Goal: Task Accomplishment & Management: Use online tool/utility

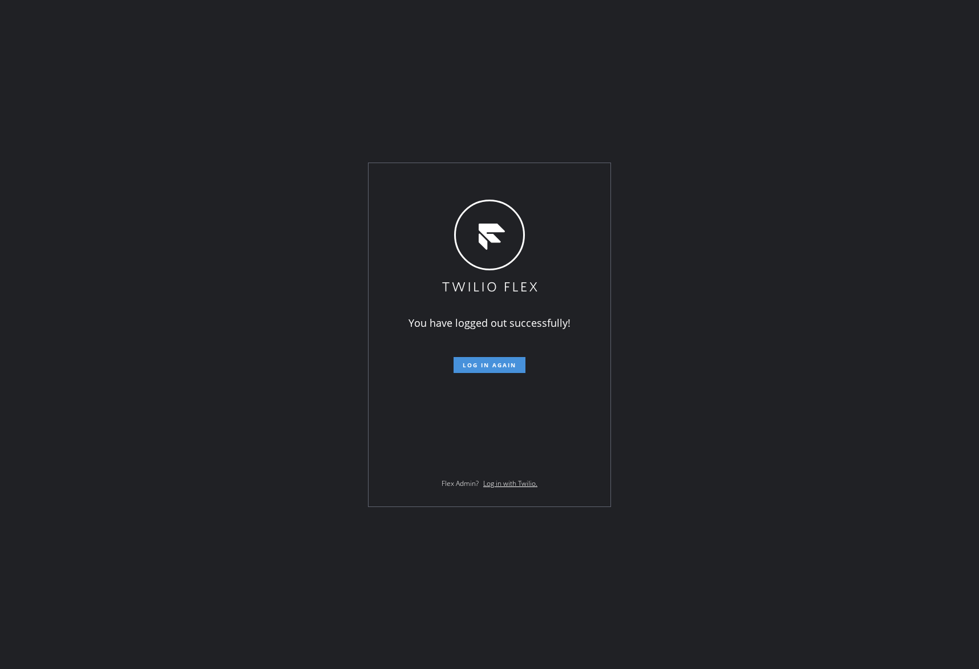
click at [498, 362] on span "Log in again" at bounding box center [490, 365] width 54 height 8
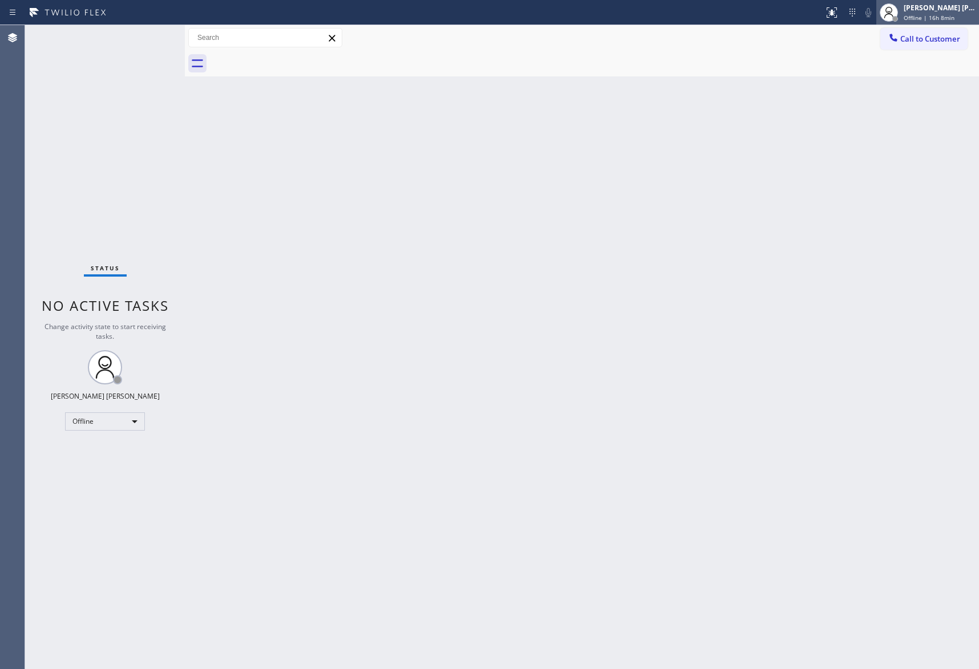
click at [927, 15] on span "Offline | 16h 8min" at bounding box center [929, 18] width 51 height 8
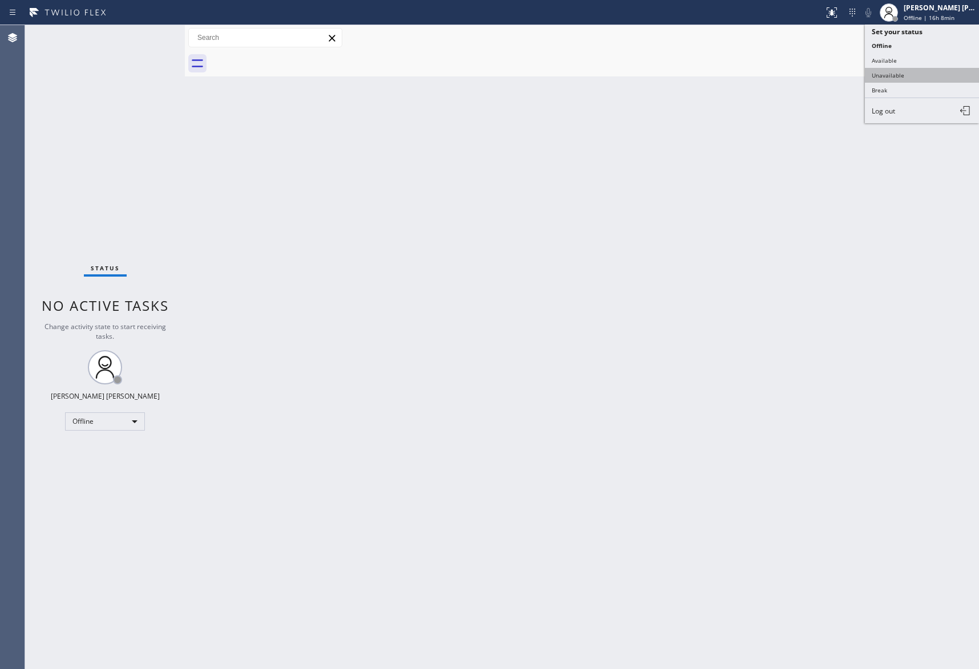
click at [903, 75] on button "Unavailable" at bounding box center [922, 75] width 114 height 15
click at [939, 42] on span "Call to Customer" at bounding box center [930, 39] width 60 height 10
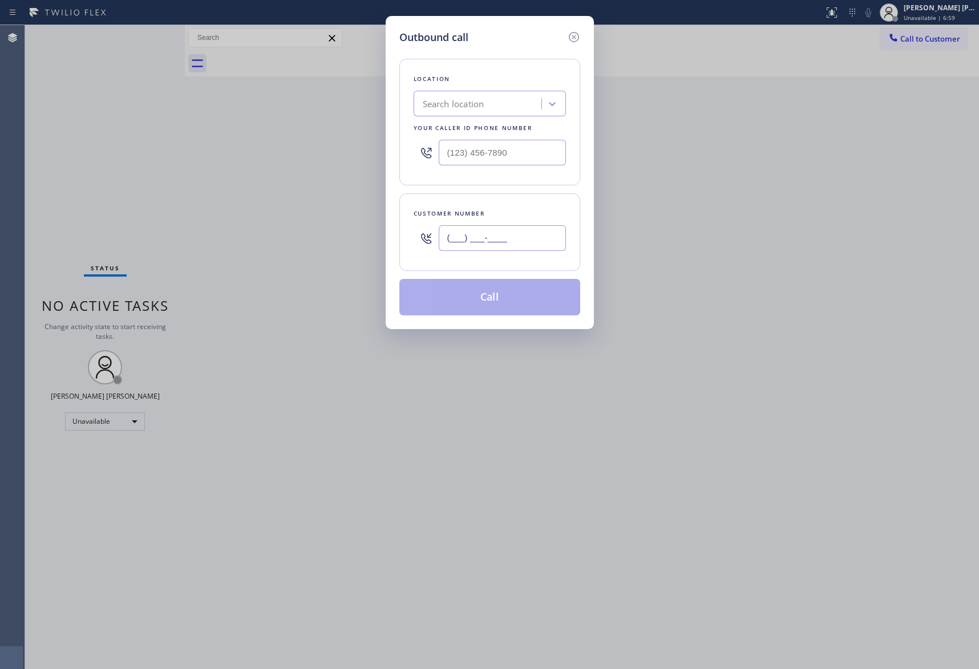
click at [499, 248] on input "(___) ___-____" at bounding box center [502, 238] width 127 height 26
paste input "773) 715-4551"
type input "[PHONE_NUMBER]"
click at [468, 99] on div "Search location" at bounding box center [454, 104] width 62 height 13
paste input "Scarlet Dacor Repair Service"
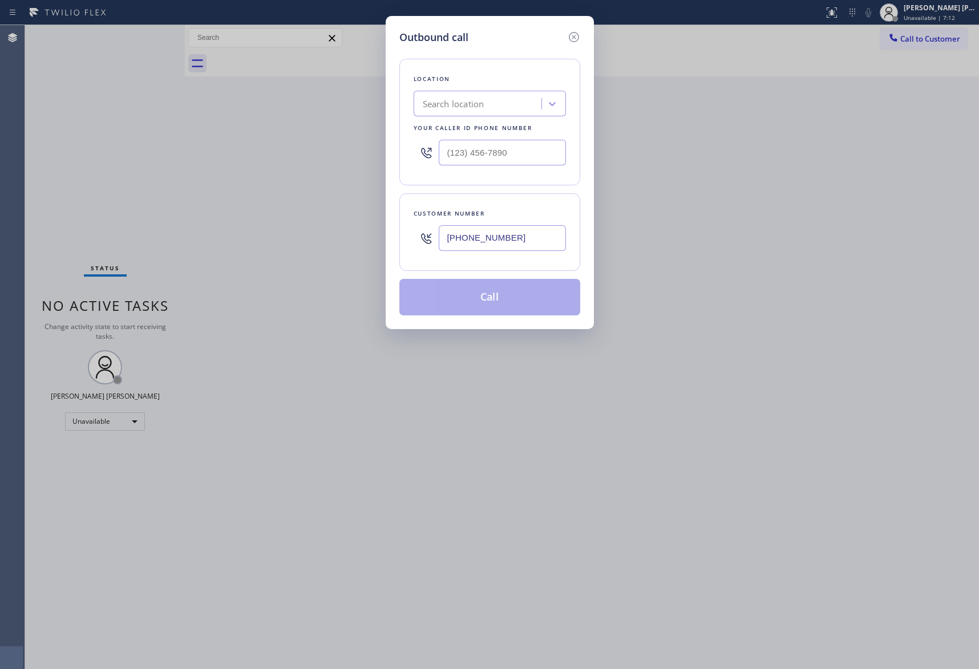
type input "Scarlet Dacor Repair Service"
click at [464, 131] on div "Scarlet Dacor Repair Service" at bounding box center [490, 128] width 152 height 21
type input "[PHONE_NUMBER]"
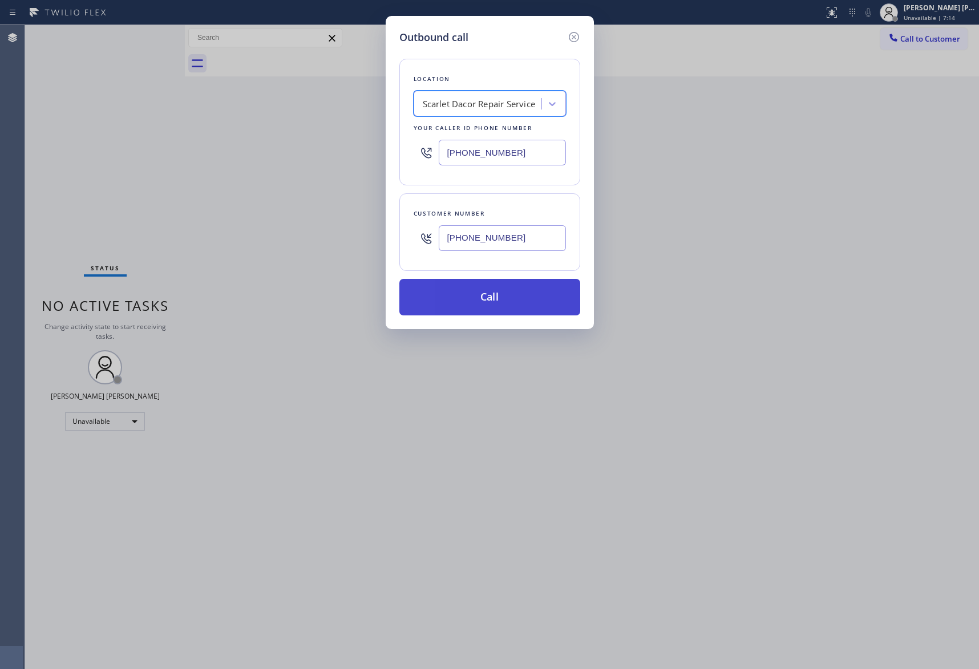
click at [470, 291] on button "Call" at bounding box center [489, 297] width 181 height 37
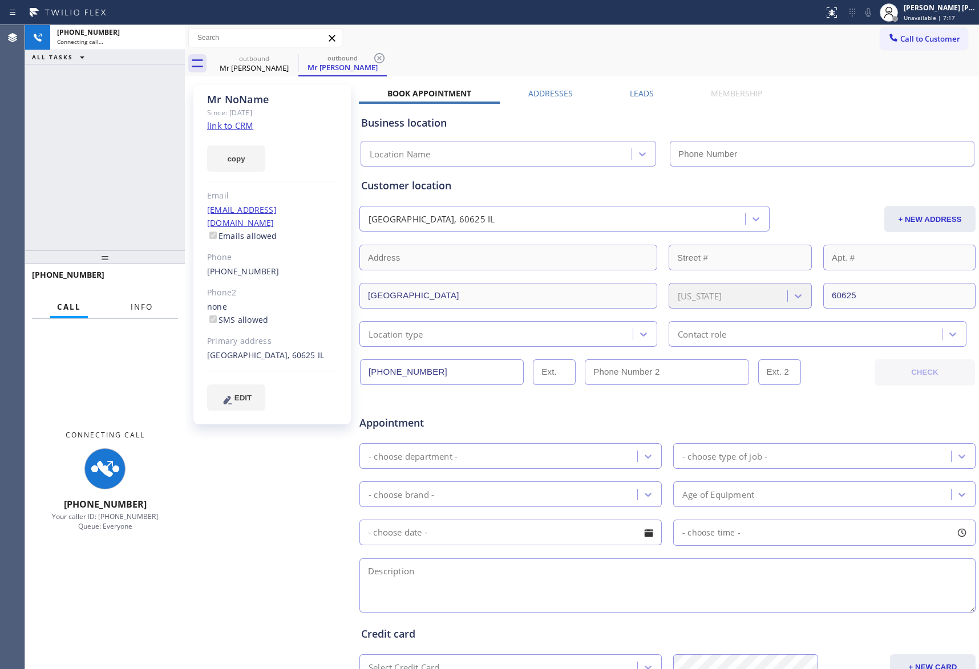
click at [142, 306] on span "Info" at bounding box center [142, 307] width 22 height 10
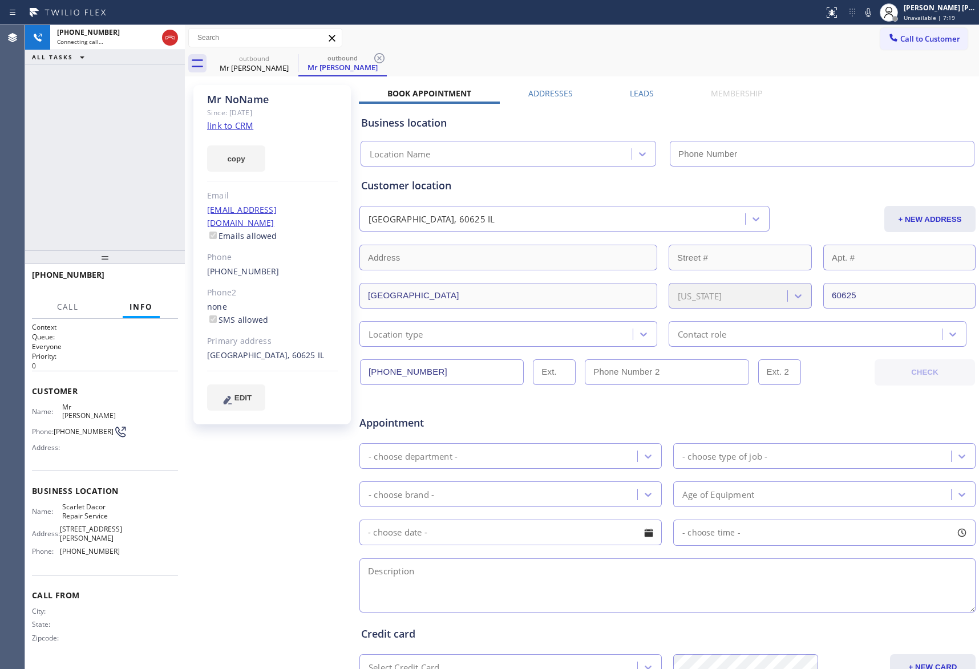
type input "[PHONE_NUMBER]"
click at [638, 90] on label "Leads" at bounding box center [642, 93] width 24 height 11
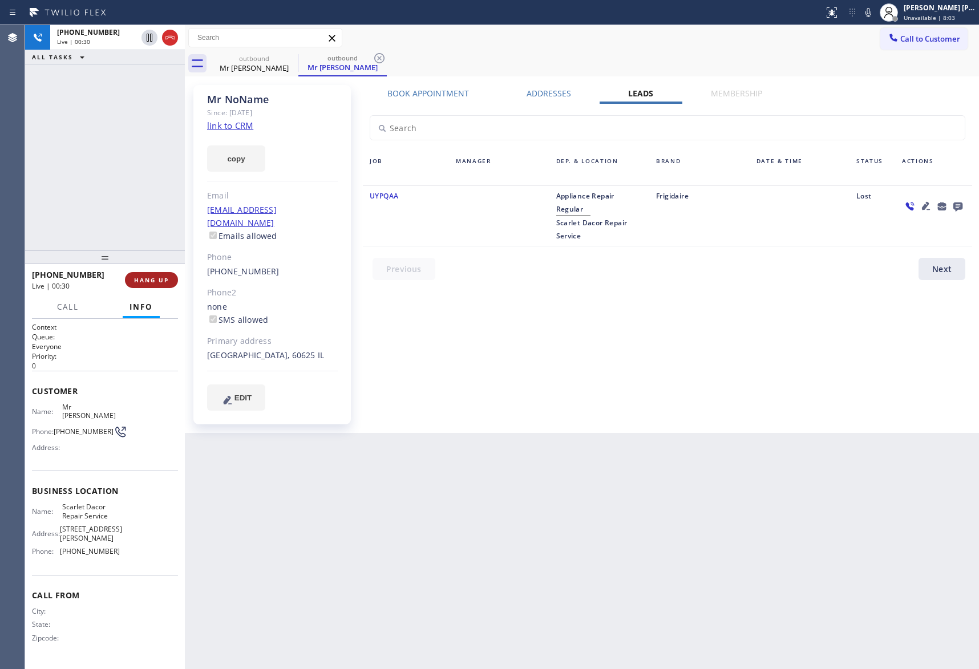
click at [156, 280] on span "HANG UP" at bounding box center [151, 280] width 35 height 8
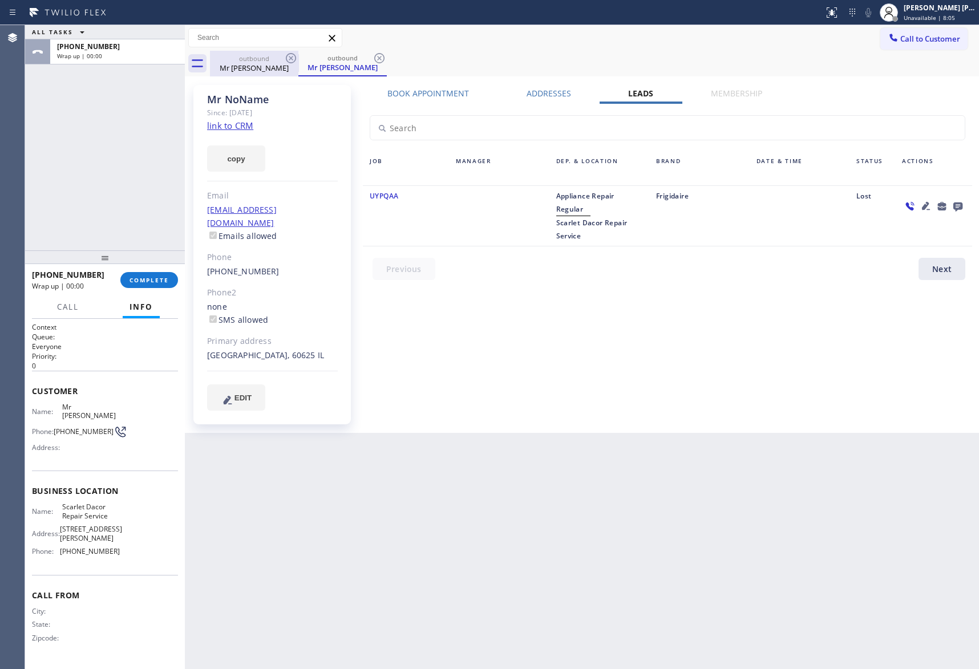
click at [254, 67] on div "Mr [PERSON_NAME]" at bounding box center [254, 68] width 86 height 10
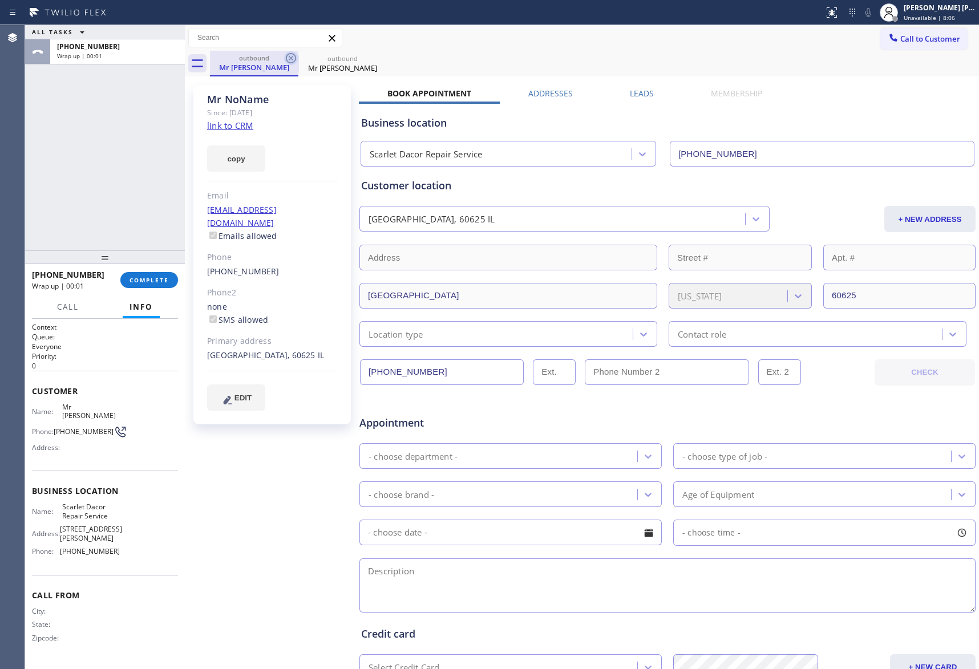
click at [286, 58] on icon at bounding box center [291, 58] width 10 height 10
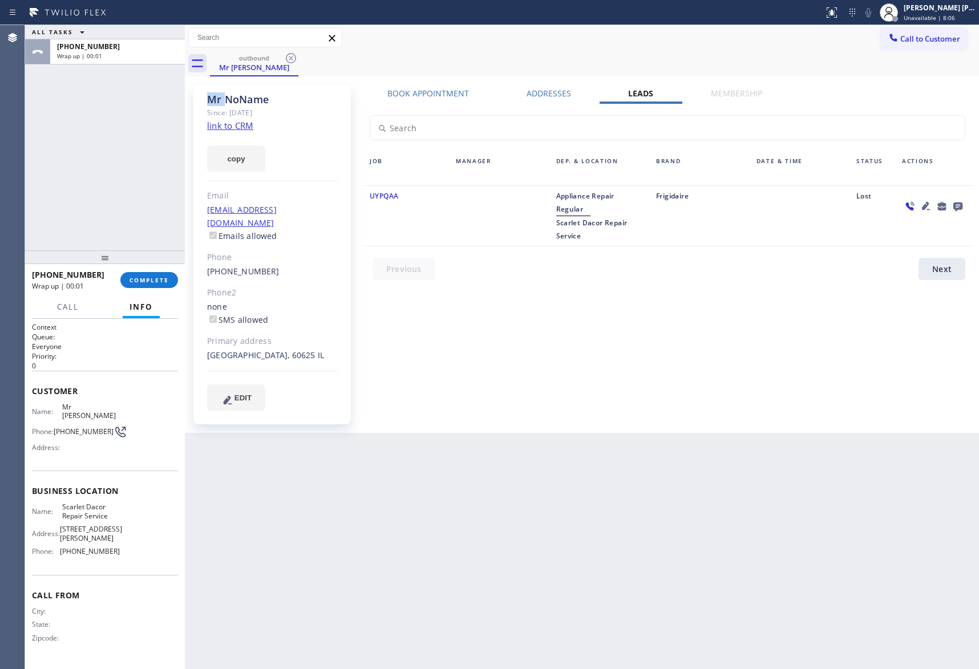
click at [286, 58] on icon at bounding box center [291, 58] width 10 height 10
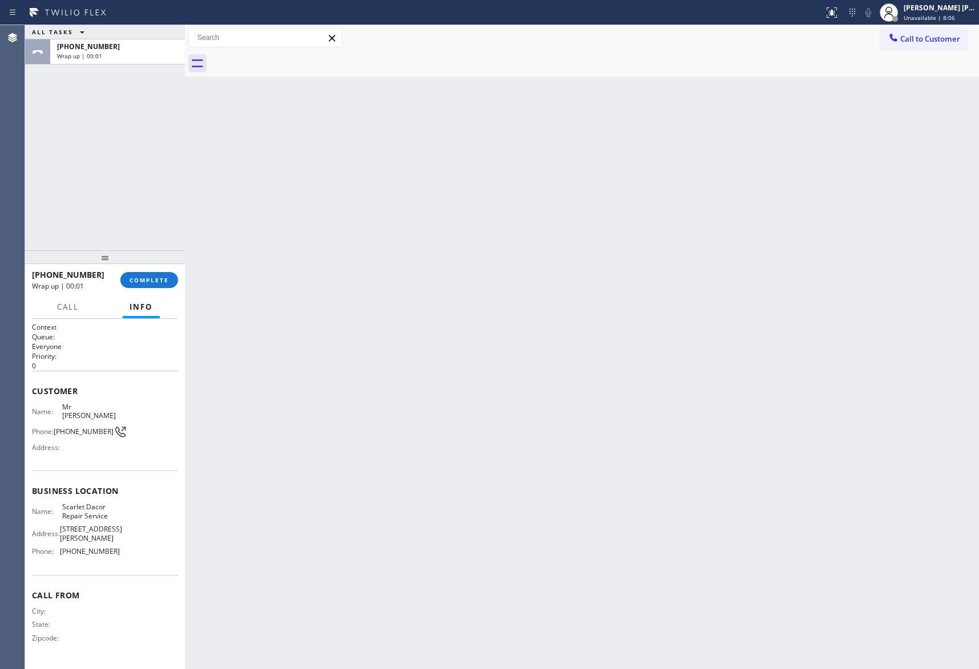
click at [286, 58] on div at bounding box center [594, 64] width 769 height 26
click at [159, 282] on span "COMPLETE" at bounding box center [149, 280] width 39 height 8
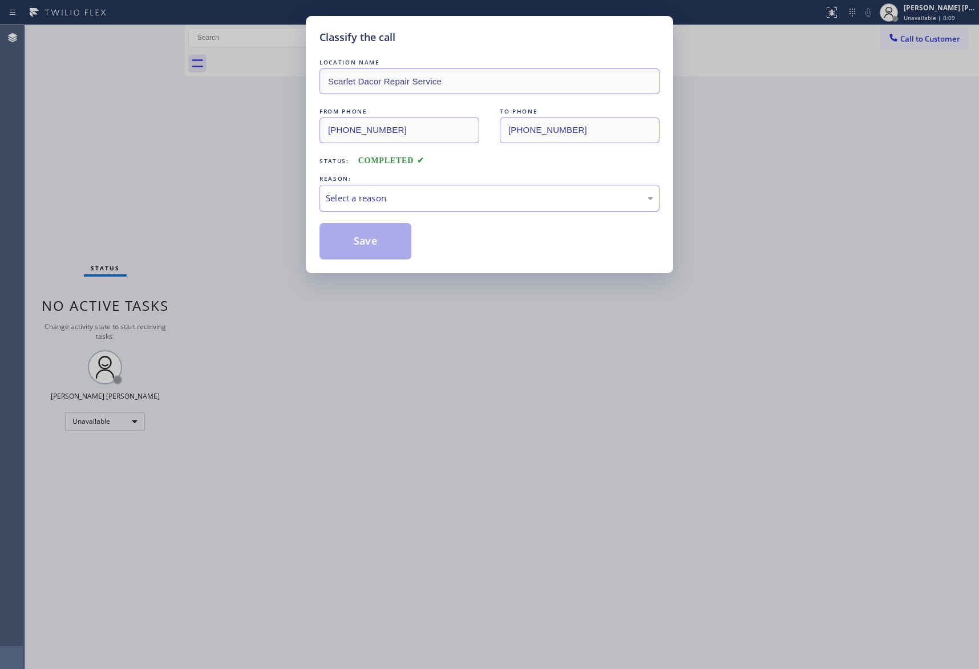
click at [496, 194] on div "Select a reason" at bounding box center [490, 198] width 328 height 13
click at [345, 244] on button "Save" at bounding box center [366, 241] width 92 height 37
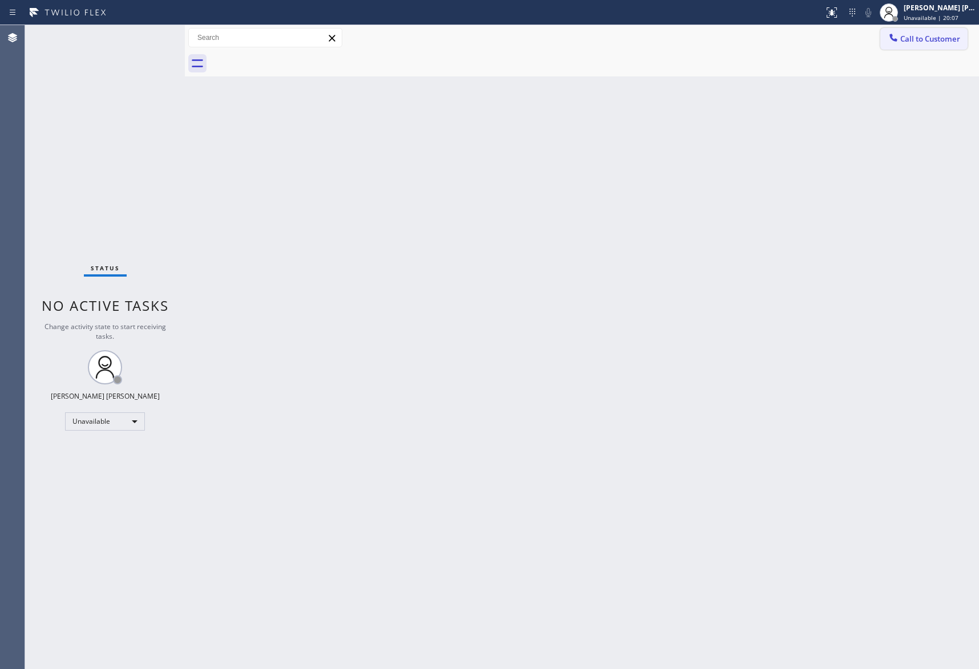
click at [930, 43] on span "Call to Customer" at bounding box center [930, 39] width 60 height 10
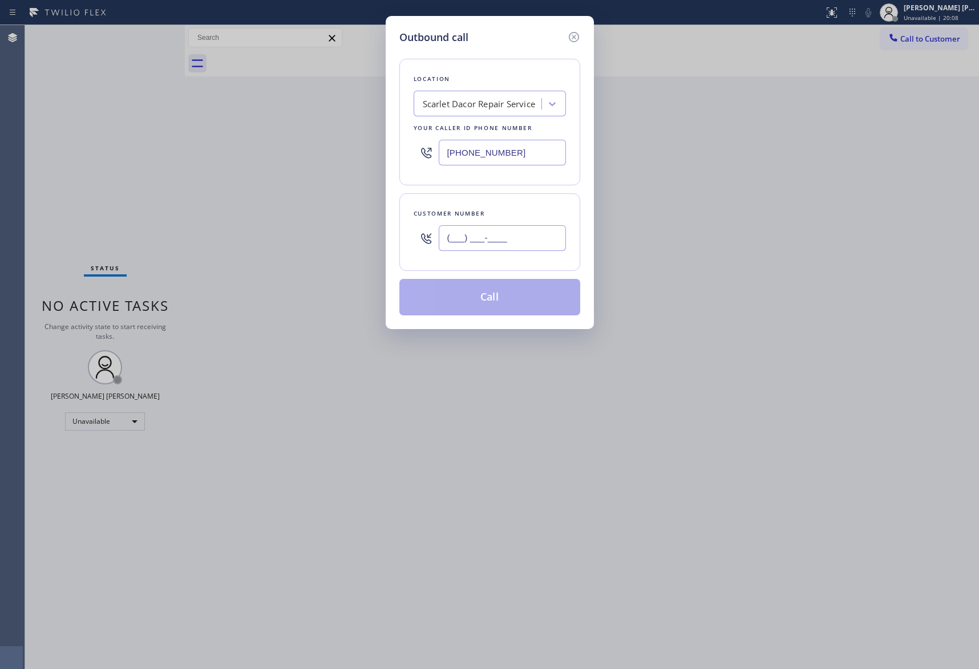
click at [503, 245] on input "(___) ___-____" at bounding box center [502, 238] width 127 height 26
paste input "714) 342-0747"
type input "[PHONE_NUMBER]"
click at [482, 103] on div "Scarlet Dacor Repair Service" at bounding box center [479, 104] width 113 height 13
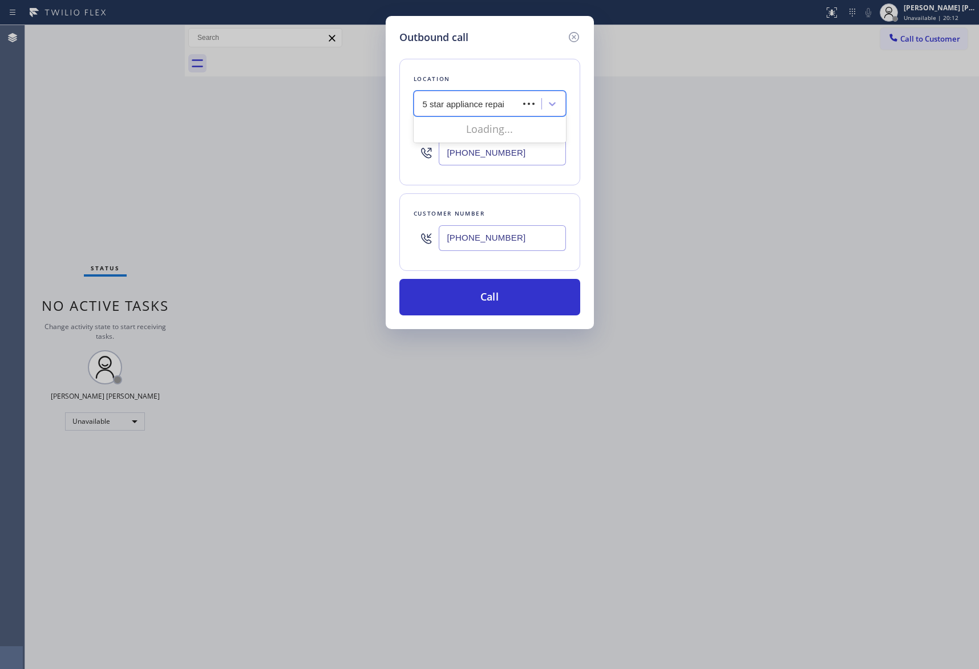
type input "5 star appliance repair"
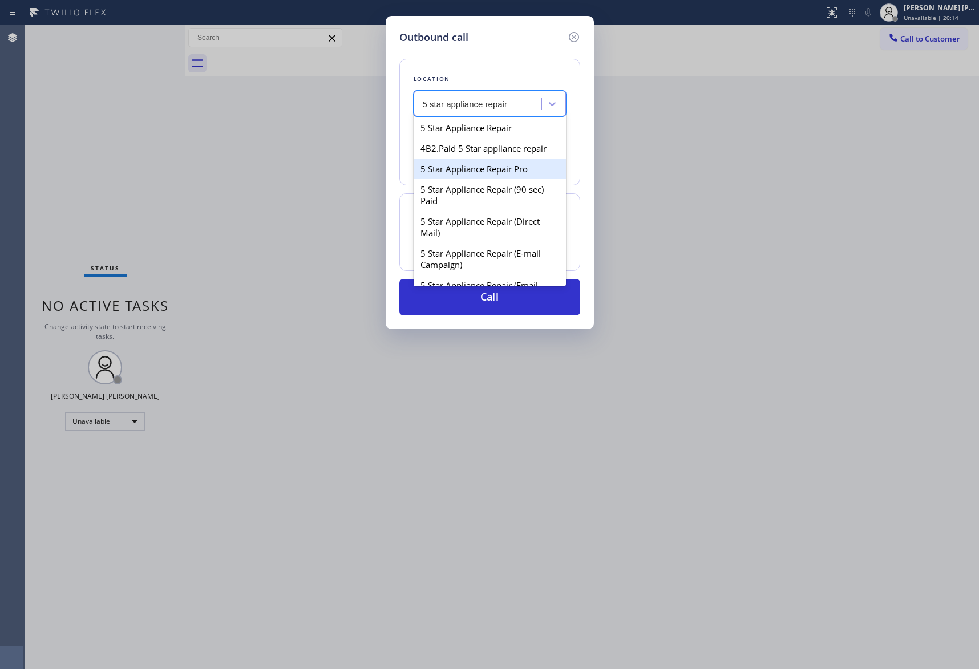
click at [506, 179] on div "5 Star Appliance Repair Pro" at bounding box center [490, 169] width 152 height 21
type input "[PHONE_NUMBER]"
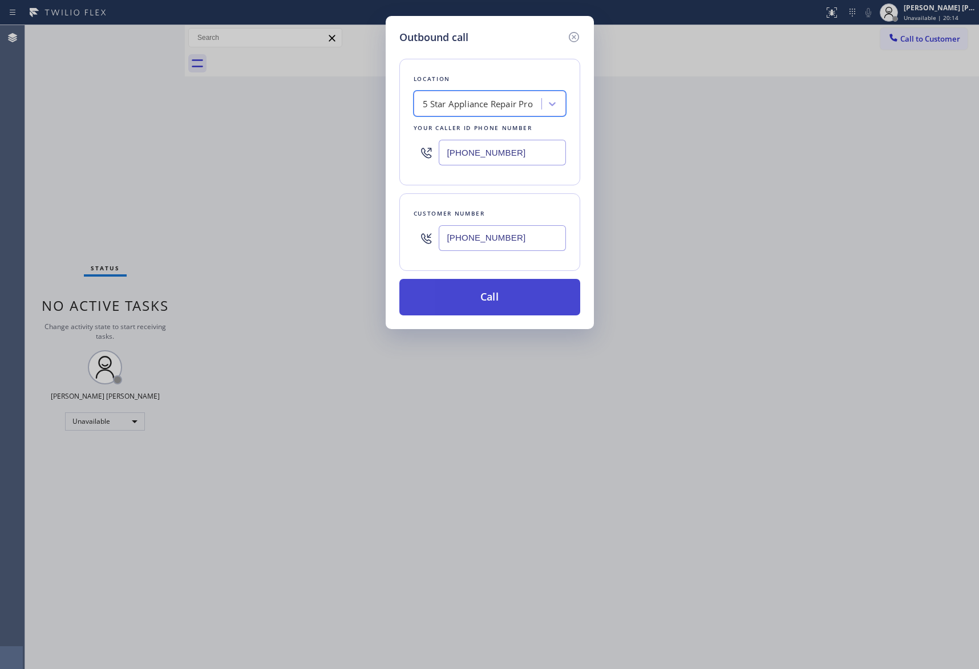
click at [520, 305] on button "Call" at bounding box center [489, 297] width 181 height 37
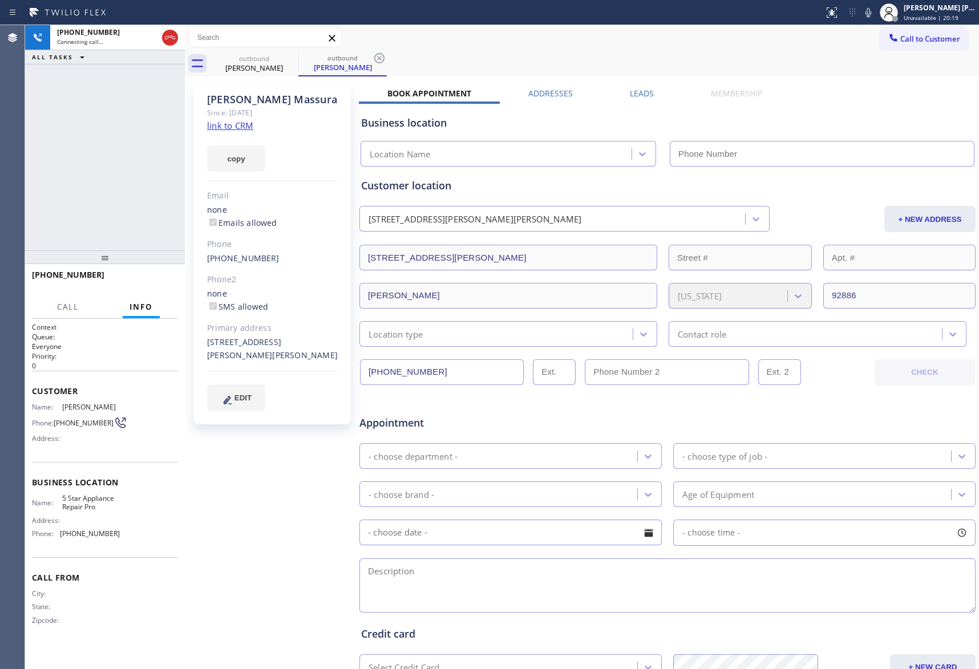
type input "[PHONE_NUMBER]"
click at [642, 94] on label "Leads" at bounding box center [642, 93] width 24 height 11
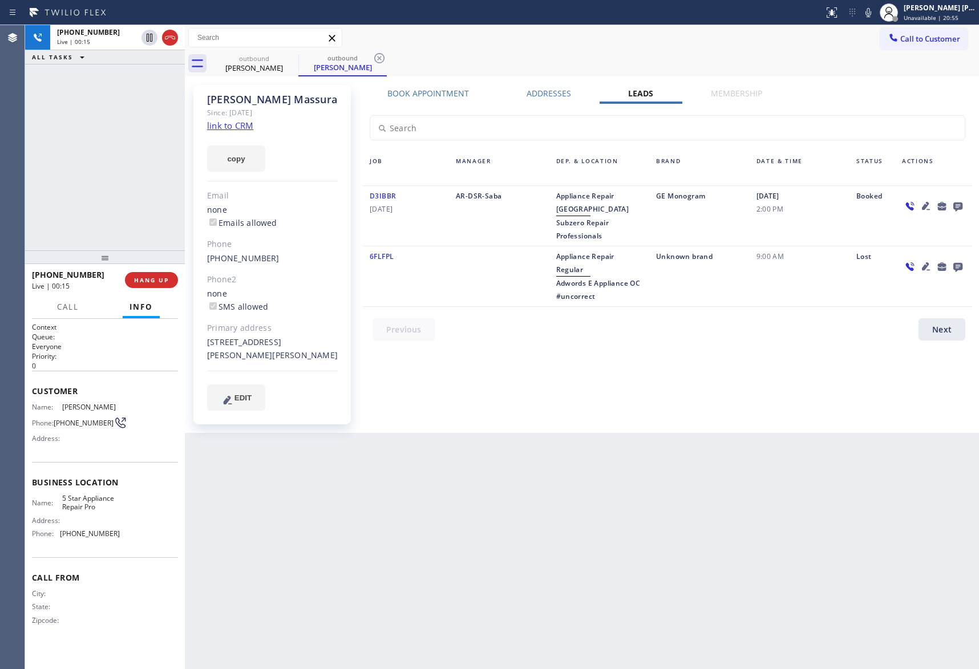
click at [953, 207] on icon at bounding box center [958, 206] width 14 height 14
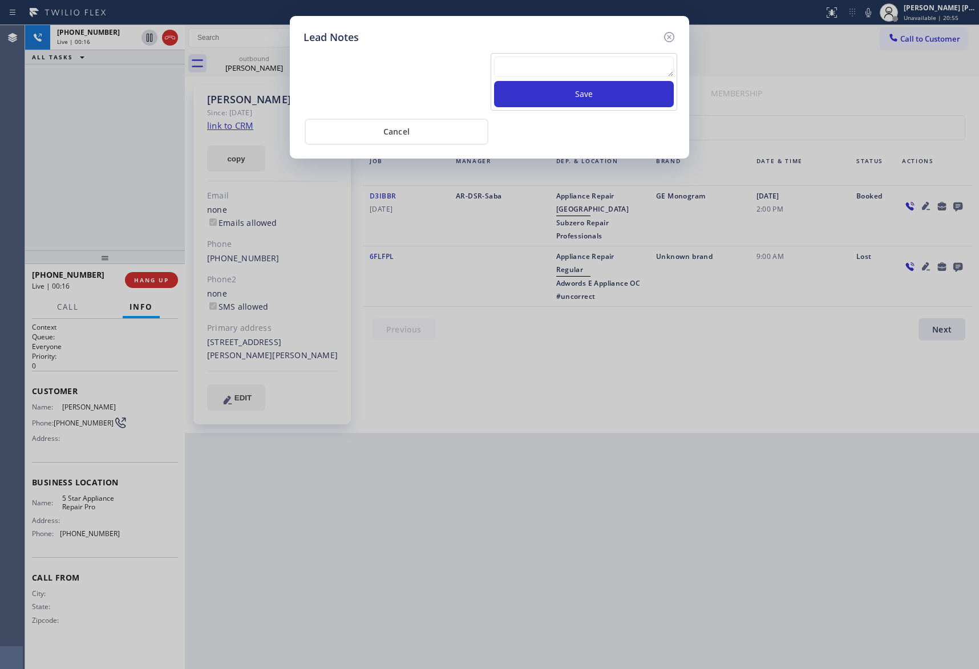
click at [560, 64] on textarea at bounding box center [584, 66] width 180 height 21
paste textarea "VM | please transfer if cx calls back"
type textarea "VM | please transfer if cx calls back"
click at [566, 101] on button "Save" at bounding box center [584, 94] width 180 height 26
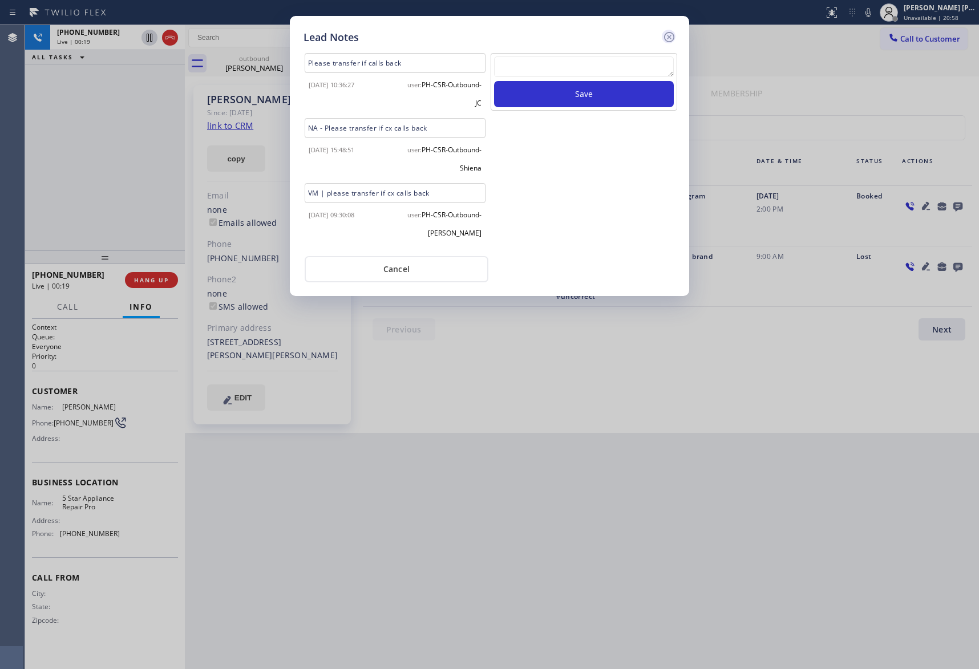
click at [669, 37] on icon at bounding box center [669, 37] width 10 height 10
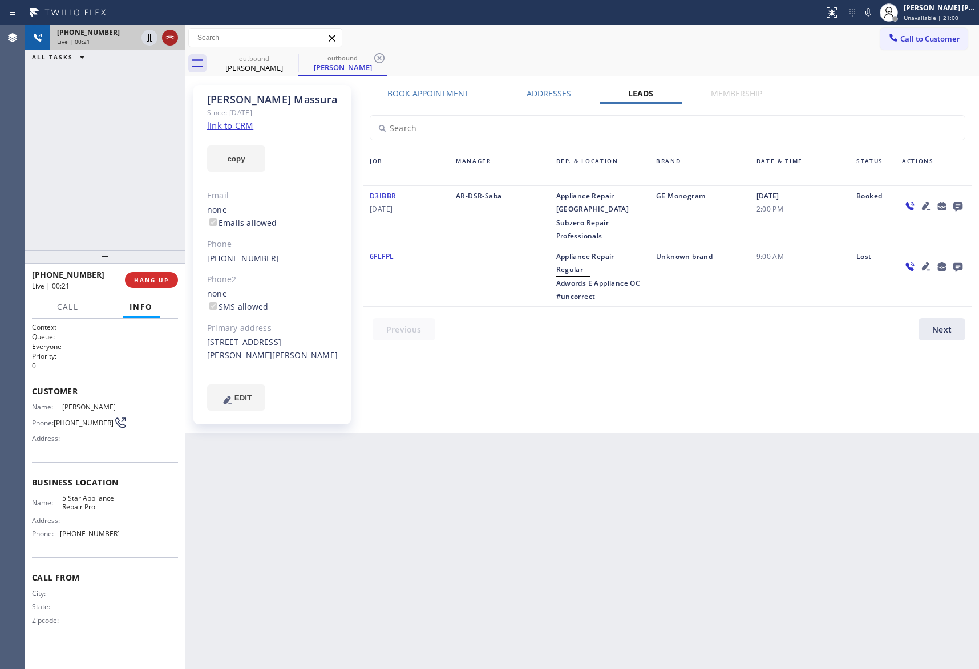
click at [175, 37] on icon at bounding box center [170, 38] width 14 height 14
click at [149, 281] on span "COMPLETE" at bounding box center [149, 280] width 39 height 8
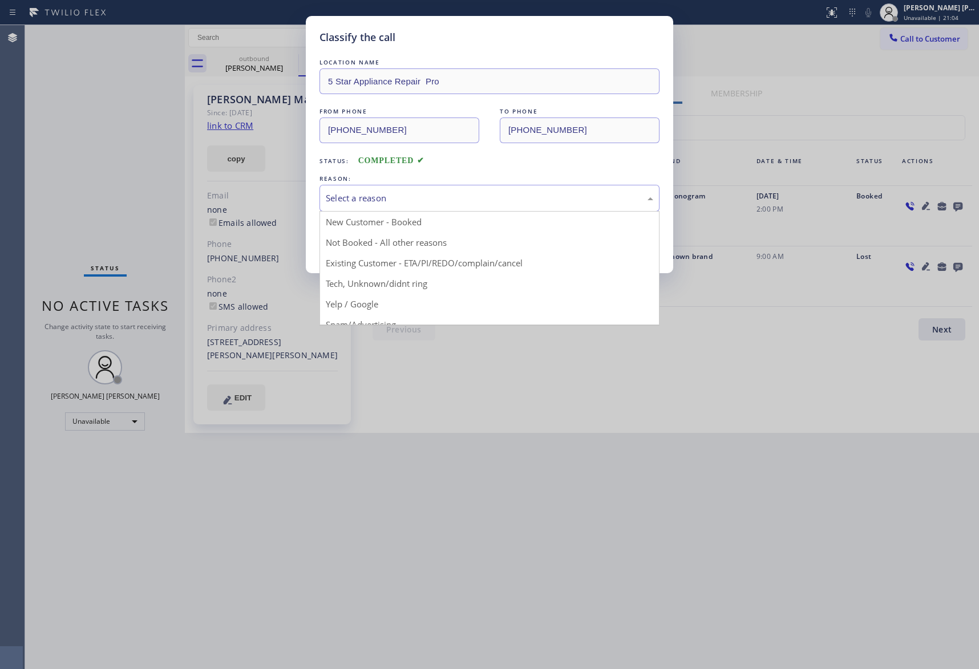
click at [431, 195] on div "Select a reason" at bounding box center [490, 198] width 328 height 13
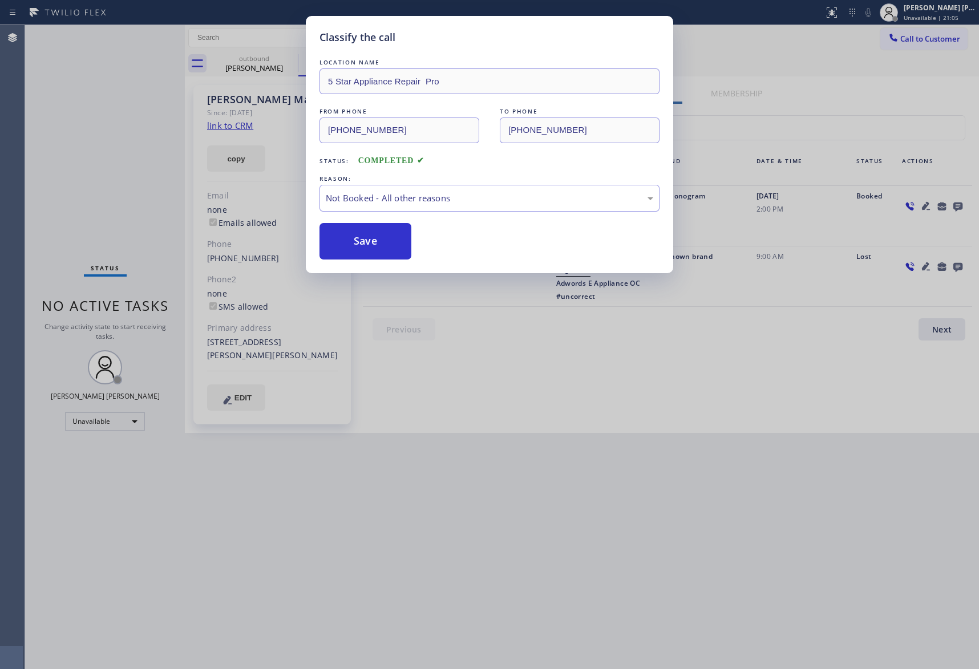
click at [369, 244] on button "Save" at bounding box center [366, 241] width 92 height 37
click at [263, 66] on div "Classify the call LOCATION NAME 5 Star Appliance Repair Pro FROM PHONE [PHONE_N…" at bounding box center [489, 334] width 979 height 669
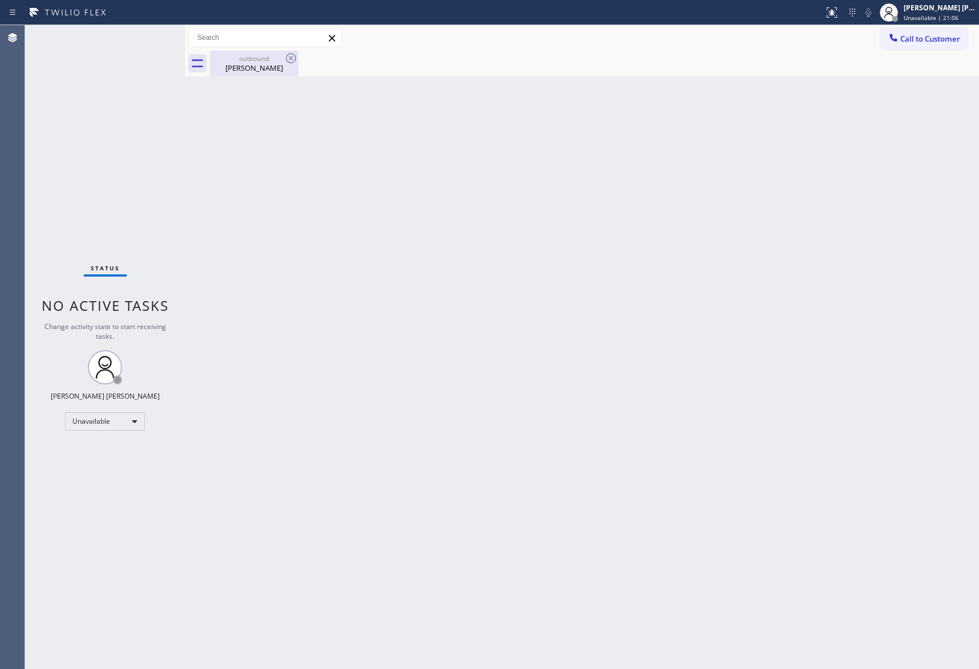
click at [268, 63] on div "[PERSON_NAME]" at bounding box center [254, 68] width 86 height 10
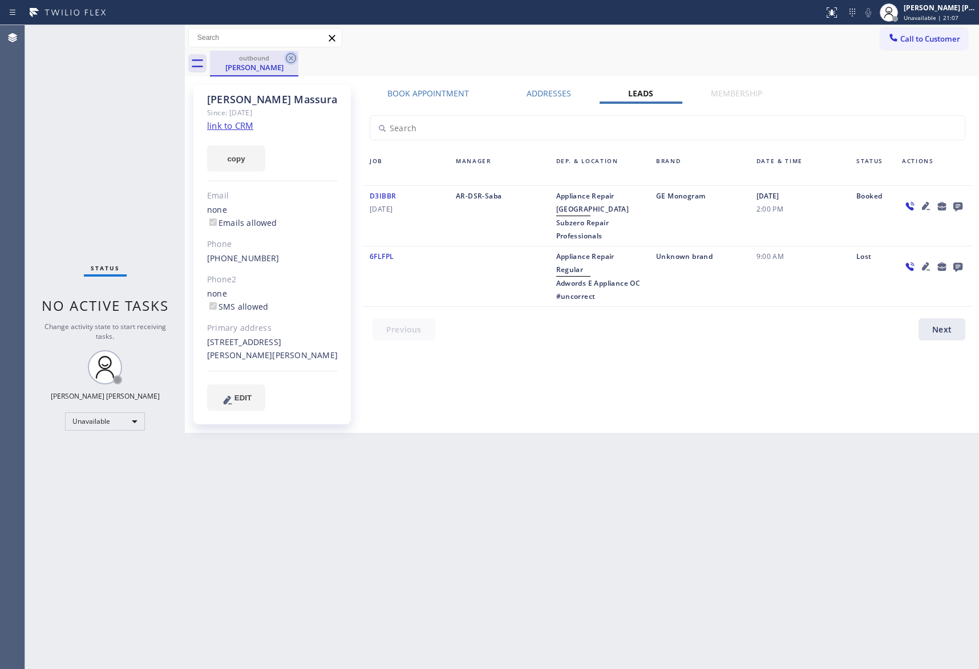
click at [293, 58] on icon at bounding box center [291, 58] width 14 height 14
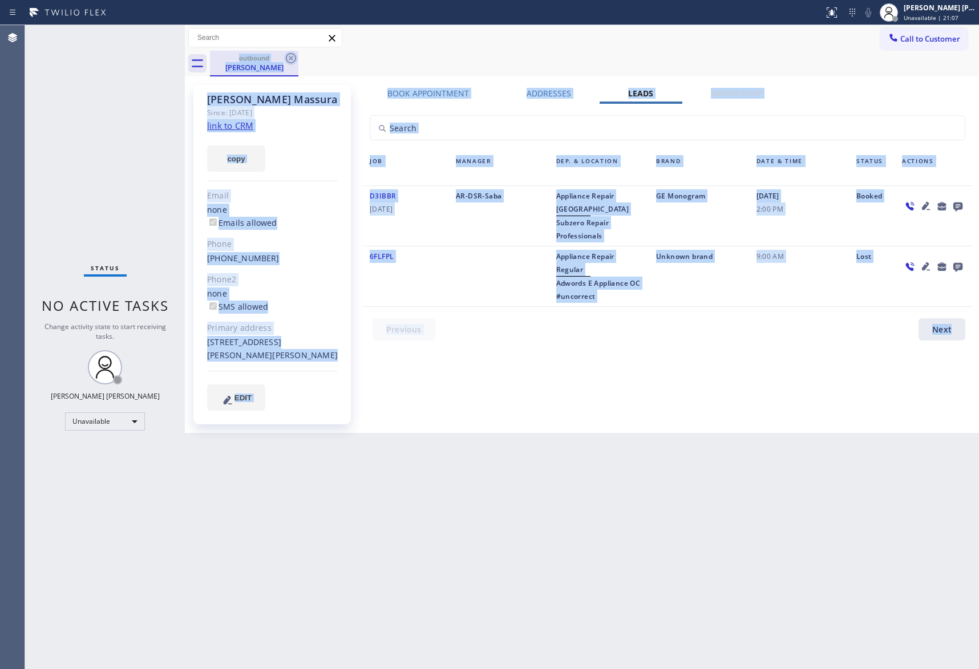
click at [293, 58] on div "outbound [PERSON_NAME]" at bounding box center [594, 64] width 769 height 26
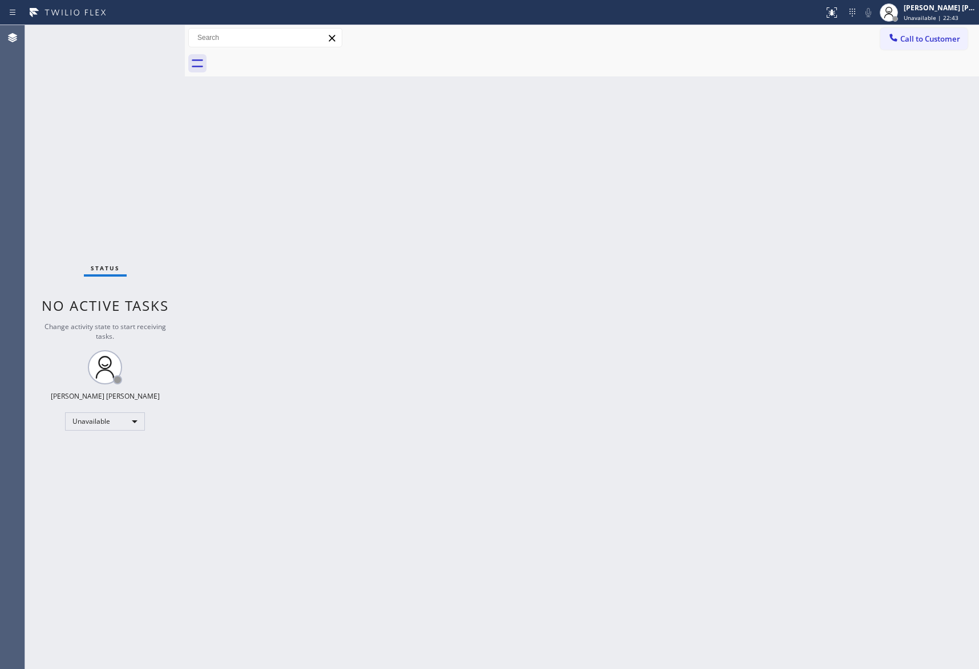
click at [932, 24] on div "Status report No issues detected If you experience an issue, please download th…" at bounding box center [489, 12] width 979 height 25
click at [927, 39] on span "Call to Customer" at bounding box center [930, 39] width 60 height 10
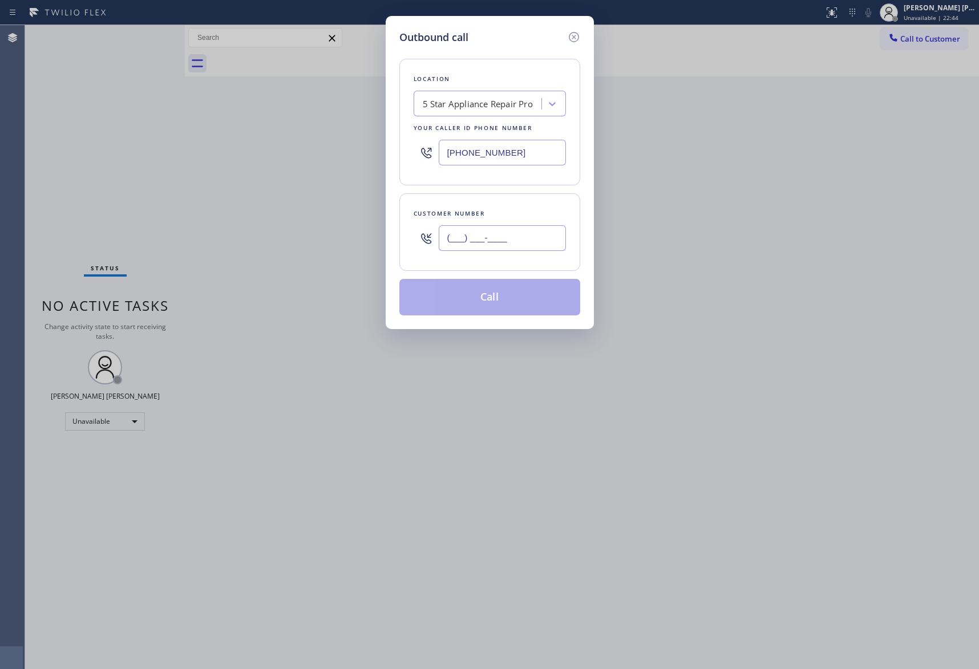
click at [504, 249] on input "(___) ___-____" at bounding box center [502, 238] width 127 height 26
paste input "847) 910-8006"
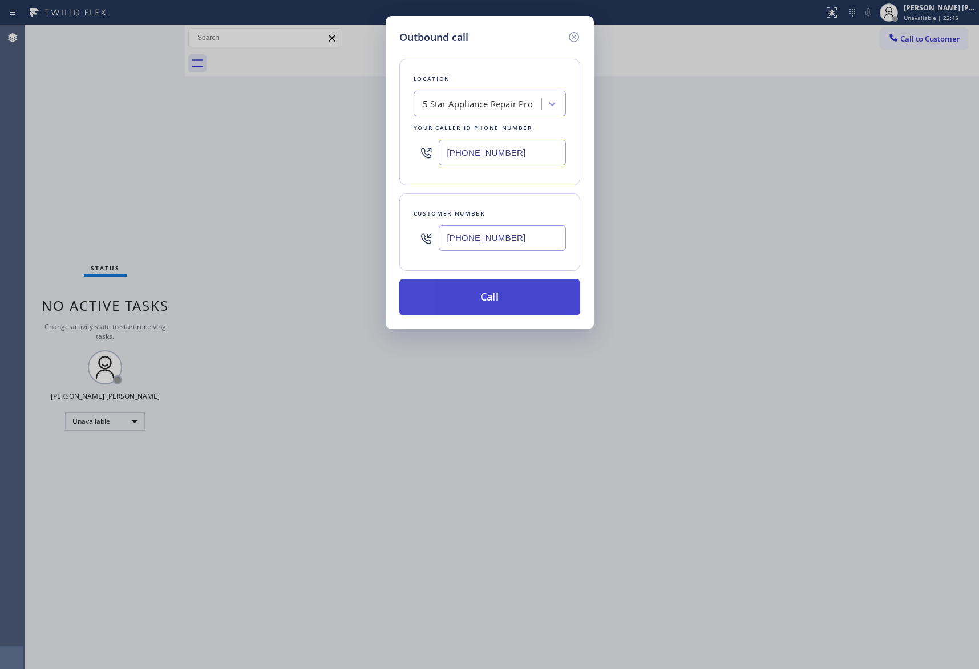
type input "[PHONE_NUMBER]"
click at [508, 297] on button "Call" at bounding box center [489, 297] width 181 height 37
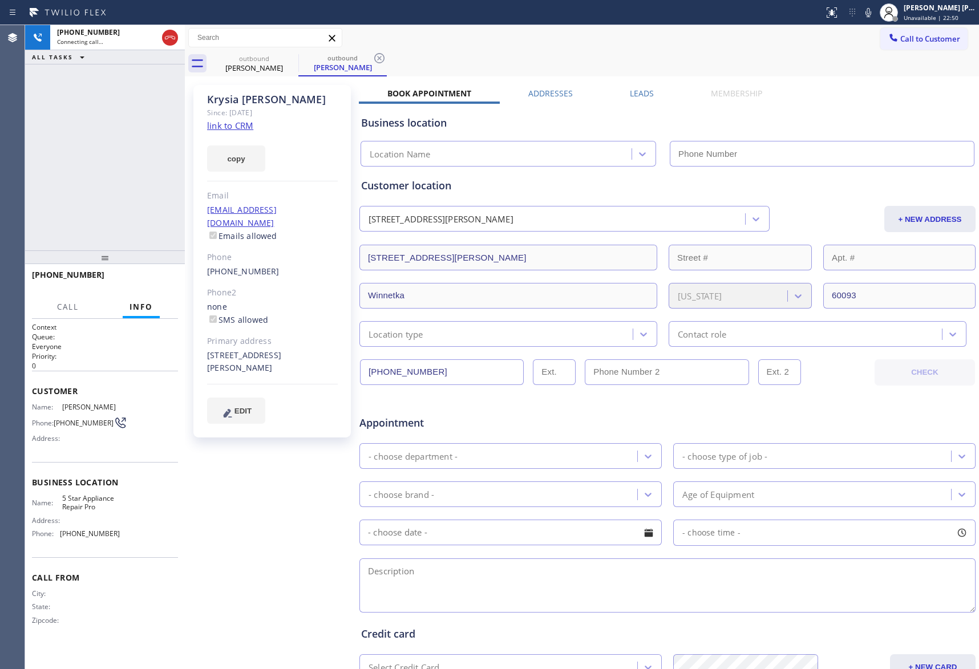
type input "[PHONE_NUMBER]"
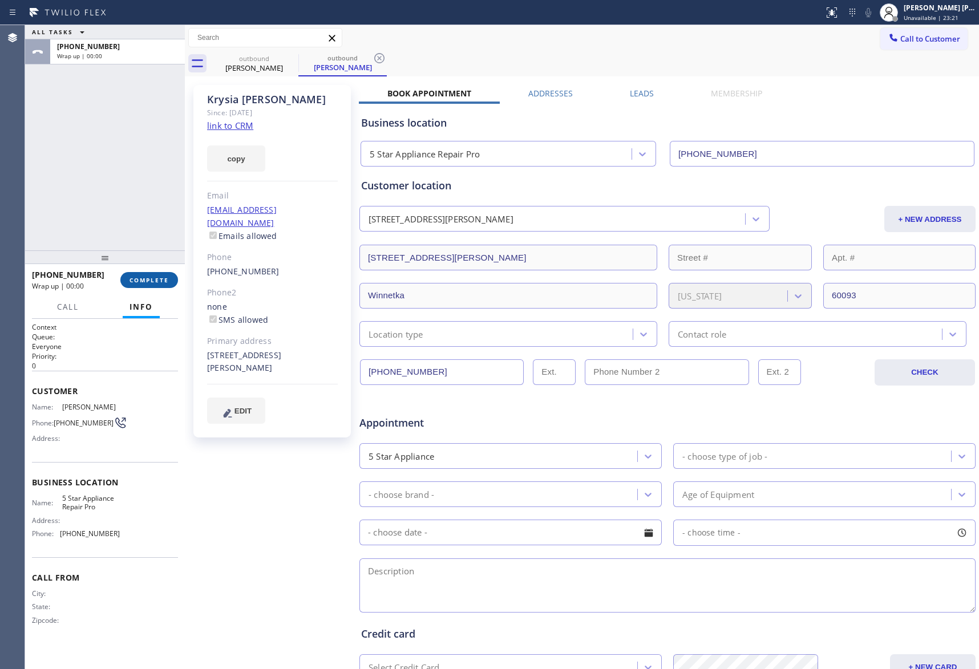
click at [150, 282] on span "COMPLETE" at bounding box center [149, 280] width 39 height 8
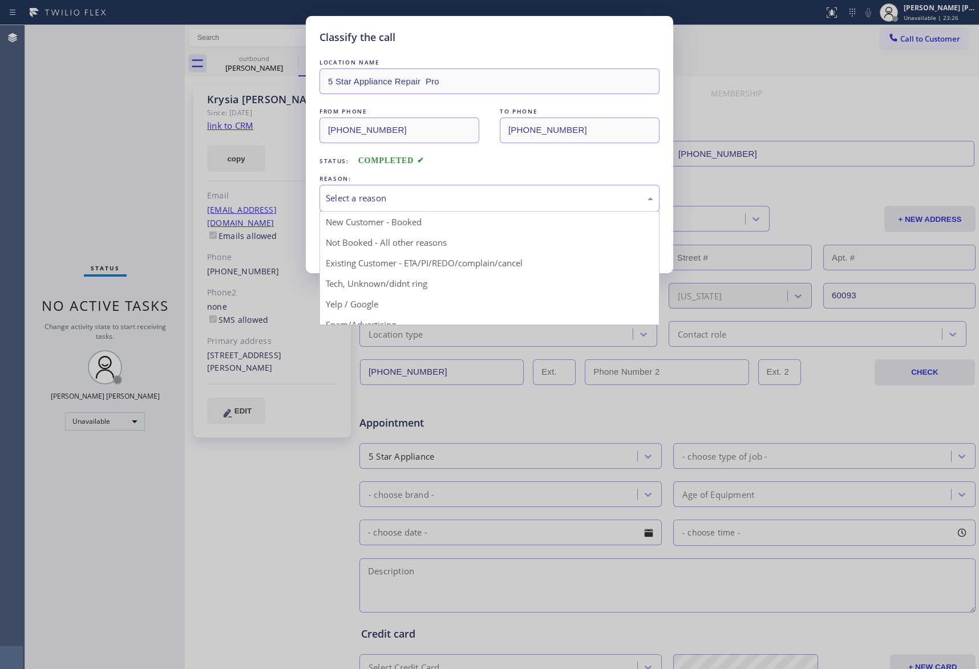
click at [441, 194] on div "Select a reason" at bounding box center [490, 198] width 328 height 13
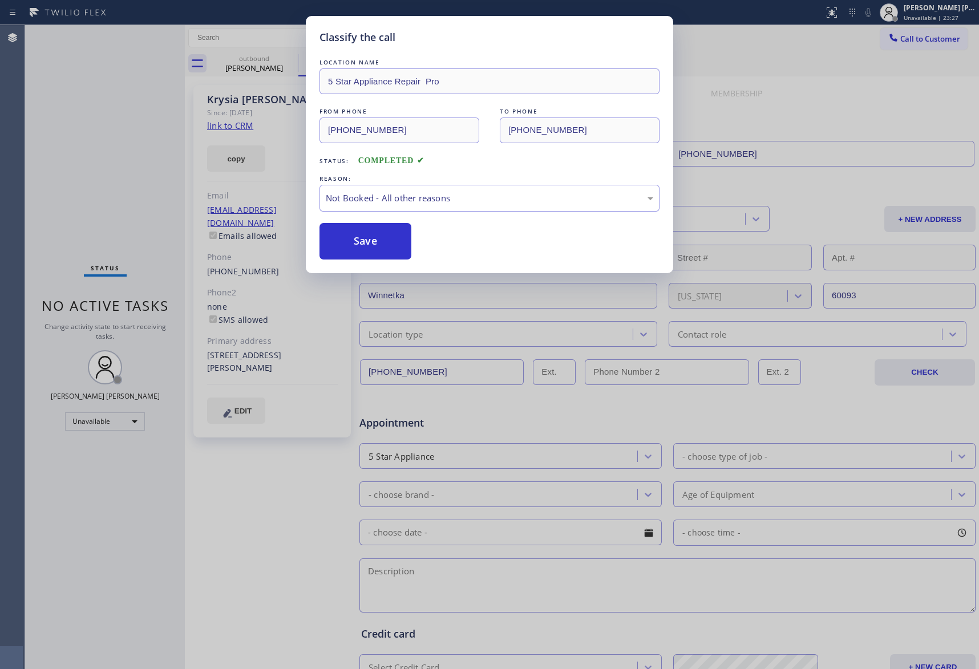
click at [370, 243] on button "Save" at bounding box center [366, 241] width 92 height 37
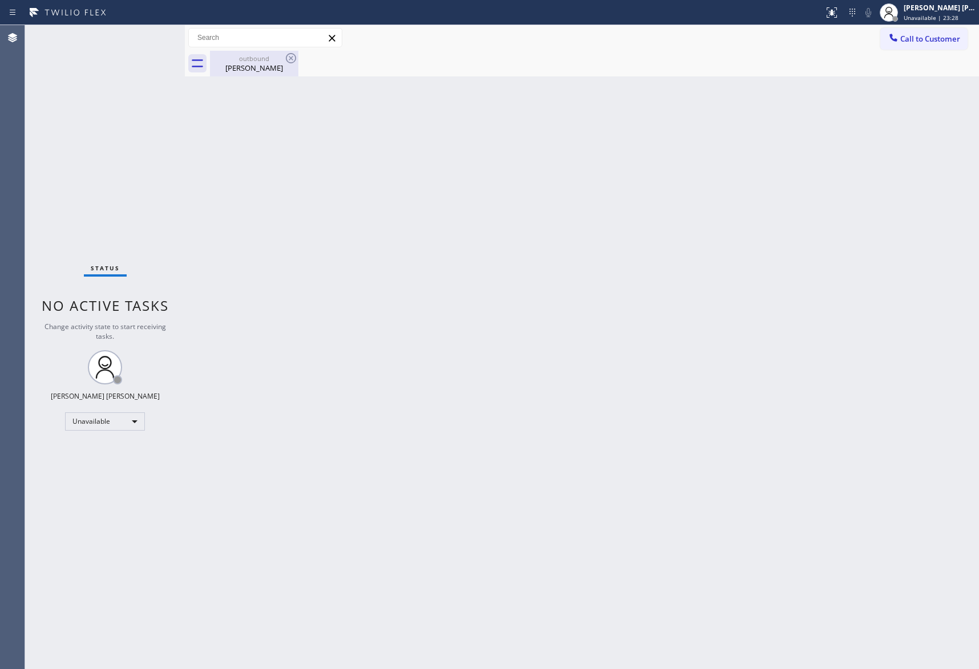
click at [260, 63] on div "[PERSON_NAME]" at bounding box center [254, 68] width 86 height 10
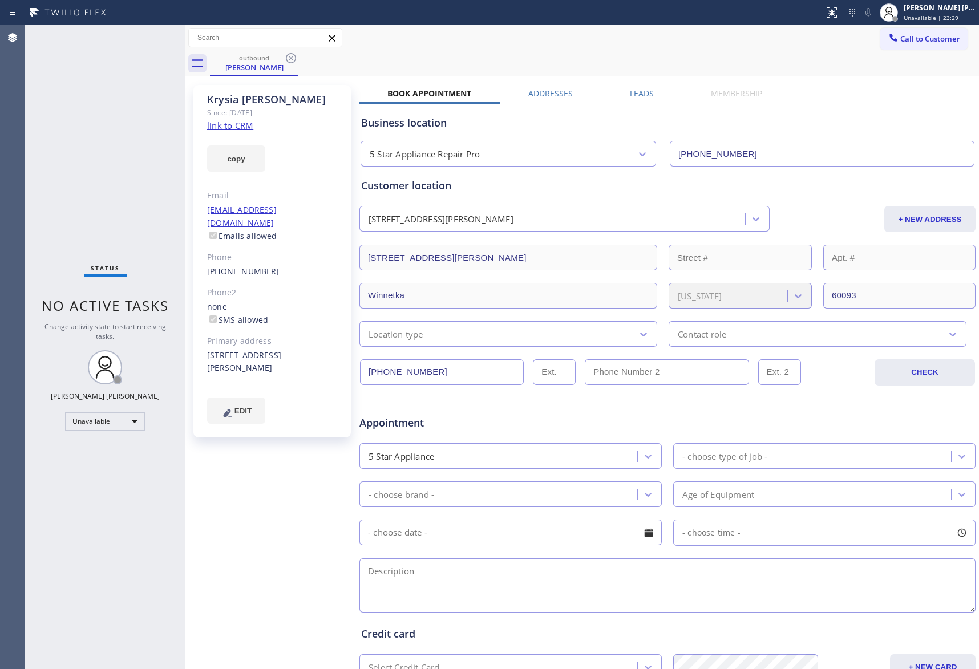
click at [633, 89] on label "Leads" at bounding box center [642, 93] width 24 height 11
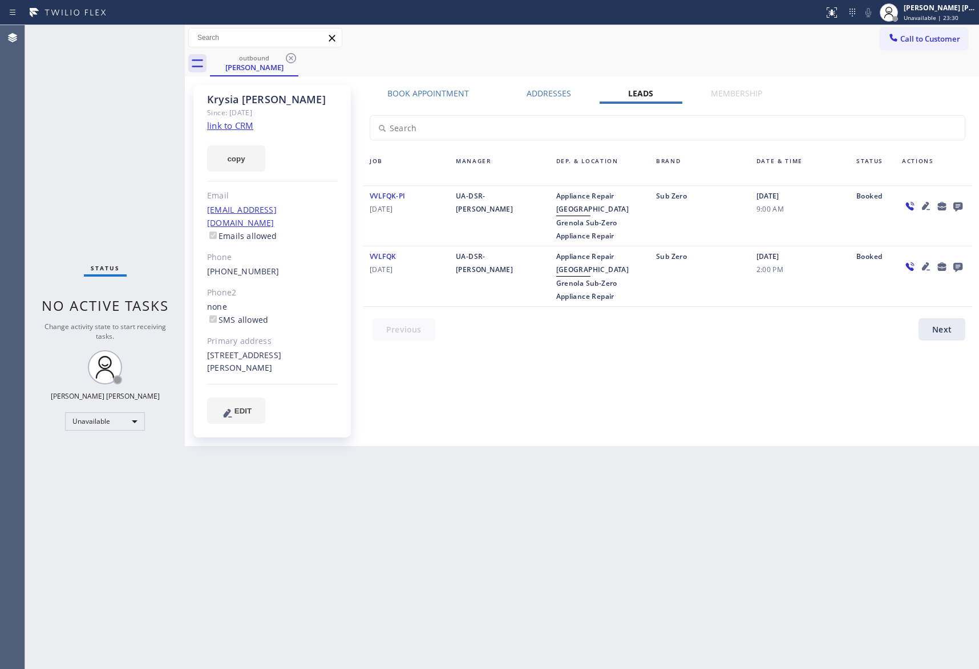
click at [959, 203] on icon at bounding box center [958, 207] width 9 height 9
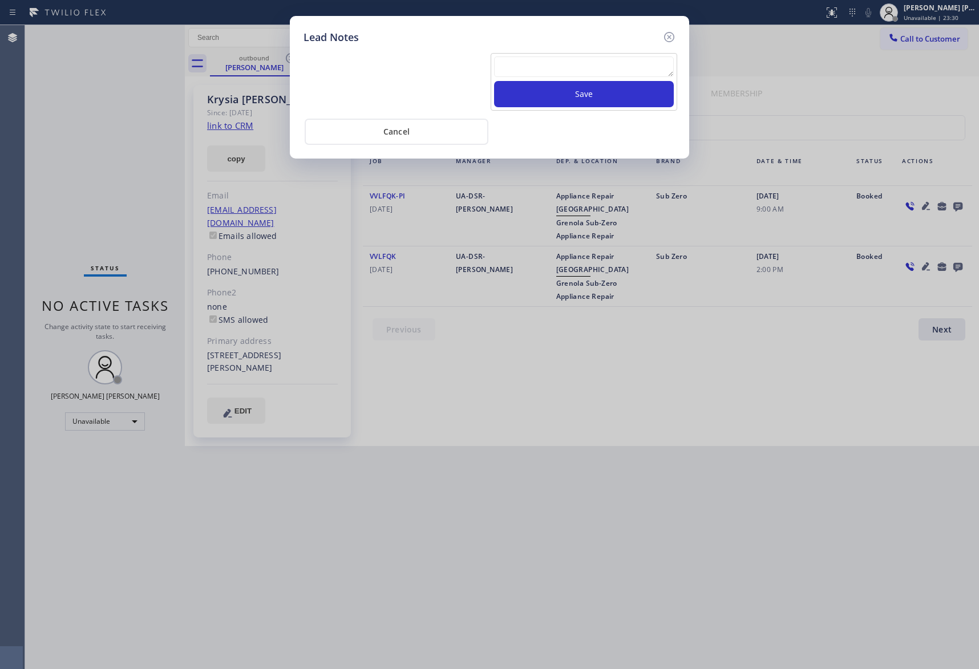
click at [559, 67] on textarea at bounding box center [584, 66] width 180 height 21
paste textarea "VM | please transfer if cx calls back"
type textarea "VM | please transfer if cx calls back"
click at [585, 99] on button "Save" at bounding box center [584, 94] width 180 height 26
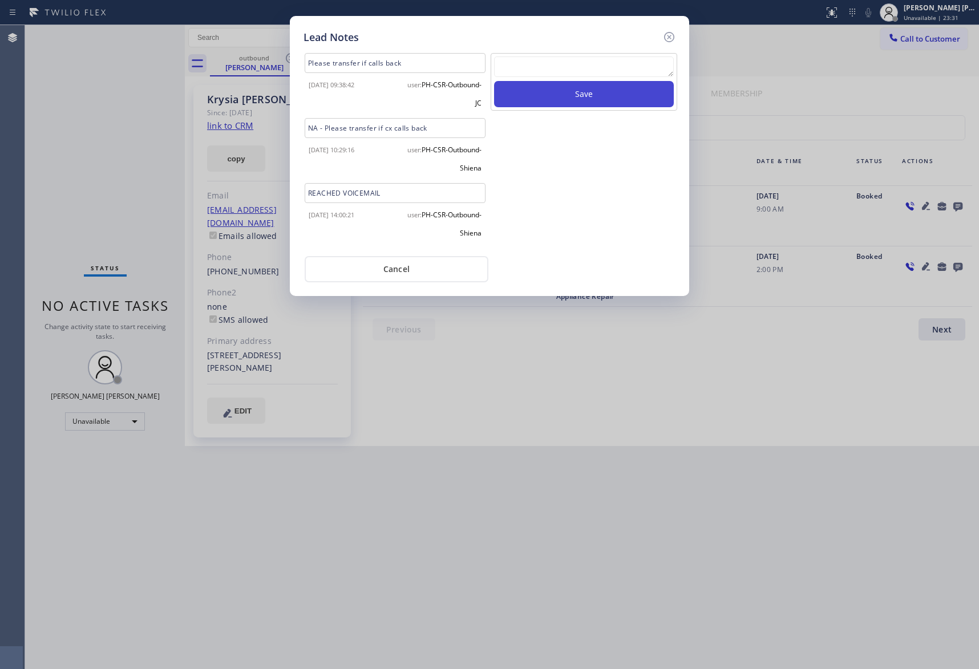
scroll to position [0, 0]
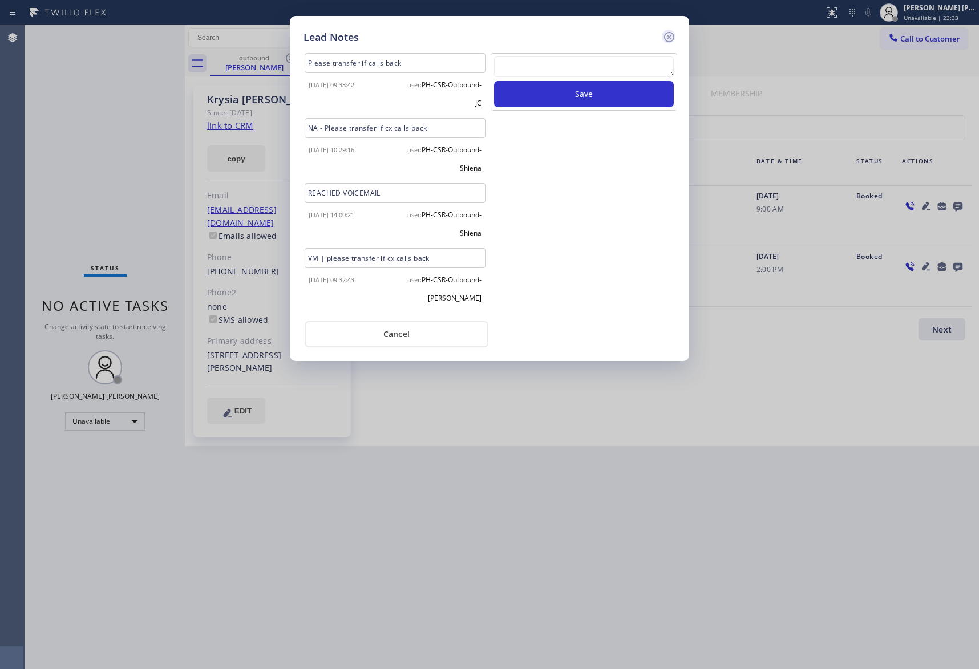
click at [672, 39] on icon at bounding box center [669, 37] width 14 height 14
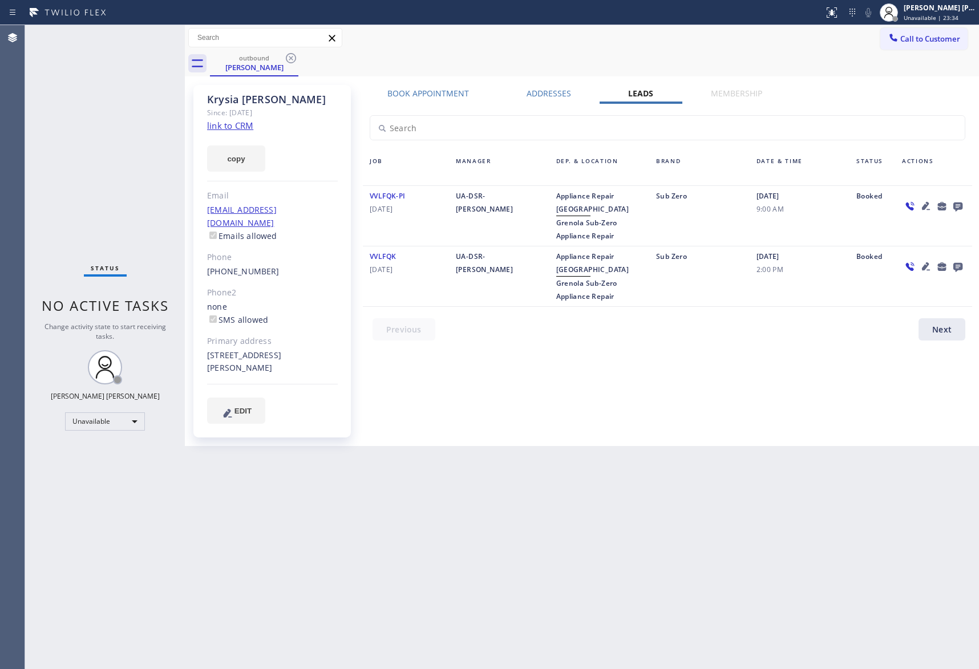
click at [959, 203] on icon at bounding box center [958, 207] width 9 height 9
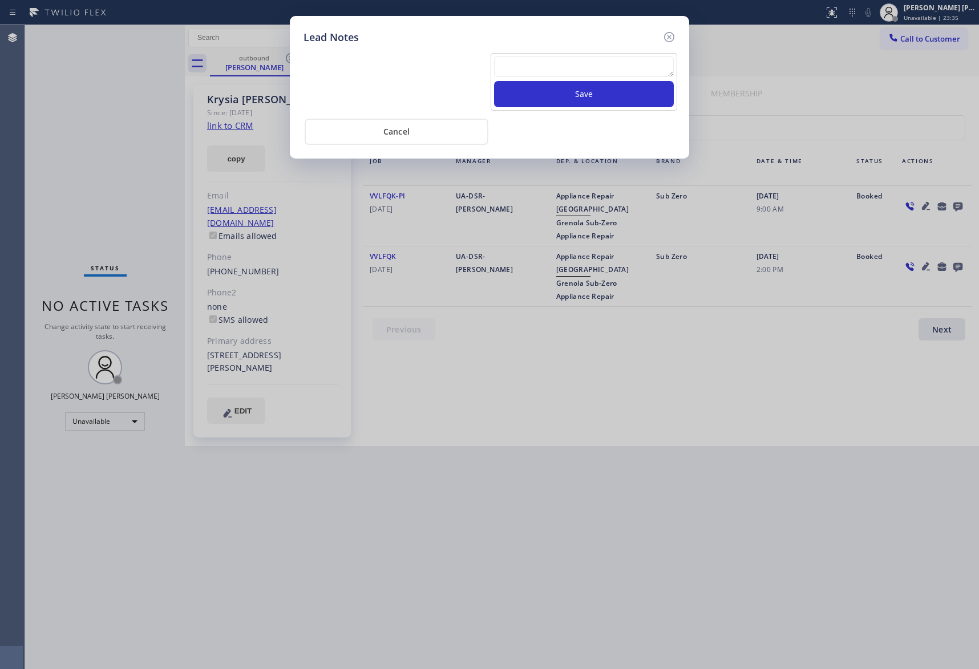
click at [556, 67] on textarea at bounding box center [584, 66] width 180 height 21
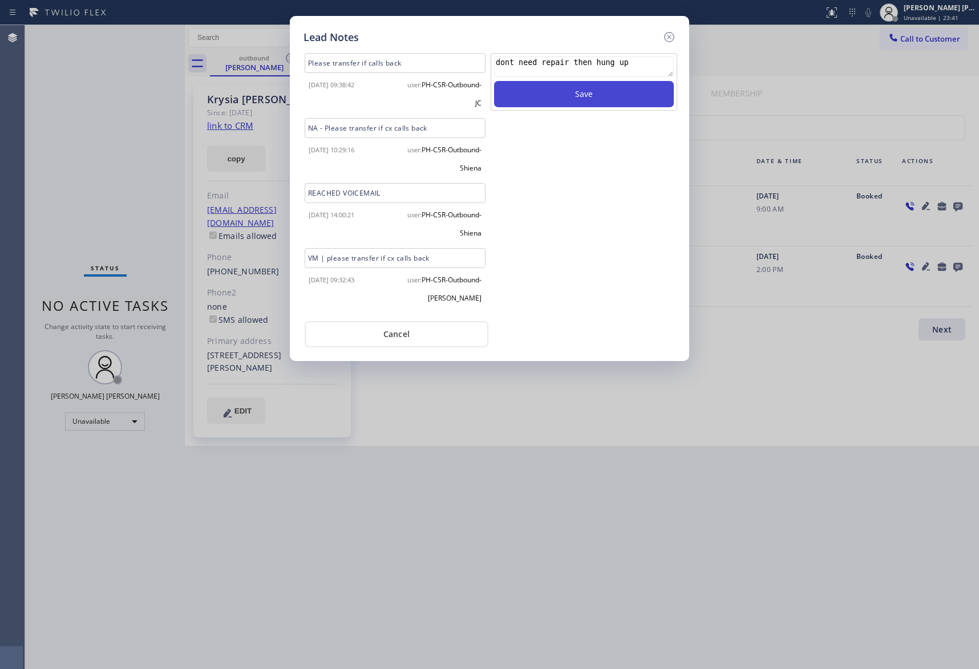
type textarea "dont need repair then hung up"
click at [566, 92] on button "Save" at bounding box center [584, 94] width 180 height 26
click at [674, 33] on icon at bounding box center [669, 37] width 14 height 14
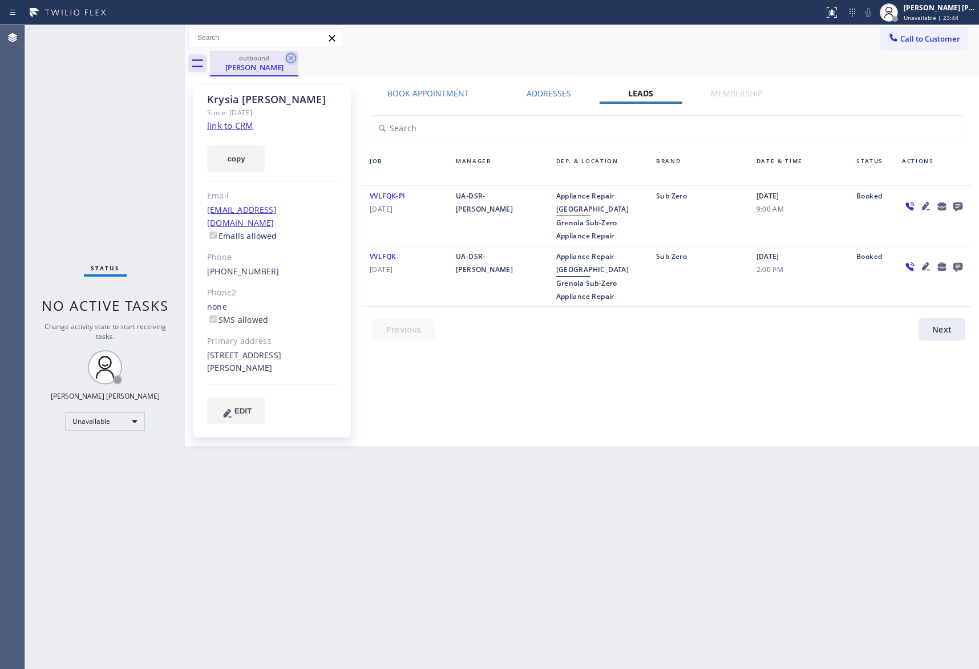
click at [290, 59] on icon at bounding box center [291, 58] width 10 height 10
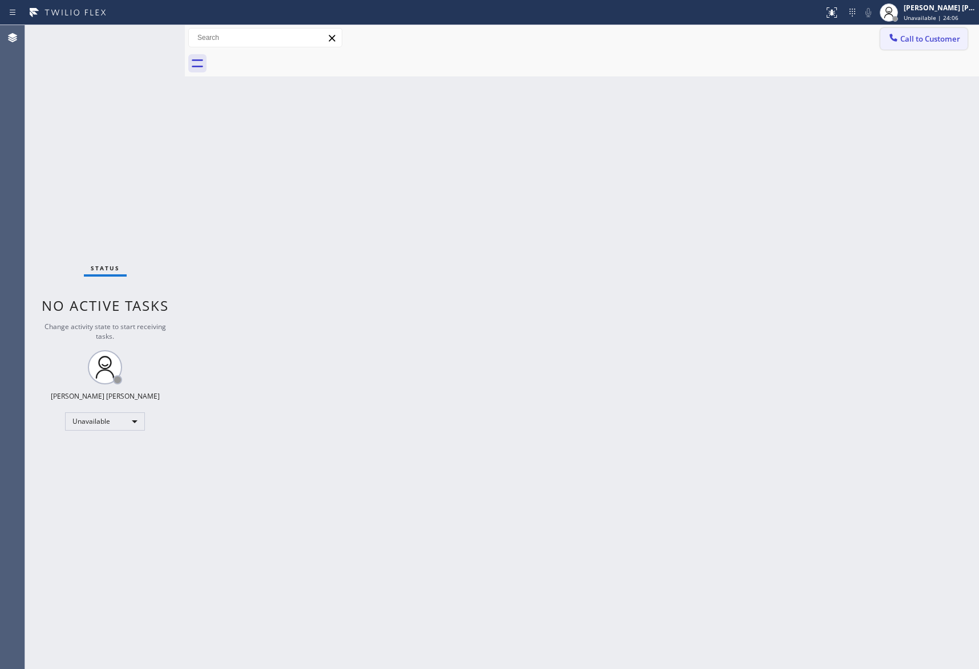
click at [950, 35] on span "Call to Customer" at bounding box center [930, 39] width 60 height 10
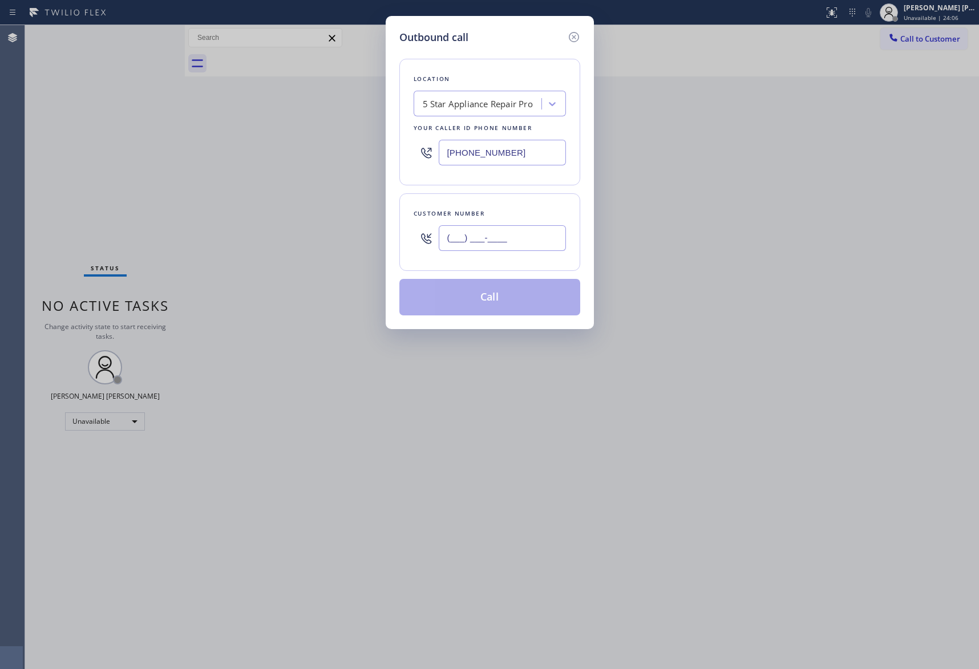
click at [506, 235] on input "(___) ___-____" at bounding box center [502, 238] width 127 height 26
paste input "310) 245-2374"
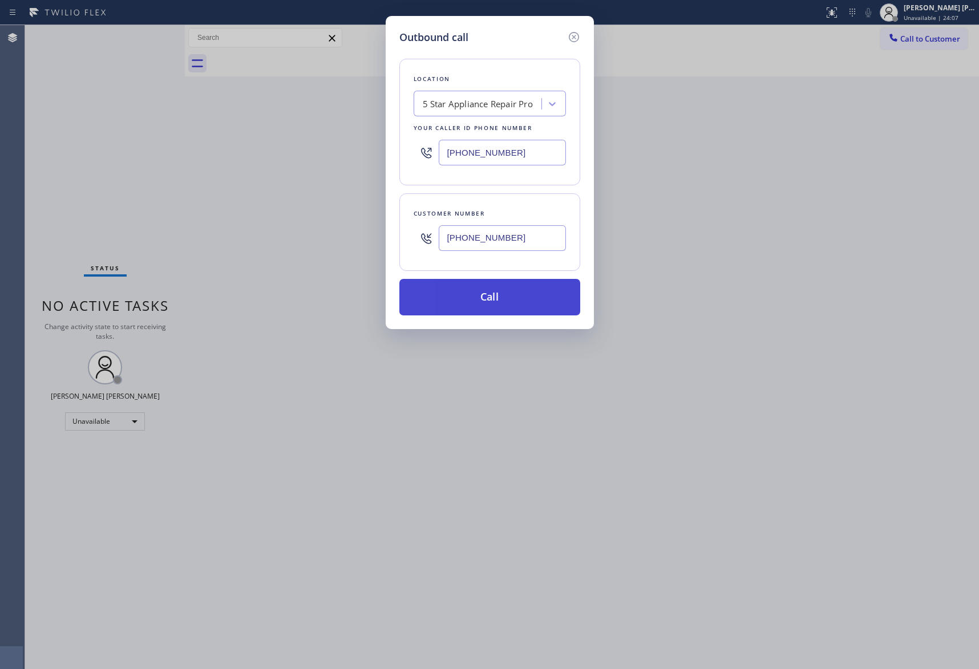
type input "[PHONE_NUMBER]"
click at [524, 294] on button "Call" at bounding box center [489, 297] width 181 height 37
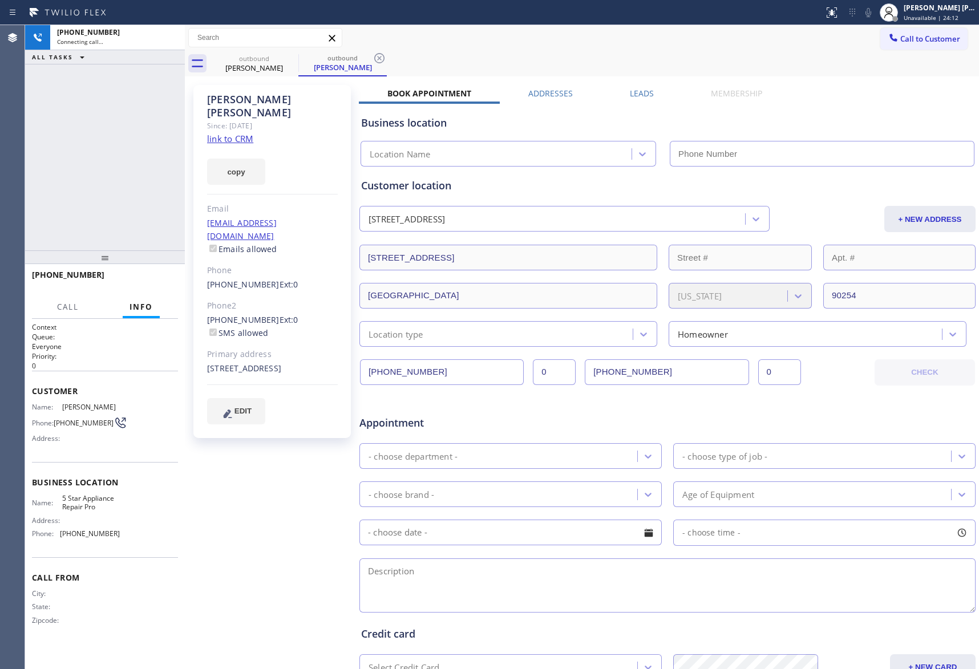
type input "[PHONE_NUMBER]"
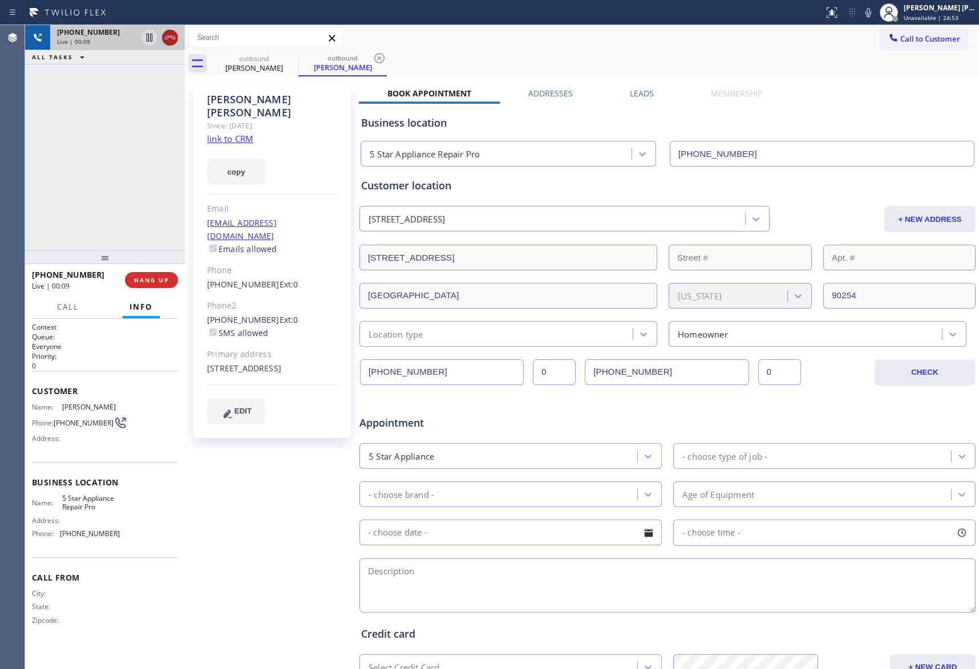
click at [171, 35] on icon at bounding box center [170, 38] width 14 height 14
click at [289, 60] on icon at bounding box center [291, 58] width 10 height 10
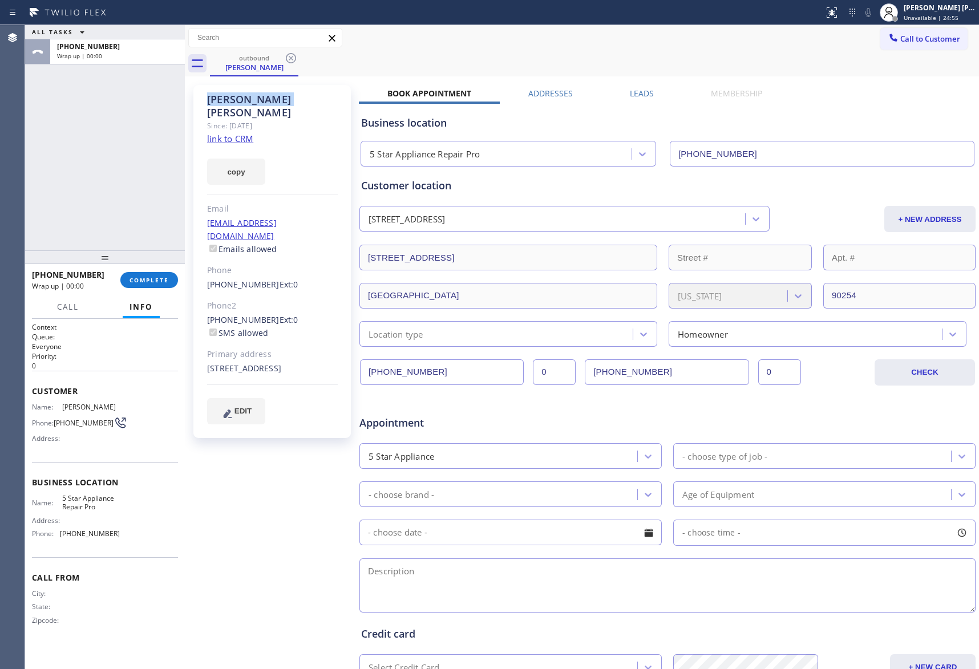
click at [289, 60] on icon at bounding box center [291, 58] width 10 height 10
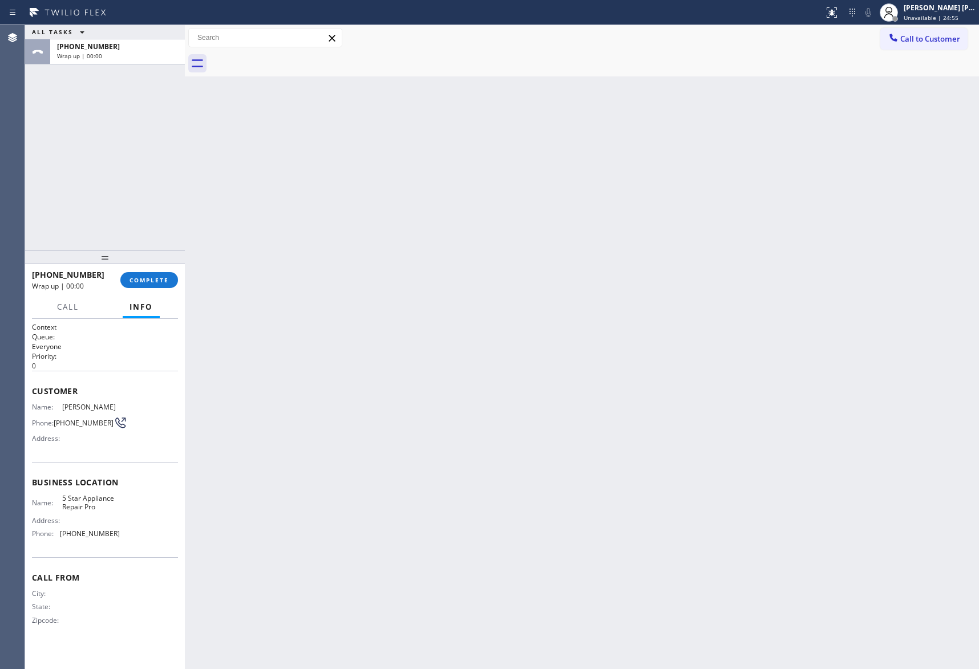
click at [289, 60] on div at bounding box center [594, 64] width 769 height 26
click at [153, 284] on button "COMPLETE" at bounding box center [149, 280] width 58 height 16
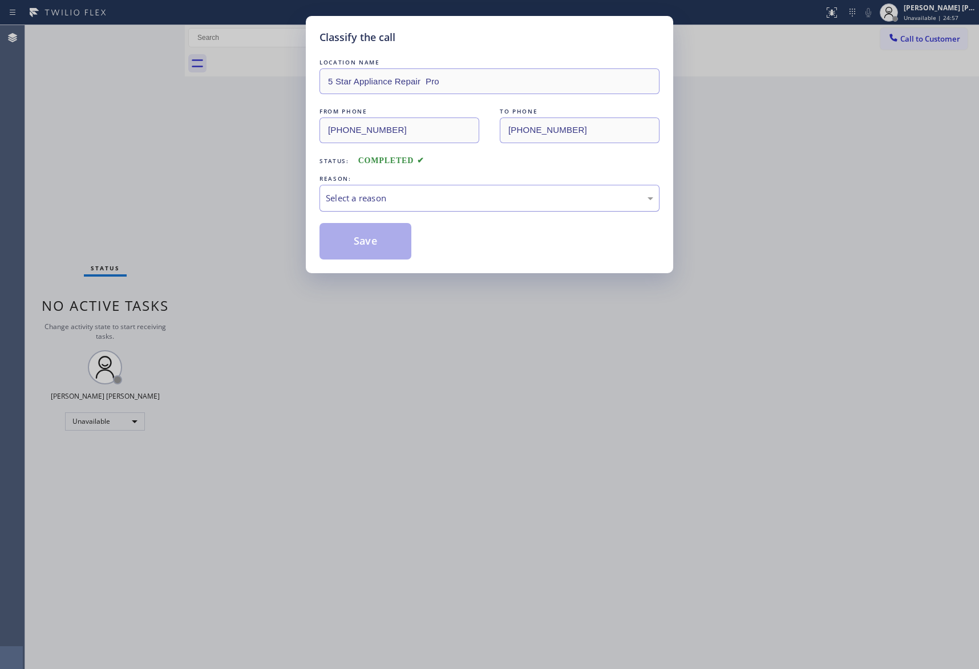
click at [448, 197] on div "Select a reason" at bounding box center [490, 198] width 328 height 13
click at [366, 245] on button "Save" at bounding box center [366, 241] width 92 height 37
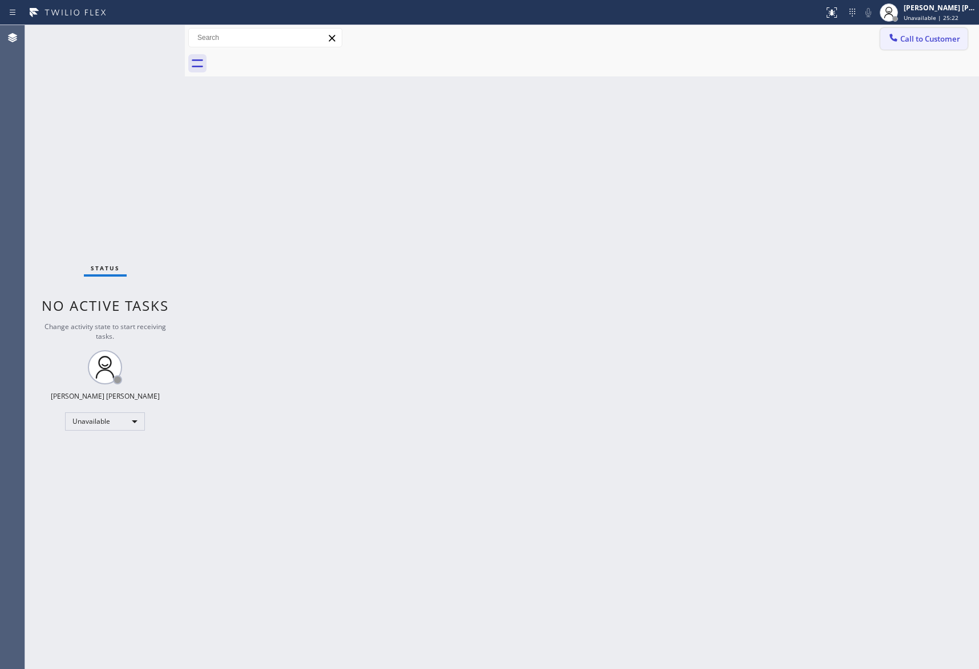
click at [914, 35] on span "Call to Customer" at bounding box center [930, 39] width 60 height 10
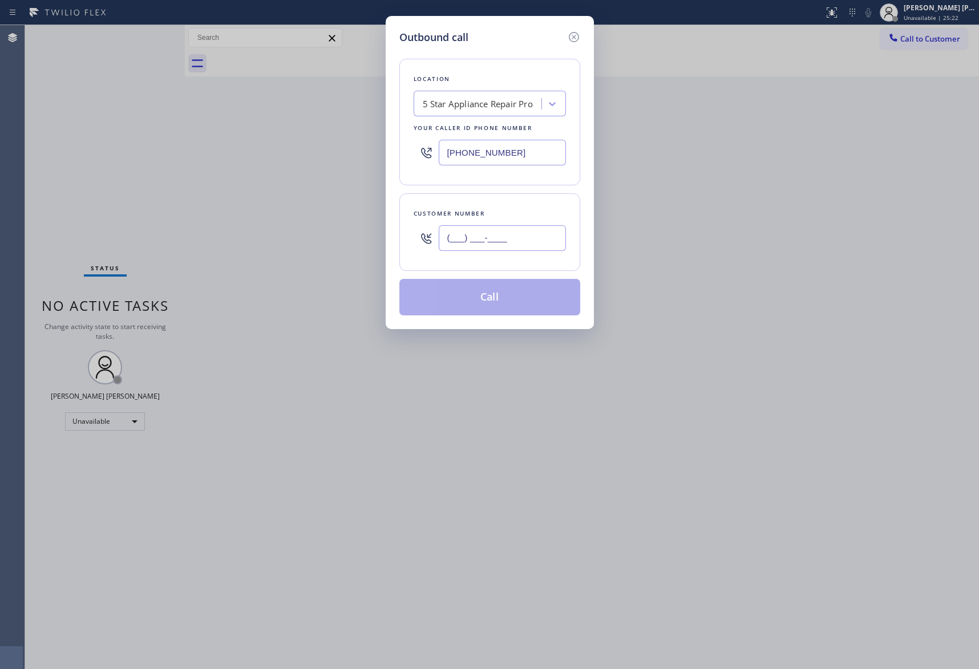
click at [512, 239] on input "(___) ___-____" at bounding box center [502, 238] width 127 height 26
paste input "805) 338-3252"
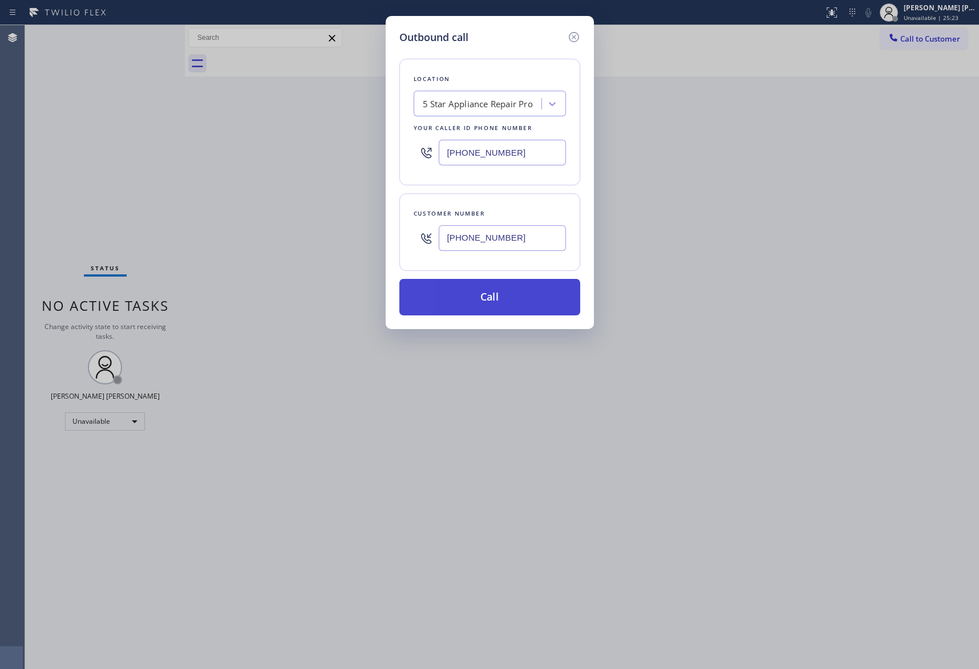
type input "[PHONE_NUMBER]"
click at [510, 301] on button "Call" at bounding box center [489, 297] width 181 height 37
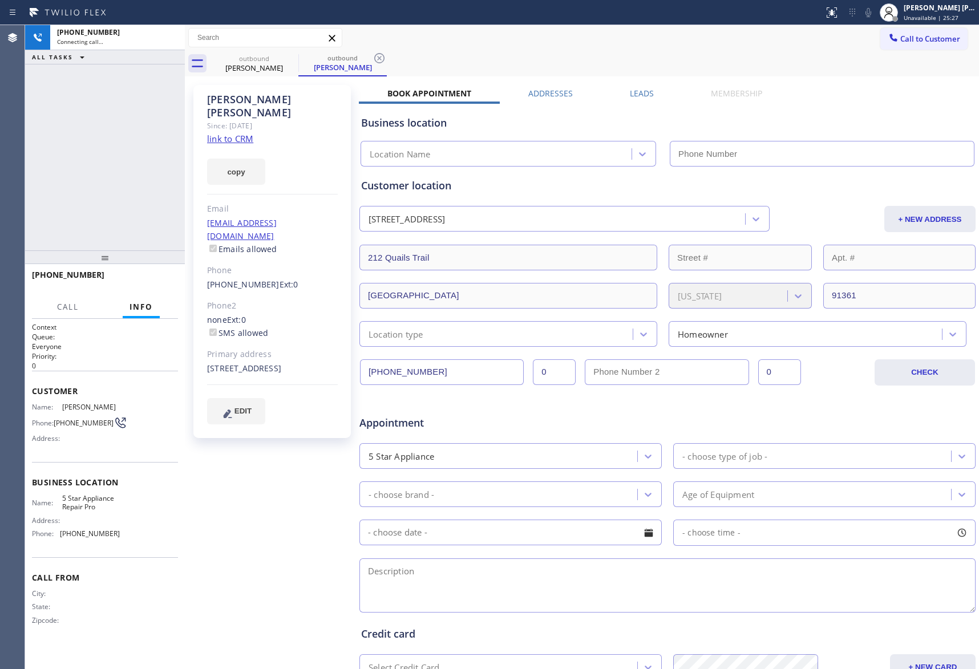
type input "[PHONE_NUMBER]"
click at [176, 40] on icon at bounding box center [170, 38] width 14 height 14
click at [146, 284] on span "COMPLETE" at bounding box center [149, 280] width 39 height 8
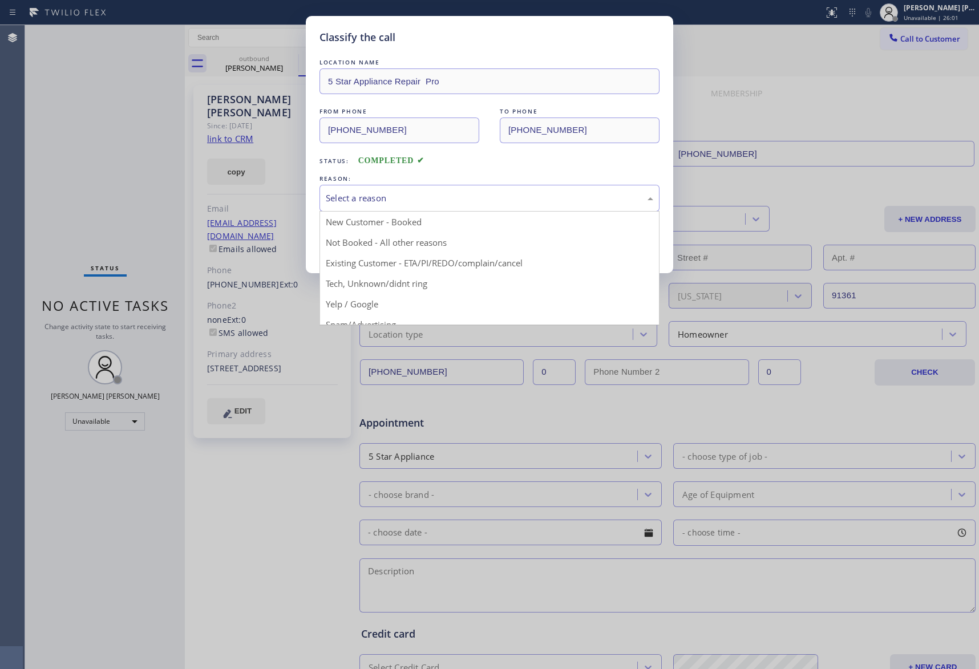
click at [479, 187] on div "Select a reason" at bounding box center [490, 198] width 340 height 27
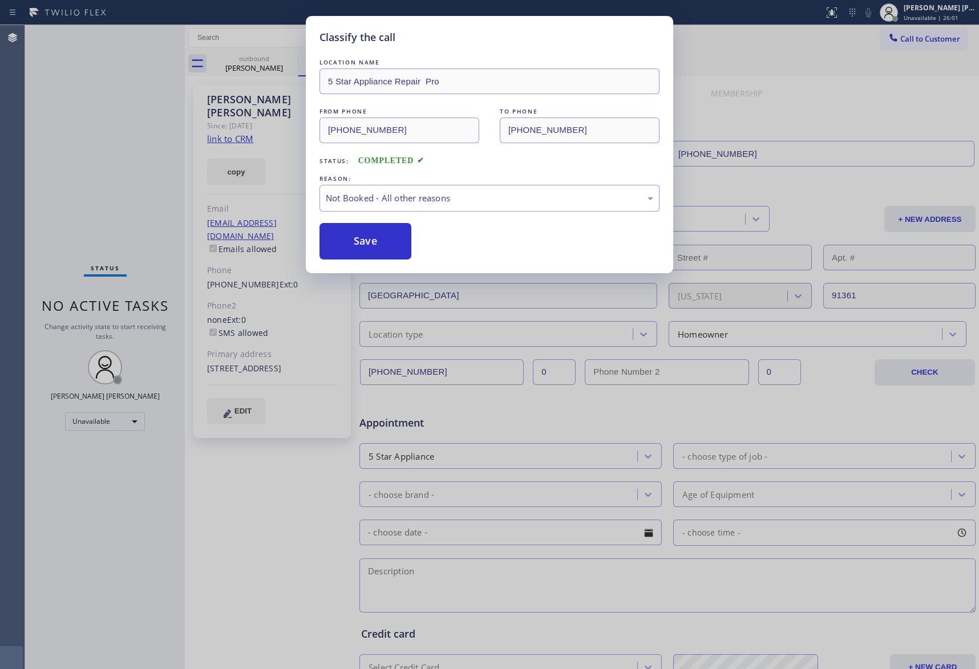
click at [363, 241] on button "Save" at bounding box center [366, 241] width 92 height 37
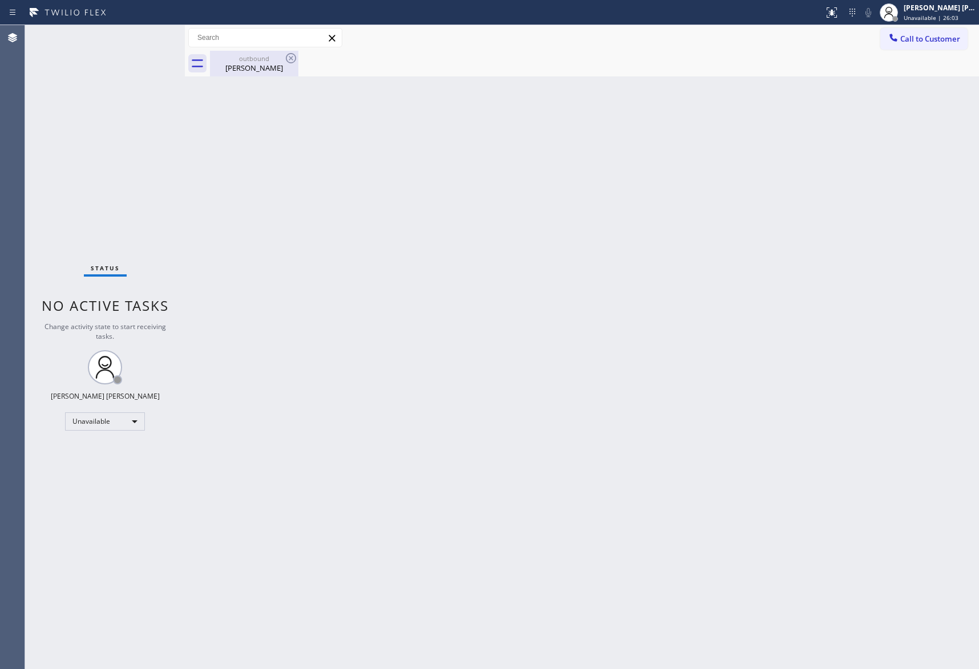
click at [245, 57] on div "outbound" at bounding box center [254, 58] width 86 height 9
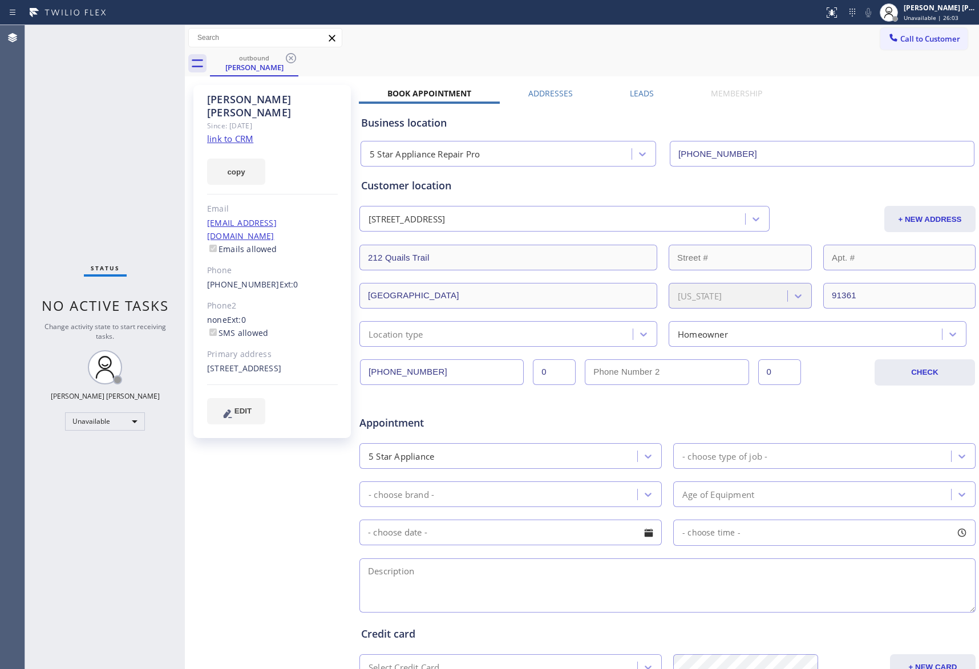
click at [636, 94] on label "Leads" at bounding box center [642, 93] width 24 height 11
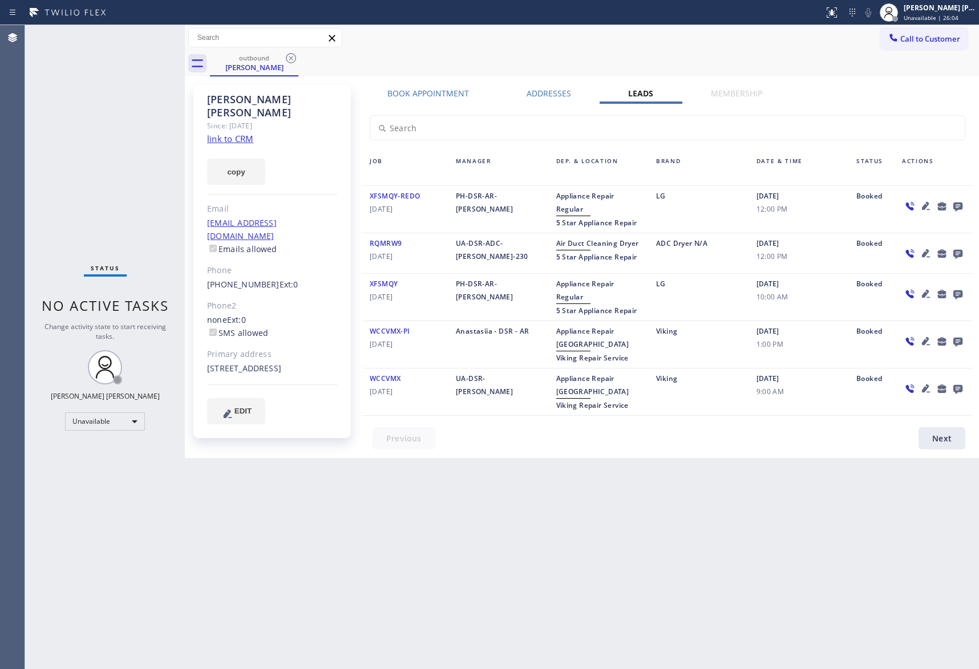
click at [962, 202] on icon at bounding box center [958, 206] width 14 height 14
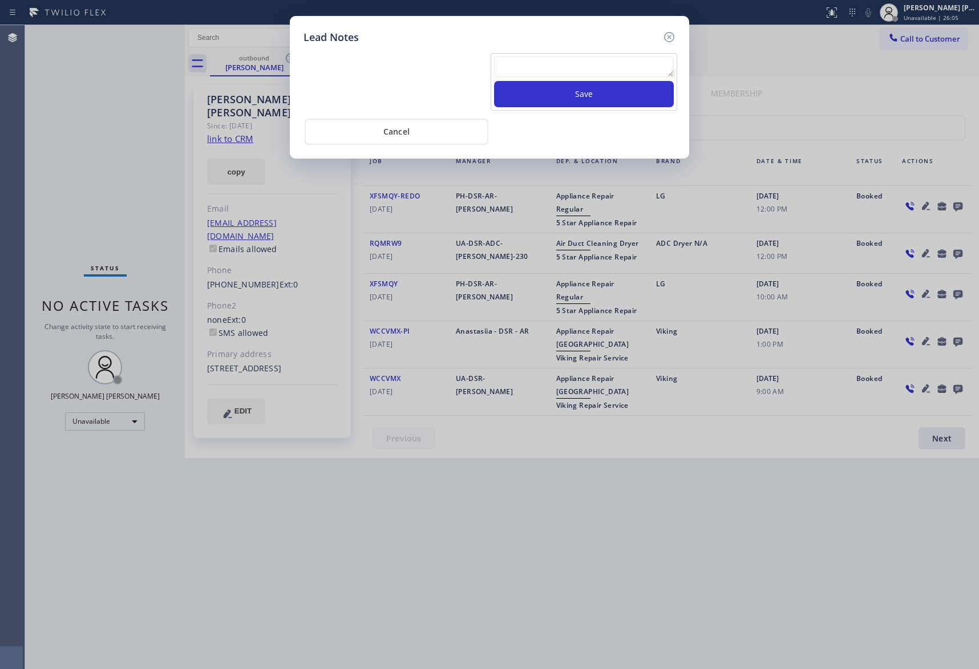
click at [569, 69] on textarea at bounding box center [584, 66] width 180 height 21
paste textarea "VM | please transfer if cx calls back"
type textarea "VM | please transfer if cx calls back"
click at [585, 100] on button "Save" at bounding box center [584, 94] width 180 height 26
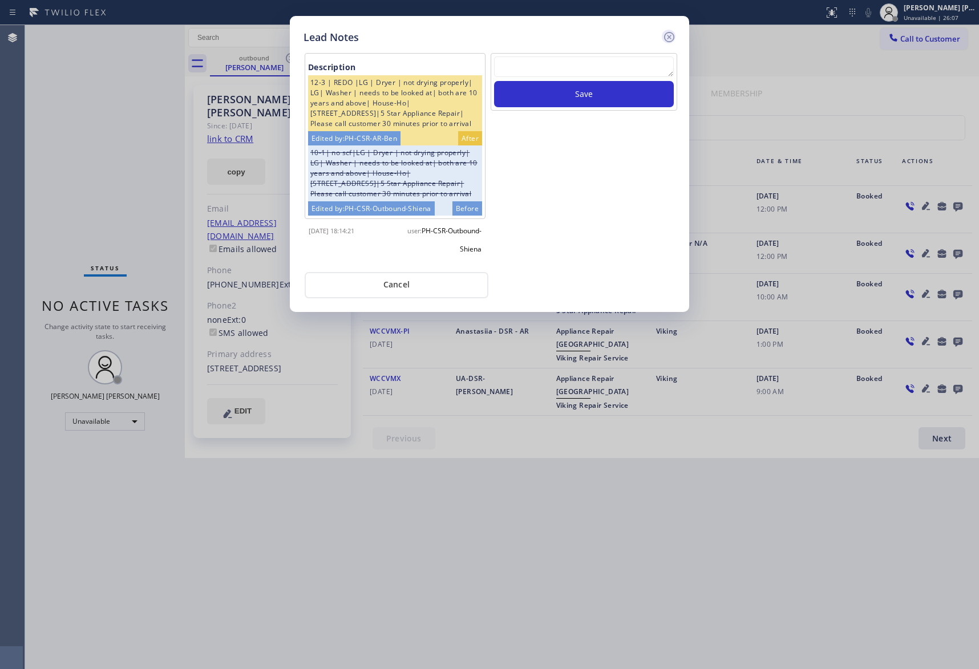
click at [662, 39] on icon at bounding box center [669, 37] width 14 height 14
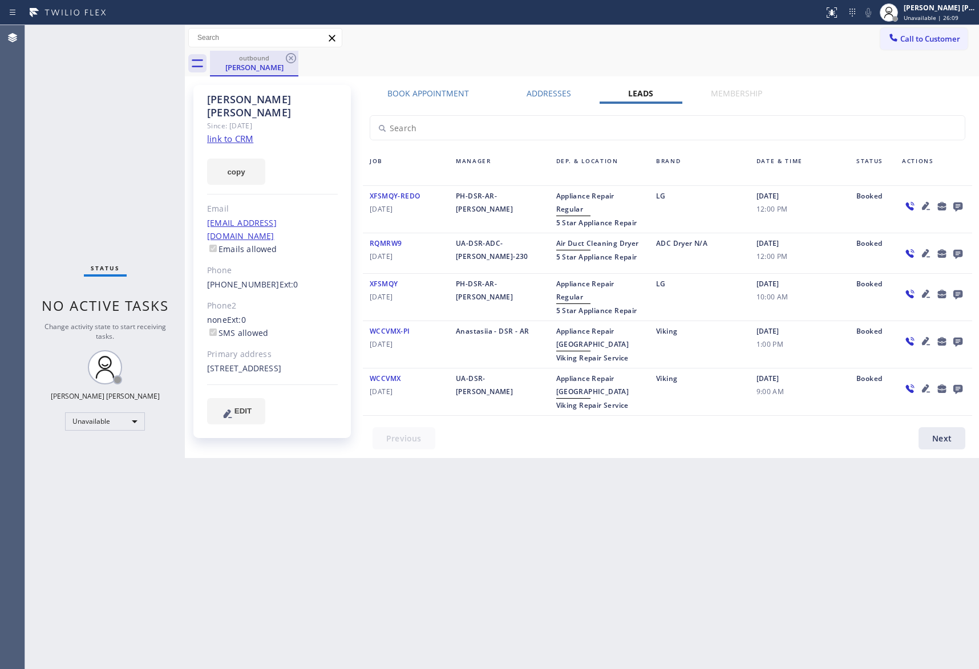
click at [261, 67] on div "[PERSON_NAME]" at bounding box center [254, 67] width 86 height 10
click at [293, 62] on icon at bounding box center [291, 58] width 14 height 14
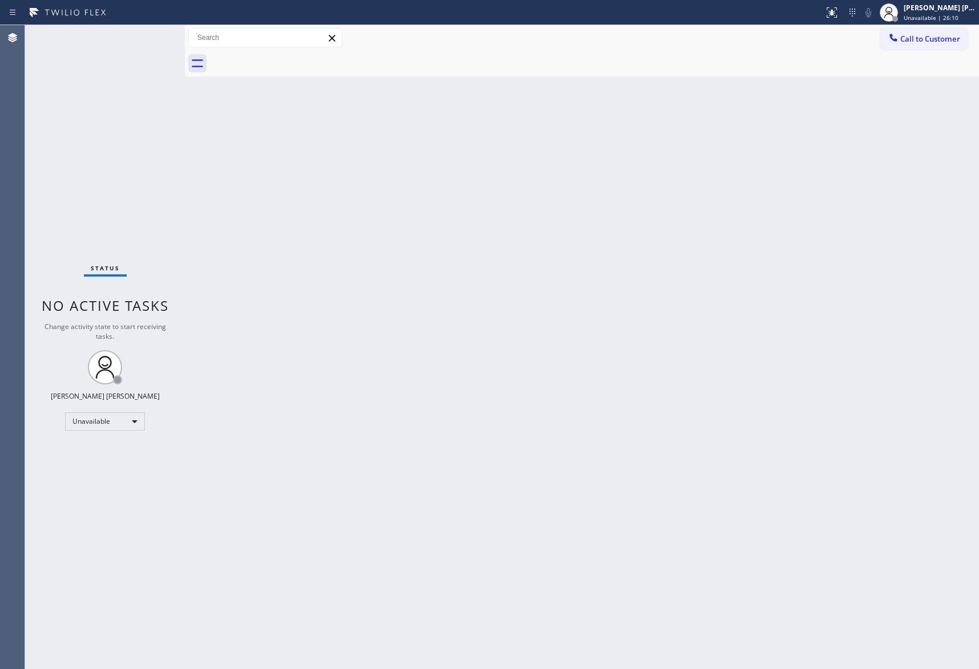
click at [293, 62] on div at bounding box center [594, 64] width 769 height 26
click at [934, 39] on span "Call to Customer" at bounding box center [930, 39] width 60 height 10
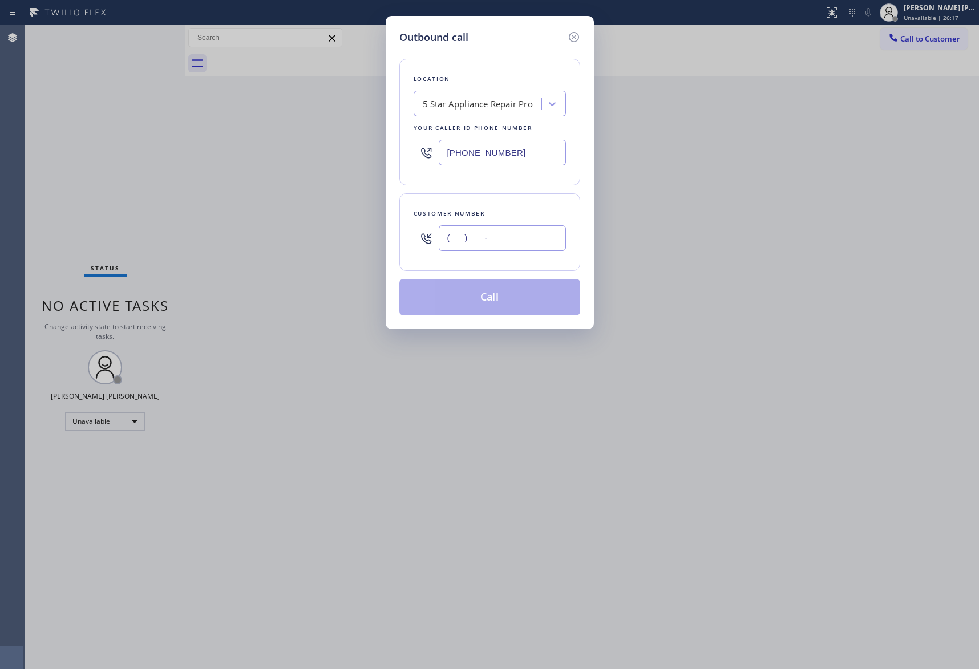
click at [518, 235] on input "(___) ___-____" at bounding box center [502, 238] width 127 height 26
paste input "480) 287-1321"
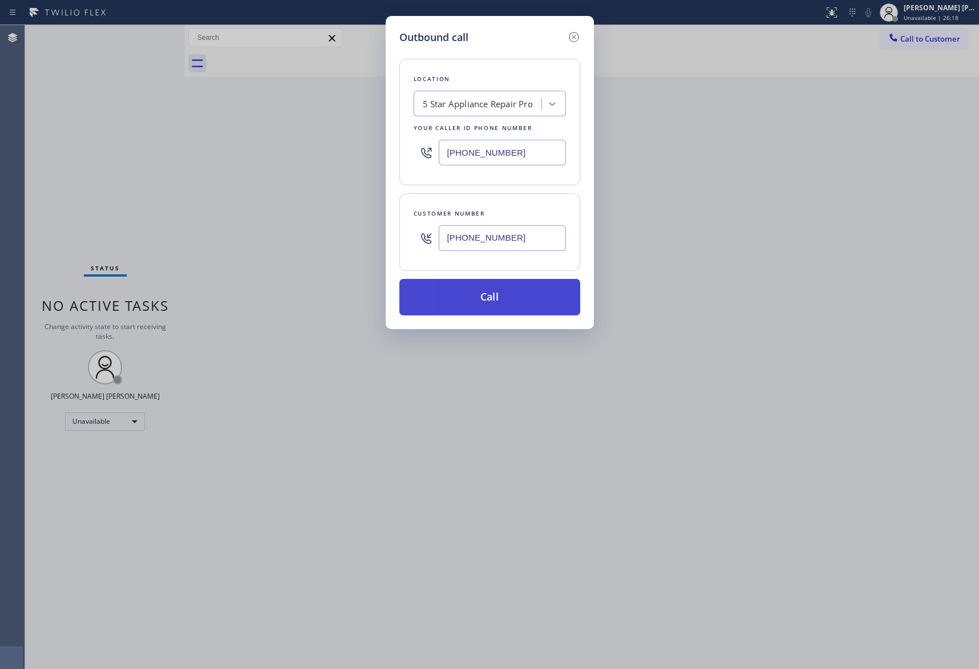
type input "[PHONE_NUMBER]"
click at [518, 294] on button "Call" at bounding box center [489, 297] width 181 height 37
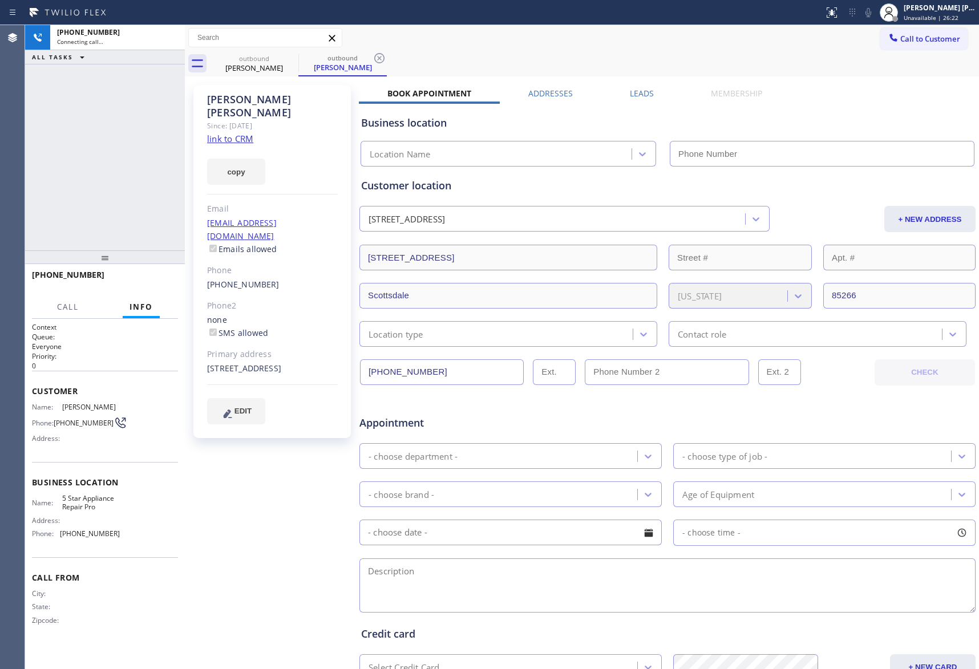
type input "[PHONE_NUMBER]"
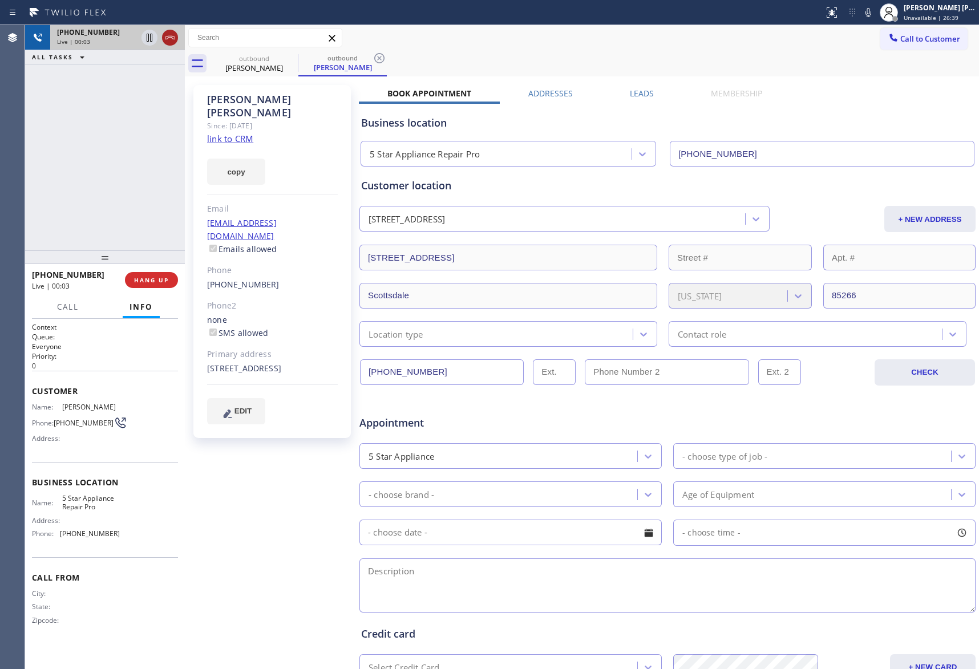
click at [171, 35] on icon at bounding box center [170, 38] width 14 height 14
click at [633, 96] on label "Leads" at bounding box center [642, 93] width 24 height 11
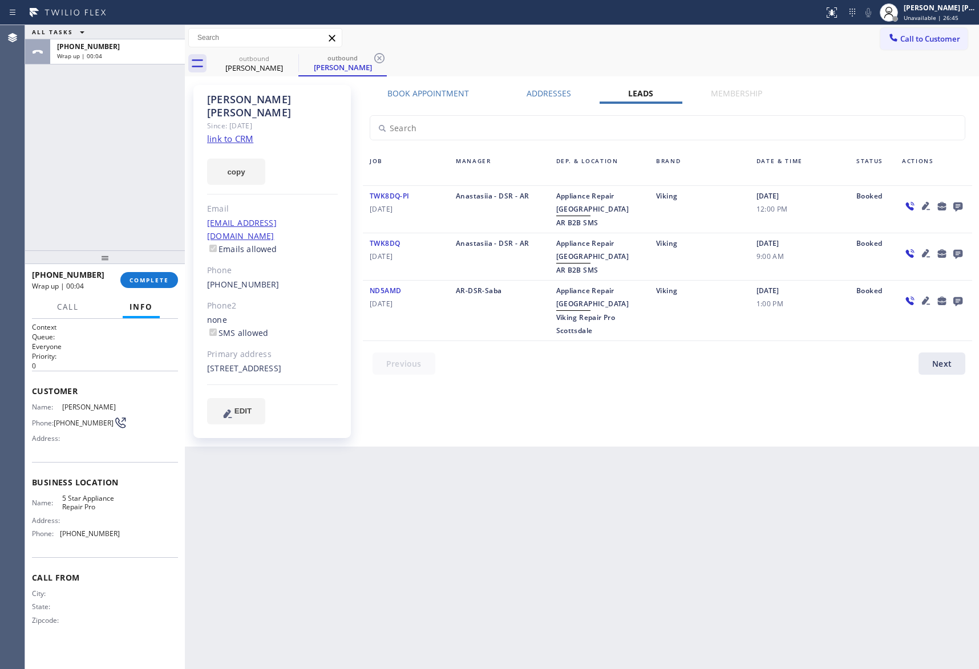
click at [951, 204] on icon at bounding box center [958, 206] width 14 height 14
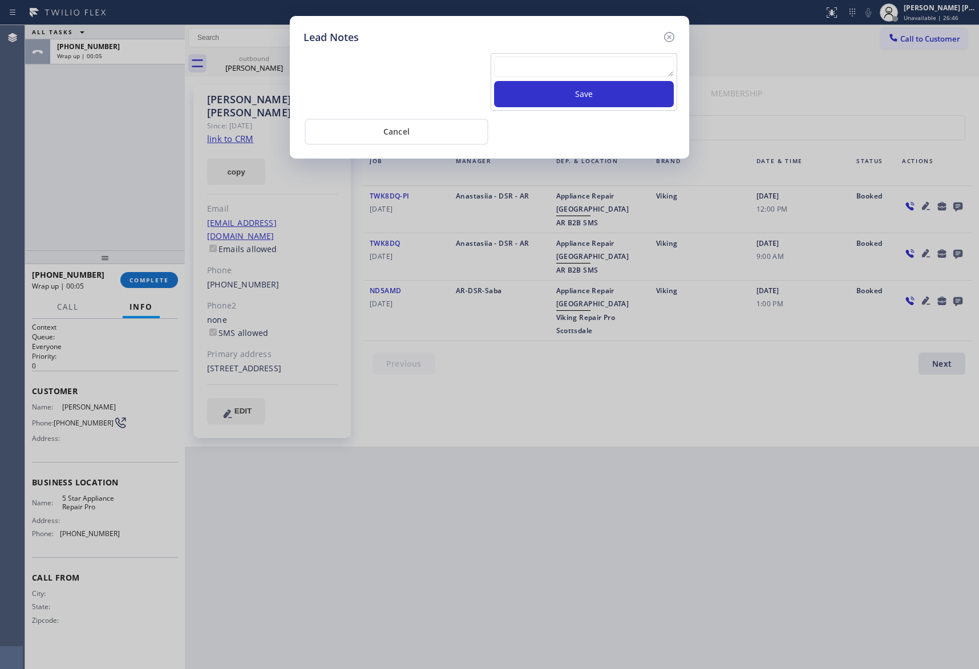
click at [592, 57] on textarea at bounding box center [584, 66] width 180 height 21
paste textarea "VM | please transfer if cx calls back"
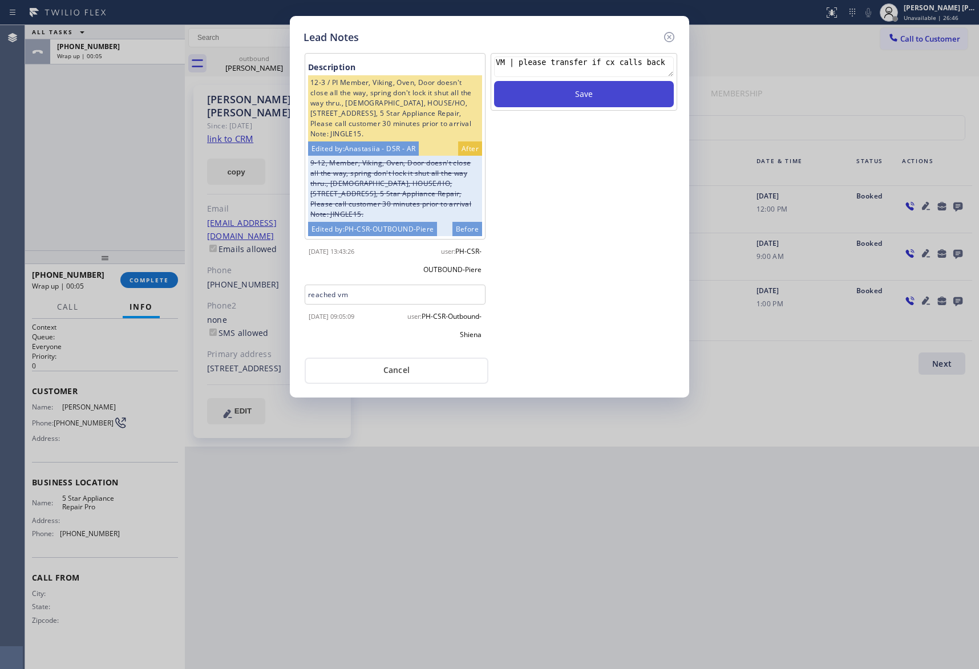
type textarea "VM | please transfer if cx calls back"
click at [600, 94] on button "Save" at bounding box center [584, 94] width 180 height 26
click at [672, 38] on icon at bounding box center [669, 37] width 14 height 14
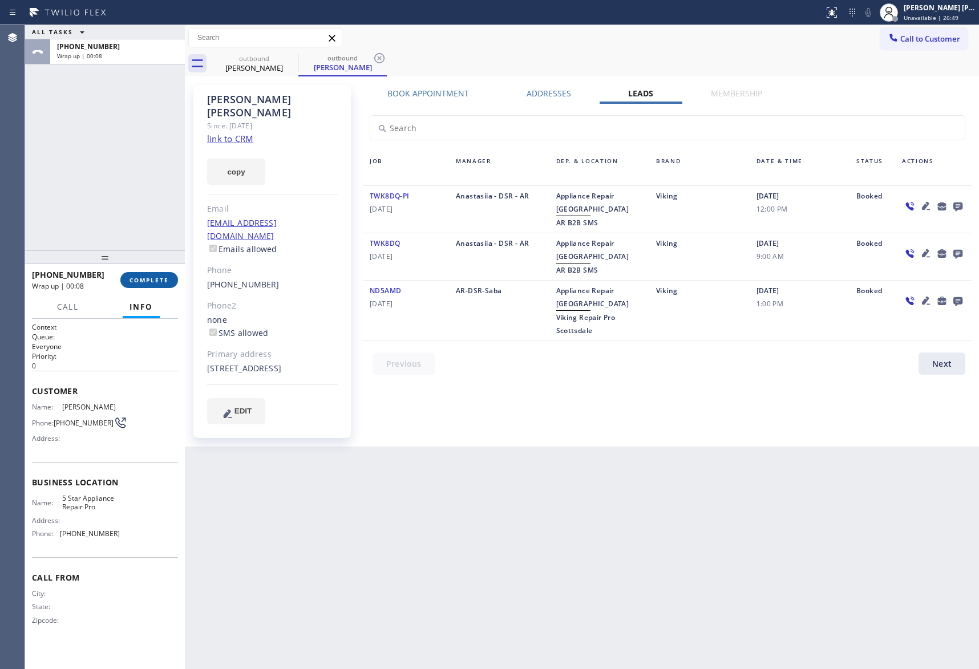
click at [160, 272] on button "COMPLETE" at bounding box center [149, 280] width 58 height 16
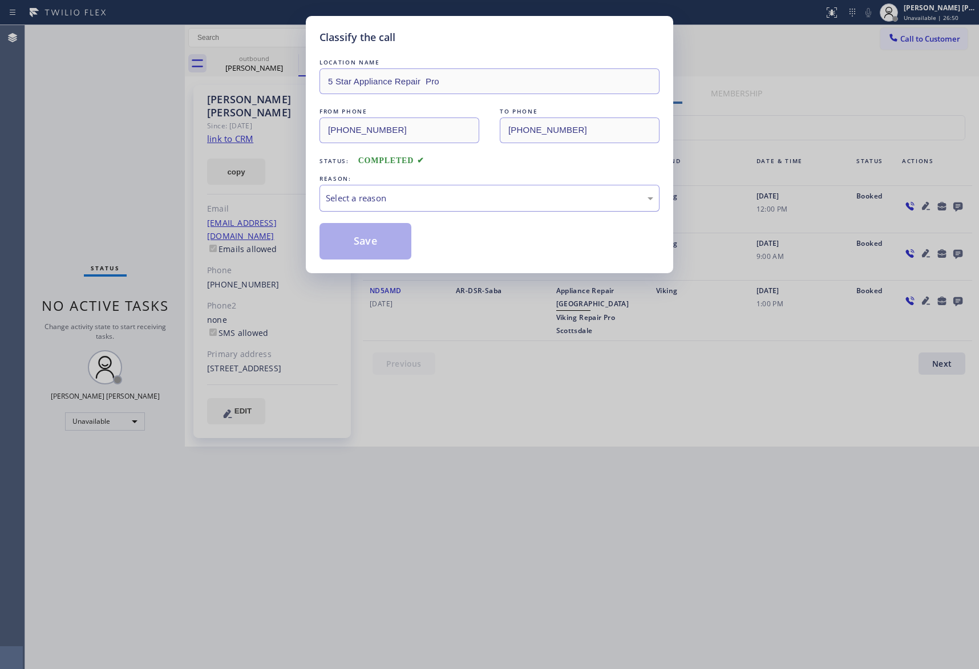
click at [423, 196] on div "Select a reason" at bounding box center [490, 198] width 328 height 13
click at [370, 245] on button "Save" at bounding box center [366, 241] width 92 height 37
click at [300, 64] on div "[PERSON_NAME]" at bounding box center [343, 67] width 86 height 10
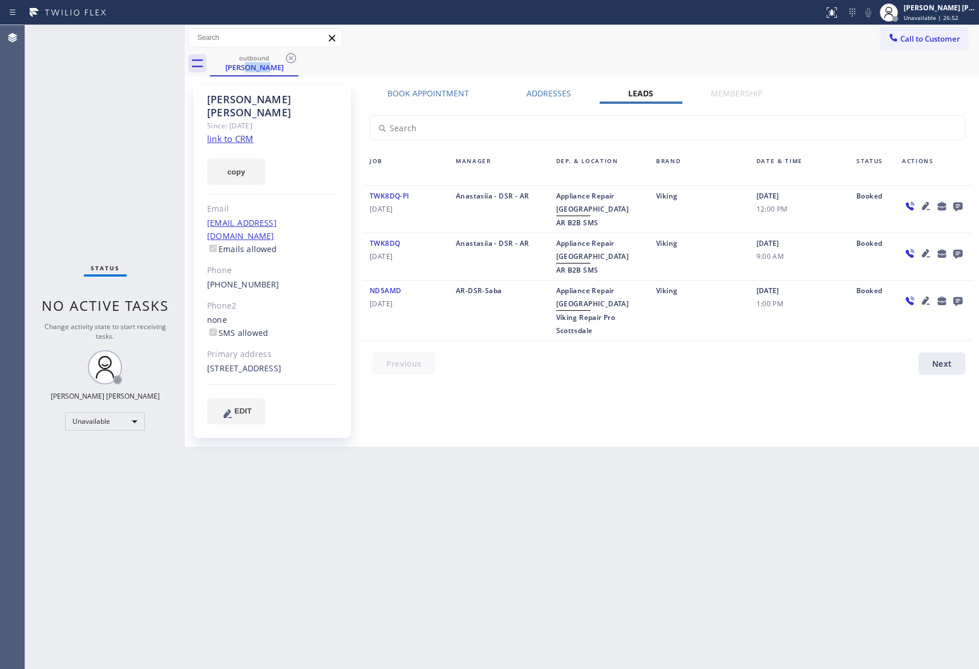
click at [256, 64] on div "[PERSON_NAME]" at bounding box center [254, 67] width 86 height 10
click at [267, 62] on div "[PERSON_NAME]" at bounding box center [254, 67] width 86 height 10
click at [293, 58] on icon at bounding box center [291, 58] width 14 height 14
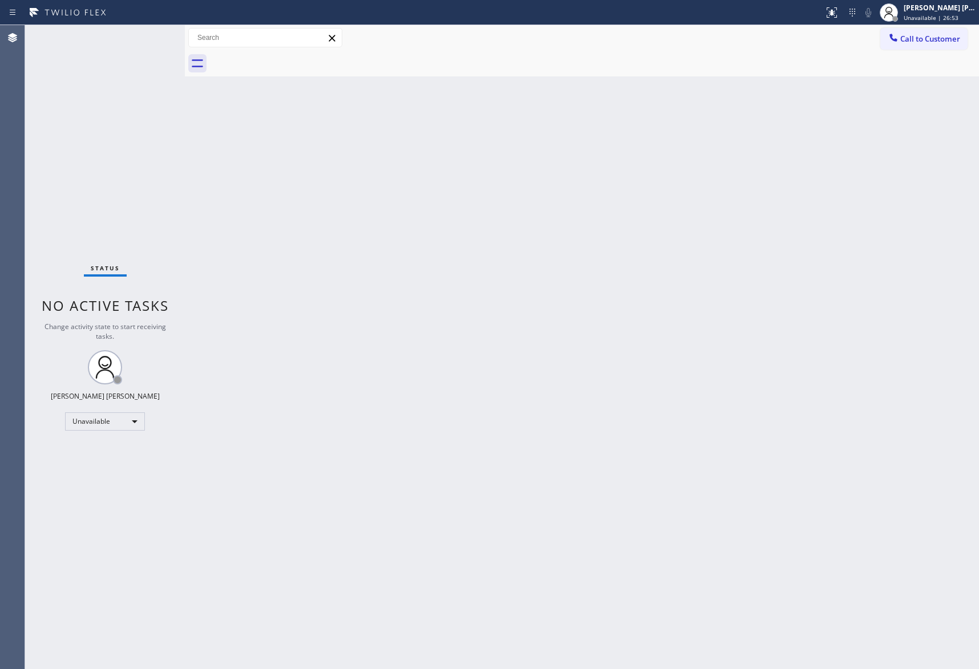
click at [293, 58] on div at bounding box center [594, 64] width 769 height 26
click at [920, 39] on span "Call to Customer" at bounding box center [930, 39] width 60 height 10
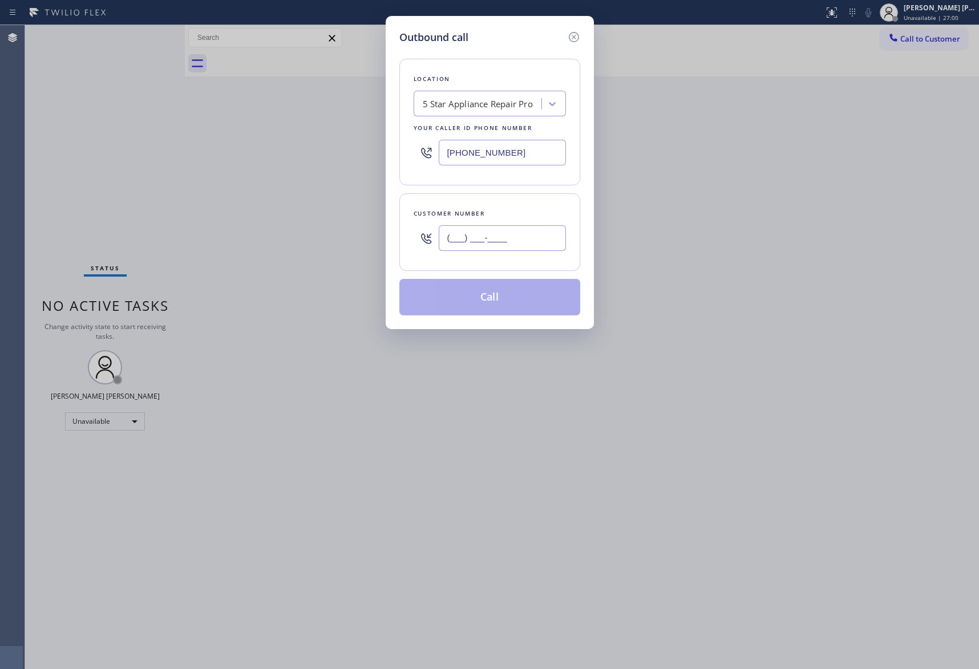
click at [522, 240] on input "(___) ___-____" at bounding box center [502, 238] width 127 height 26
paste input "917) 971-4025"
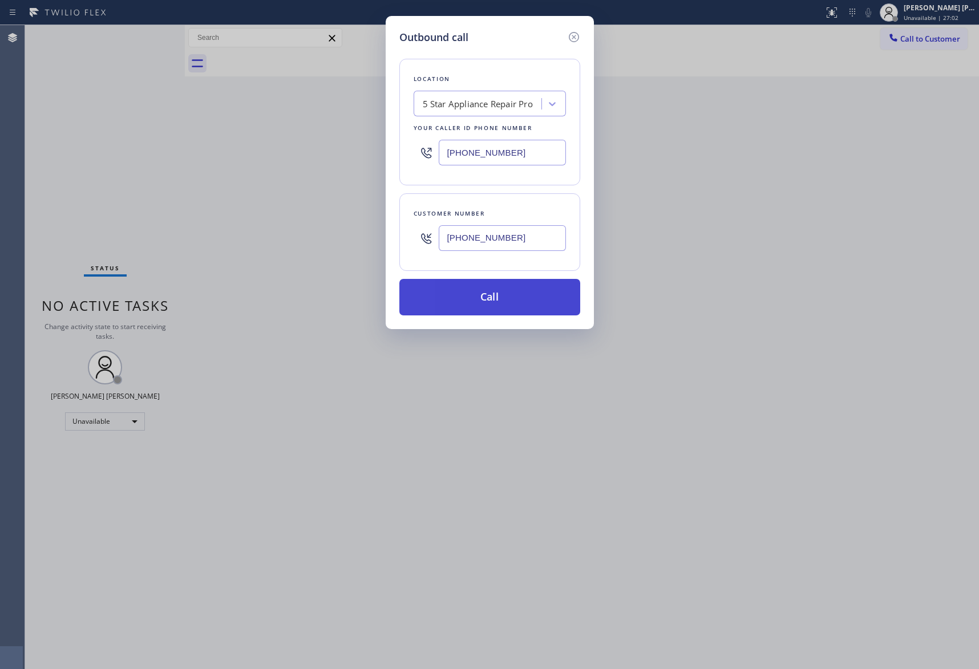
type input "[PHONE_NUMBER]"
click at [525, 295] on button "Call" at bounding box center [489, 297] width 181 height 37
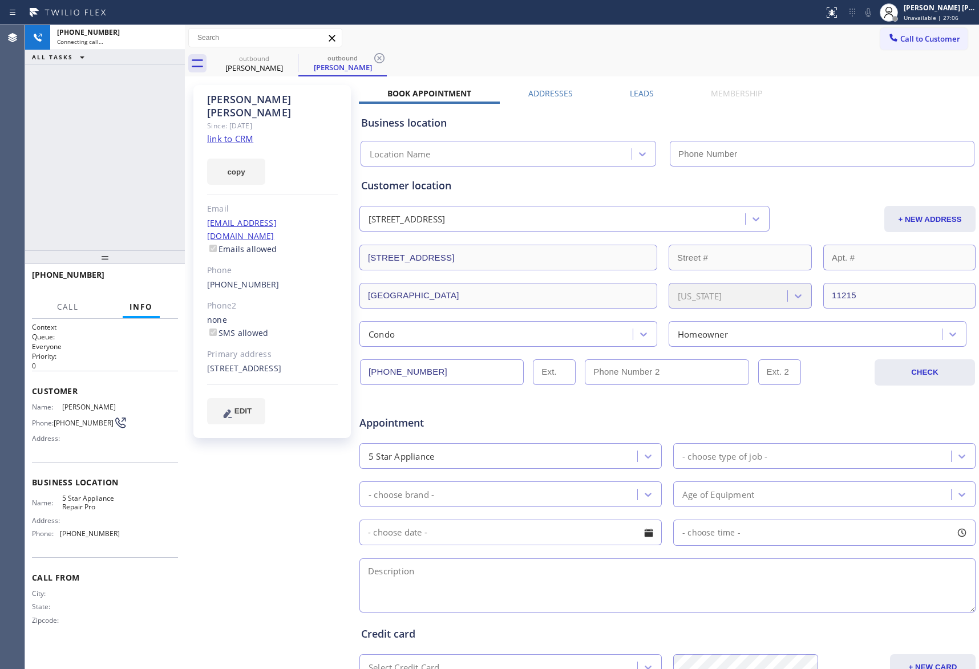
type input "[PHONE_NUMBER]"
click at [169, 39] on icon at bounding box center [170, 38] width 14 height 14
click at [154, 279] on span "COMPLETE" at bounding box center [149, 280] width 39 height 8
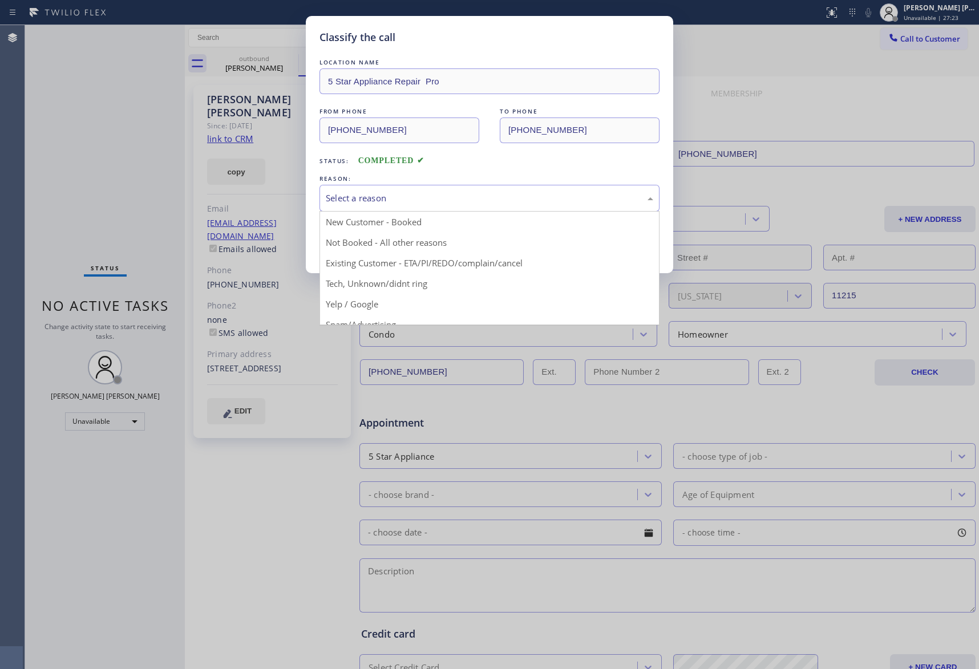
click at [447, 200] on div "Select a reason" at bounding box center [490, 198] width 328 height 13
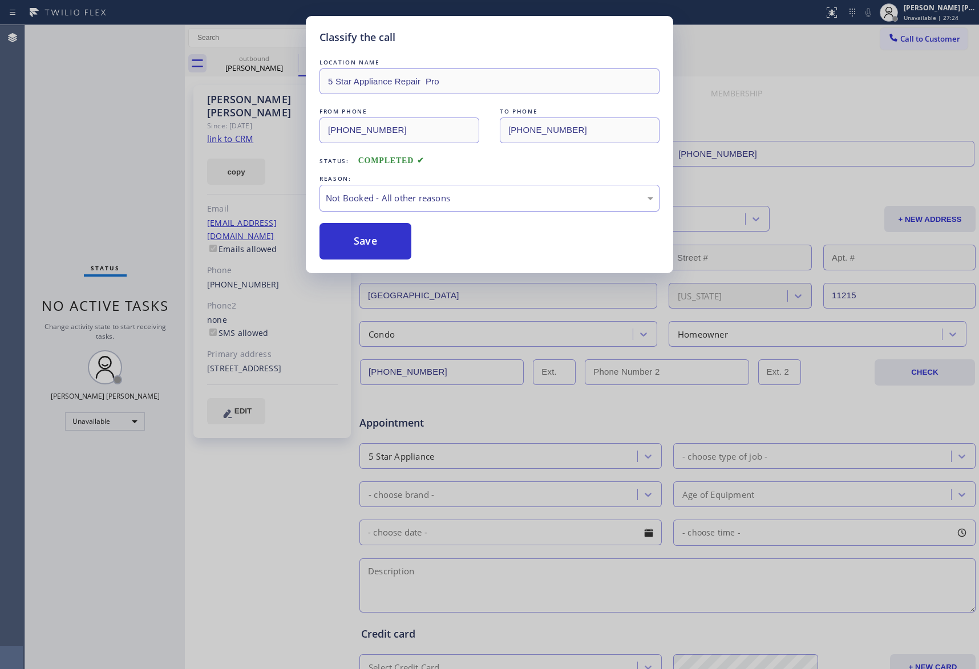
click at [377, 240] on button "Save" at bounding box center [366, 241] width 92 height 37
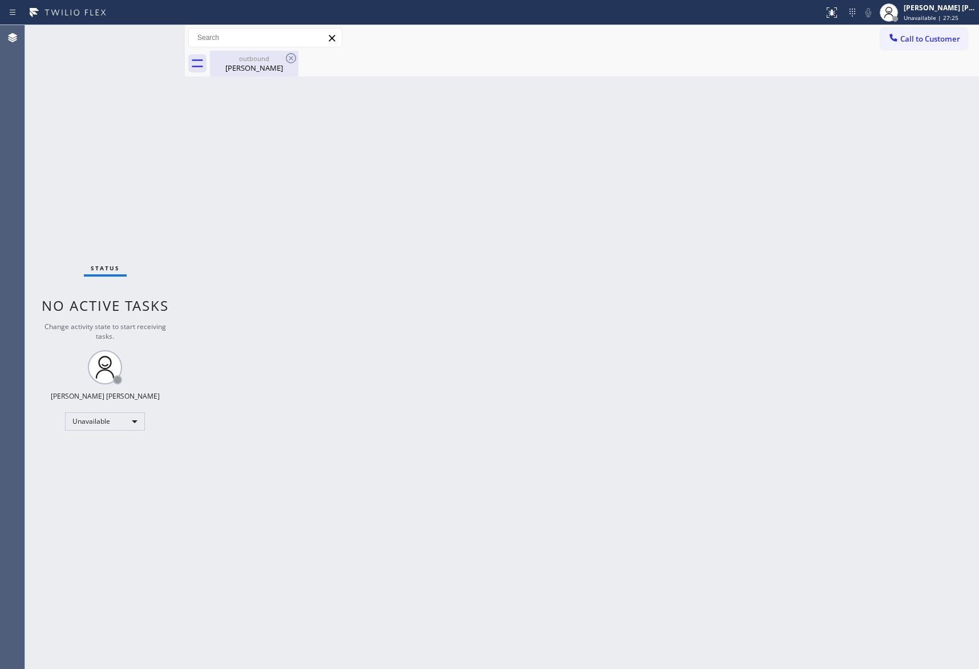
drag, startPoint x: 264, startPoint y: 64, endPoint x: 286, endPoint y: 58, distance: 23.1
click at [264, 63] on div "[PERSON_NAME]" at bounding box center [254, 68] width 86 height 10
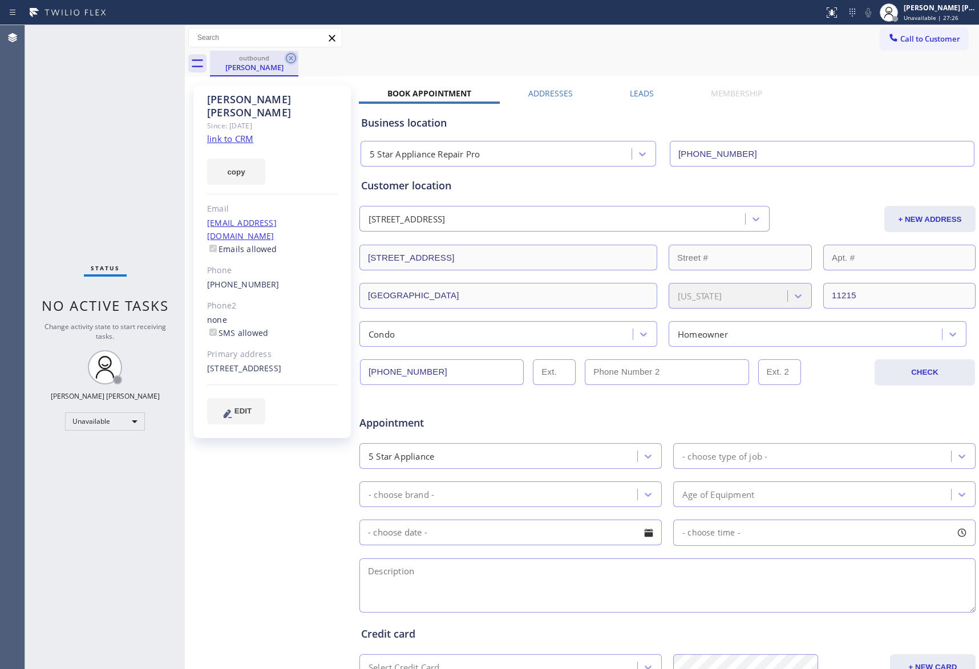
click at [296, 54] on icon at bounding box center [291, 58] width 14 height 14
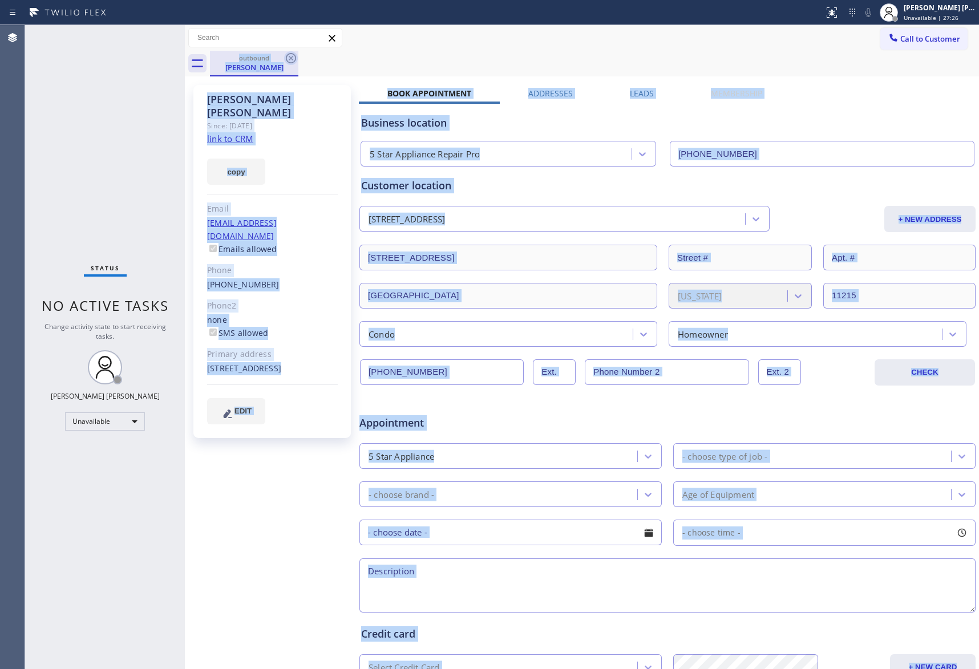
click at [296, 54] on div "outbound [PERSON_NAME]" at bounding box center [594, 64] width 769 height 26
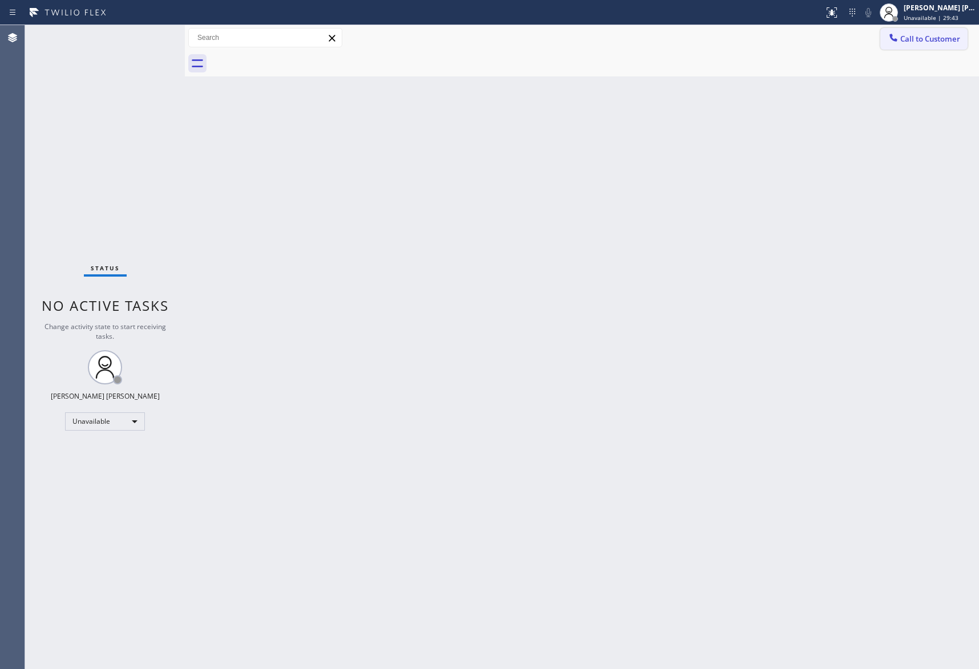
click at [942, 38] on span "Call to Customer" at bounding box center [930, 39] width 60 height 10
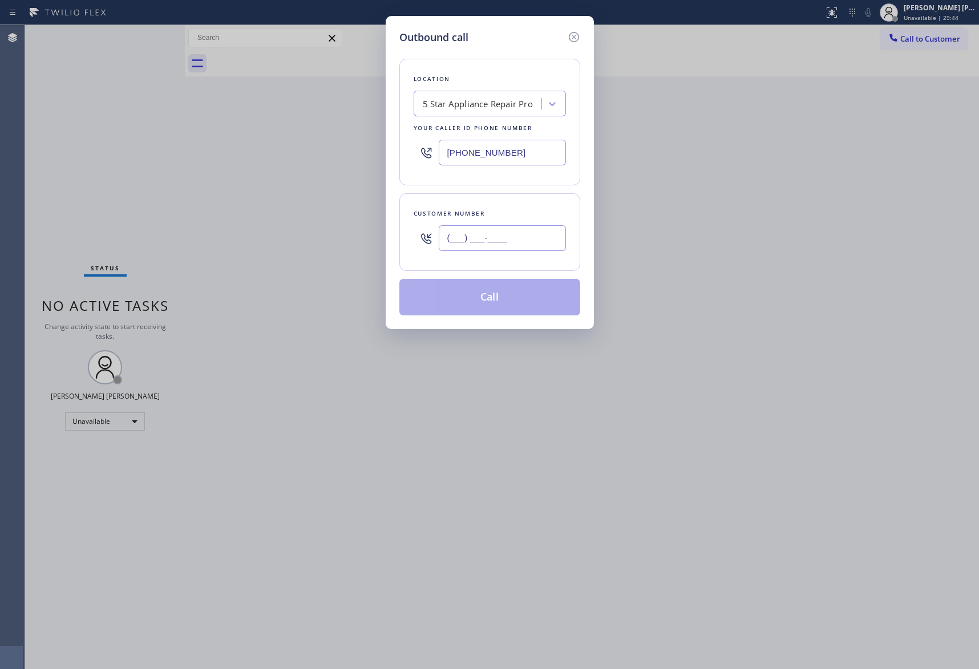
click at [522, 241] on input "(___) ___-____" at bounding box center [502, 238] width 127 height 26
paste input "818) 458-4580"
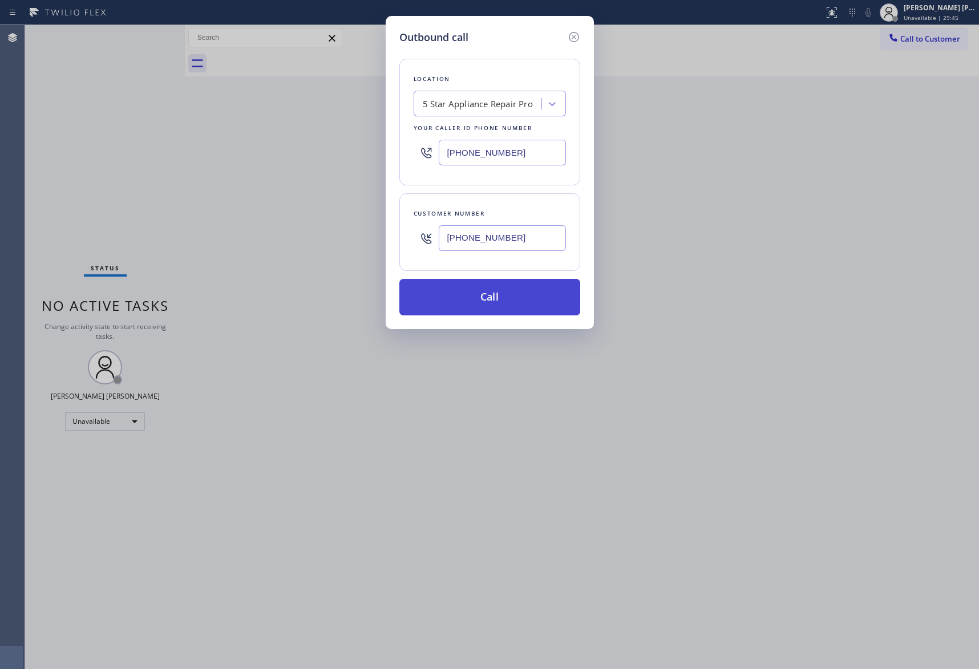
type input "[PHONE_NUMBER]"
click at [500, 297] on button "Call" at bounding box center [489, 297] width 181 height 37
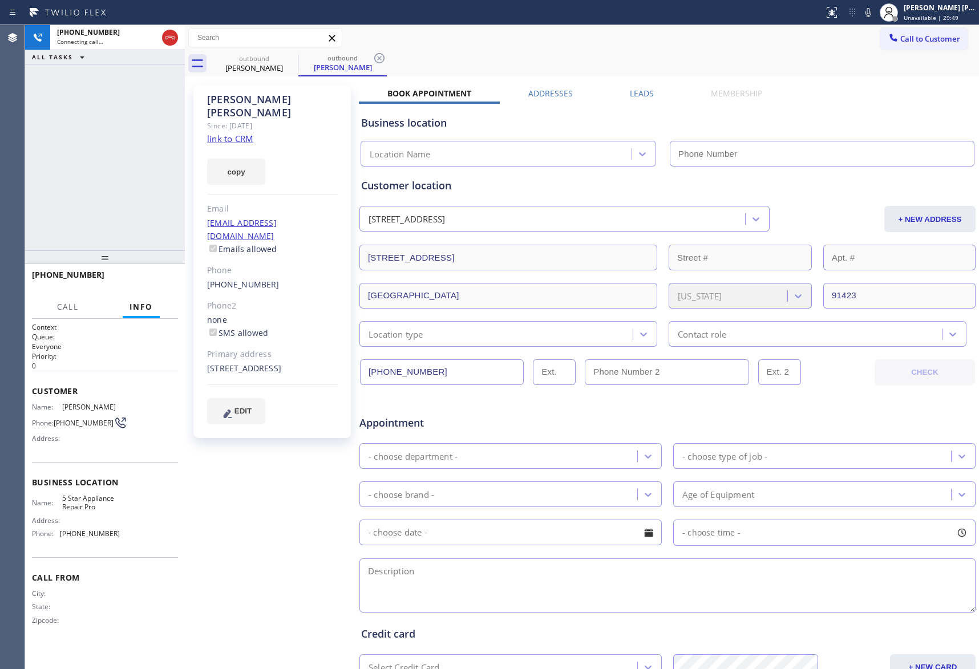
type input "[PHONE_NUMBER]"
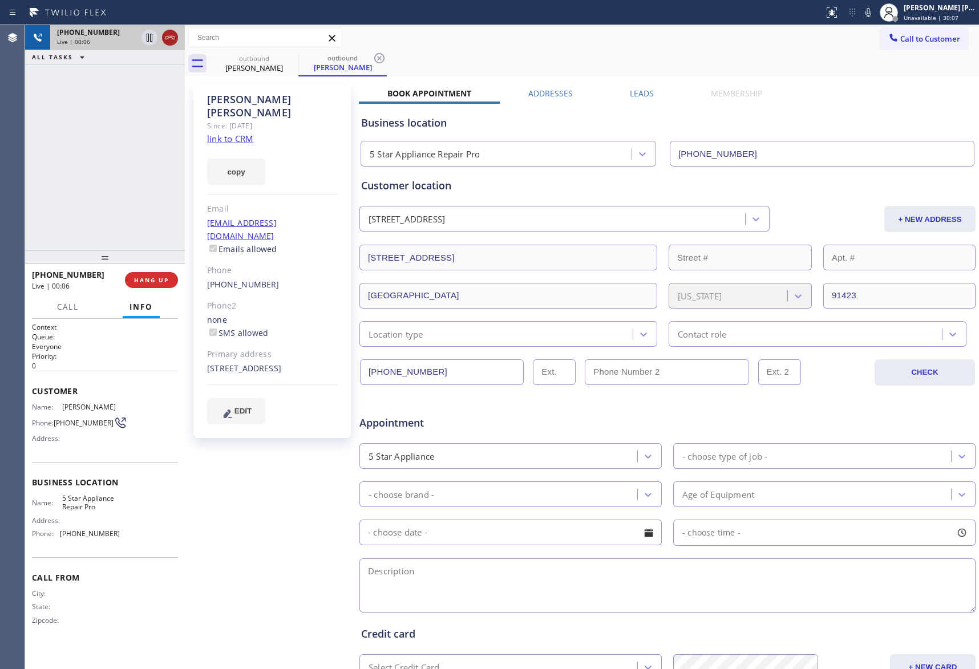
click at [167, 40] on icon at bounding box center [170, 38] width 14 height 14
click at [160, 277] on span "COMPLETE" at bounding box center [149, 280] width 39 height 8
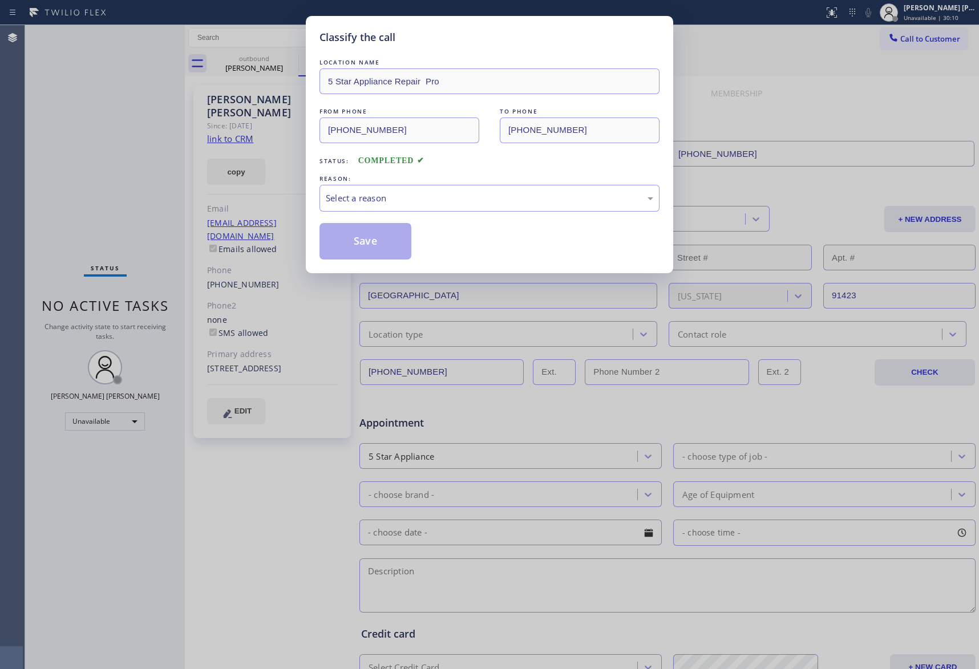
click at [637, 95] on div "LOCATION NAME 5 Star Appliance Repair Pro FROM PHONE [PHONE_NUMBER] TO PHONE [P…" at bounding box center [490, 157] width 340 height 203
click at [462, 208] on div "Select a reason" at bounding box center [490, 198] width 340 height 27
click at [363, 237] on button "Save" at bounding box center [366, 241] width 92 height 37
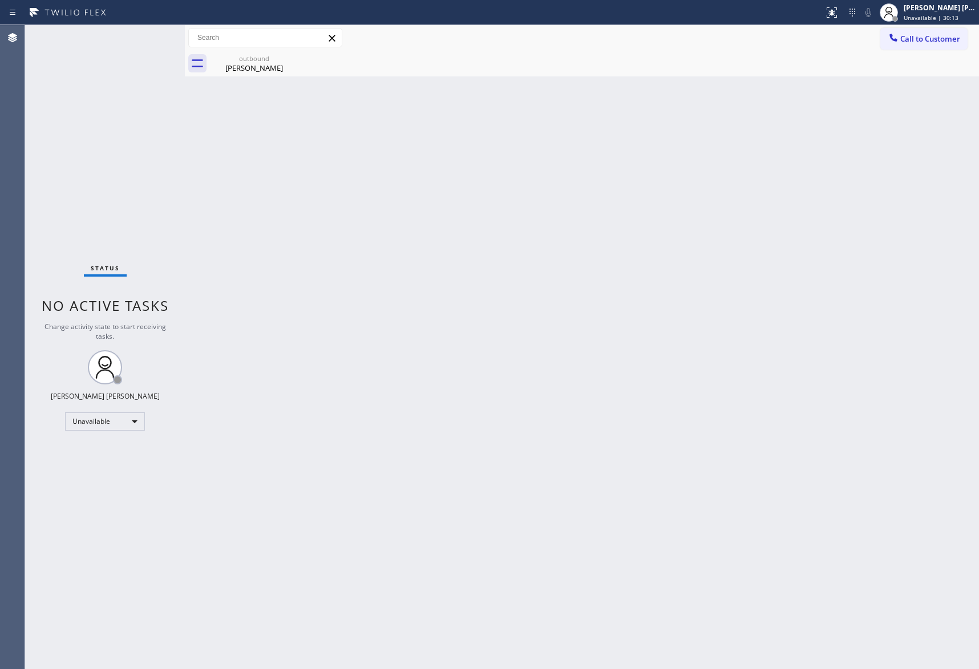
click at [256, 67] on div "[PERSON_NAME]" at bounding box center [254, 68] width 86 height 10
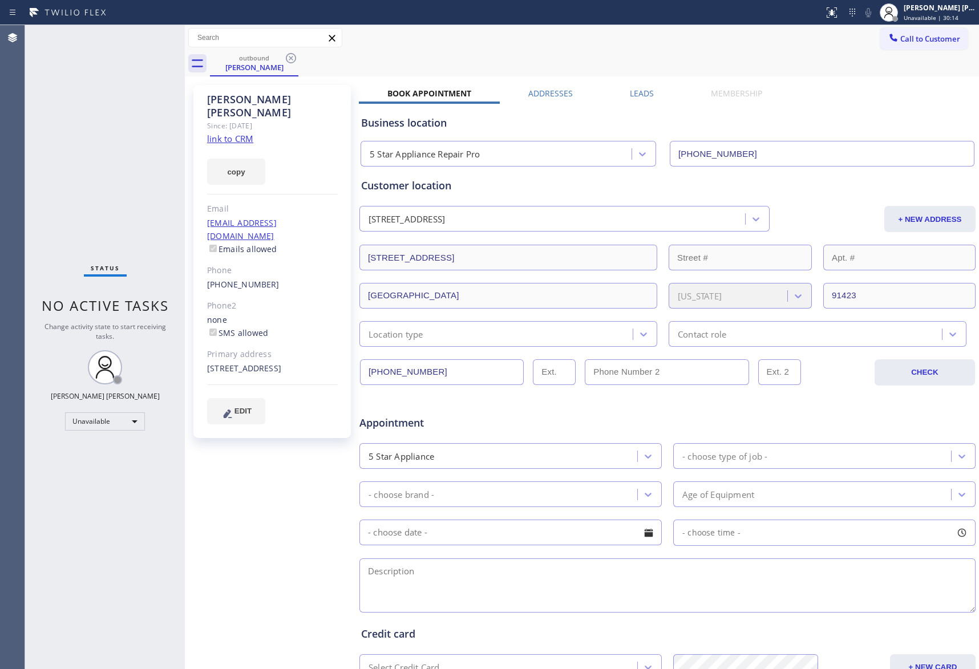
click at [647, 90] on label "Leads" at bounding box center [642, 93] width 24 height 11
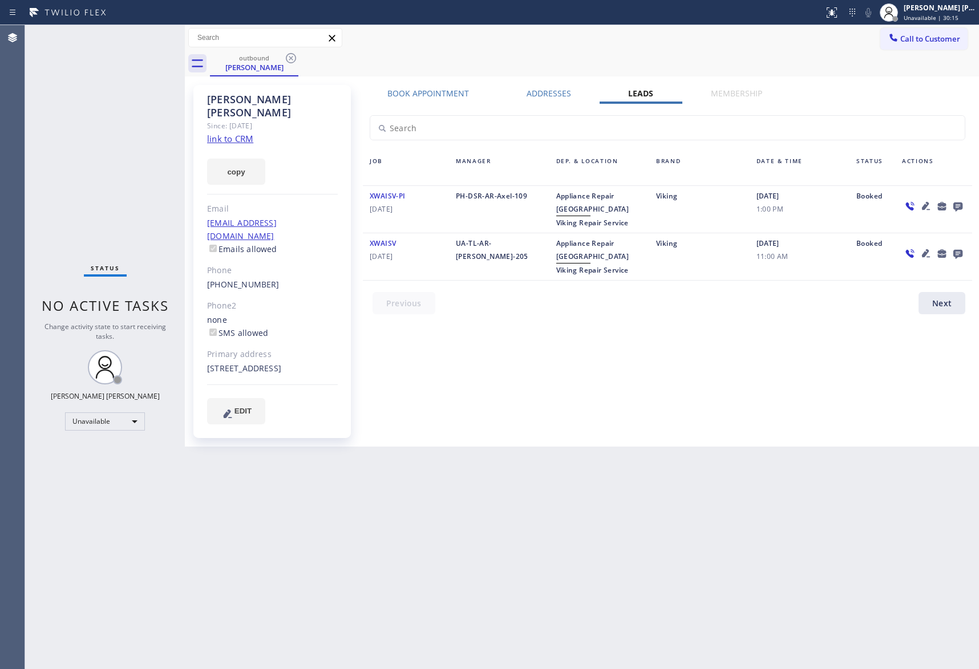
click at [959, 203] on icon at bounding box center [958, 207] width 9 height 9
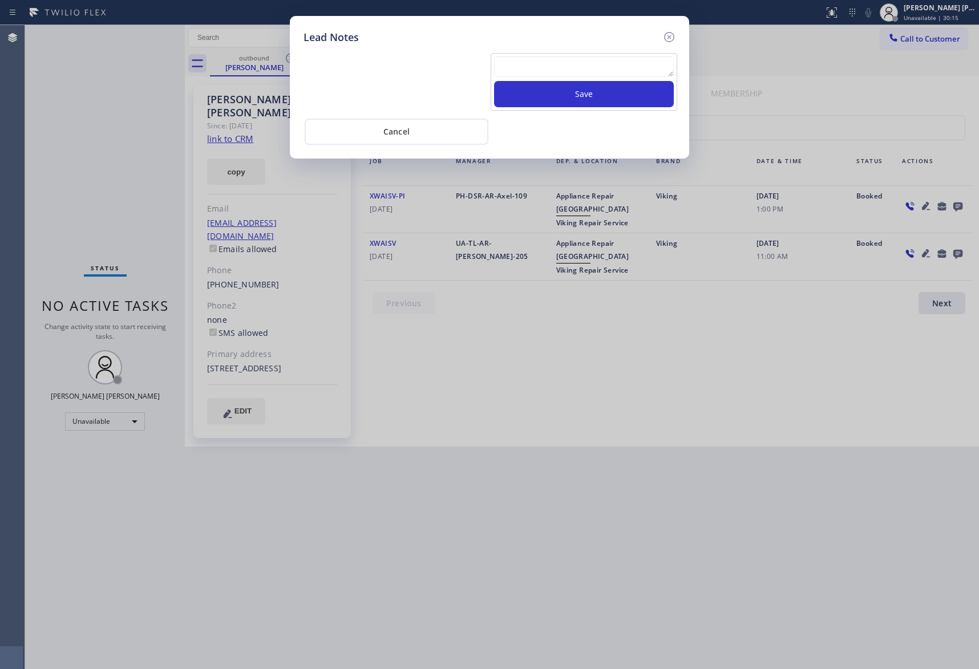
click at [613, 71] on textarea at bounding box center [584, 66] width 180 height 21
paste textarea "VM | please transfer if cx calls back"
type textarea "VM | please transfer if cx calls back"
click at [611, 97] on button "Save" at bounding box center [584, 94] width 180 height 26
click at [668, 35] on icon at bounding box center [669, 37] width 10 height 10
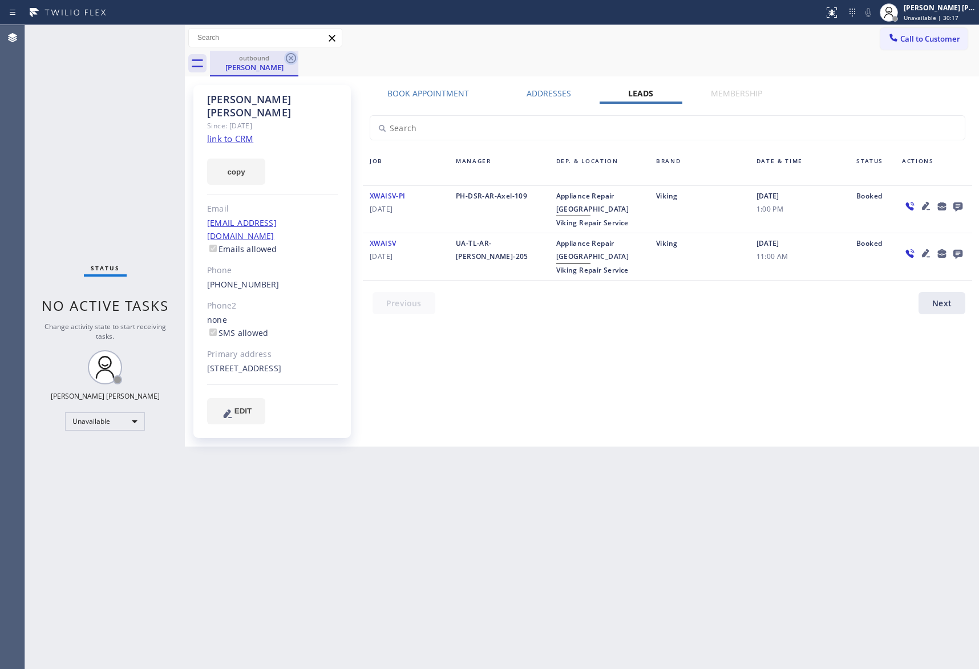
drag, startPoint x: 279, startPoint y: 65, endPoint x: 284, endPoint y: 60, distance: 7.3
click at [281, 64] on div "[PERSON_NAME]" at bounding box center [254, 67] width 86 height 10
click at [286, 58] on icon at bounding box center [291, 58] width 10 height 10
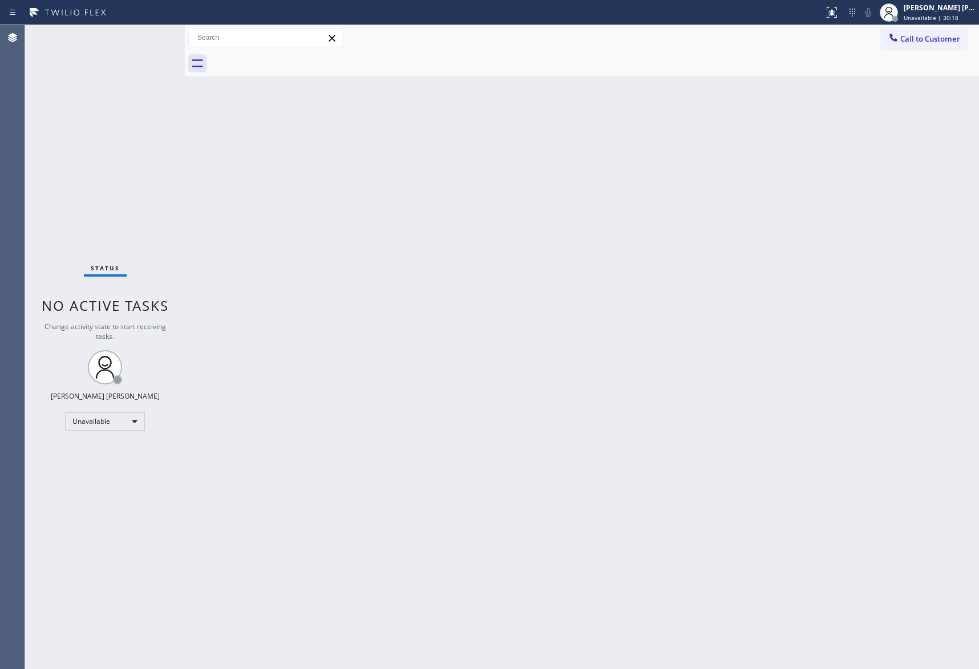
click at [288, 58] on div at bounding box center [594, 64] width 769 height 26
click at [931, 38] on span "Call to Customer" at bounding box center [930, 39] width 60 height 10
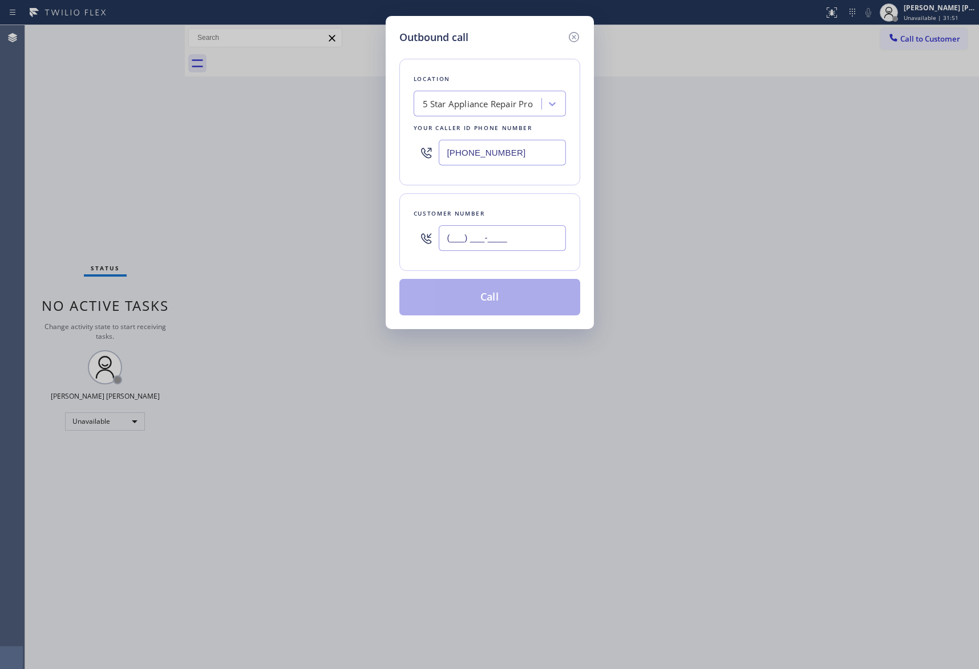
click at [506, 249] on input "(___) ___-____" at bounding box center [502, 238] width 127 height 26
paste input "253) 961-4136"
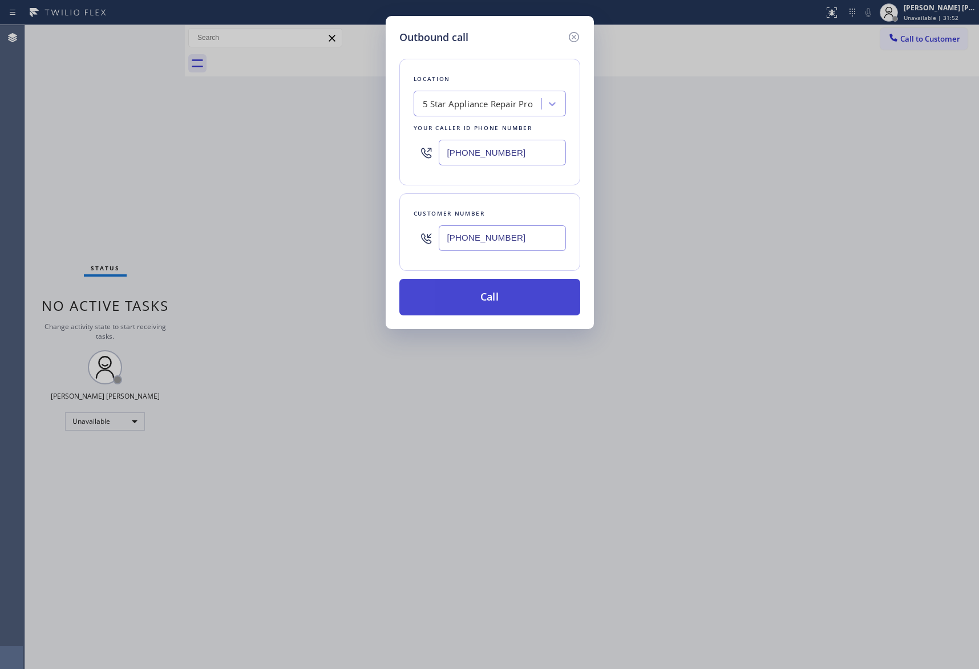
type input "[PHONE_NUMBER]"
click at [514, 300] on button "Call" at bounding box center [489, 297] width 181 height 37
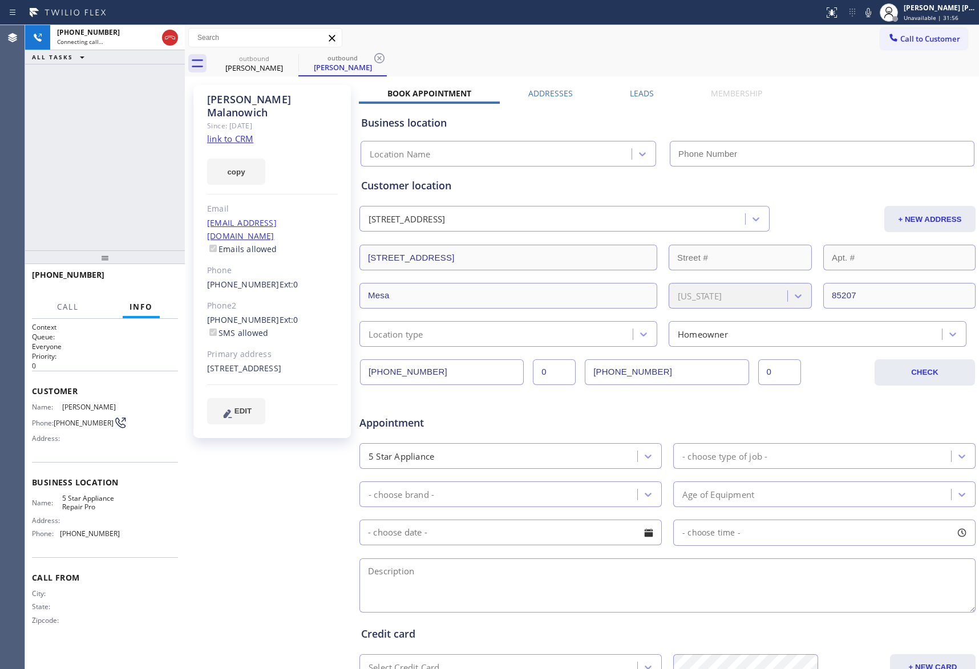
type input "[PHONE_NUMBER]"
drag, startPoint x: 164, startPoint y: 283, endPoint x: 138, endPoint y: 277, distance: 27.5
click at [163, 283] on span "HANG UP" at bounding box center [151, 280] width 35 height 8
click at [639, 87] on div "[PERSON_NAME] Since: [DATE] link to CRM copy Email [EMAIL_ADDRESS][DOMAIN_NAME]…" at bounding box center [582, 449] width 789 height 740
click at [636, 95] on label "Leads" at bounding box center [642, 93] width 24 height 11
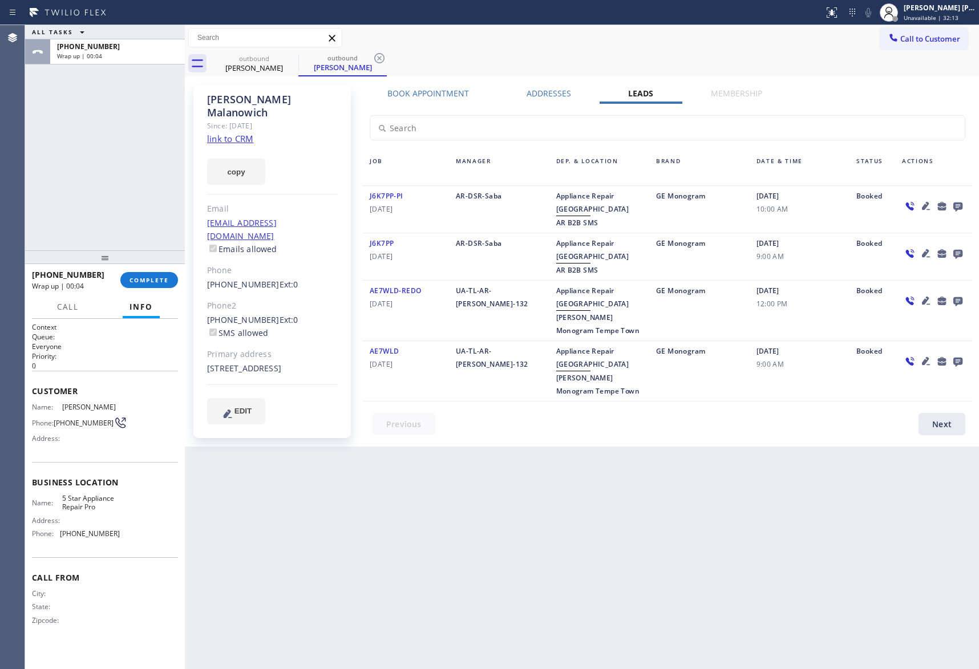
click at [957, 207] on icon at bounding box center [958, 207] width 9 height 9
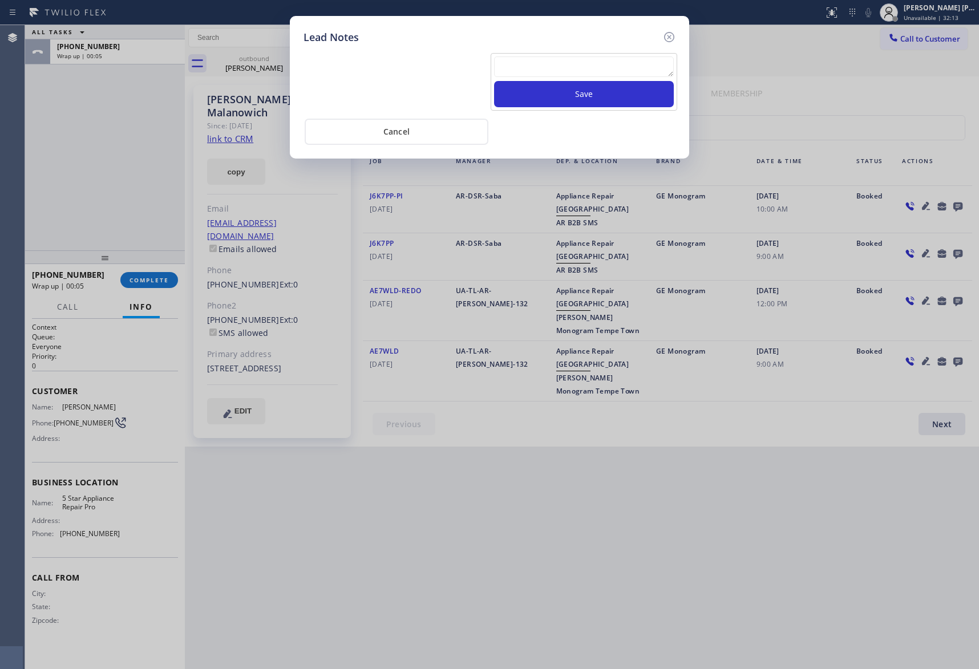
click at [573, 77] on textarea at bounding box center [584, 66] width 180 height 21
paste textarea "VM | please transfer if cx calls back"
type textarea "VM | please transfer if cx calls back"
click at [573, 99] on button "Save" at bounding box center [584, 94] width 180 height 26
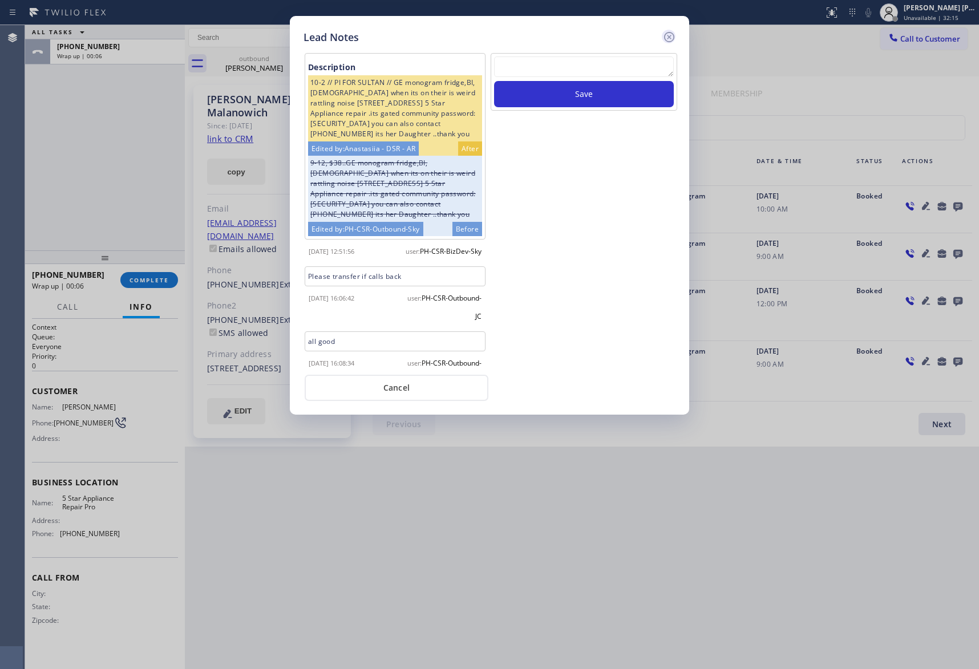
click at [670, 42] on icon at bounding box center [669, 37] width 14 height 14
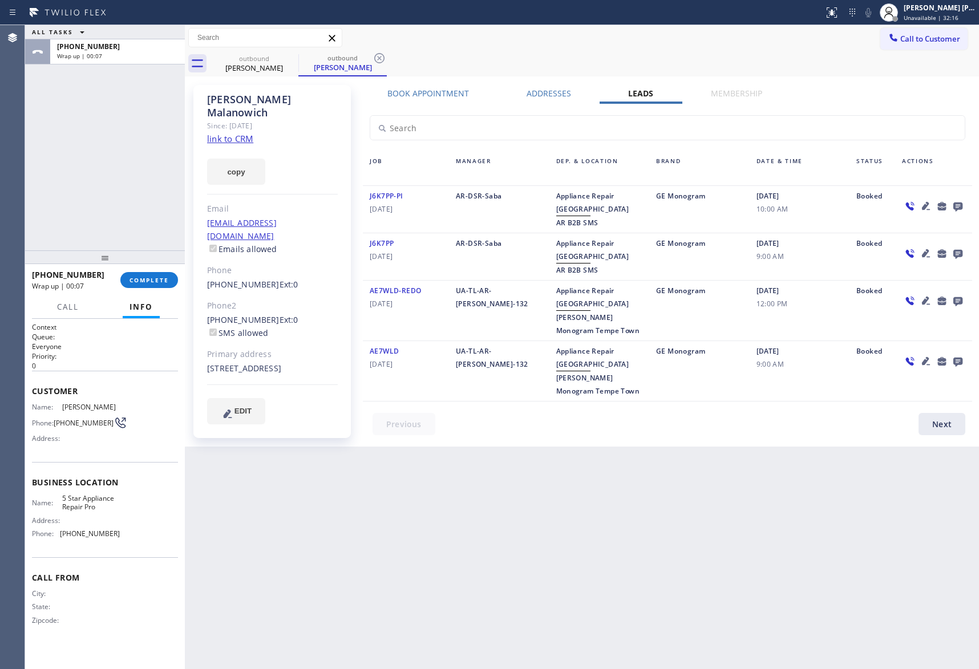
click at [151, 269] on div "[PHONE_NUMBER] Wrap up | 00:07 COMPLETE" at bounding box center [105, 280] width 146 height 30
click at [153, 282] on span "COMPLETE" at bounding box center [149, 280] width 39 height 8
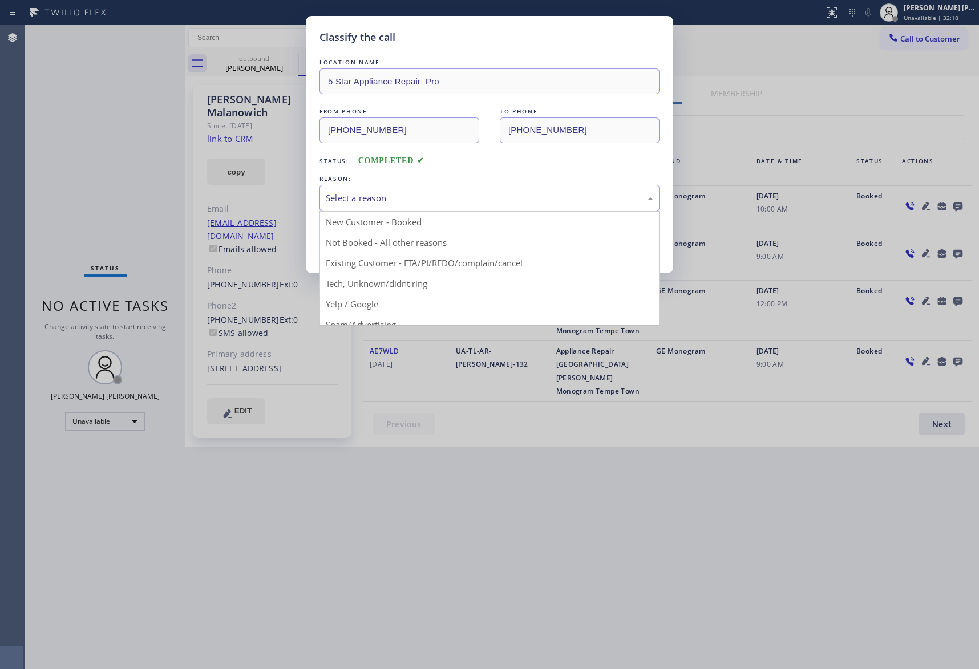
click at [413, 192] on div "Select a reason" at bounding box center [490, 198] width 328 height 13
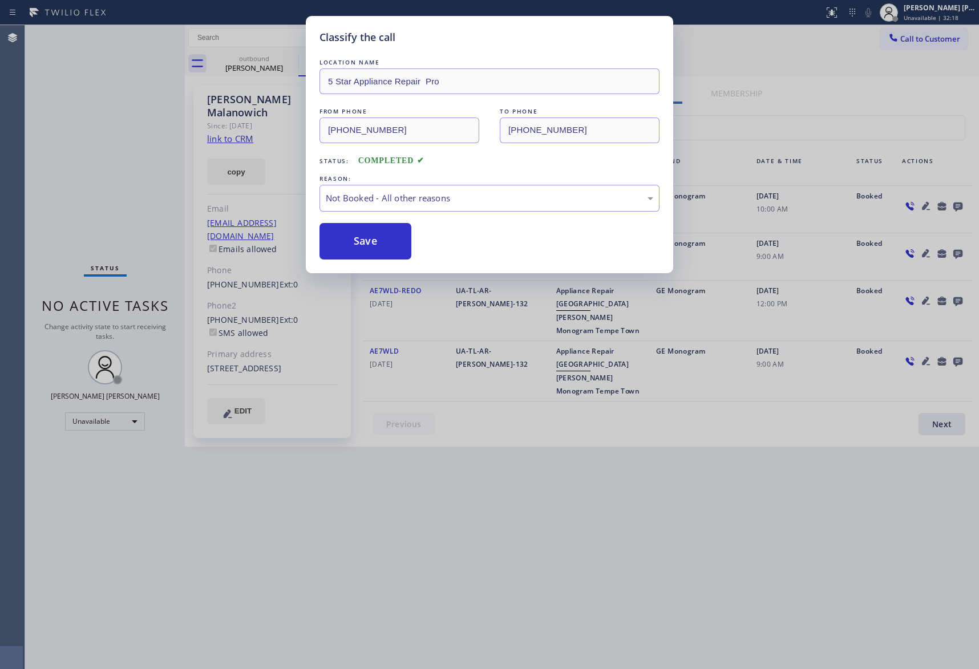
click at [377, 237] on button "Save" at bounding box center [366, 241] width 92 height 37
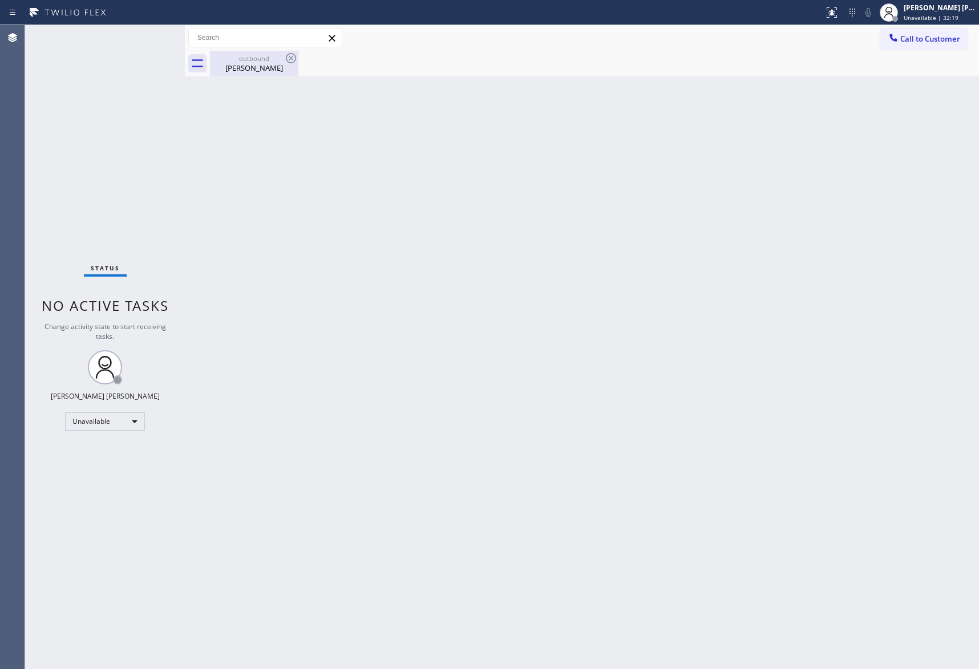
click at [269, 64] on div "[PERSON_NAME]" at bounding box center [254, 68] width 86 height 10
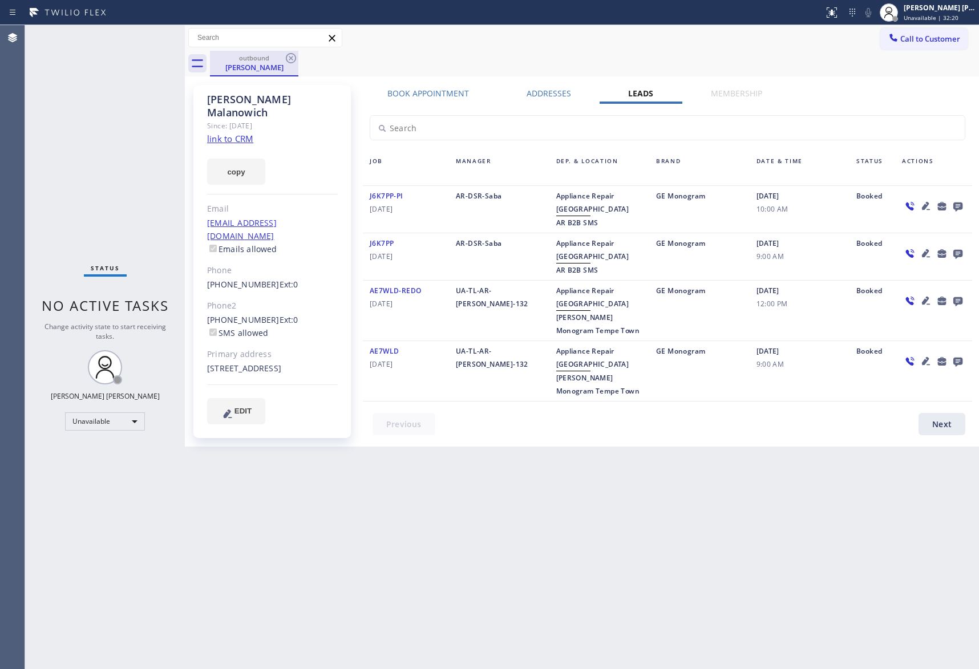
click at [269, 64] on div "[PERSON_NAME]" at bounding box center [254, 67] width 86 height 10
click at [288, 60] on div "outbound [PERSON_NAME]" at bounding box center [254, 64] width 88 height 26
click at [292, 58] on icon at bounding box center [291, 58] width 14 height 14
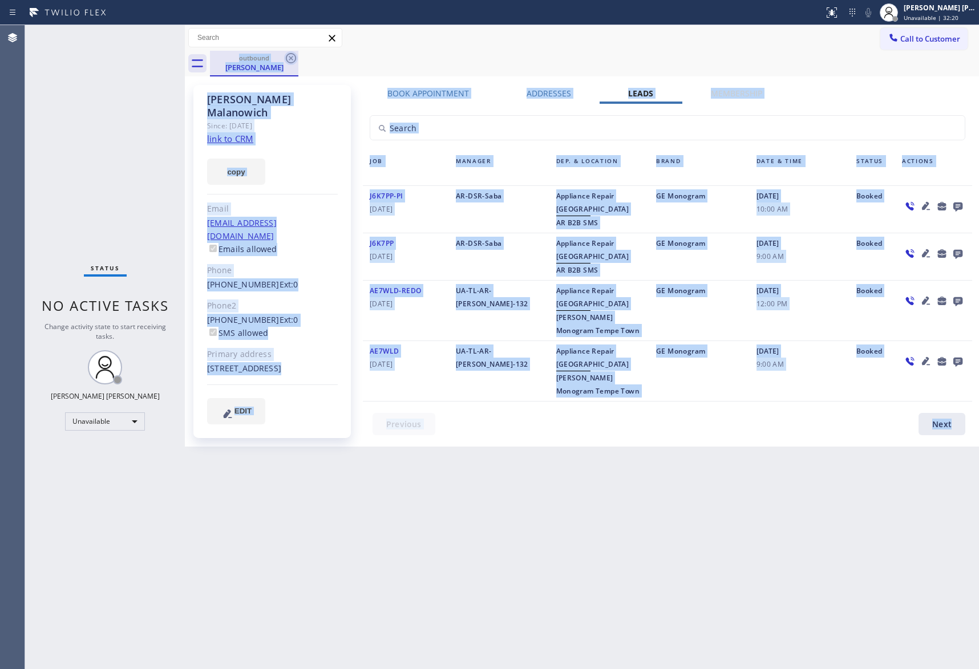
click at [292, 58] on div "outbound [PERSON_NAME]" at bounding box center [594, 64] width 769 height 26
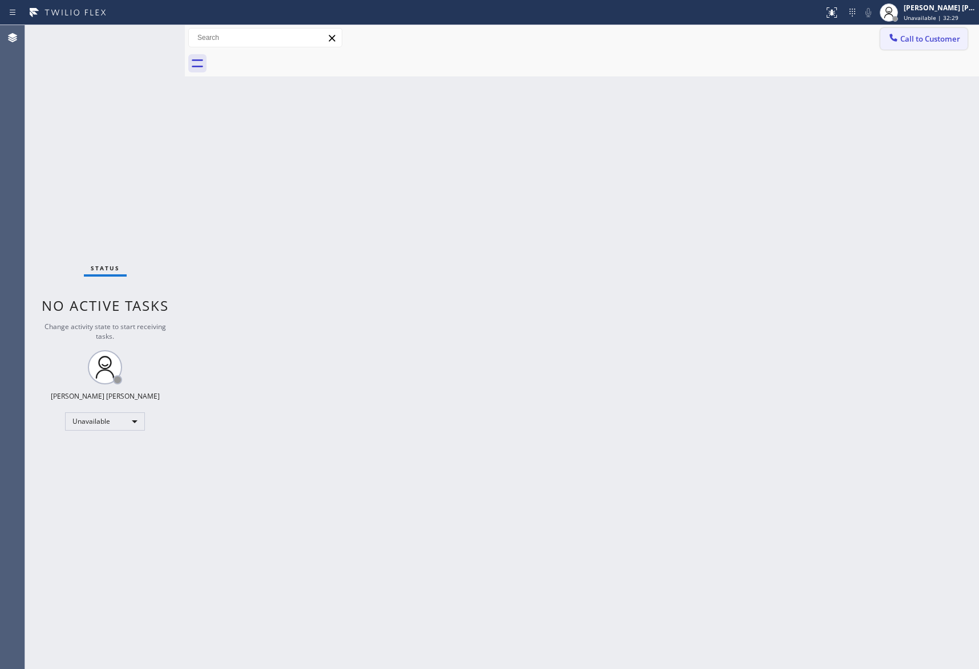
click at [941, 48] on button "Call to Customer" at bounding box center [923, 39] width 87 height 22
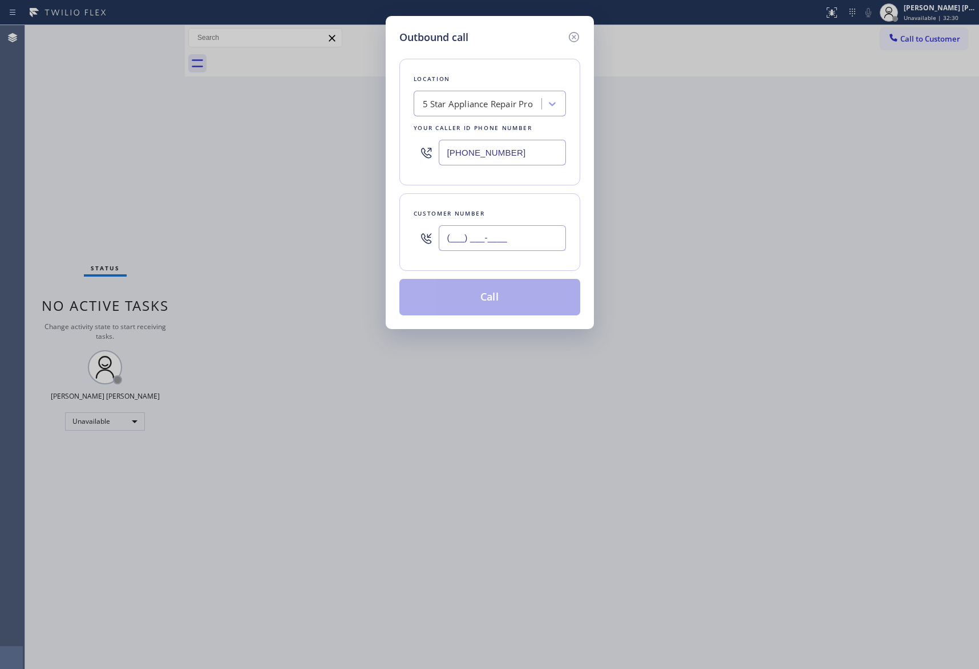
click at [534, 232] on input "(___) ___-____" at bounding box center [502, 238] width 127 height 26
paste input "212) 721-1020"
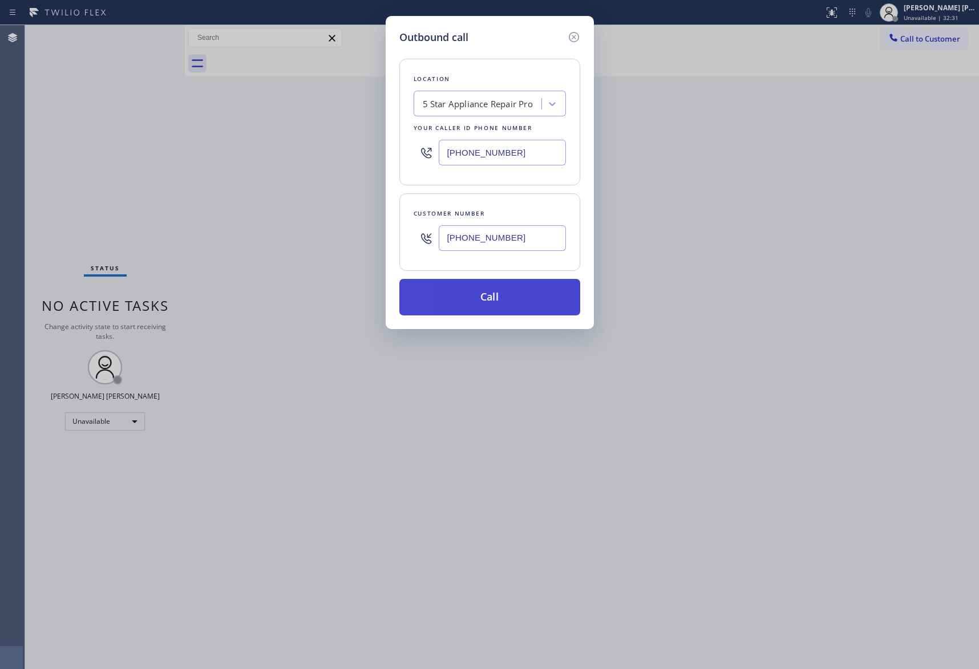
type input "[PHONE_NUMBER]"
click at [509, 305] on button "Call" at bounding box center [489, 297] width 181 height 37
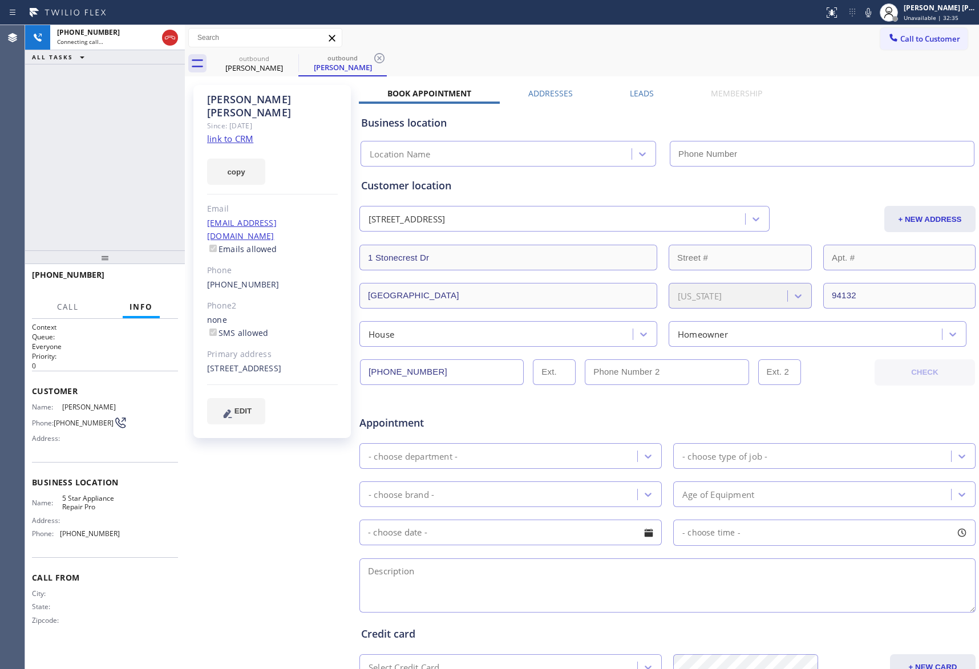
type input "[PHONE_NUMBER]"
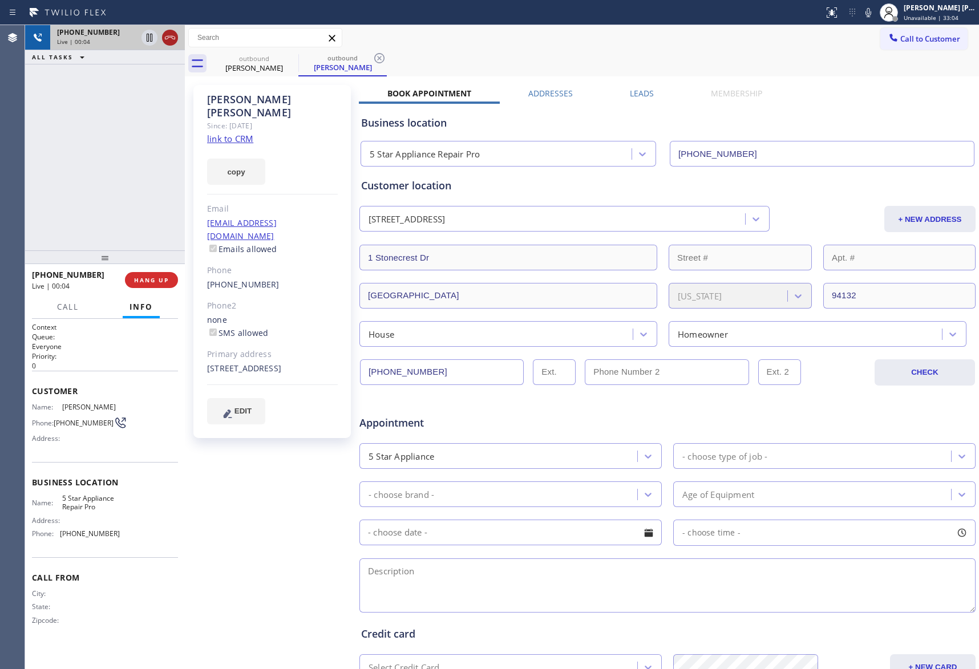
click at [170, 38] on icon at bounding box center [170, 38] width 14 height 14
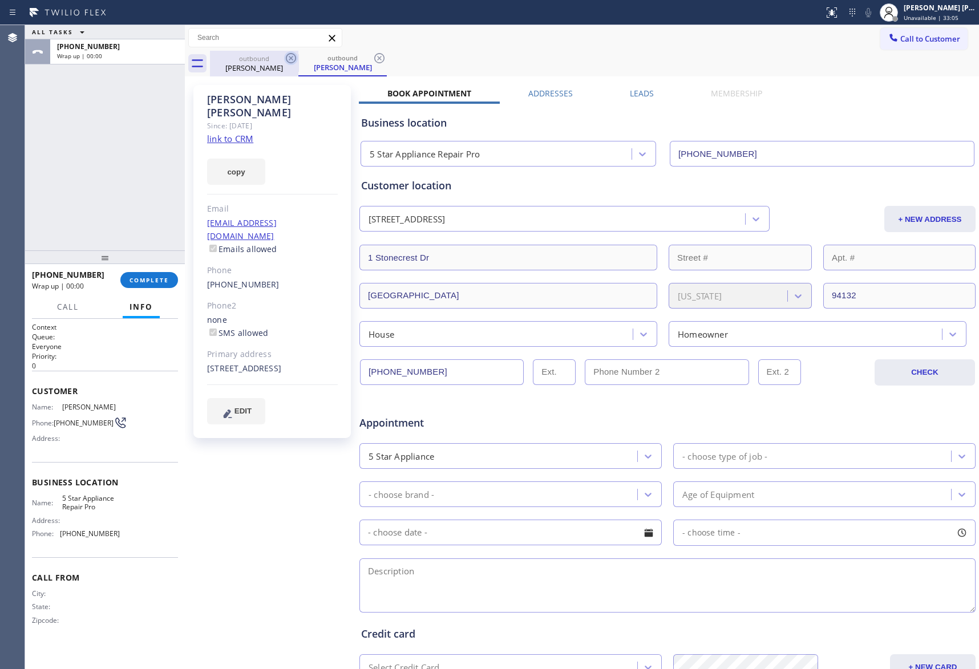
click at [288, 58] on icon at bounding box center [291, 58] width 14 height 14
click at [293, 58] on icon at bounding box center [291, 58] width 14 height 14
click at [293, 58] on div "outbound [PERSON_NAME]" at bounding box center [594, 64] width 769 height 26
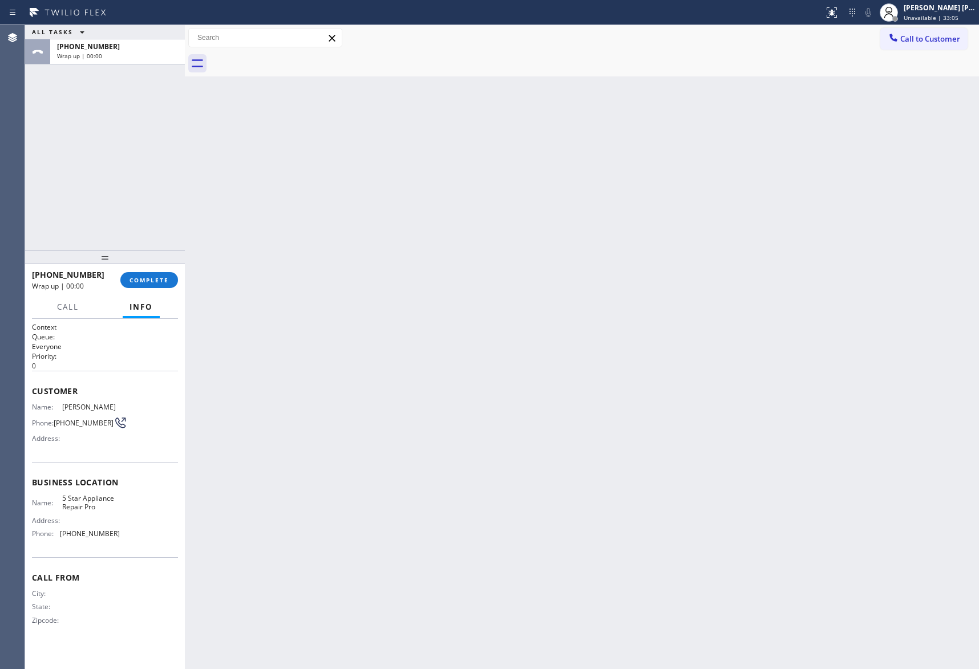
click at [293, 58] on div at bounding box center [594, 64] width 769 height 26
click at [150, 279] on span "COMPLETE" at bounding box center [149, 280] width 39 height 8
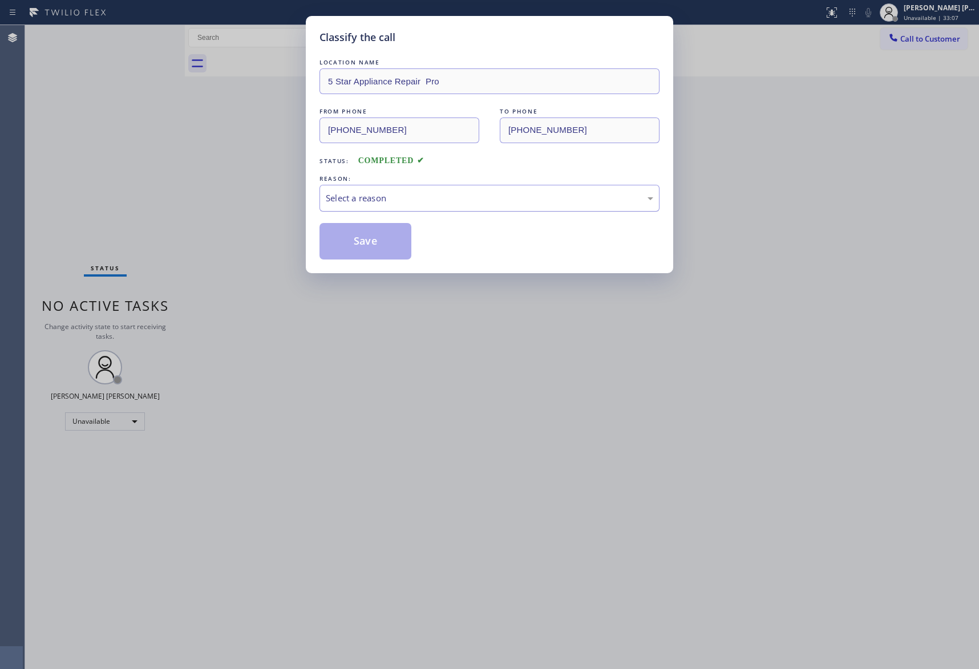
click at [423, 195] on div "Select a reason" at bounding box center [490, 198] width 328 height 13
click at [379, 243] on button "Save" at bounding box center [366, 241] width 92 height 37
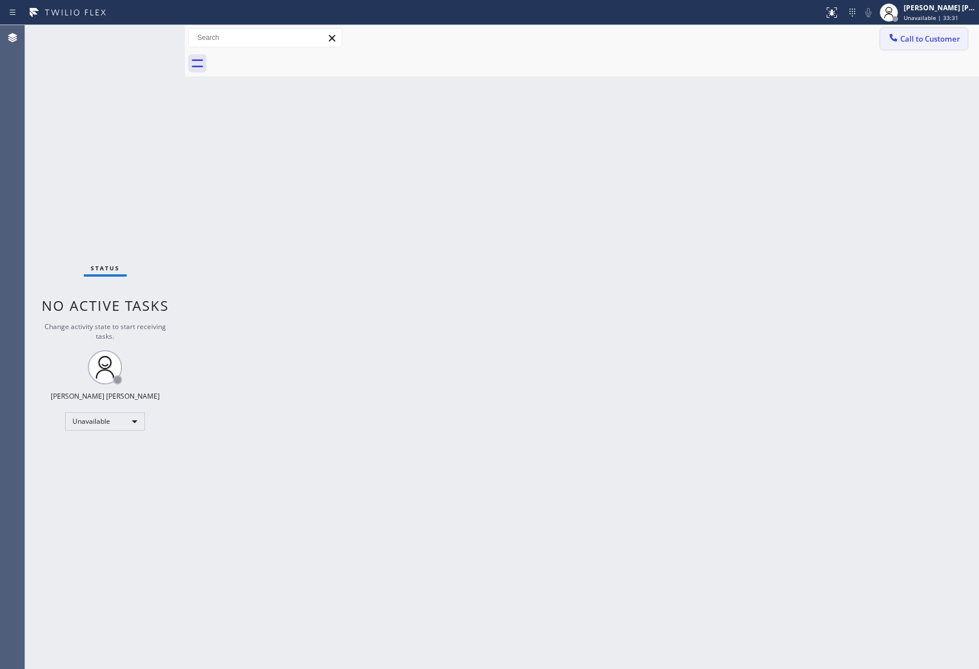
click at [951, 42] on span "Call to Customer" at bounding box center [930, 39] width 60 height 10
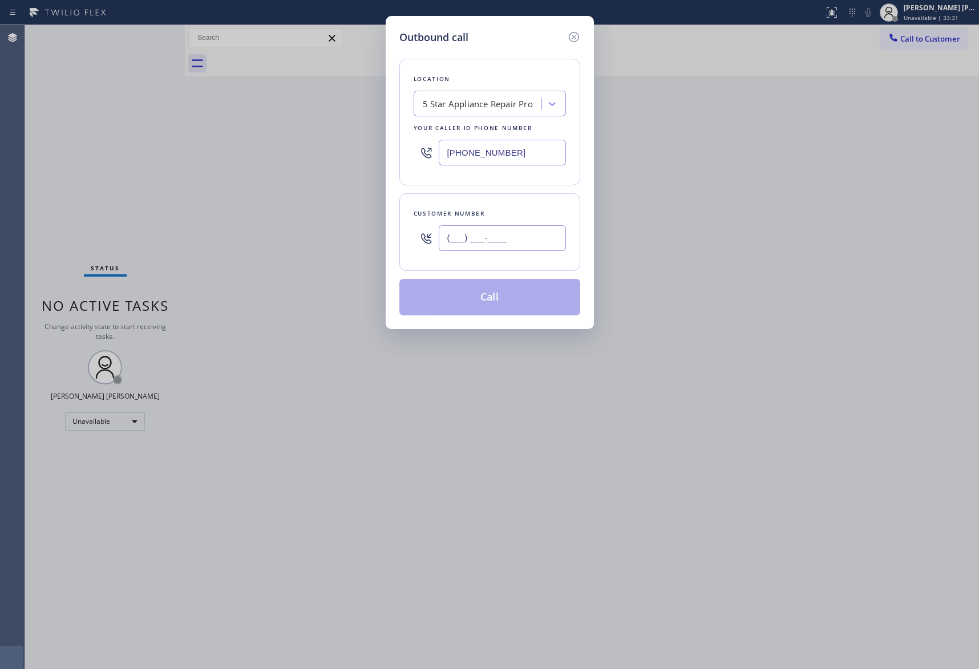
click at [506, 243] on input "(___) ___-____" at bounding box center [502, 238] width 127 height 26
paste input "310) 850-9892"
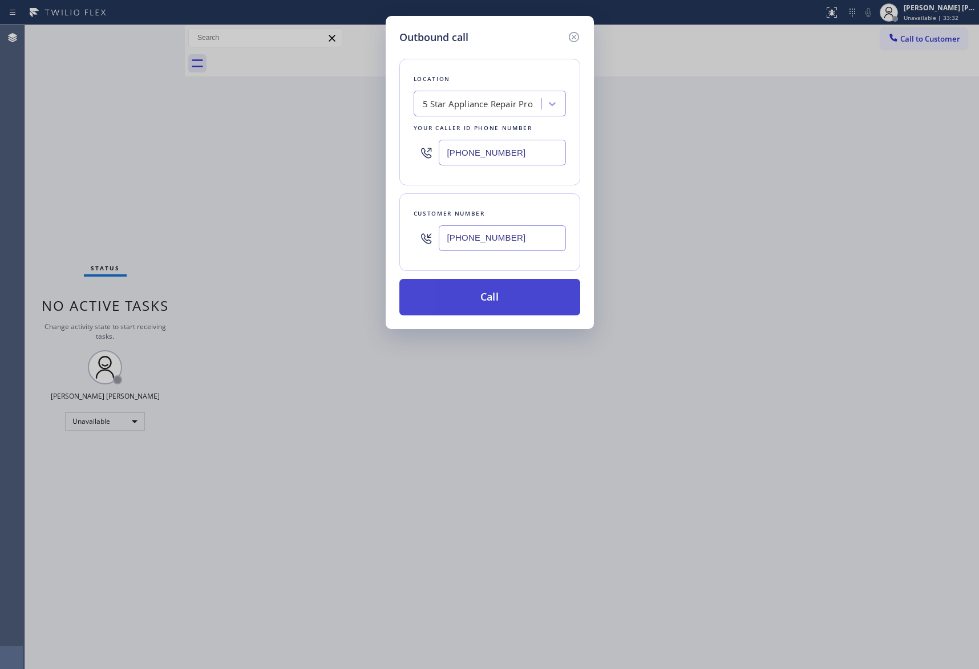
type input "[PHONE_NUMBER]"
click at [498, 297] on button "Call" at bounding box center [489, 297] width 181 height 37
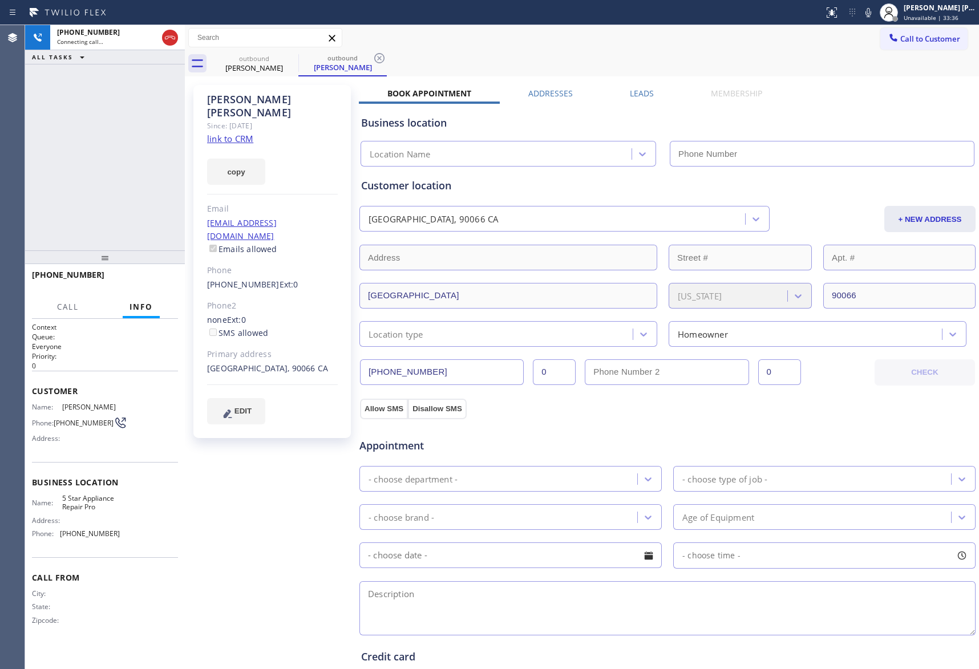
type input "[PHONE_NUMBER]"
drag, startPoint x: 157, startPoint y: 283, endPoint x: 29, endPoint y: 254, distance: 132.2
click at [157, 281] on span "HANG UP" at bounding box center [151, 280] width 35 height 8
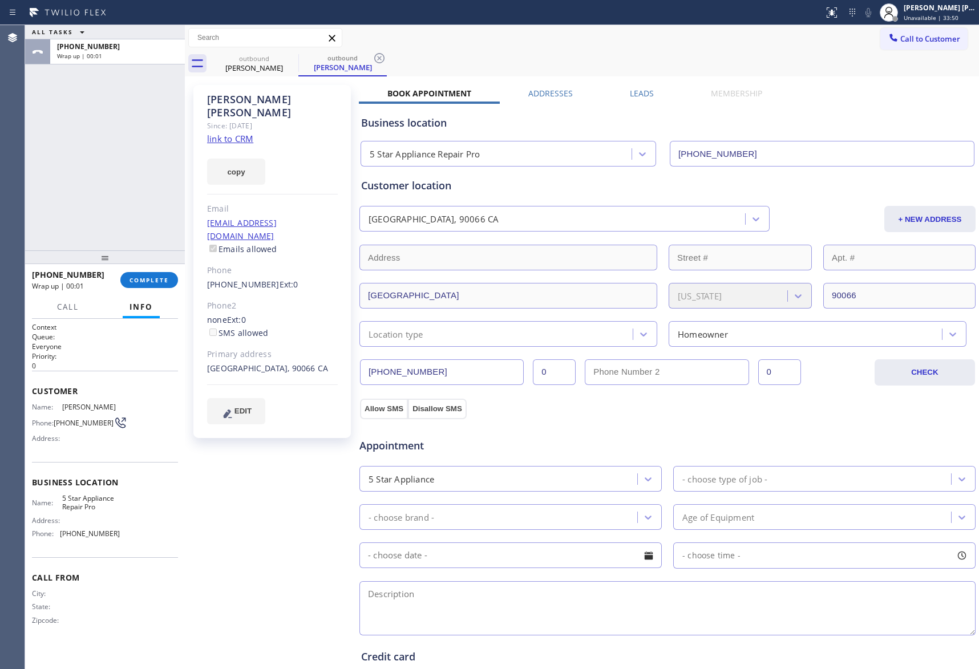
drag, startPoint x: 655, startPoint y: 91, endPoint x: 640, endPoint y: 92, distance: 14.9
click at [655, 90] on div "Leads" at bounding box center [641, 96] width 81 height 16
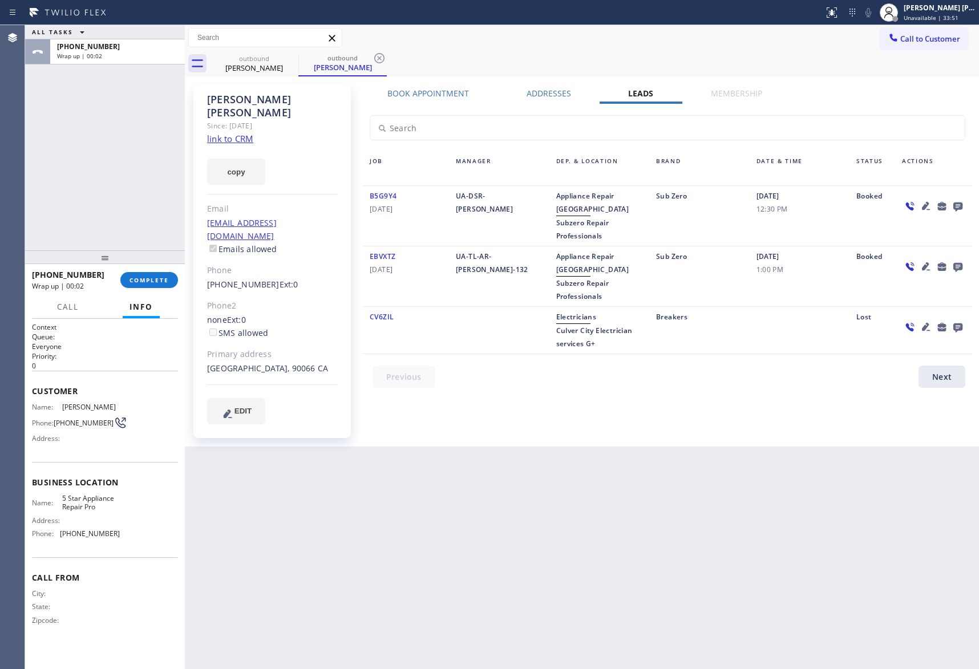
click at [958, 201] on icon at bounding box center [958, 206] width 14 height 14
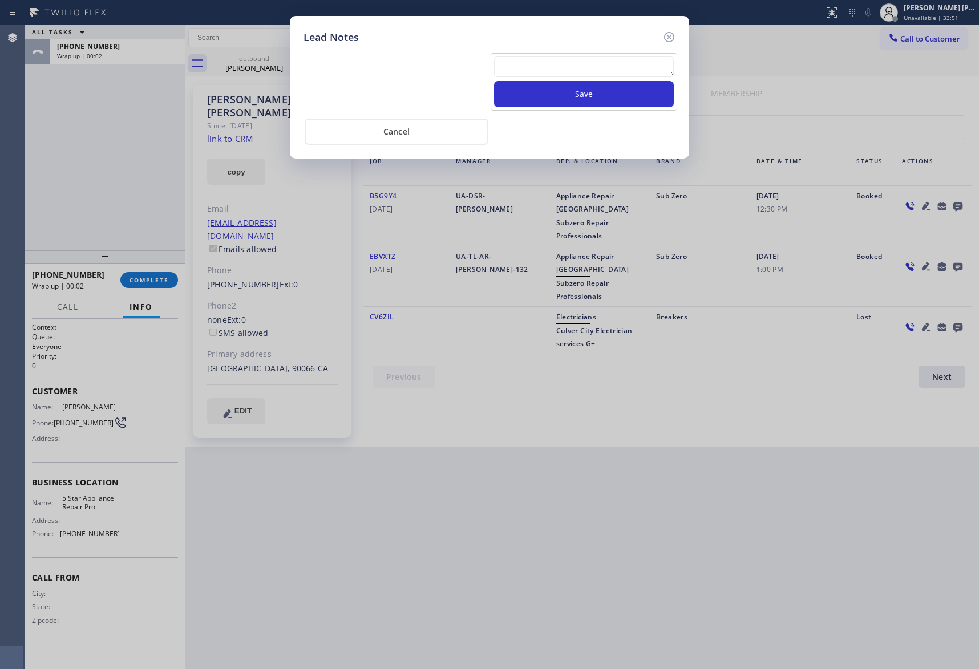
click at [544, 64] on textarea at bounding box center [584, 66] width 180 height 21
paste textarea "VM | please transfer if cx calls back"
type textarea "VM | please transfer if cx calls back"
click at [559, 96] on button "Save" at bounding box center [584, 94] width 180 height 26
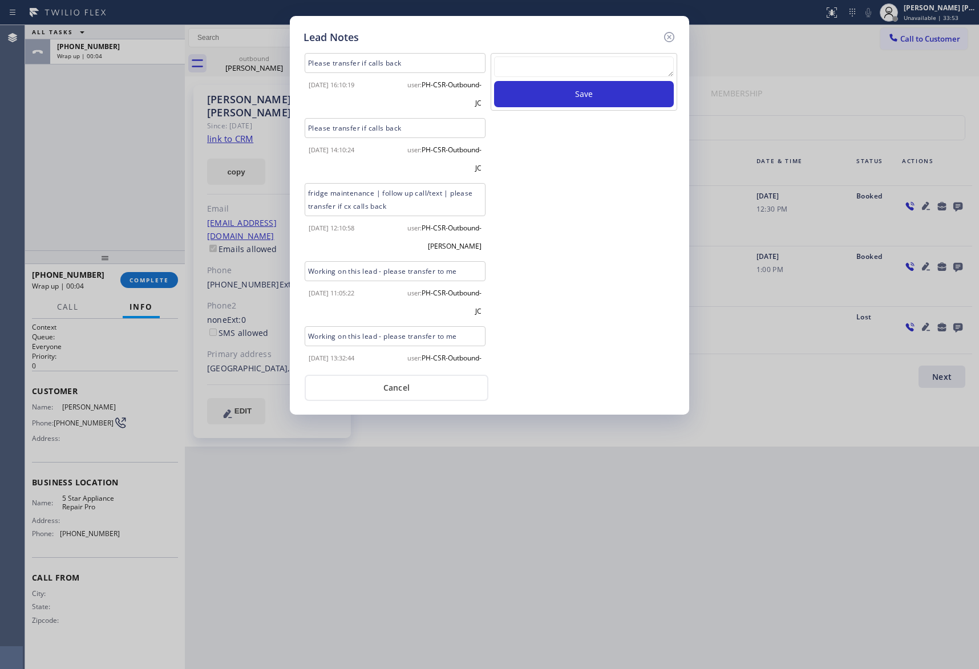
drag, startPoint x: 671, startPoint y: 33, endPoint x: 595, endPoint y: 35, distance: 76.5
click at [669, 33] on icon at bounding box center [669, 37] width 14 height 14
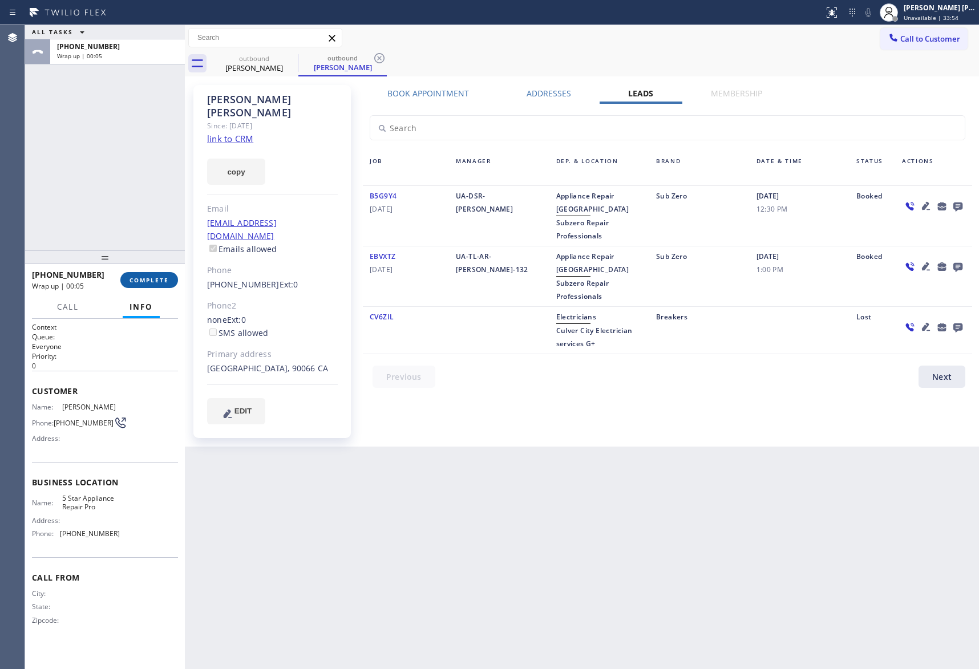
click at [154, 275] on button "COMPLETE" at bounding box center [149, 280] width 58 height 16
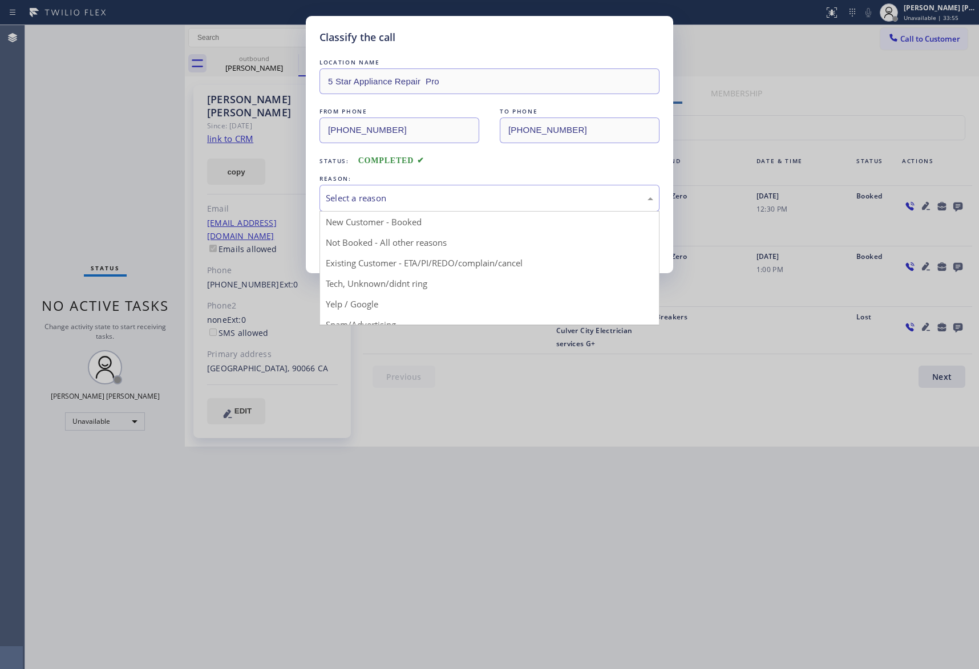
click at [411, 200] on div "Select a reason" at bounding box center [490, 198] width 328 height 13
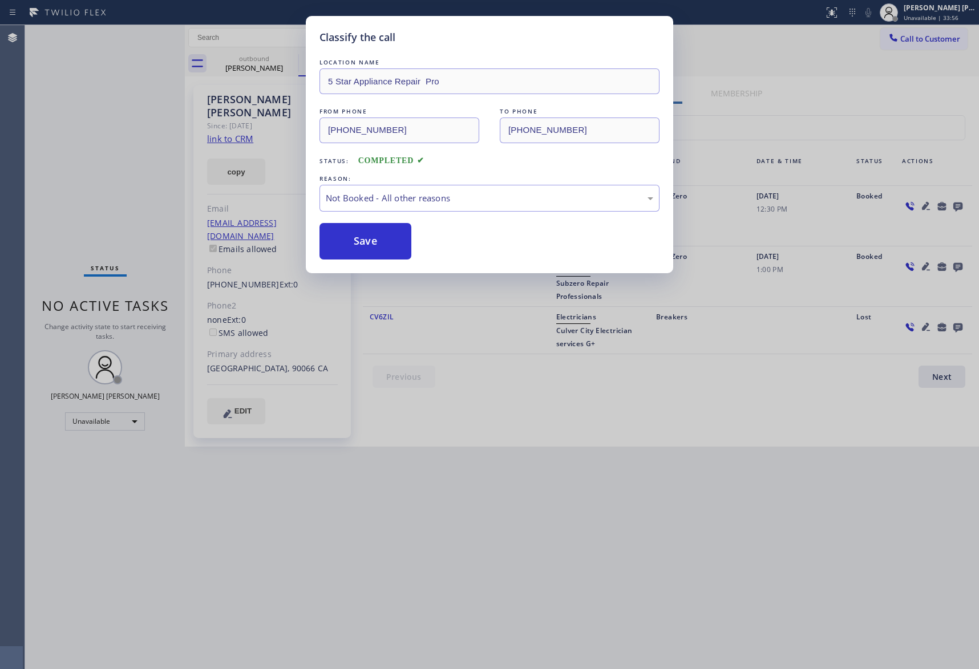
click at [388, 248] on button "Save" at bounding box center [366, 241] width 92 height 37
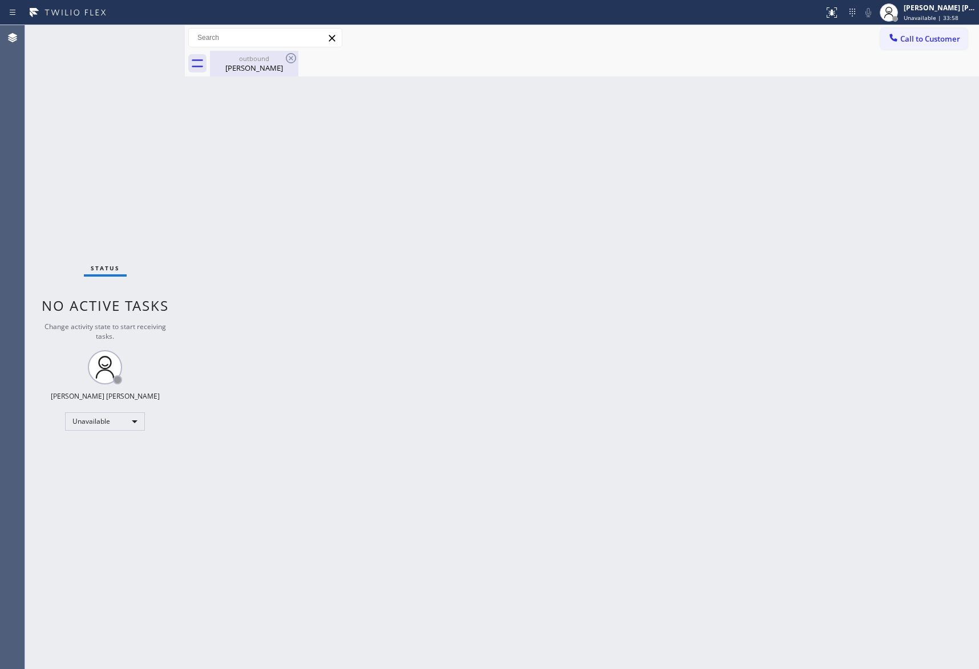
click at [266, 73] on div "outbound [PERSON_NAME]" at bounding box center [254, 64] width 86 height 26
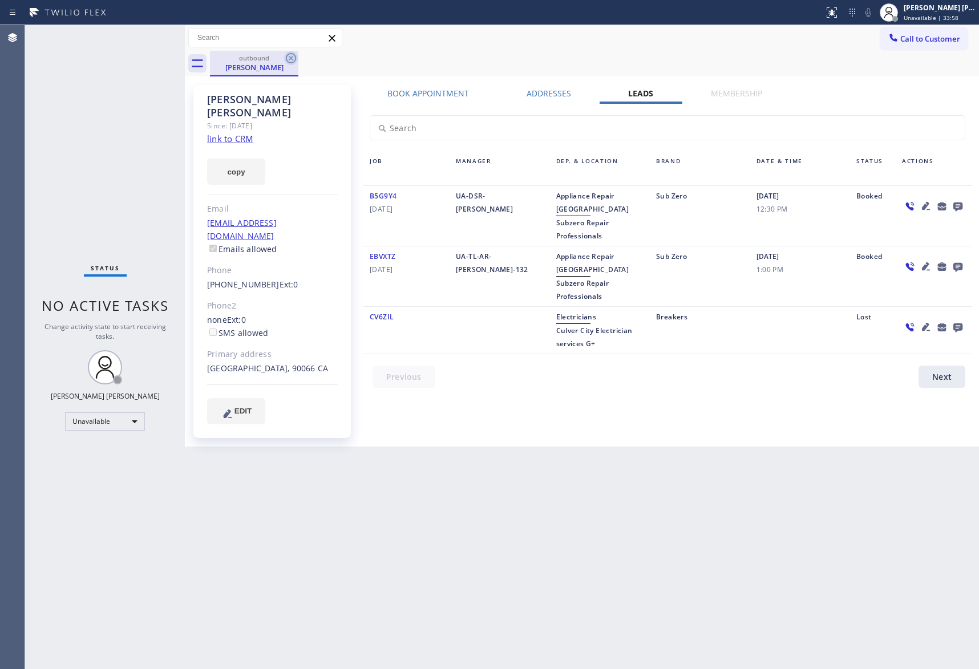
drag, startPoint x: 278, startPoint y: 64, endPoint x: 290, endPoint y: 64, distance: 12.0
click at [279, 64] on div "[PERSON_NAME]" at bounding box center [254, 67] width 86 height 10
click at [293, 62] on icon at bounding box center [291, 58] width 10 height 10
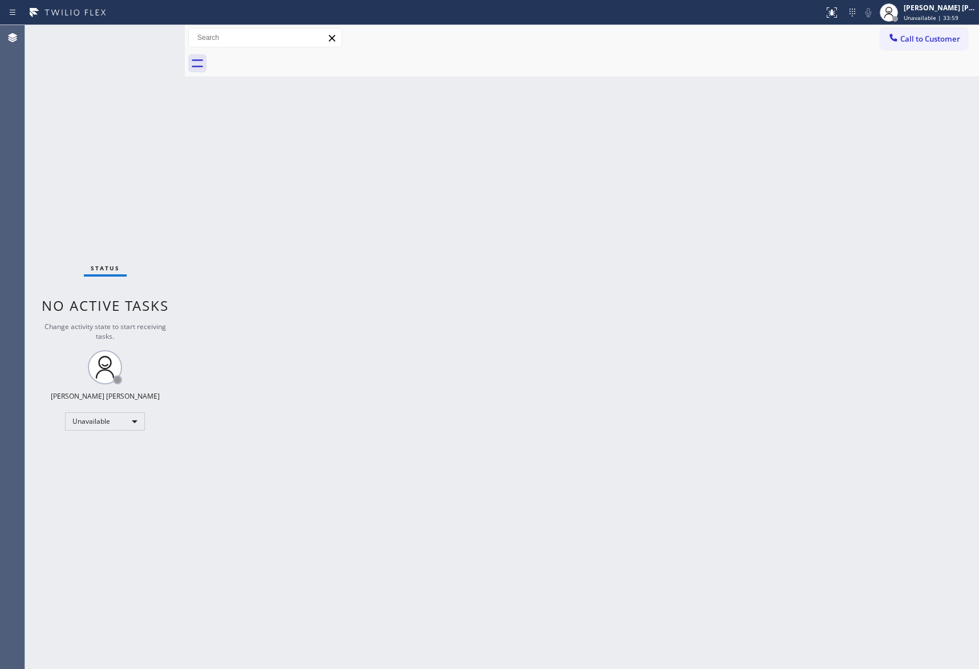
click at [293, 59] on div at bounding box center [594, 64] width 769 height 26
click at [942, 44] on button "Call to Customer" at bounding box center [923, 39] width 87 height 22
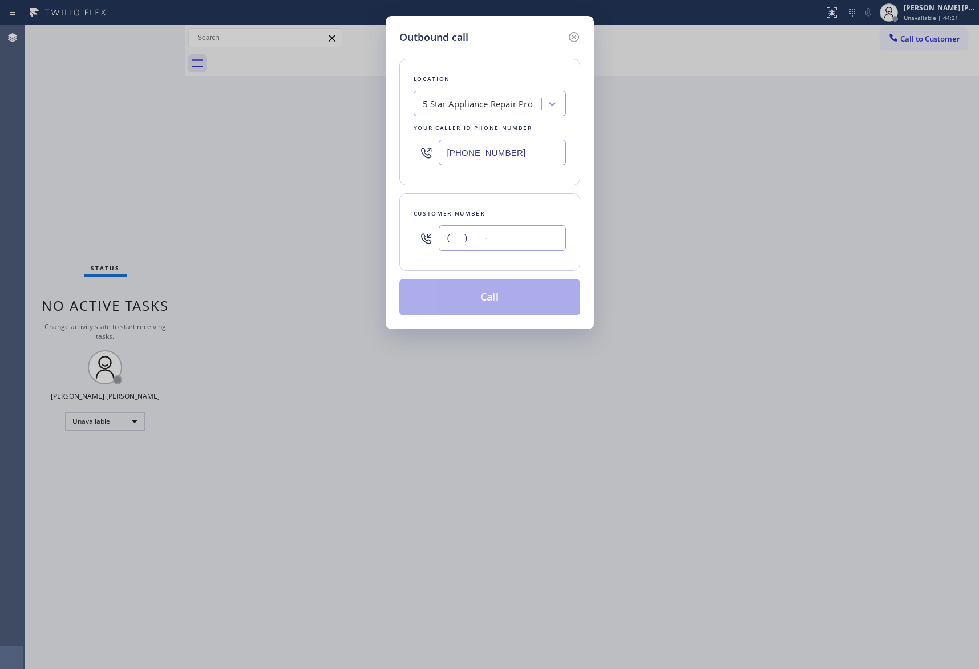
click at [484, 233] on input "(___) ___-____" at bounding box center [502, 238] width 127 height 26
paste input "917) 770-4003"
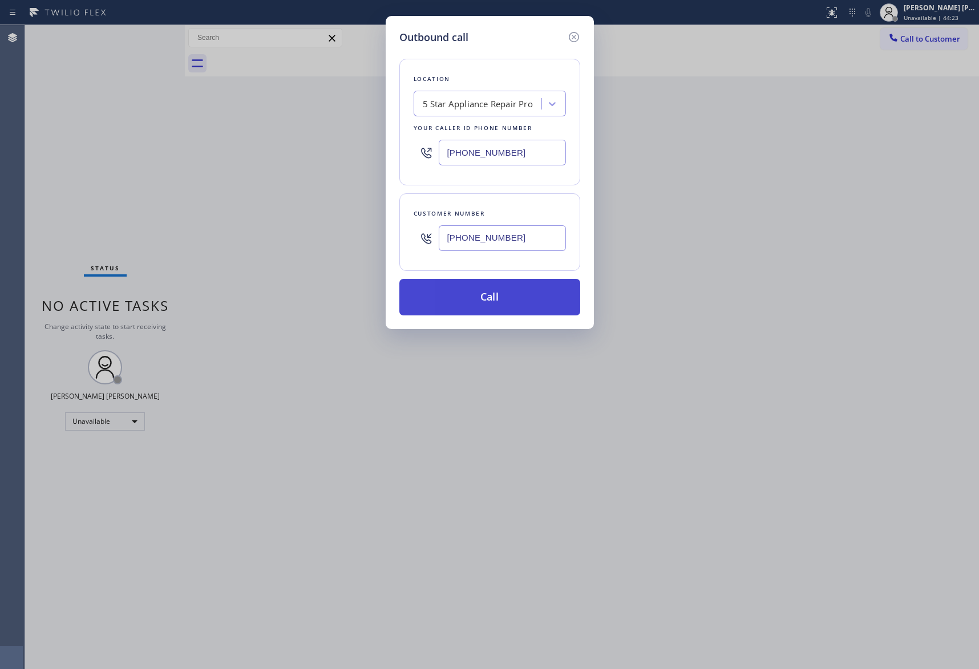
type input "[PHONE_NUMBER]"
click at [521, 295] on button "Call" at bounding box center [489, 297] width 181 height 37
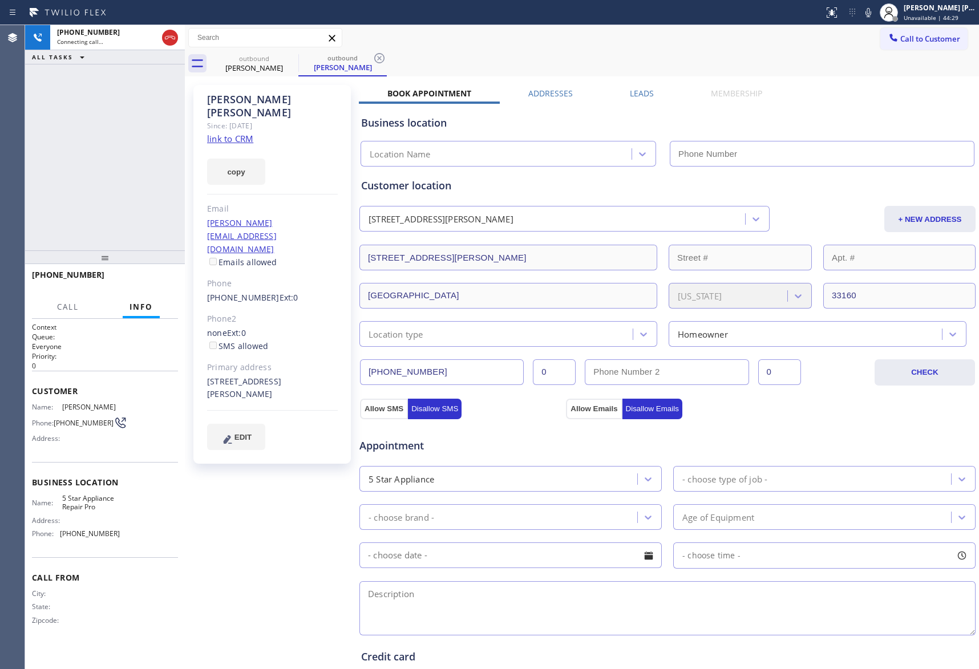
type input "[PHONE_NUMBER]"
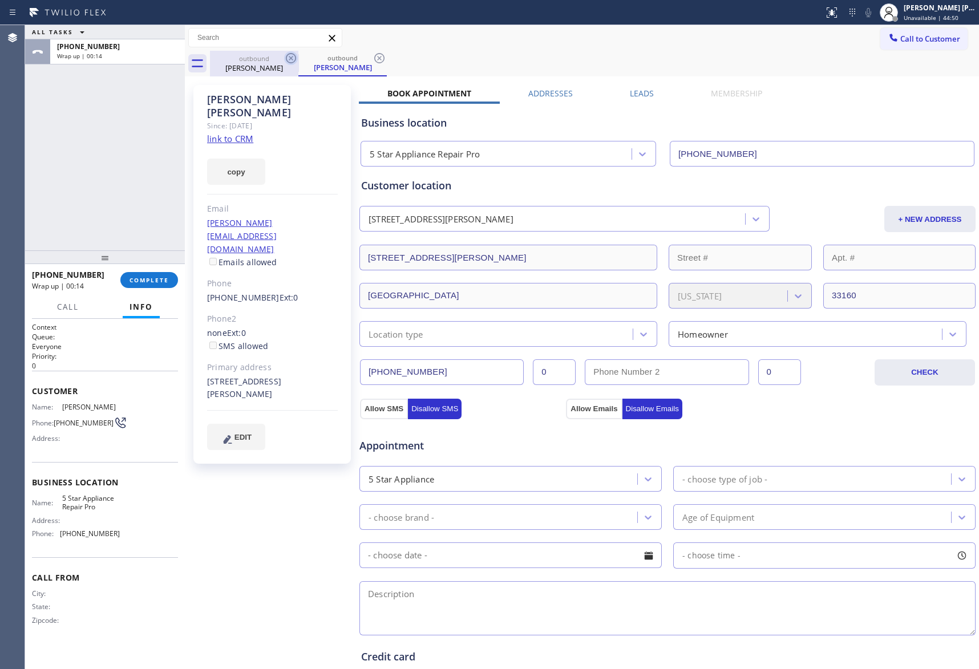
drag, startPoint x: 262, startPoint y: 64, endPoint x: 293, endPoint y: 64, distance: 30.2
click at [265, 64] on div "[PERSON_NAME]" at bounding box center [254, 68] width 86 height 10
click at [293, 64] on icon at bounding box center [291, 58] width 14 height 14
click at [290, 62] on icon at bounding box center [291, 58] width 10 height 10
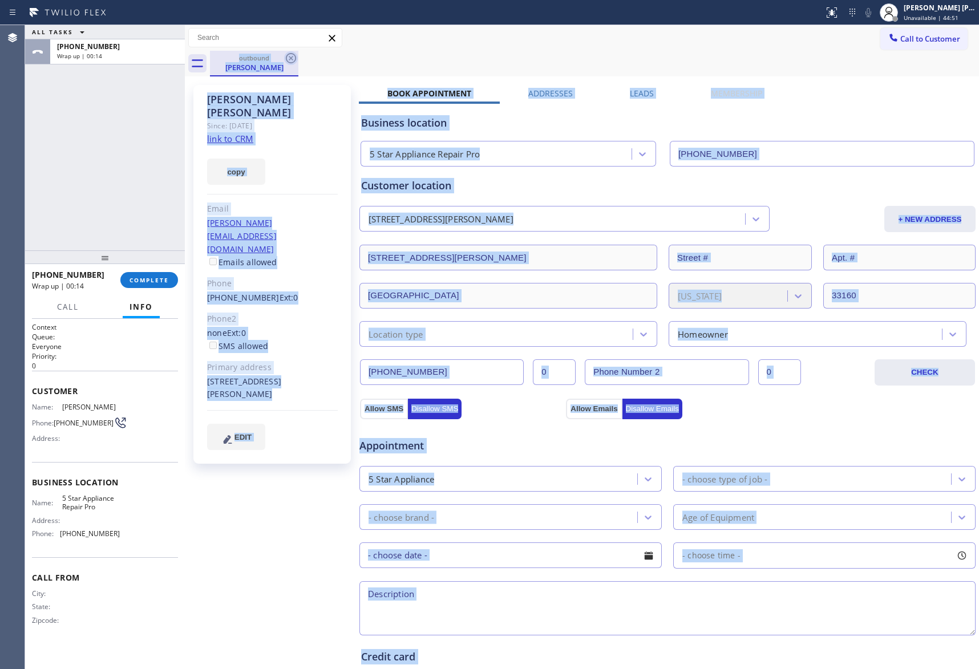
click at [290, 62] on div "outbound [PERSON_NAME]" at bounding box center [594, 64] width 769 height 26
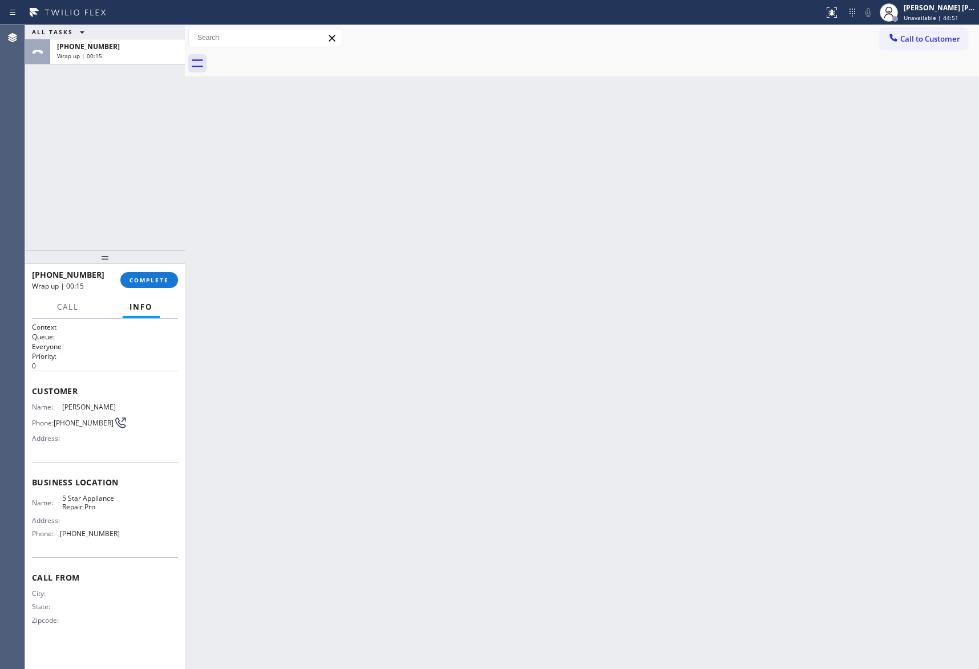
click at [291, 60] on div at bounding box center [594, 64] width 769 height 26
click at [165, 276] on span "COMPLETE" at bounding box center [149, 280] width 39 height 8
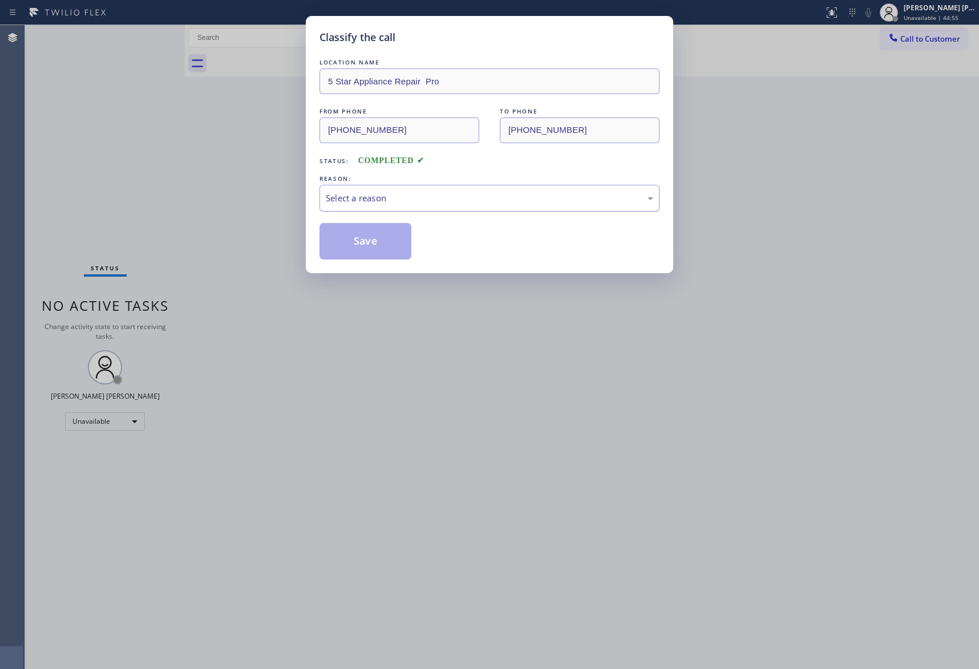
click at [366, 196] on div "Select a reason" at bounding box center [490, 198] width 328 height 13
click at [373, 240] on button "Save" at bounding box center [366, 241] width 92 height 37
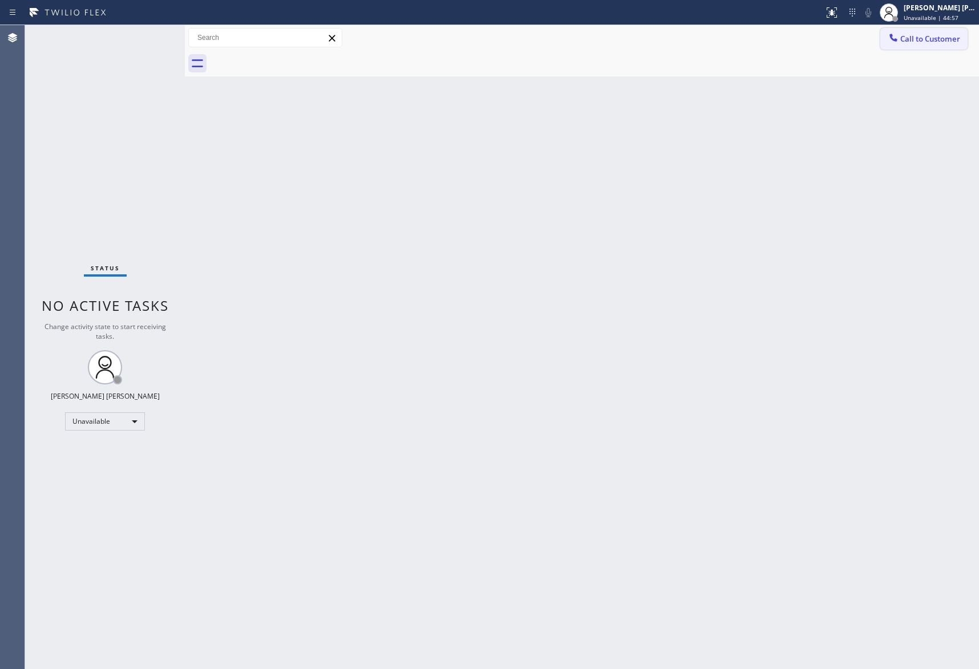
click at [955, 43] on span "Call to Customer" at bounding box center [930, 39] width 60 height 10
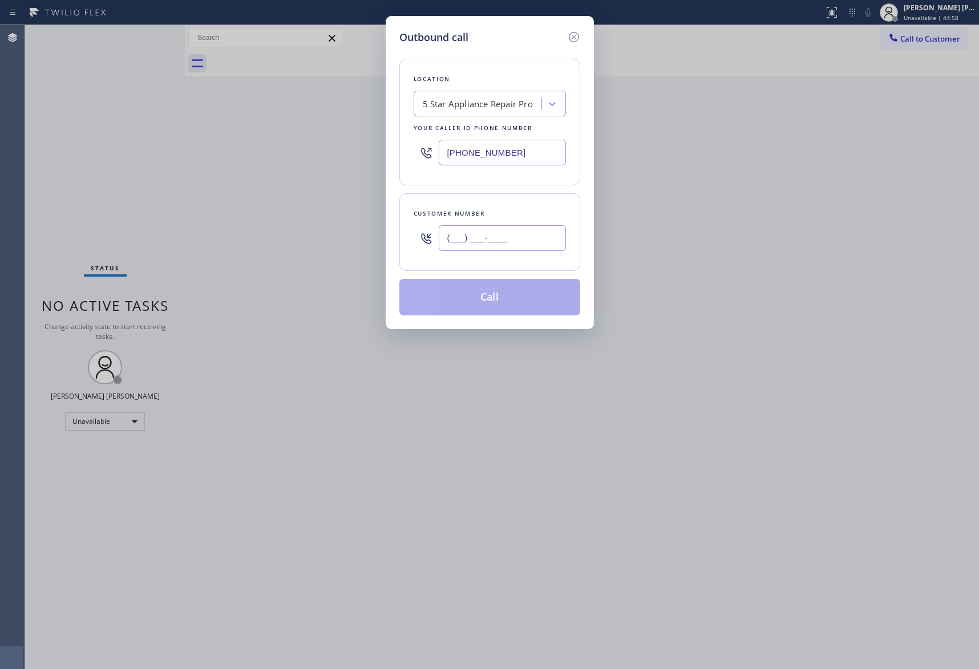
click at [515, 233] on input "(___) ___-____" at bounding box center [502, 238] width 127 height 26
paste input "609) 658-7721"
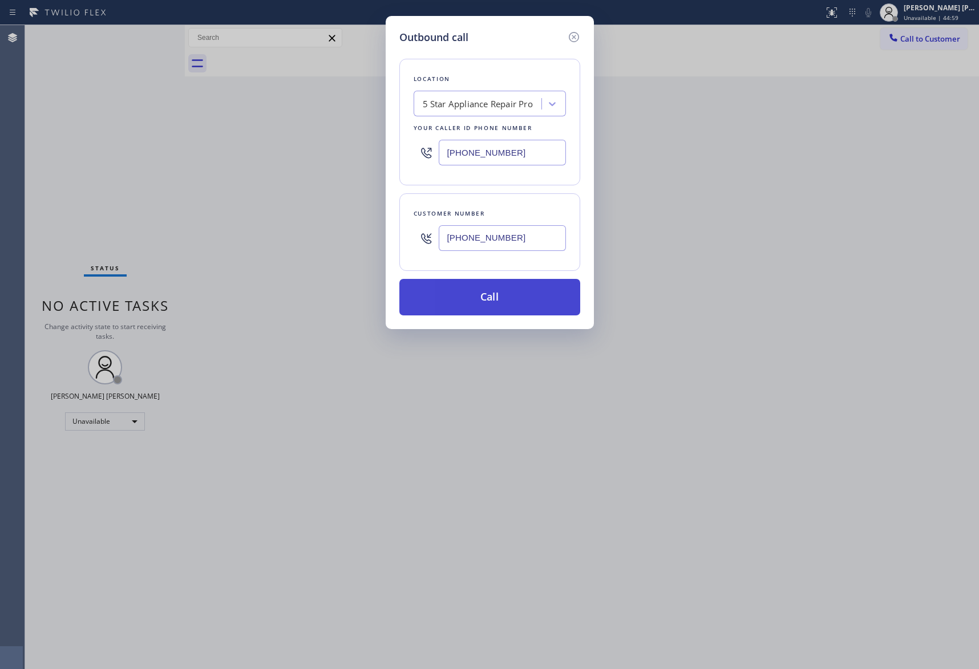
type input "[PHONE_NUMBER]"
click at [510, 301] on button "Call" at bounding box center [489, 297] width 181 height 37
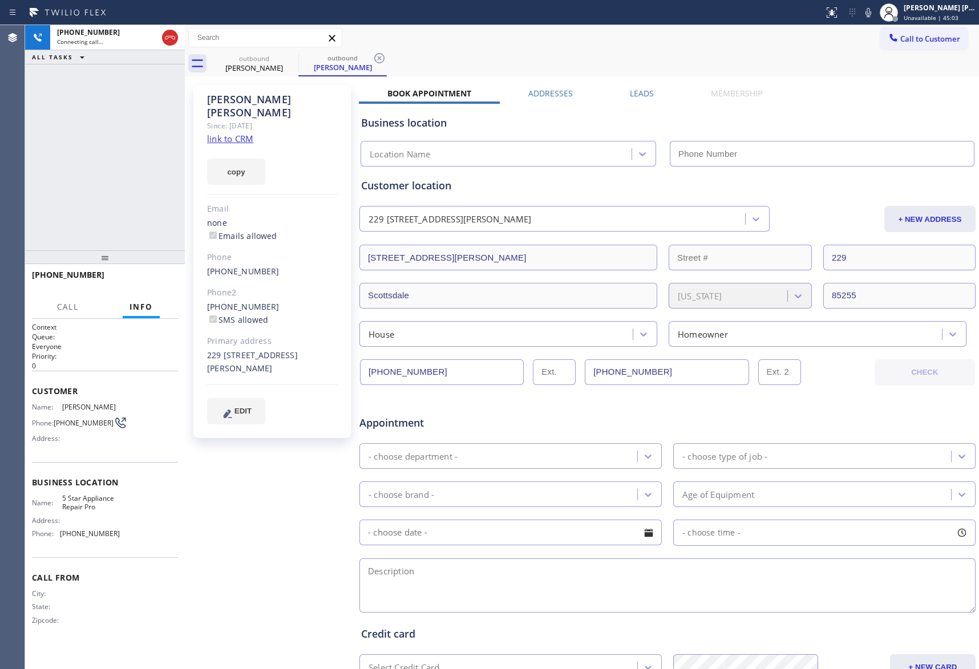
type input "[PHONE_NUMBER]"
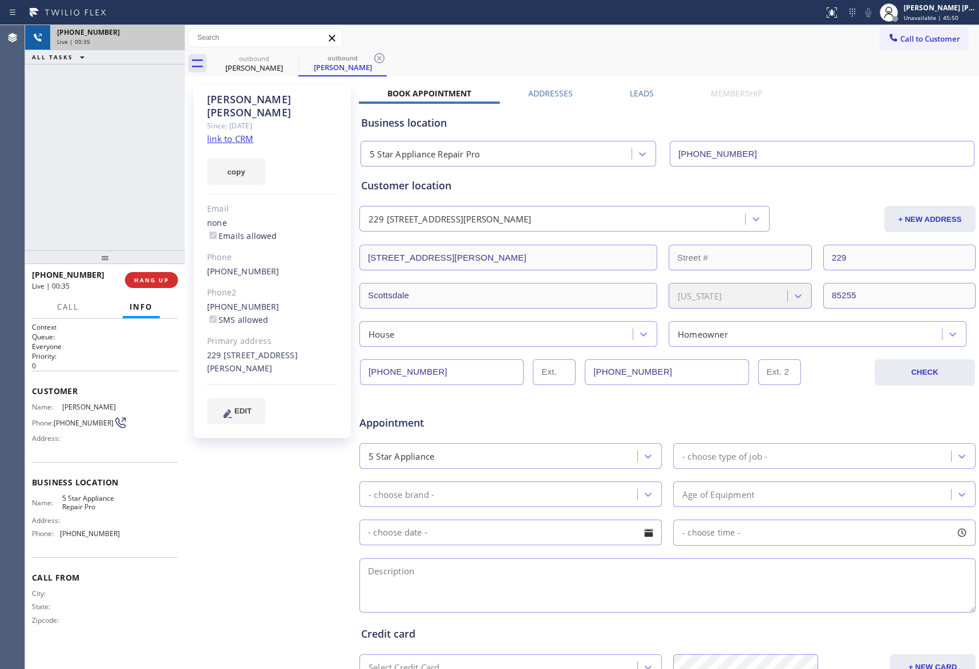
click at [173, 38] on div "Live | 00:35" at bounding box center [117, 42] width 121 height 8
click at [637, 85] on div "[PERSON_NAME] Since: [DATE] link to CRM copy Email none Emails allowed Phone [P…" at bounding box center [582, 449] width 789 height 740
click at [637, 94] on label "Leads" at bounding box center [642, 93] width 24 height 11
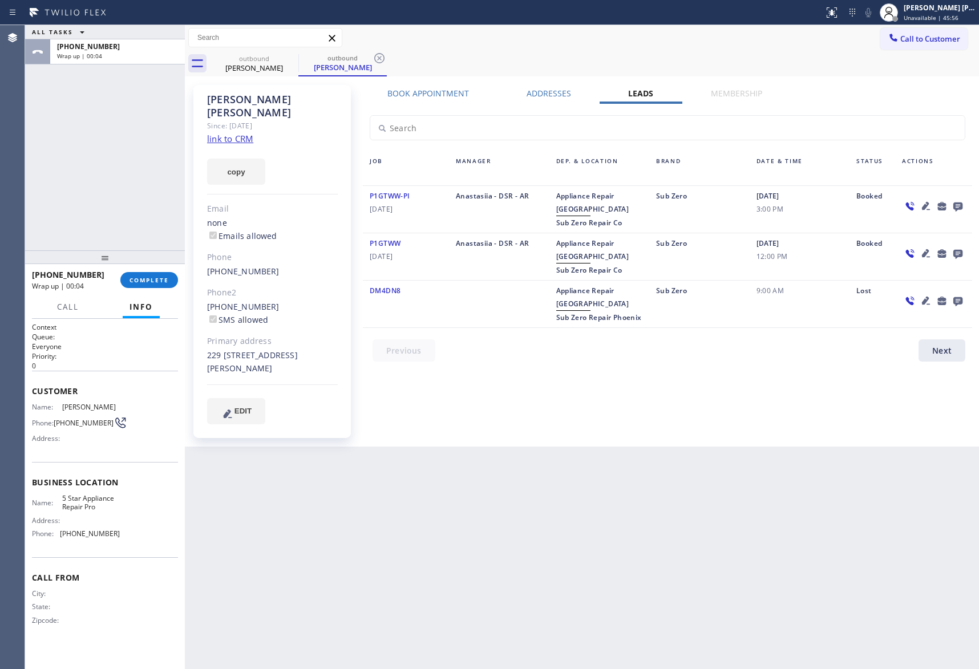
click at [957, 204] on icon at bounding box center [958, 207] width 9 height 9
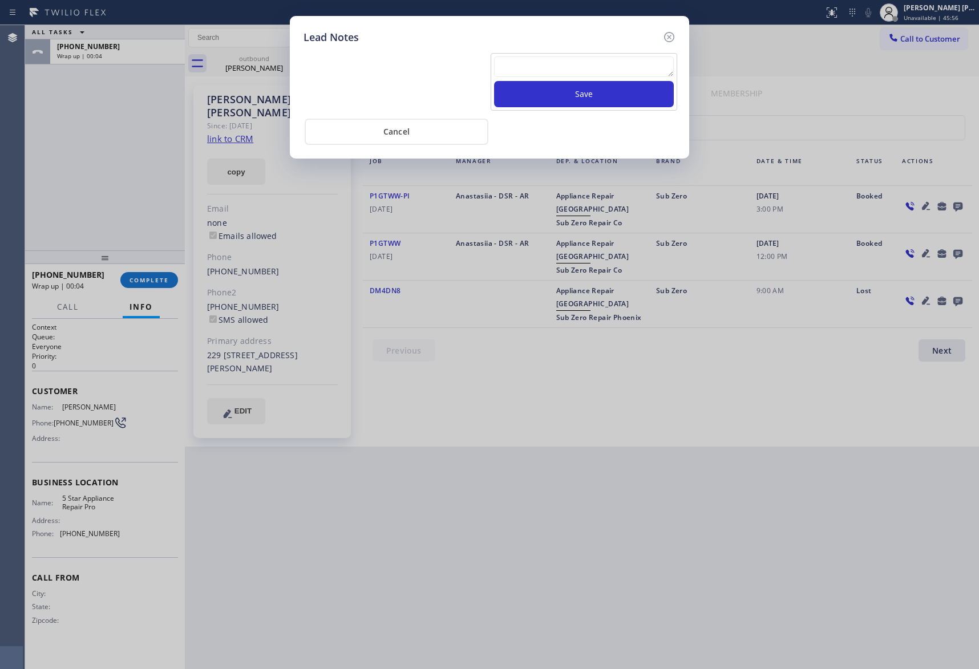
click at [528, 71] on textarea at bounding box center [584, 66] width 180 height 21
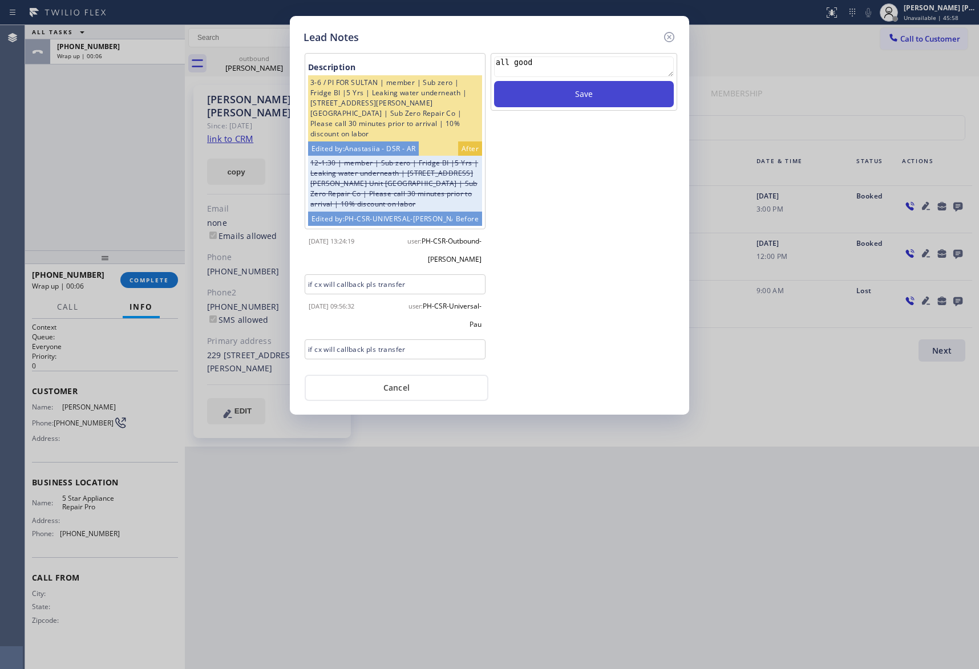
type textarea "all good"
click at [560, 103] on button "Save" at bounding box center [584, 94] width 180 height 26
click at [676, 34] on icon at bounding box center [669, 37] width 14 height 14
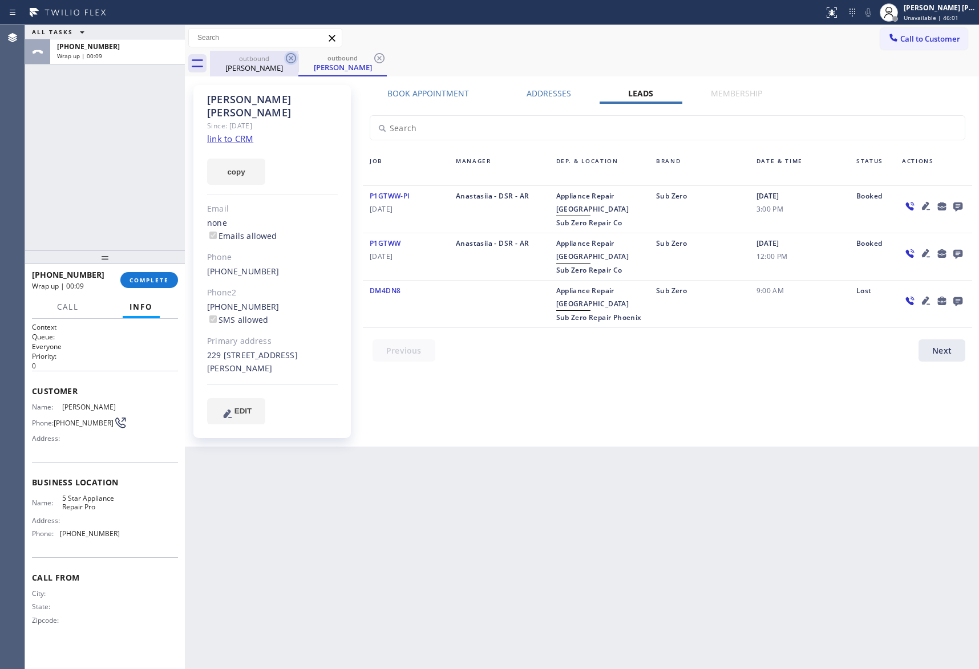
drag, startPoint x: 286, startPoint y: 66, endPoint x: 289, endPoint y: 57, distance: 9.4
click at [288, 63] on div "outbound [PERSON_NAME]" at bounding box center [254, 64] width 88 height 26
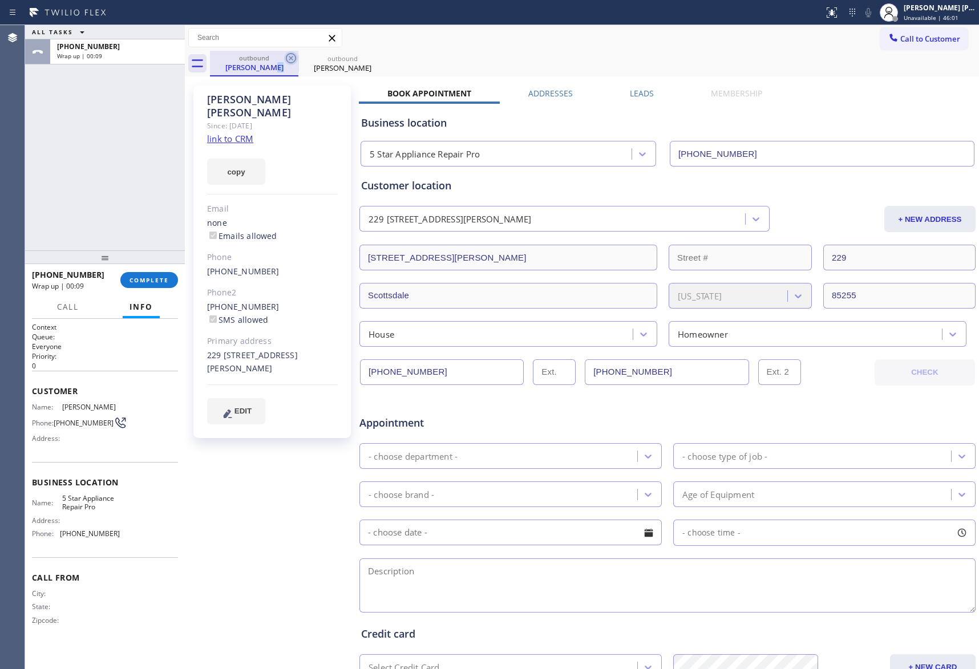
click at [289, 57] on icon at bounding box center [291, 58] width 14 height 14
click at [0, 0] on icon at bounding box center [0, 0] width 0 height 0
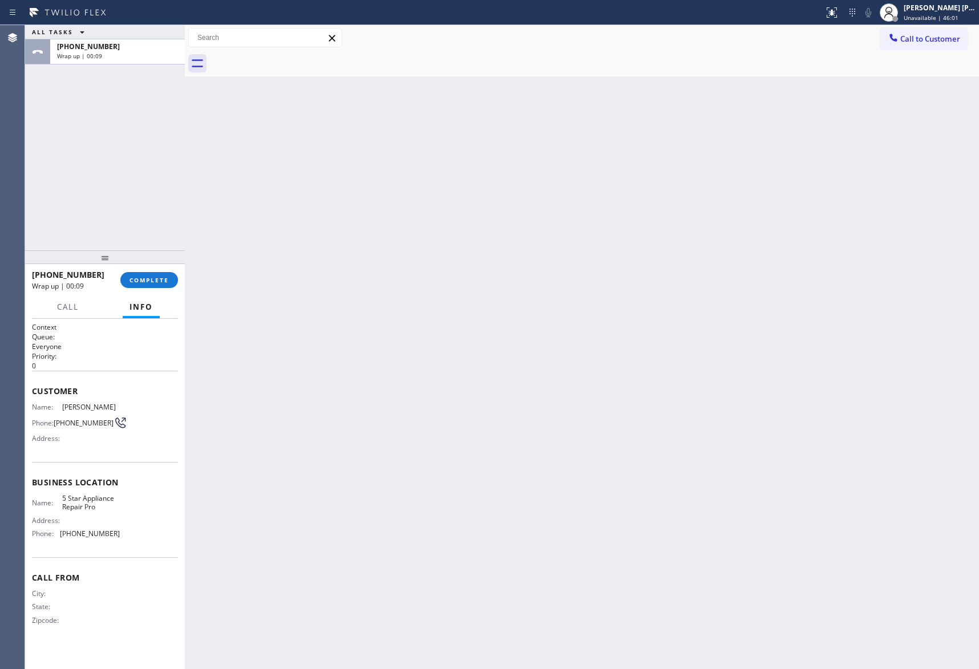
click at [289, 57] on div at bounding box center [594, 64] width 769 height 26
click at [163, 285] on button "COMPLETE" at bounding box center [149, 280] width 58 height 16
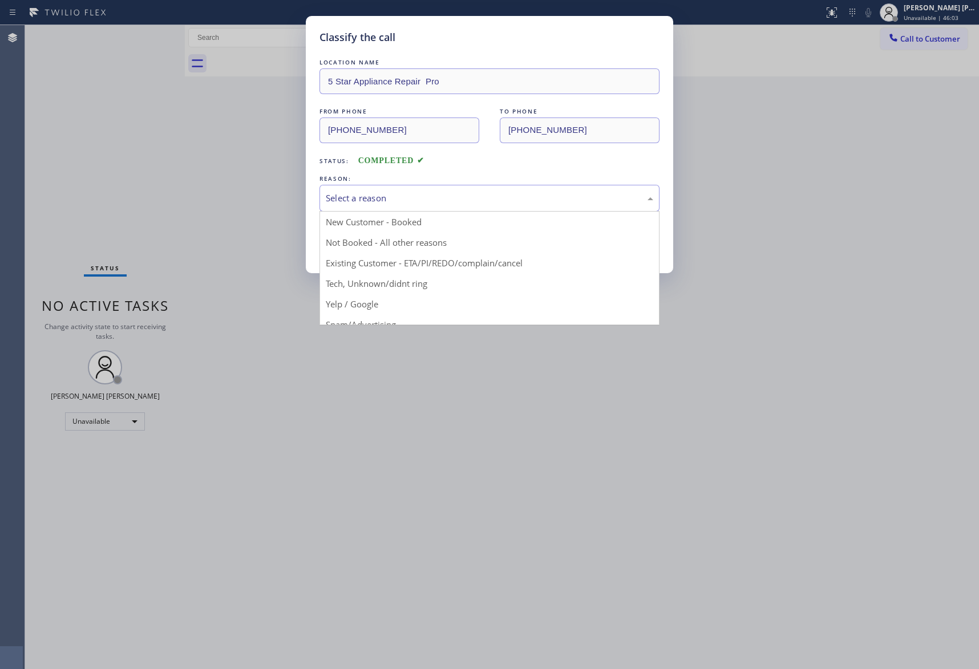
click at [460, 189] on div "Select a reason" at bounding box center [490, 198] width 340 height 27
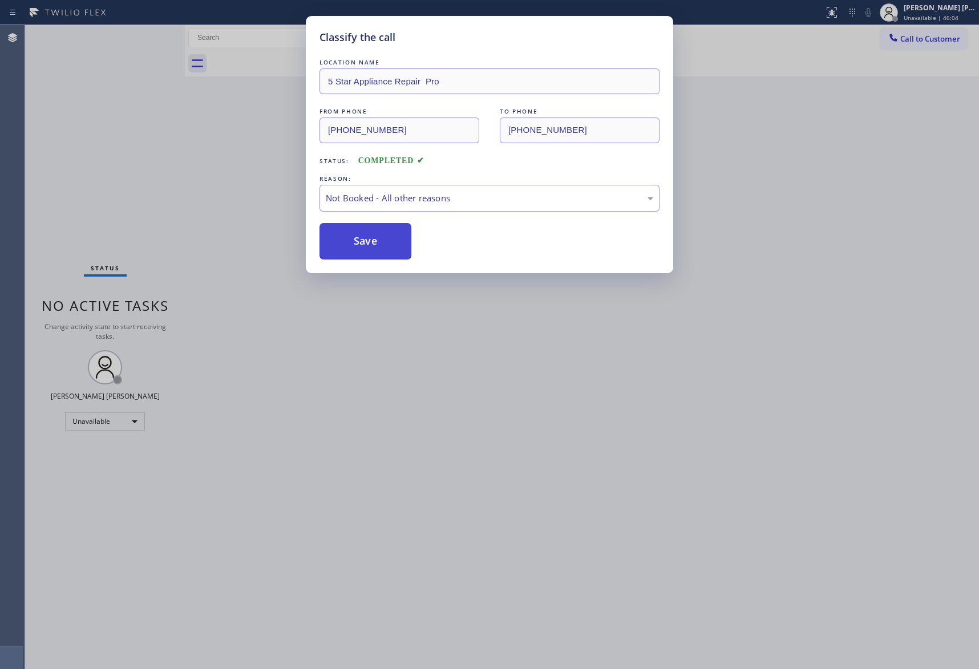
click at [372, 243] on button "Save" at bounding box center [366, 241] width 92 height 37
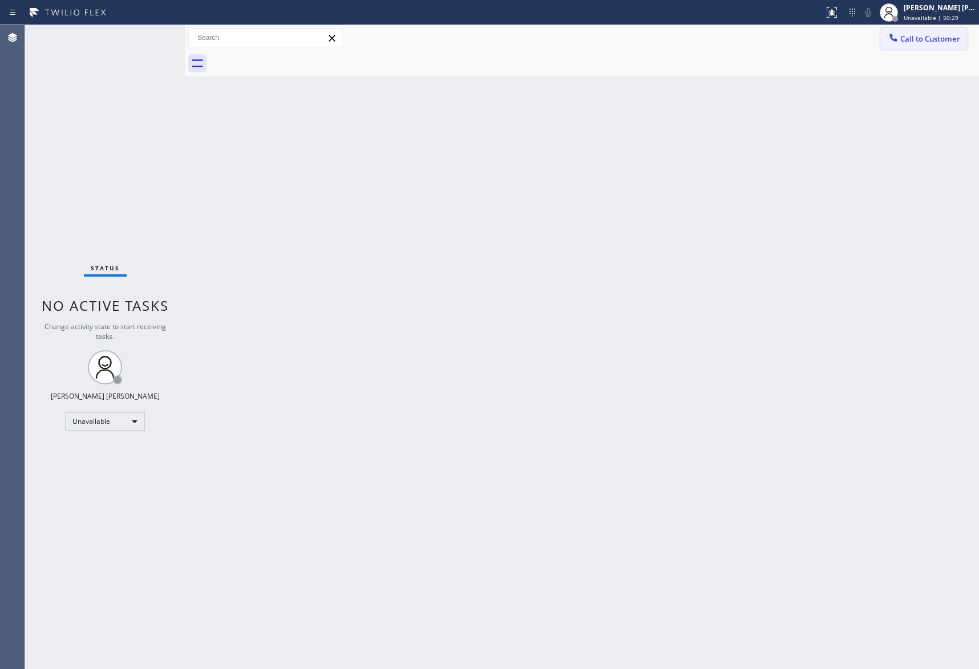
click at [927, 37] on span "Call to Customer" at bounding box center [930, 39] width 60 height 10
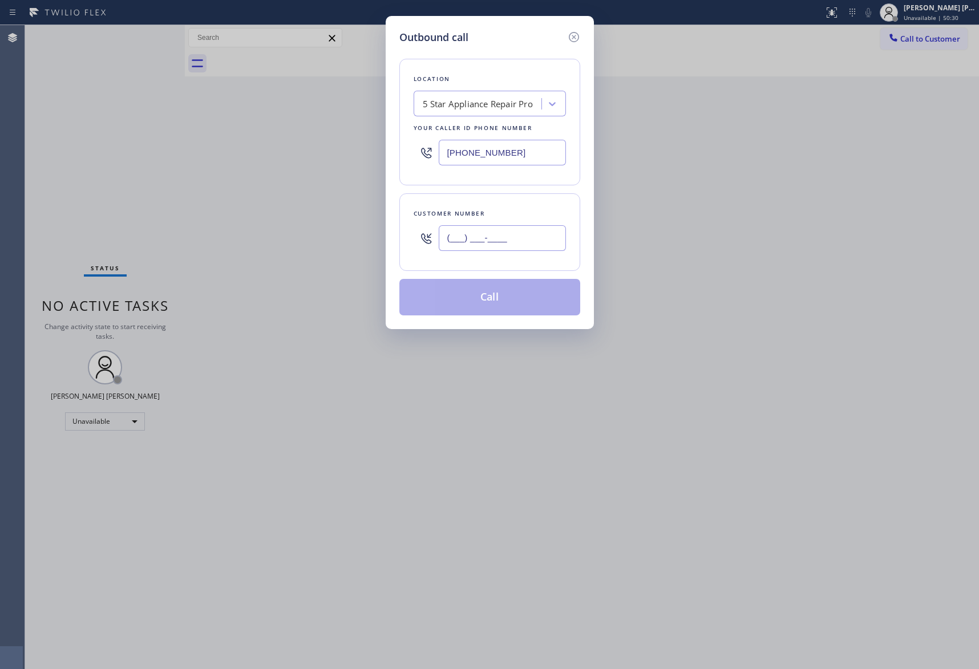
click at [517, 243] on input "(___) ___-____" at bounding box center [502, 238] width 127 height 26
paste input "206) 650-8695"
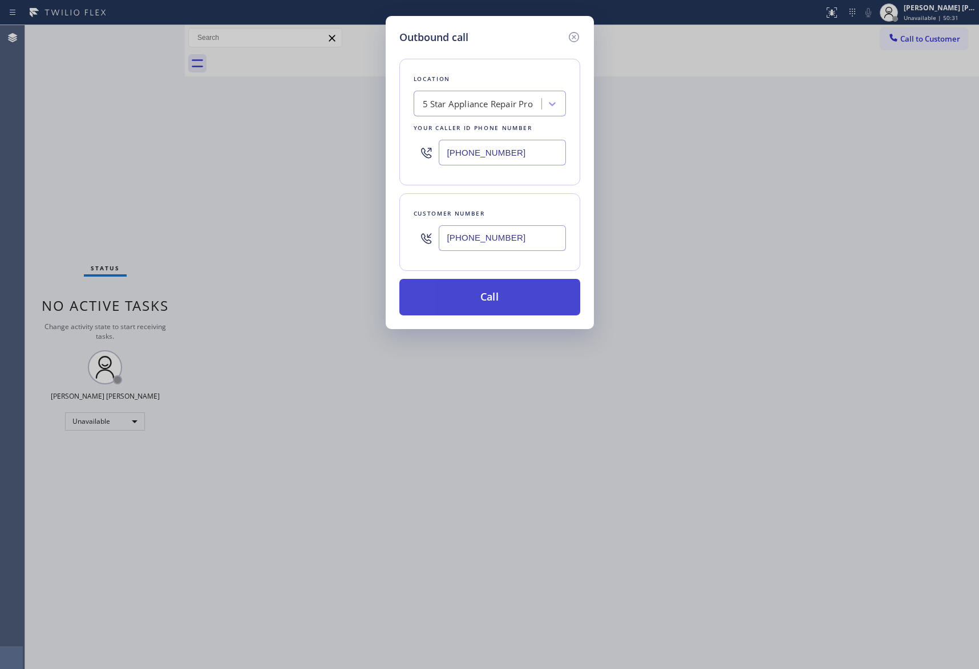
type input "[PHONE_NUMBER]"
click at [499, 300] on button "Call" at bounding box center [489, 297] width 181 height 37
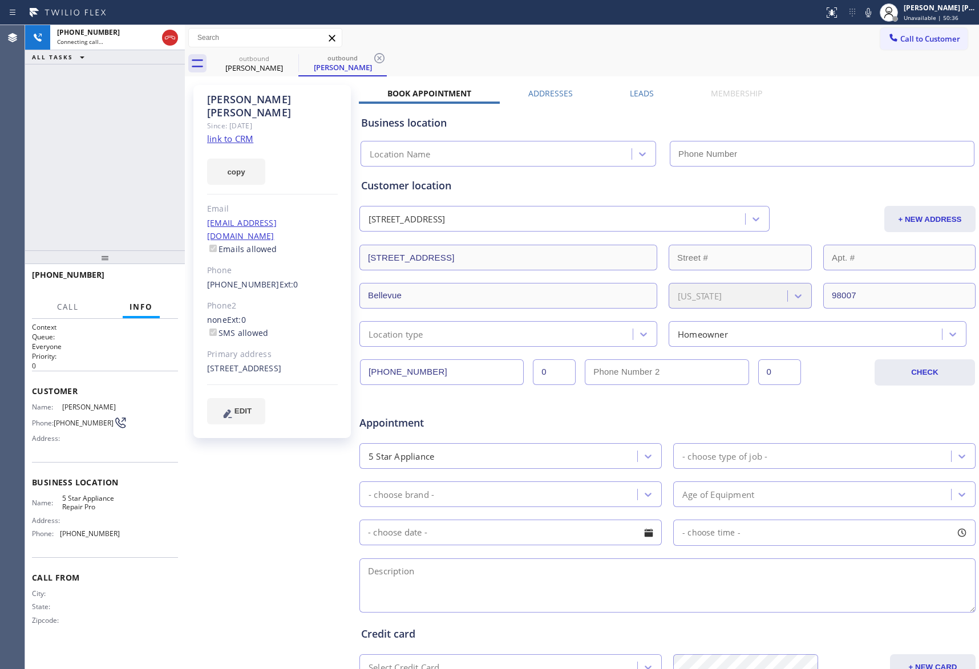
type input "[PHONE_NUMBER]"
click at [169, 37] on icon at bounding box center [170, 38] width 14 height 14
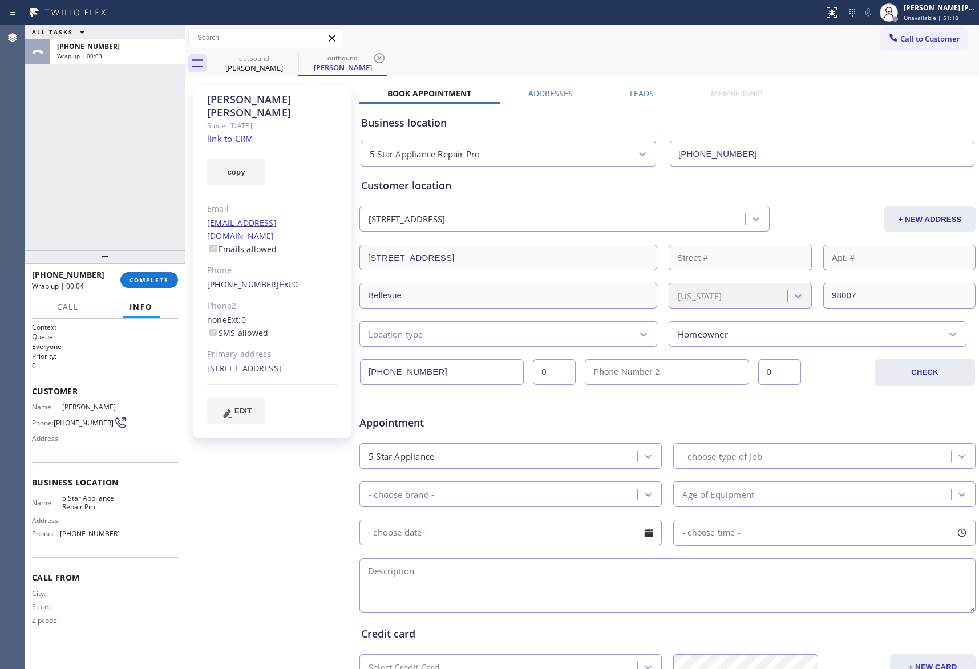
click at [645, 98] on label "Leads" at bounding box center [642, 93] width 24 height 11
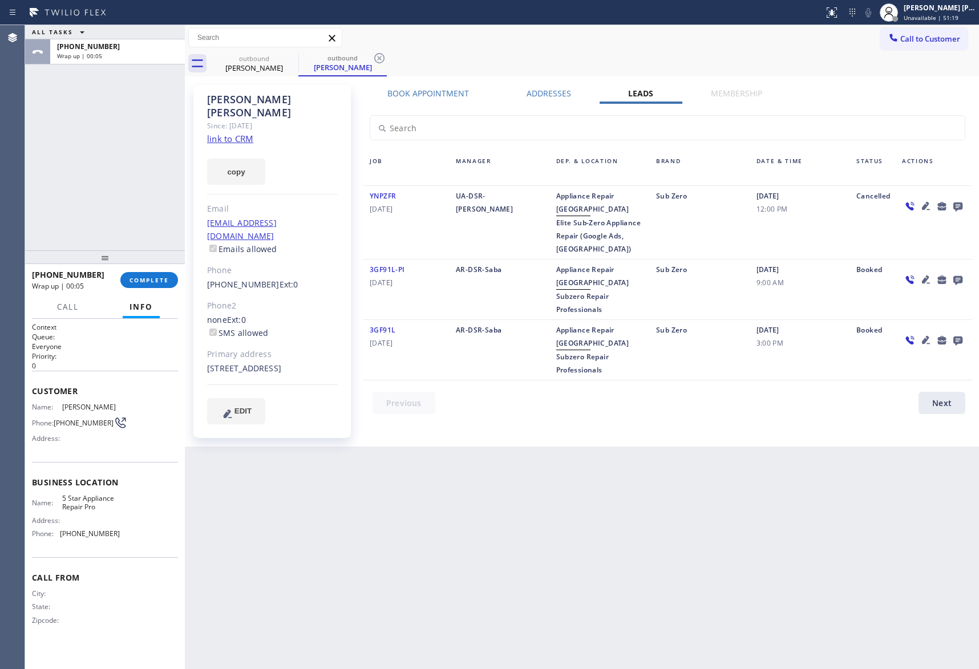
click at [955, 205] on icon at bounding box center [958, 207] width 9 height 9
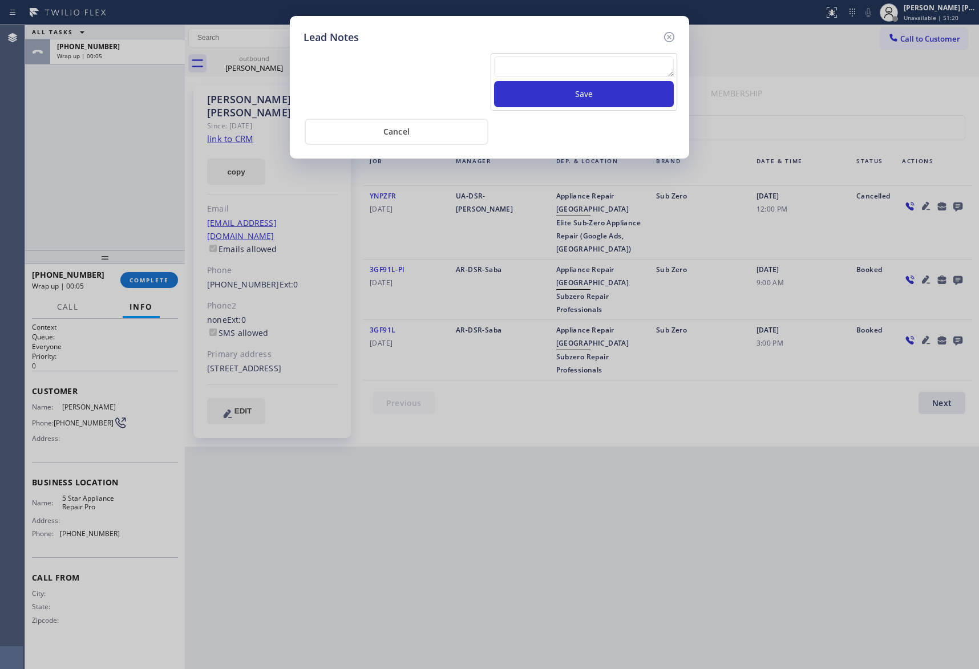
click at [596, 56] on textarea at bounding box center [584, 66] width 180 height 21
click at [595, 64] on textarea at bounding box center [584, 66] width 180 height 21
paste textarea "VM | please transfer if cx calls back"
type textarea "VM | please transfer if cx calls back"
click at [601, 91] on button "Save" at bounding box center [584, 94] width 180 height 26
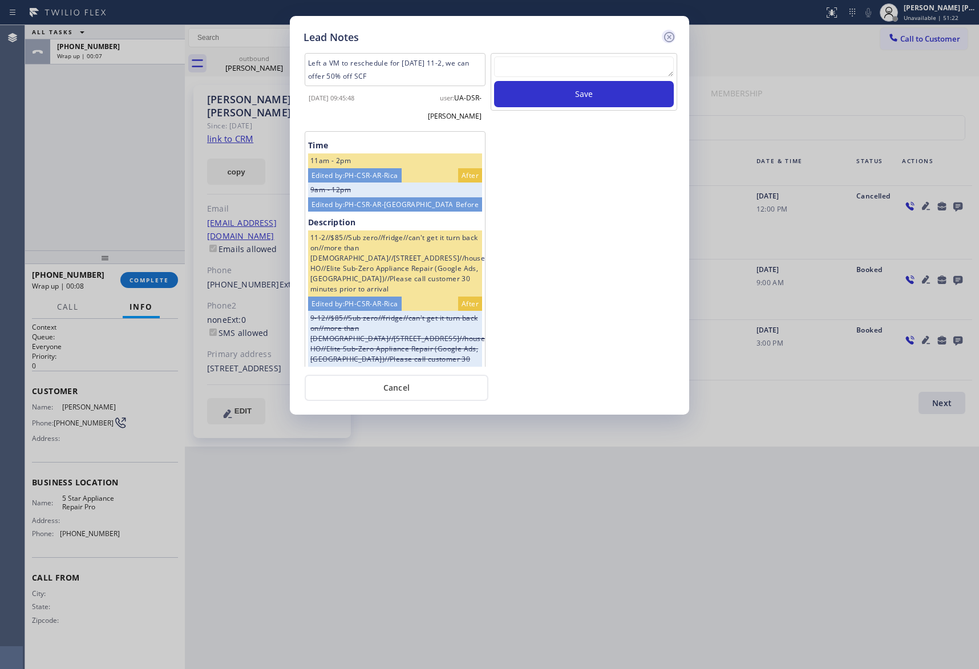
click at [668, 35] on icon at bounding box center [669, 37] width 10 height 10
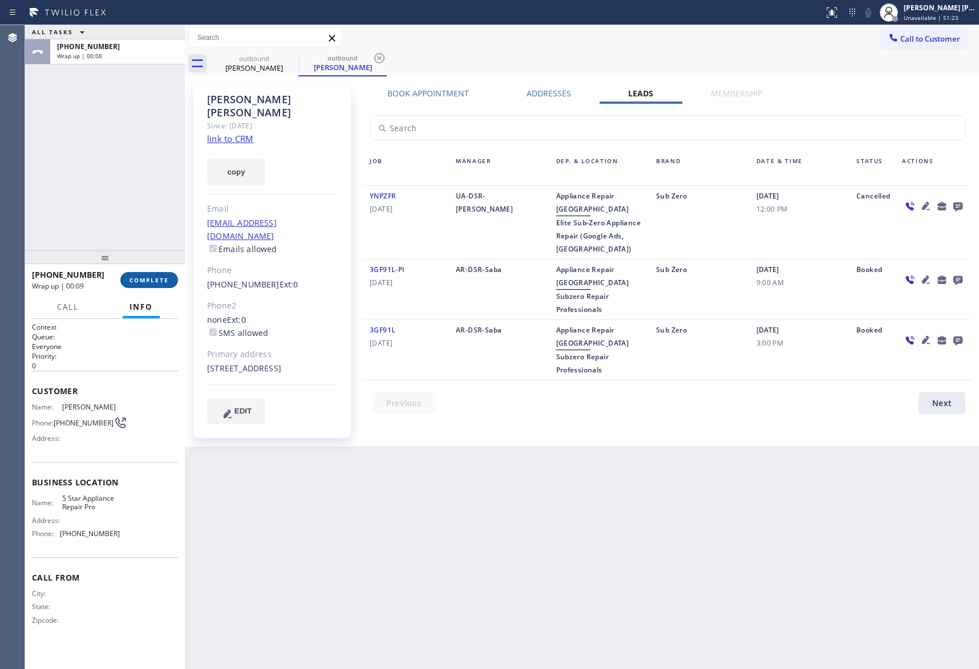
click at [160, 273] on button "COMPLETE" at bounding box center [149, 280] width 58 height 16
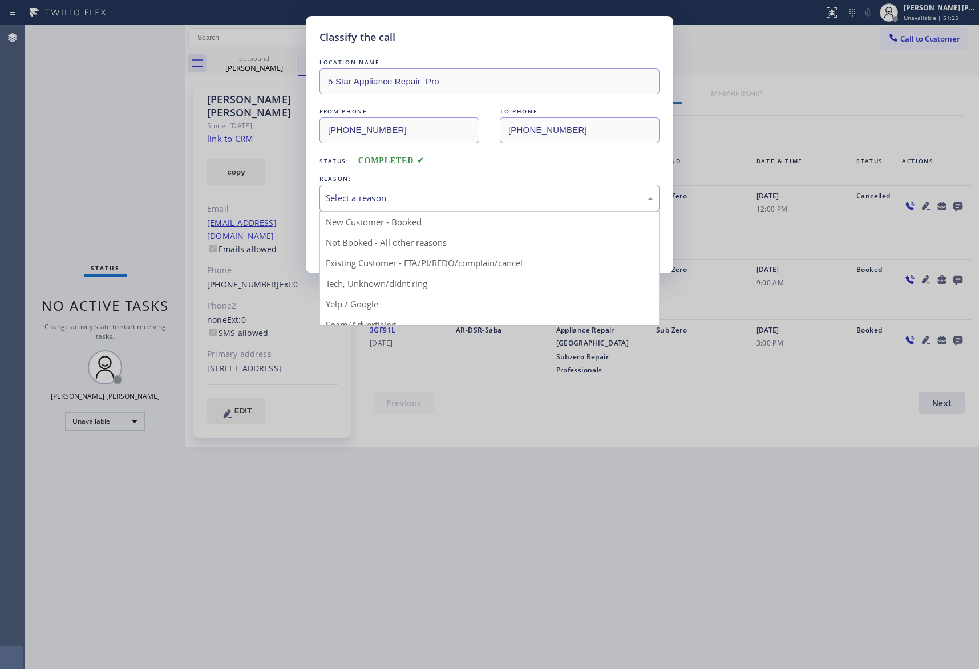
click at [404, 199] on div "Select a reason" at bounding box center [490, 198] width 328 height 13
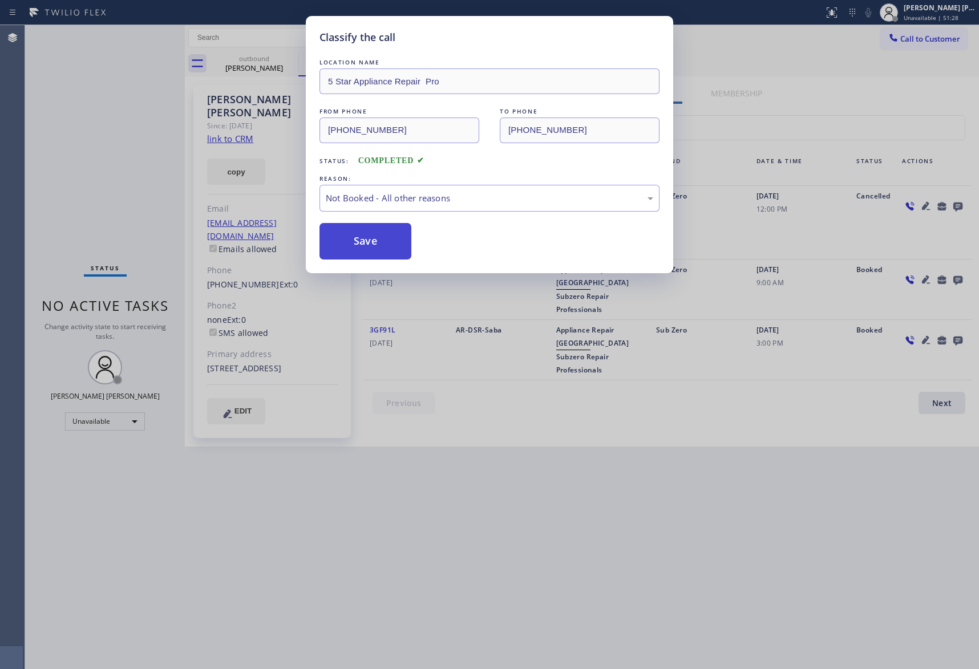
click at [366, 235] on button "Save" at bounding box center [366, 241] width 92 height 37
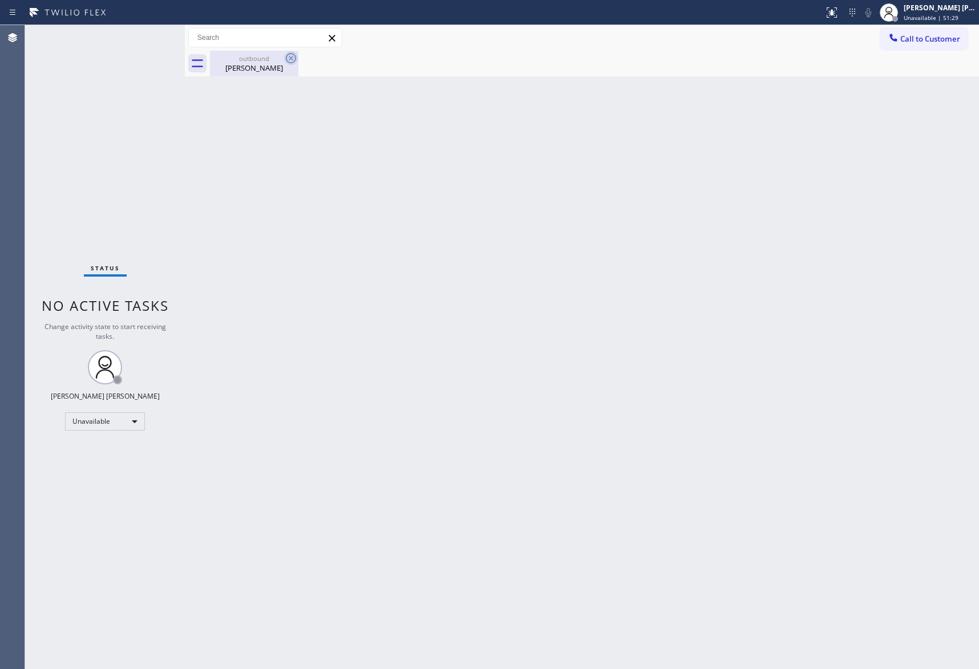
drag, startPoint x: 272, startPoint y: 64, endPoint x: 292, endPoint y: 60, distance: 20.3
click at [273, 65] on div "[PERSON_NAME]" at bounding box center [254, 68] width 86 height 10
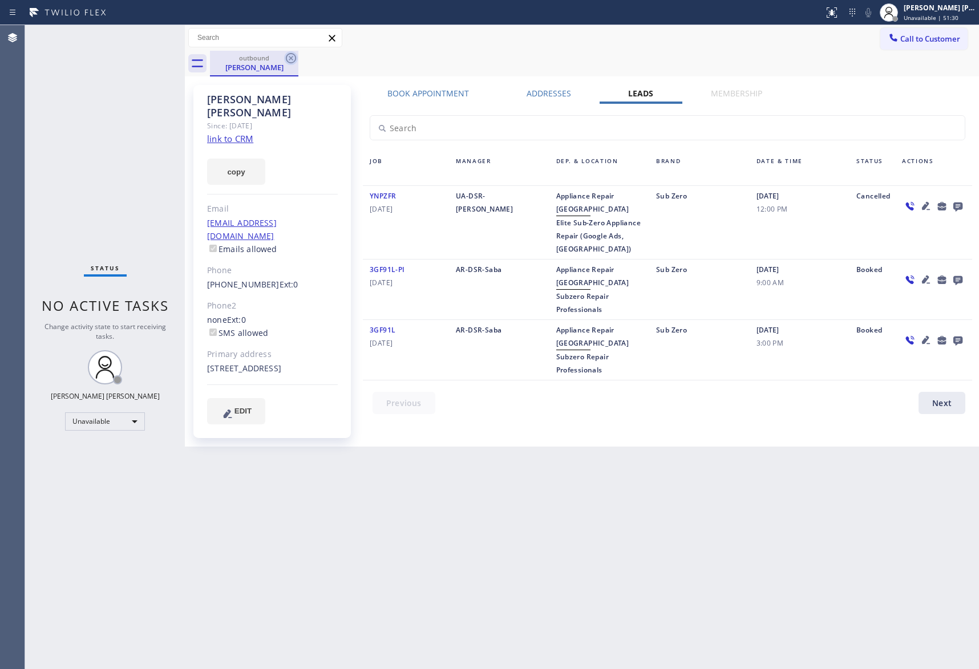
click at [296, 60] on icon at bounding box center [291, 58] width 14 height 14
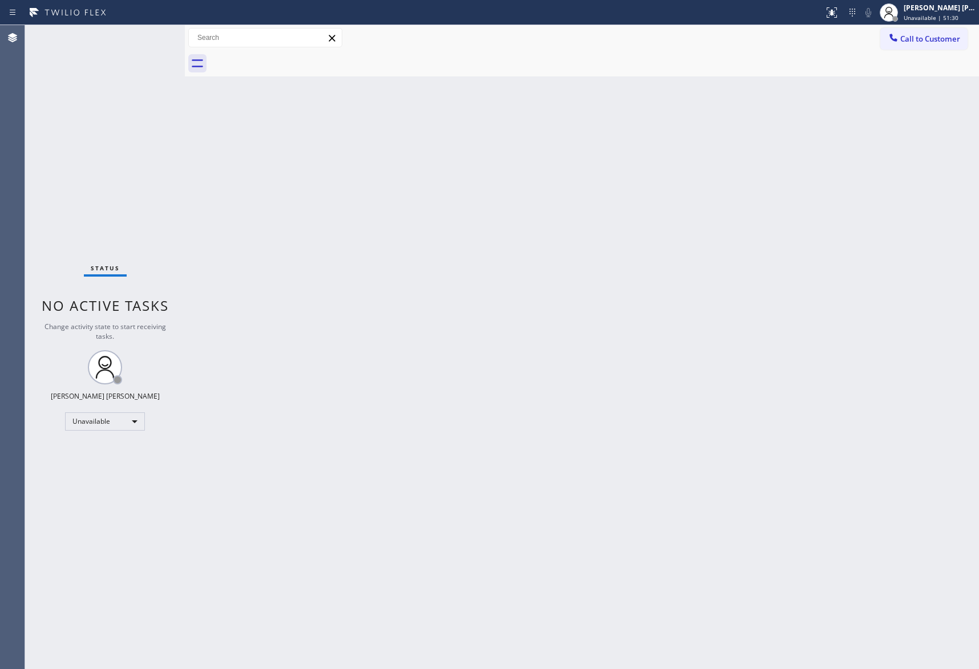
drag, startPoint x: 297, startPoint y: 58, endPoint x: 274, endPoint y: 46, distance: 25.3
click at [293, 58] on div at bounding box center [594, 64] width 769 height 26
click at [936, 39] on span "Call to Customer" at bounding box center [930, 39] width 60 height 10
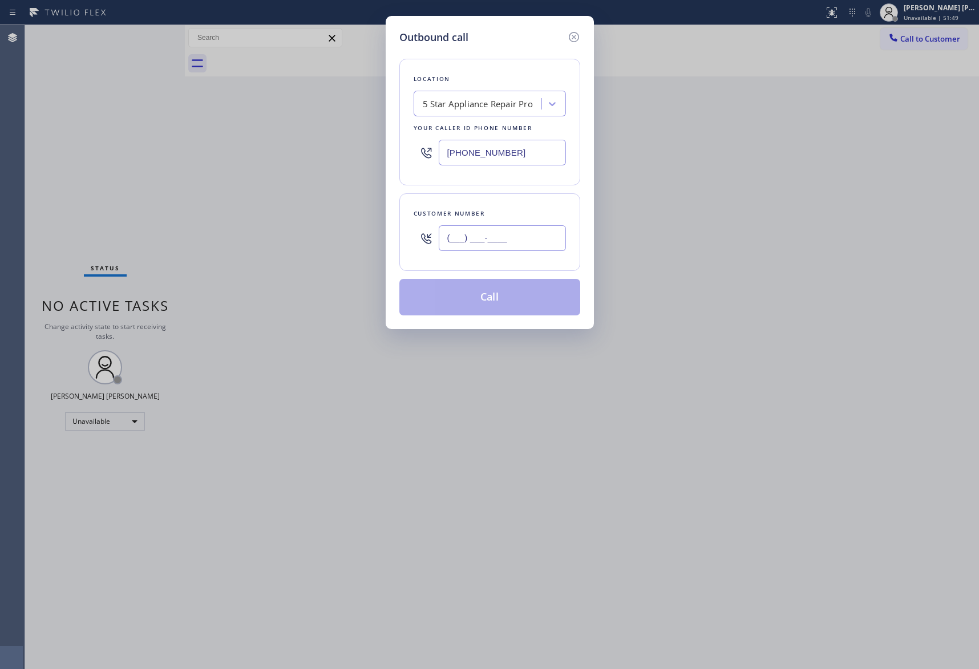
click at [516, 236] on input "(___) ___-____" at bounding box center [502, 238] width 127 height 26
paste input "650) 863-5969"
type input "[PHONE_NUMBER]"
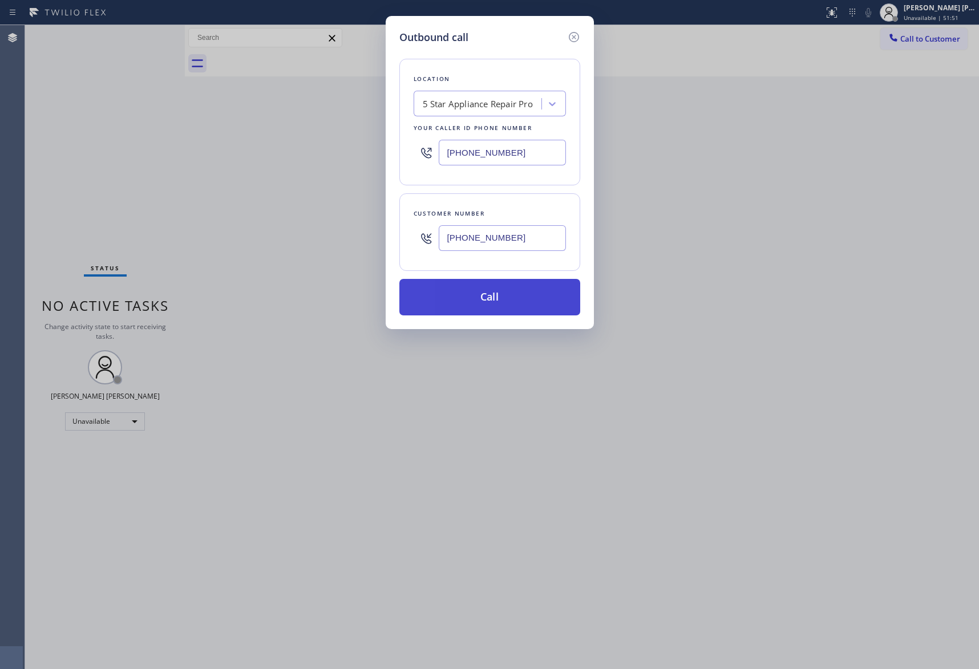
click at [522, 302] on button "Call" at bounding box center [489, 297] width 181 height 37
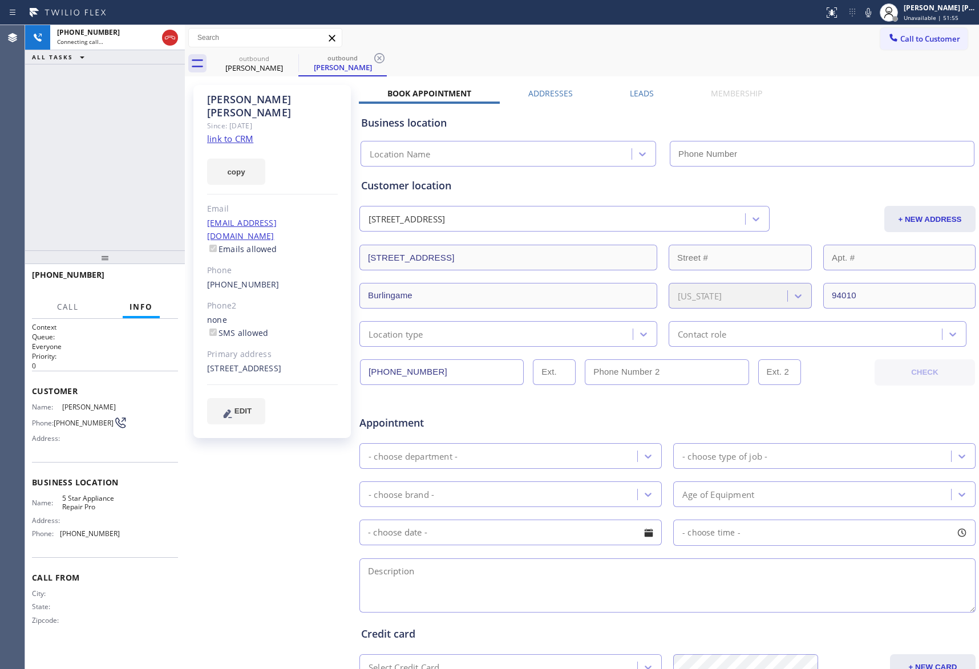
type input "[PHONE_NUMBER]"
click at [162, 282] on span "HANG UP" at bounding box center [151, 280] width 35 height 8
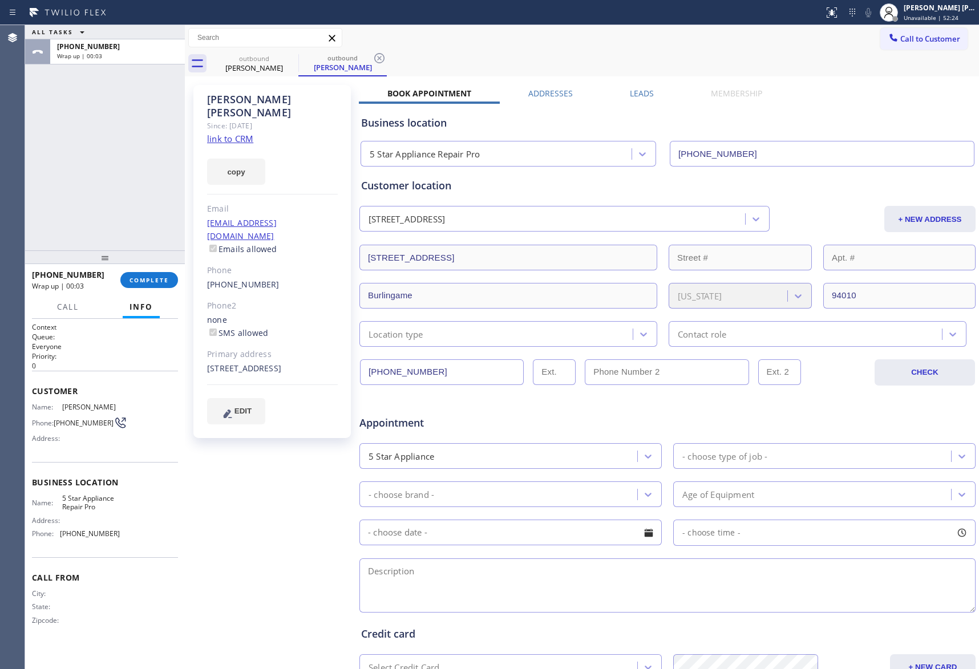
click at [647, 92] on label "Leads" at bounding box center [642, 93] width 24 height 11
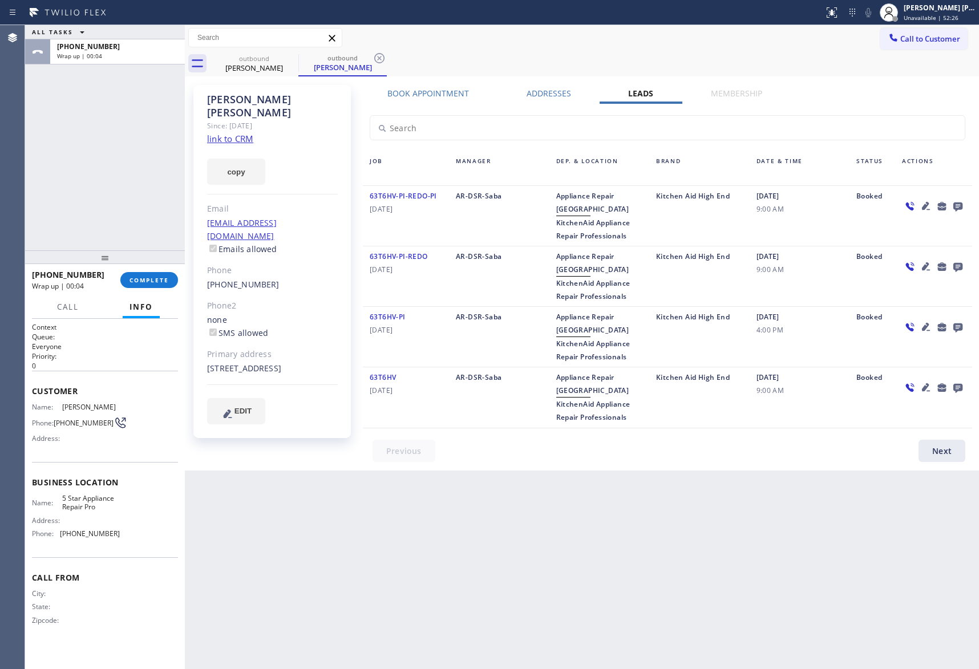
click at [959, 205] on icon at bounding box center [958, 207] width 9 height 9
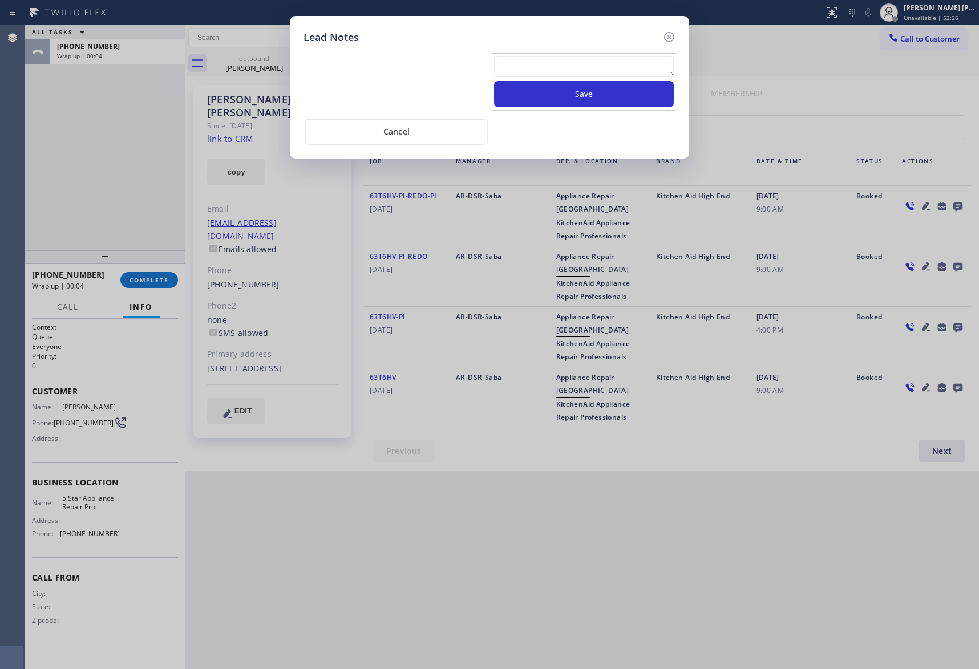
click at [624, 64] on textarea at bounding box center [584, 66] width 180 height 21
paste textarea "VM | please transfer if cx calls back"
type textarea "VM | please transfer if cx calls back"
click at [624, 100] on button "Save" at bounding box center [584, 94] width 180 height 26
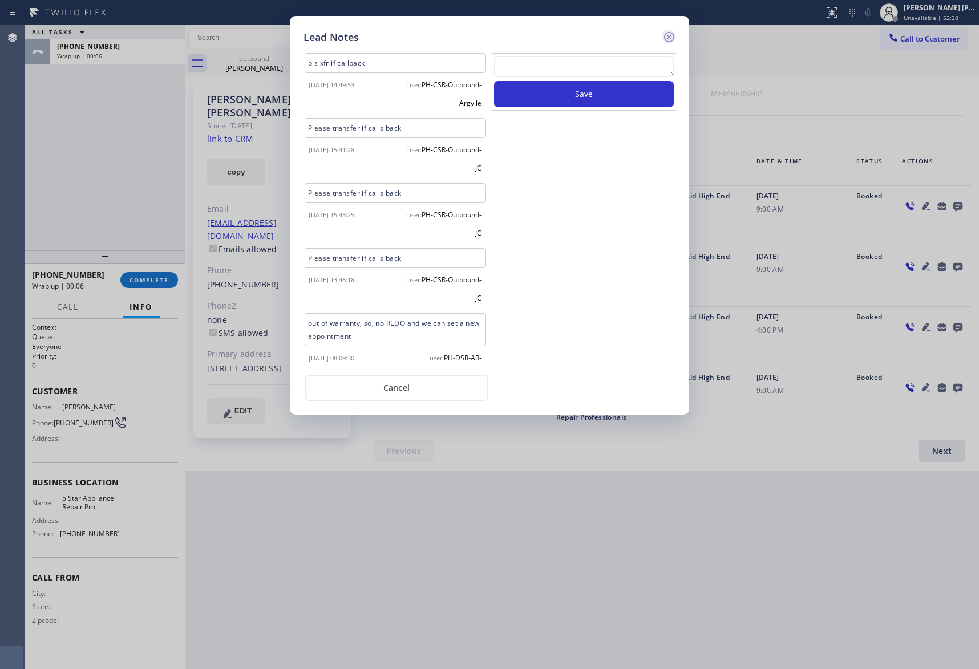
click at [668, 37] on icon at bounding box center [669, 37] width 14 height 14
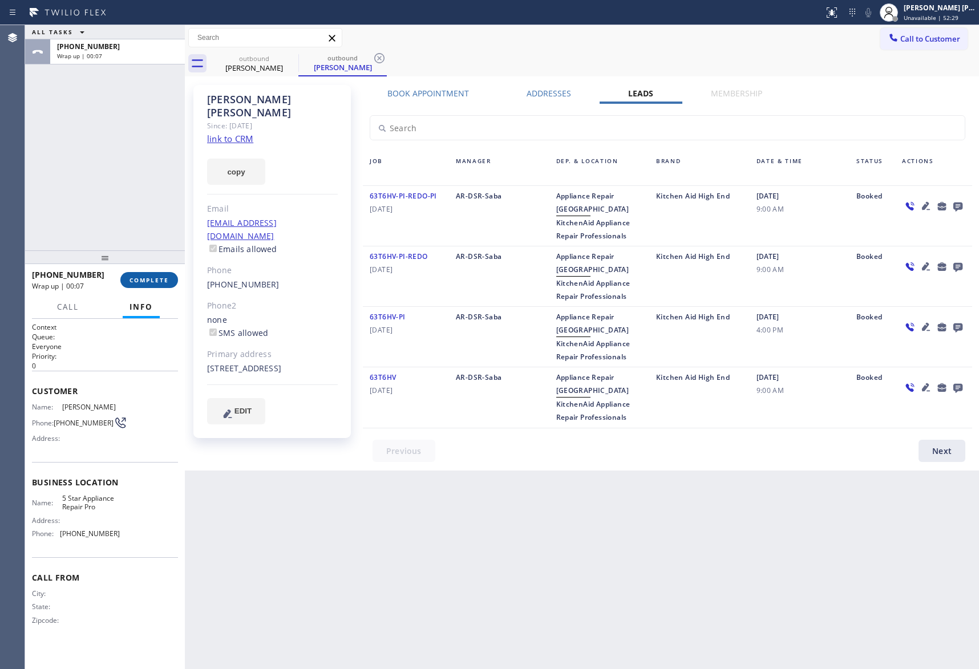
click at [151, 280] on span "COMPLETE" at bounding box center [149, 280] width 39 height 8
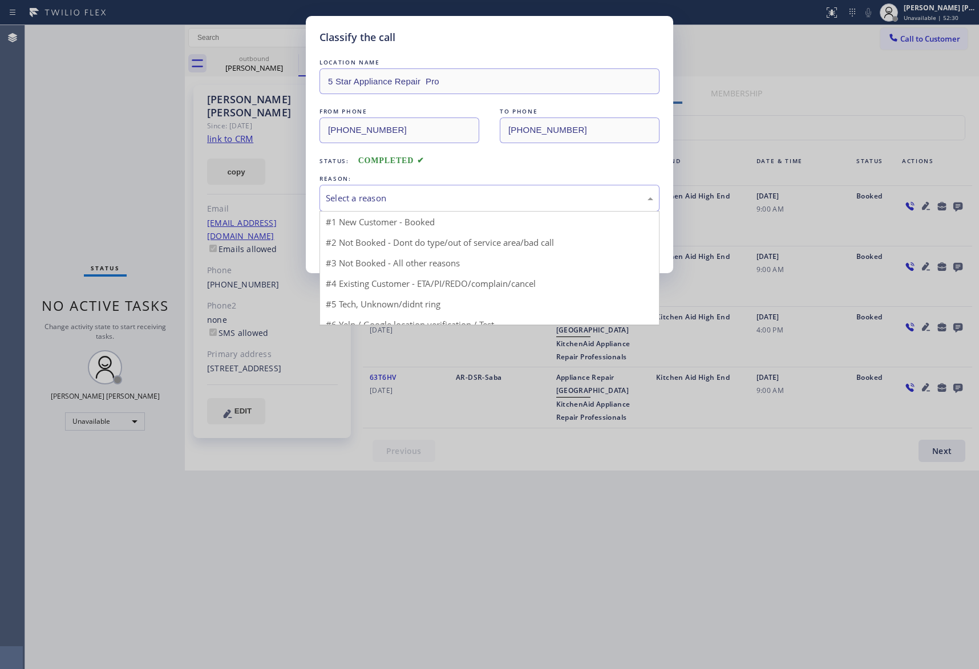
click at [453, 190] on div "Select a reason" at bounding box center [490, 198] width 340 height 27
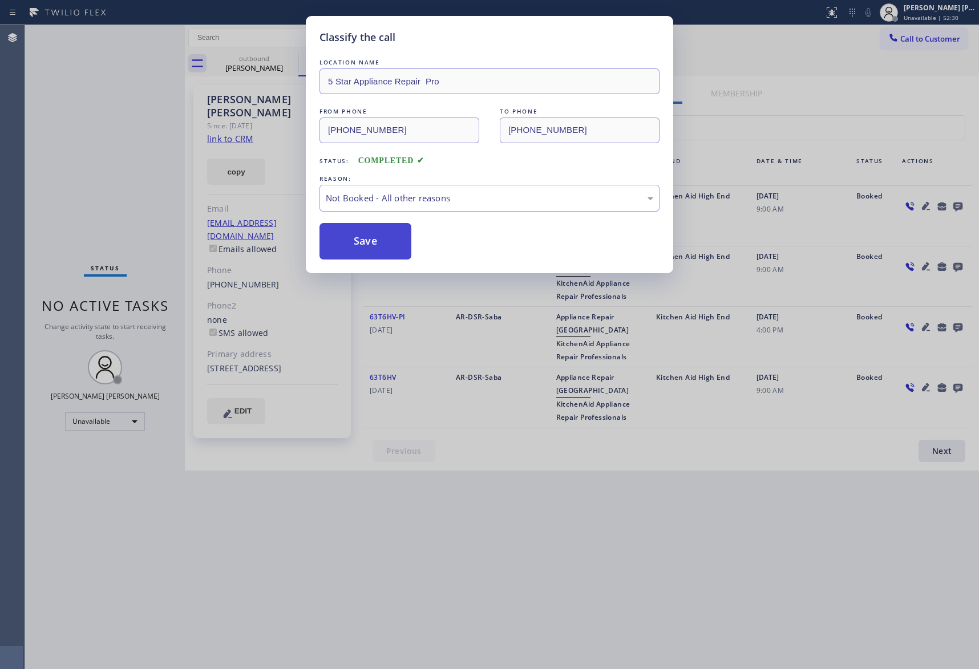
click at [363, 240] on button "Save" at bounding box center [366, 241] width 92 height 37
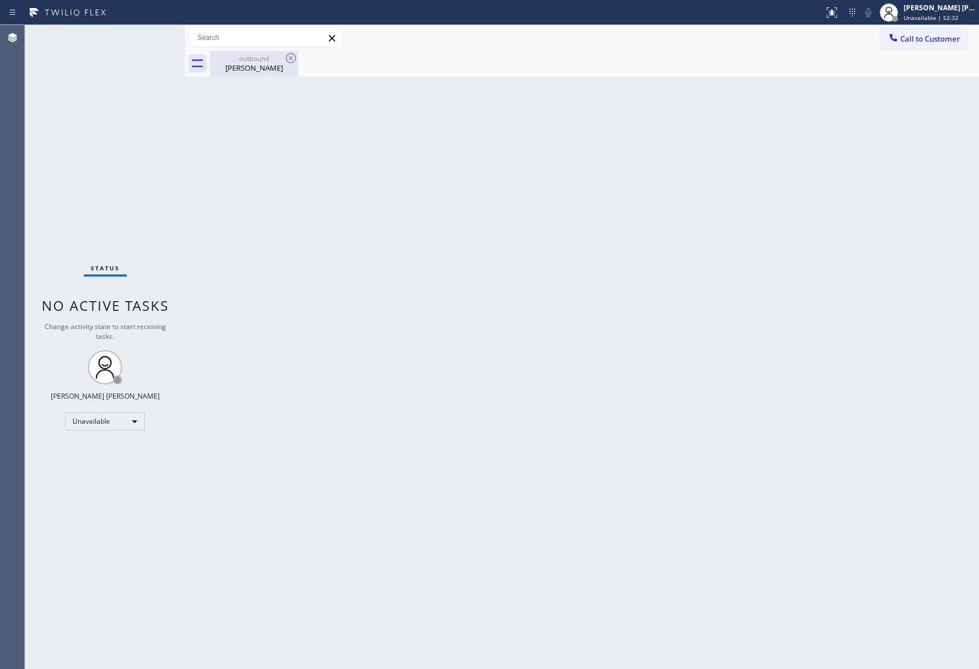
click at [272, 60] on div "outbound" at bounding box center [254, 58] width 86 height 9
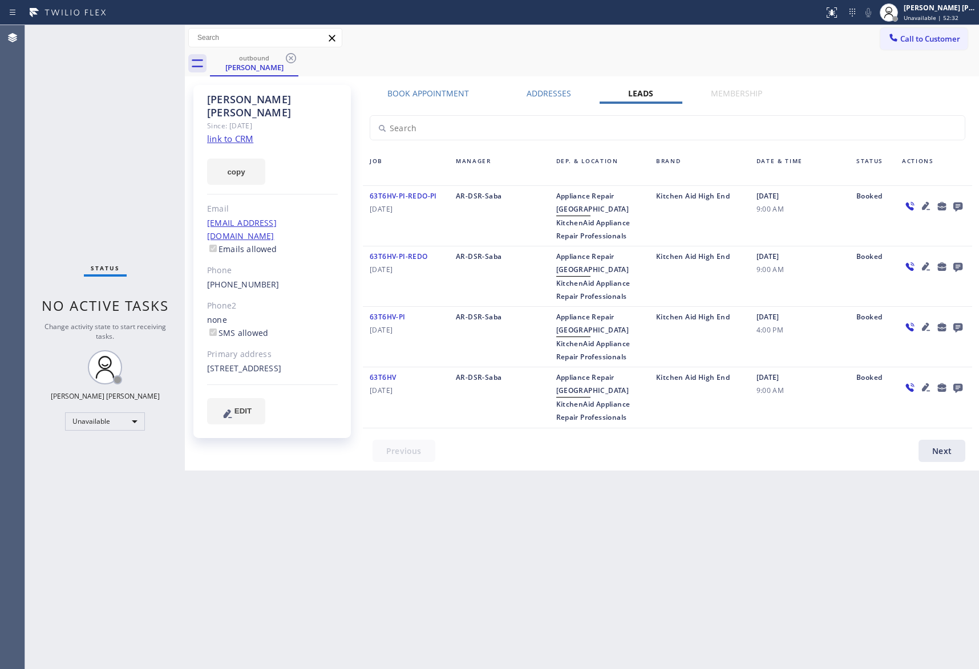
click at [290, 60] on icon at bounding box center [291, 58] width 14 height 14
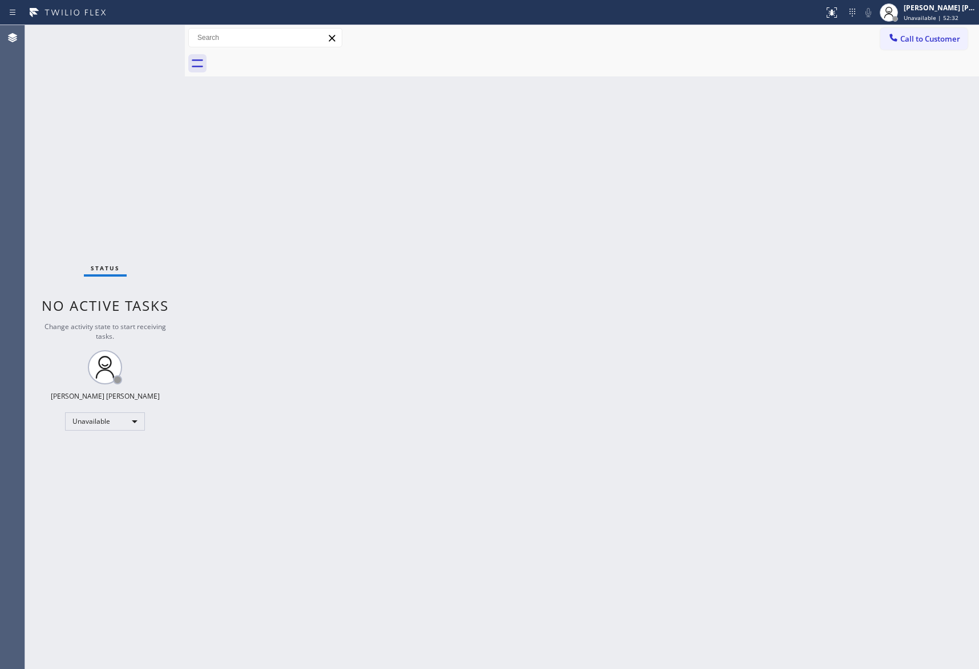
drag, startPoint x: 291, startPoint y: 59, endPoint x: 243, endPoint y: 6, distance: 72.3
click at [290, 57] on div at bounding box center [594, 64] width 769 height 26
click at [946, 39] on span "Call to Customer" at bounding box center [930, 39] width 60 height 10
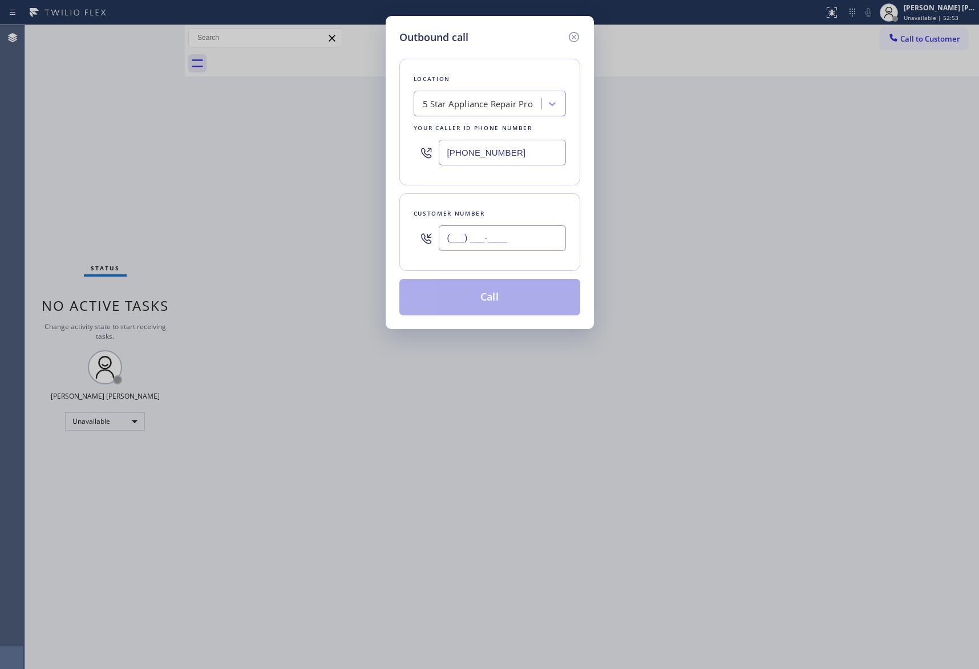
click at [528, 245] on input "(___) ___-____" at bounding box center [502, 238] width 127 height 26
paste input "408) 930-4262"
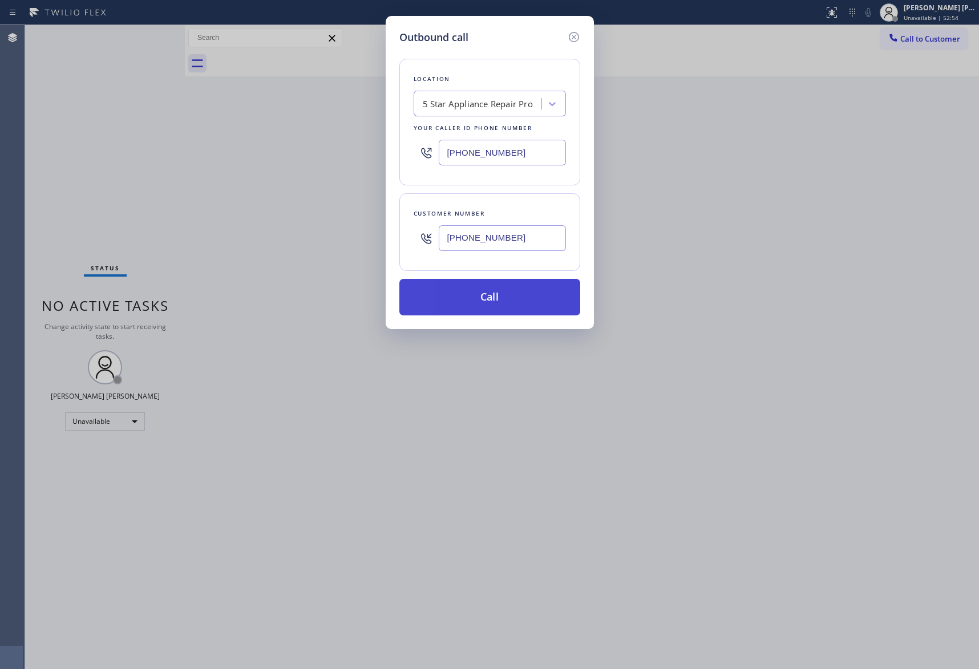
type input "[PHONE_NUMBER]"
click at [532, 302] on button "Call" at bounding box center [489, 297] width 181 height 37
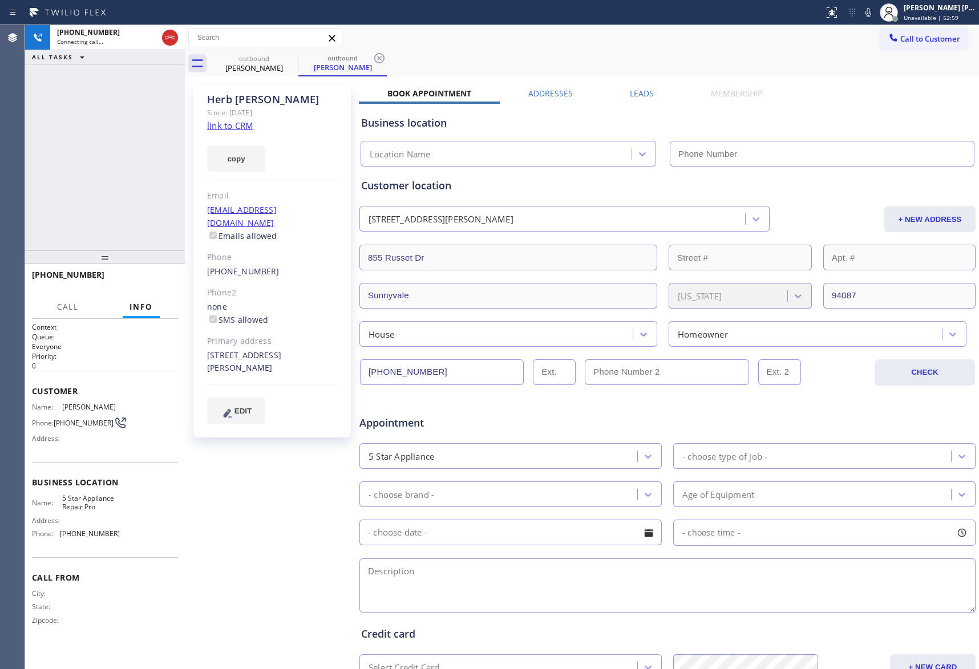
type input "[PHONE_NUMBER]"
click at [171, 38] on icon at bounding box center [170, 38] width 14 height 14
click at [164, 284] on span "COMPLETE" at bounding box center [149, 280] width 39 height 8
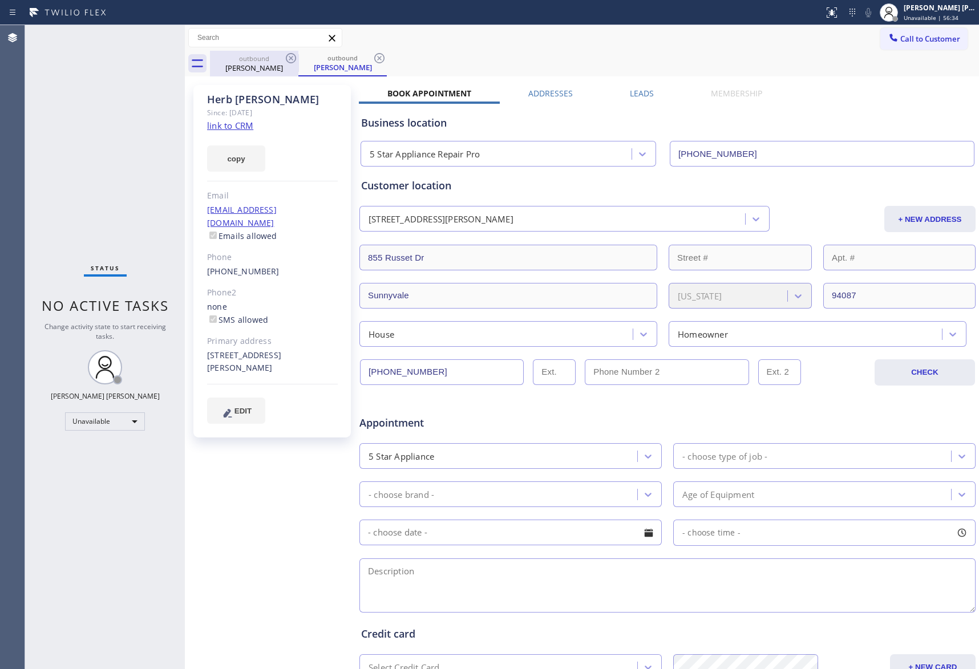
click at [283, 60] on div "outbound" at bounding box center [254, 58] width 86 height 9
click at [290, 58] on icon at bounding box center [291, 58] width 14 height 14
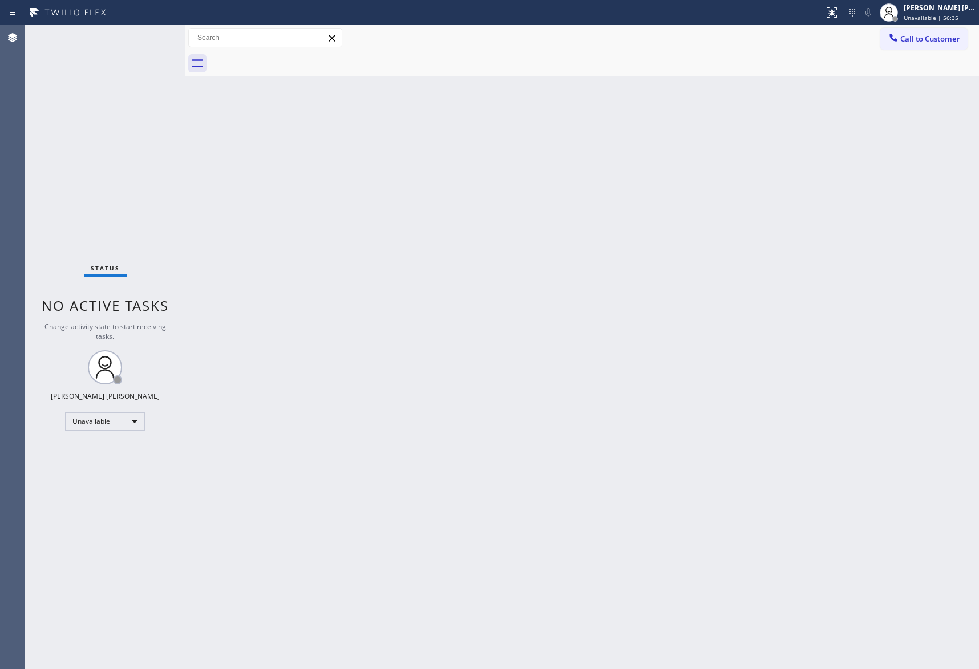
click at [290, 58] on div at bounding box center [594, 64] width 769 height 26
click at [934, 40] on span "Call to Customer" at bounding box center [930, 39] width 60 height 10
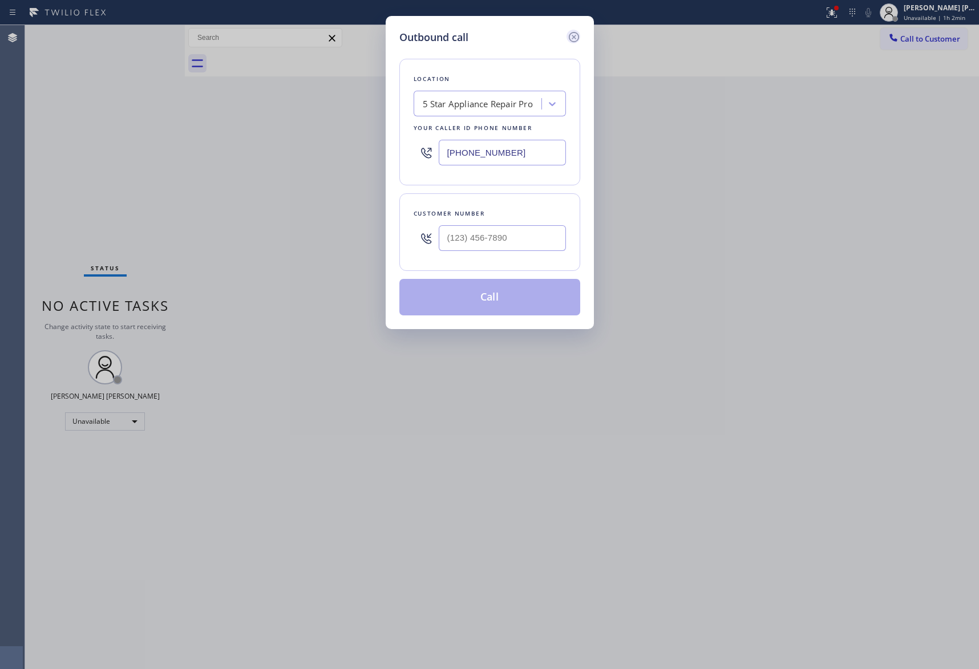
click at [573, 35] on icon at bounding box center [574, 37] width 14 height 14
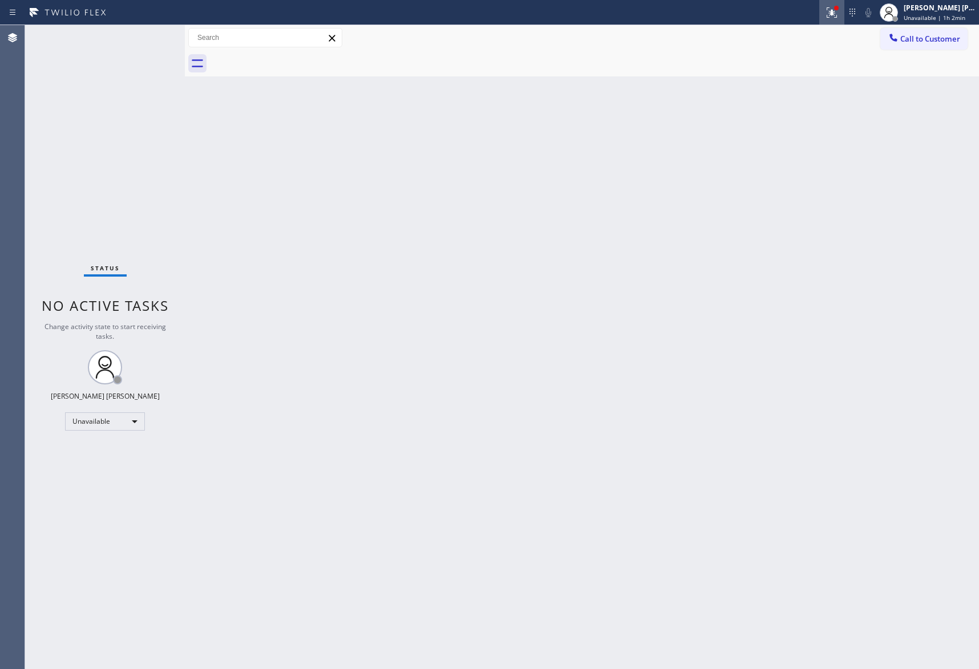
click at [833, 11] on icon at bounding box center [832, 12] width 10 height 10
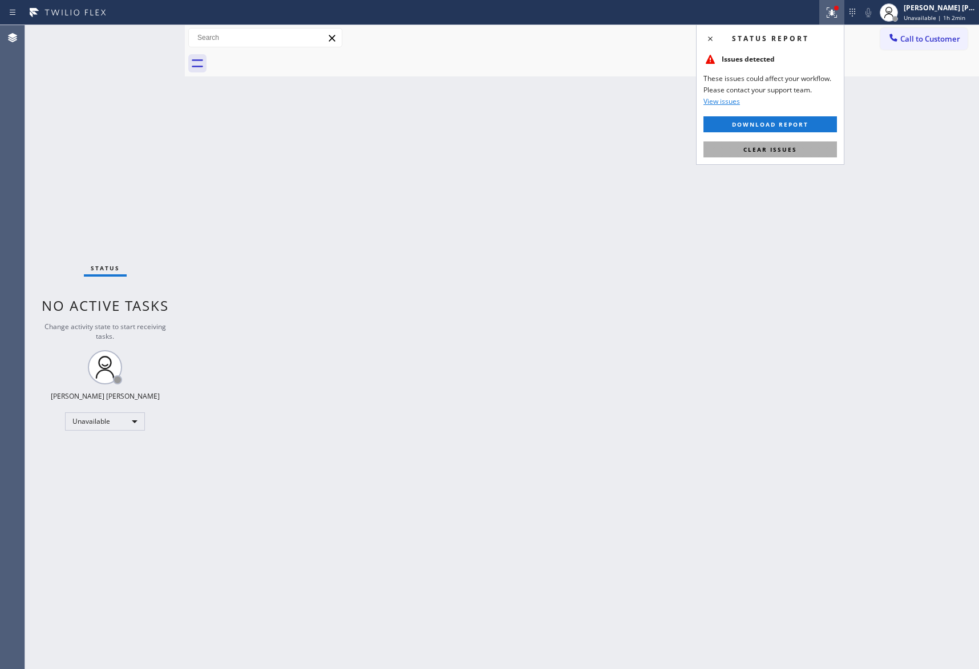
click at [790, 150] on span "Clear issues" at bounding box center [771, 150] width 54 height 8
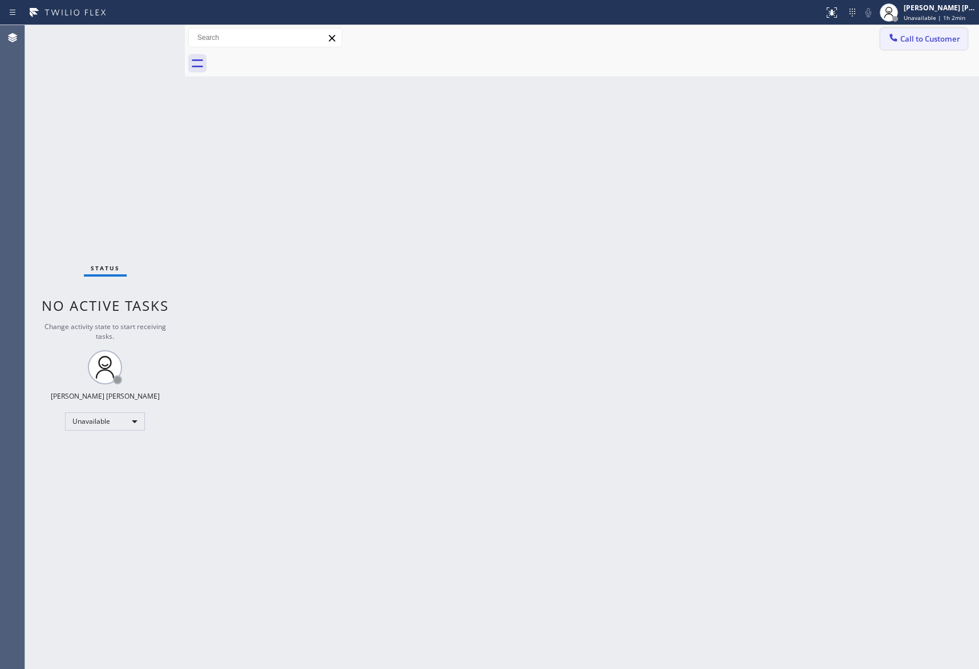
click at [934, 31] on button "Call to Customer" at bounding box center [923, 39] width 87 height 22
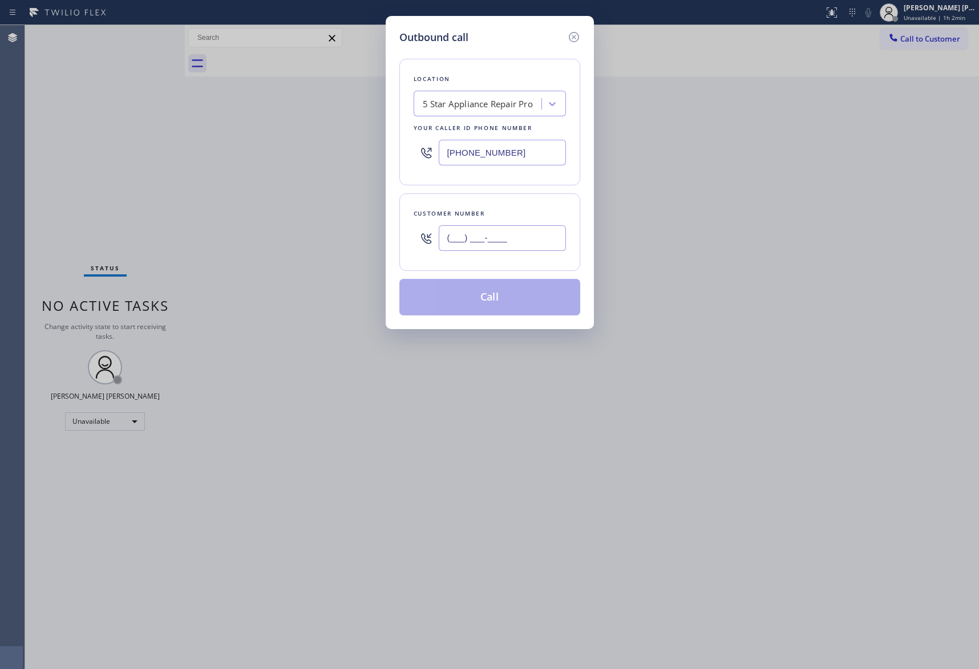
click at [514, 239] on input "(___) ___-____" at bounding box center [502, 238] width 127 height 26
paste input "619) 582-0066"
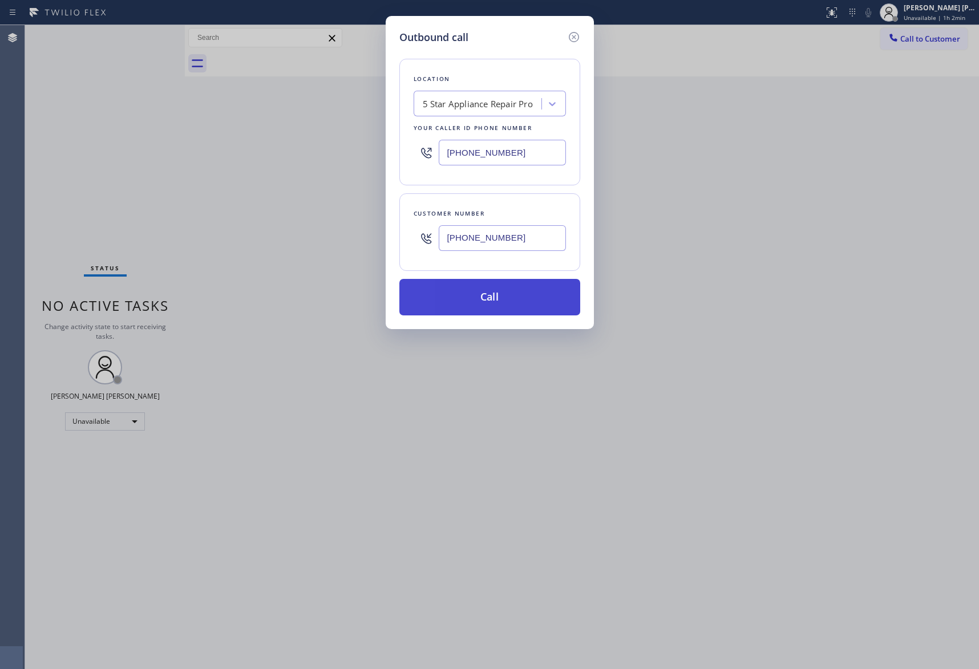
type input "[PHONE_NUMBER]"
click at [510, 300] on button "Call" at bounding box center [489, 297] width 181 height 37
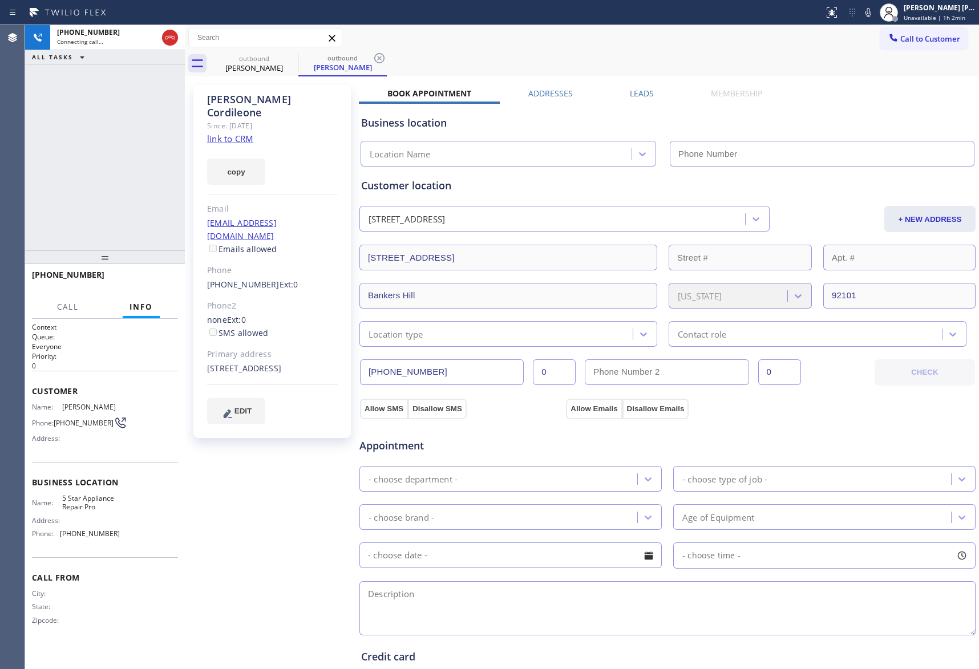
type input "[PHONE_NUMBER]"
click at [640, 90] on label "Leads" at bounding box center [642, 93] width 24 height 11
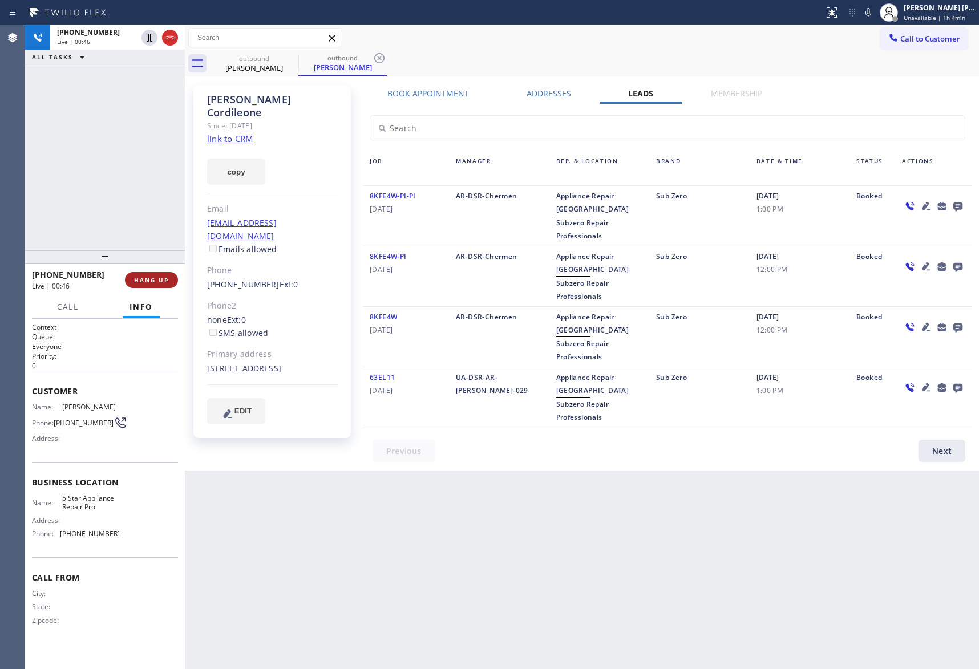
click at [151, 281] on span "HANG UP" at bounding box center [151, 280] width 35 height 8
click at [144, 272] on button "COMPLETE" at bounding box center [149, 280] width 58 height 16
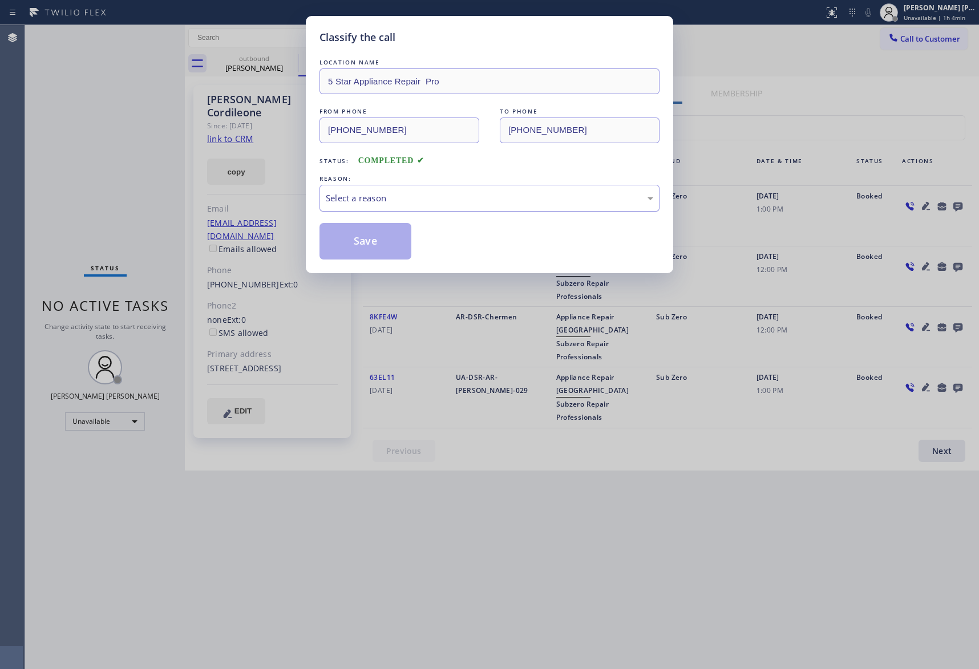
click at [364, 196] on div "Select a reason" at bounding box center [490, 198] width 328 height 13
click at [370, 242] on button "Save" at bounding box center [366, 241] width 92 height 37
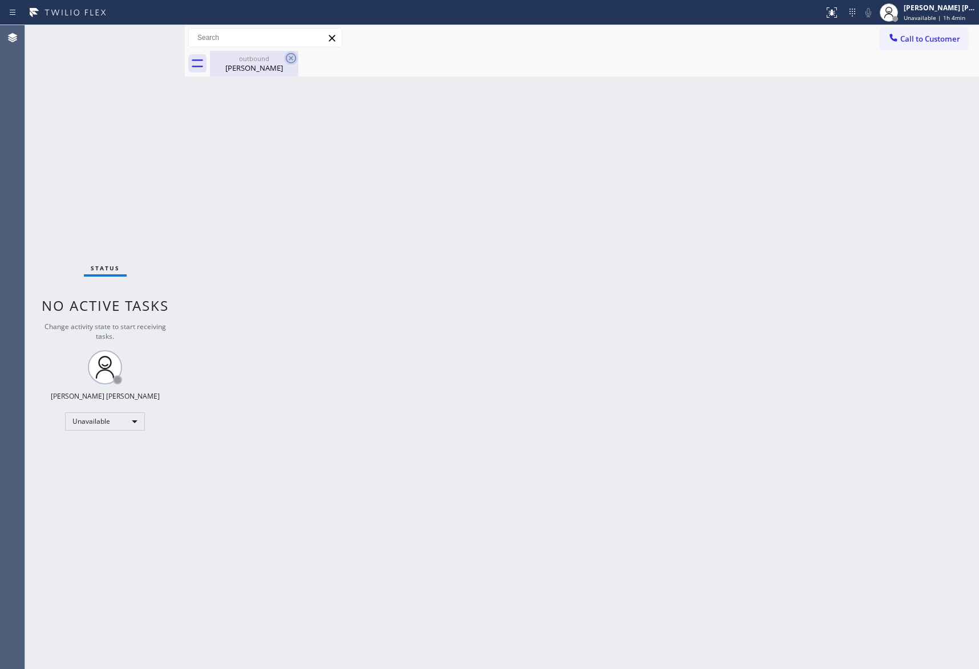
drag, startPoint x: 267, startPoint y: 64, endPoint x: 295, endPoint y: 64, distance: 28.0
click at [268, 64] on div "[PERSON_NAME]" at bounding box center [254, 68] width 86 height 10
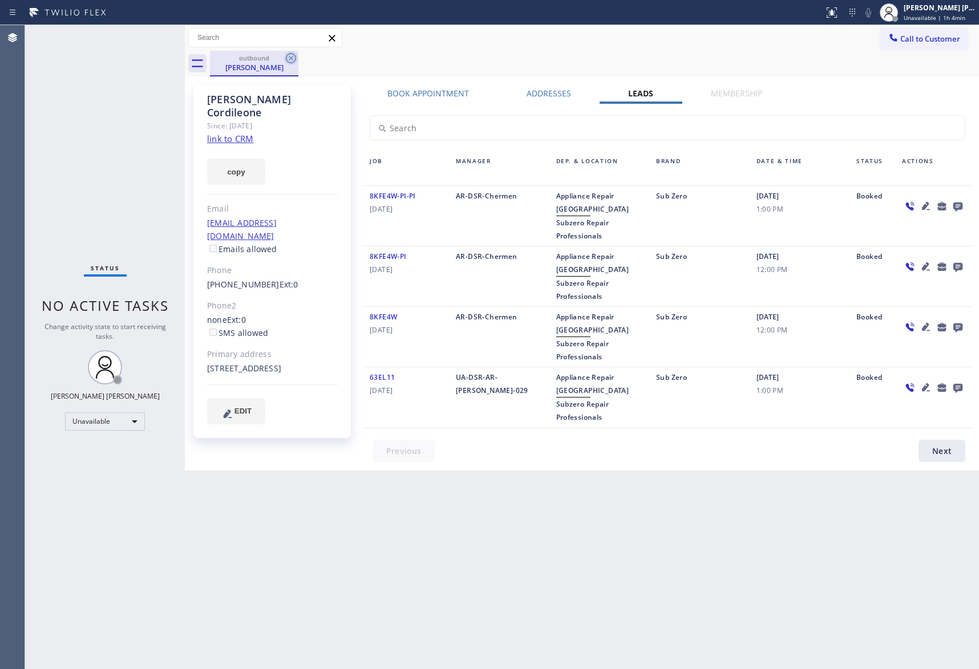
click at [295, 59] on icon at bounding box center [291, 58] width 10 height 10
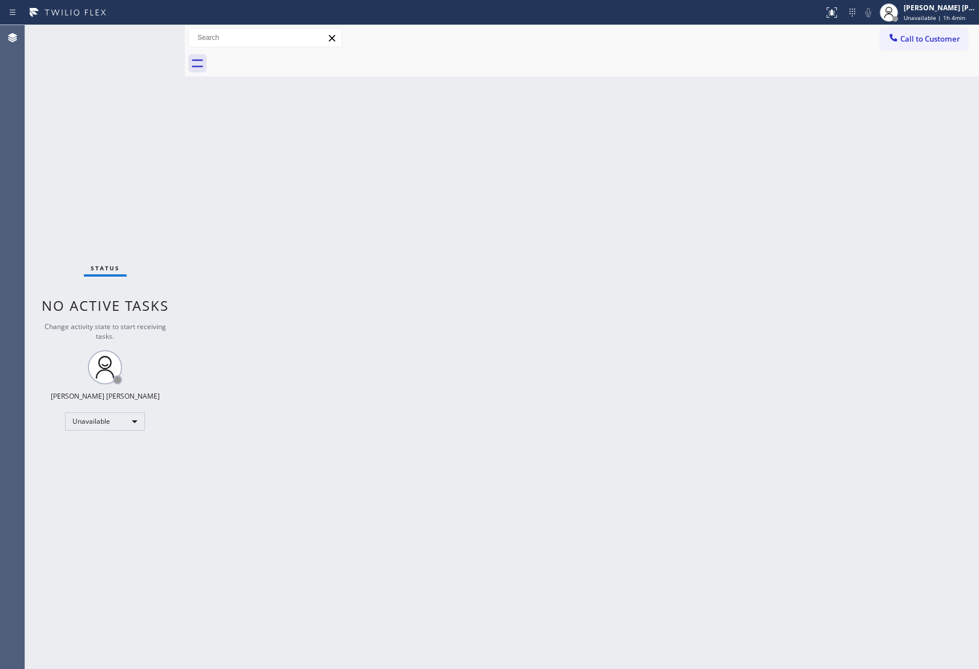
click at [295, 58] on div at bounding box center [594, 64] width 769 height 26
click at [930, 39] on span "Call to Customer" at bounding box center [930, 39] width 60 height 10
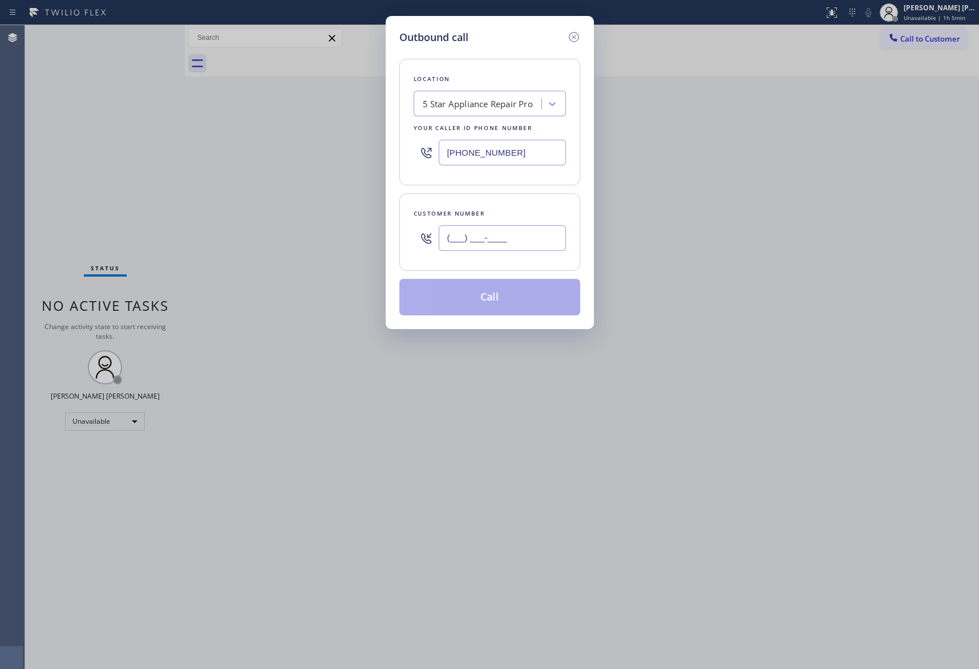
click at [542, 241] on input "(___) ___-____" at bounding box center [502, 238] width 127 height 26
paste input "480) 263-0031"
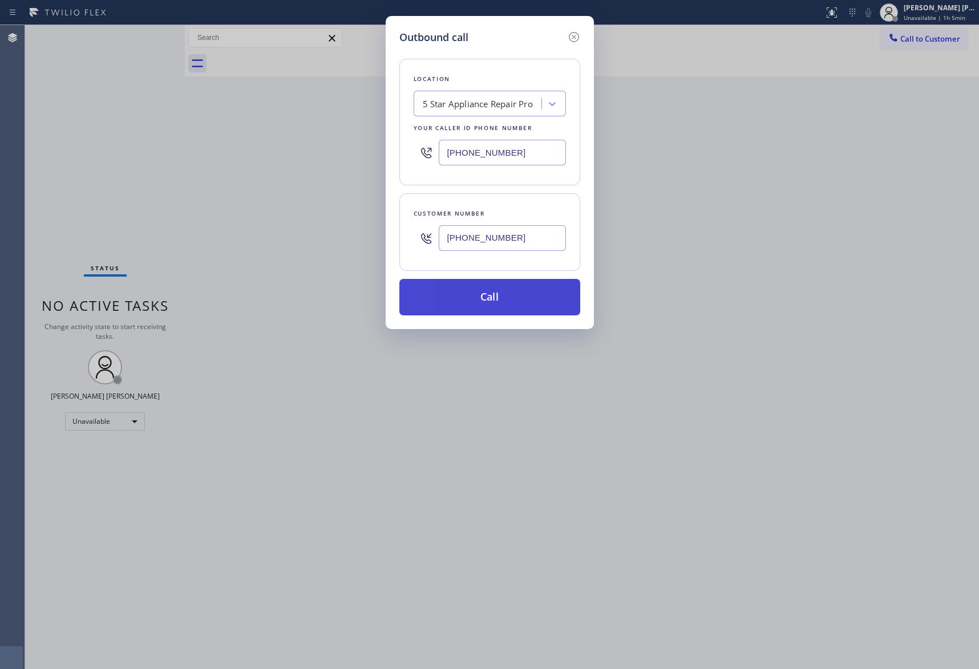
type input "[PHONE_NUMBER]"
click at [510, 299] on button "Call" at bounding box center [489, 297] width 181 height 37
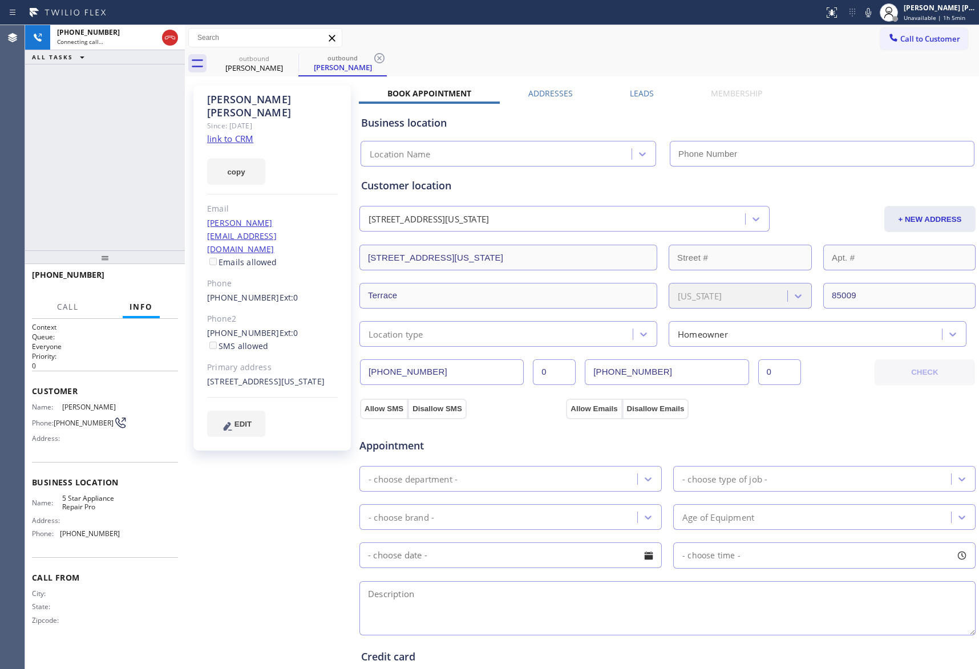
type input "[PHONE_NUMBER]"
click at [156, 279] on span "HANG UP" at bounding box center [151, 280] width 35 height 8
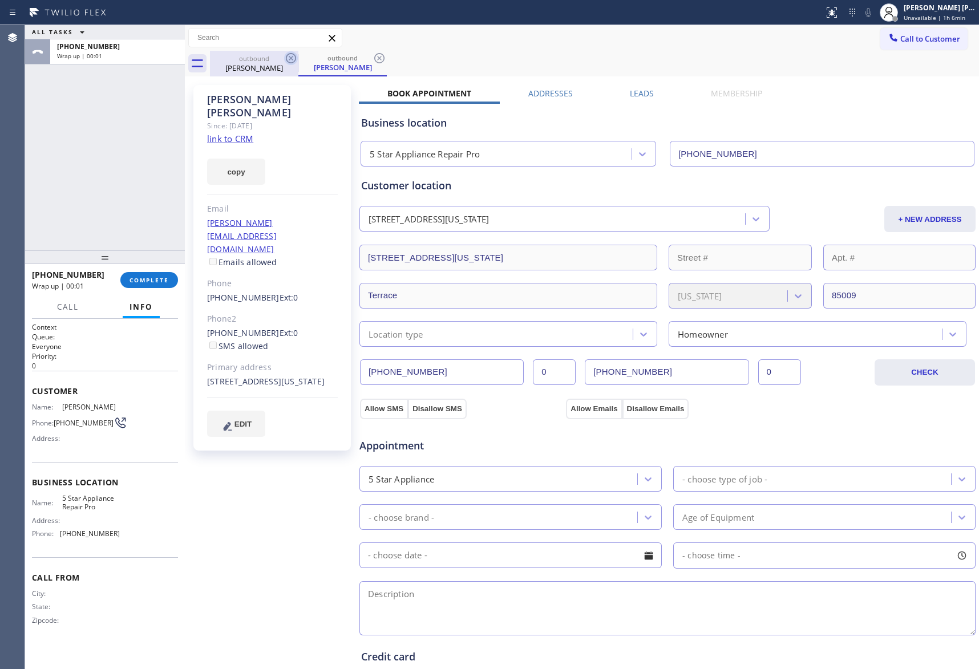
drag, startPoint x: 294, startPoint y: 49, endPoint x: 294, endPoint y: 62, distance: 13.1
click at [294, 49] on div "Call to Customer Outbound call Location 5 Star Appliance Repair Pro Your caller…" at bounding box center [582, 38] width 794 height 26
click at [292, 62] on icon at bounding box center [291, 58] width 10 height 10
click at [292, 55] on icon at bounding box center [291, 58] width 14 height 14
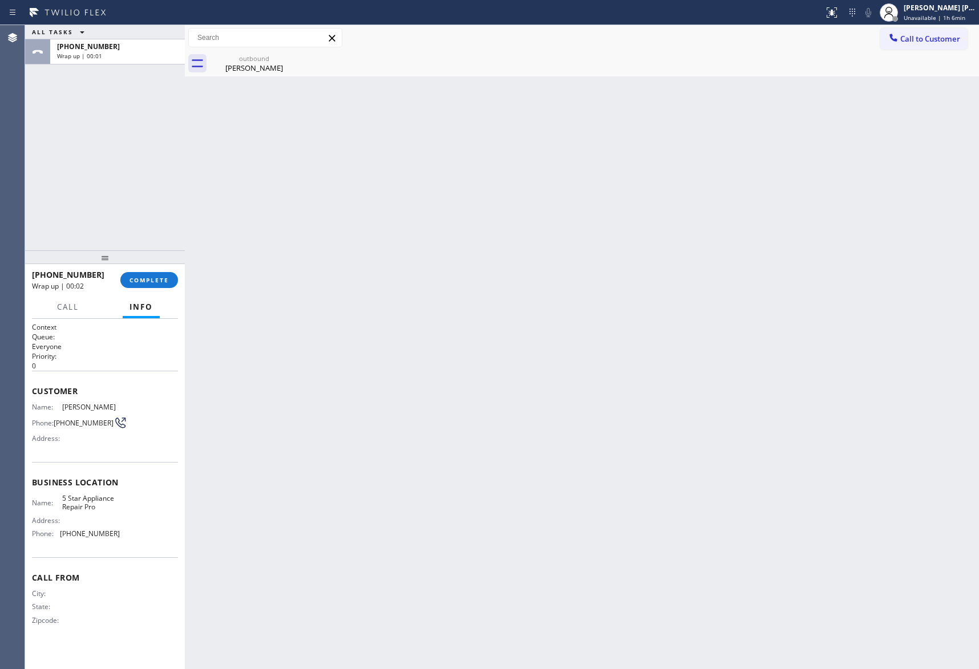
click at [292, 55] on div "outbound [PERSON_NAME]" at bounding box center [254, 64] width 88 height 26
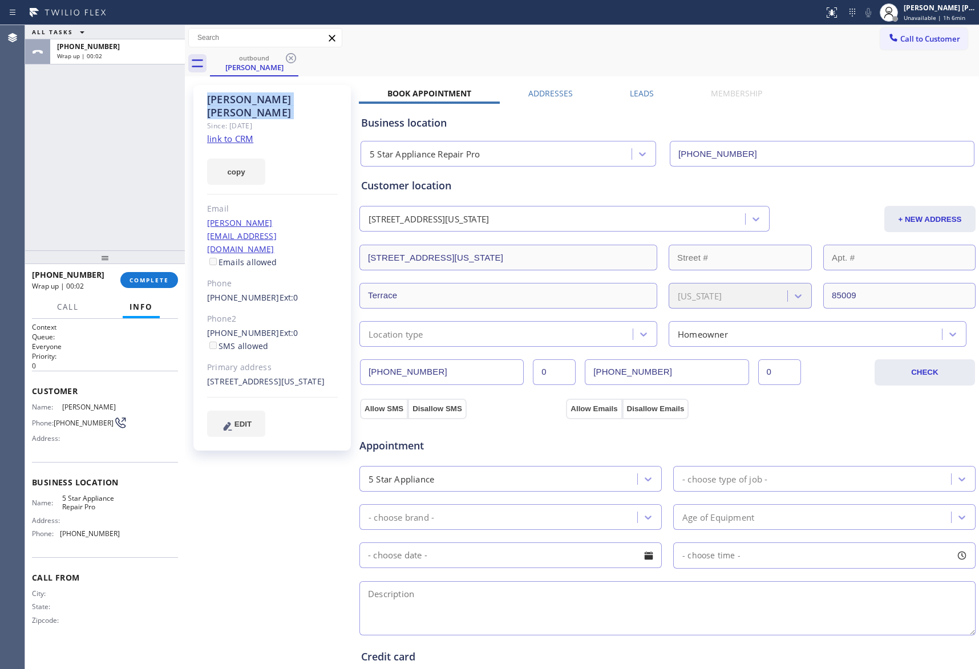
click at [292, 55] on icon at bounding box center [291, 58] width 14 height 14
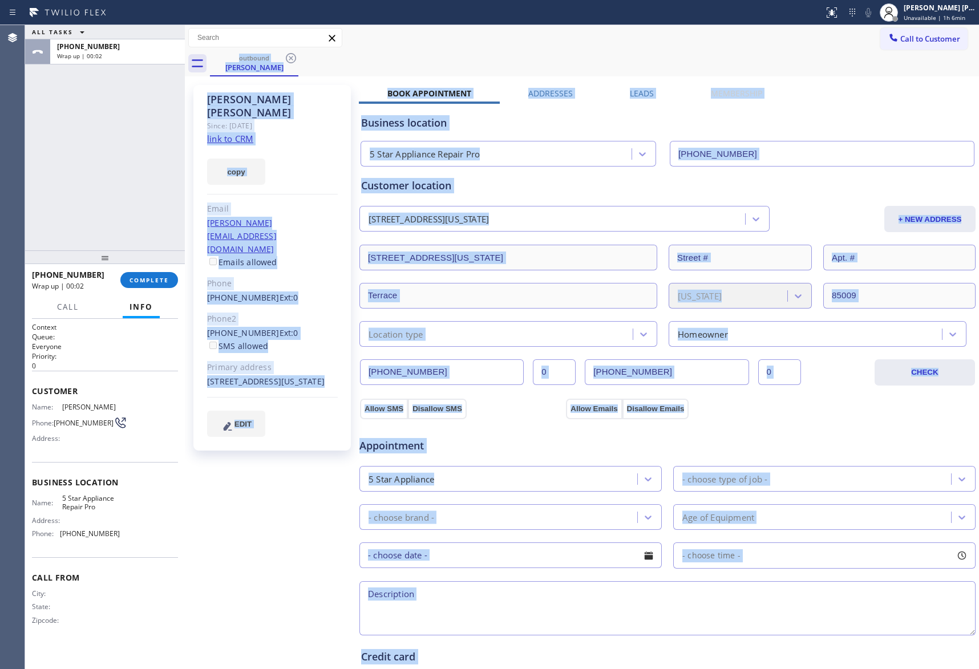
click at [292, 55] on div "outbound [PERSON_NAME]" at bounding box center [594, 64] width 769 height 26
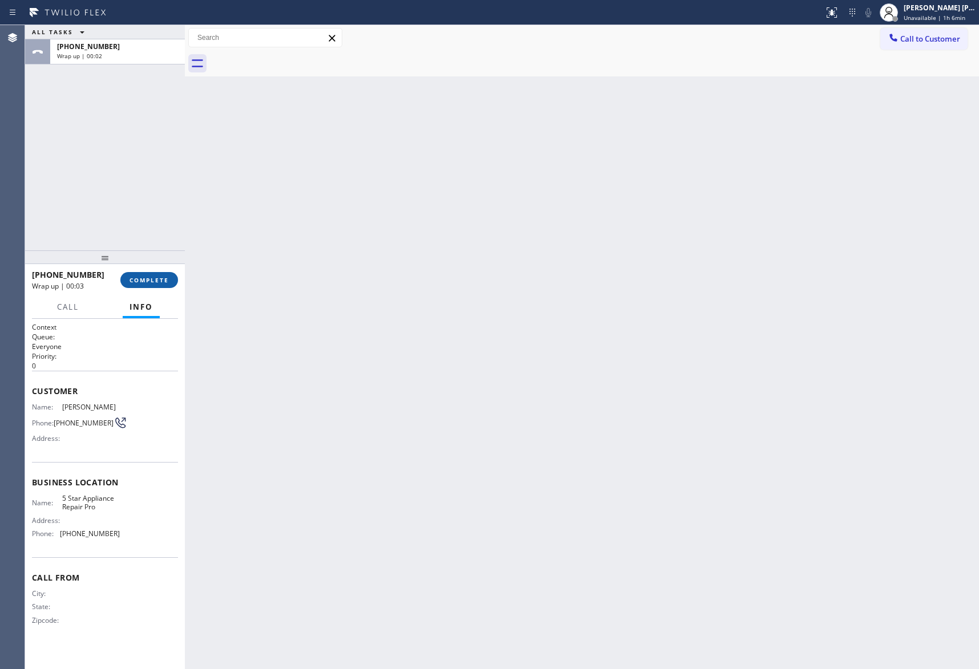
click at [151, 277] on span "COMPLETE" at bounding box center [149, 280] width 39 height 8
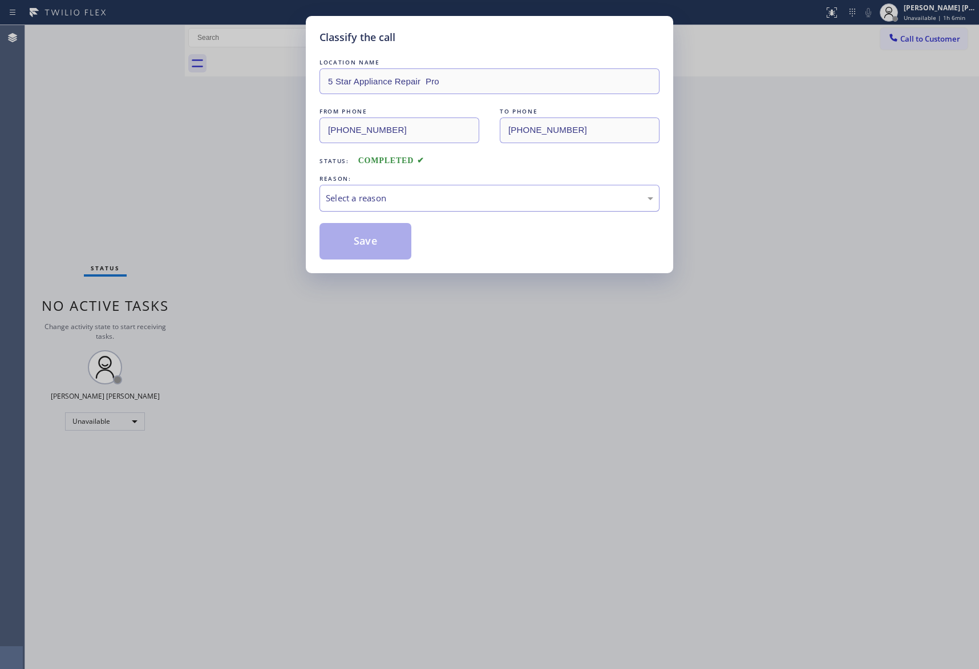
click at [417, 194] on div "Select a reason" at bounding box center [490, 198] width 328 height 13
click at [363, 240] on button "Save" at bounding box center [366, 241] width 92 height 37
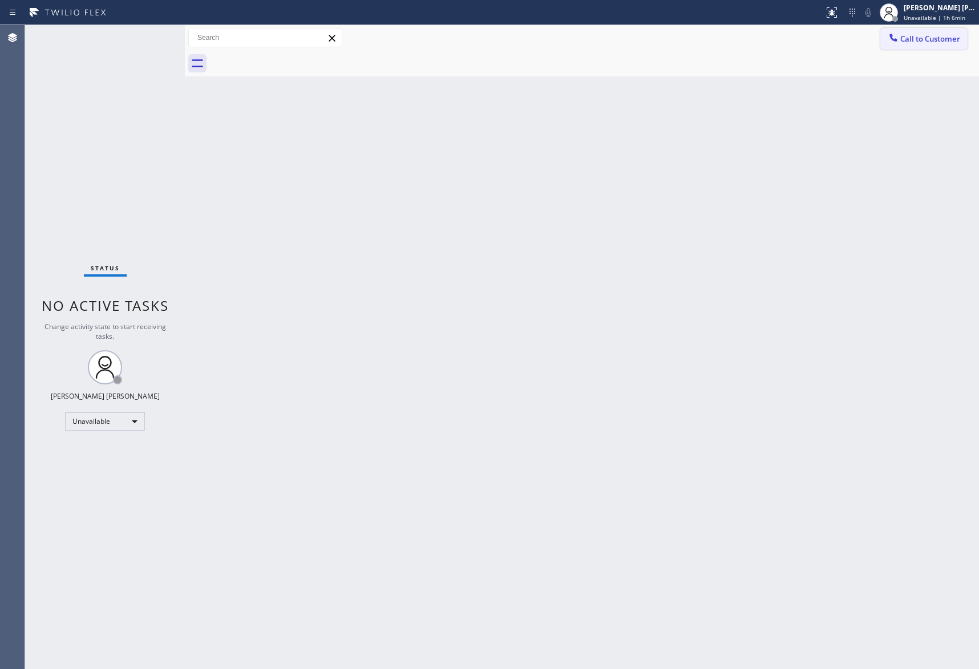
click at [950, 37] on span "Call to Customer" at bounding box center [930, 39] width 60 height 10
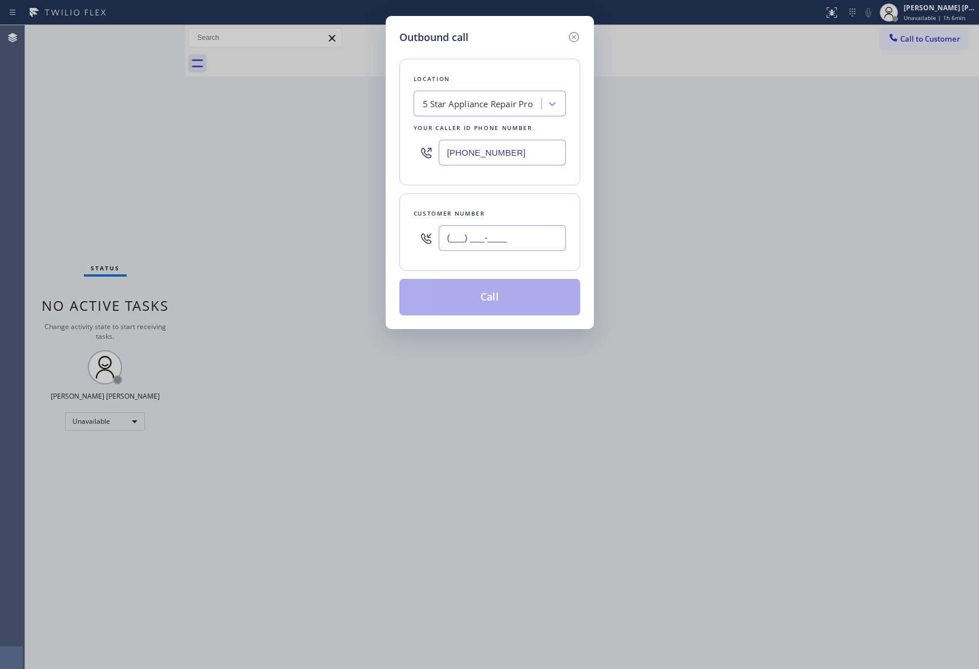
click at [519, 237] on input "(___) ___-____" at bounding box center [502, 238] width 127 height 26
paste input "510) 590-0602"
type input "[PHONE_NUMBER]"
click at [579, 39] on icon at bounding box center [574, 37] width 14 height 14
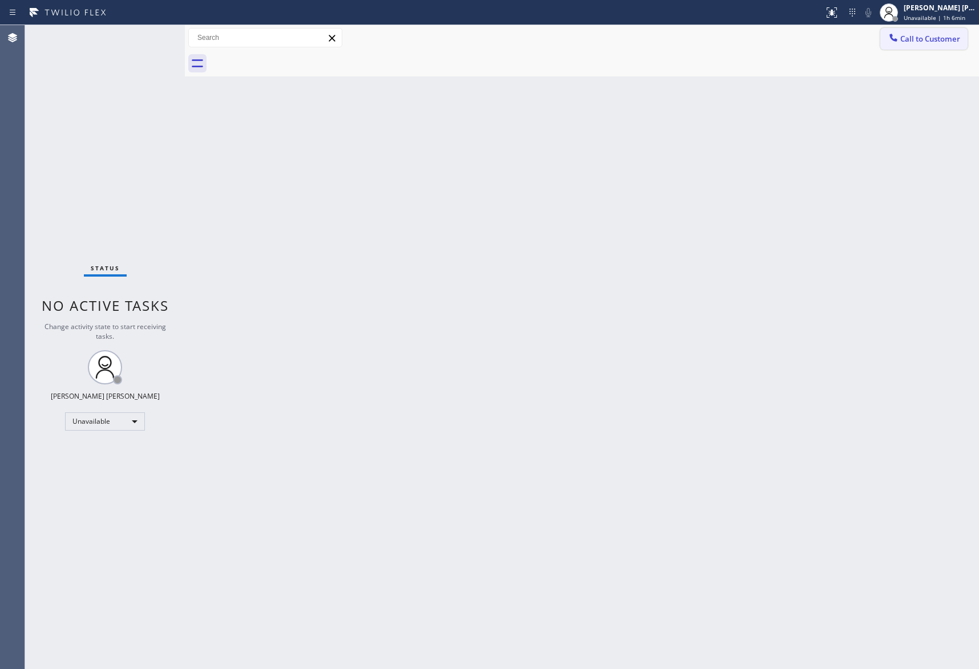
click at [948, 44] on button "Call to Customer" at bounding box center [923, 39] width 87 height 22
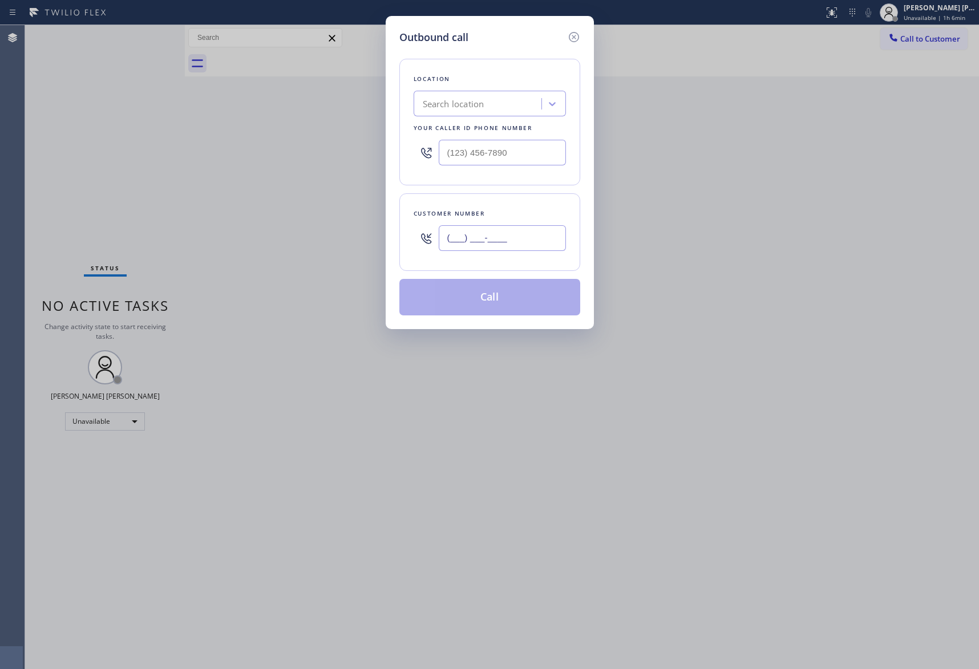
click at [519, 244] on input "(___) ___-____" at bounding box center [502, 238] width 127 height 26
paste input "510) 590-0602"
type input "[PHONE_NUMBER]"
click at [480, 101] on div "Search location" at bounding box center [454, 104] width 62 height 13
type input "5 star appliance repair"
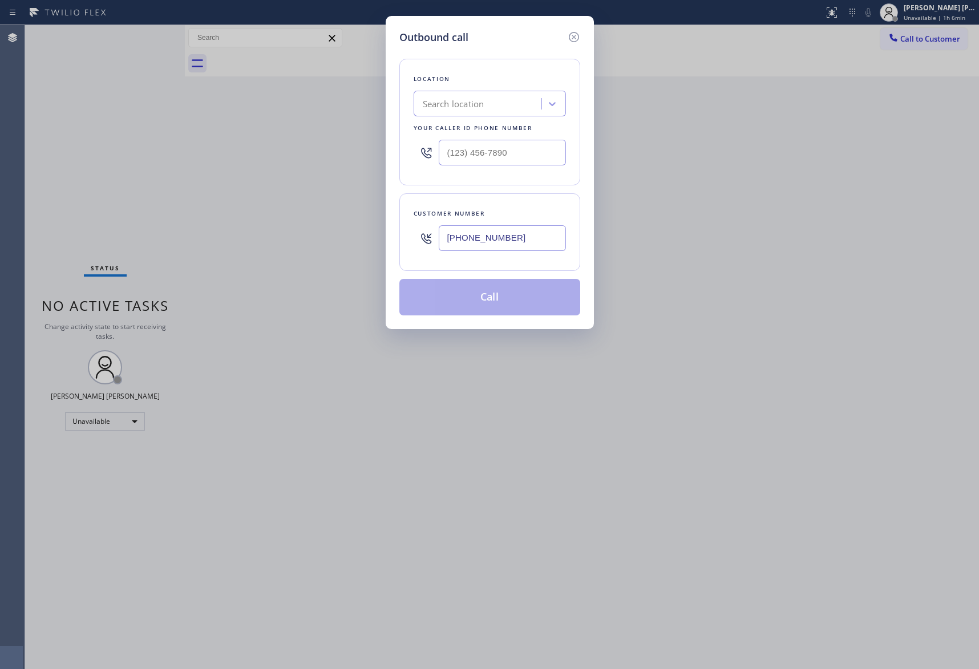
drag, startPoint x: 564, startPoint y: 37, endPoint x: 572, endPoint y: 37, distance: 7.4
click at [566, 37] on div "Outbound call" at bounding box center [489, 37] width 181 height 15
click at [572, 37] on icon at bounding box center [574, 37] width 14 height 14
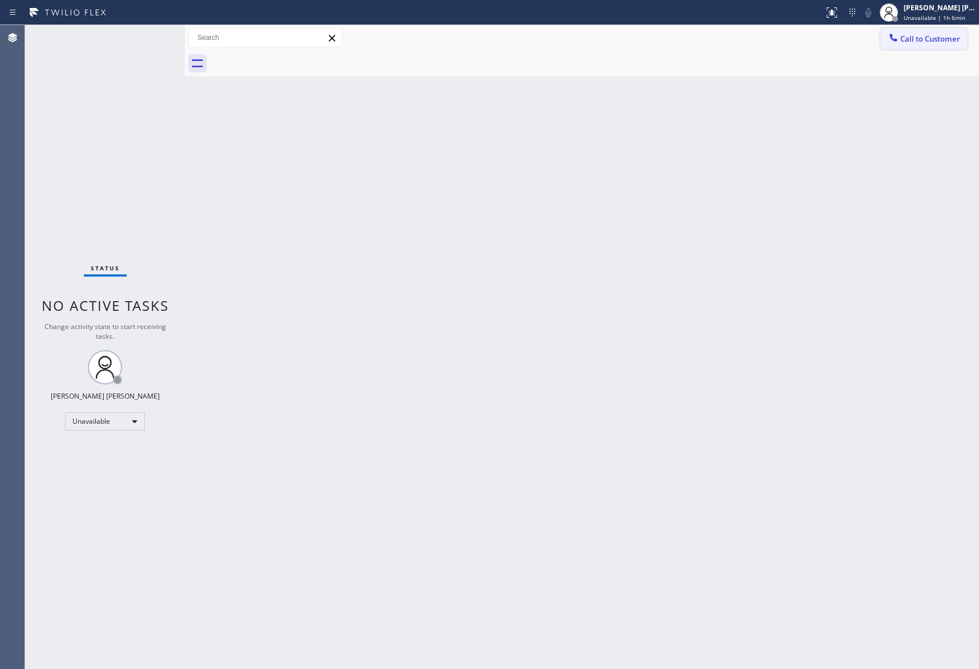
click at [936, 39] on span "Call to Customer" at bounding box center [930, 39] width 60 height 10
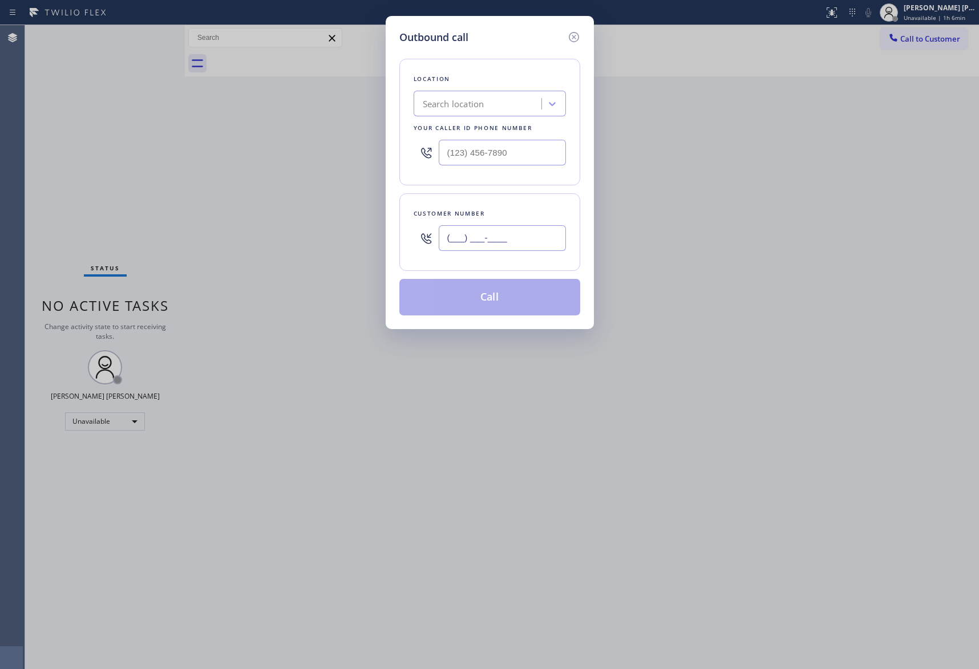
click at [517, 235] on input "(___) ___-____" at bounding box center [502, 238] width 127 height 26
paste input "510) 590-0602"
type input "[PHONE_NUMBER]"
click at [487, 107] on div "Search location" at bounding box center [479, 104] width 124 height 20
type input "5 star ap"
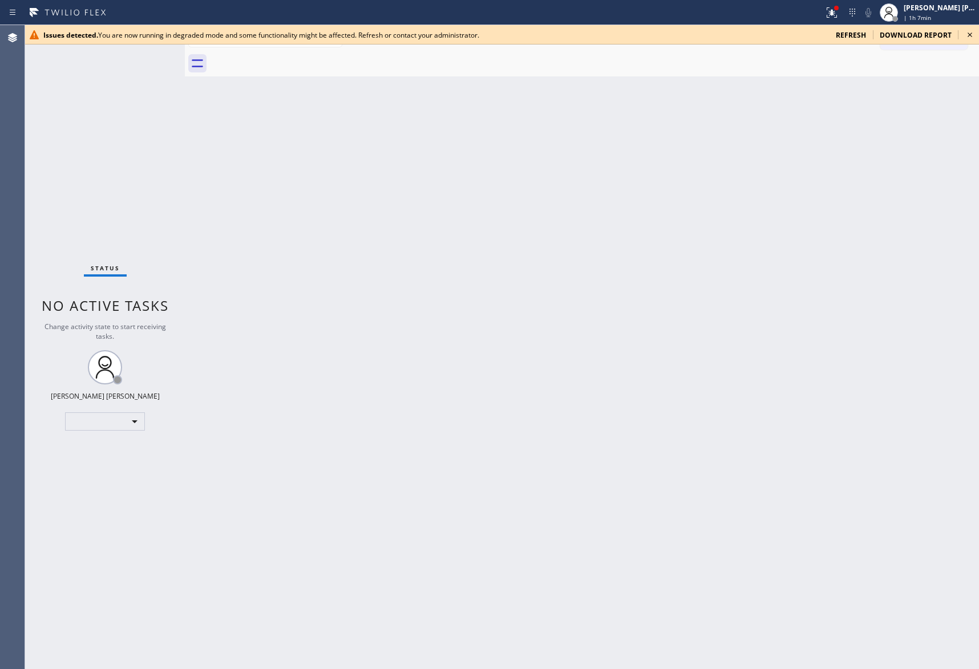
click at [968, 31] on icon at bounding box center [970, 35] width 14 height 14
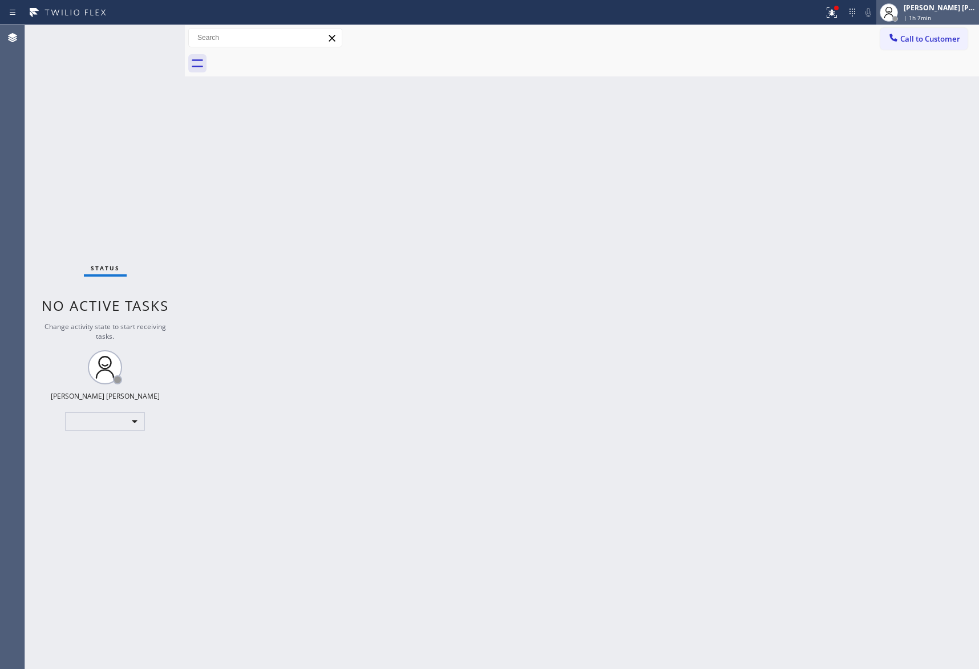
click at [926, 8] on div "Keith Joshua Dela Cruz" at bounding box center [940, 8] width 72 height 10
drag, startPoint x: 678, startPoint y: 96, endPoint x: 894, endPoint y: 17, distance: 229.3
click at [681, 96] on div "Back to Dashboard Change Sender ID Customers Technicians Select a contact Outbo…" at bounding box center [582, 347] width 794 height 644
click at [832, 12] on icon at bounding box center [830, 11] width 7 height 8
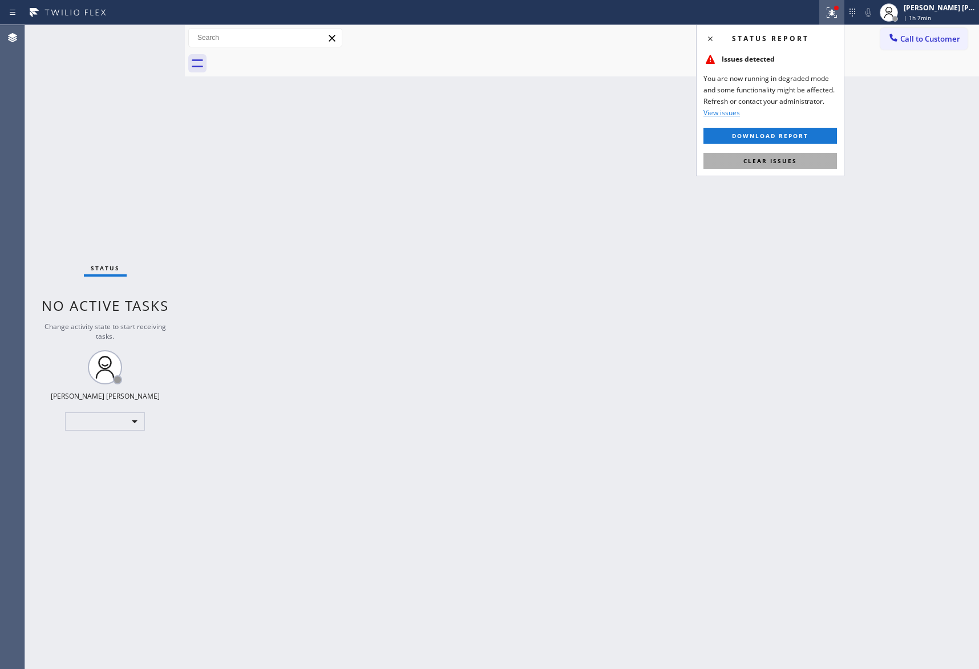
click at [775, 162] on span "Clear issues" at bounding box center [771, 161] width 54 height 8
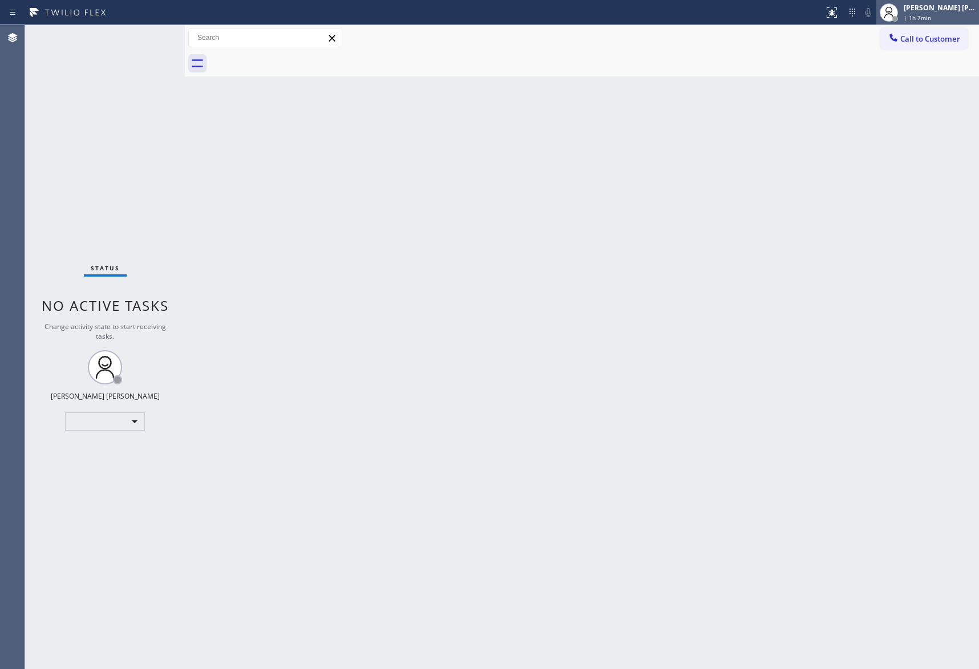
click at [931, 16] on div "| 1h 7min" at bounding box center [940, 18] width 72 height 8
click at [894, 164] on div "Back to Dashboard Change Sender ID Customers Technicians Select a contact Outbo…" at bounding box center [582, 347] width 794 height 644
click at [927, 9] on div "[PERSON_NAME] [PERSON_NAME]" at bounding box center [940, 8] width 72 height 10
click at [947, 37] on span "Call to Customer" at bounding box center [930, 39] width 60 height 10
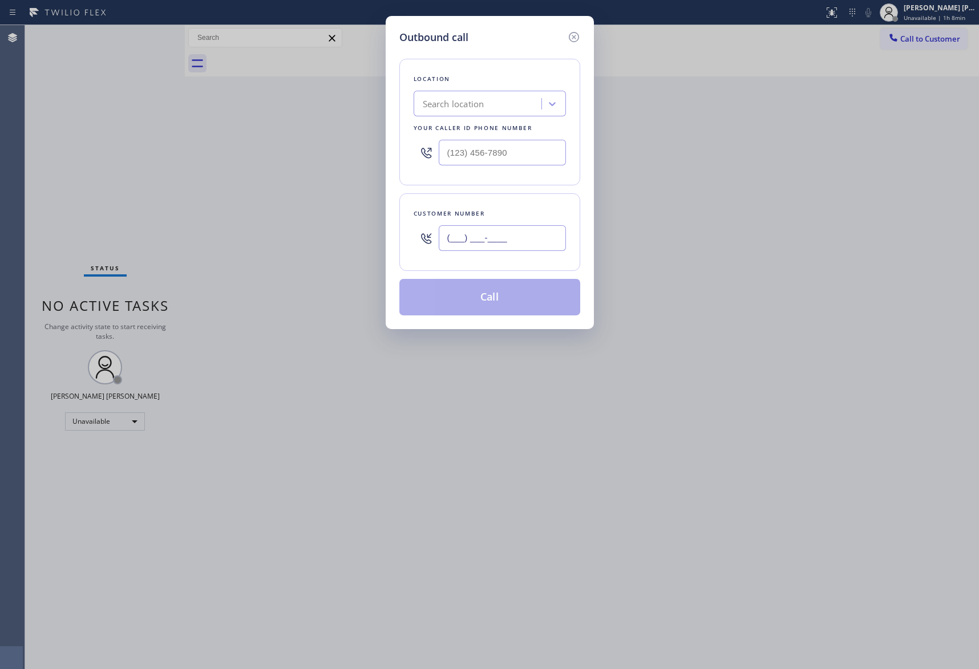
click at [526, 233] on input "(___) ___-____" at bounding box center [502, 238] width 127 height 26
paste input "510) 590-0602"
type input "[PHONE_NUMBER]"
click at [501, 106] on div "Search location" at bounding box center [479, 104] width 124 height 20
type input "5 star appliance repair"
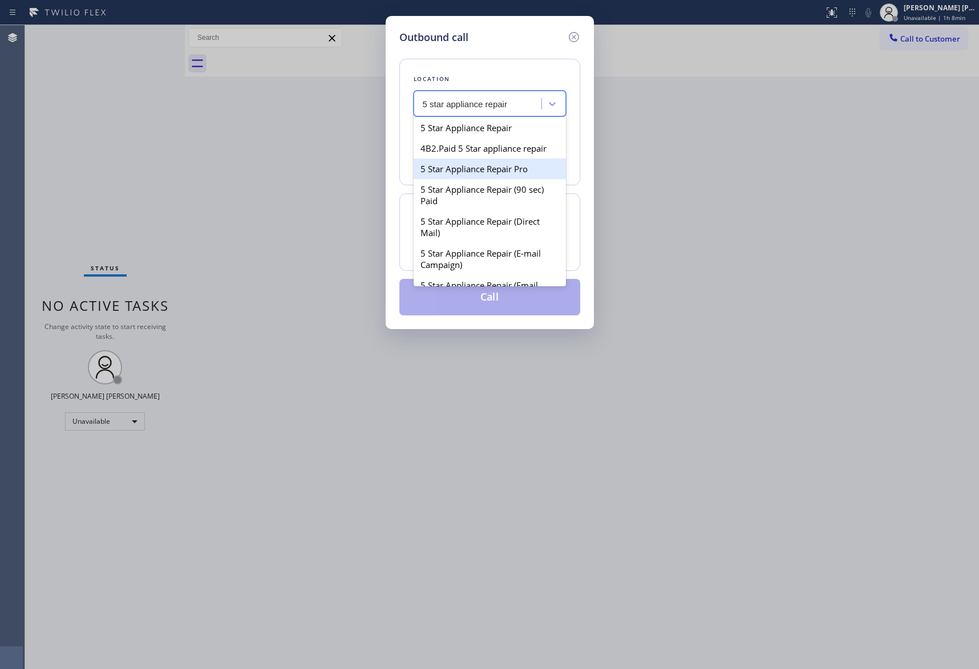
click at [483, 179] on div "5 Star Appliance Repair Pro" at bounding box center [490, 169] width 152 height 21
type input "[PHONE_NUMBER]"
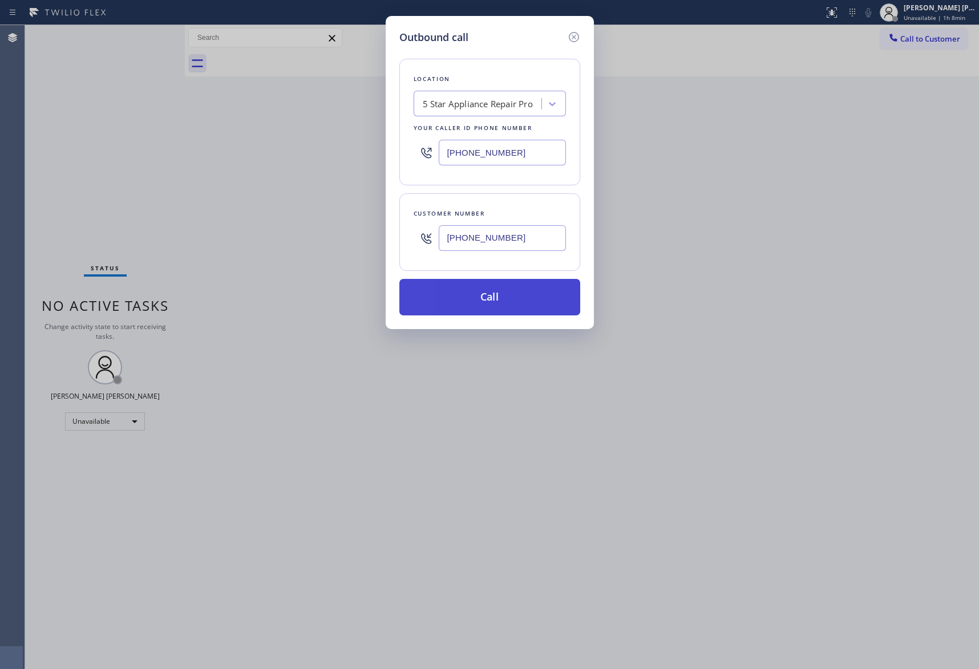
click at [475, 299] on button "Call" at bounding box center [489, 297] width 181 height 37
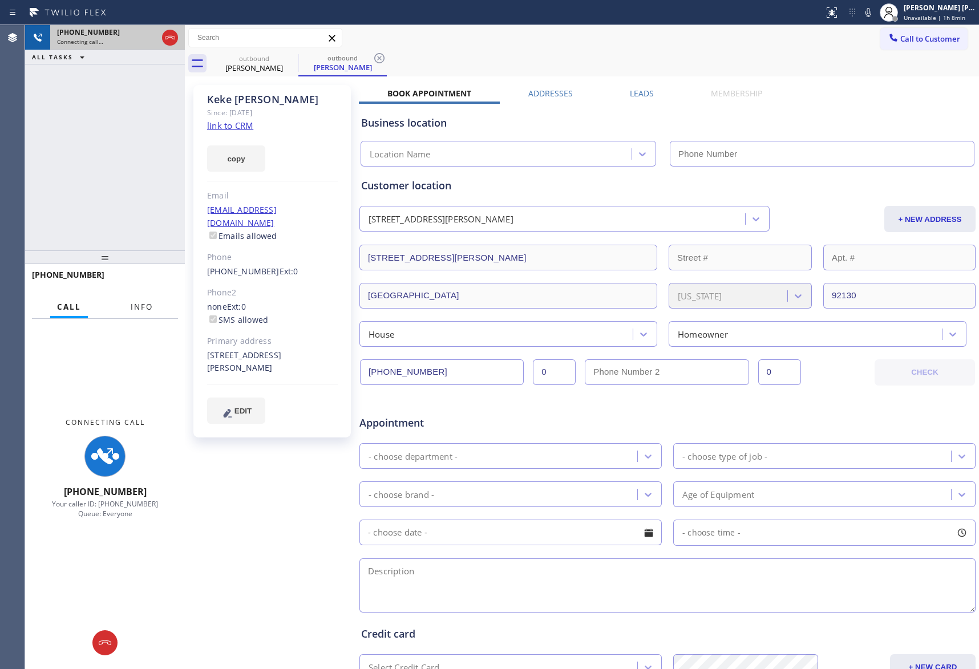
click at [144, 307] on span "Info" at bounding box center [142, 307] width 22 height 10
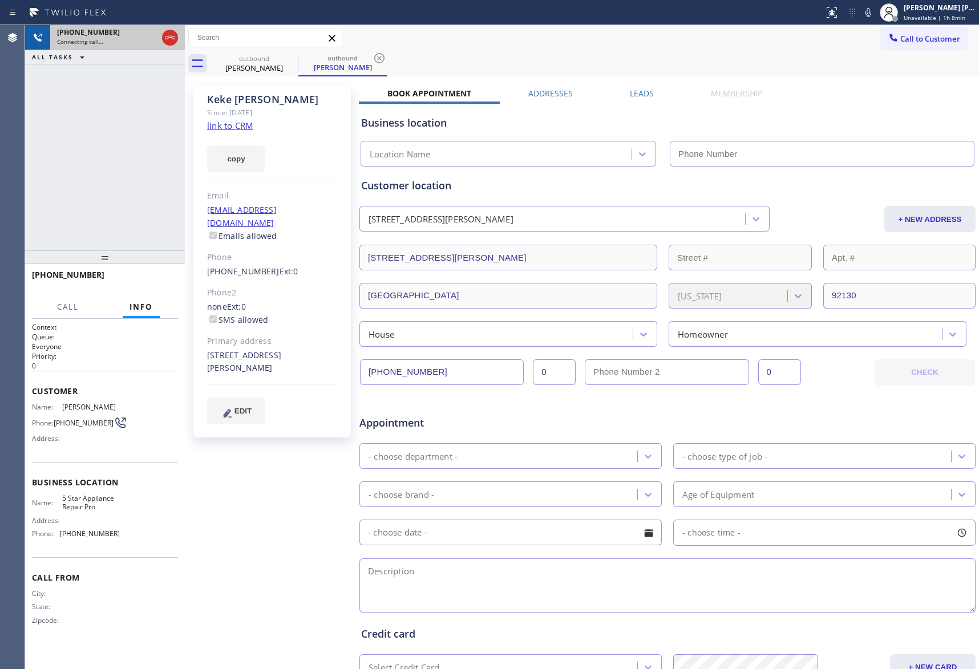
type input "[PHONE_NUMBER]"
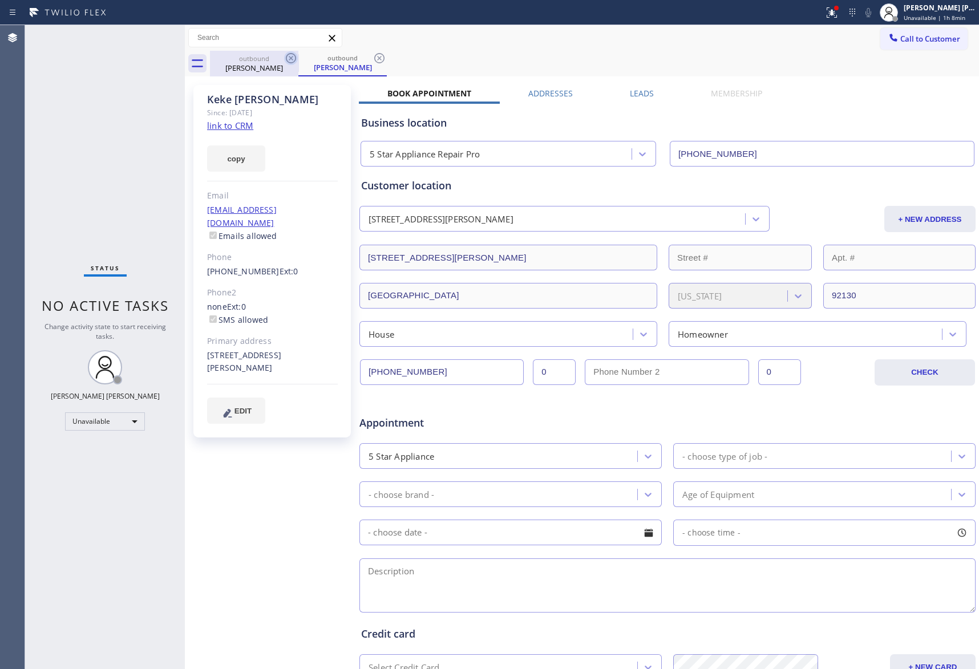
drag, startPoint x: 267, startPoint y: 67, endPoint x: 286, endPoint y: 60, distance: 20.6
click at [272, 65] on div "Keke Lyles" at bounding box center [254, 68] width 86 height 10
drag, startPoint x: 286, startPoint y: 60, endPoint x: 290, endPoint y: 52, distance: 8.4
click at [0, 0] on icon at bounding box center [0, 0] width 0 height 0
click at [290, 52] on icon at bounding box center [291, 58] width 14 height 14
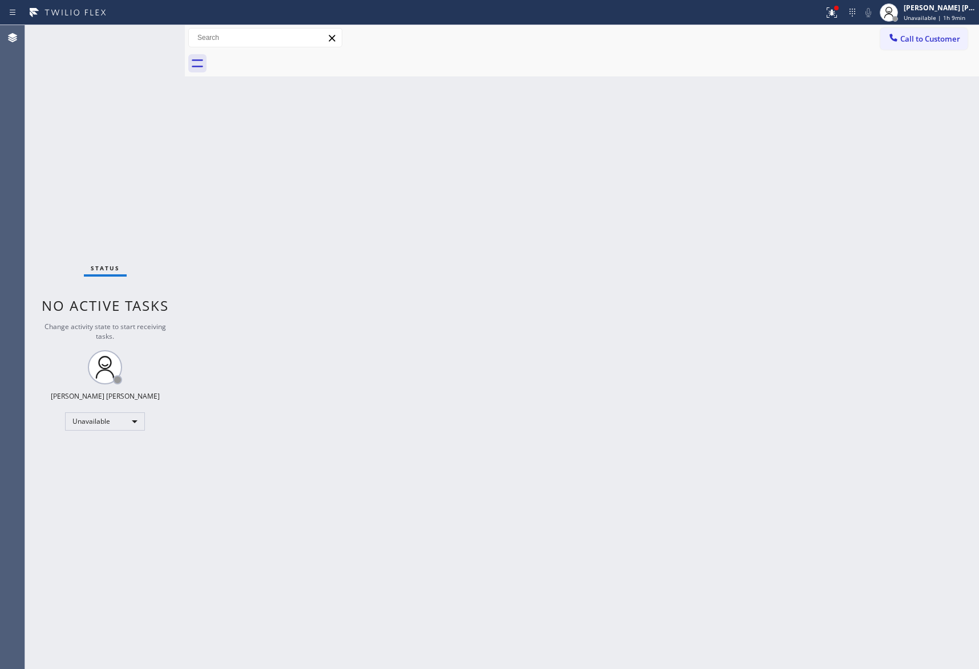
click at [290, 52] on div at bounding box center [594, 64] width 769 height 26
click at [831, 13] on icon at bounding box center [832, 11] width 7 height 4
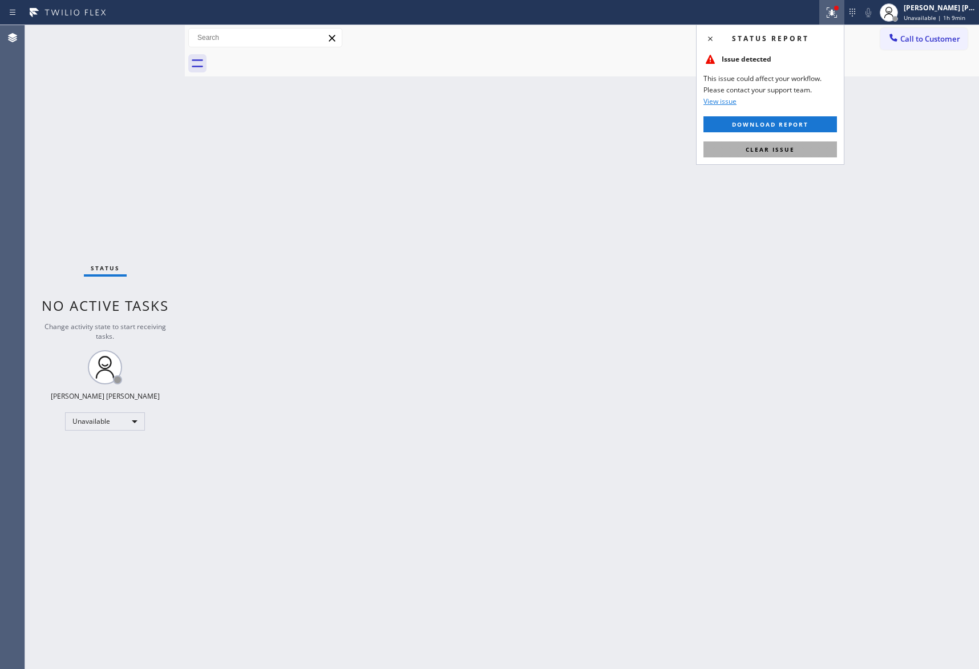
click at [792, 153] on button "Clear issue" at bounding box center [771, 150] width 134 height 16
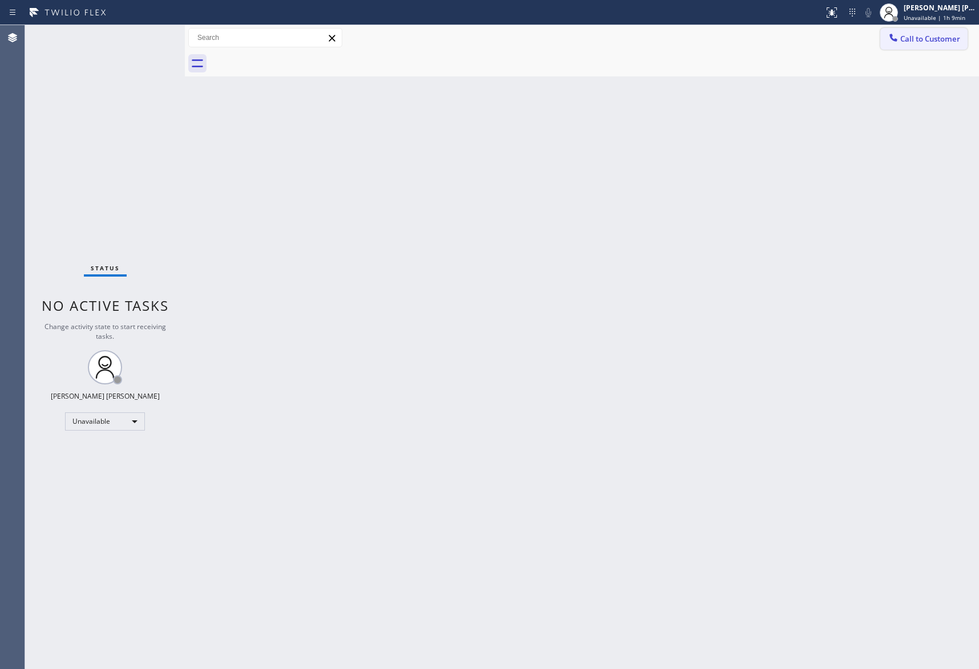
click at [936, 42] on span "Call to Customer" at bounding box center [930, 39] width 60 height 10
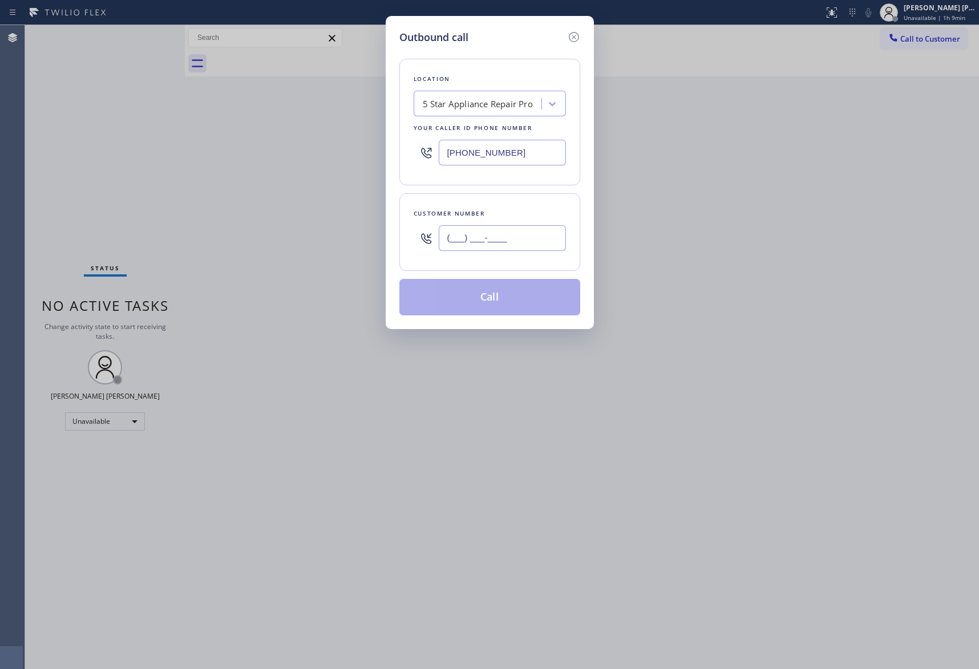
click at [501, 241] on input "(___) ___-____" at bounding box center [502, 238] width 127 height 26
paste input "786) 325-2283"
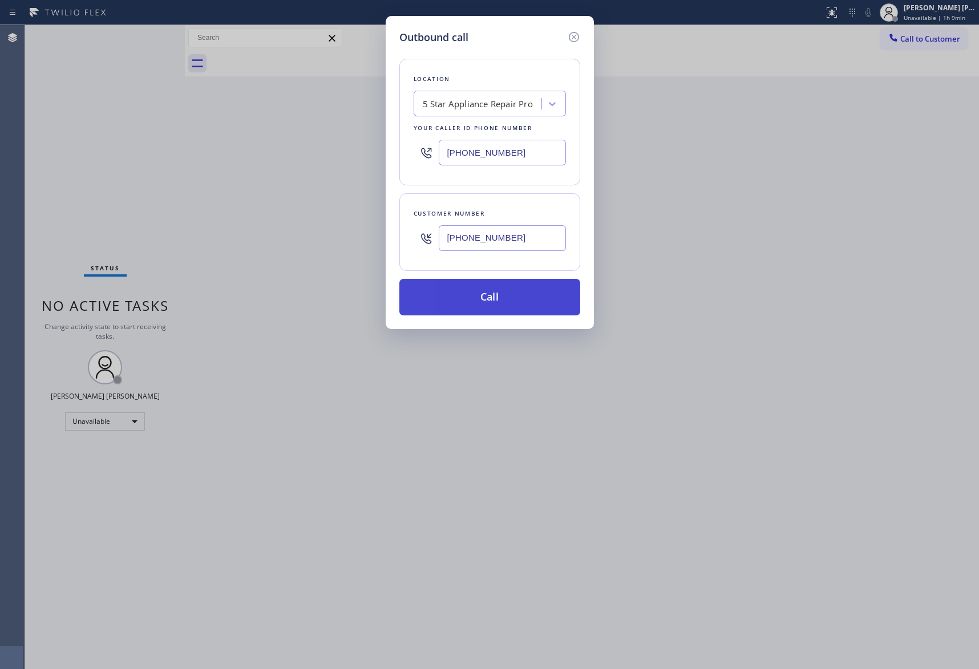
type input "(786) 325-2283"
click at [504, 297] on button "Call" at bounding box center [489, 297] width 181 height 37
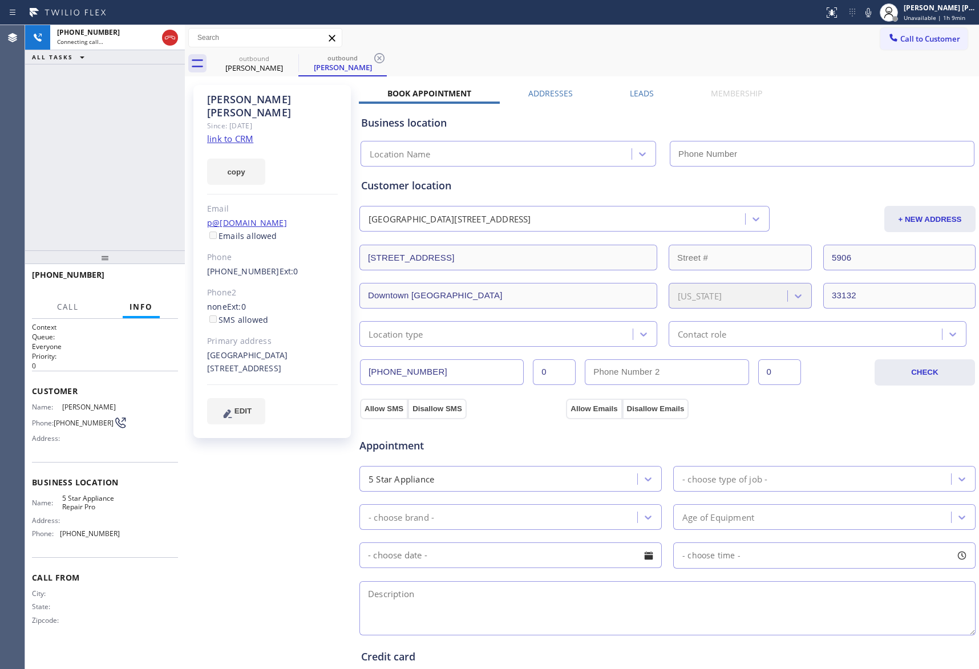
type input "[PHONE_NUMBER]"
click at [172, 31] on icon at bounding box center [170, 38] width 14 height 14
click at [630, 95] on label "Leads" at bounding box center [642, 93] width 24 height 11
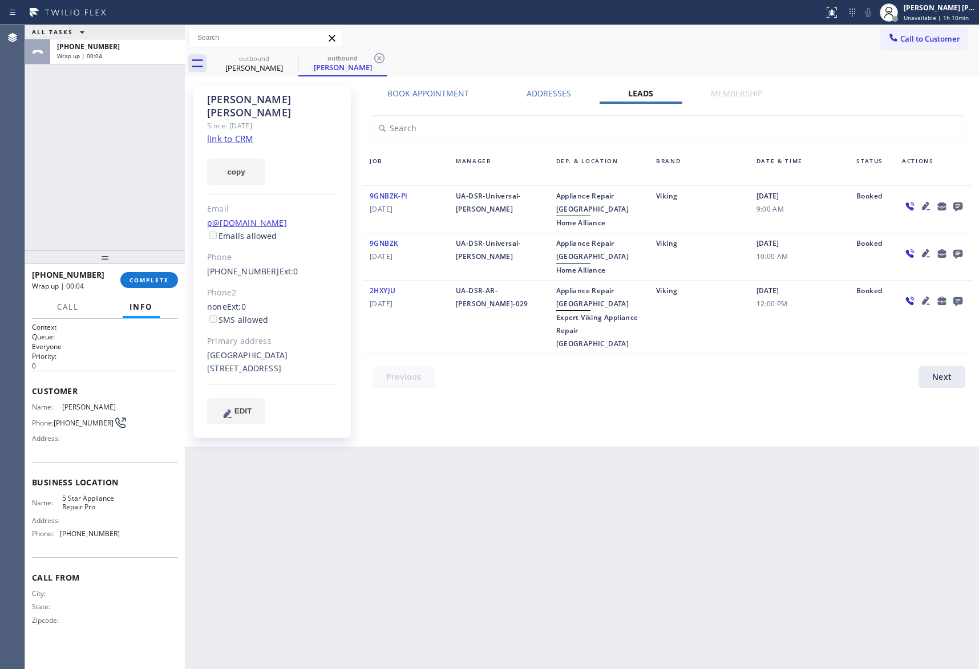
click at [955, 203] on icon at bounding box center [958, 207] width 9 height 9
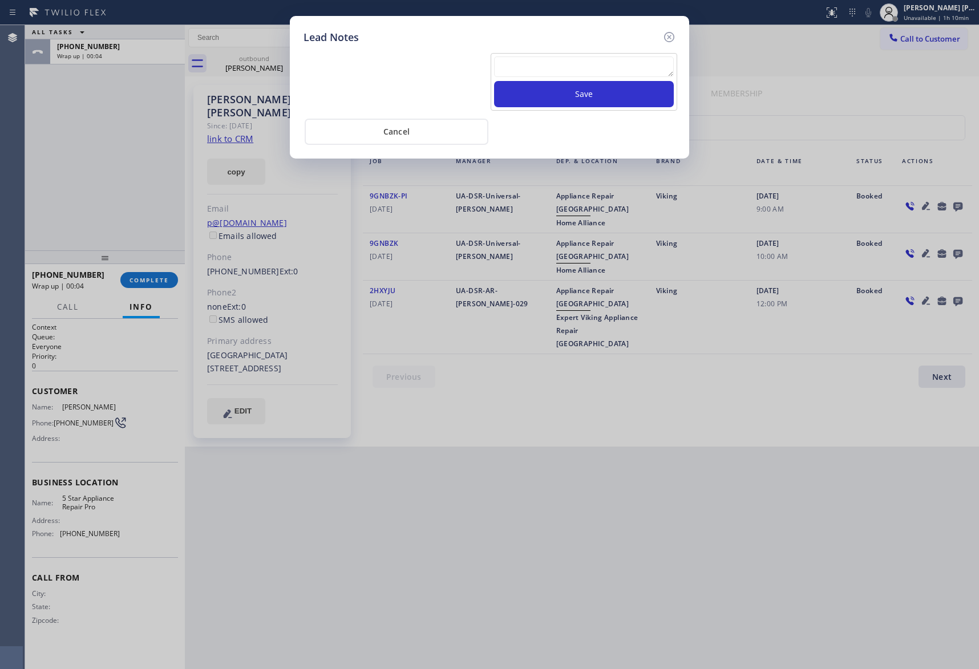
click at [541, 66] on textarea at bounding box center [584, 66] width 180 height 21
paste textarea "please transfer if cx calls back"
type textarea "please transfer if cx calls back"
click at [571, 94] on button "Save" at bounding box center [584, 94] width 180 height 26
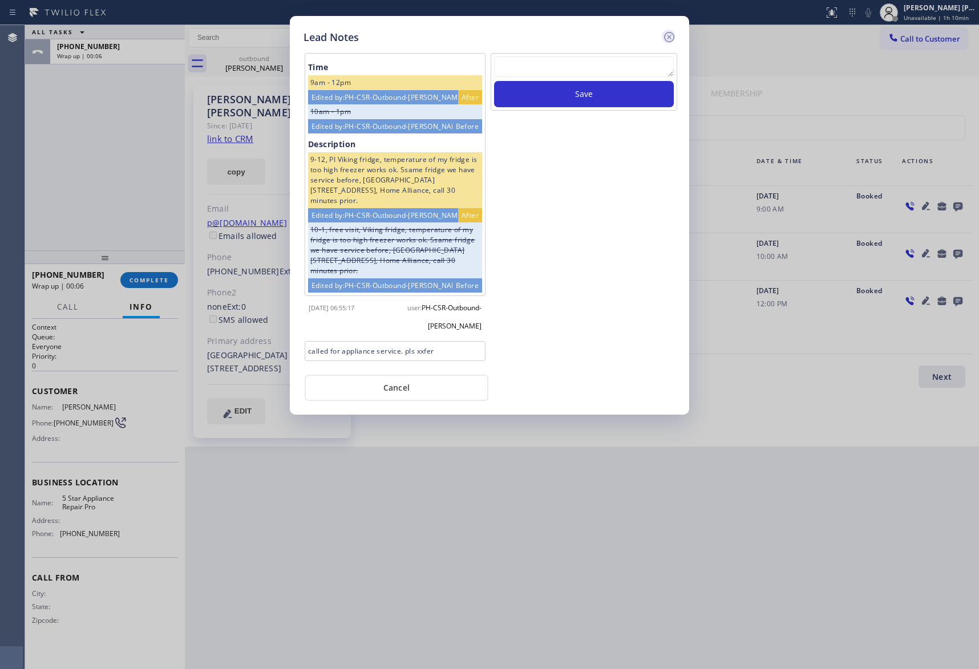
click at [671, 37] on icon at bounding box center [669, 37] width 14 height 14
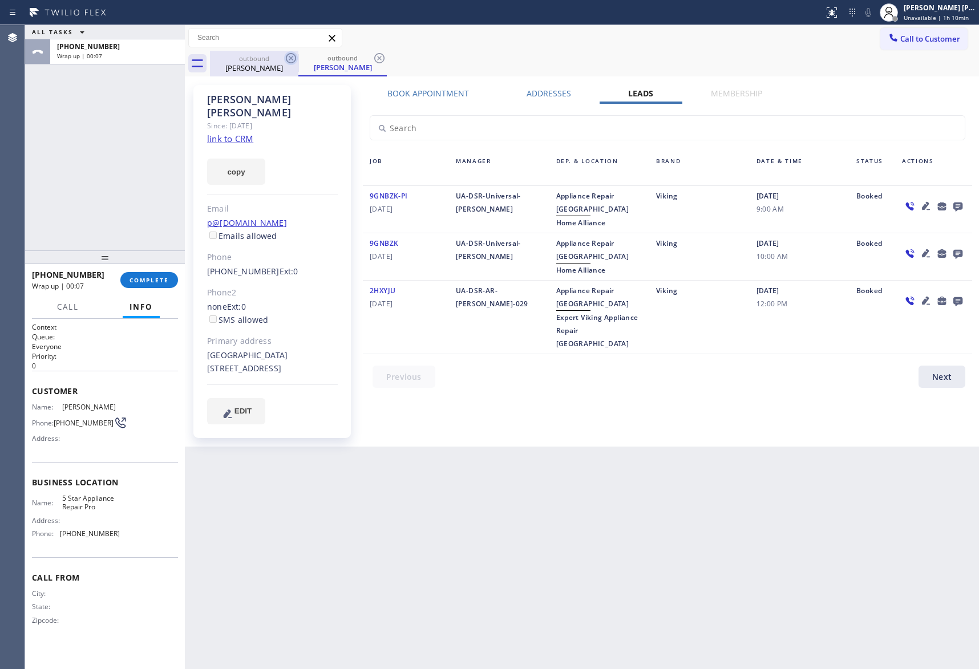
drag, startPoint x: 265, startPoint y: 69, endPoint x: 295, endPoint y: 57, distance: 32.5
click at [267, 69] on div "Phillip Bednarek" at bounding box center [254, 68] width 86 height 10
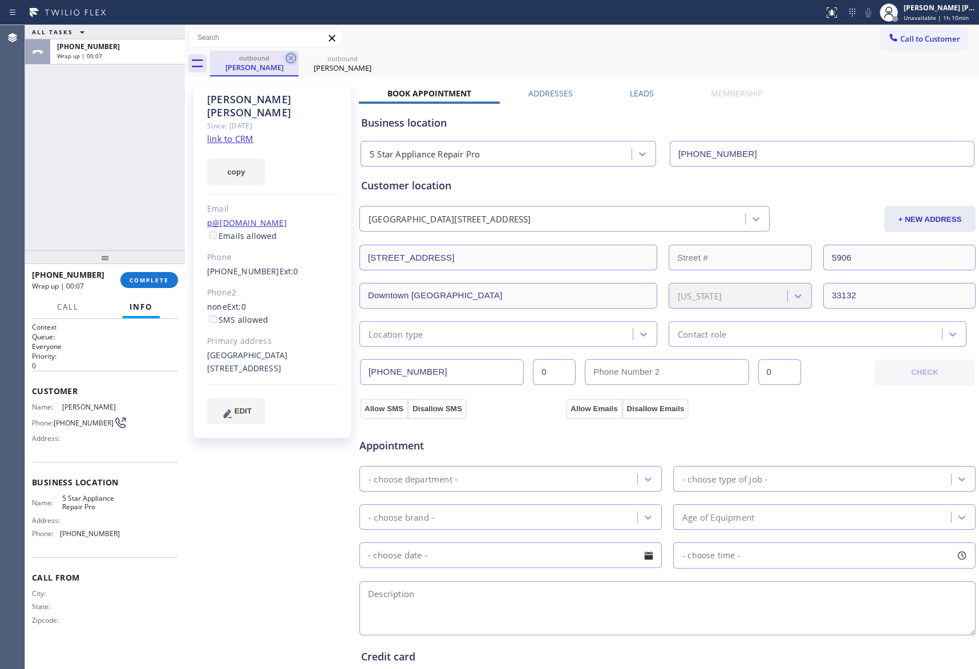
click at [297, 55] on icon at bounding box center [291, 58] width 14 height 14
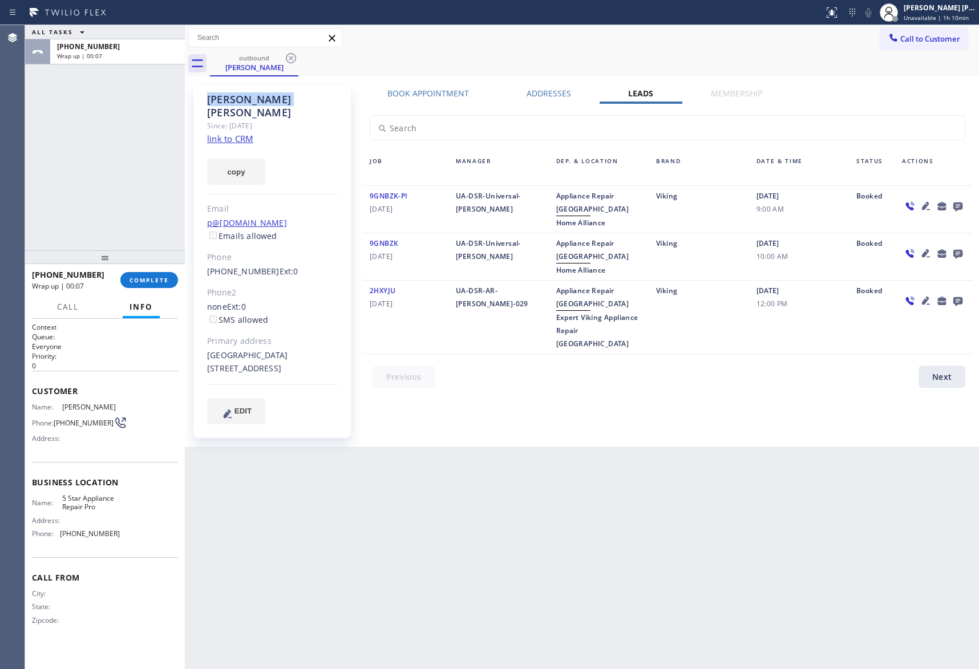
click at [297, 55] on icon at bounding box center [291, 58] width 14 height 14
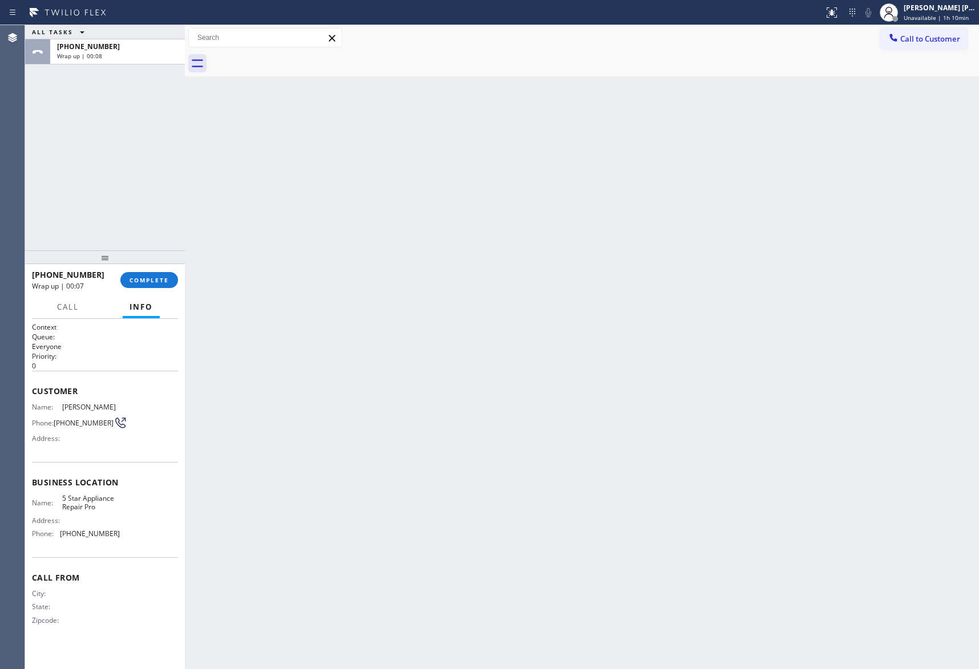
click at [297, 55] on div at bounding box center [594, 64] width 769 height 26
click at [163, 284] on span "COMPLETE" at bounding box center [149, 280] width 39 height 8
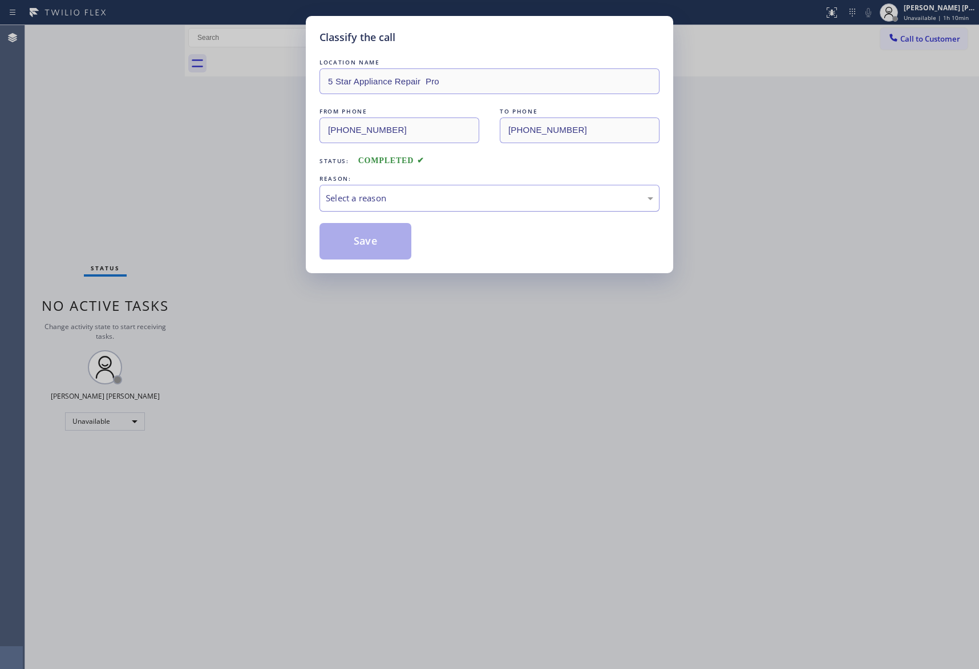
click at [472, 196] on div "Select a reason" at bounding box center [490, 198] width 328 height 13
click at [375, 244] on button "Save" at bounding box center [366, 241] width 92 height 37
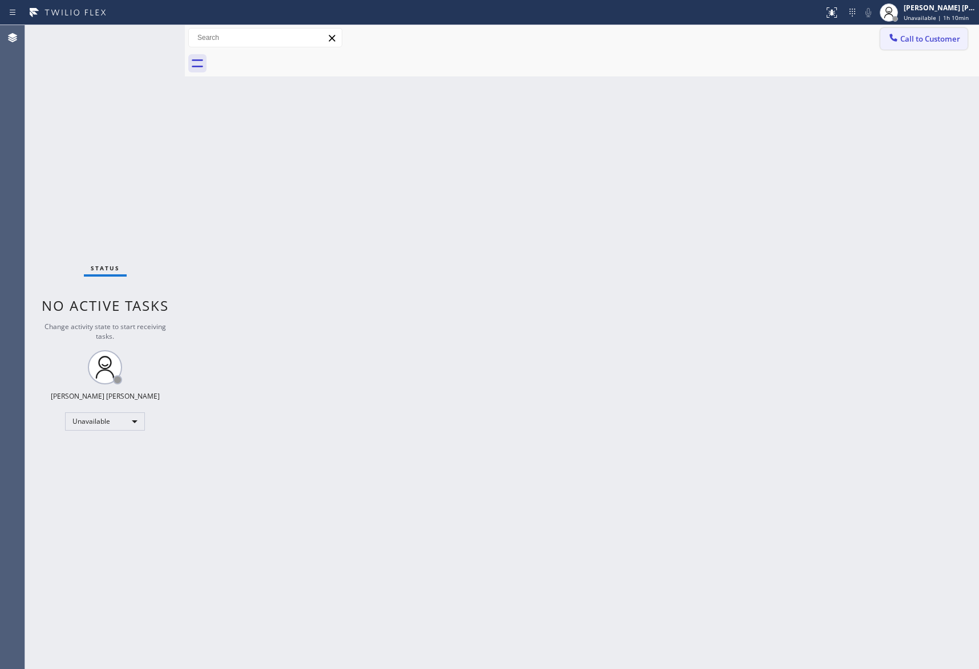
click at [939, 34] on span "Call to Customer" at bounding box center [930, 39] width 60 height 10
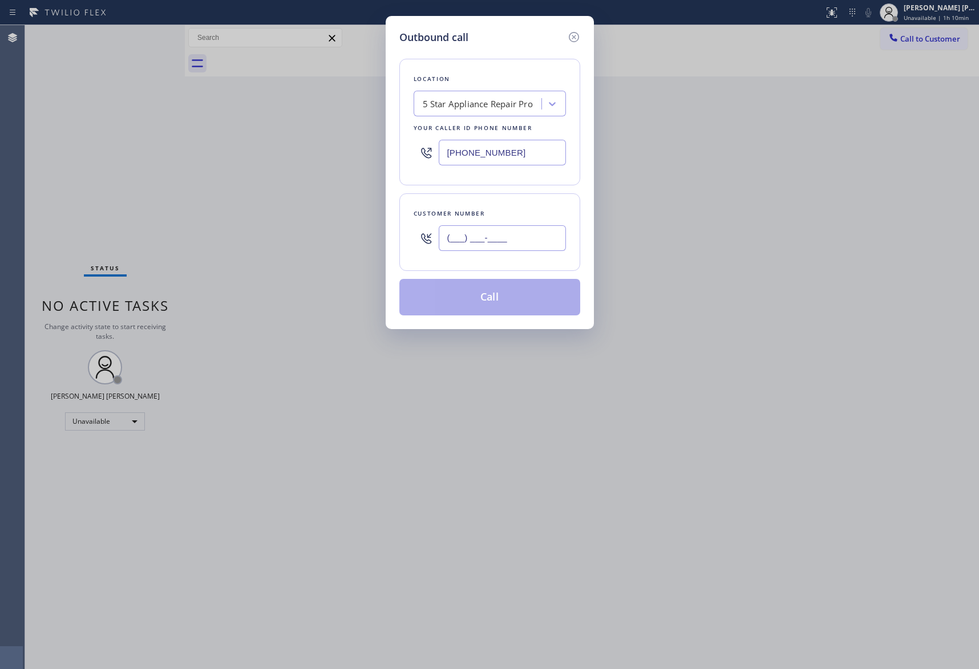
click at [522, 240] on input "(___) ___-____" at bounding box center [502, 238] width 127 height 26
paste input "208) 241-5708"
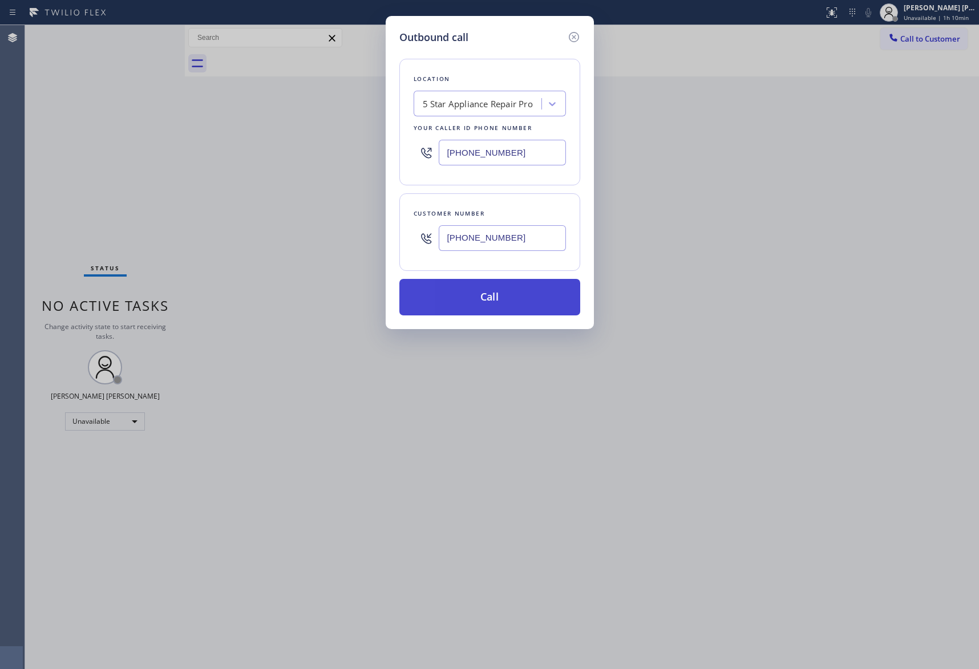
type input "(208) 241-5708"
click at [512, 302] on button "Call" at bounding box center [489, 297] width 181 height 37
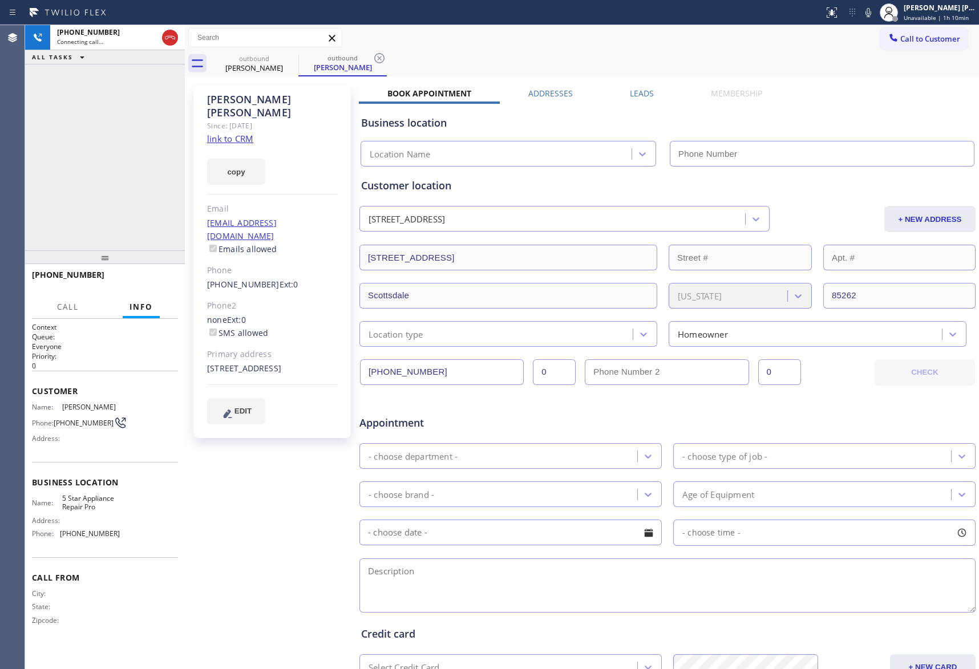
type input "[PHONE_NUMBER]"
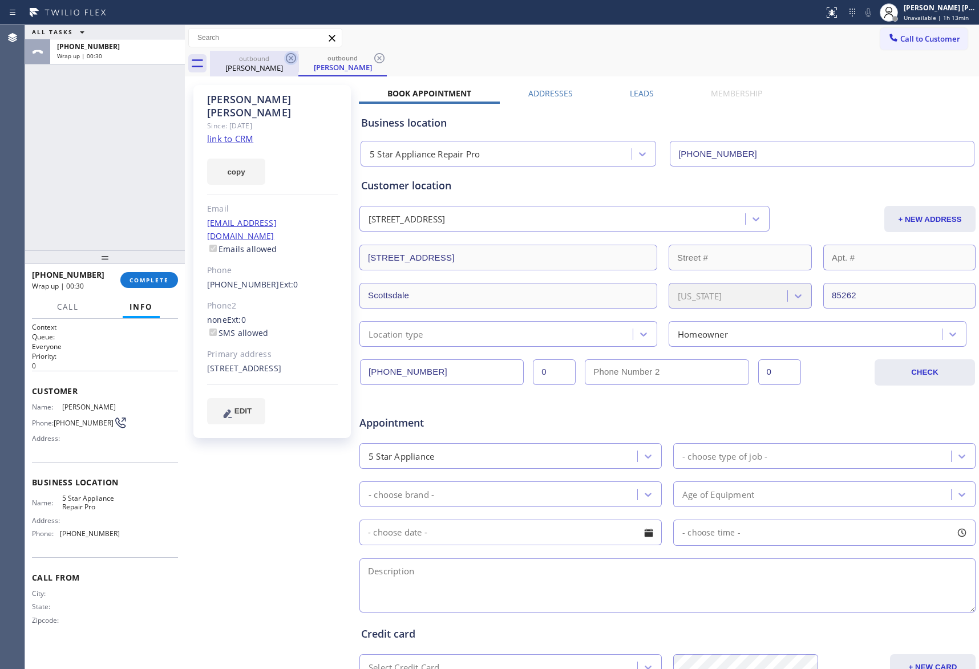
drag, startPoint x: 262, startPoint y: 63, endPoint x: 296, endPoint y: 60, distance: 33.2
click at [269, 63] on div "Ray Mullen" at bounding box center [254, 68] width 86 height 10
click at [296, 60] on icon at bounding box center [291, 58] width 14 height 14
click at [294, 58] on icon at bounding box center [291, 58] width 14 height 14
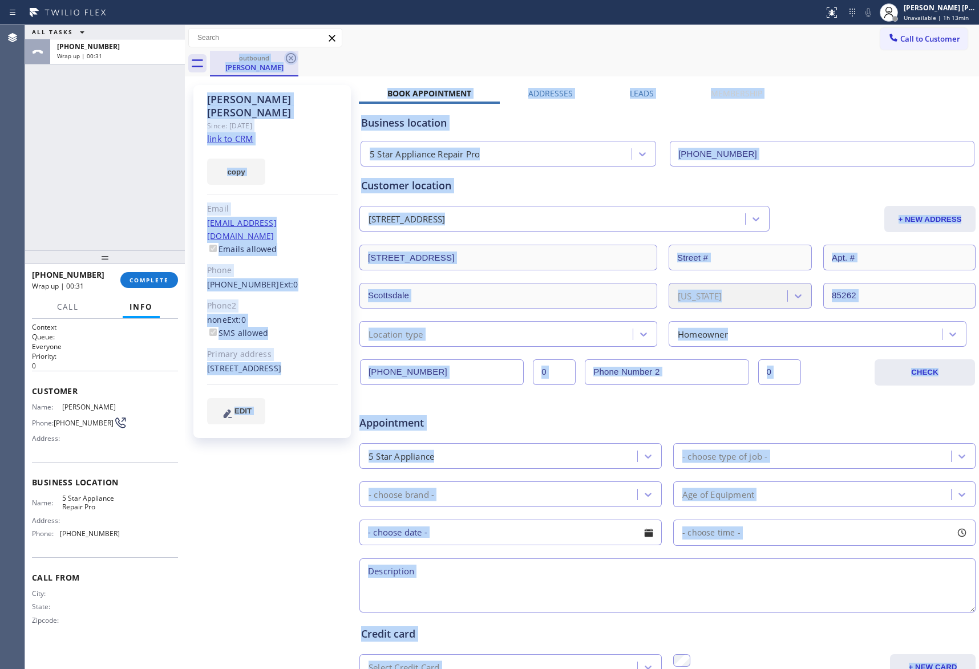
click at [294, 58] on div "outbound Ray Mullen" at bounding box center [594, 64] width 769 height 26
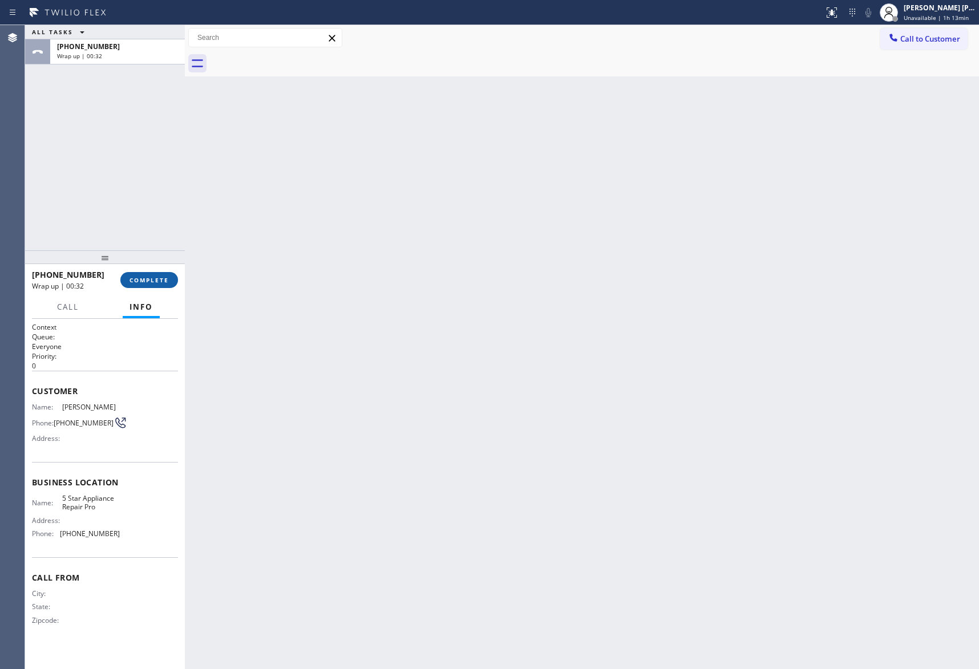
click at [153, 279] on span "COMPLETE" at bounding box center [149, 280] width 39 height 8
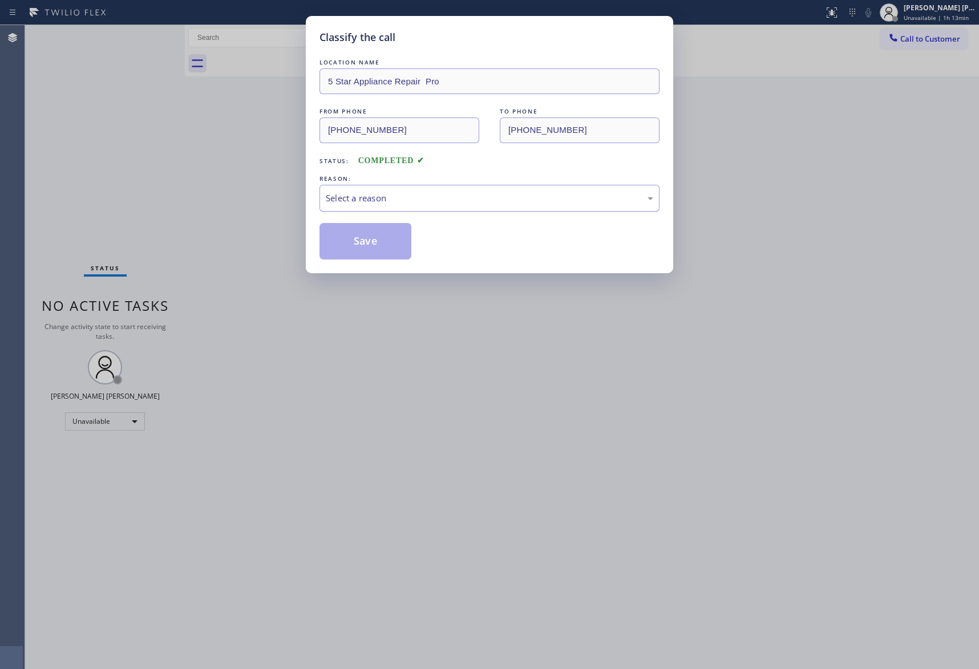
click at [448, 201] on div "Select a reason" at bounding box center [490, 198] width 328 height 13
click at [354, 240] on button "Save" at bounding box center [366, 241] width 92 height 37
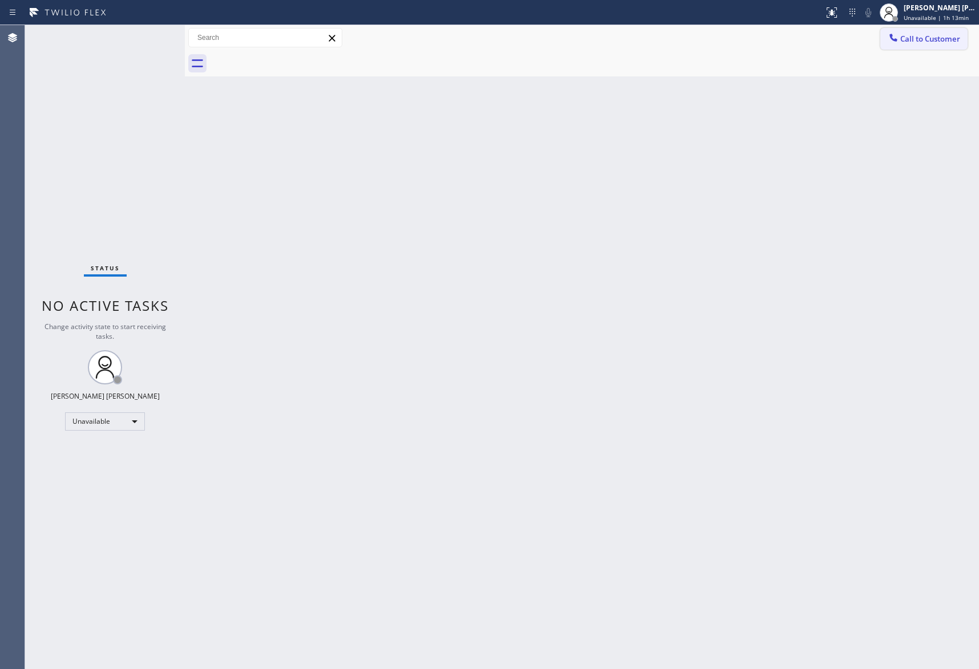
click at [943, 42] on span "Call to Customer" at bounding box center [930, 39] width 60 height 10
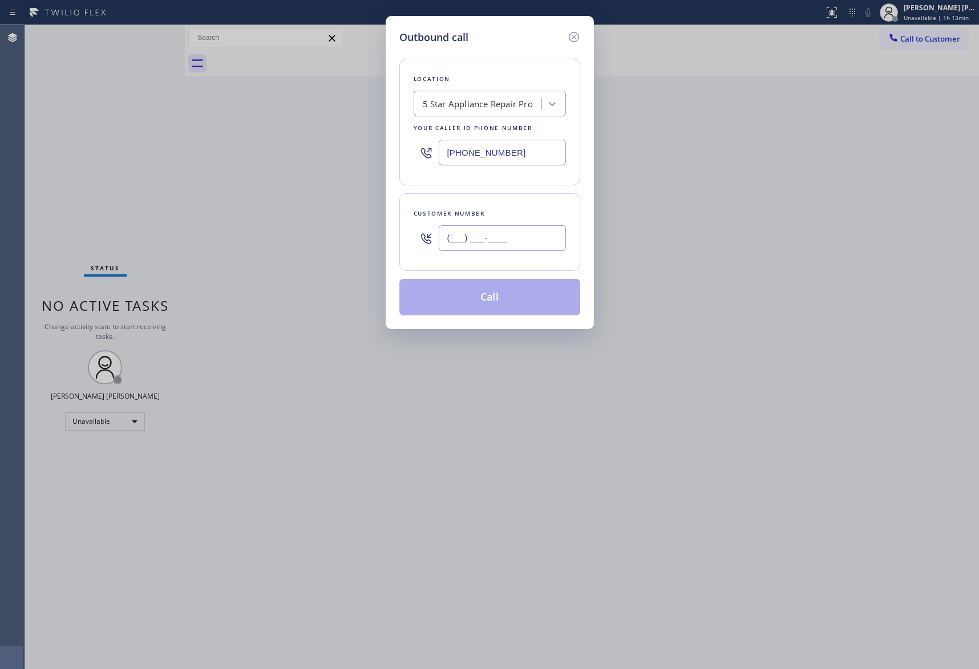
click at [526, 236] on input "(___) ___-____" at bounding box center [502, 238] width 127 height 26
paste input "949) 887-8858"
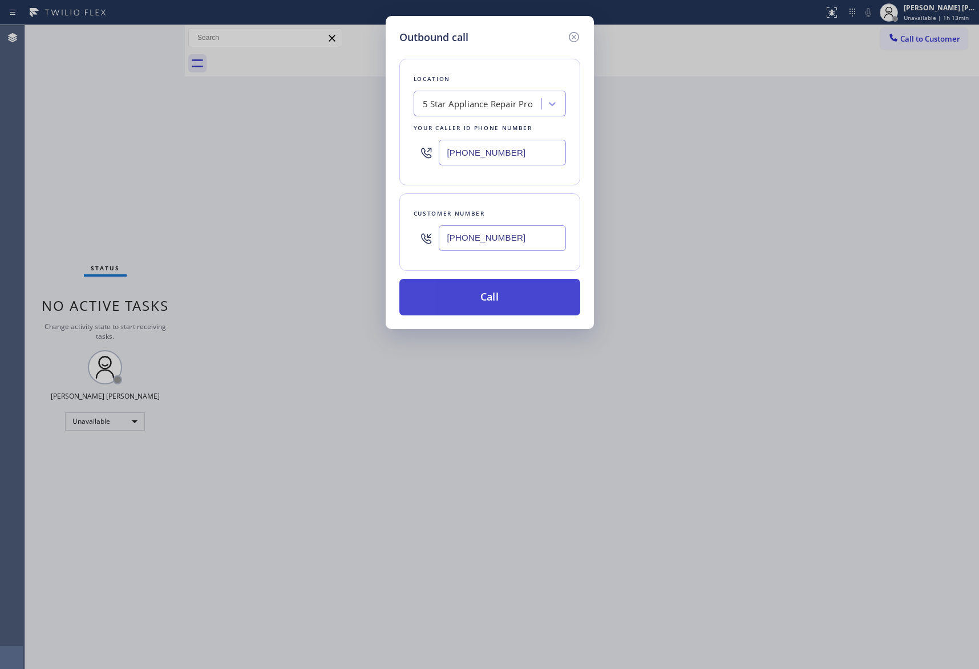
type input "(949) 887-8858"
click at [501, 302] on button "Call" at bounding box center [489, 297] width 181 height 37
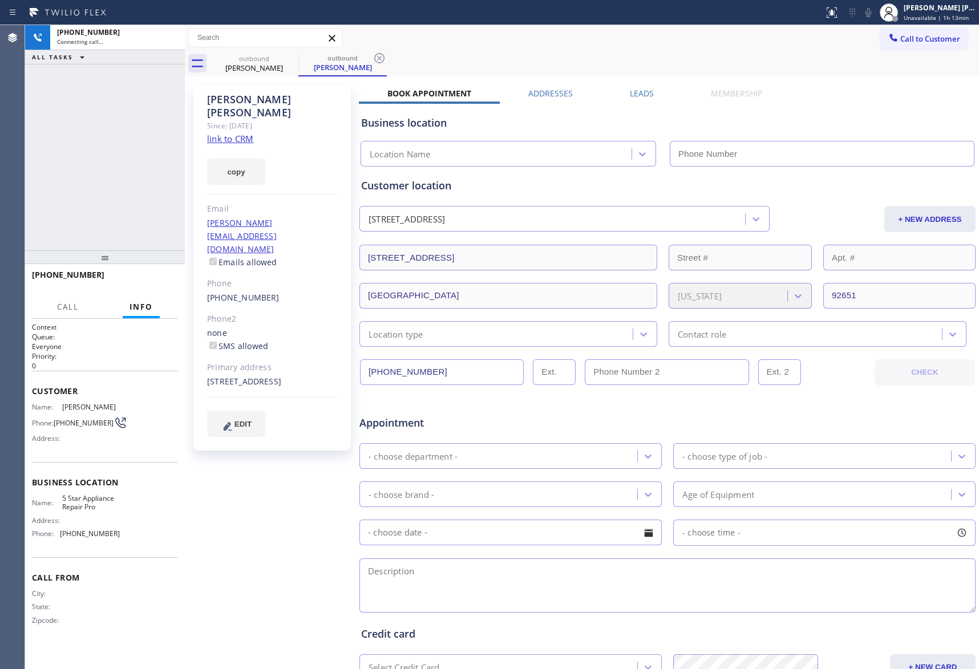
type input "[PHONE_NUMBER]"
click at [160, 279] on span "HANG UP" at bounding box center [151, 280] width 35 height 8
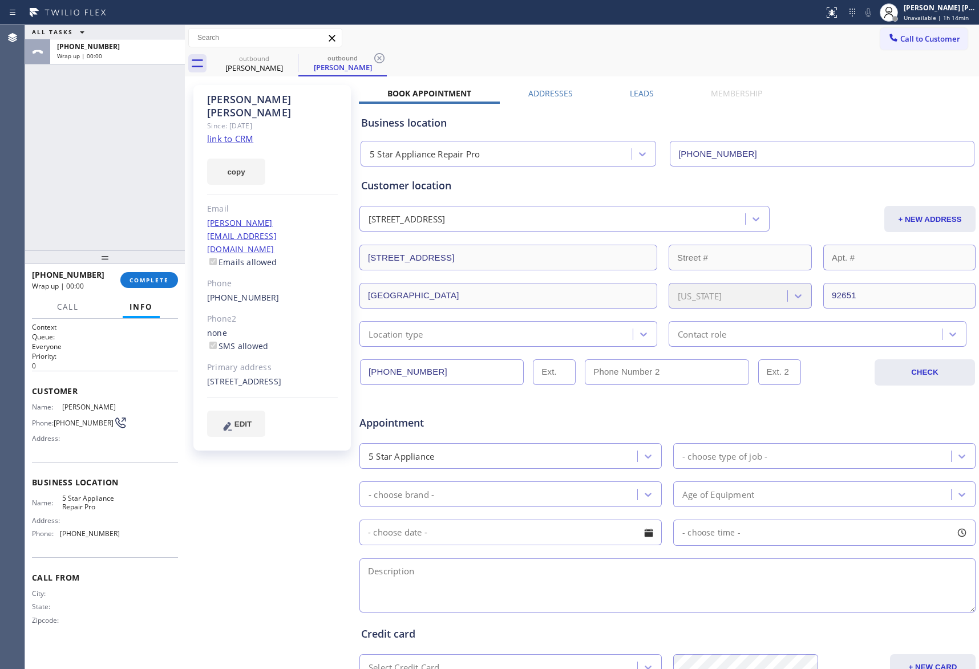
click at [645, 94] on label "Leads" at bounding box center [642, 93] width 24 height 11
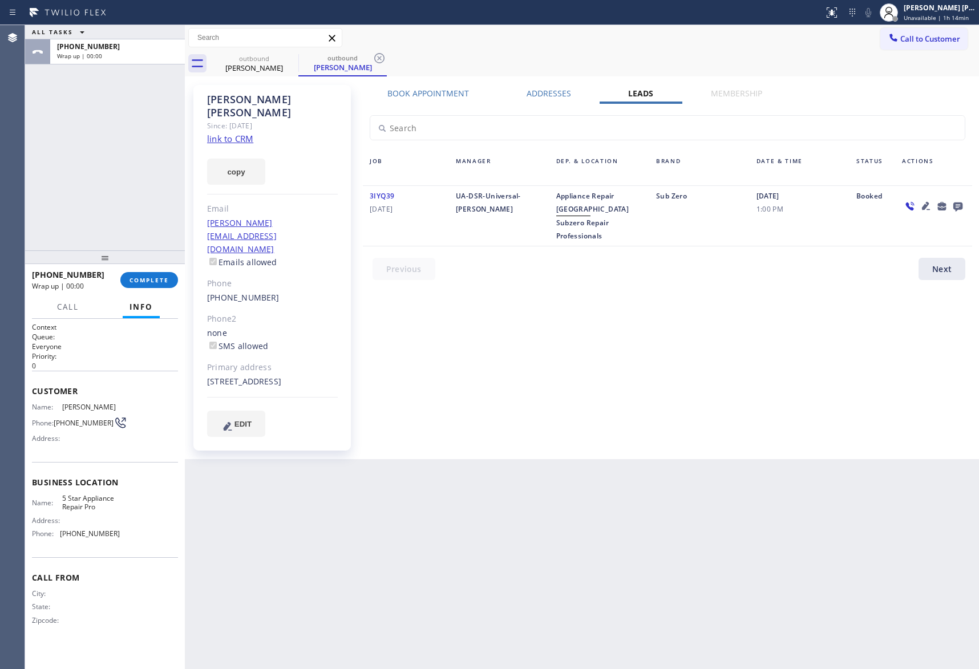
click at [958, 205] on icon at bounding box center [958, 207] width 9 height 9
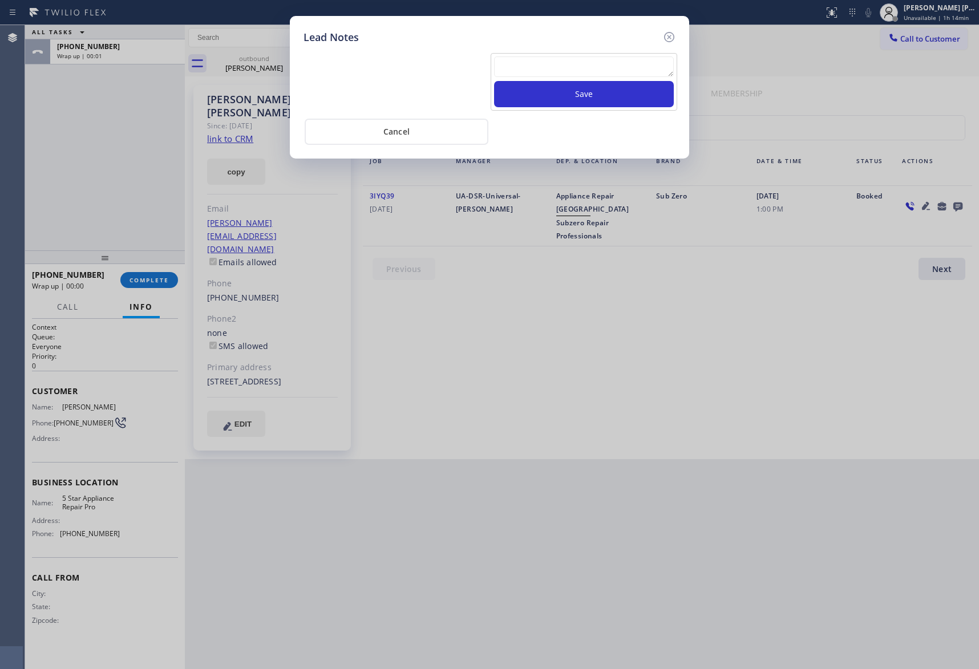
click at [564, 66] on textarea at bounding box center [584, 66] width 180 height 21
paste textarea "VM | please transfer if cx calls back"
type textarea "VM | please transfer if cx calls back"
click at [610, 103] on button "Save" at bounding box center [584, 94] width 180 height 26
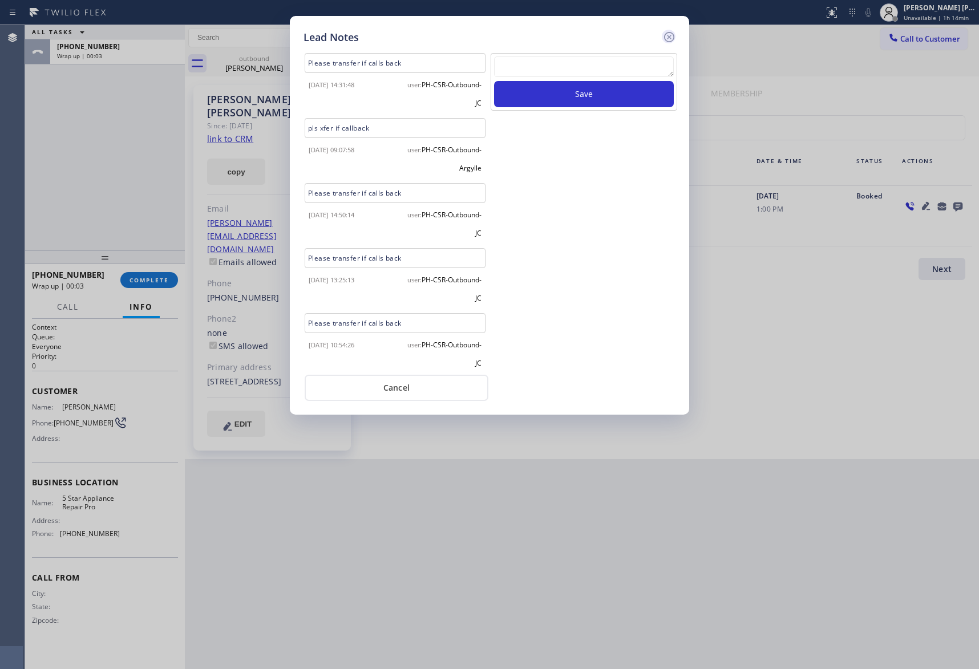
click at [669, 37] on icon at bounding box center [669, 37] width 10 height 10
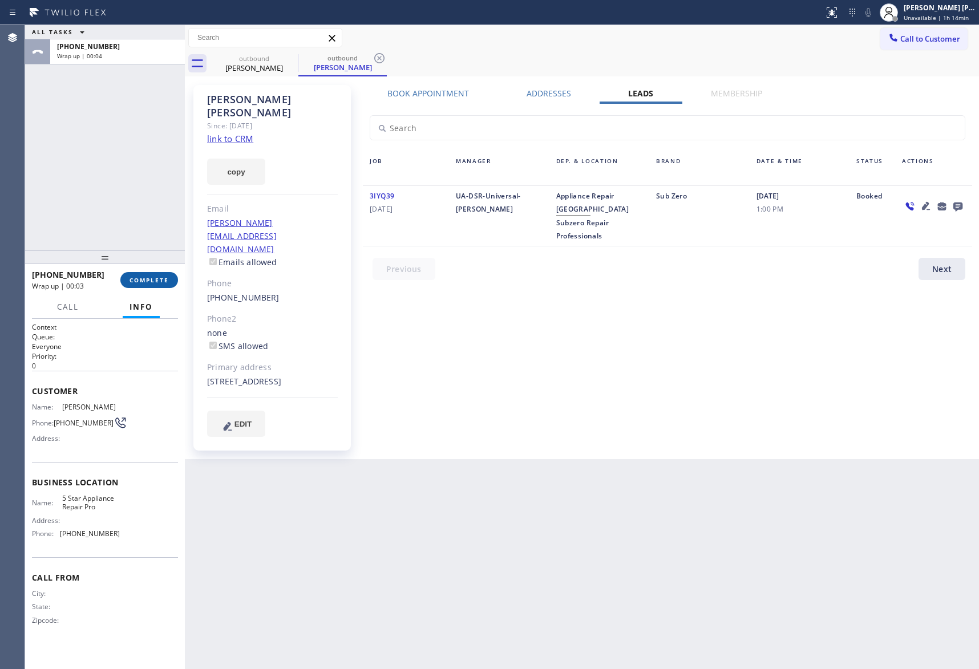
click at [165, 286] on button "COMPLETE" at bounding box center [149, 280] width 58 height 16
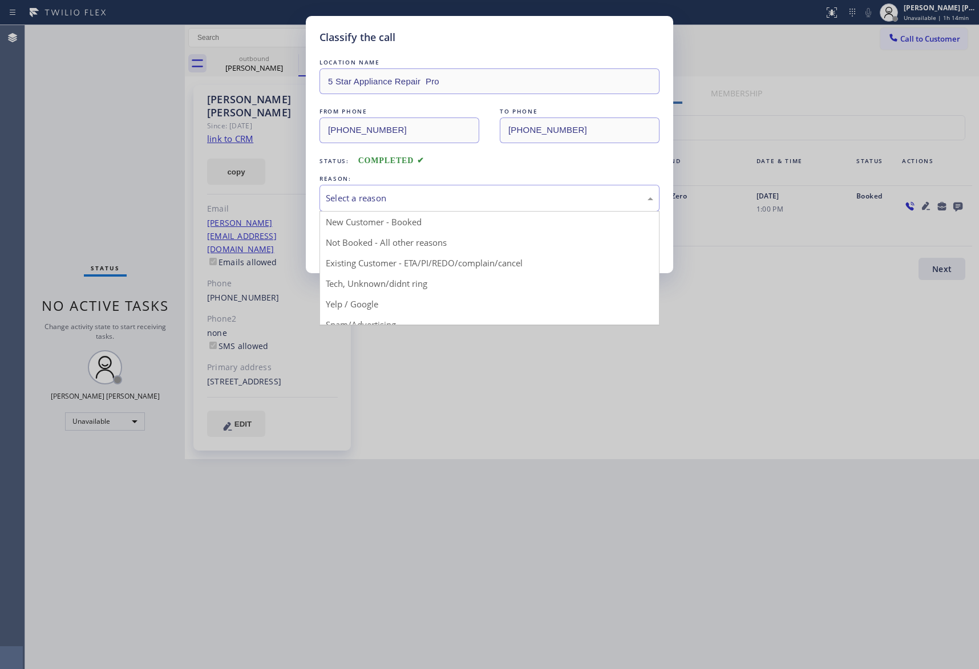
click at [462, 197] on div "Select a reason" at bounding box center [490, 198] width 328 height 13
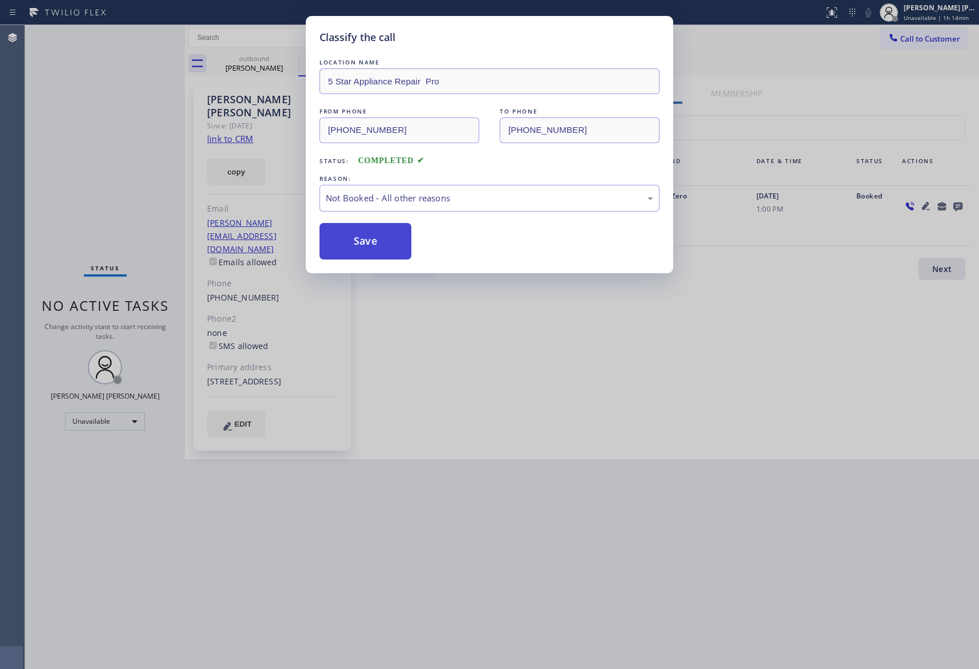
click at [361, 243] on button "Save" at bounding box center [366, 241] width 92 height 37
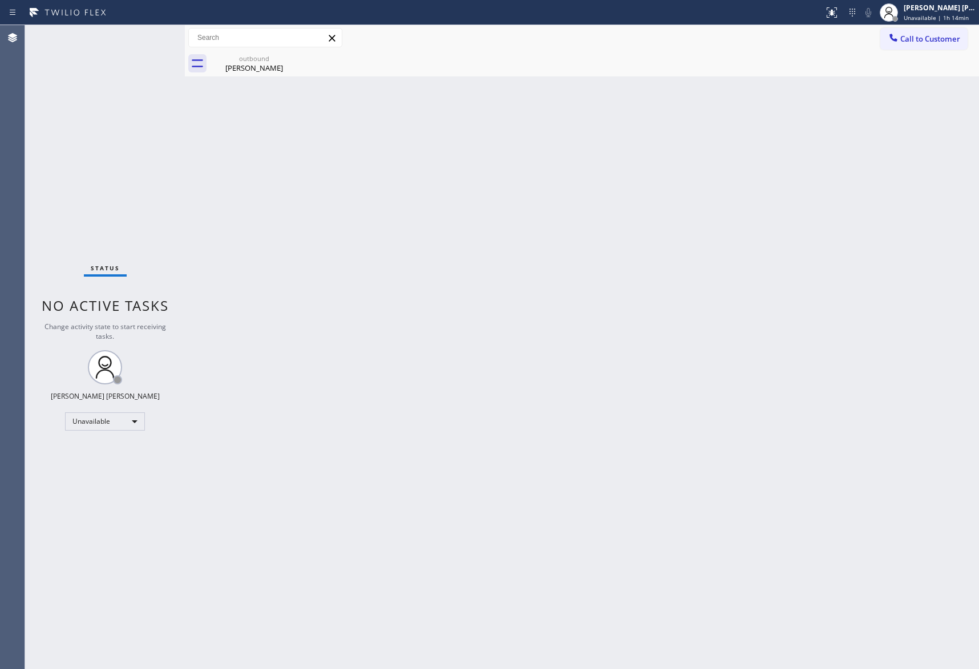
click at [268, 63] on div "Elizabeth Everet" at bounding box center [254, 68] width 86 height 10
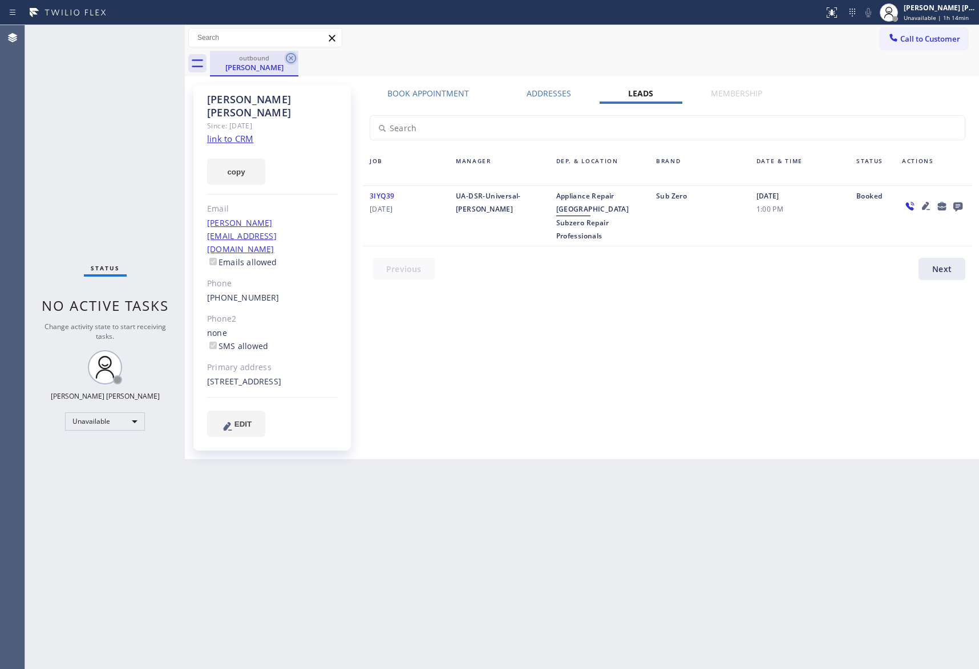
click at [295, 52] on icon at bounding box center [291, 58] width 14 height 14
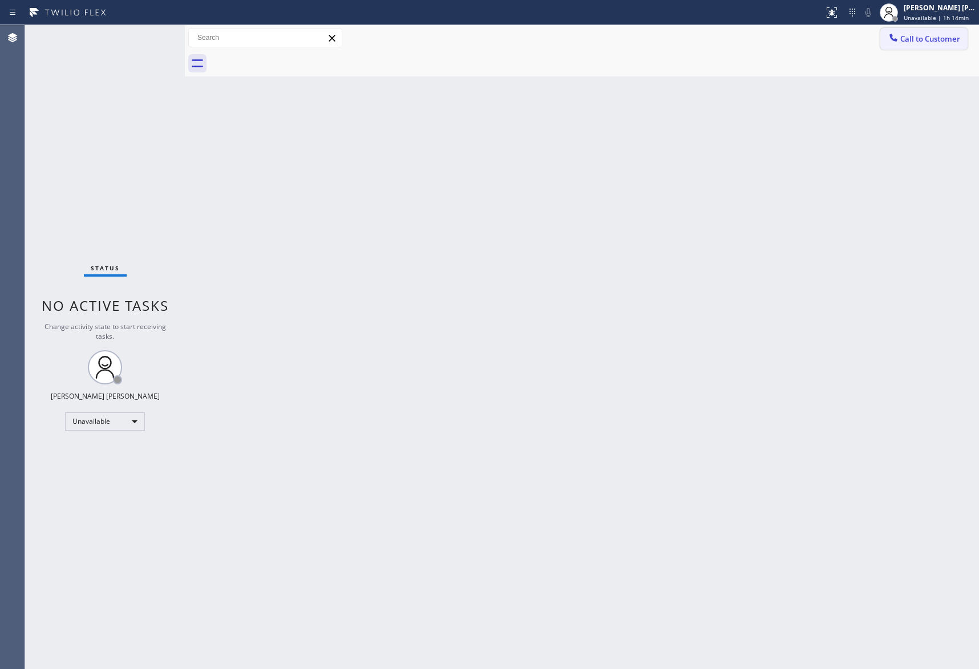
click at [945, 40] on span "Call to Customer" at bounding box center [930, 39] width 60 height 10
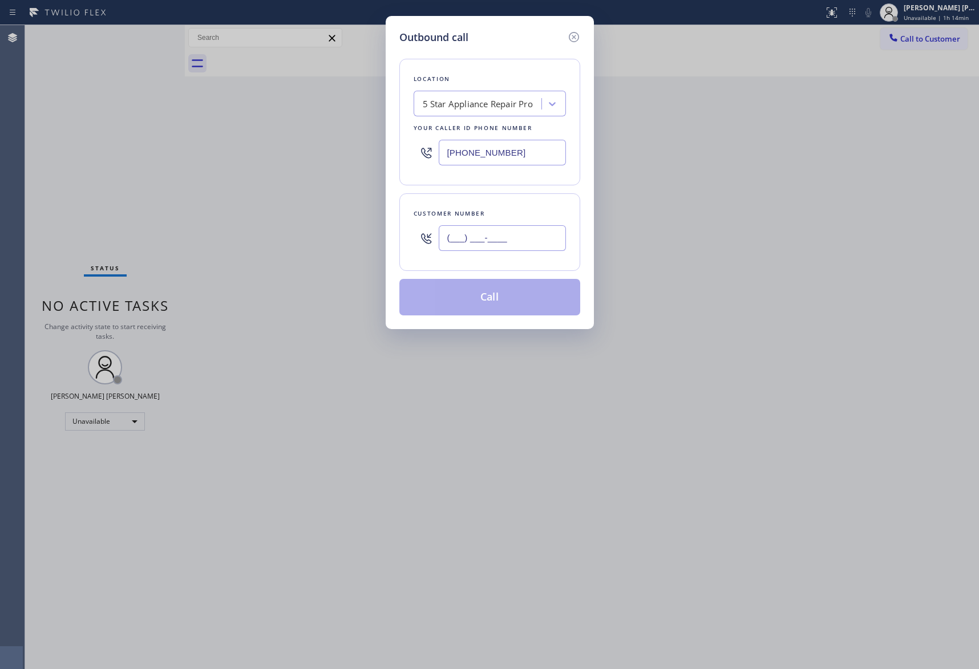
click at [516, 240] on input "(___) ___-____" at bounding box center [502, 238] width 127 height 26
paste input "425) 445-8684"
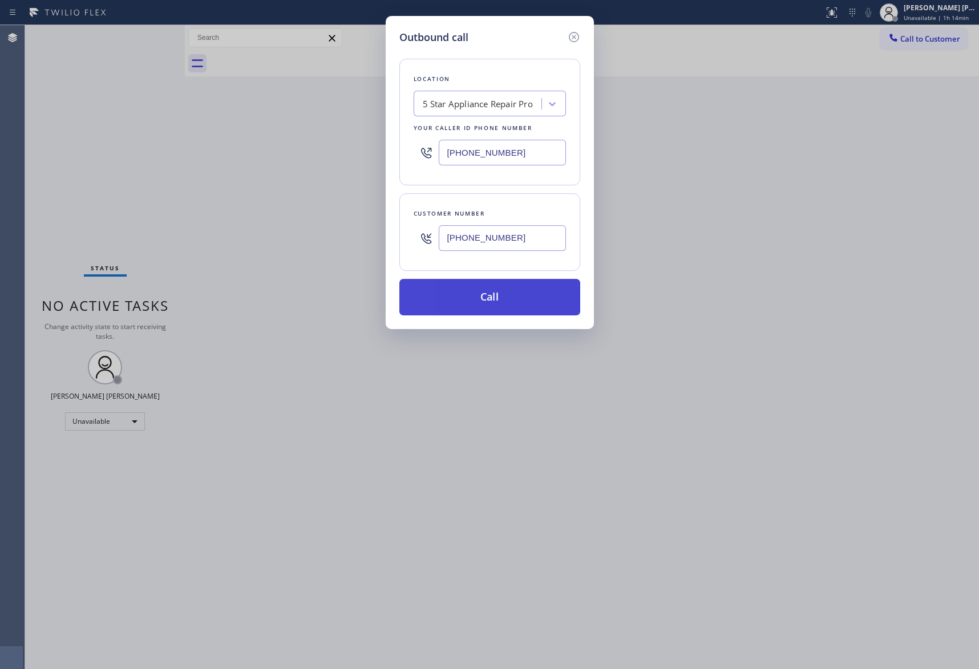
type input "(425) 445-8684"
click at [500, 302] on button "Call" at bounding box center [489, 297] width 181 height 37
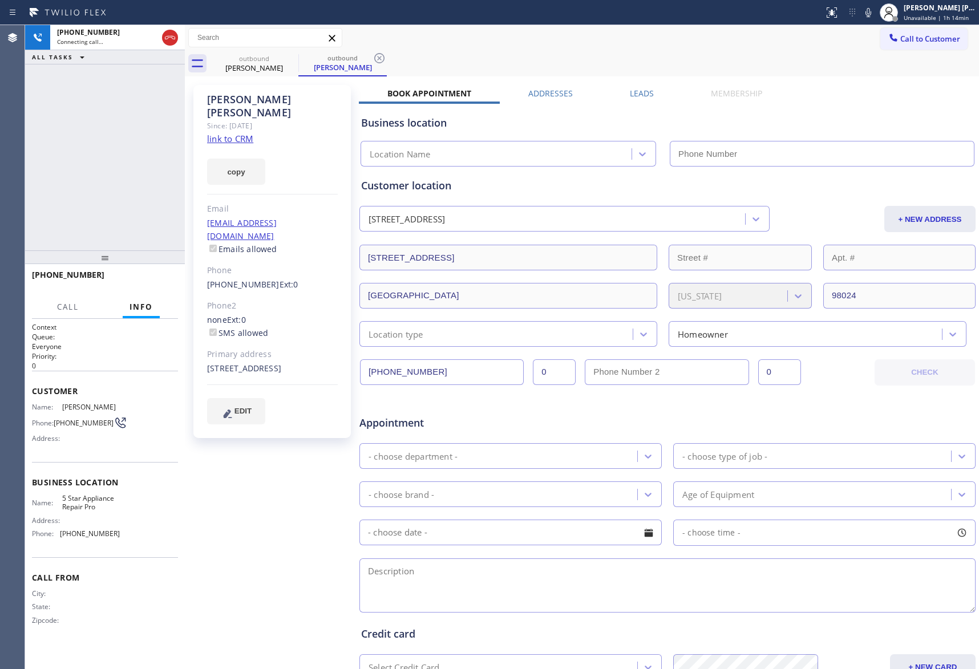
type input "[PHONE_NUMBER]"
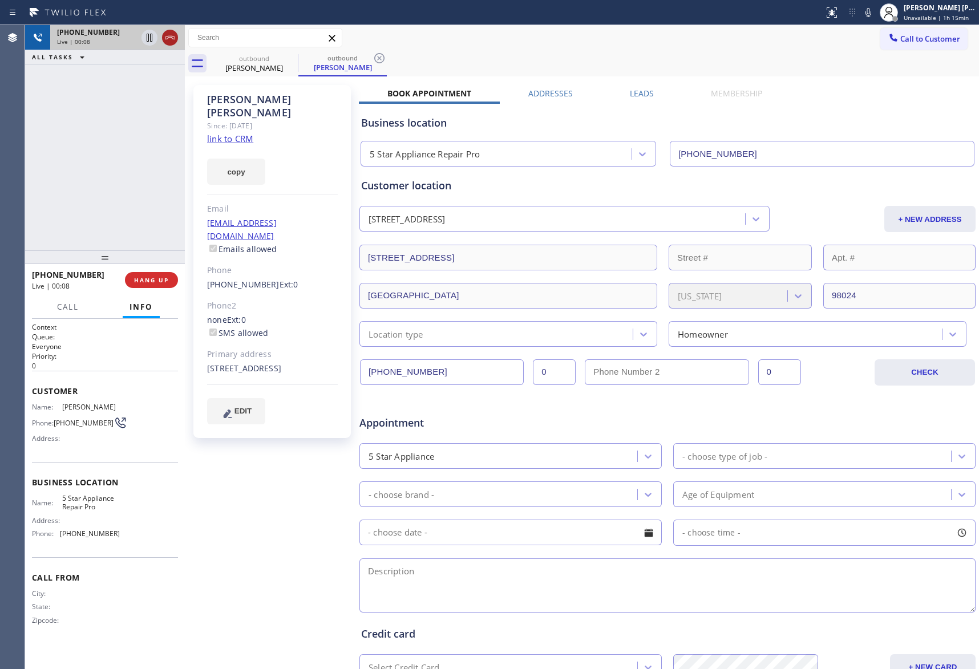
drag, startPoint x: 175, startPoint y: 42, endPoint x: 12, endPoint y: 39, distance: 162.7
click at [173, 42] on icon at bounding box center [170, 38] width 14 height 14
click at [644, 92] on label "Leads" at bounding box center [642, 93] width 24 height 11
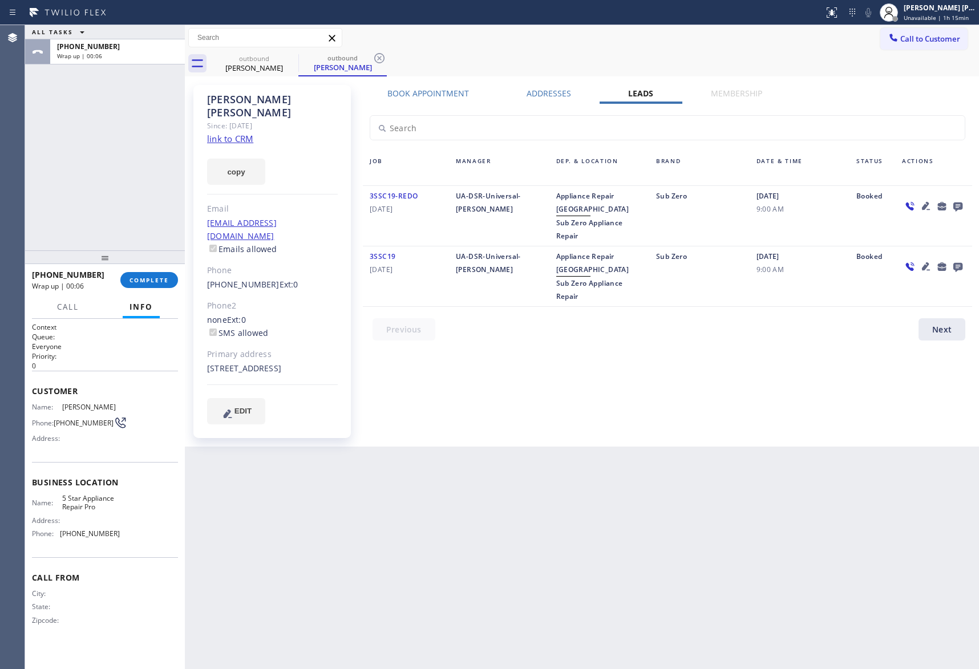
click at [959, 201] on icon at bounding box center [958, 206] width 14 height 14
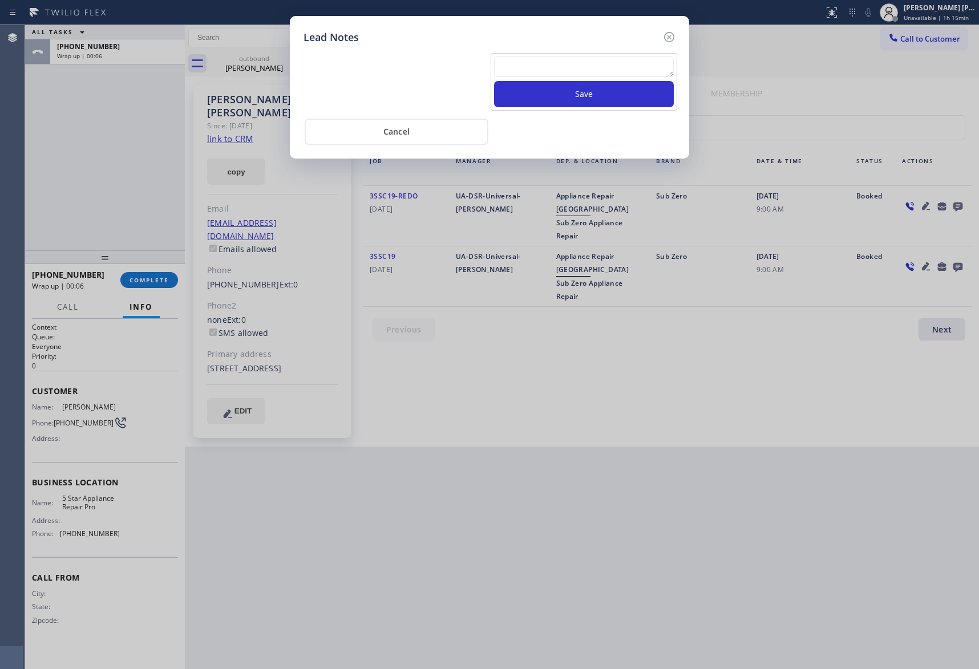
click at [620, 70] on textarea at bounding box center [584, 66] width 180 height 21
paste textarea "VM | please transfer if cx calls back"
type textarea "VM | please transfer if cx calls back"
click at [619, 91] on button "Save" at bounding box center [584, 94] width 180 height 26
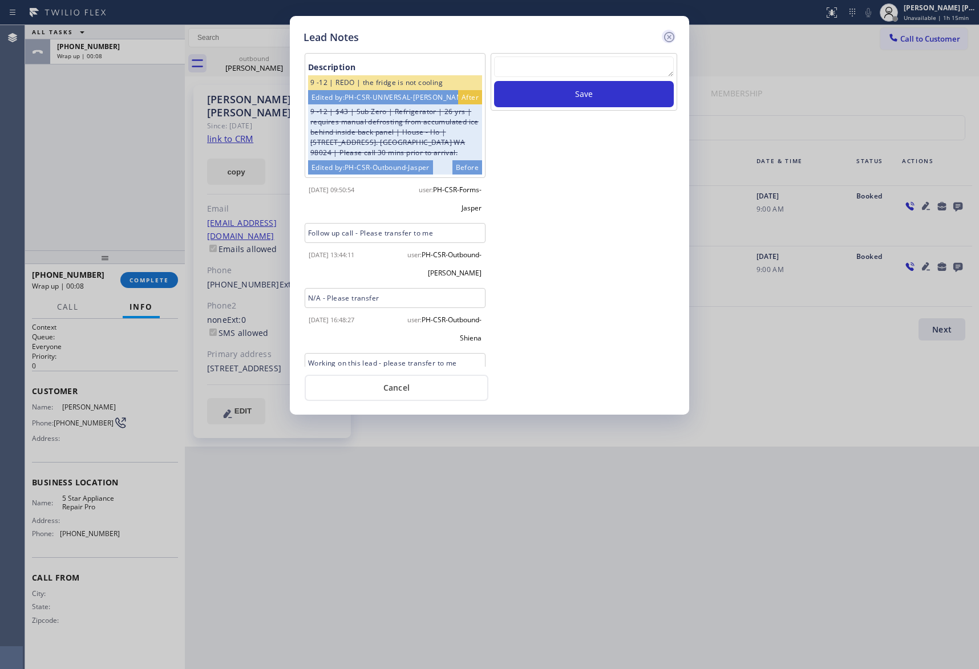
click at [670, 37] on icon at bounding box center [669, 37] width 14 height 14
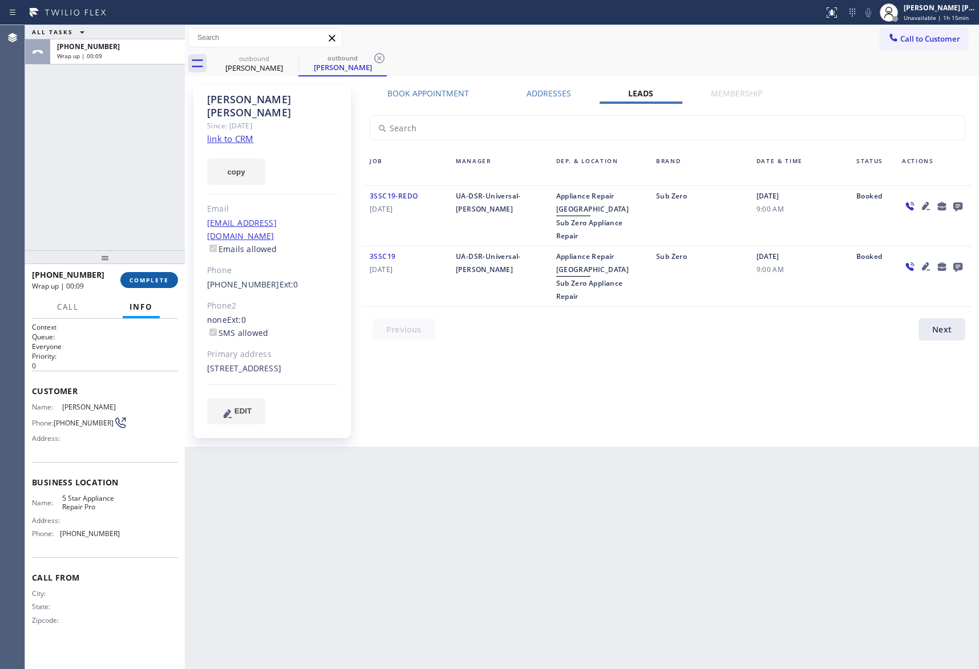
click at [149, 288] on button "COMPLETE" at bounding box center [149, 280] width 58 height 16
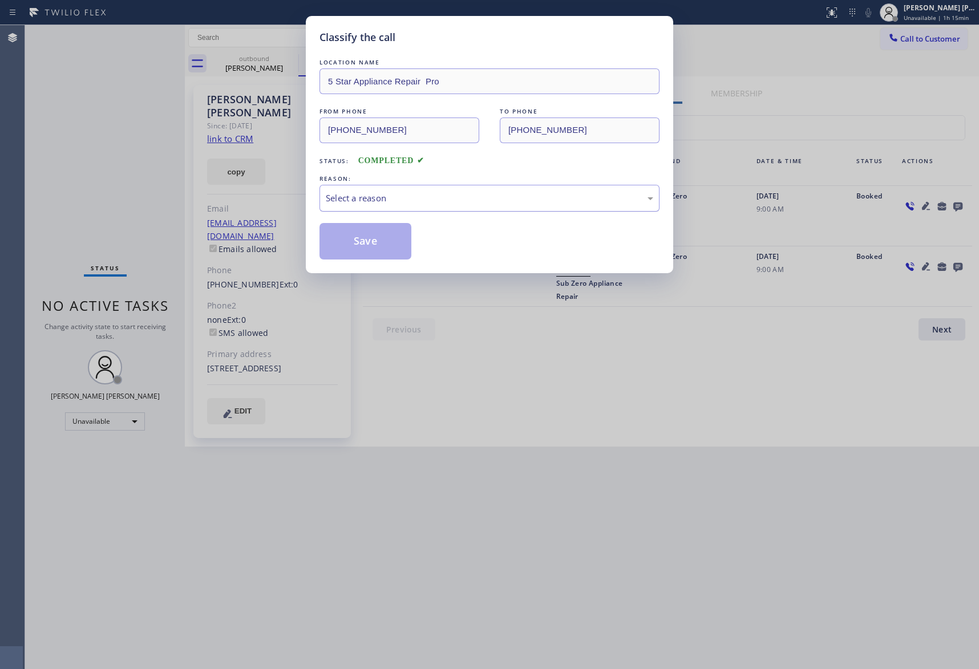
click at [410, 205] on div "Select a reason" at bounding box center [490, 198] width 328 height 13
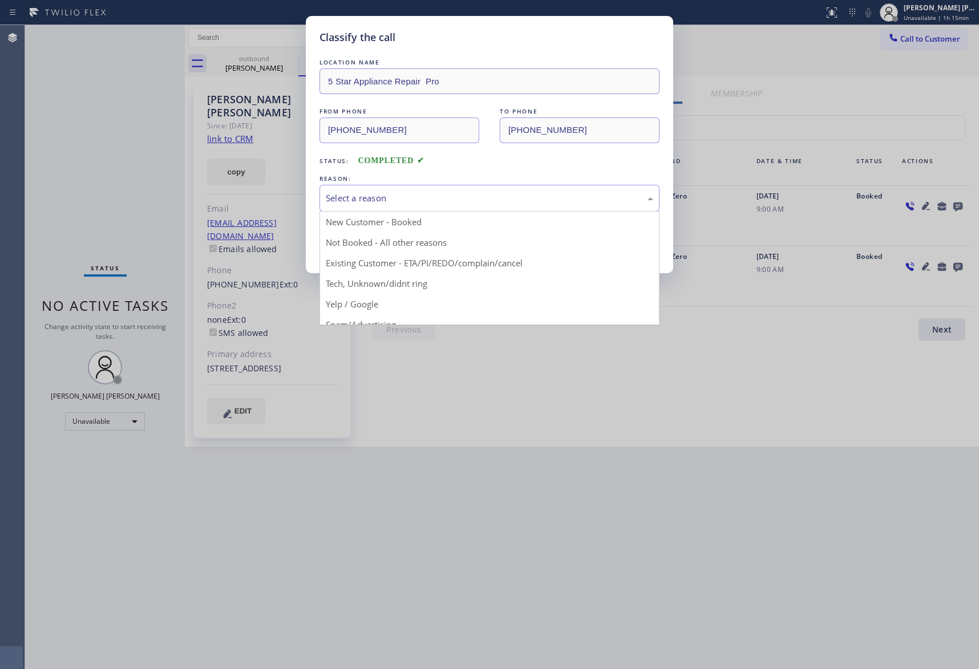
drag, startPoint x: 370, startPoint y: 233, endPoint x: 366, endPoint y: 247, distance: 14.4
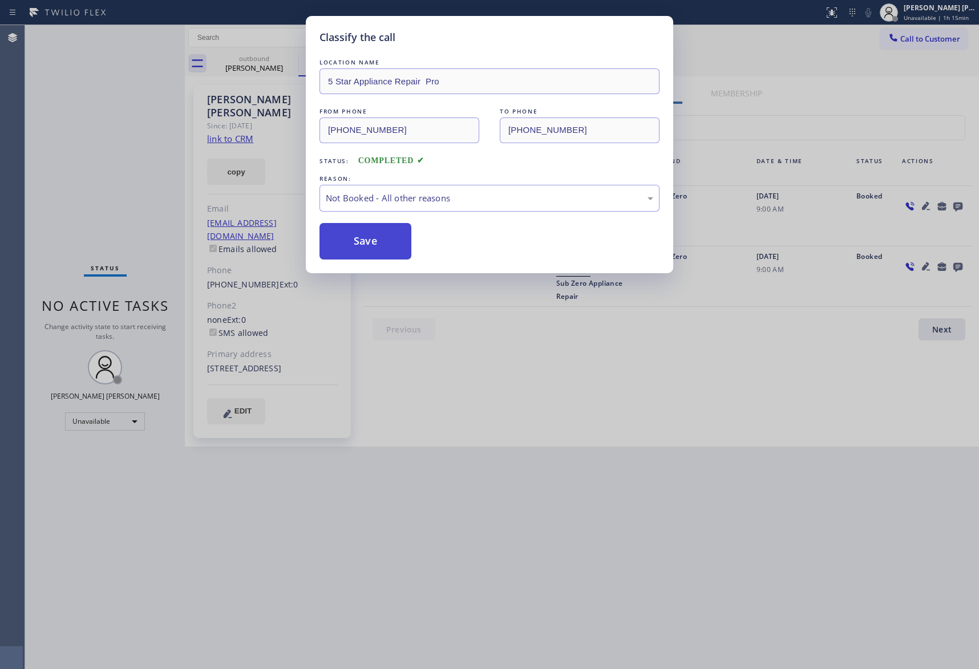
click at [363, 247] on button "Save" at bounding box center [366, 241] width 92 height 37
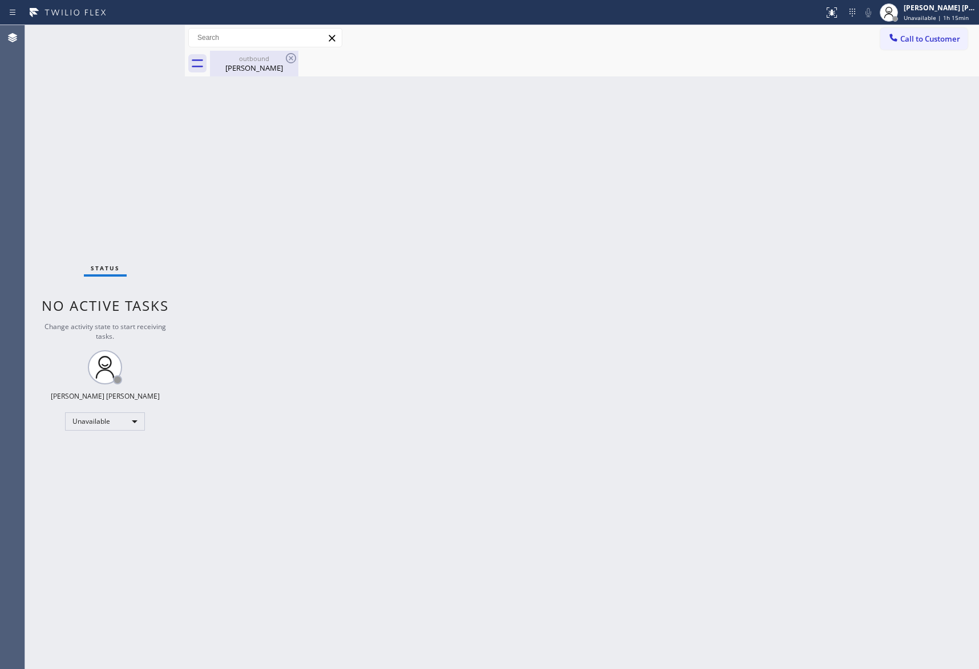
click at [266, 65] on div "Dan Clemens" at bounding box center [254, 68] width 86 height 10
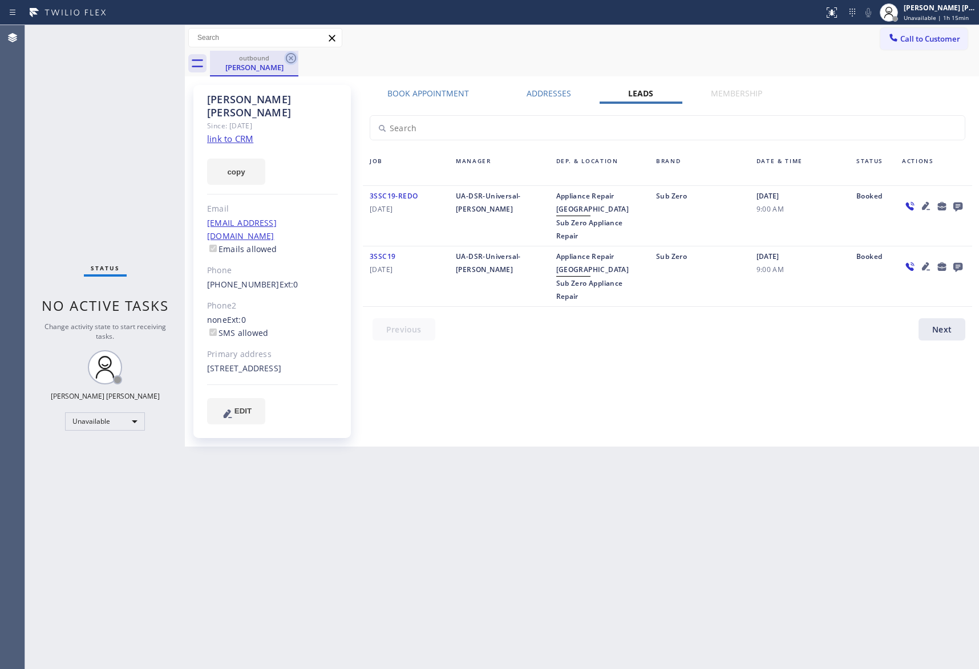
click at [286, 59] on icon at bounding box center [291, 58] width 10 height 10
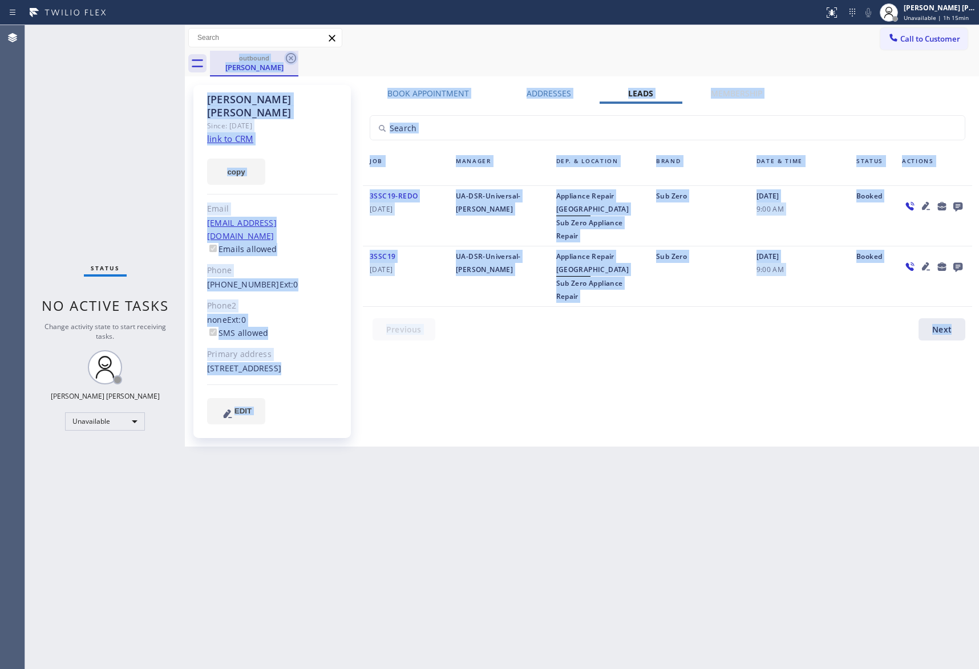
click at [286, 59] on div "outbound Dan Clemens" at bounding box center [594, 64] width 769 height 26
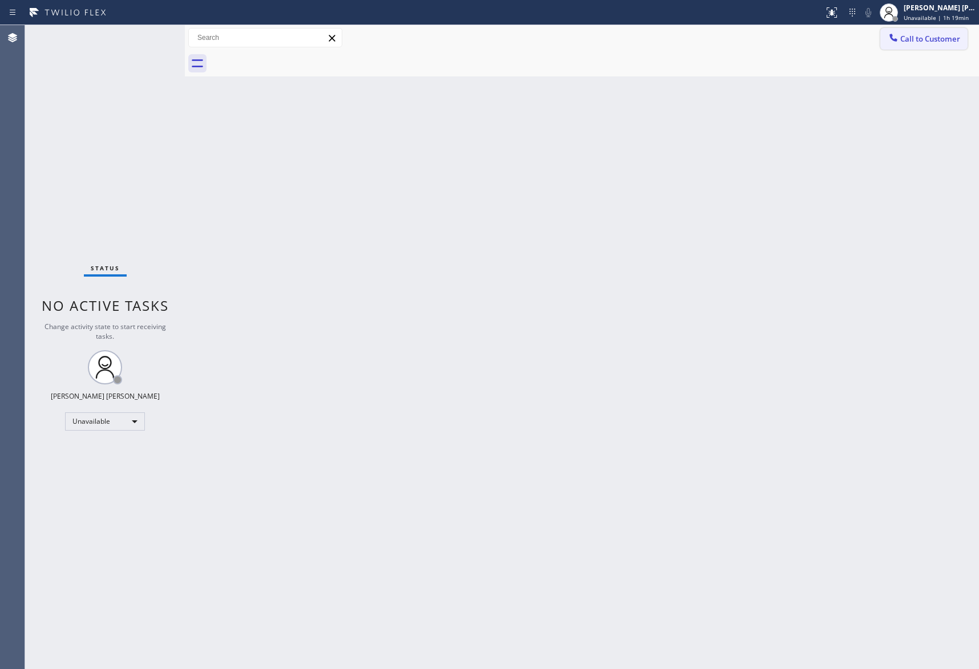
click at [948, 42] on span "Call to Customer" at bounding box center [930, 39] width 60 height 10
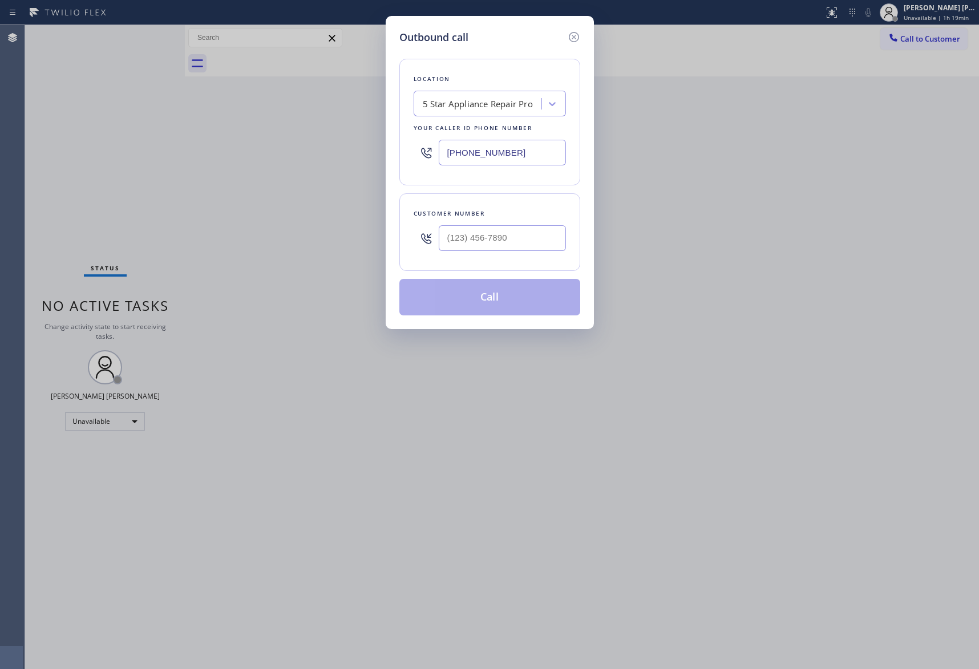
click at [528, 221] on div at bounding box center [502, 238] width 127 height 37
click at [526, 240] on input "(___) ___-____" at bounding box center [502, 238] width 127 height 26
paste input "561) 632-1669"
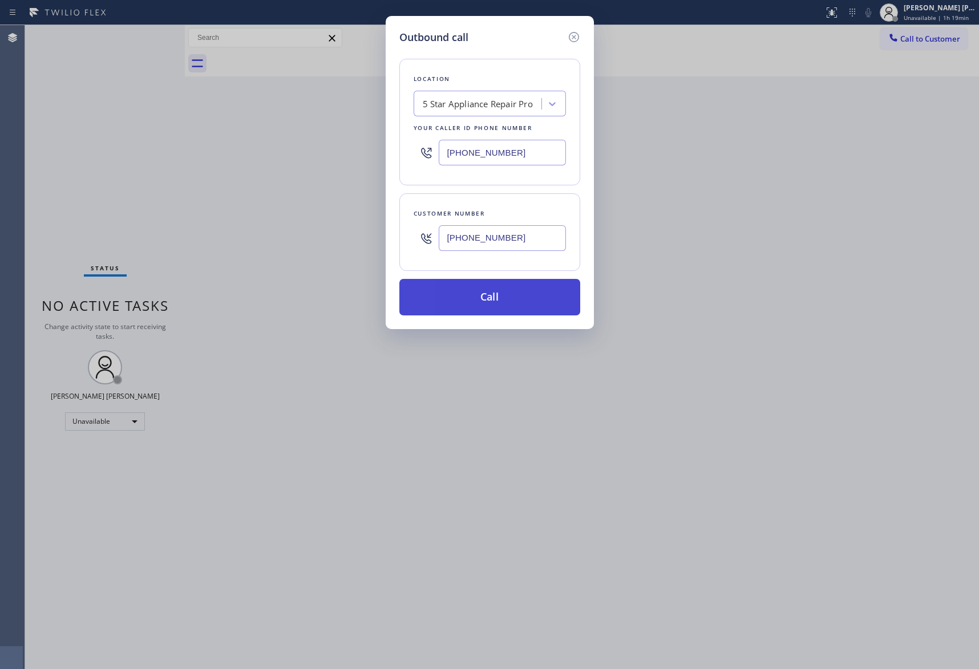
type input "(561) 632-1669"
click at [498, 294] on button "Call" at bounding box center [489, 297] width 181 height 37
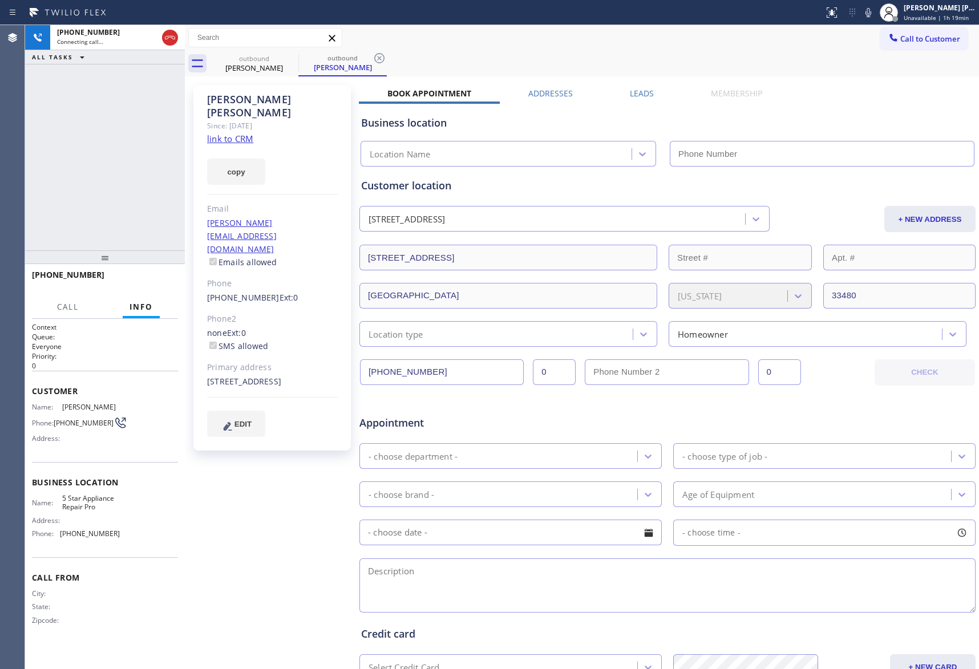
type input "[PHONE_NUMBER]"
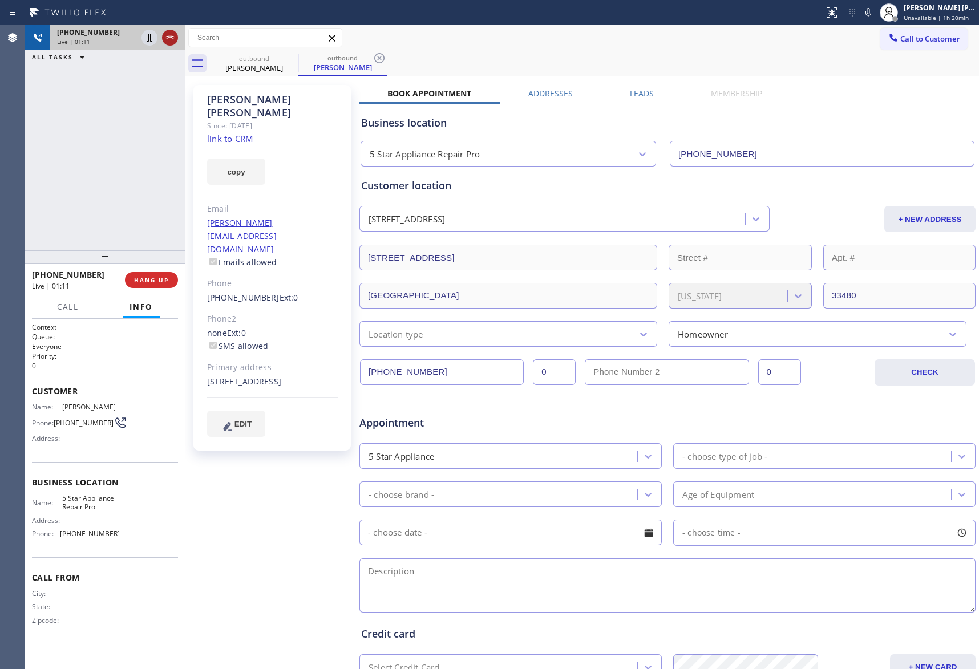
click at [170, 39] on icon at bounding box center [170, 38] width 14 height 14
click at [640, 88] on label "Leads" at bounding box center [642, 93] width 24 height 11
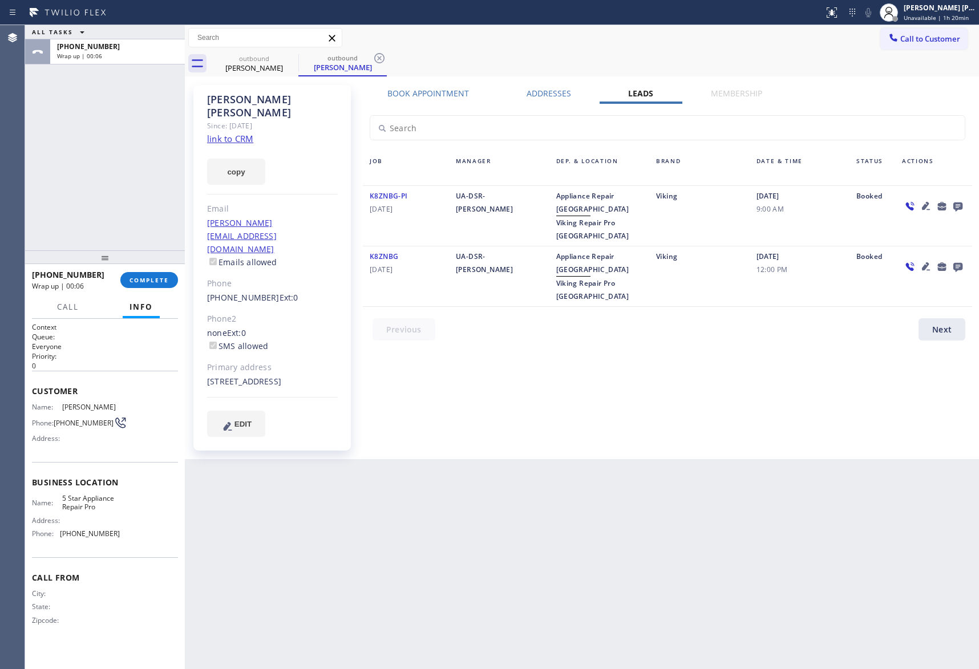
click at [957, 204] on icon at bounding box center [958, 206] width 14 height 14
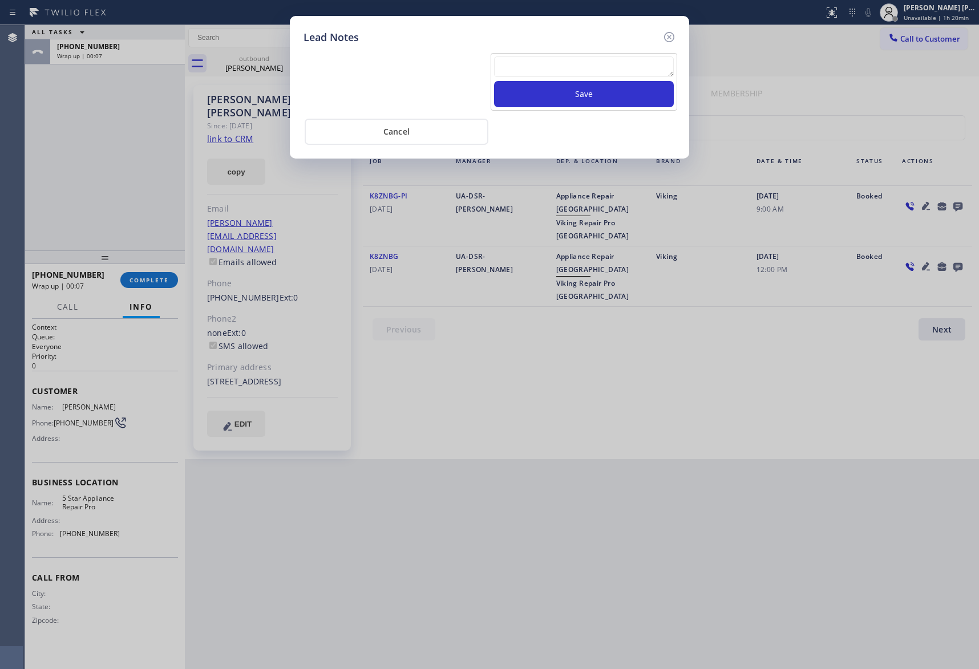
click at [612, 72] on textarea at bounding box center [584, 66] width 180 height 21
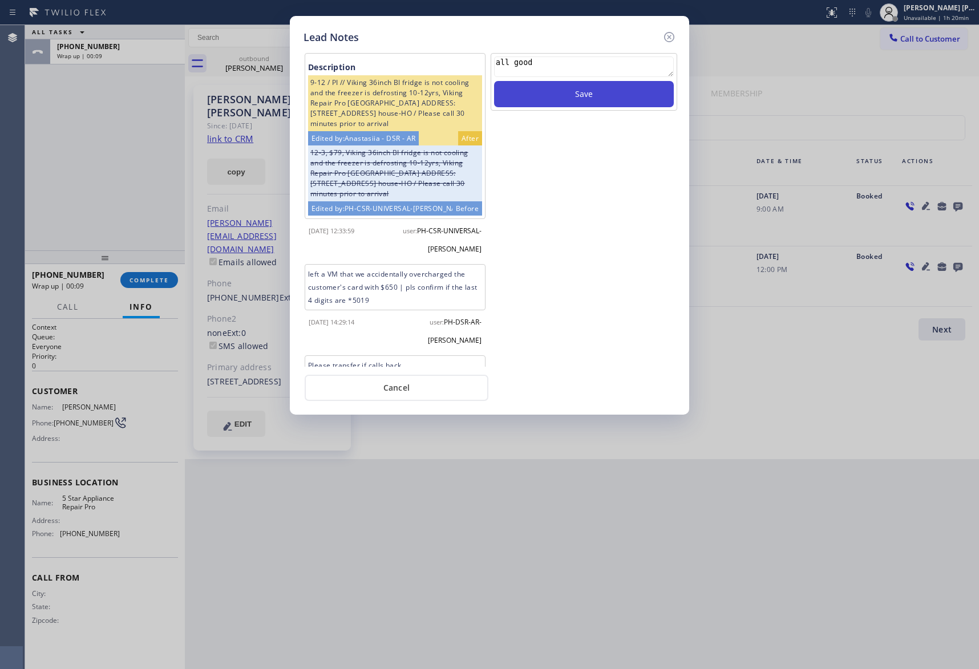
type textarea "all good"
click at [615, 98] on button "Save" at bounding box center [584, 94] width 180 height 26
click at [670, 37] on icon at bounding box center [669, 37] width 14 height 14
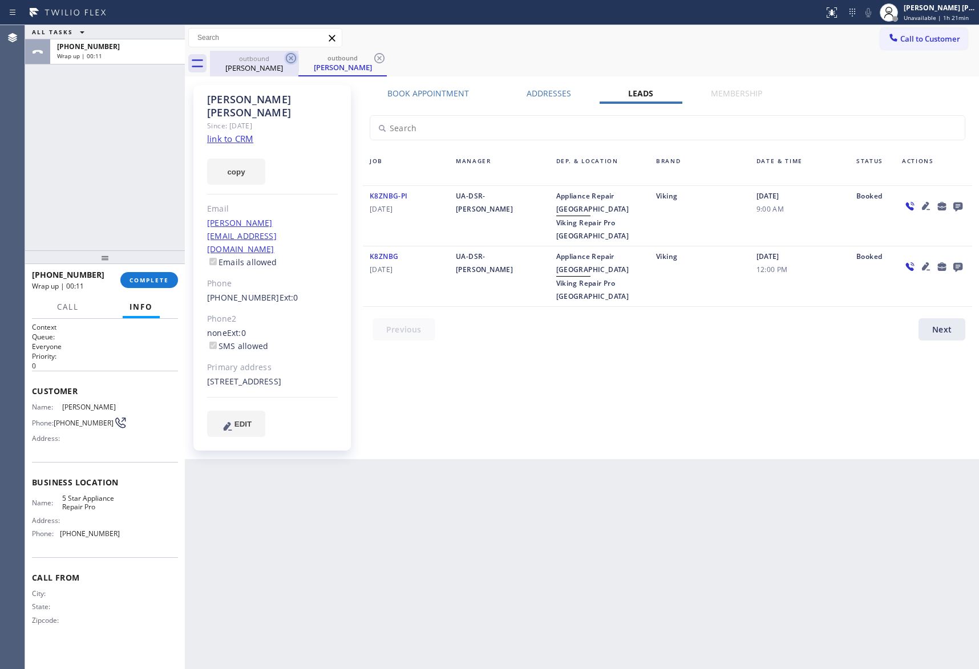
drag, startPoint x: 258, startPoint y: 60, endPoint x: 286, endPoint y: 59, distance: 28.0
click at [263, 60] on div "outbound" at bounding box center [254, 58] width 86 height 9
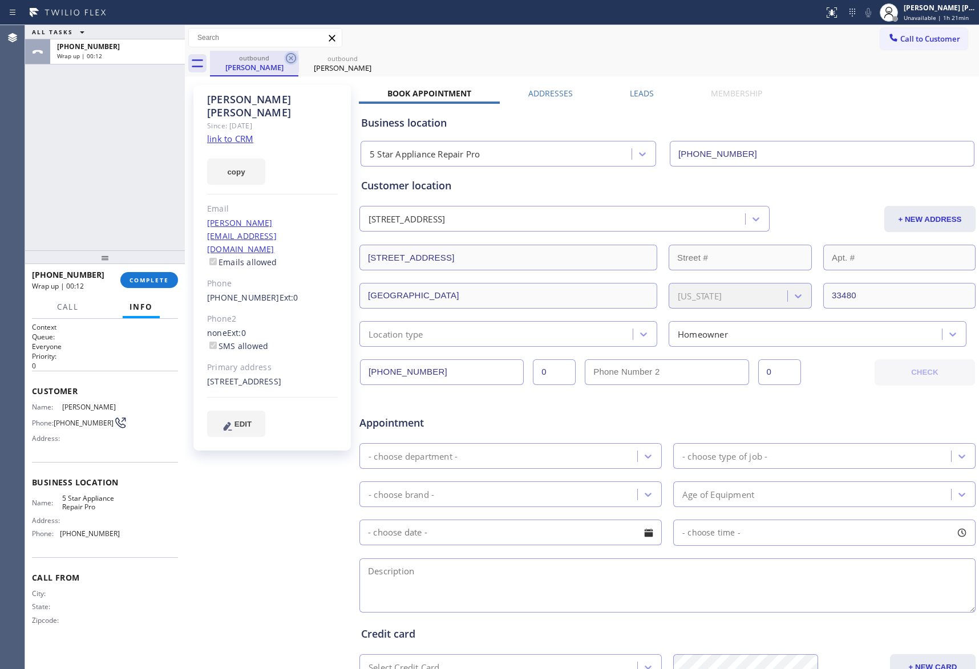
click at [286, 59] on icon at bounding box center [291, 58] width 10 height 10
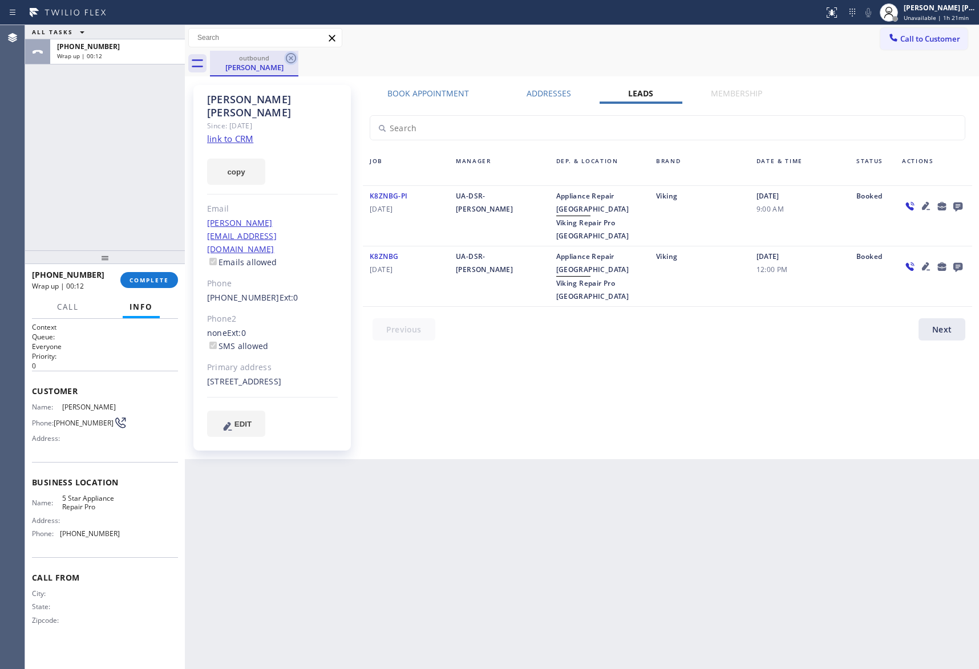
click at [291, 59] on icon at bounding box center [291, 58] width 14 height 14
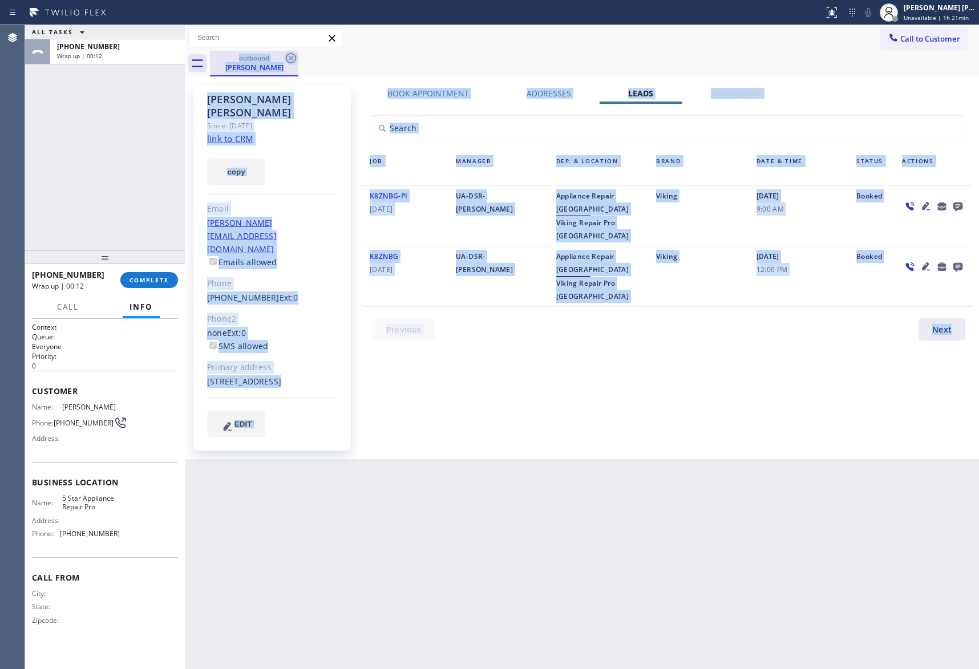
click at [291, 59] on div "outbound Joe Crossen" at bounding box center [594, 64] width 769 height 26
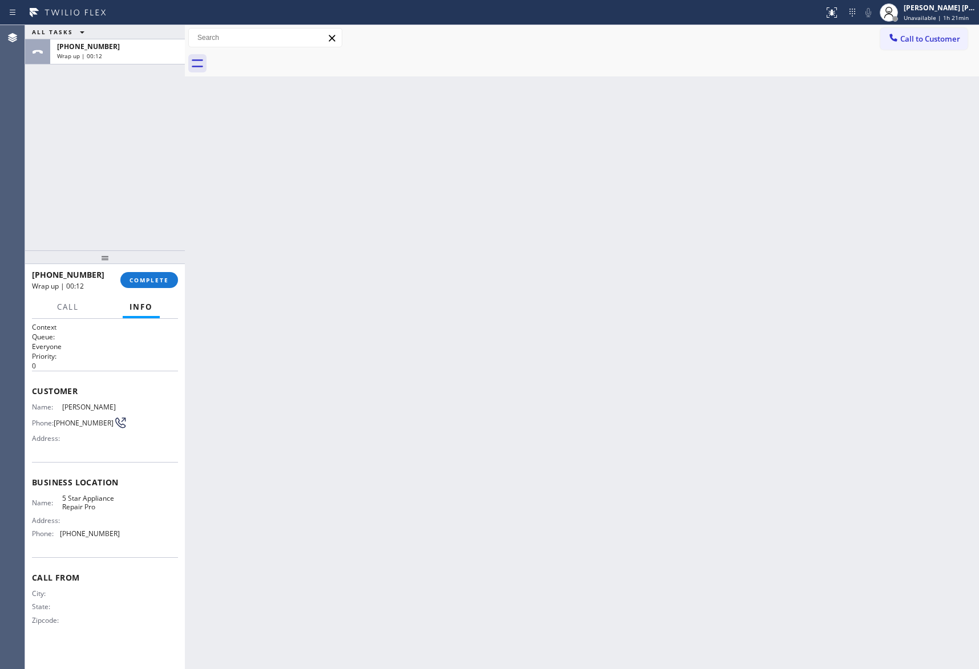
click at [291, 59] on div at bounding box center [594, 64] width 769 height 26
click at [155, 284] on button "COMPLETE" at bounding box center [149, 280] width 58 height 16
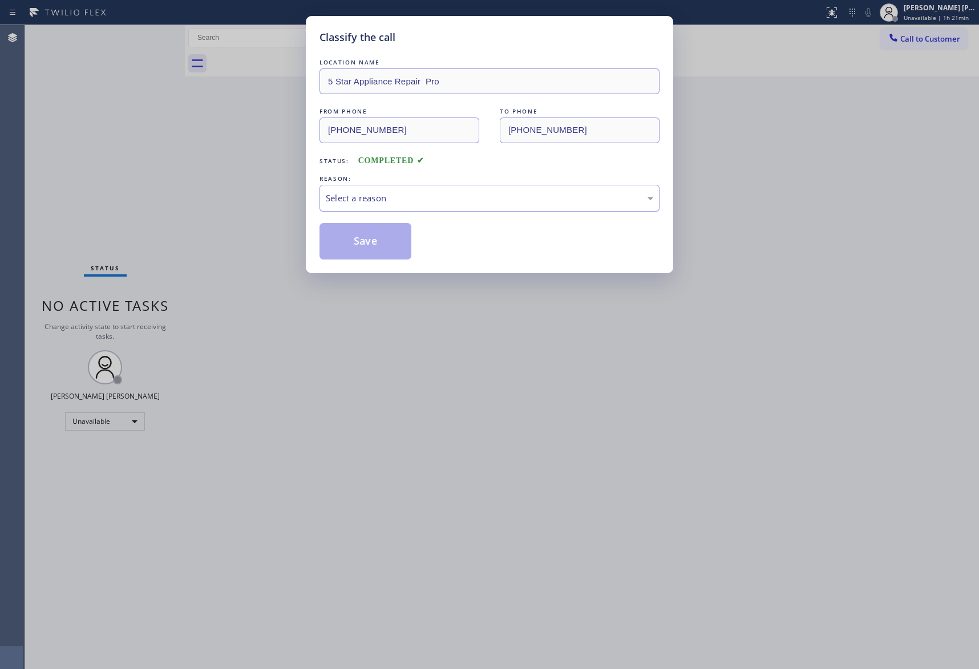
click at [402, 197] on div "Select a reason" at bounding box center [490, 198] width 328 height 13
click at [354, 239] on button "Save" at bounding box center [366, 241] width 92 height 37
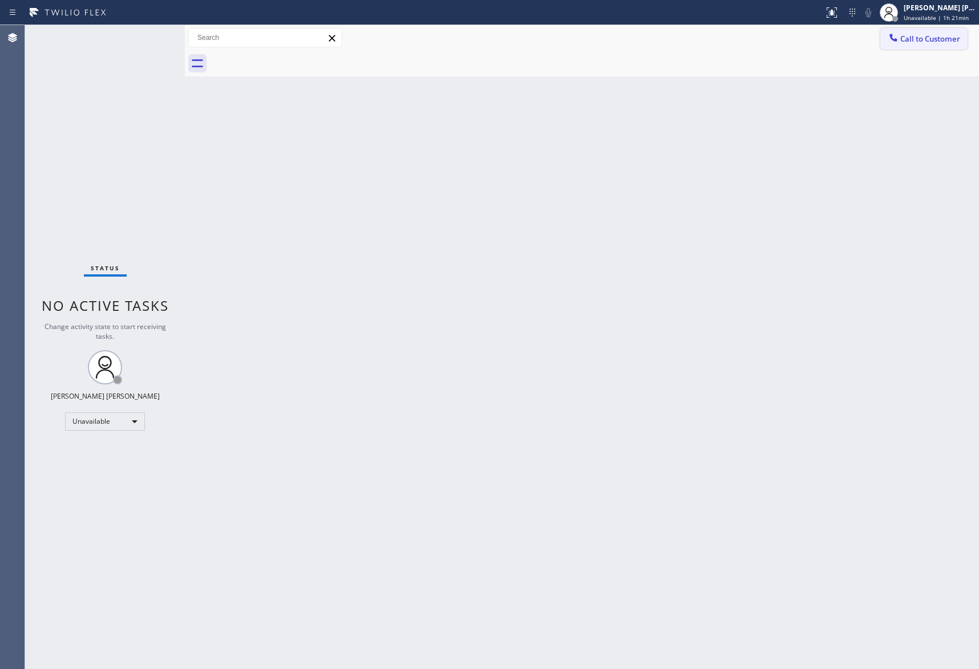
click at [913, 42] on span "Call to Customer" at bounding box center [930, 39] width 60 height 10
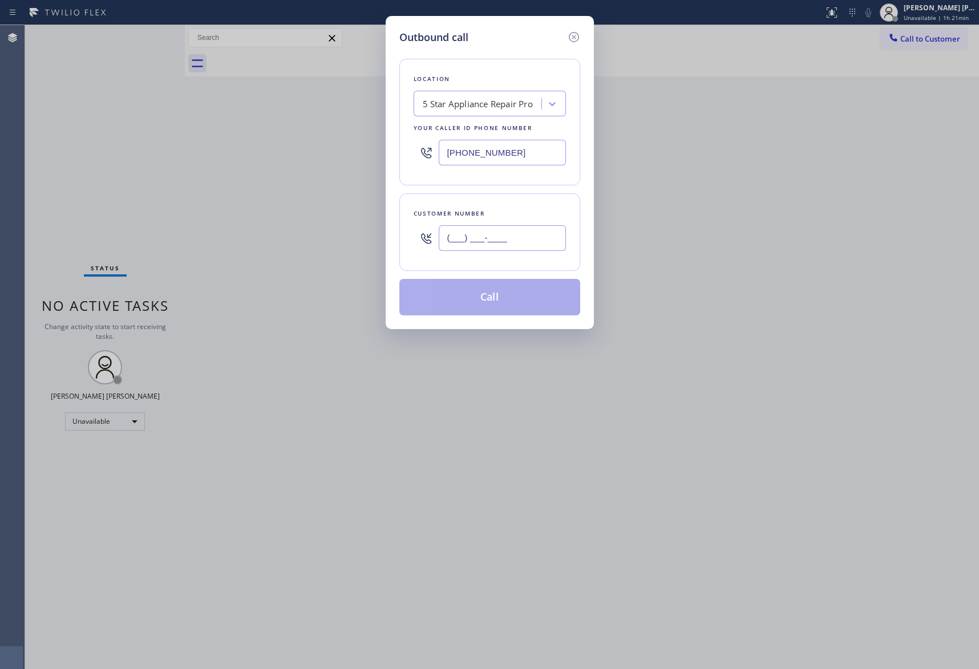
click at [533, 236] on input "(___) ___-____" at bounding box center [502, 238] width 127 height 26
paste input "415) 467-8512"
type input "(415) 467-8512"
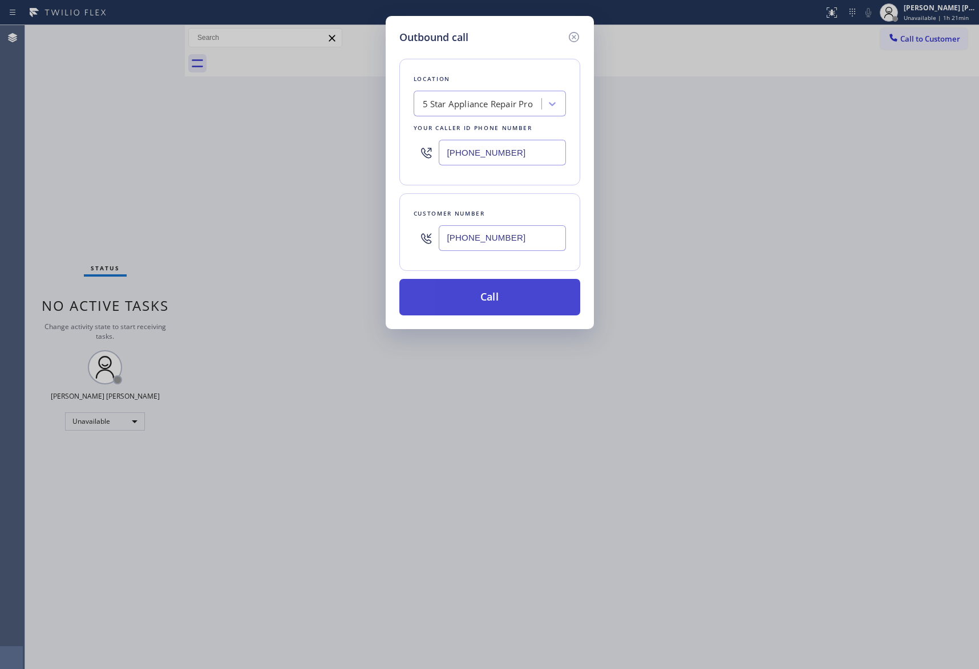
click at [509, 300] on button "Call" at bounding box center [489, 297] width 181 height 37
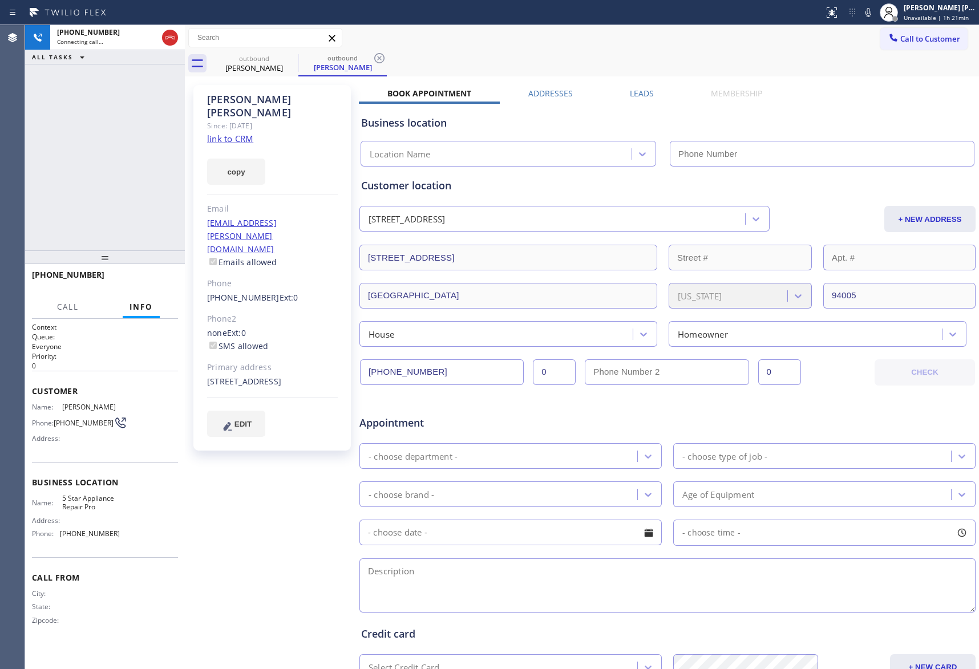
type input "[PHONE_NUMBER]"
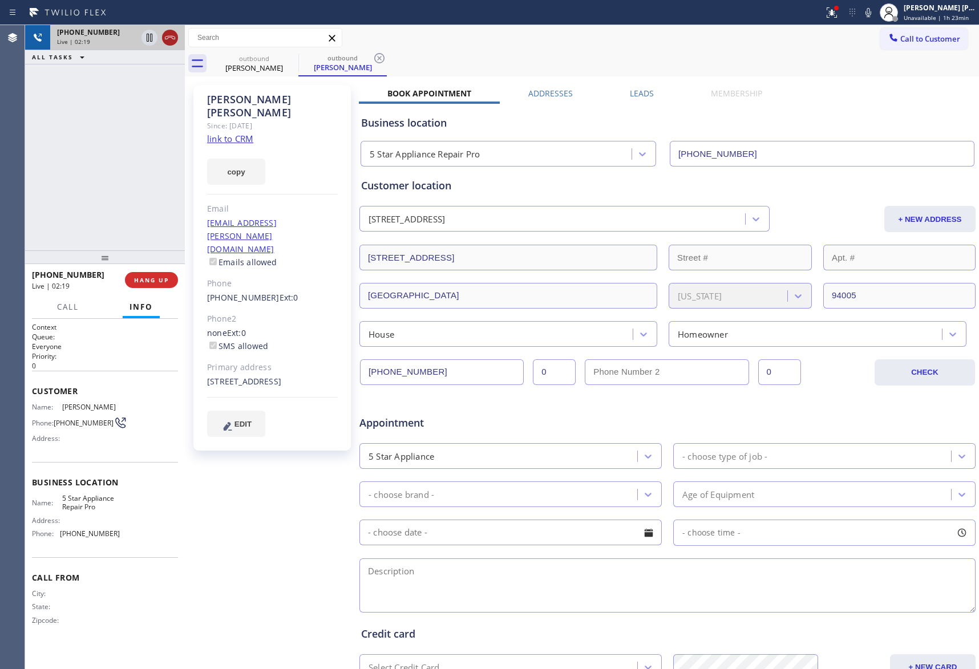
click at [171, 41] on icon at bounding box center [170, 38] width 14 height 14
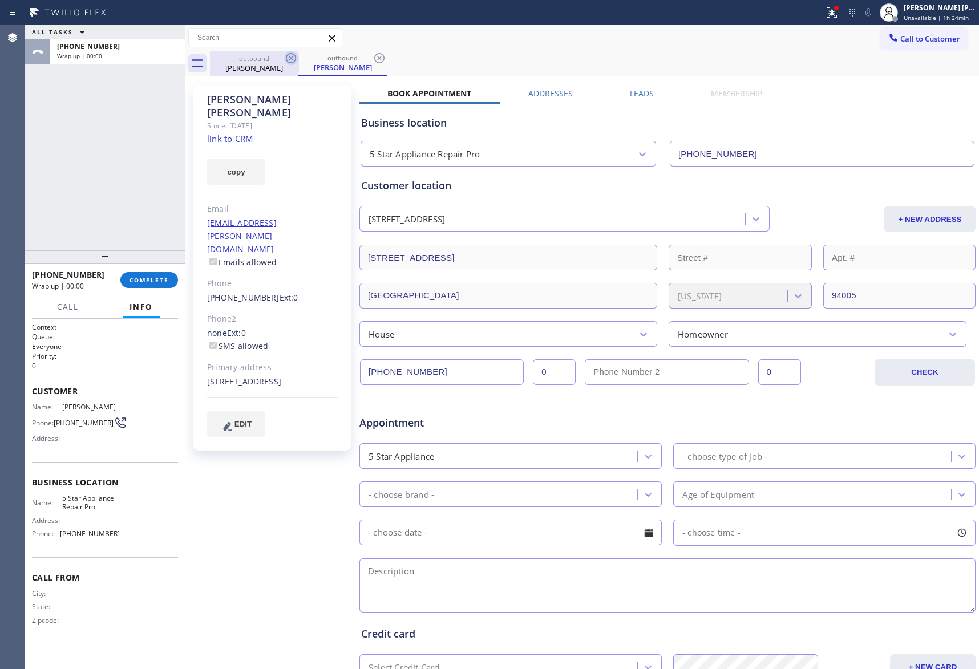
drag, startPoint x: 264, startPoint y: 66, endPoint x: 292, endPoint y: 59, distance: 29.3
click at [269, 65] on div "Ray Miller" at bounding box center [254, 68] width 86 height 10
click at [293, 59] on icon at bounding box center [291, 58] width 14 height 14
click at [293, 57] on icon at bounding box center [291, 58] width 14 height 14
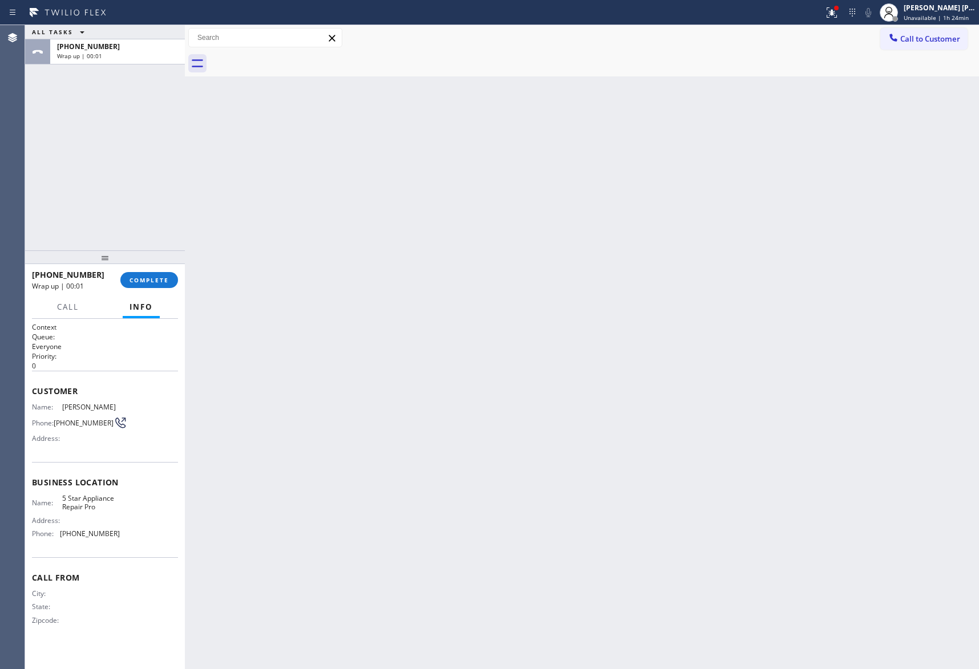
click at [293, 57] on div at bounding box center [594, 64] width 769 height 26
click at [147, 279] on span "COMPLETE" at bounding box center [149, 280] width 39 height 8
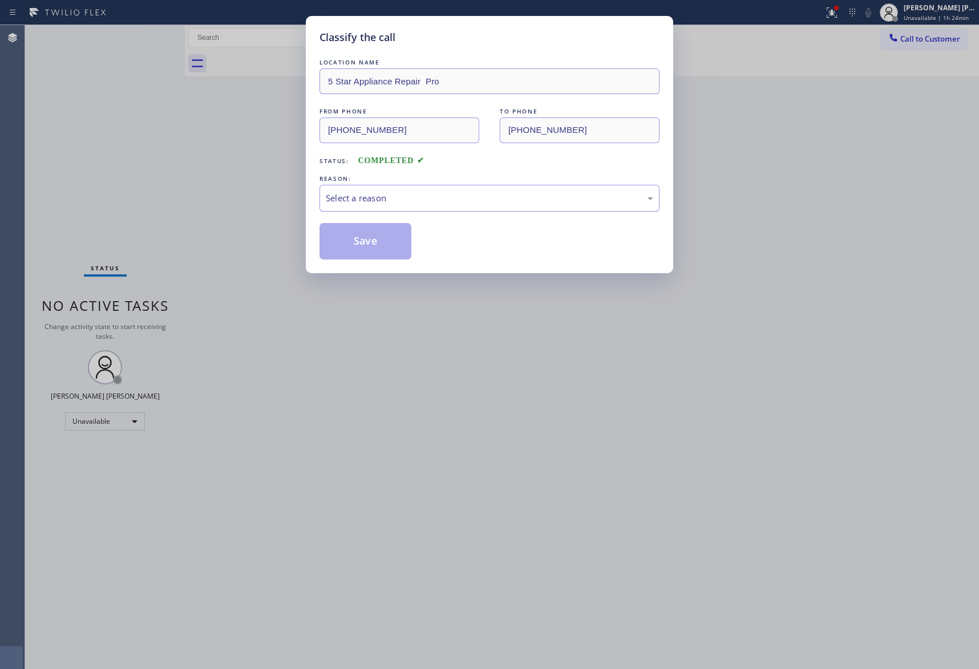
click at [453, 196] on div "Select a reason" at bounding box center [490, 198] width 328 height 13
click at [365, 238] on button "Save" at bounding box center [366, 241] width 92 height 37
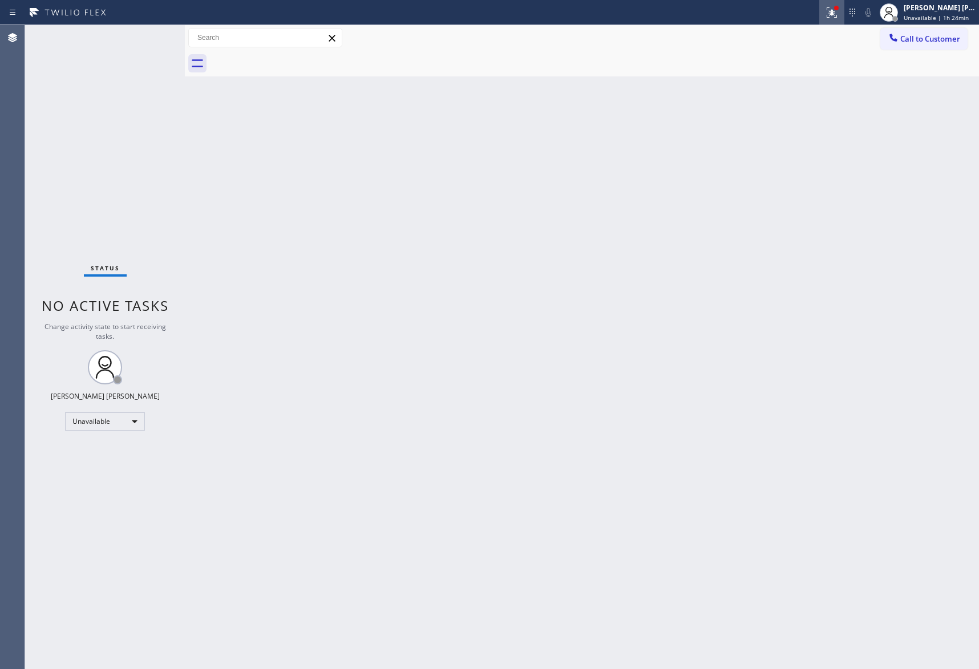
click at [835, 3] on button at bounding box center [831, 12] width 25 height 25
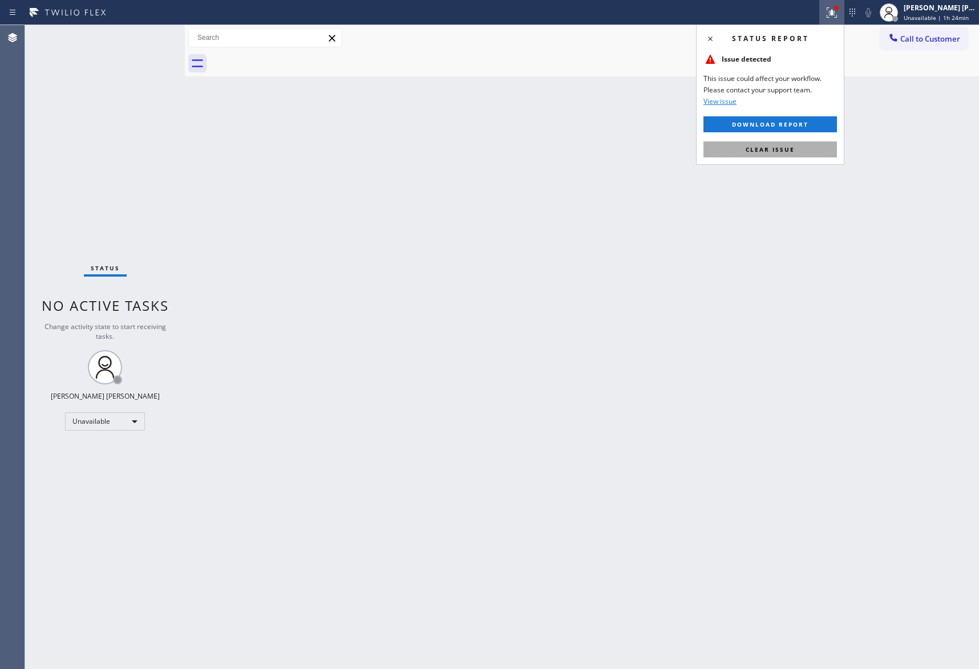
click at [787, 147] on span "Clear issue" at bounding box center [770, 150] width 49 height 8
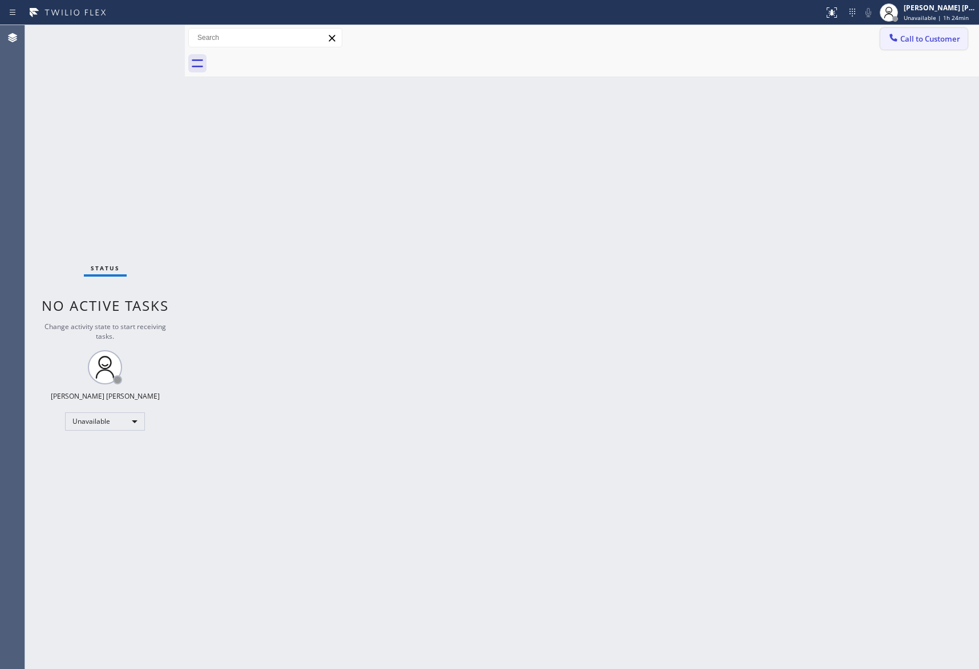
click at [930, 37] on span "Call to Customer" at bounding box center [930, 39] width 60 height 10
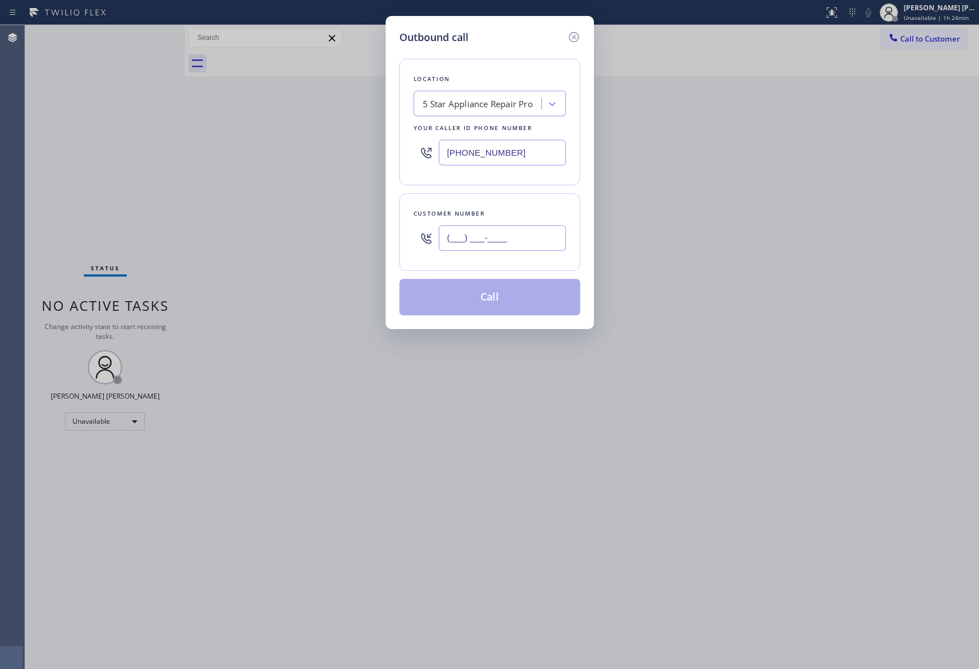
click at [523, 226] on input "(___) ___-____" at bounding box center [502, 238] width 127 height 26
click at [514, 244] on input "(___) ___-____" at bounding box center [502, 238] width 127 height 26
paste input "text"
drag, startPoint x: 516, startPoint y: 237, endPoint x: 291, endPoint y: 225, distance: 225.7
click at [291, 225] on div "Outbound call Location 5 Star Appliance Repair Pro Your caller id phone number …" at bounding box center [489, 334] width 979 height 669
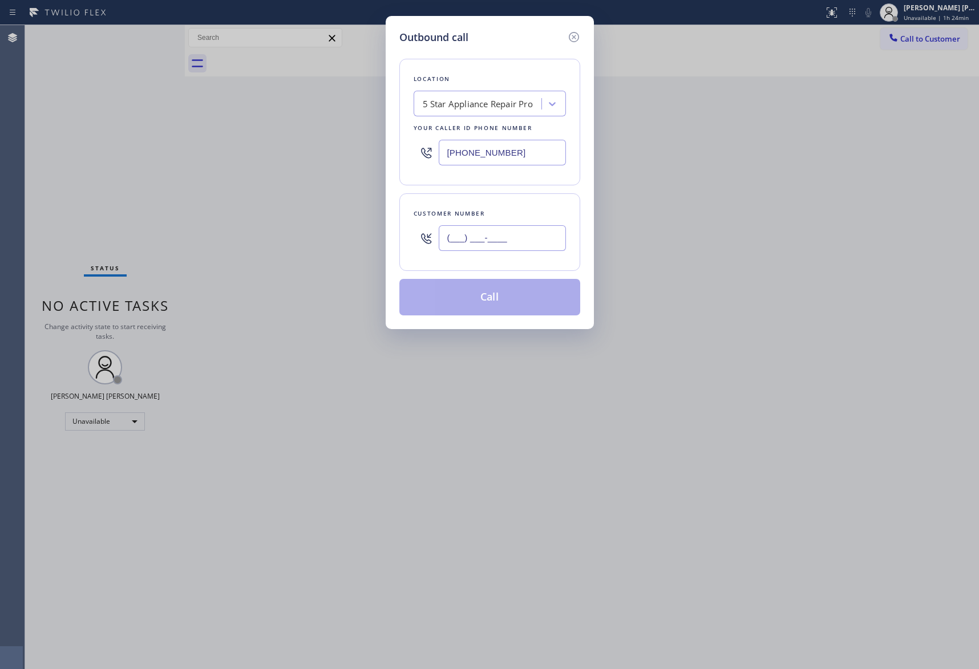
paste input "408) 691-0006"
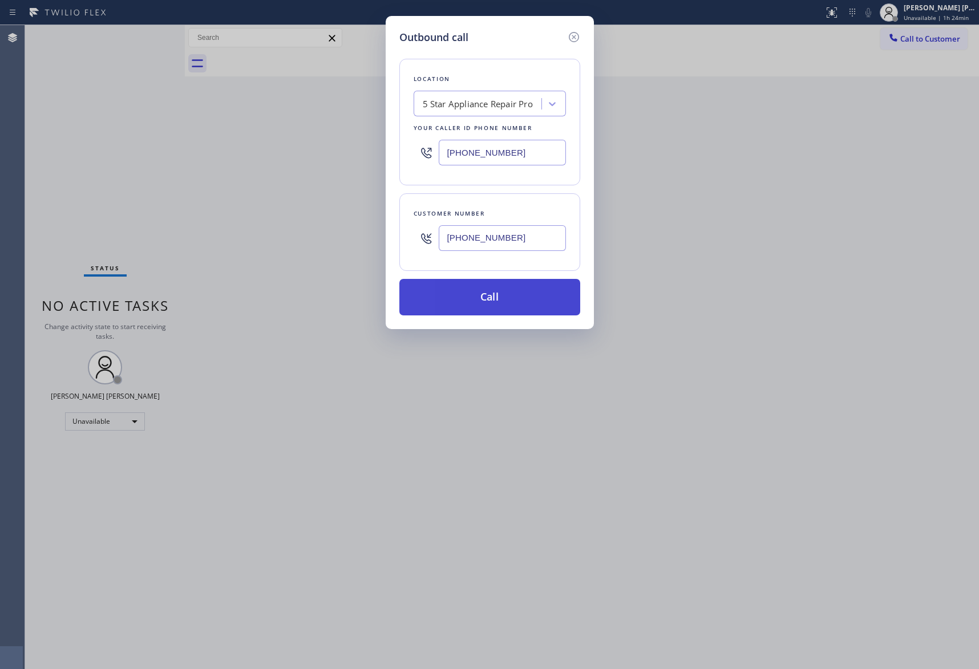
type input "(408) 691-0006"
click at [448, 300] on button "Call" at bounding box center [489, 297] width 181 height 37
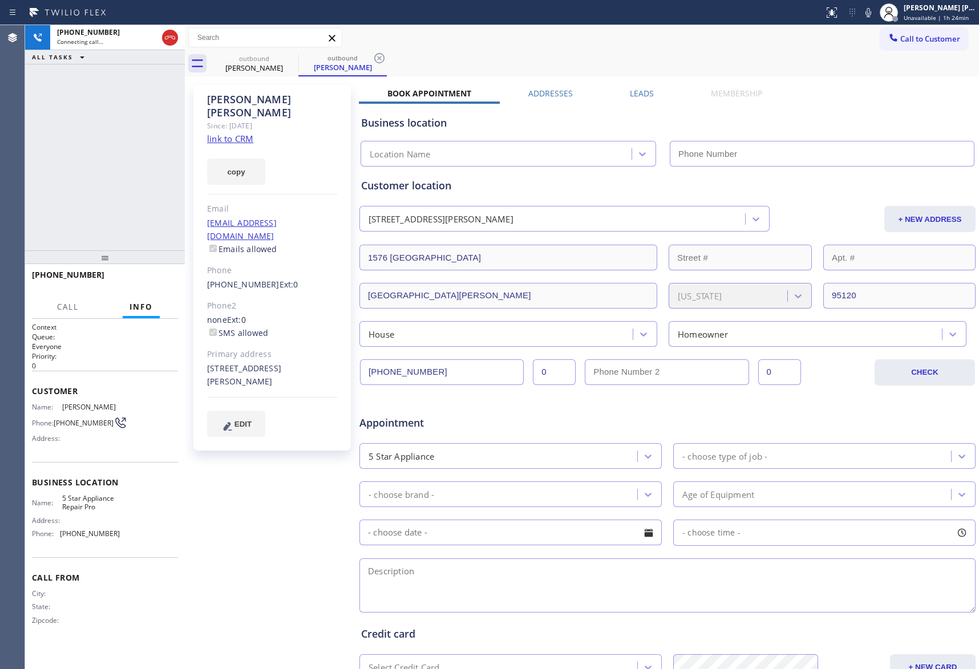
type input "[PHONE_NUMBER]"
click at [633, 96] on label "Leads" at bounding box center [642, 93] width 24 height 11
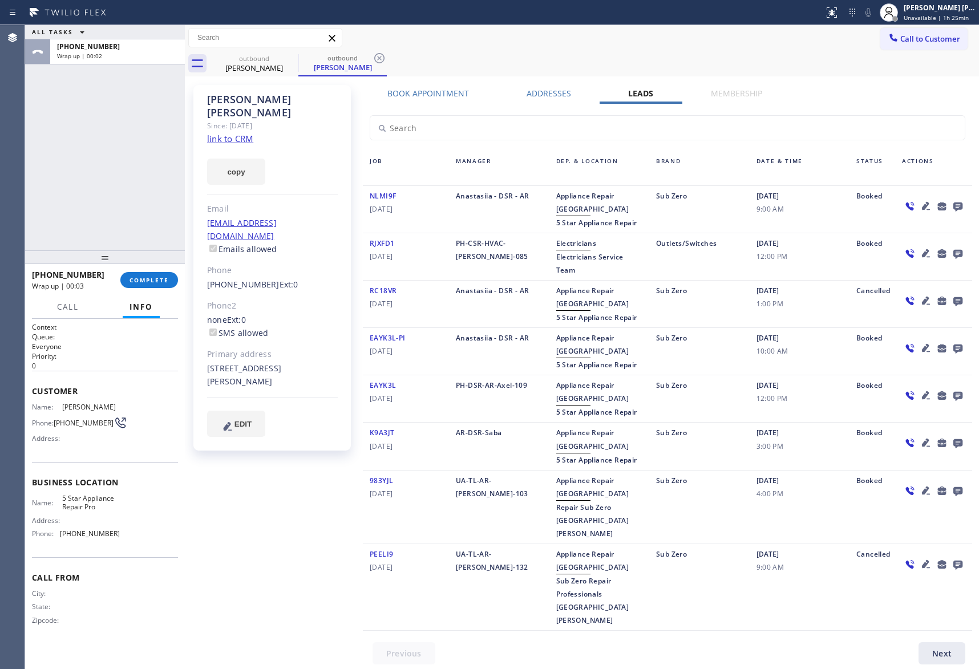
click at [959, 208] on icon at bounding box center [958, 207] width 9 height 9
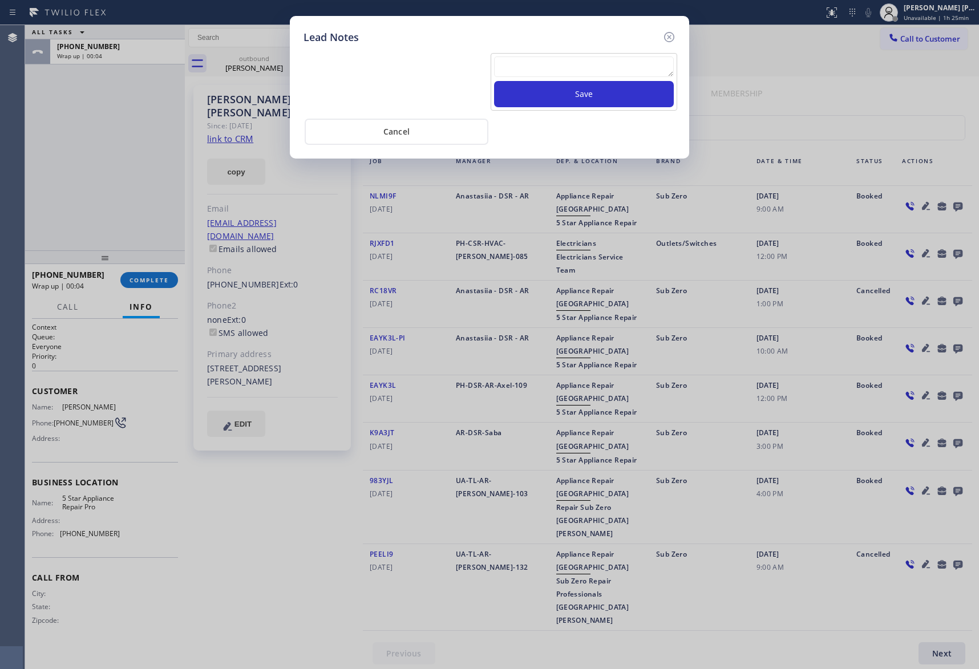
click at [548, 62] on textarea at bounding box center [584, 66] width 180 height 21
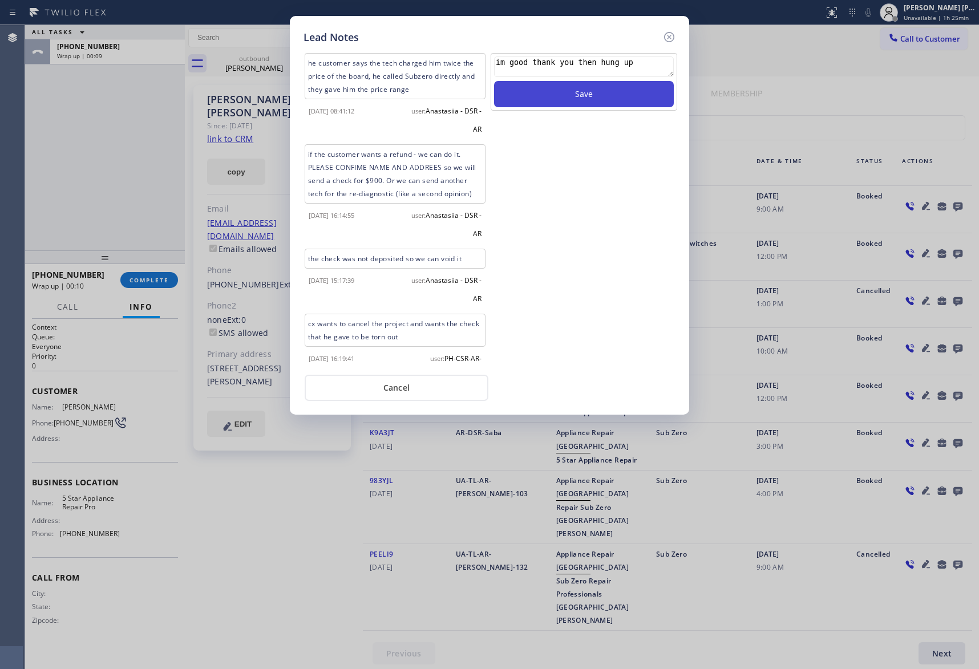
type textarea "im good thank you then hung up"
click at [613, 94] on button "Save" at bounding box center [584, 94] width 180 height 26
click at [664, 37] on icon at bounding box center [669, 37] width 10 height 10
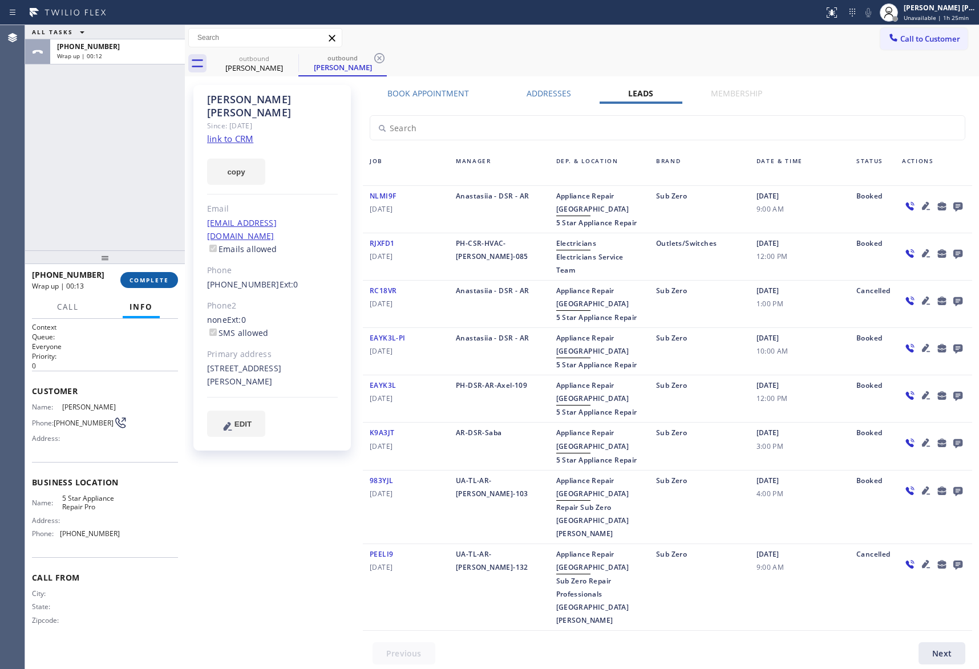
click at [136, 279] on span "COMPLETE" at bounding box center [149, 280] width 39 height 8
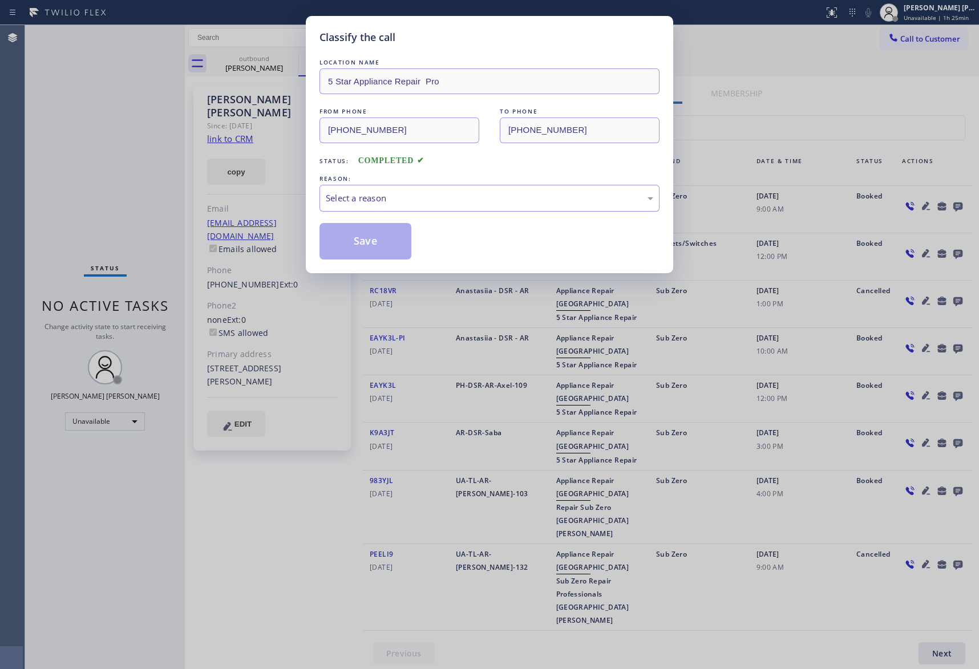
click at [359, 194] on div "Select a reason" at bounding box center [490, 198] width 328 height 13
click at [352, 247] on button "Save" at bounding box center [366, 241] width 92 height 37
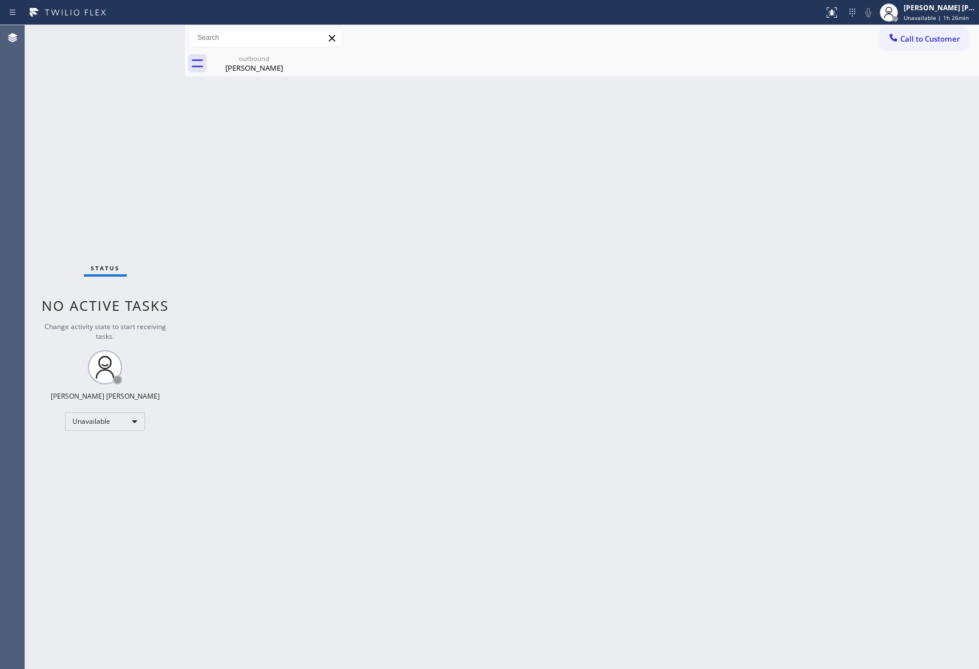
click at [273, 62] on div "outbound" at bounding box center [254, 58] width 86 height 9
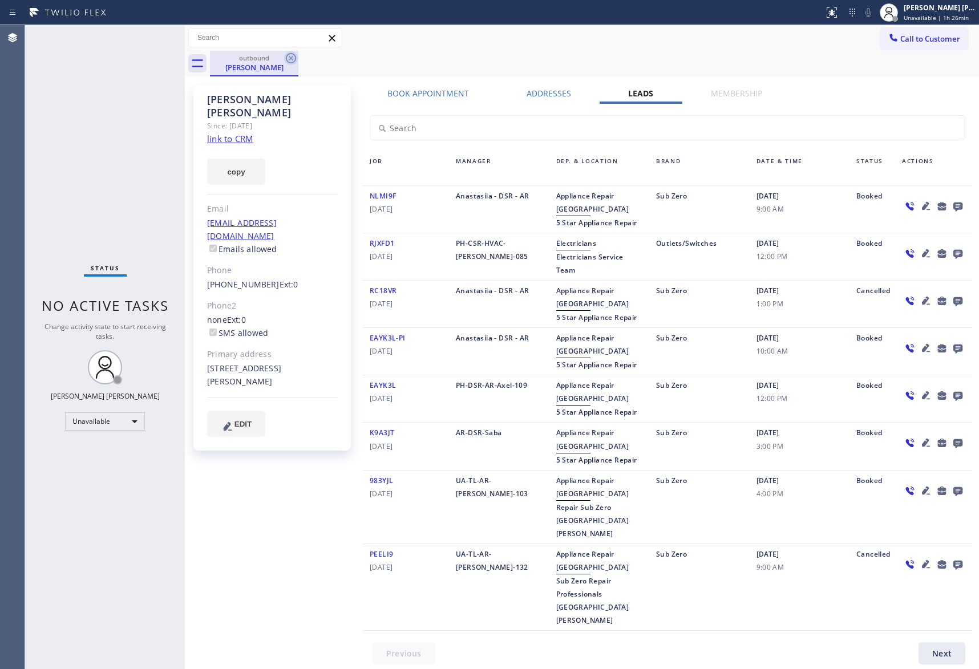
drag, startPoint x: 304, startPoint y: 57, endPoint x: 295, endPoint y: 56, distance: 8.6
click at [304, 56] on div "outbound Scott Landstrom" at bounding box center [594, 64] width 769 height 26
click at [294, 56] on icon at bounding box center [291, 58] width 14 height 14
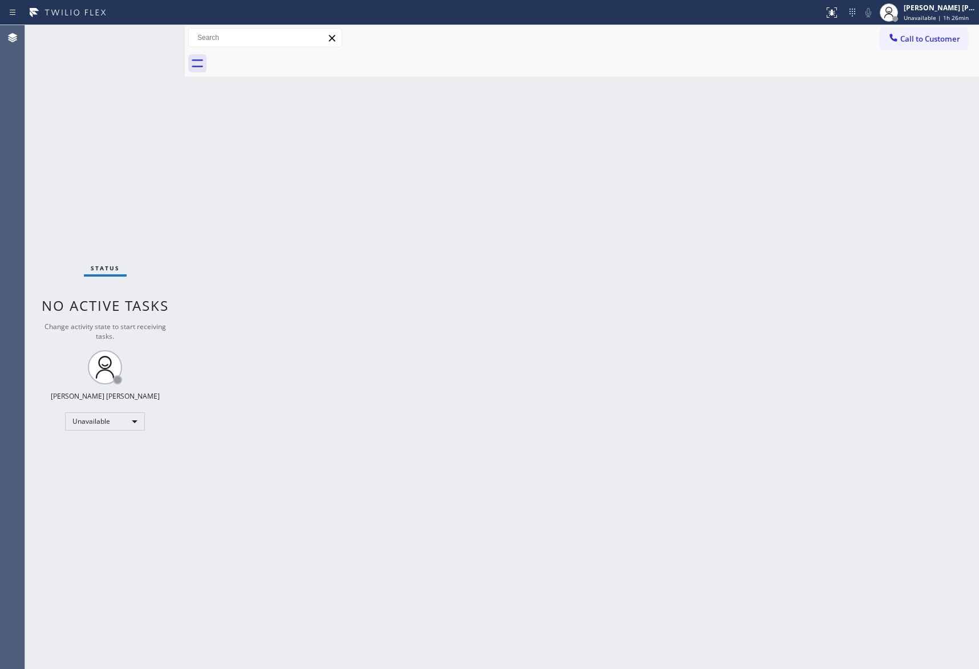
click at [294, 56] on div at bounding box center [594, 64] width 769 height 26
click at [948, 41] on span "Call to Customer" at bounding box center [930, 39] width 60 height 10
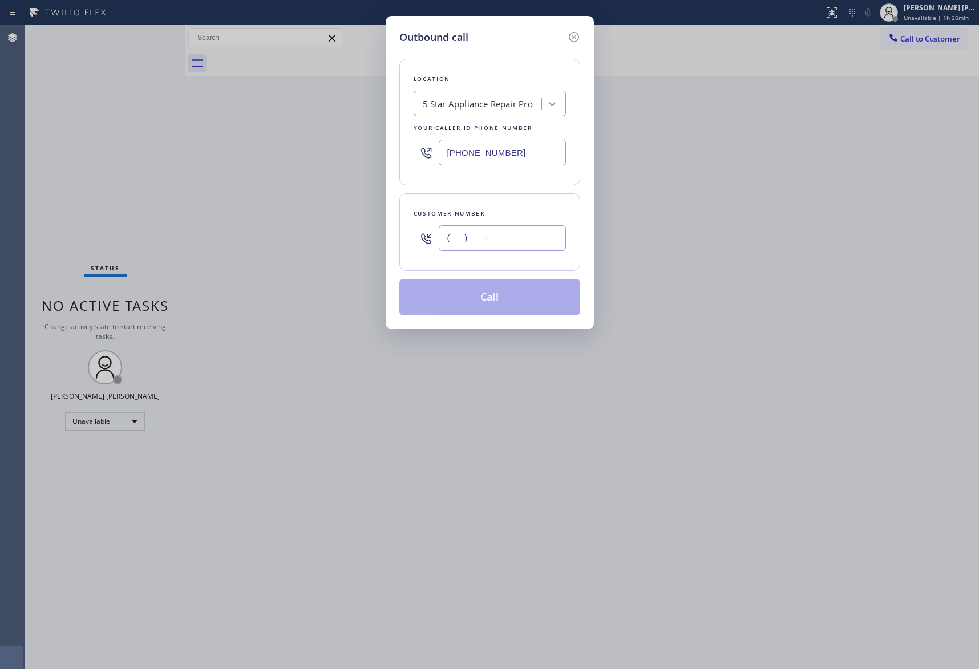
click at [522, 235] on input "(___) ___-____" at bounding box center [502, 238] width 127 height 26
paste input "310) 613-6474"
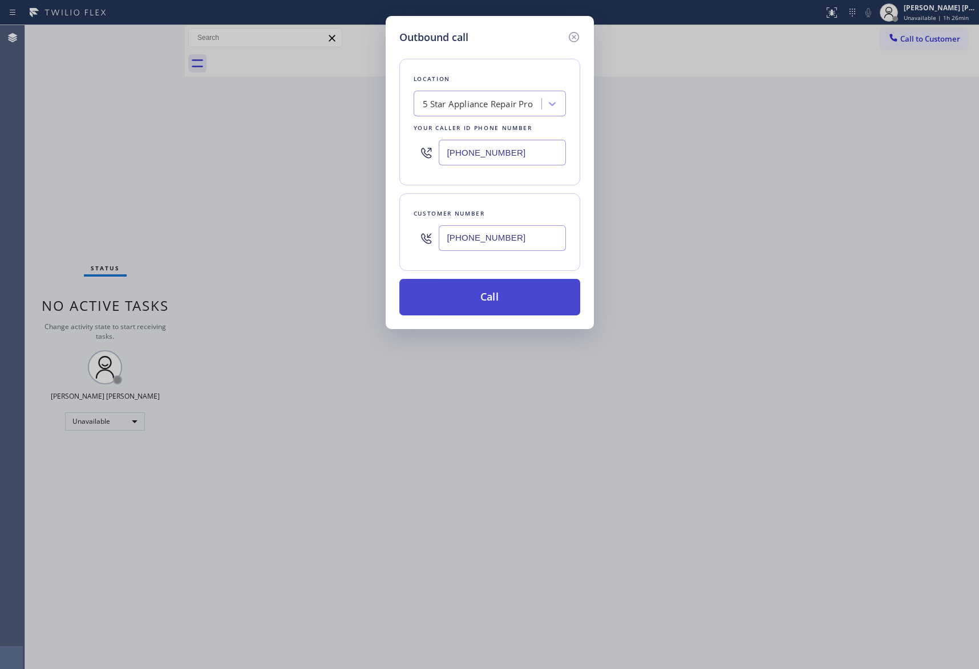
type input "(310) 613-6474"
click at [512, 302] on button "Call" at bounding box center [489, 297] width 181 height 37
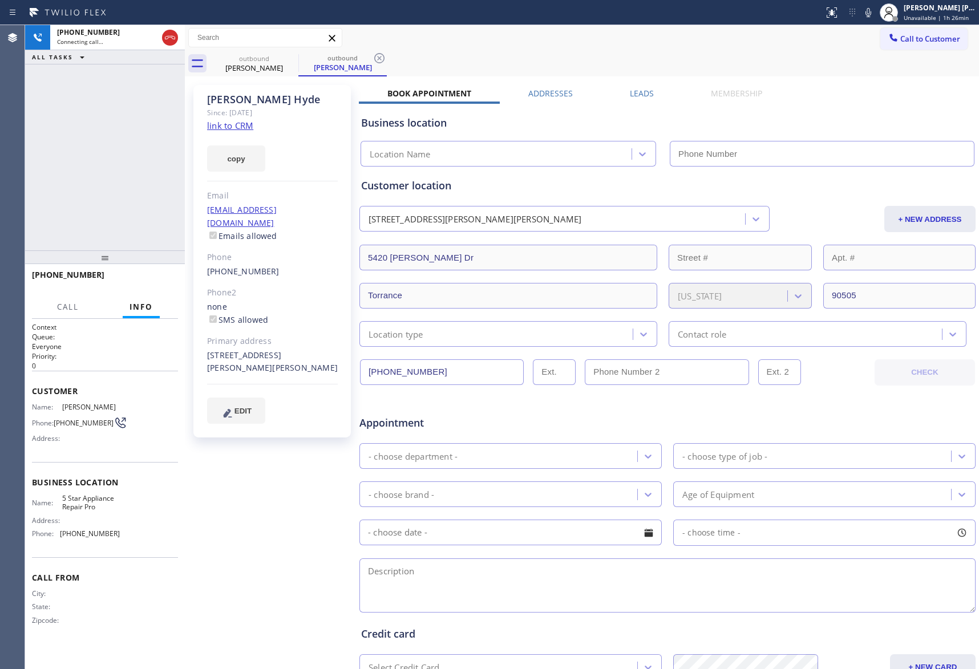
type input "[PHONE_NUMBER]"
drag, startPoint x: 154, startPoint y: 282, endPoint x: 221, endPoint y: 249, distance: 74.8
click at [154, 282] on span "HANG UP" at bounding box center [151, 280] width 35 height 8
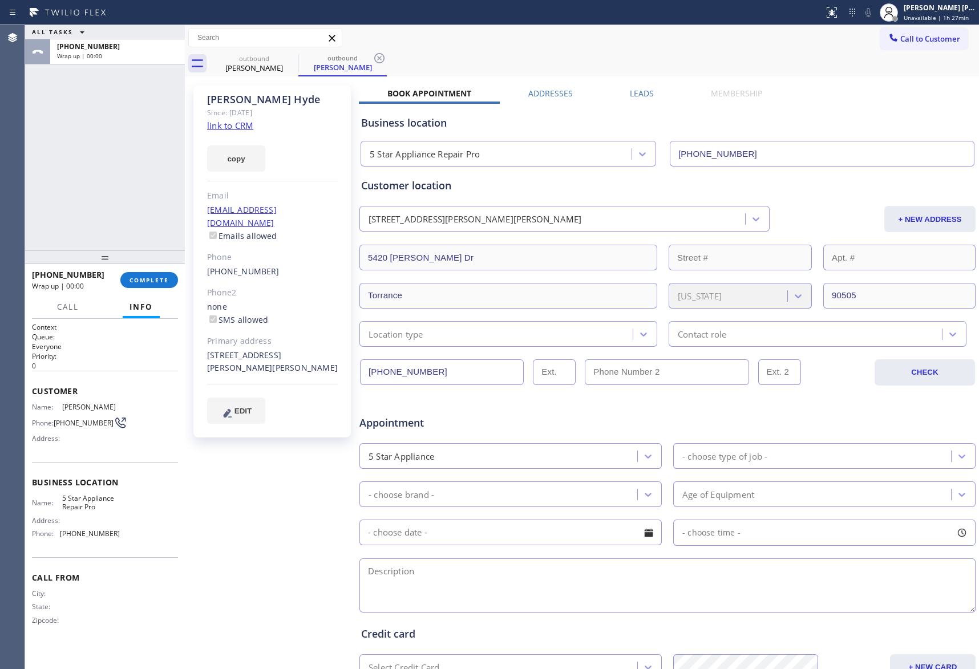
click at [643, 94] on label "Leads" at bounding box center [642, 93] width 24 height 11
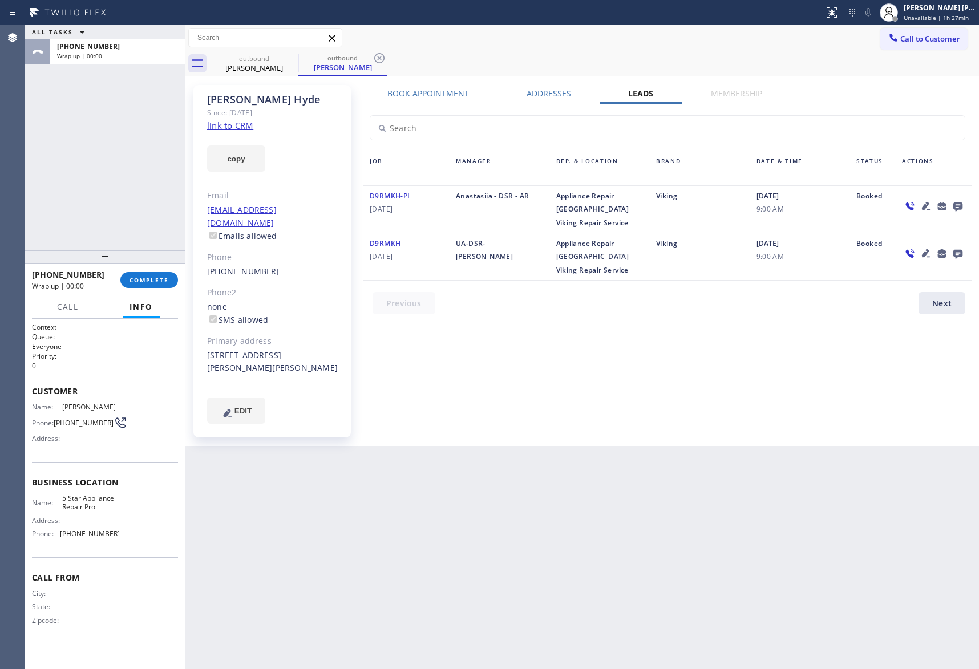
click at [956, 204] on icon at bounding box center [958, 206] width 14 height 14
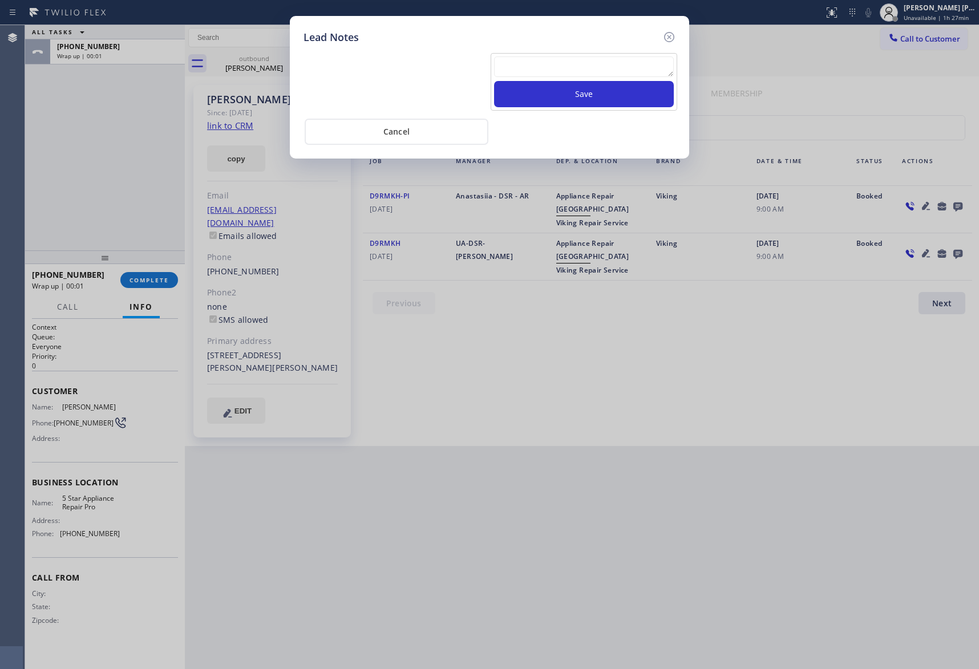
click at [594, 71] on textarea at bounding box center [584, 66] width 180 height 21
paste textarea "please transfer if cx calls back"
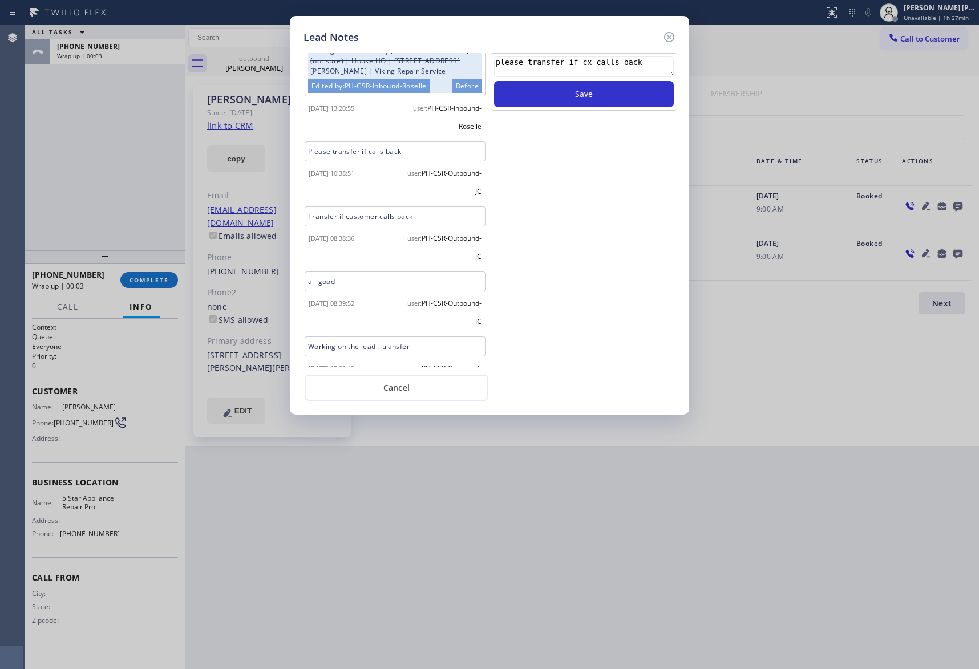
scroll to position [195, 0]
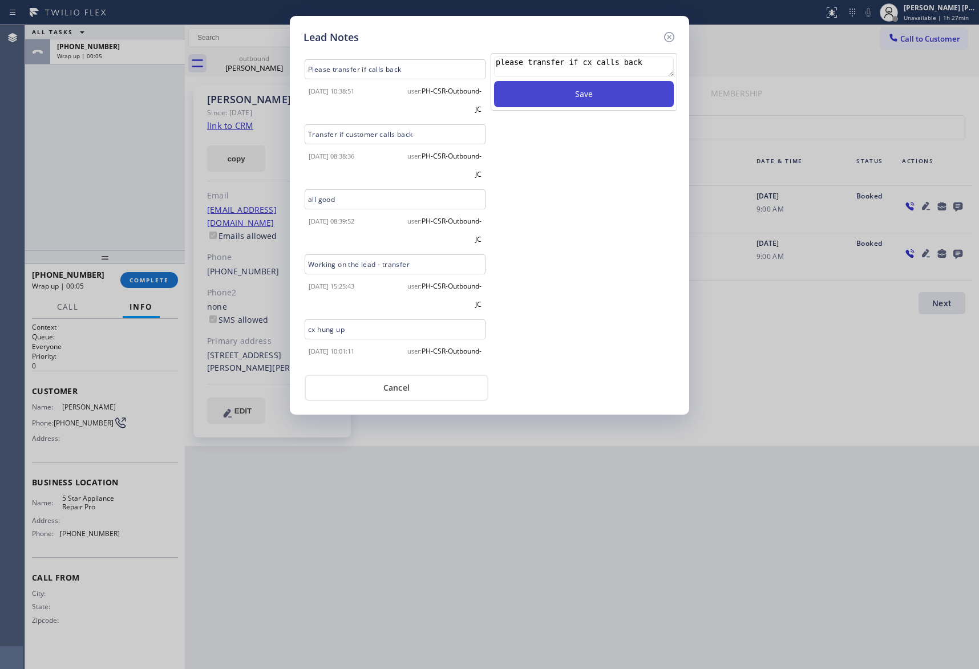
type textarea "please transfer if cx calls back"
click at [614, 91] on button "Save" at bounding box center [584, 94] width 180 height 26
click at [668, 35] on icon at bounding box center [669, 37] width 10 height 10
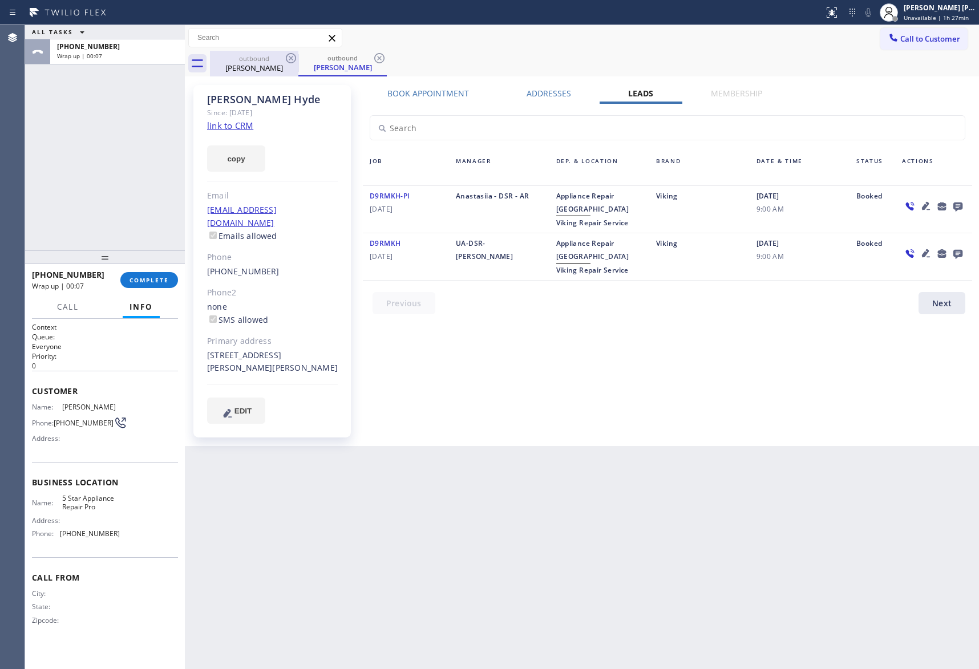
drag, startPoint x: 289, startPoint y: 69, endPoint x: 296, endPoint y: 56, distance: 14.8
click at [289, 68] on div "Eric Hyde" at bounding box center [254, 68] width 86 height 10
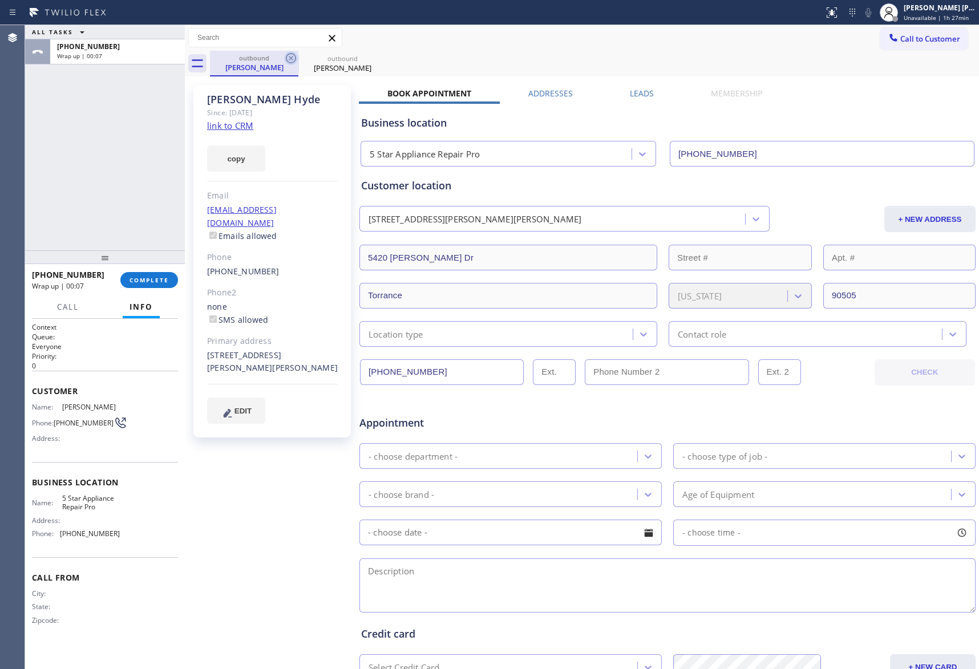
click at [296, 56] on icon at bounding box center [291, 58] width 14 height 14
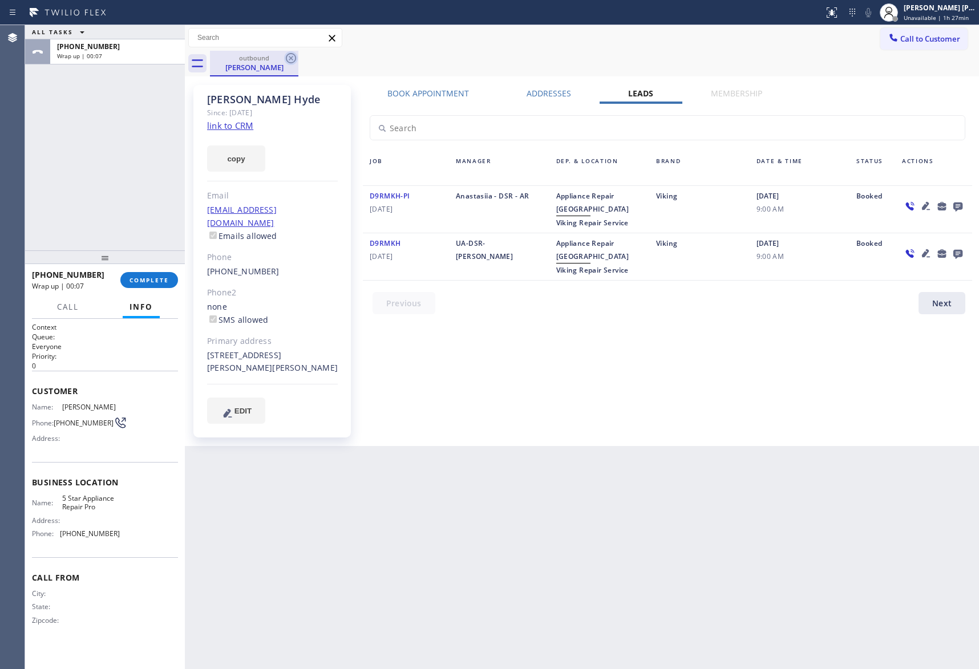
click at [296, 55] on icon at bounding box center [291, 58] width 14 height 14
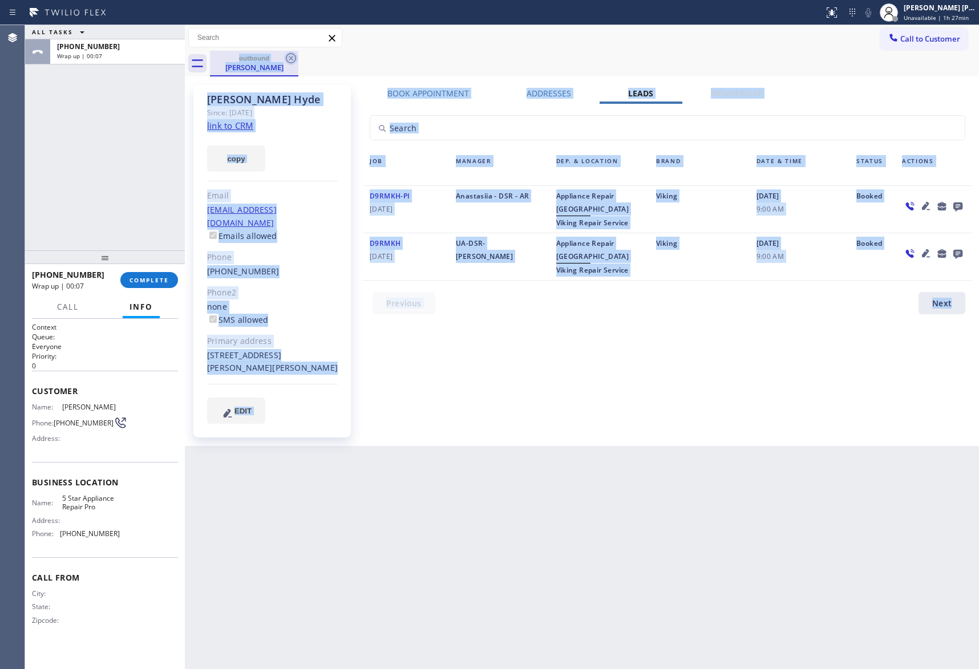
click at [296, 55] on div "outbound Eric Hyde" at bounding box center [594, 64] width 769 height 26
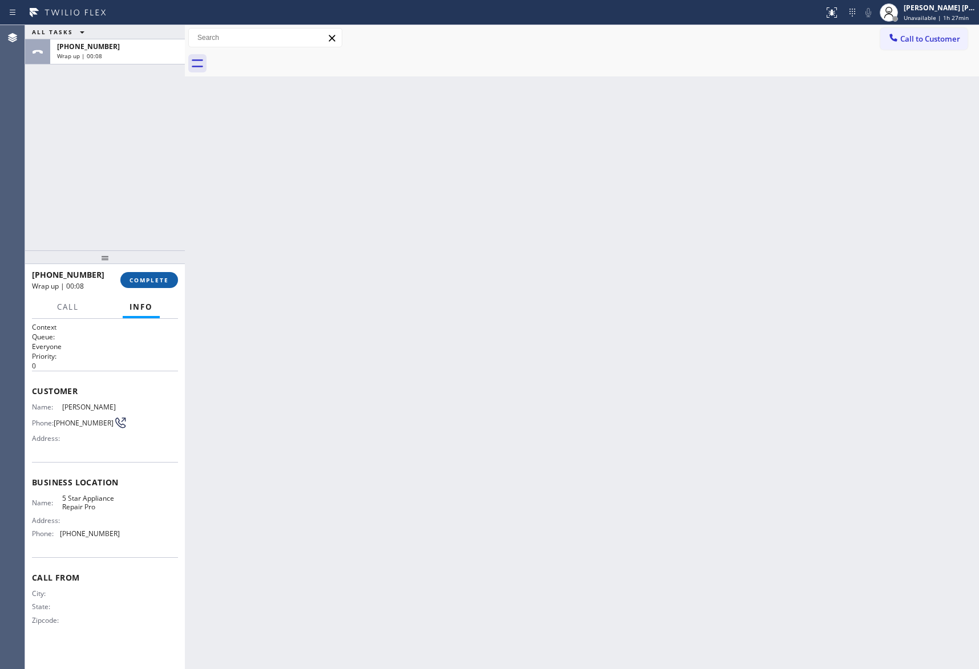
click at [146, 277] on span "COMPLETE" at bounding box center [149, 280] width 39 height 8
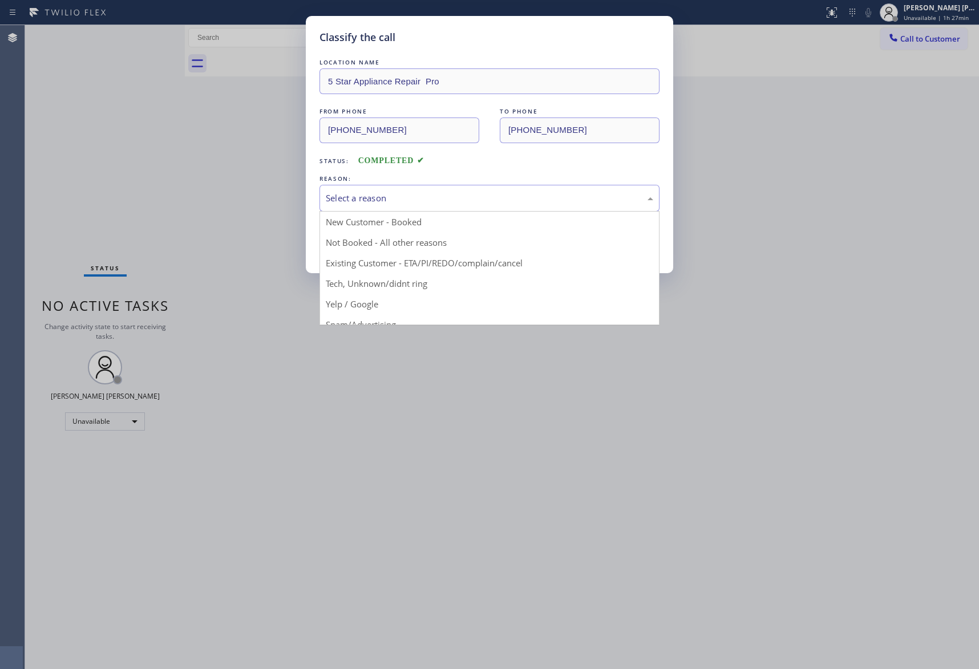
click at [457, 193] on div "Select a reason" at bounding box center [490, 198] width 328 height 13
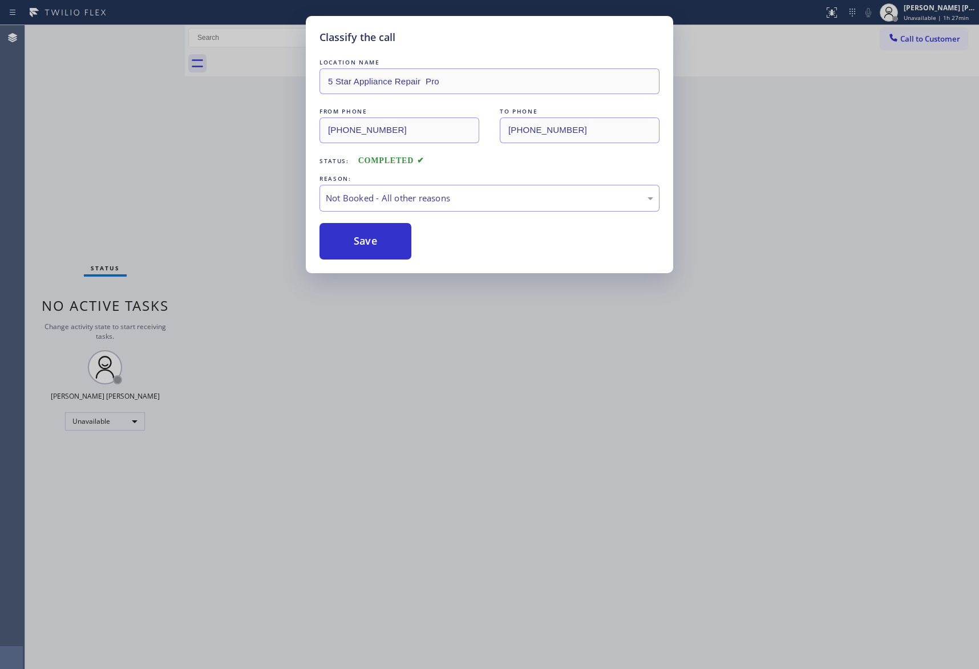
click at [373, 242] on button "Save" at bounding box center [366, 241] width 92 height 37
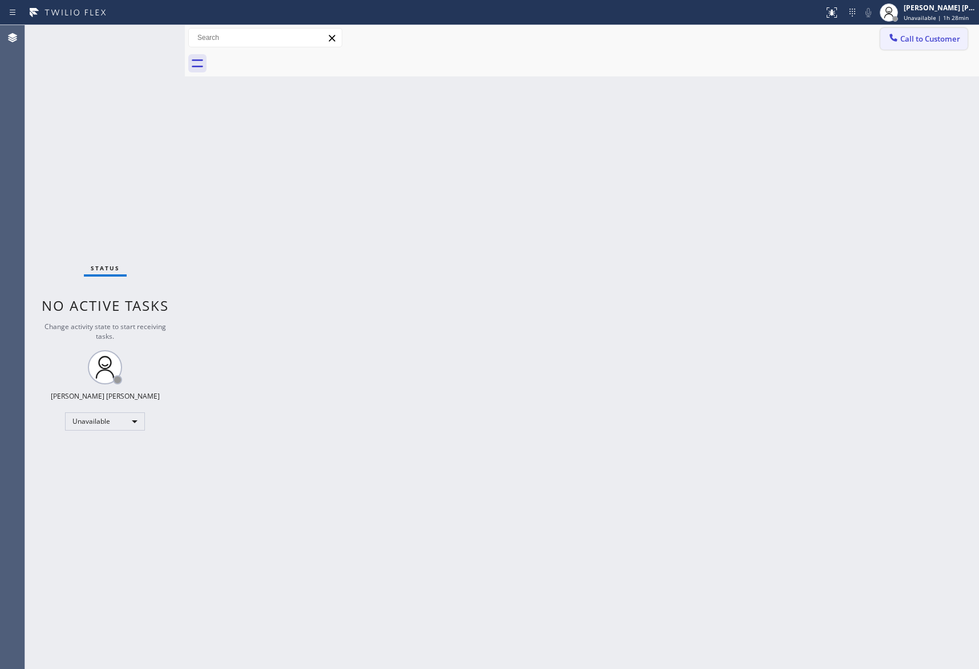
click at [929, 37] on span "Call to Customer" at bounding box center [930, 39] width 60 height 10
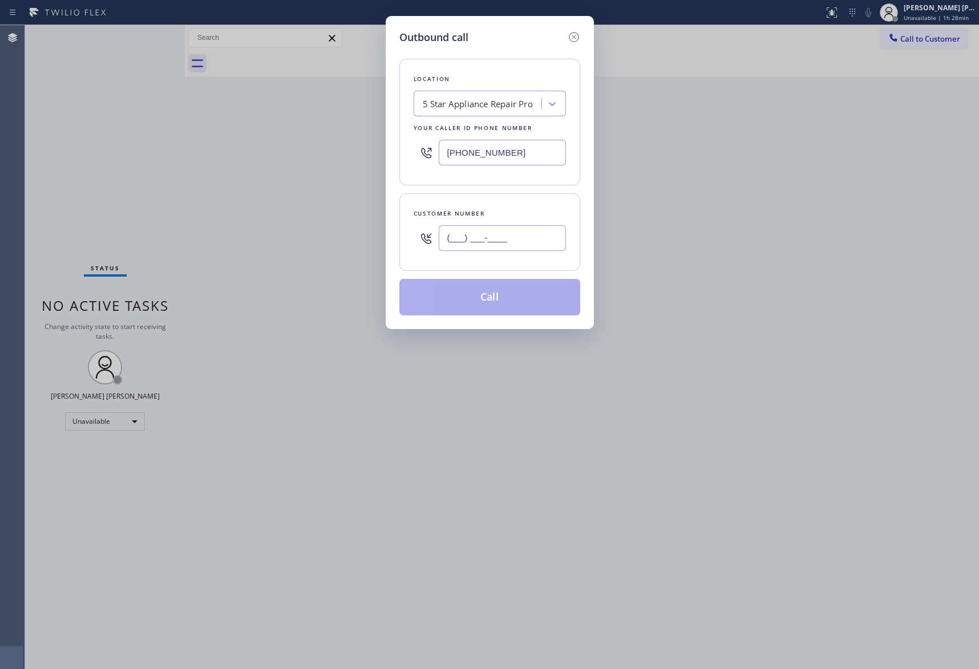
click at [522, 243] on input "(___) ___-____" at bounding box center [502, 238] width 127 height 26
paste input "734) 649-7184"
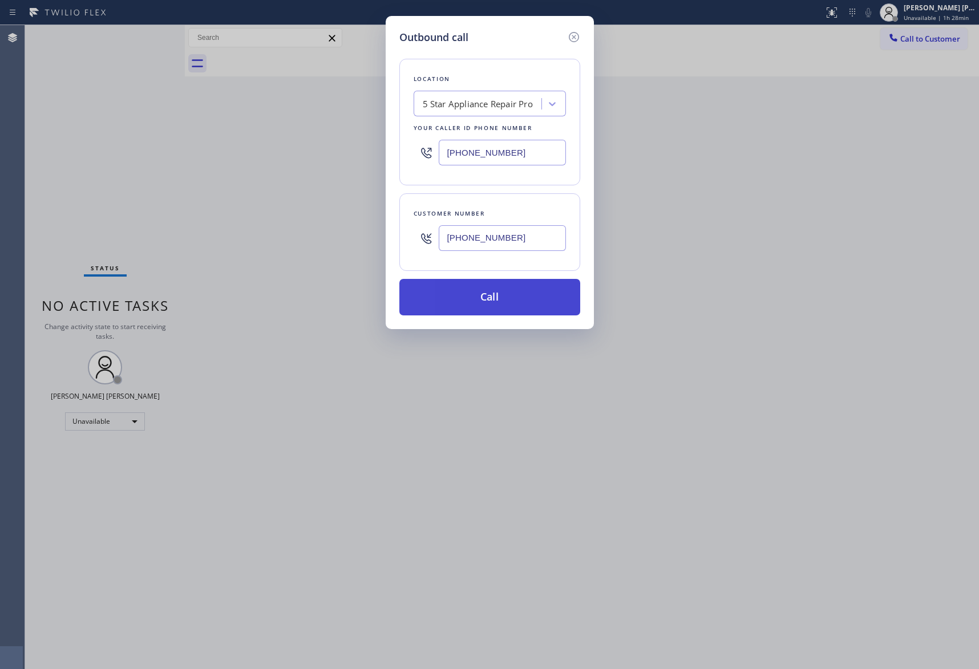
type input "(734) 649-7184"
click at [507, 294] on button "Call" at bounding box center [489, 297] width 181 height 37
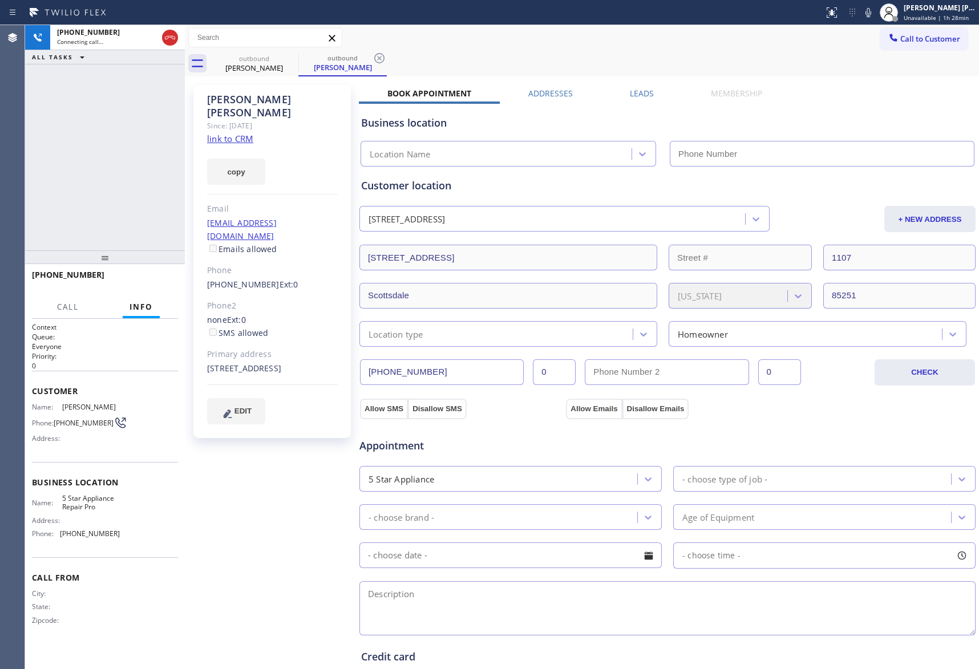
type input "[PHONE_NUMBER]"
click at [151, 274] on button "HANG UP" at bounding box center [151, 280] width 53 height 16
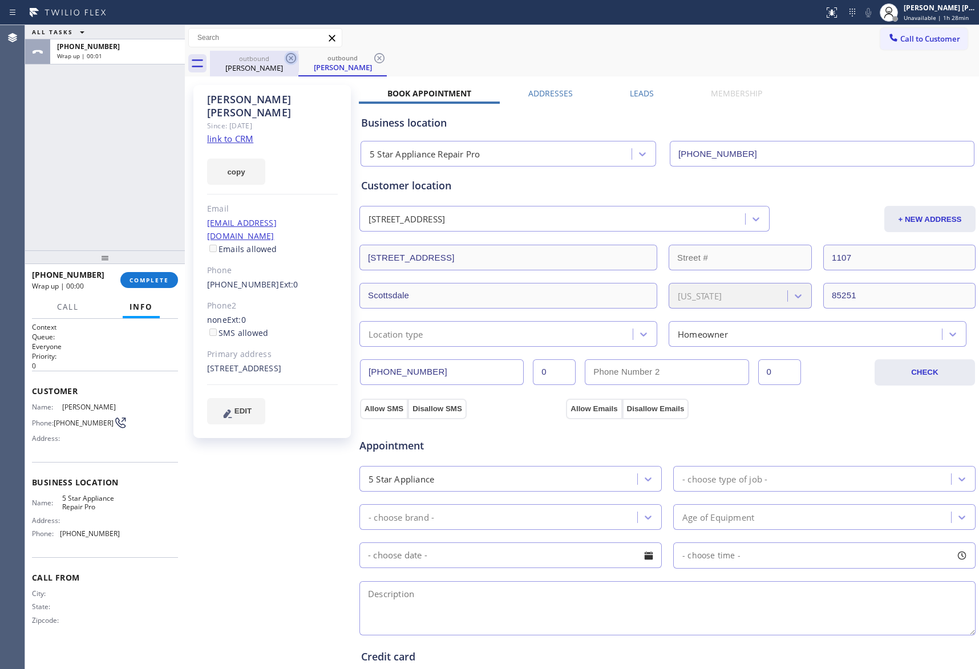
click at [289, 60] on icon at bounding box center [291, 58] width 10 height 10
click at [298, 60] on div "outbound Albert Cattell" at bounding box center [342, 64] width 88 height 26
click at [289, 60] on icon at bounding box center [291, 58] width 10 height 10
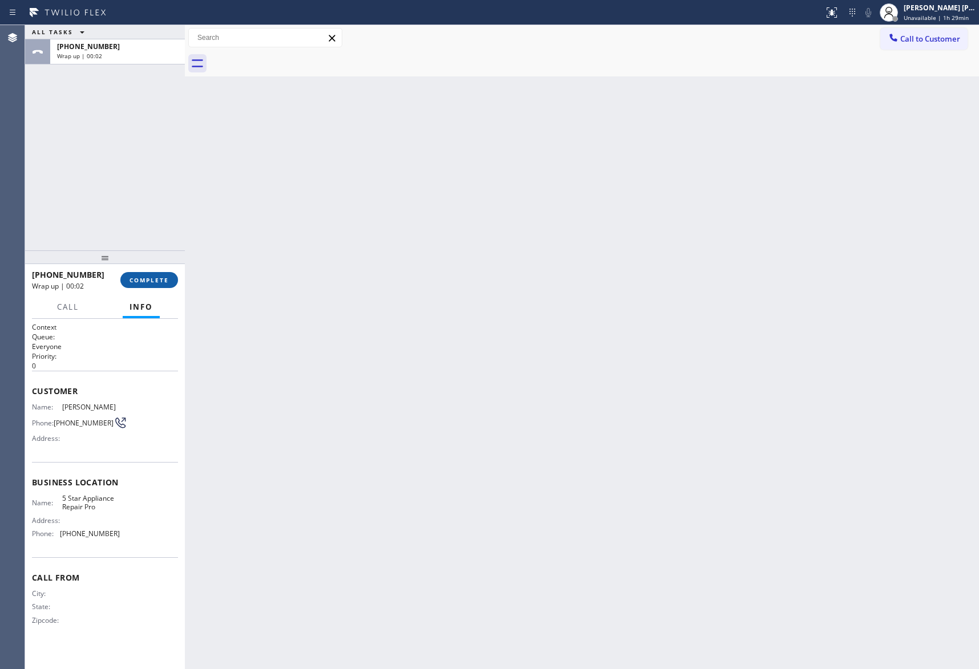
click at [146, 278] on span "COMPLETE" at bounding box center [149, 280] width 39 height 8
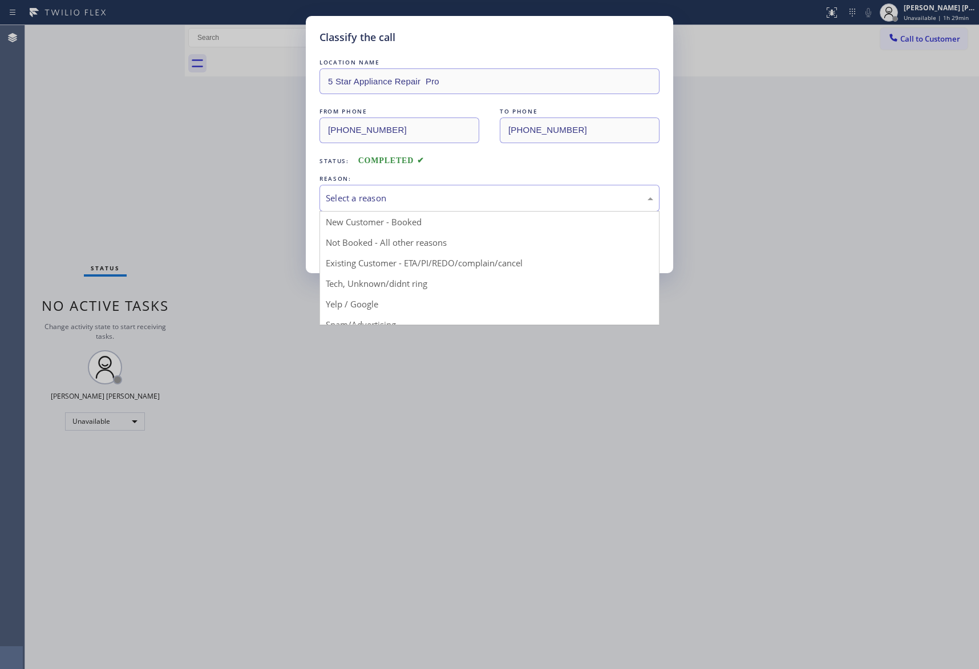
click at [377, 201] on div "Select a reason" at bounding box center [490, 198] width 328 height 13
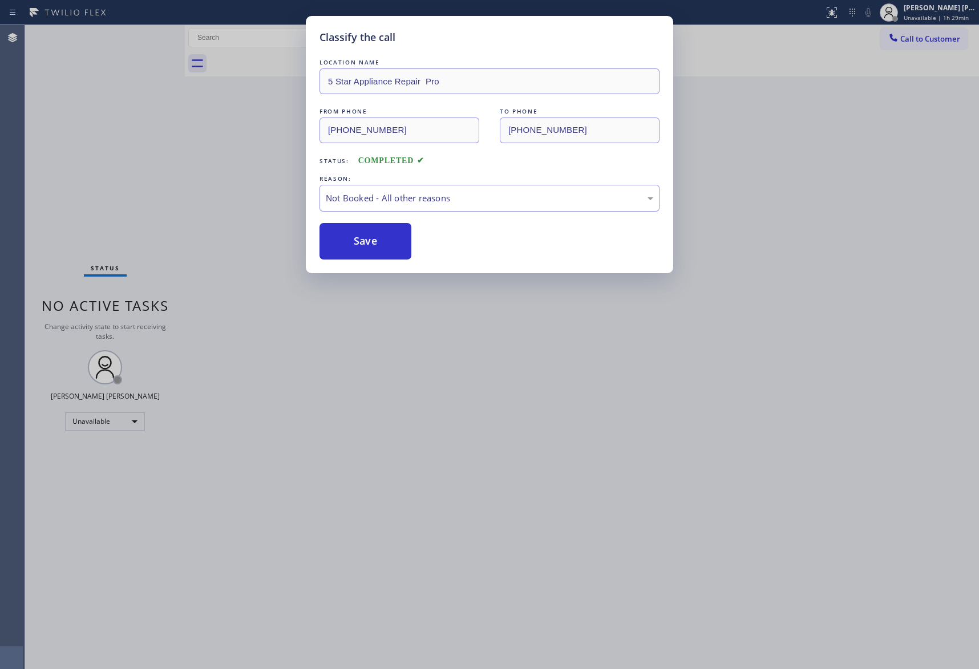
click at [352, 237] on button "Save" at bounding box center [366, 241] width 92 height 37
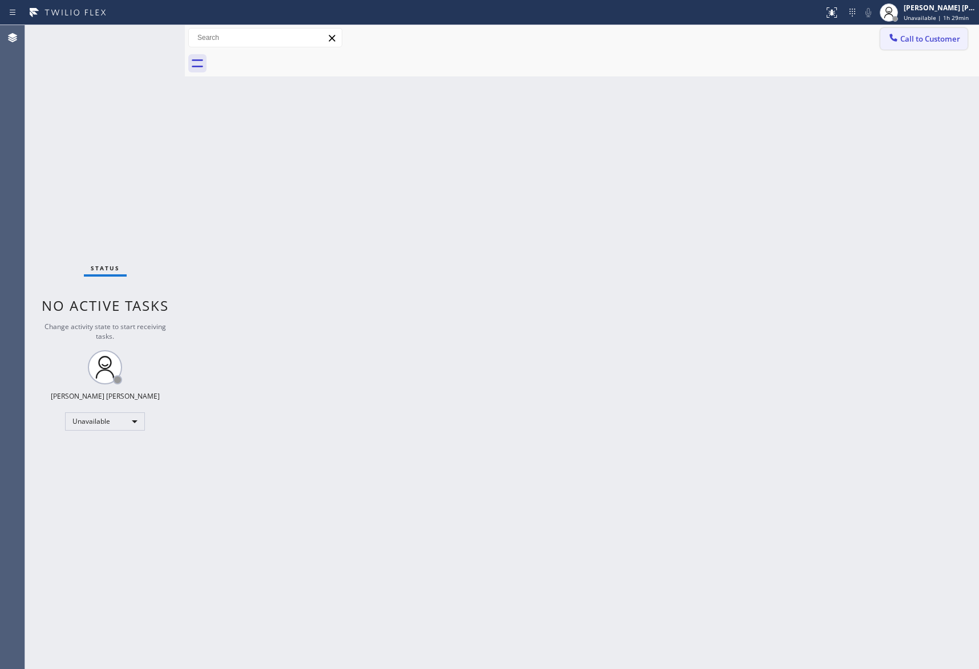
click at [943, 31] on button "Call to Customer" at bounding box center [923, 39] width 87 height 22
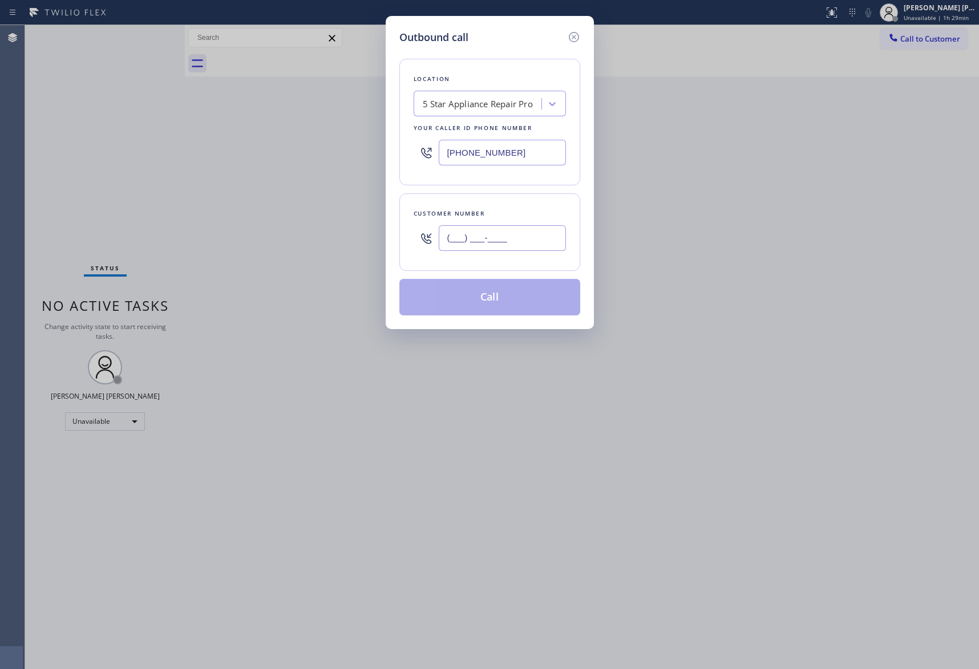
click at [516, 239] on input "(___) ___-____" at bounding box center [502, 238] width 127 height 26
paste input "516) 816-9992"
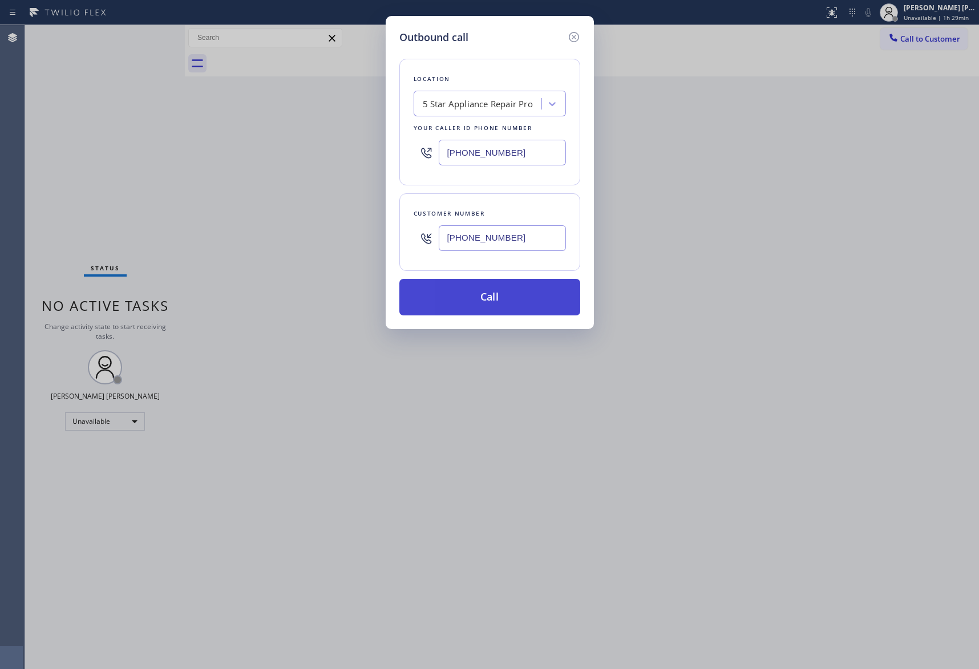
type input "(516) 816-9992"
click at [512, 301] on button "Call" at bounding box center [489, 297] width 181 height 37
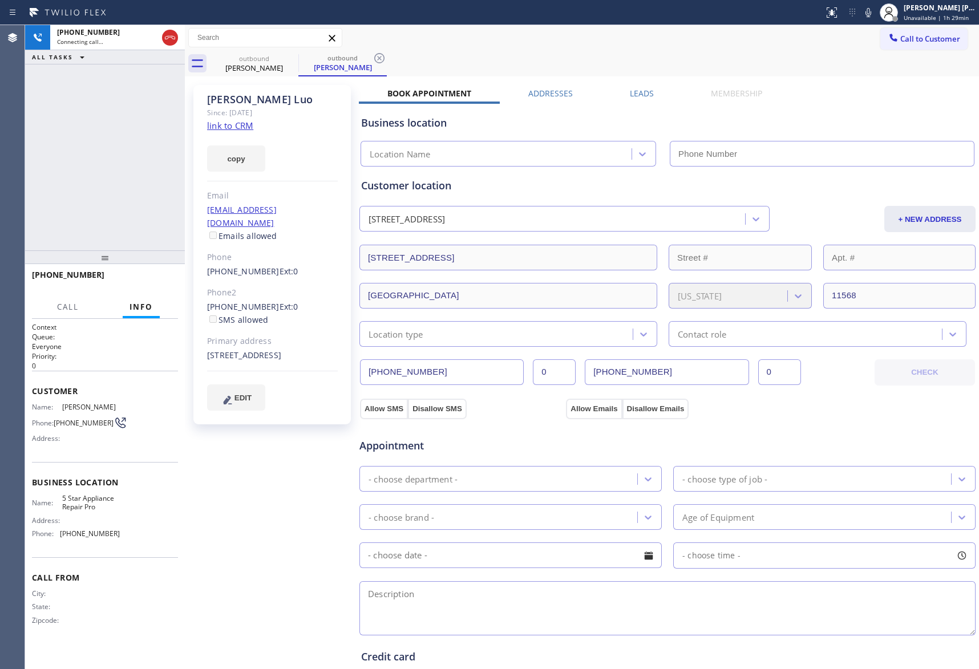
type input "[PHONE_NUMBER]"
click at [177, 46] on div at bounding box center [170, 37] width 21 height 25
click at [169, 39] on icon at bounding box center [170, 38] width 14 height 14
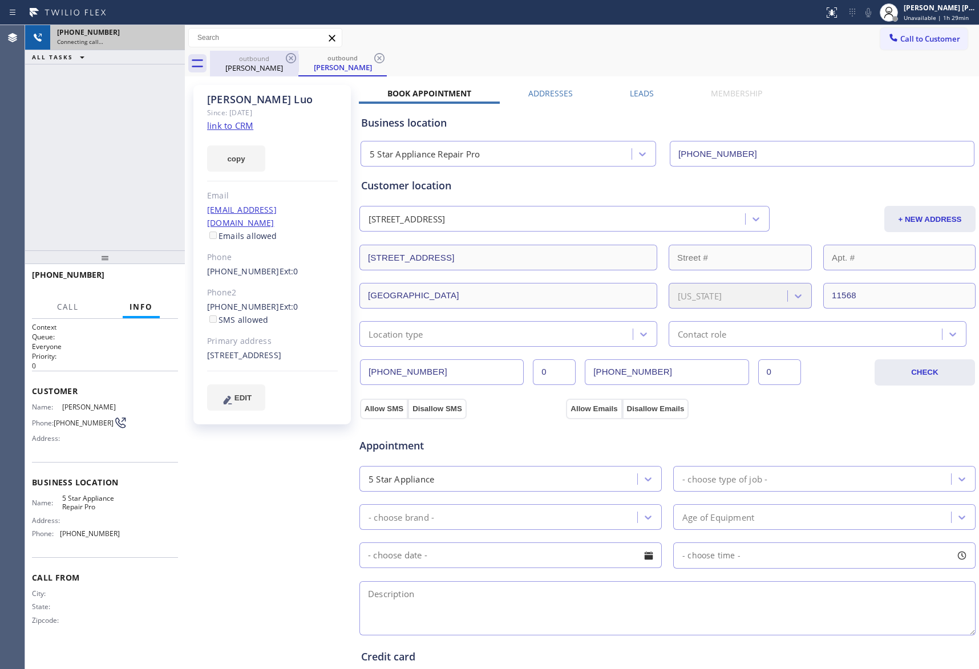
click at [281, 59] on div "outbound" at bounding box center [254, 58] width 86 height 9
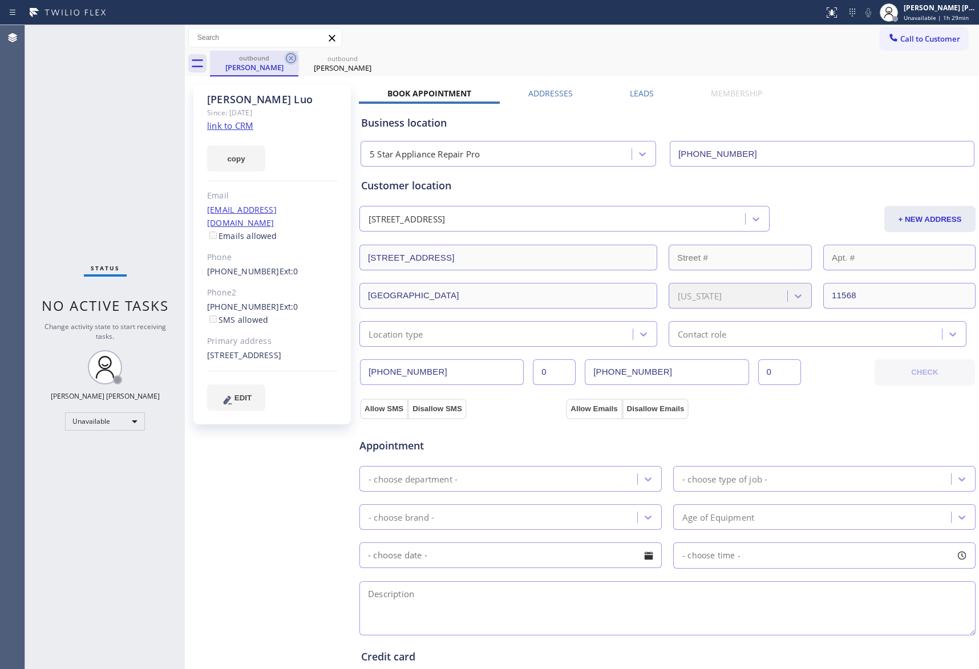
click at [286, 59] on icon at bounding box center [291, 58] width 10 height 10
click at [374, 59] on icon at bounding box center [379, 58] width 10 height 10
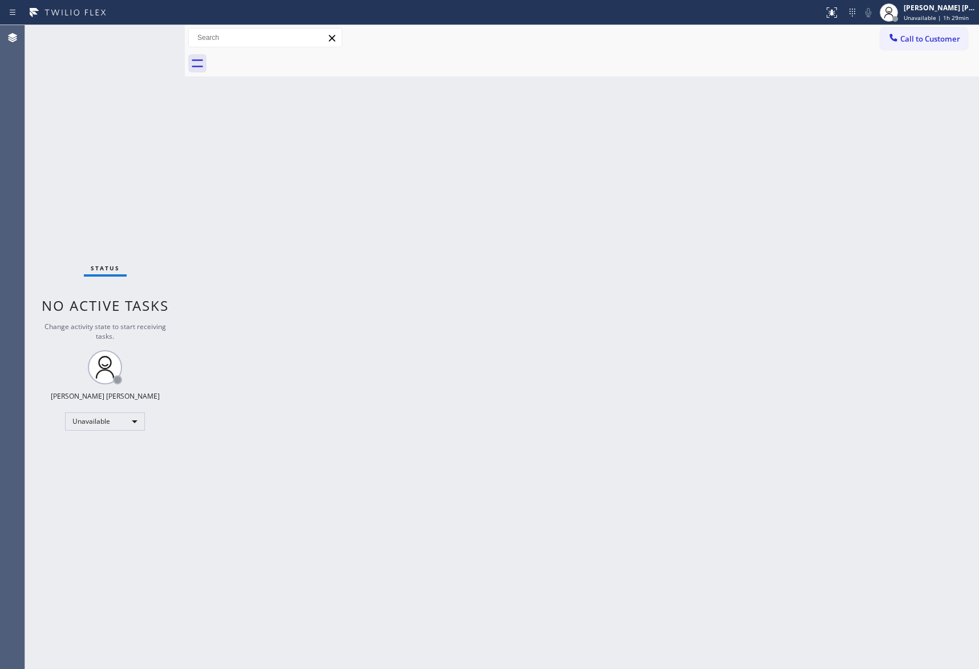
click at [286, 59] on div at bounding box center [594, 64] width 769 height 26
click at [937, 37] on span "Call to Customer" at bounding box center [930, 39] width 60 height 10
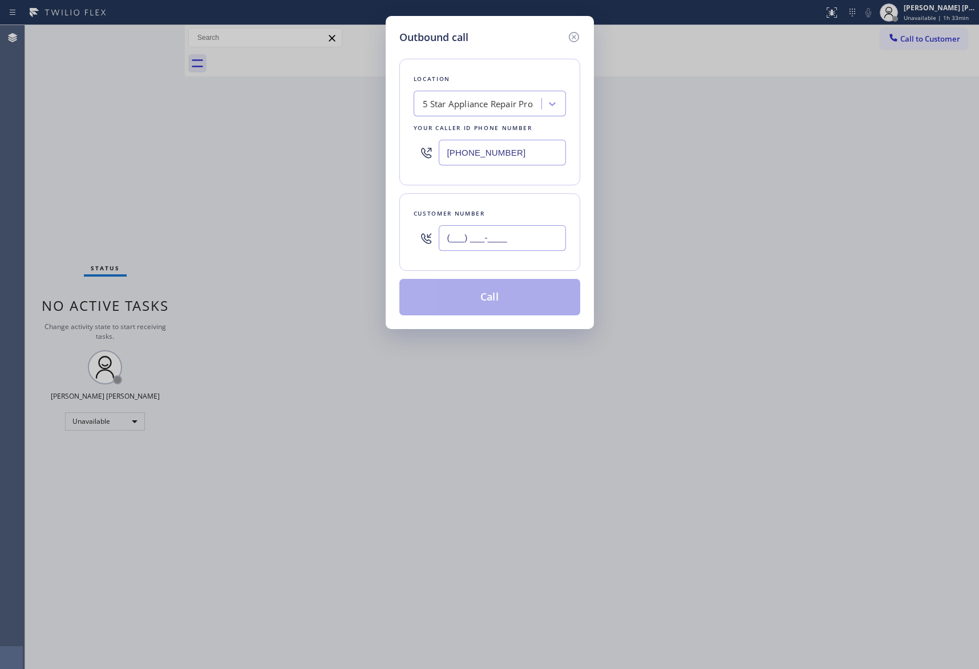
click at [535, 242] on input "(___) ___-____" at bounding box center [502, 238] width 127 height 26
paste input "403) 889-5417"
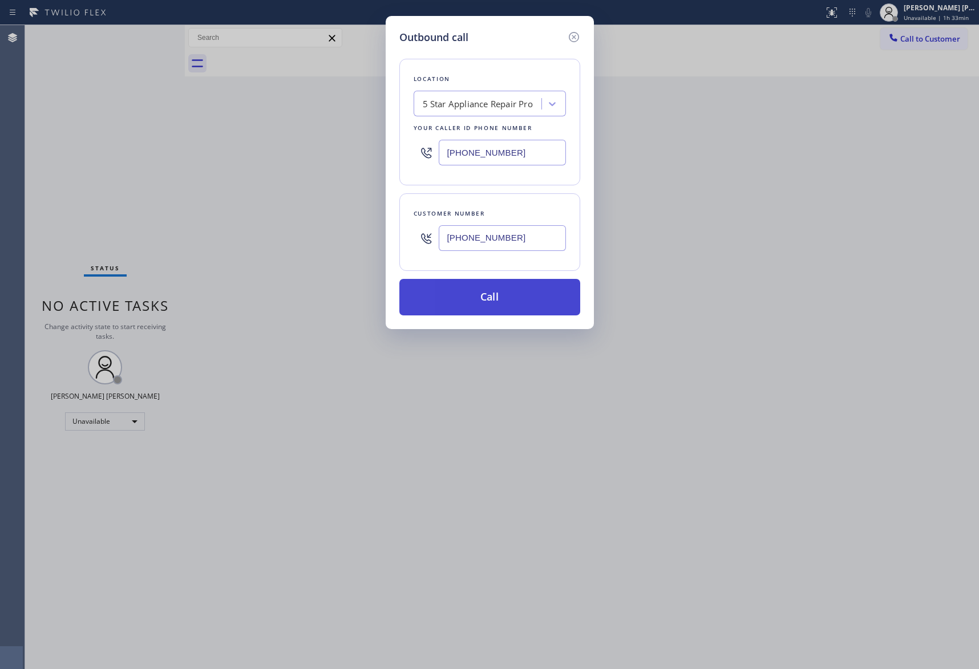
type input "(403) 889-5417"
click at [519, 299] on button "Call" at bounding box center [489, 297] width 181 height 37
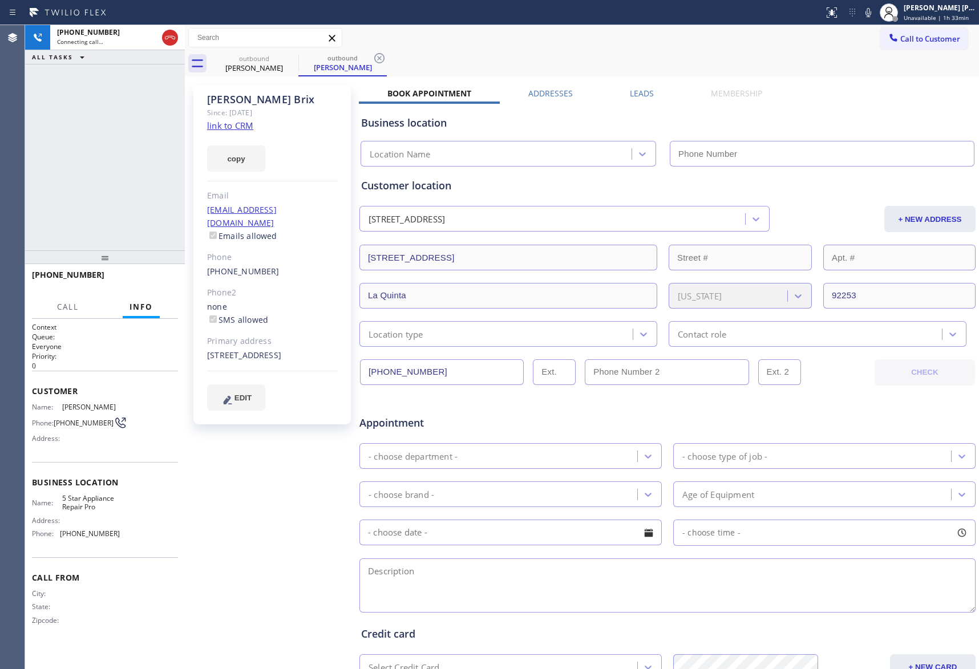
type input "[PHONE_NUMBER]"
click at [156, 281] on span "HANG UP" at bounding box center [151, 280] width 35 height 8
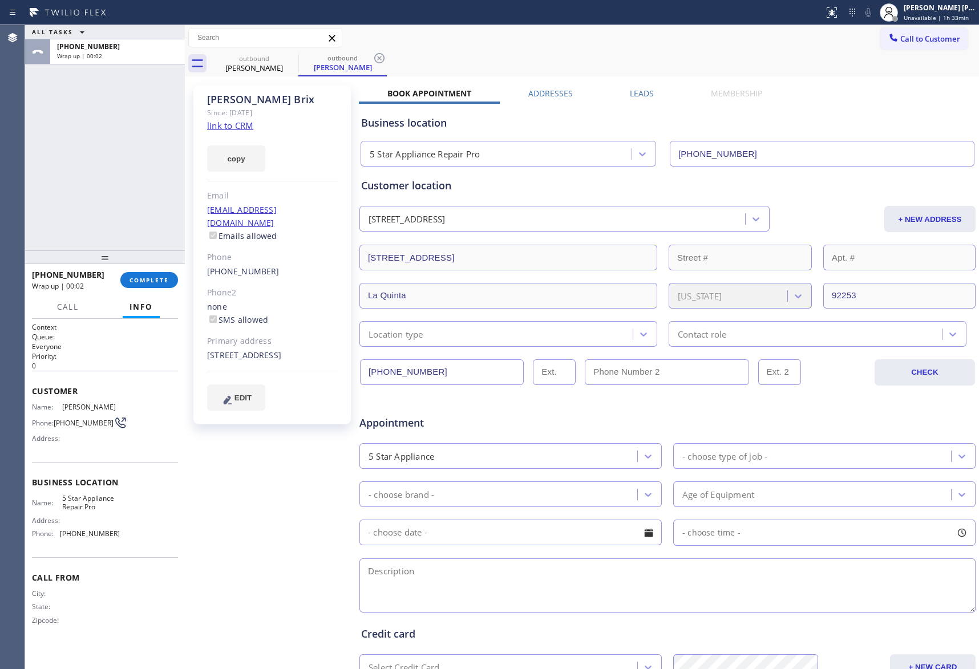
click at [645, 92] on label "Leads" at bounding box center [642, 93] width 24 height 11
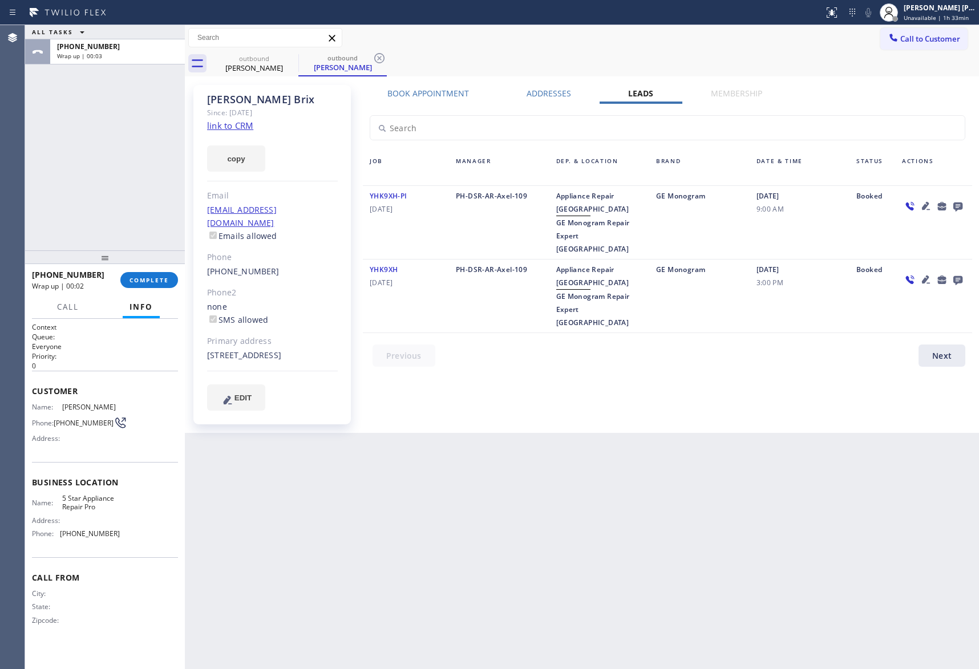
click at [961, 199] on icon at bounding box center [958, 206] width 14 height 14
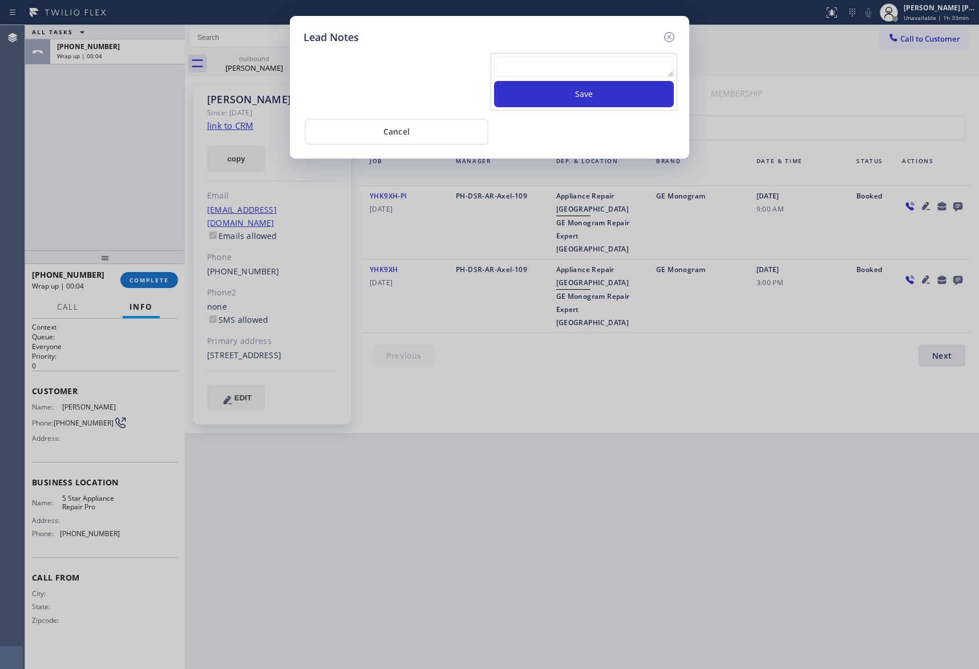
click at [620, 74] on textarea at bounding box center [584, 66] width 180 height 21
paste textarea "please transfer if cx calls back"
type textarea "please transfer if cx calls back"
click at [617, 90] on button "Save" at bounding box center [584, 94] width 180 height 26
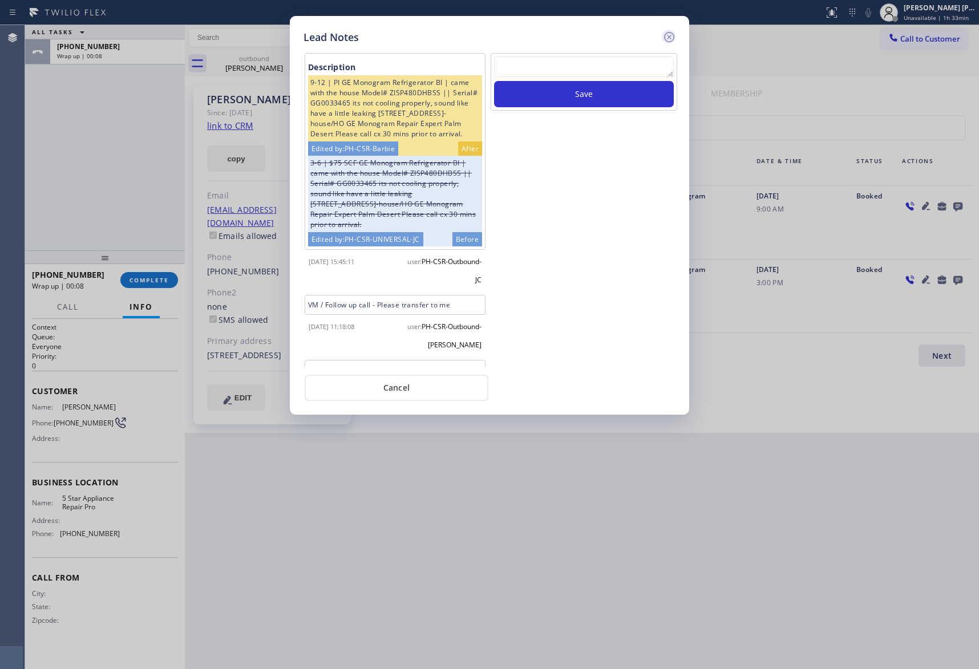
click at [669, 33] on icon at bounding box center [669, 37] width 14 height 14
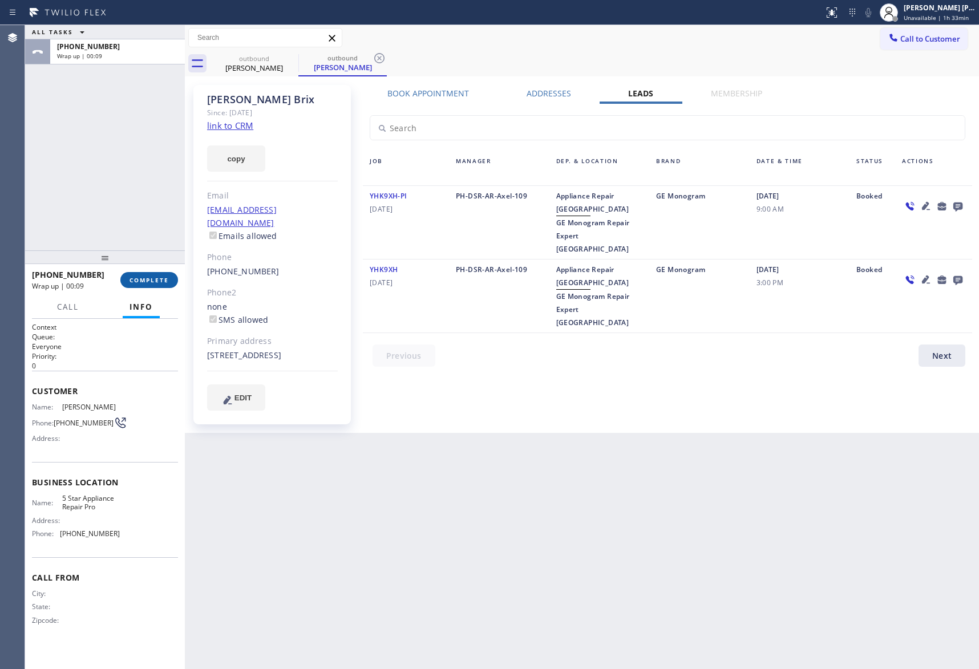
click at [153, 282] on span "COMPLETE" at bounding box center [149, 280] width 39 height 8
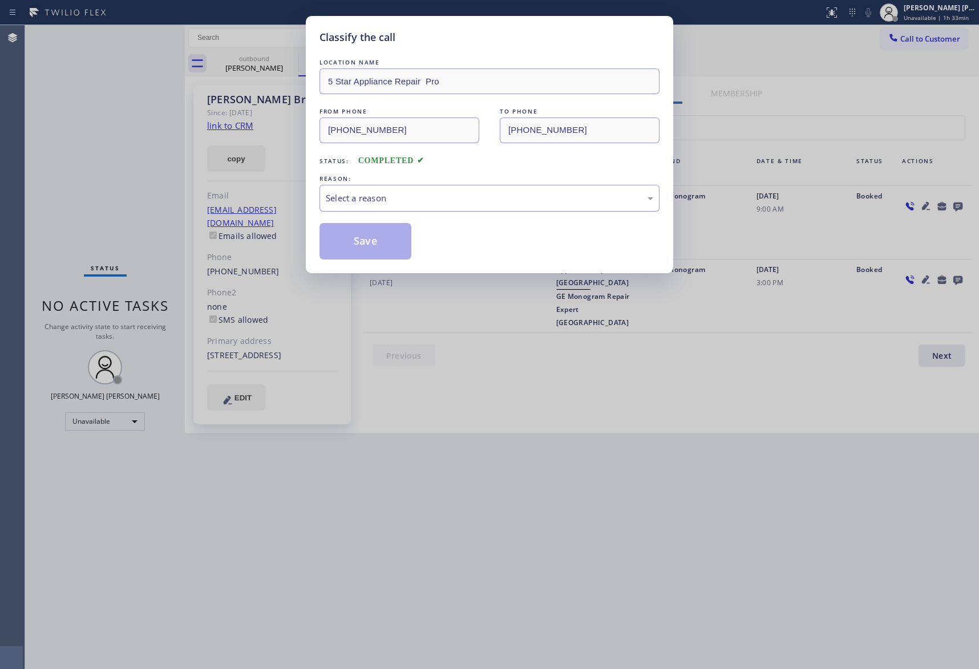
click at [418, 199] on div "Select a reason" at bounding box center [490, 198] width 328 height 13
click at [356, 244] on button "Save" at bounding box center [366, 241] width 92 height 37
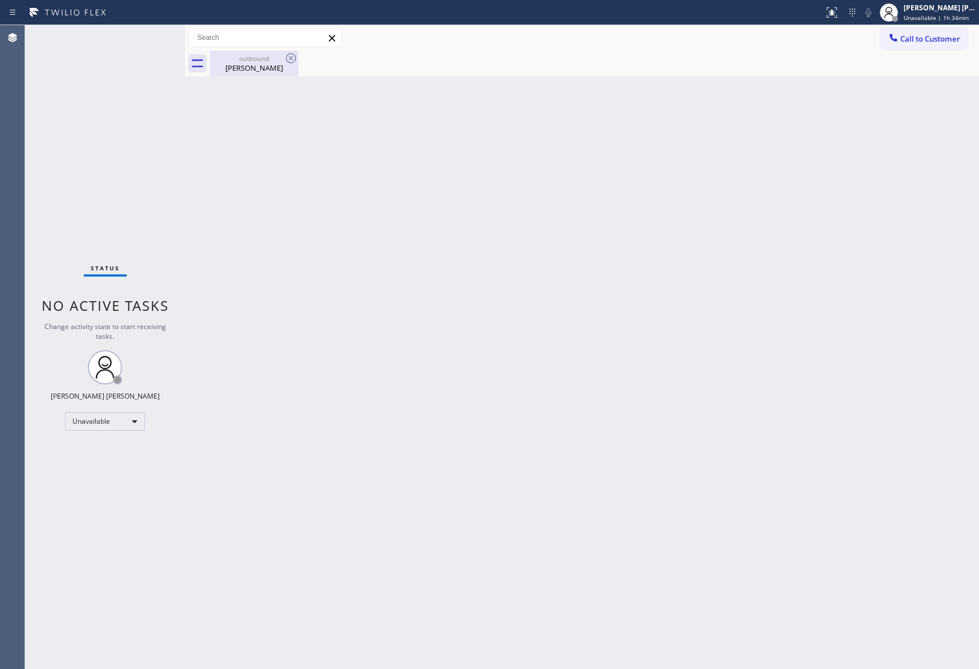
click at [252, 69] on div "Brian Brix" at bounding box center [254, 68] width 86 height 10
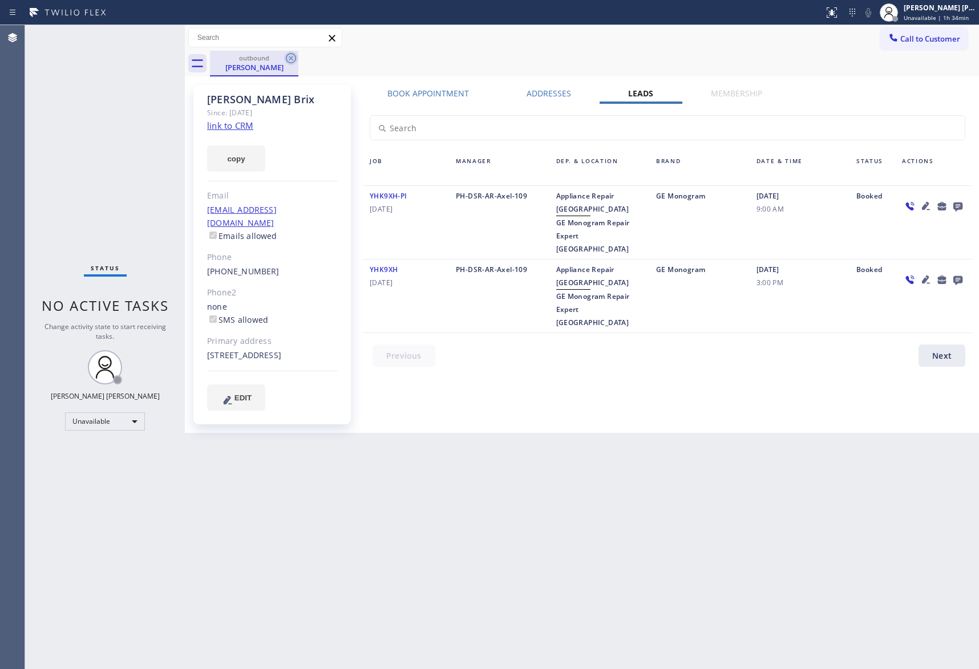
click at [286, 58] on icon at bounding box center [291, 58] width 10 height 10
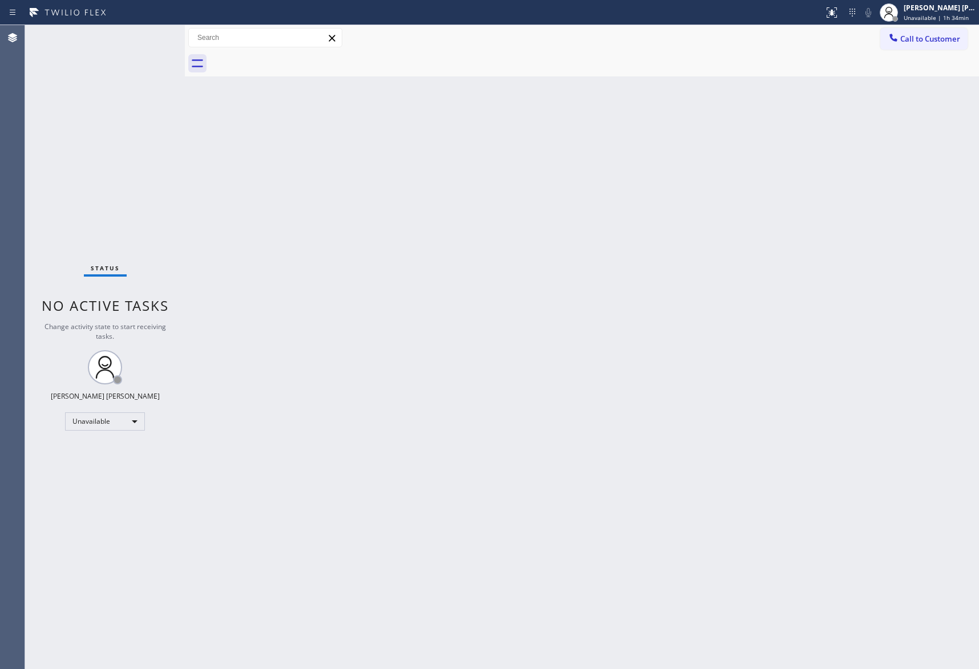
click at [285, 58] on div at bounding box center [594, 64] width 769 height 26
click at [937, 34] on span "Call to Customer" at bounding box center [930, 39] width 60 height 10
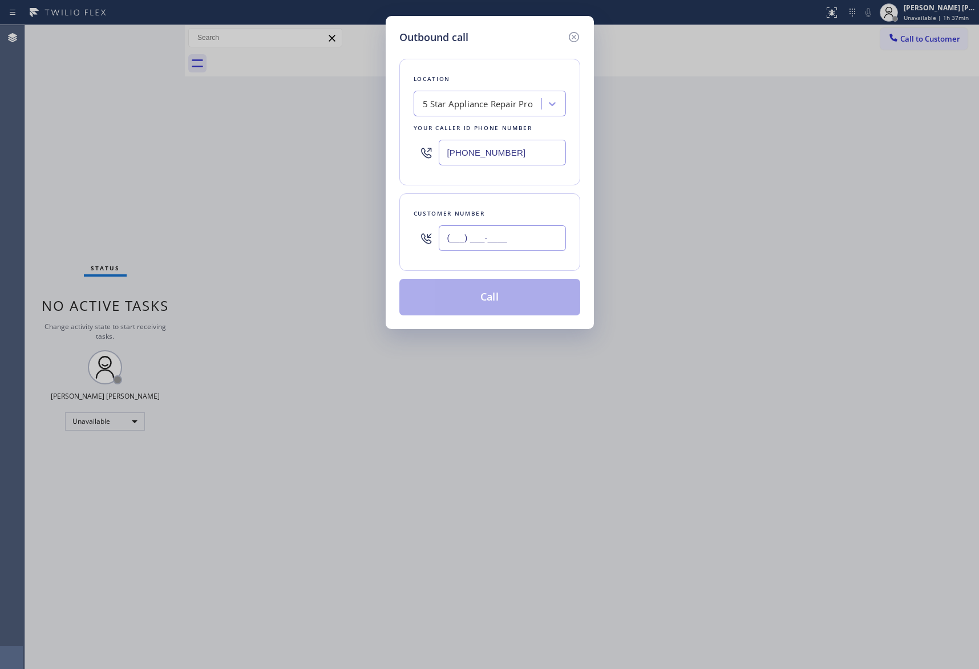
click at [523, 243] on input "(___) ___-____" at bounding box center [502, 238] width 127 height 26
paste input "310) 463-4789"
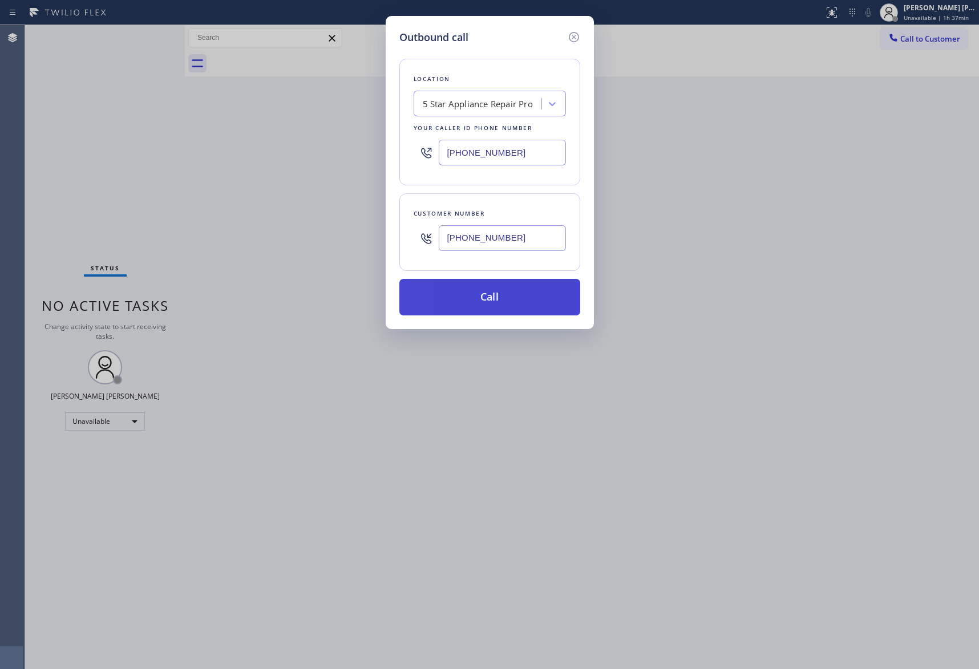
type input "(310) 463-4789"
click at [493, 296] on button "Call" at bounding box center [489, 297] width 181 height 37
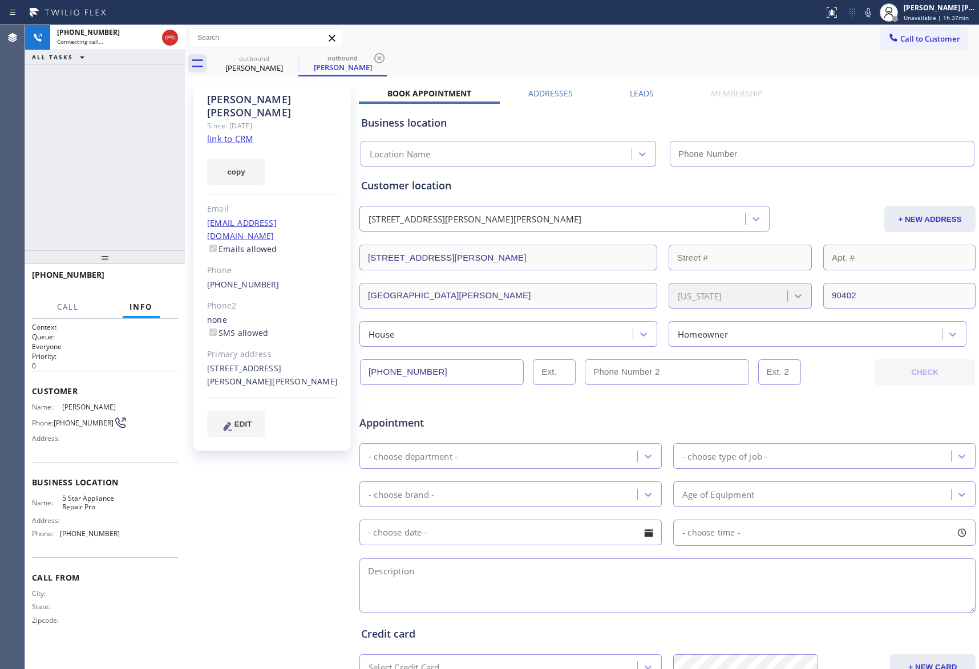
type input "[PHONE_NUMBER]"
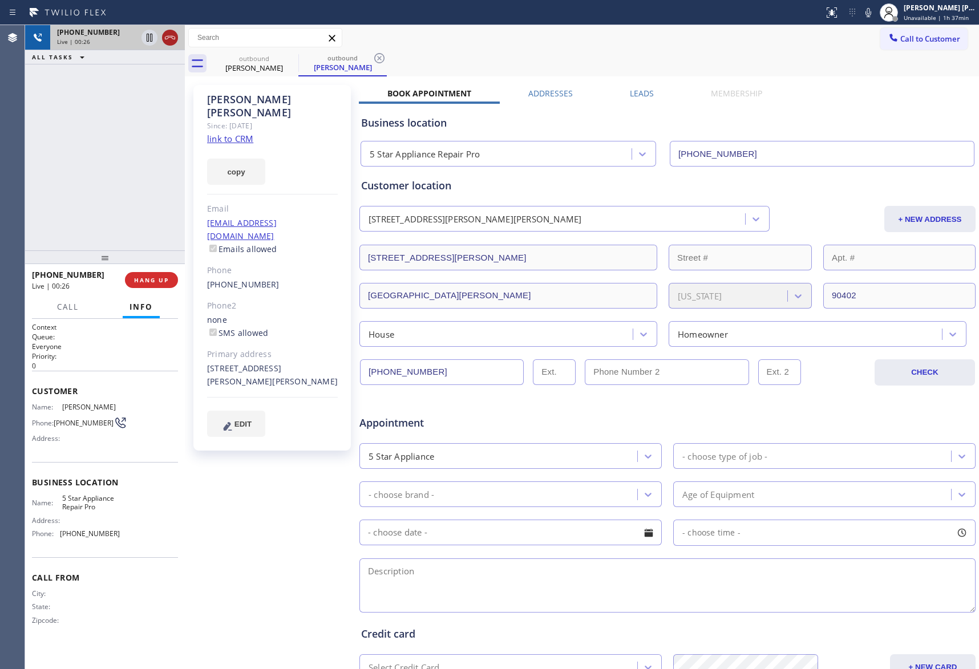
click at [169, 38] on icon at bounding box center [170, 38] width 14 height 14
click at [645, 96] on label "Leads" at bounding box center [642, 93] width 24 height 11
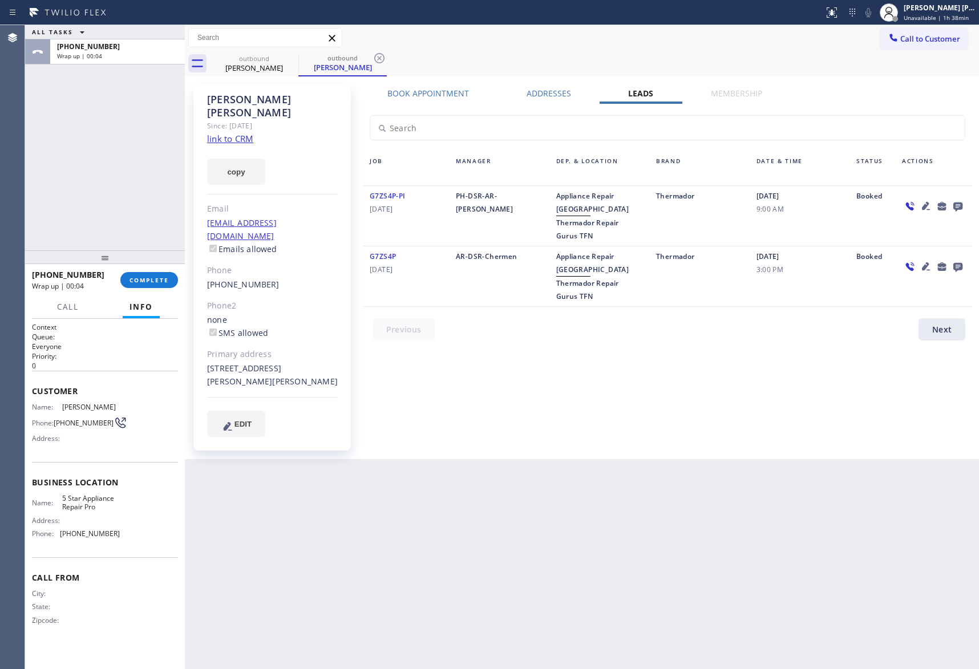
click at [959, 201] on icon at bounding box center [958, 206] width 14 height 14
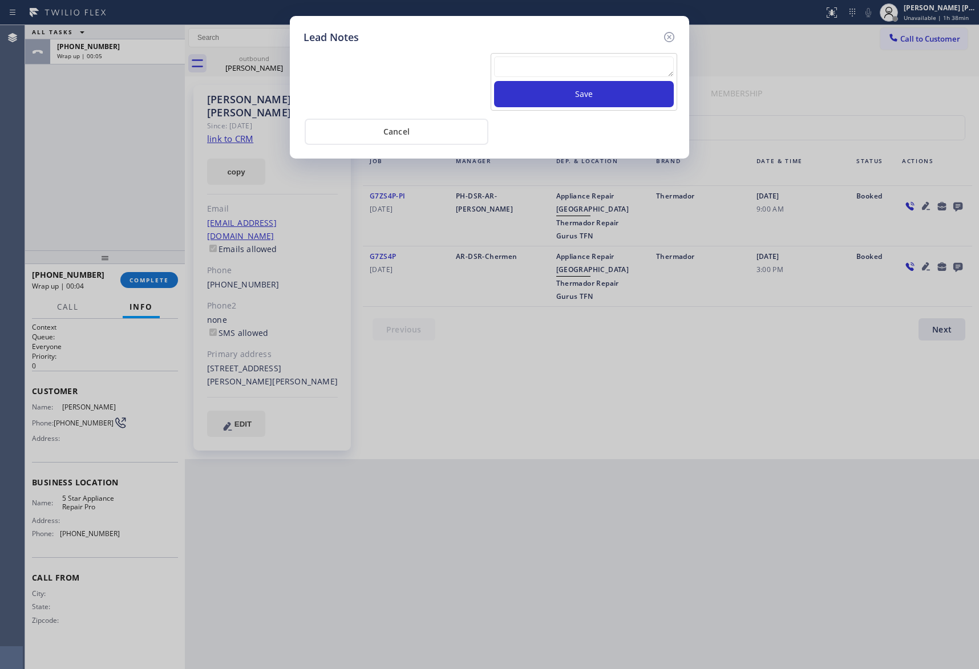
click at [606, 73] on textarea at bounding box center [584, 66] width 180 height 21
paste textarea "VM | please transfer if cx calls back"
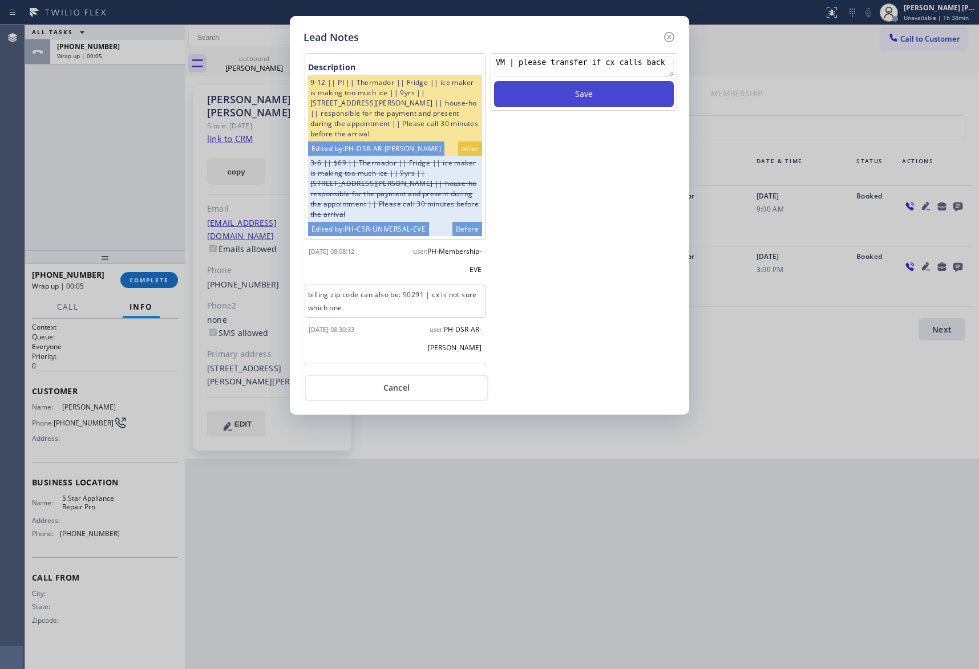
type textarea "VM | please transfer if cx calls back"
click at [606, 92] on button "Save" at bounding box center [584, 94] width 180 height 26
click at [670, 35] on icon at bounding box center [669, 37] width 10 height 10
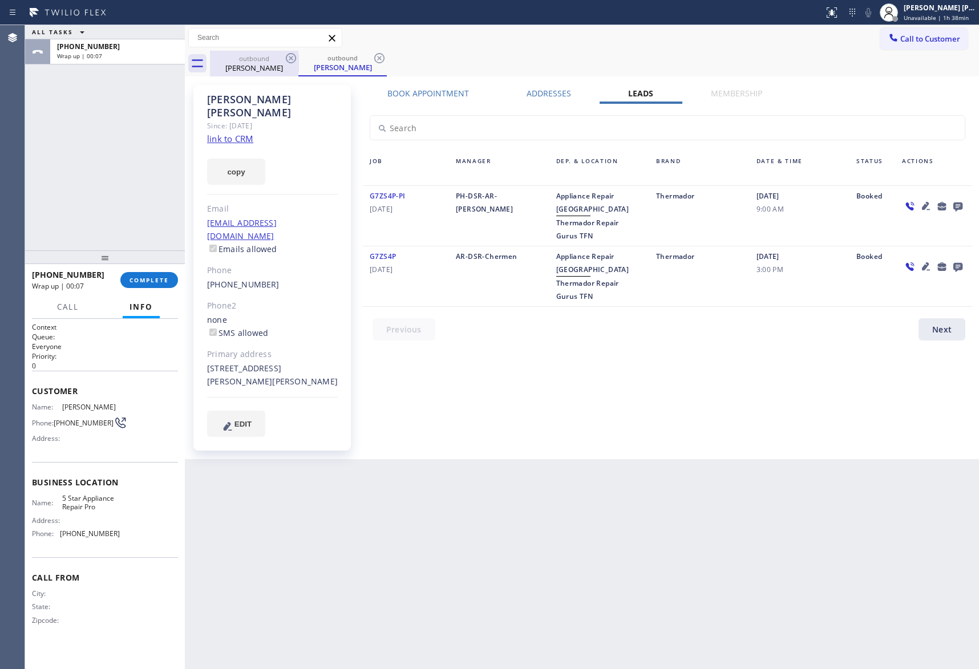
click at [275, 65] on div "John Francis" at bounding box center [254, 68] width 86 height 10
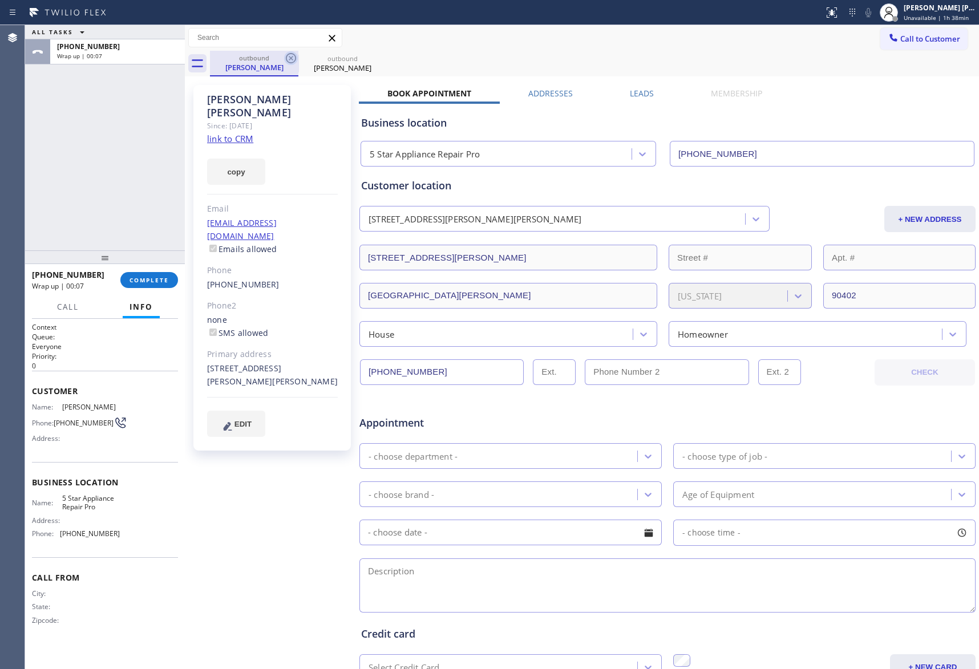
click at [289, 58] on icon at bounding box center [291, 58] width 14 height 14
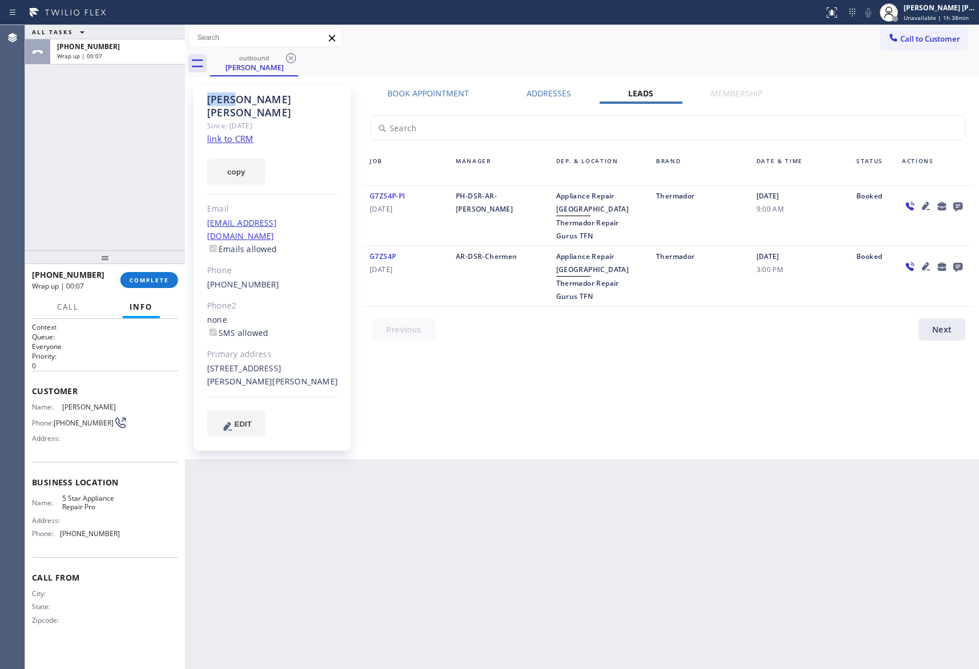
click at [289, 58] on icon at bounding box center [291, 58] width 14 height 14
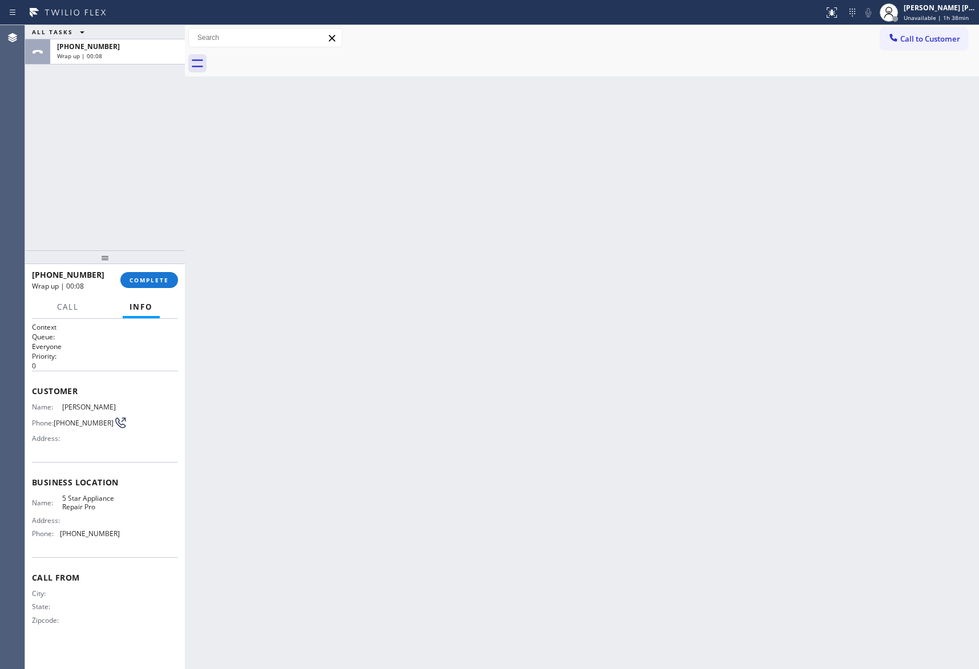
click at [289, 58] on div at bounding box center [594, 64] width 769 height 26
click at [154, 280] on span "COMPLETE" at bounding box center [149, 280] width 39 height 8
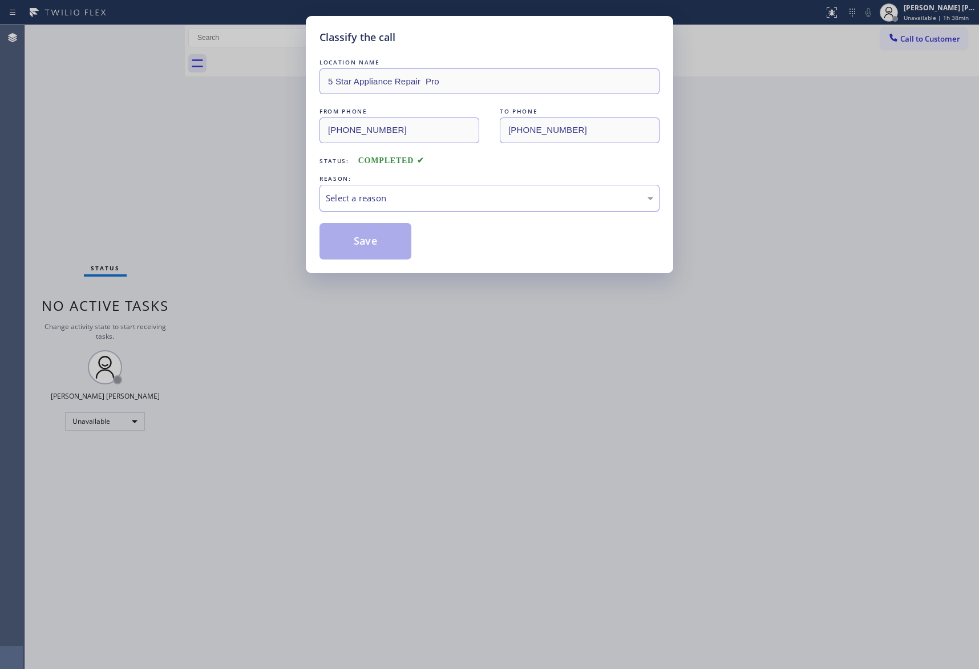
click at [477, 199] on div "Select a reason" at bounding box center [490, 198] width 328 height 13
click at [375, 244] on button "Save" at bounding box center [366, 241] width 92 height 37
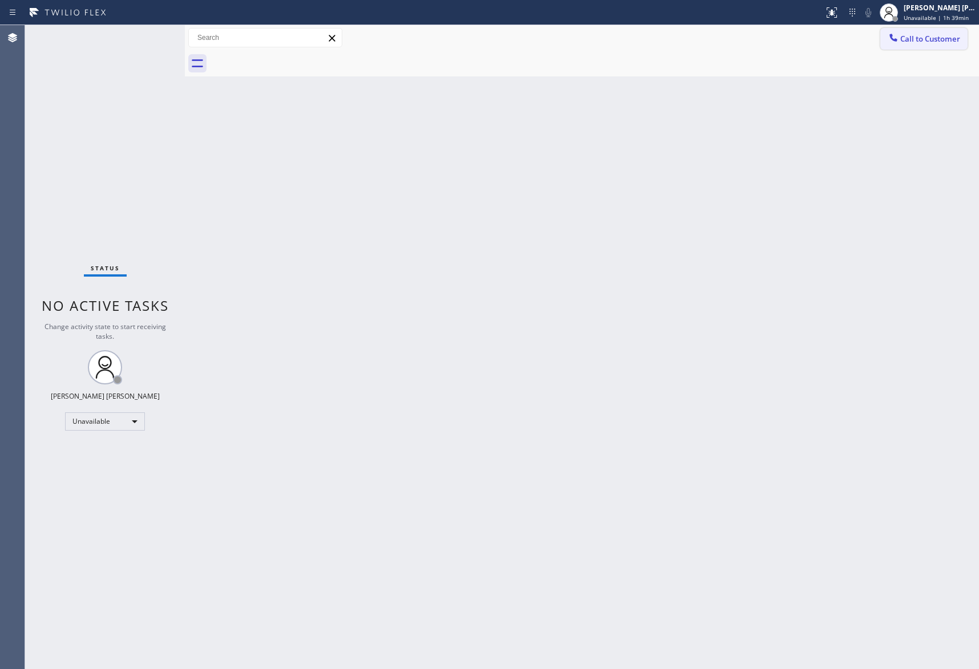
click at [939, 39] on span "Call to Customer" at bounding box center [930, 39] width 60 height 10
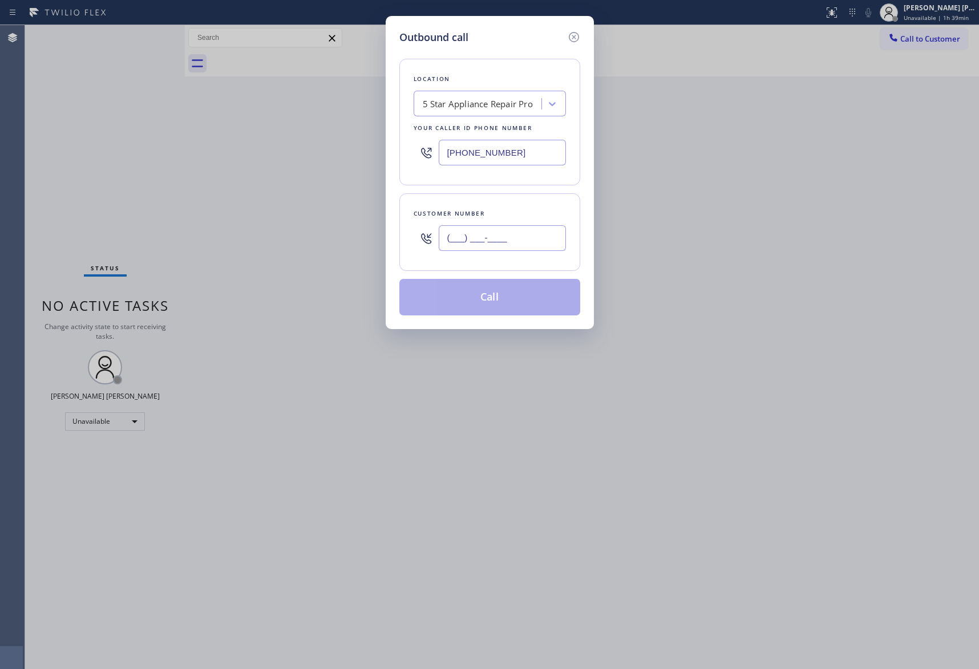
click at [528, 245] on input "(___) ___-____" at bounding box center [502, 238] width 127 height 26
drag, startPoint x: 528, startPoint y: 245, endPoint x: 390, endPoint y: 218, distance: 140.8
click at [390, 218] on div "Outbound call Location 5 Star Appliance Repair Pro Your caller id phone number …" at bounding box center [490, 172] width 208 height 313
paste input "561) 608-8061"
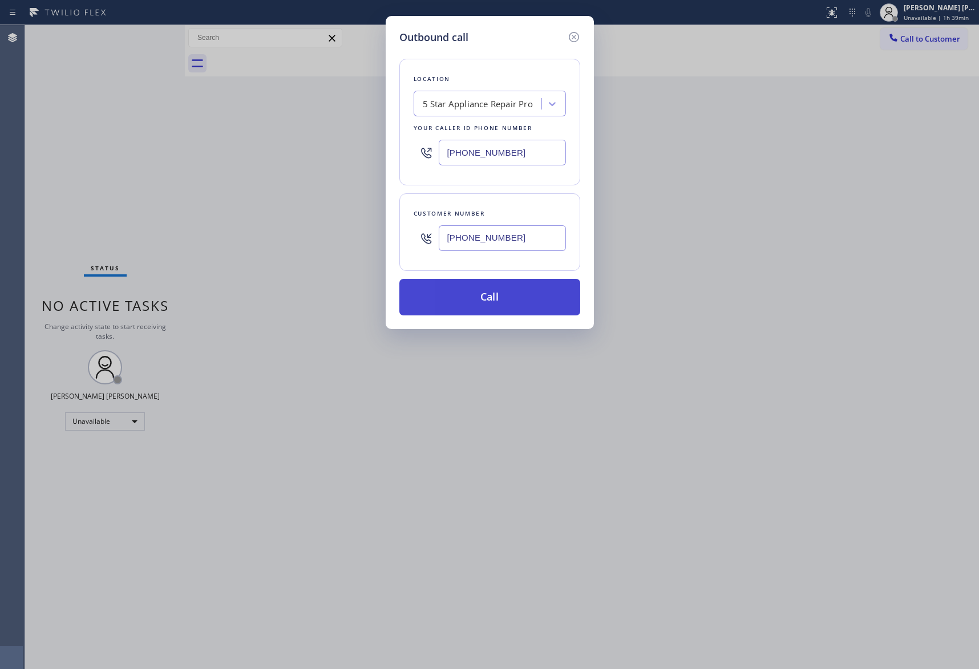
type input "(561) 608-8061"
click at [515, 297] on button "Call" at bounding box center [489, 297] width 181 height 37
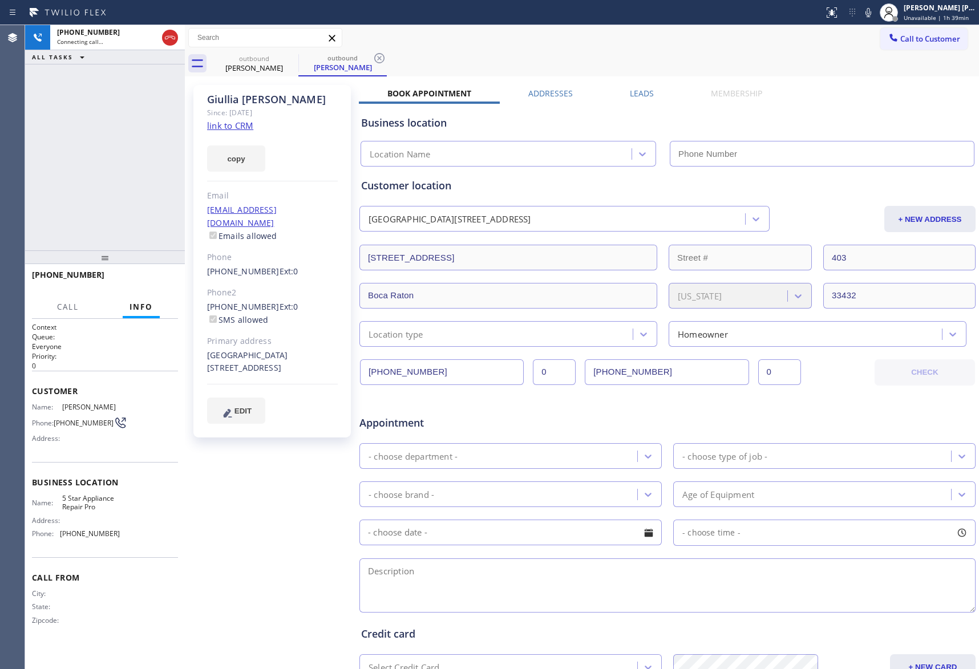
type input "[PHONE_NUMBER]"
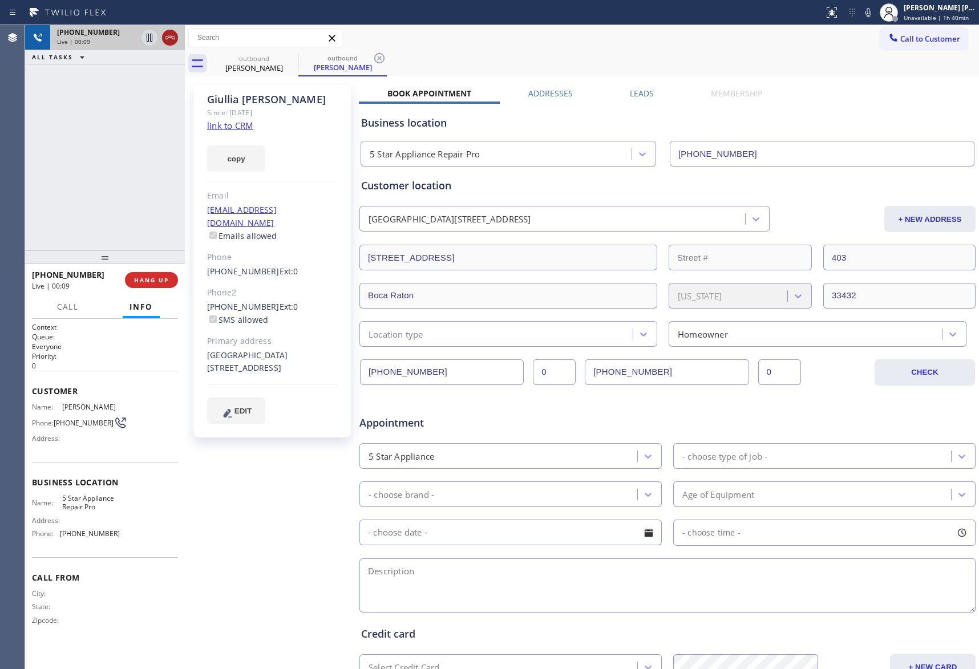
click at [170, 38] on icon at bounding box center [170, 38] width 14 height 14
click at [630, 90] on label "Leads" at bounding box center [642, 93] width 24 height 11
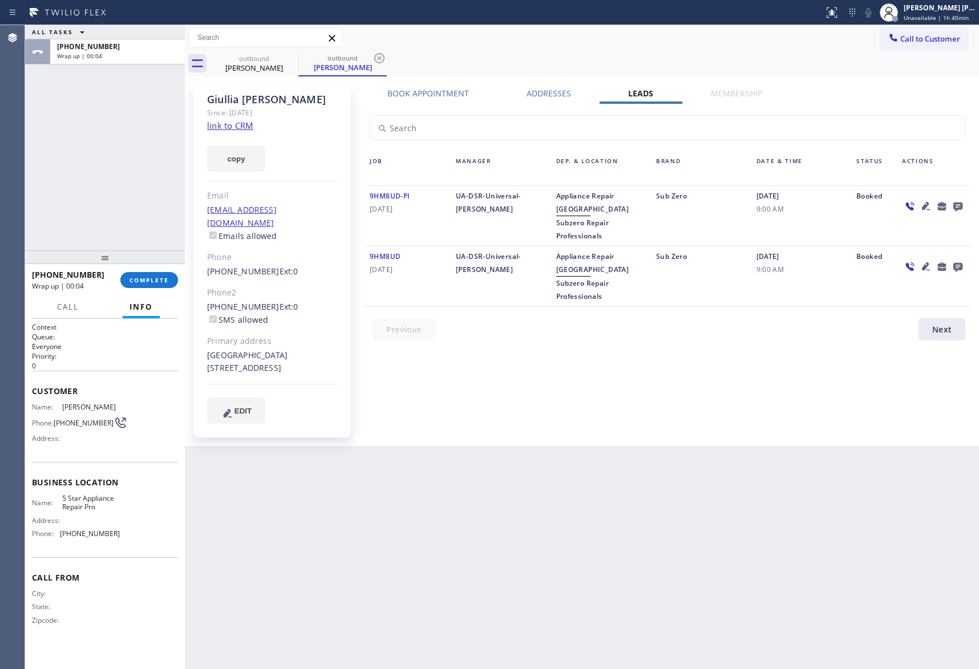
click at [955, 200] on icon at bounding box center [958, 206] width 14 height 14
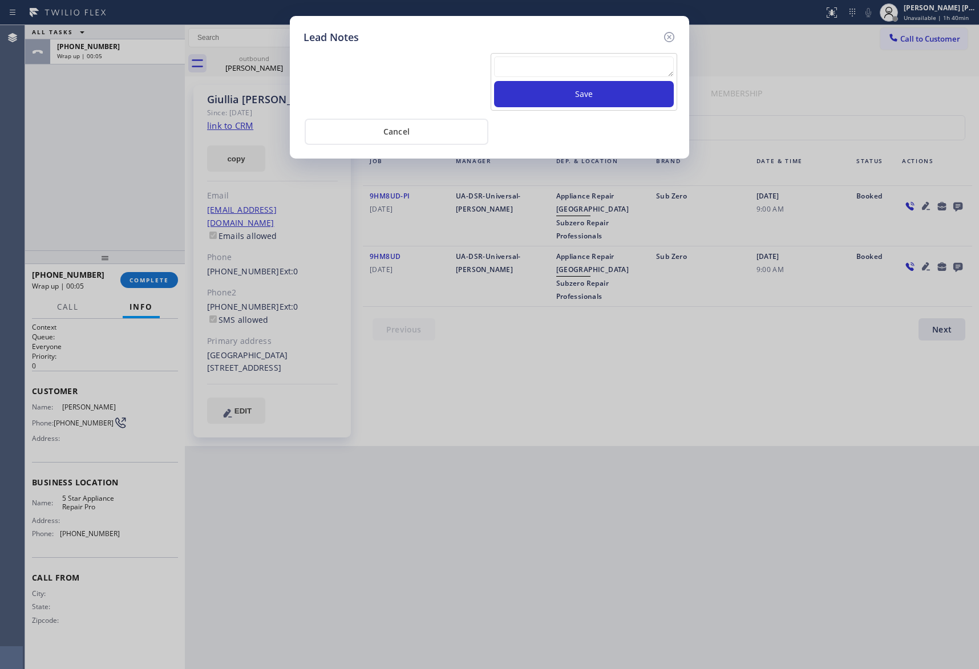
click at [561, 66] on textarea at bounding box center [584, 66] width 180 height 21
paste textarea "VM | please transfer if cx calls back"
type textarea "VM | please transfer if cx calls back"
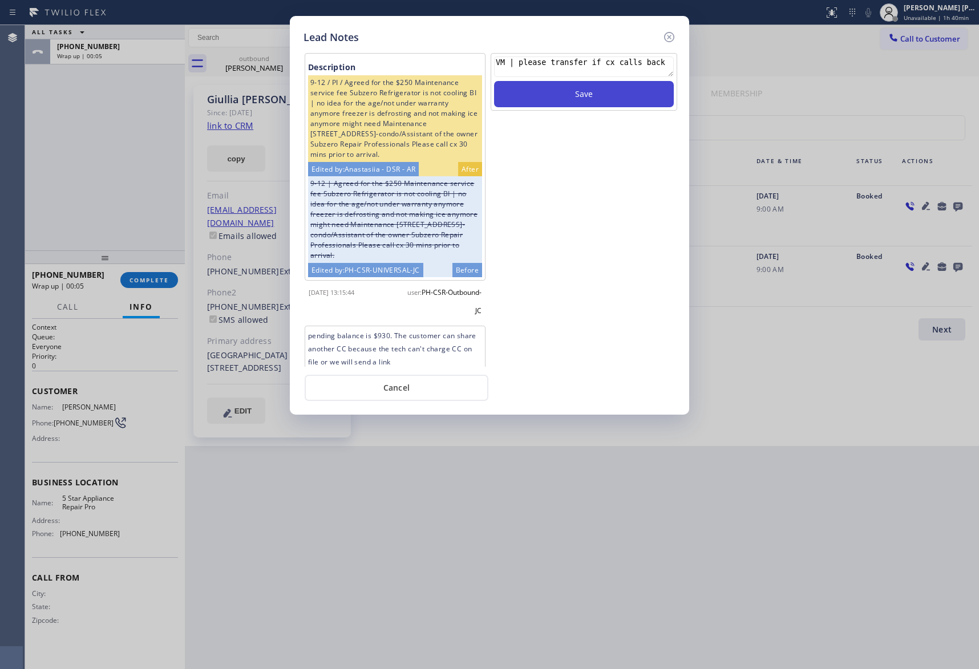
click at [572, 94] on button "Save" at bounding box center [584, 94] width 180 height 26
click at [664, 37] on icon at bounding box center [669, 37] width 10 height 10
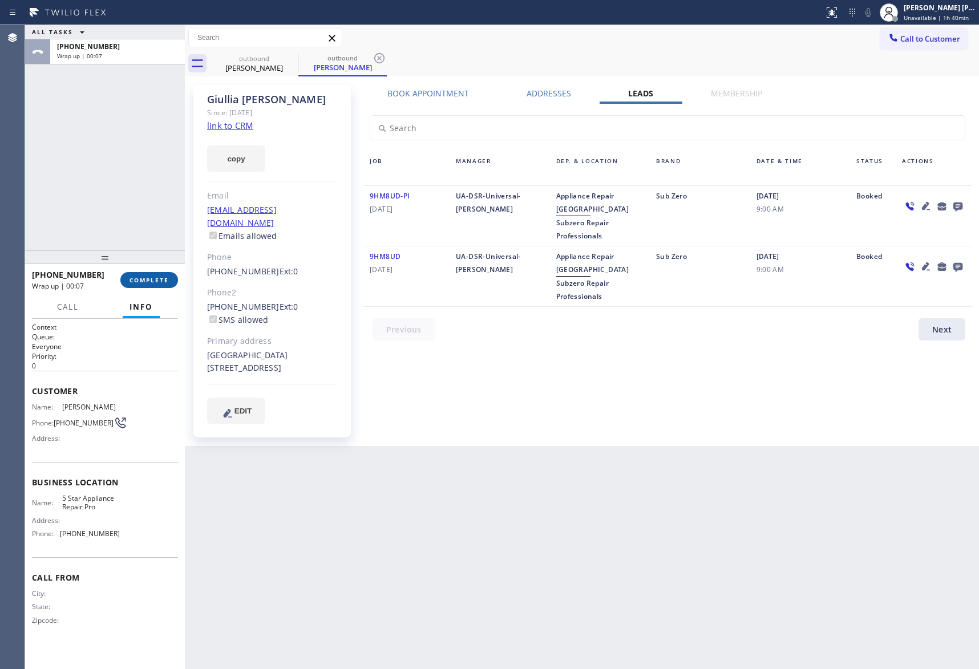
click at [159, 272] on button "COMPLETE" at bounding box center [149, 280] width 58 height 16
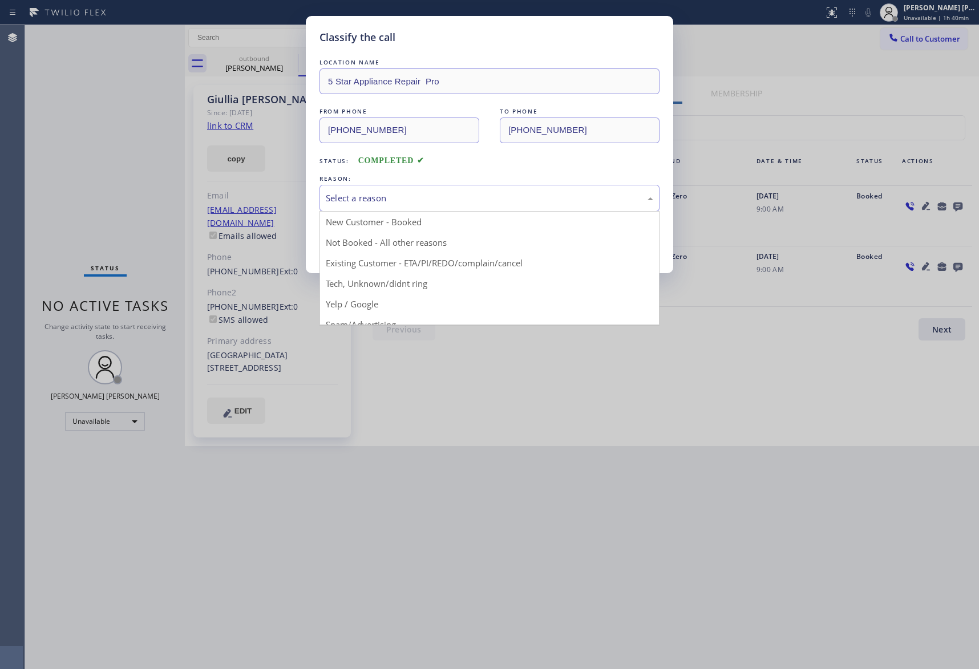
click at [472, 200] on div "Select a reason" at bounding box center [490, 198] width 328 height 13
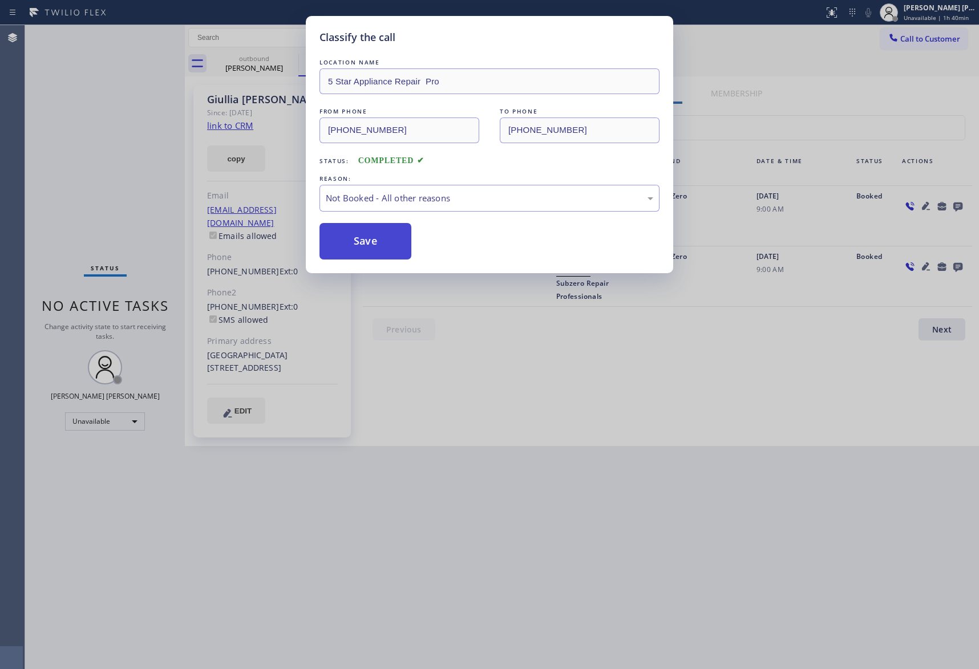
click at [348, 237] on button "Save" at bounding box center [366, 241] width 92 height 37
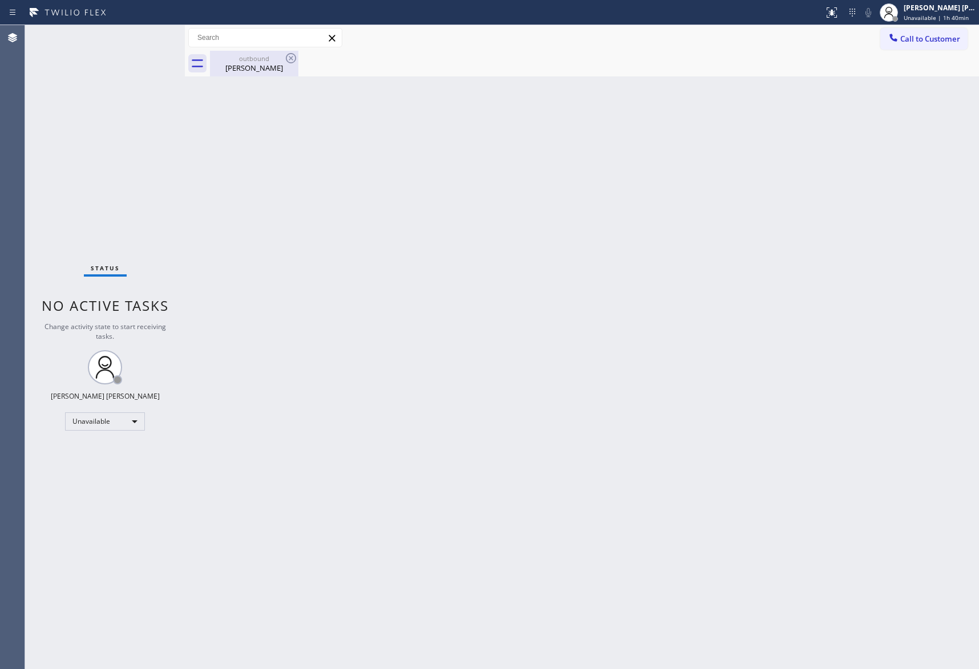
click at [273, 64] on div "Giullia Santos" at bounding box center [254, 68] width 86 height 10
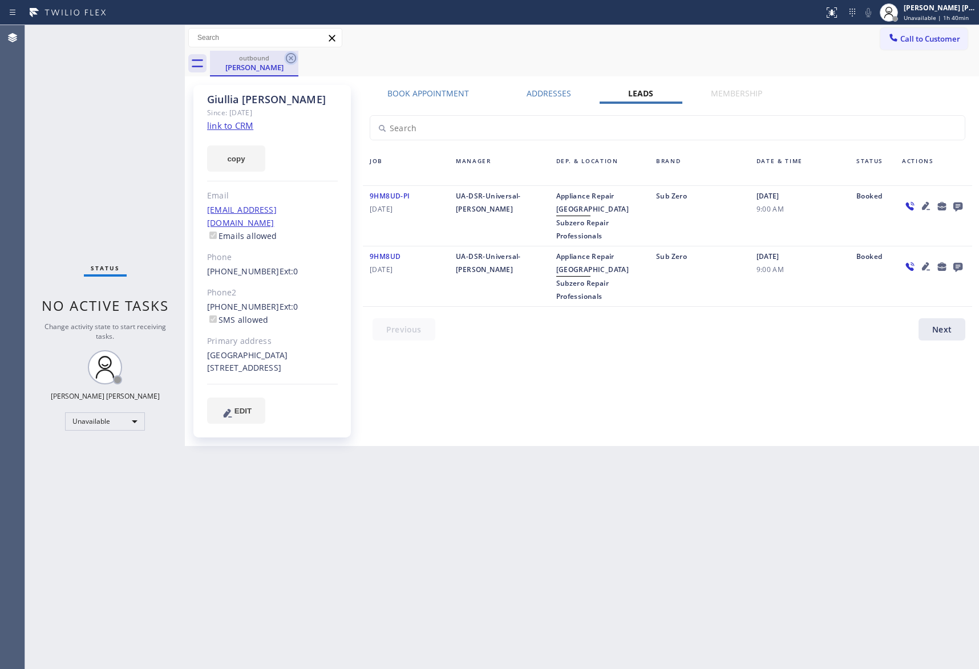
click at [292, 57] on icon at bounding box center [291, 58] width 10 height 10
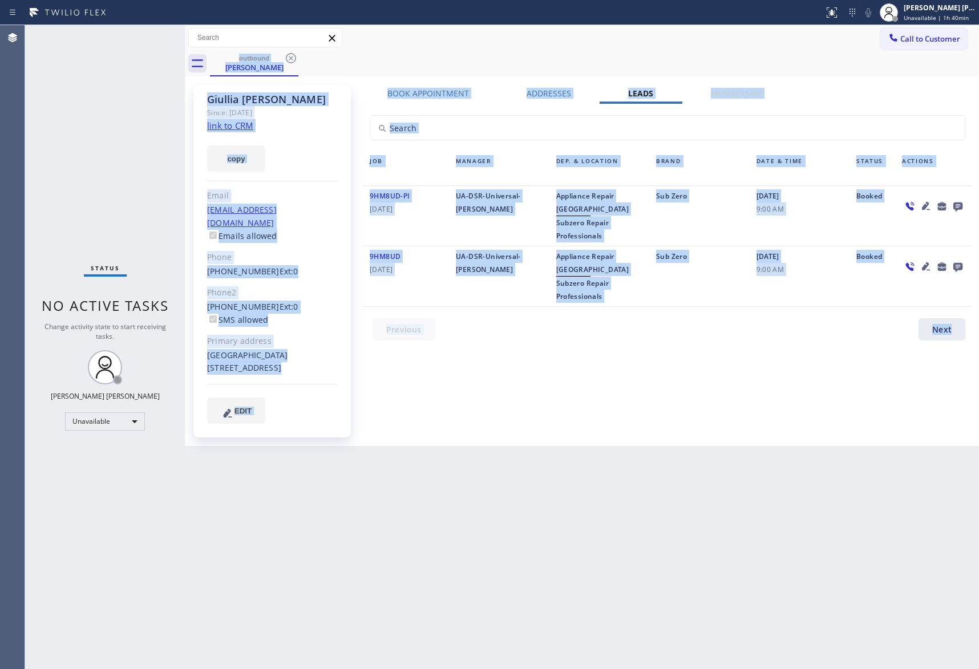
drag, startPoint x: 292, startPoint y: 57, endPoint x: 268, endPoint y: 14, distance: 49.8
click at [292, 56] on div "outbound Giullia Santos" at bounding box center [594, 64] width 769 height 26
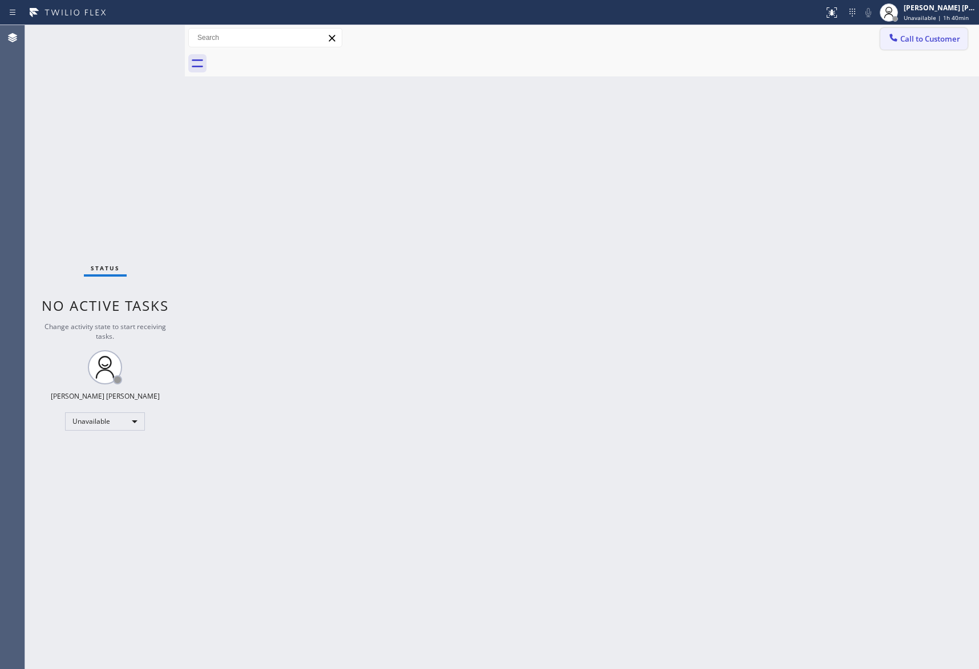
click at [952, 43] on span "Call to Customer" at bounding box center [930, 39] width 60 height 10
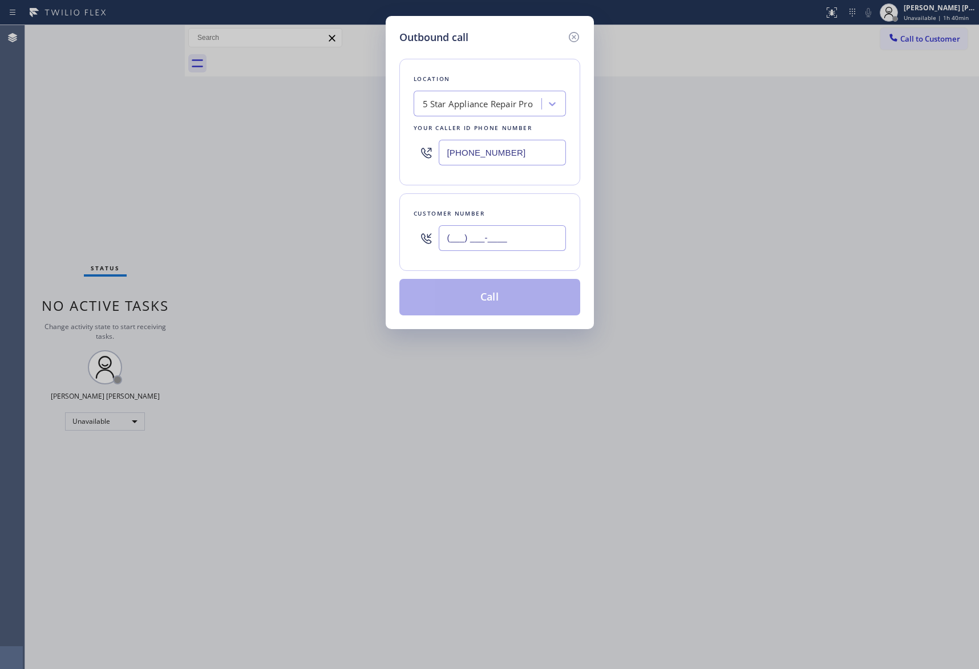
click at [487, 234] on input "(___) ___-____" at bounding box center [502, 238] width 127 height 26
paste input "619) 823-5610"
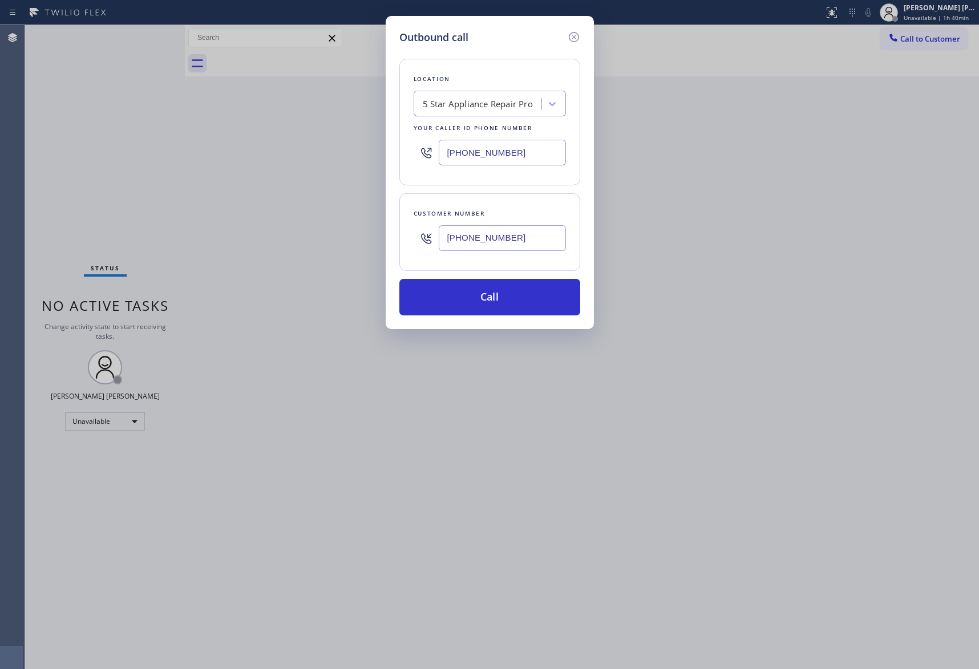
type input "(619) 823-5610"
click at [496, 297] on button "Call" at bounding box center [489, 297] width 181 height 37
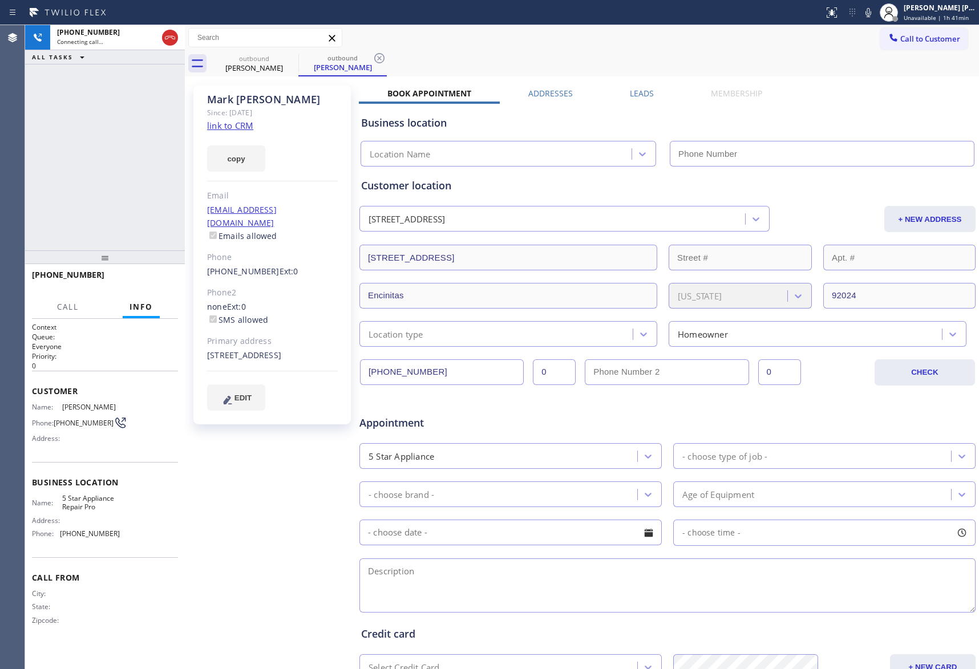
type input "[PHONE_NUMBER]"
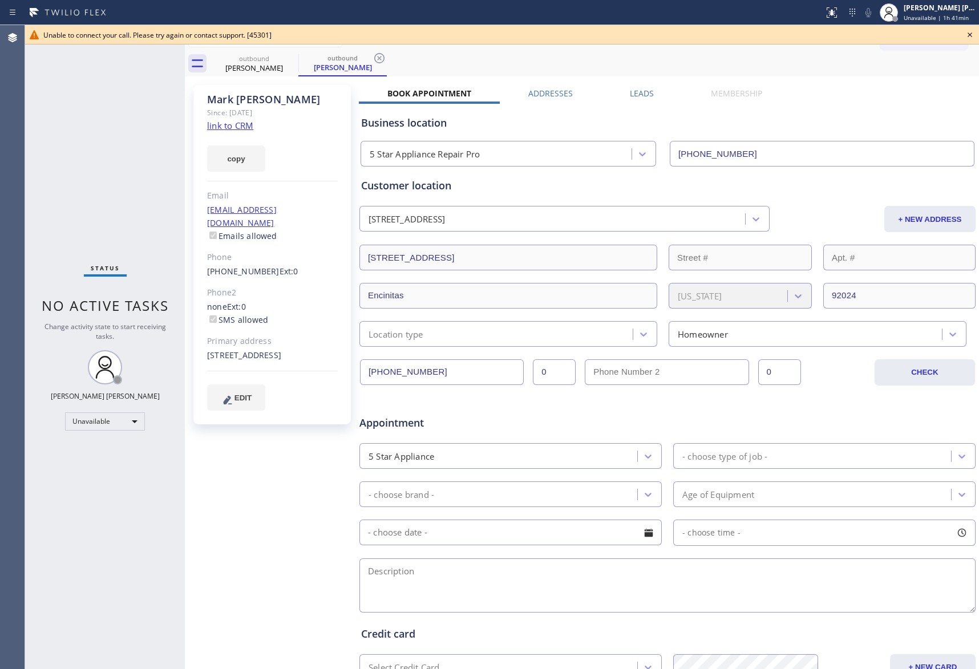
click at [970, 35] on icon at bounding box center [970, 35] width 14 height 14
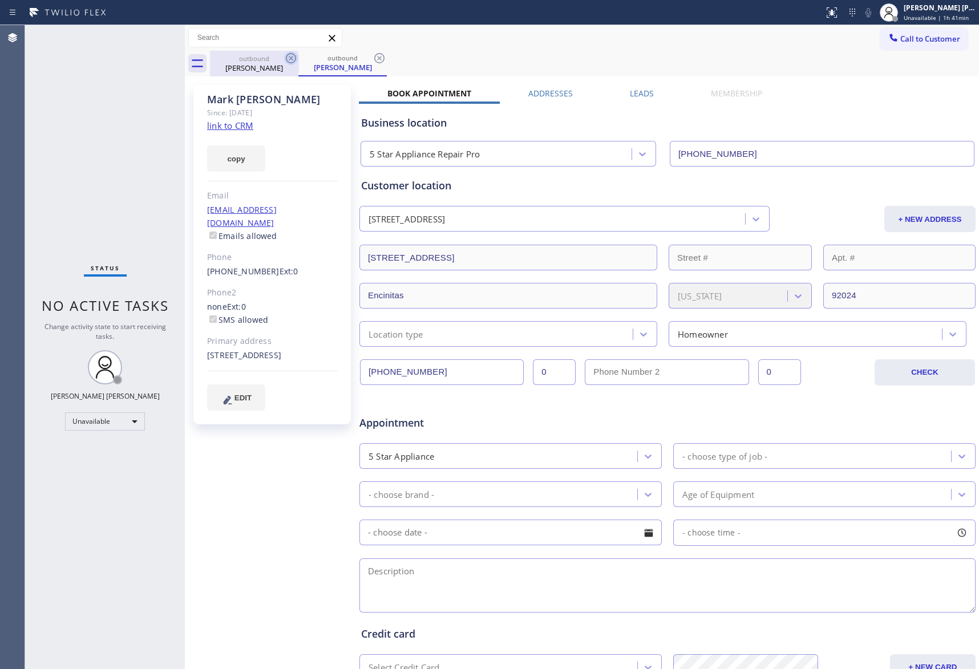
drag, startPoint x: 265, startPoint y: 63, endPoint x: 296, endPoint y: 59, distance: 31.0
click at [265, 63] on div "Mark Jerger" at bounding box center [254, 68] width 86 height 10
click at [296, 59] on icon at bounding box center [291, 58] width 10 height 10
click at [296, 58] on icon at bounding box center [291, 58] width 10 height 10
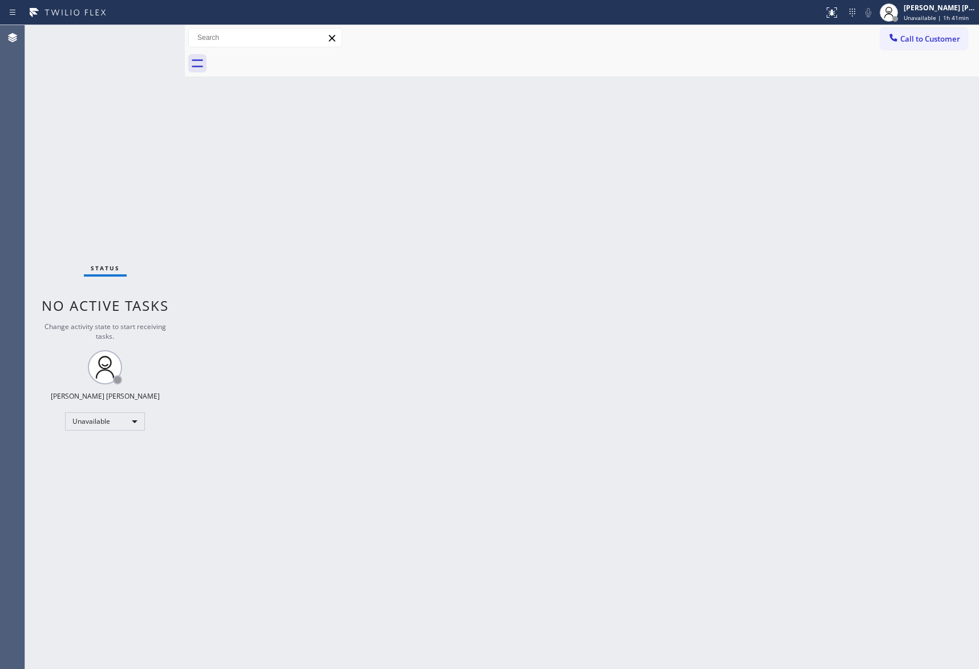
click at [296, 58] on div at bounding box center [594, 64] width 769 height 26
click at [946, 41] on span "Call to Customer" at bounding box center [930, 39] width 60 height 10
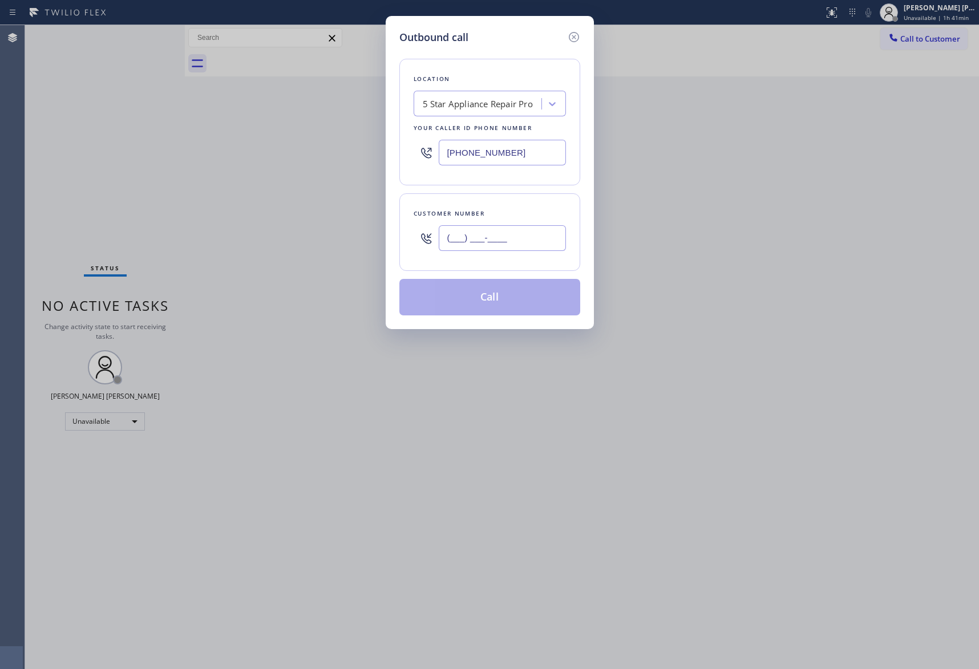
click at [515, 247] on input "(___) ___-____" at bounding box center [502, 238] width 127 height 26
paste input "720) 320-8104"
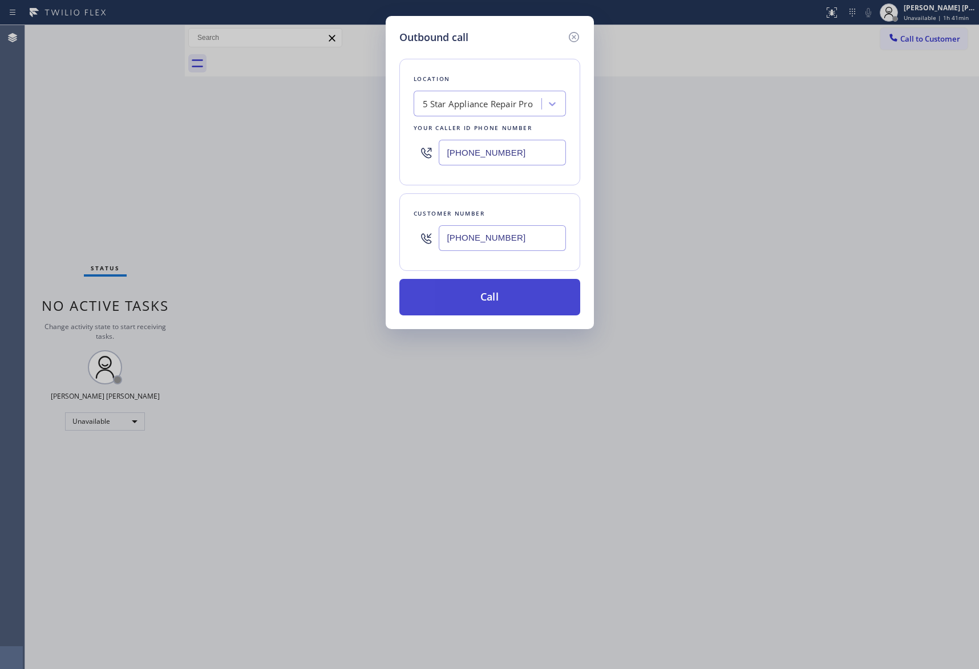
type input "(720) 320-8104"
click at [498, 300] on button "Call" at bounding box center [489, 297] width 181 height 37
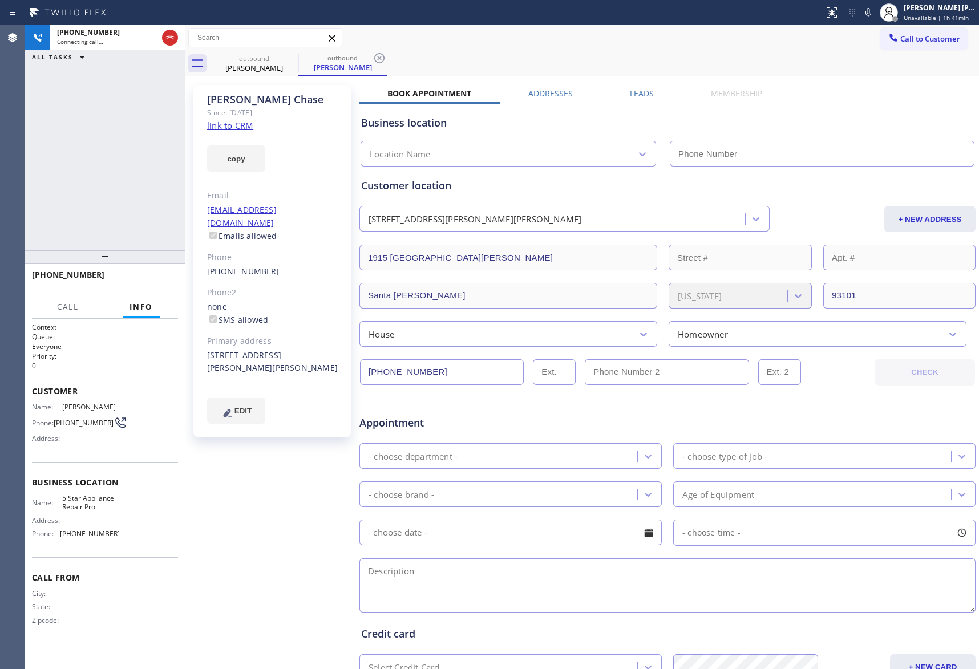
type input "[PHONE_NUMBER]"
click at [644, 88] on label "Leads" at bounding box center [642, 93] width 24 height 11
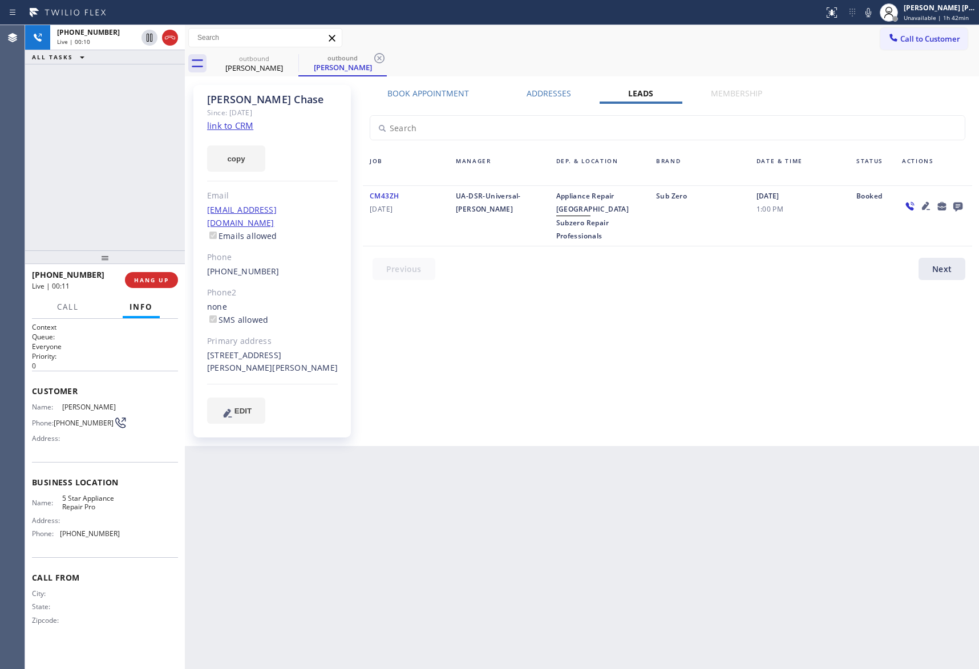
click at [957, 204] on icon at bounding box center [958, 207] width 9 height 9
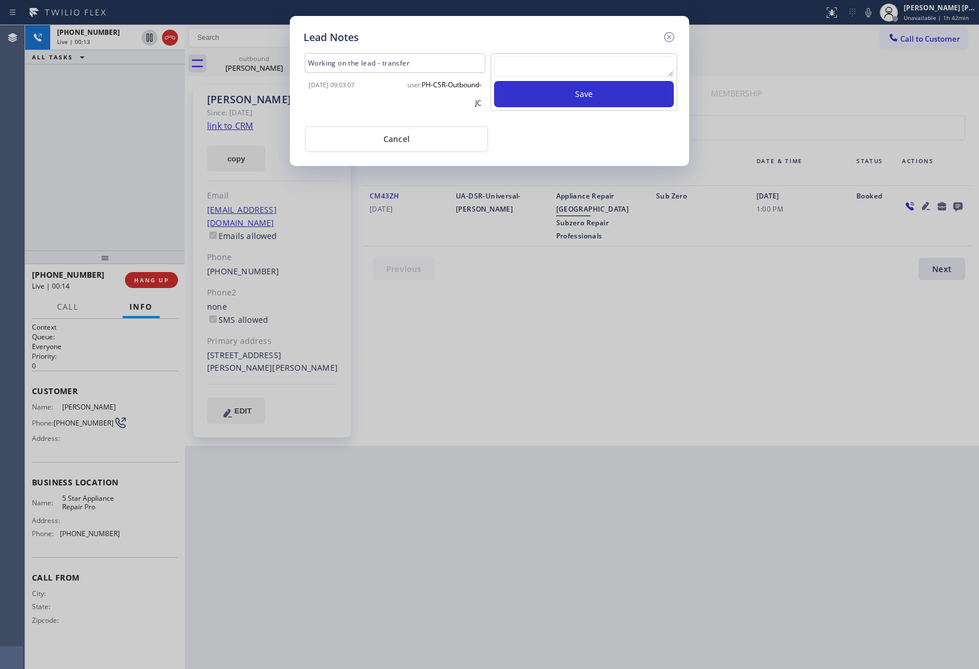
click at [603, 71] on textarea at bounding box center [584, 66] width 180 height 21
paste textarea "VM | please transfer if cx calls back"
type textarea "VM | please transfer if cx calls back"
click at [598, 92] on button "Save" at bounding box center [584, 94] width 180 height 26
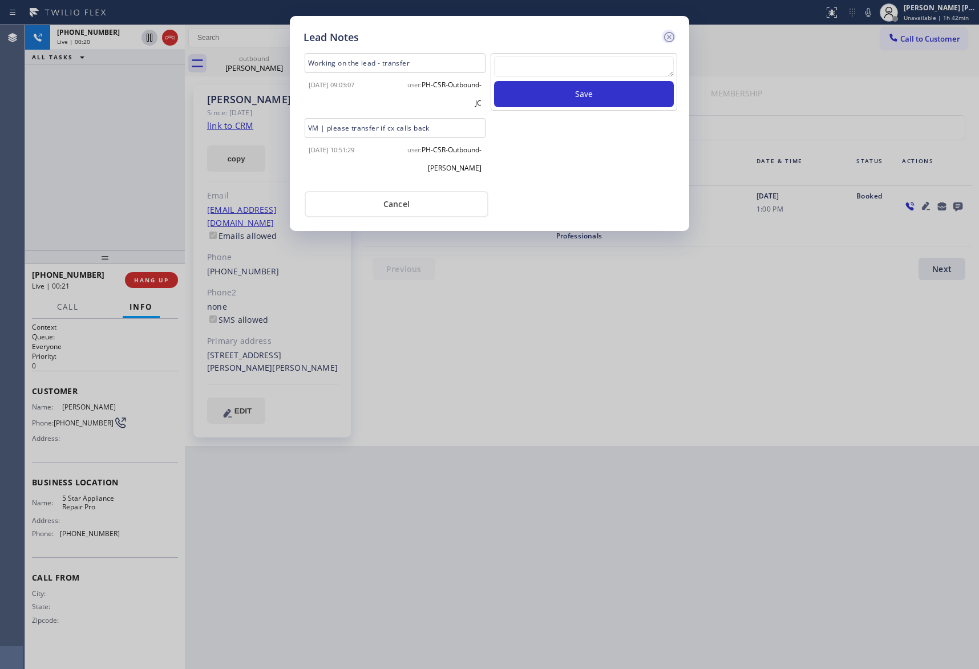
click at [666, 38] on icon at bounding box center [669, 37] width 14 height 14
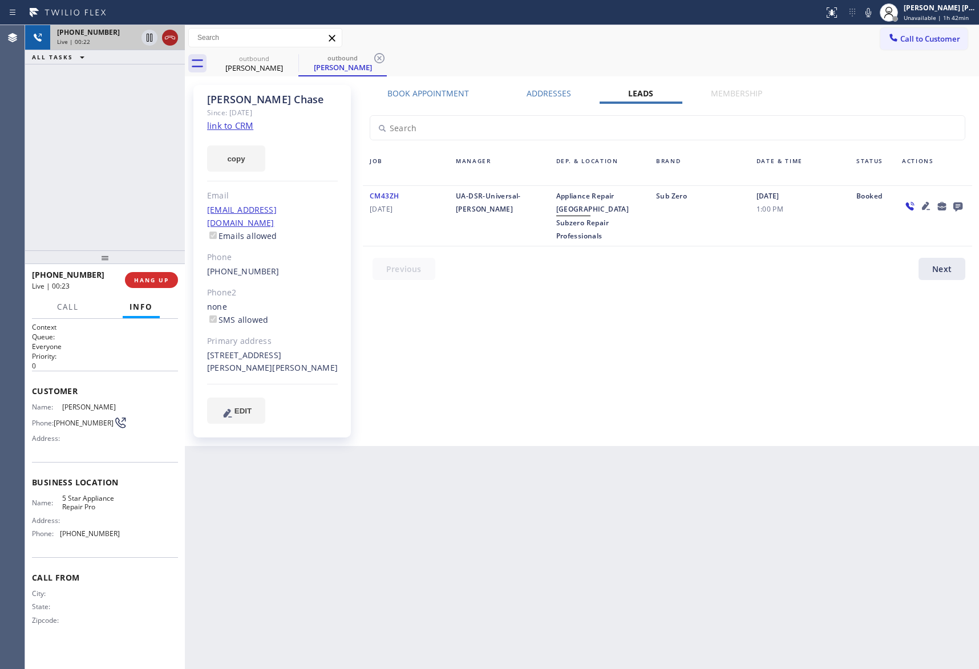
click at [174, 33] on icon at bounding box center [170, 38] width 14 height 14
click at [149, 279] on span "COMPLETE" at bounding box center [149, 280] width 39 height 8
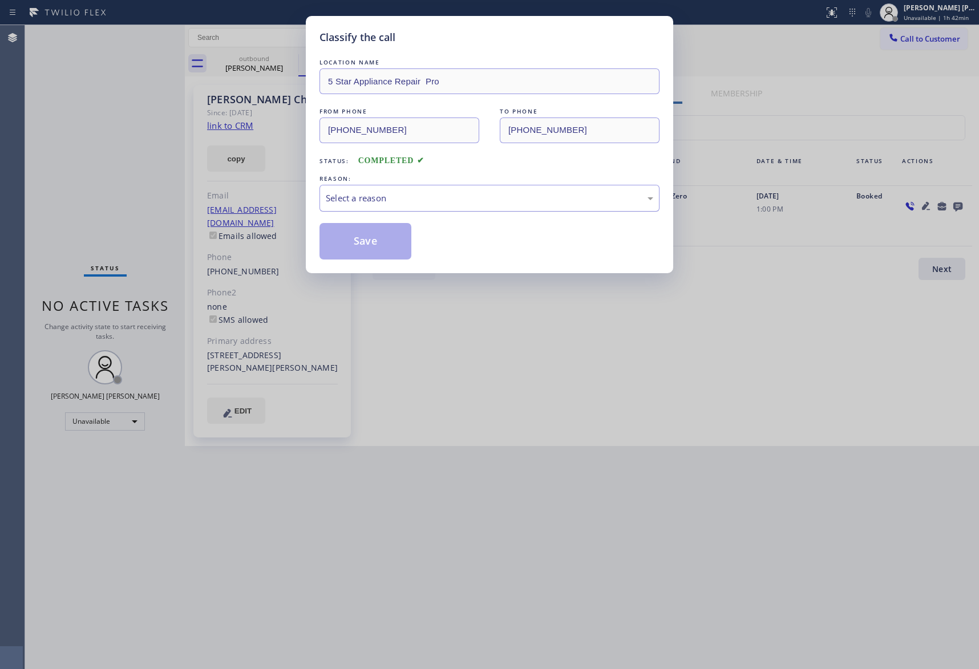
click at [369, 197] on div "Select a reason" at bounding box center [490, 198] width 328 height 13
click at [348, 237] on button "Save" at bounding box center [366, 241] width 92 height 37
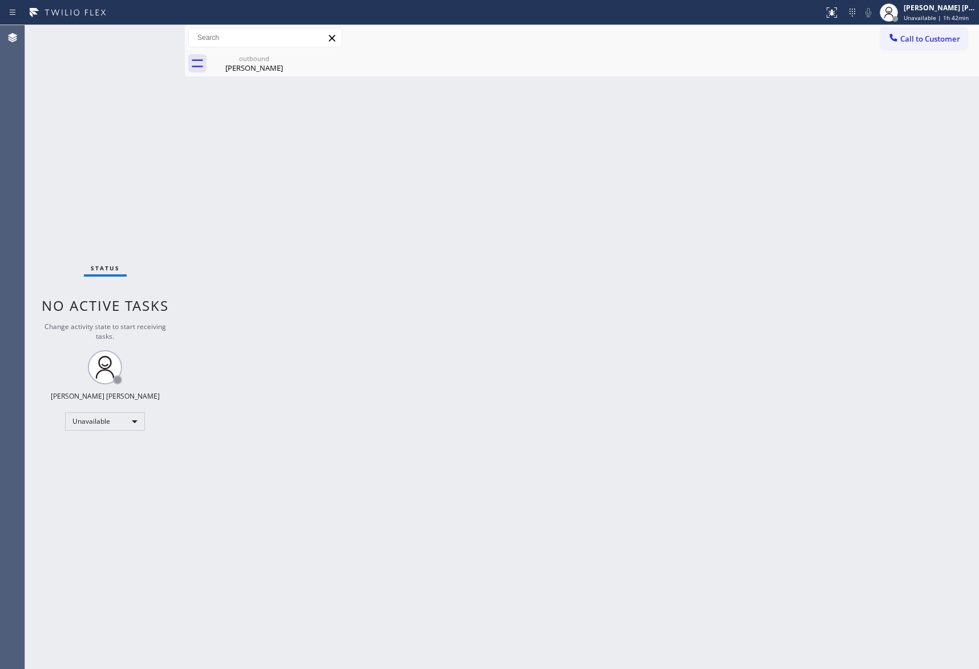
drag, startPoint x: 939, startPoint y: 34, endPoint x: 928, endPoint y: 33, distance: 11.5
click at [939, 34] on span "Call to Customer" at bounding box center [930, 39] width 60 height 10
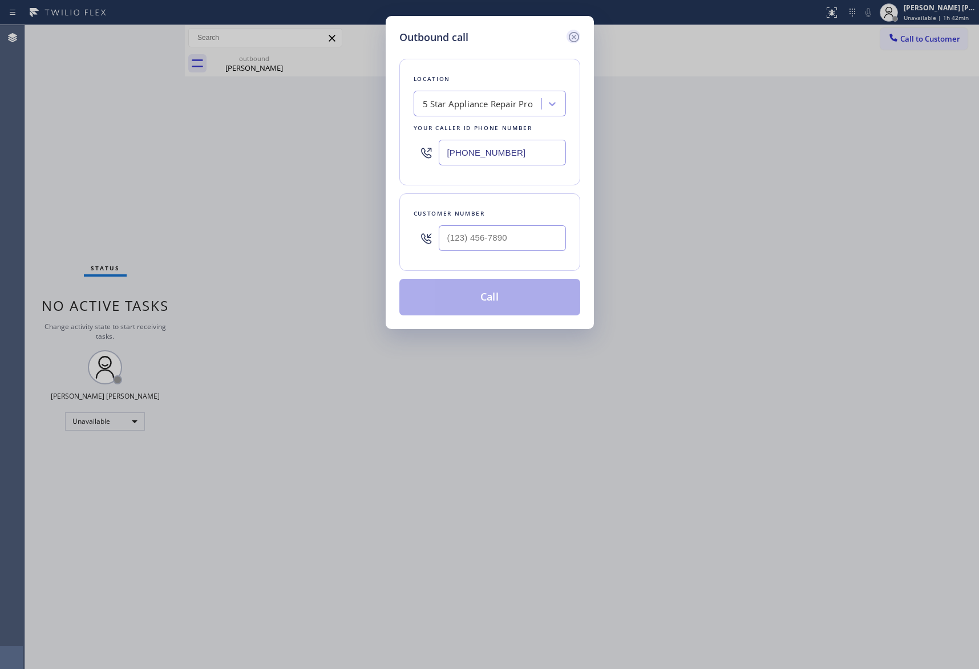
click at [580, 30] on icon at bounding box center [574, 37] width 14 height 14
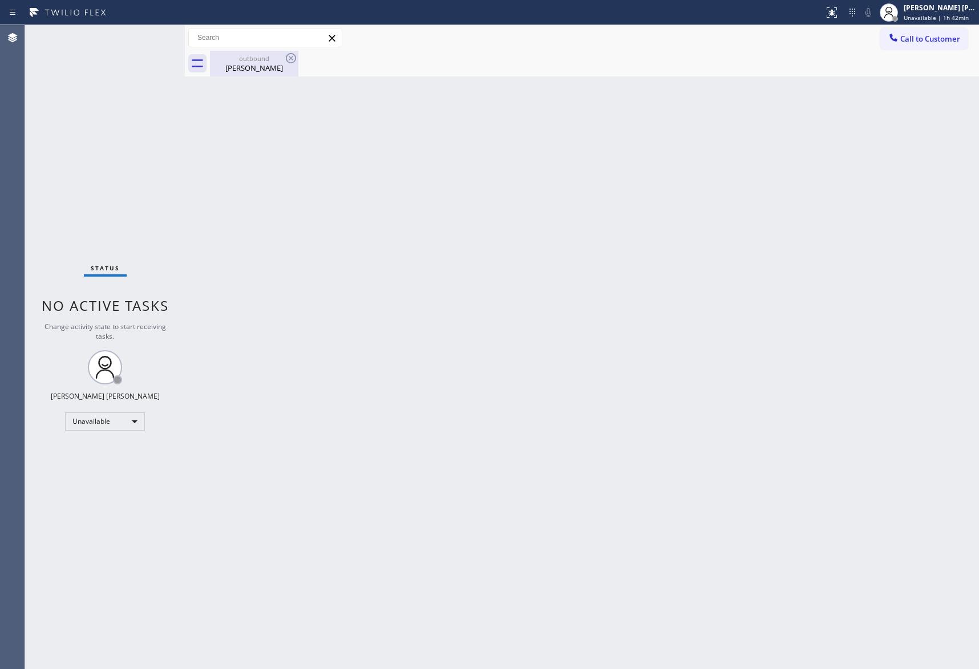
drag, startPoint x: 265, startPoint y: 67, endPoint x: 286, endPoint y: 55, distance: 24.3
click at [265, 67] on div "Catherine Chase" at bounding box center [254, 68] width 86 height 10
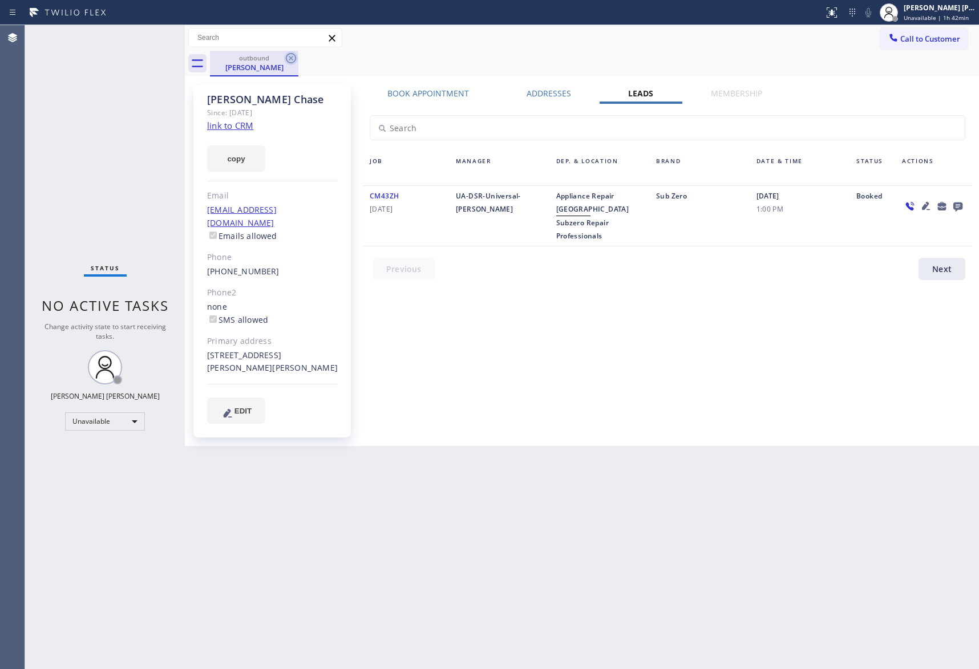
click at [286, 55] on icon at bounding box center [291, 58] width 10 height 10
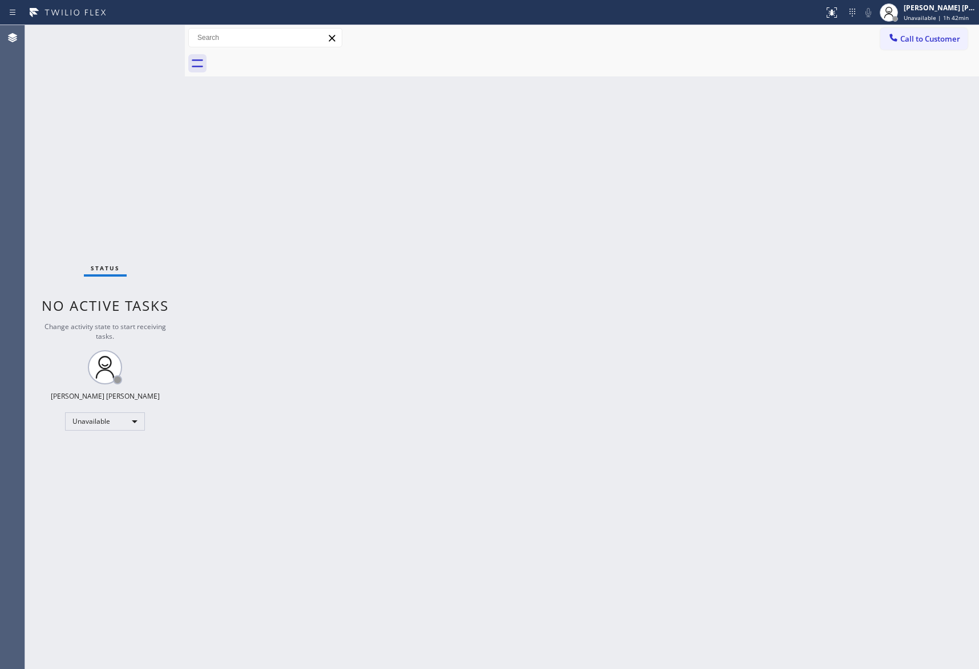
click at [286, 55] on div at bounding box center [594, 64] width 769 height 26
click at [930, 38] on span "Call to Customer" at bounding box center [930, 39] width 60 height 10
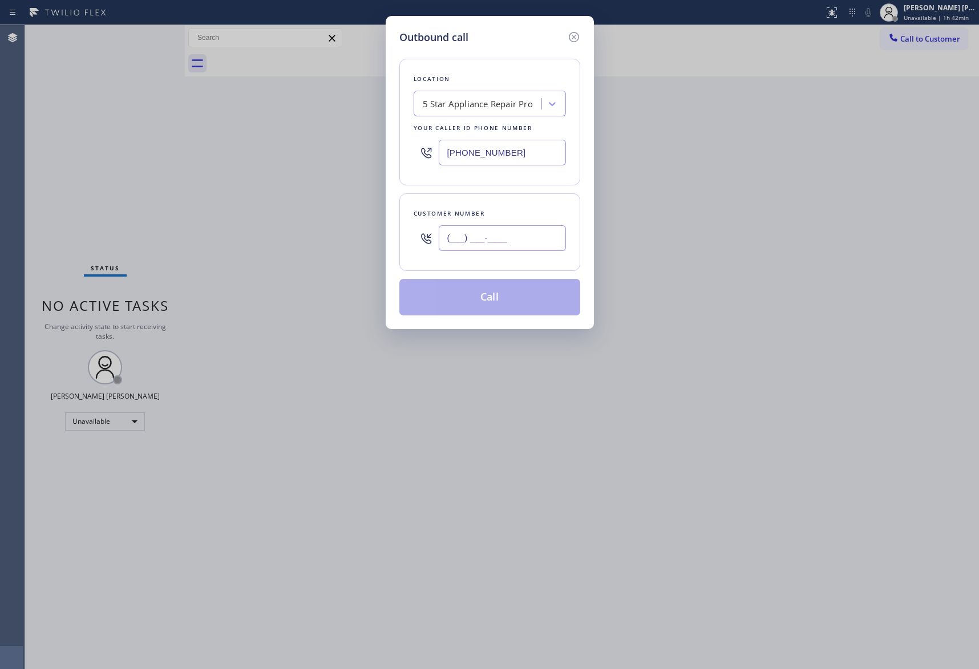
click at [546, 240] on input "(___) ___-____" at bounding box center [502, 238] width 127 height 26
paste input "949) 636-8430"
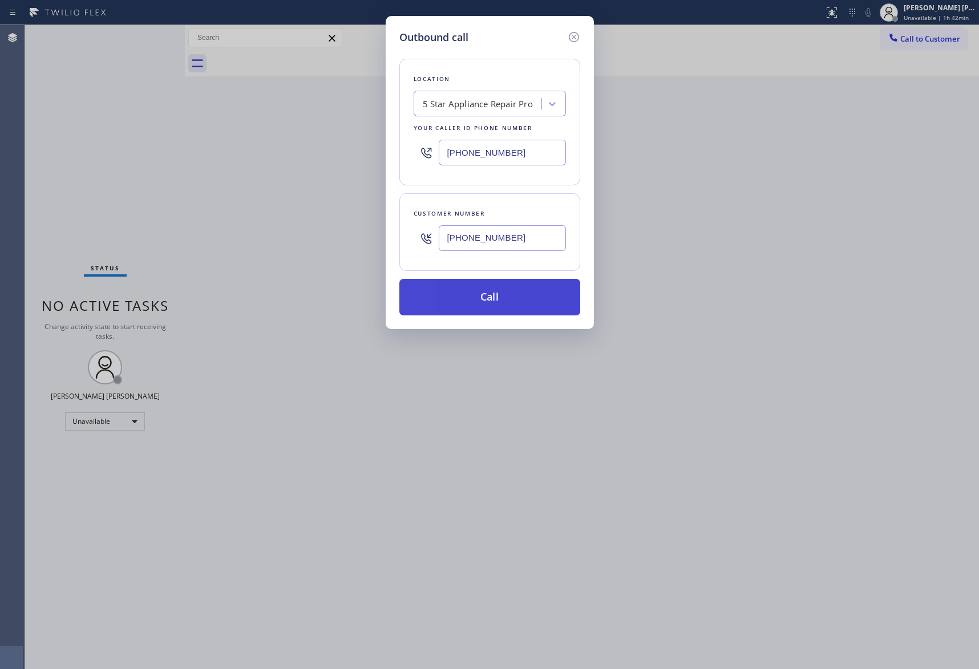
type input "(949) 636-8430"
click at [524, 295] on button "Call" at bounding box center [489, 297] width 181 height 37
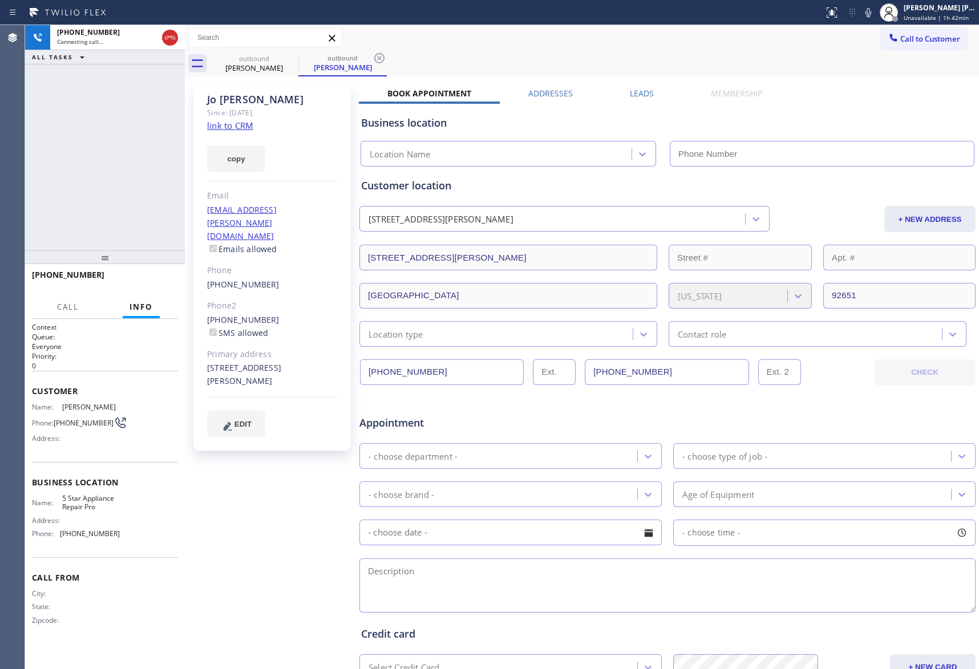
type input "[PHONE_NUMBER]"
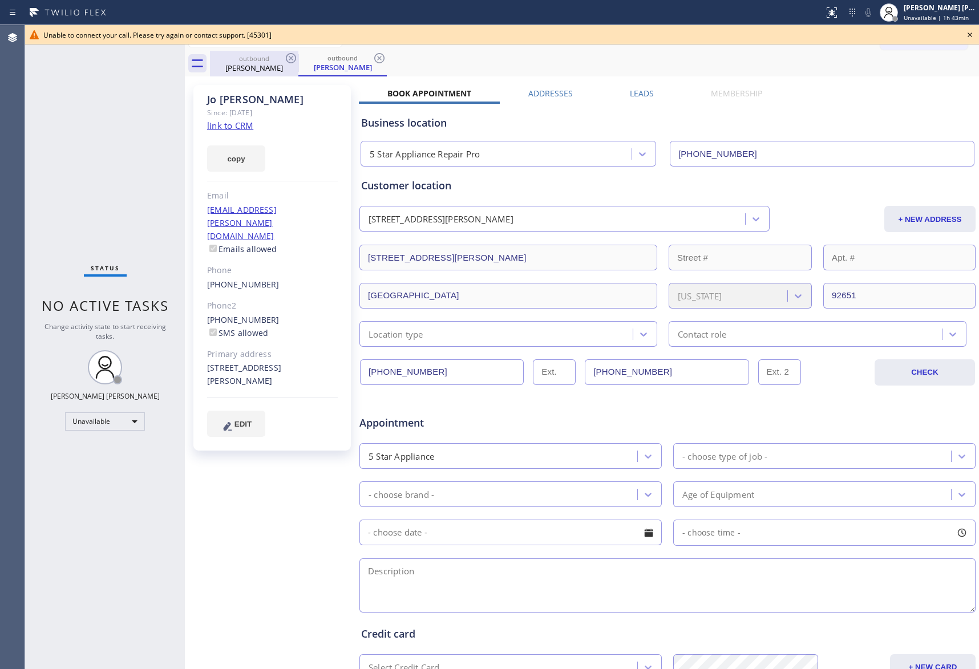
click at [273, 66] on div "Jo Jensen" at bounding box center [254, 68] width 86 height 10
click at [290, 54] on icon at bounding box center [291, 58] width 10 height 10
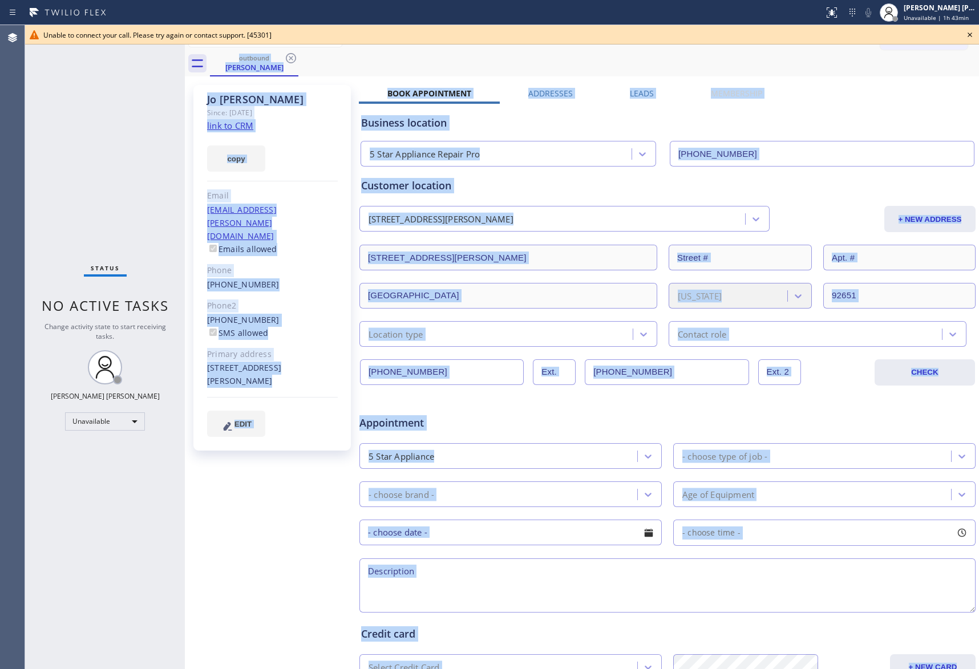
click at [290, 54] on div "outbound Jo Jensen" at bounding box center [594, 64] width 769 height 26
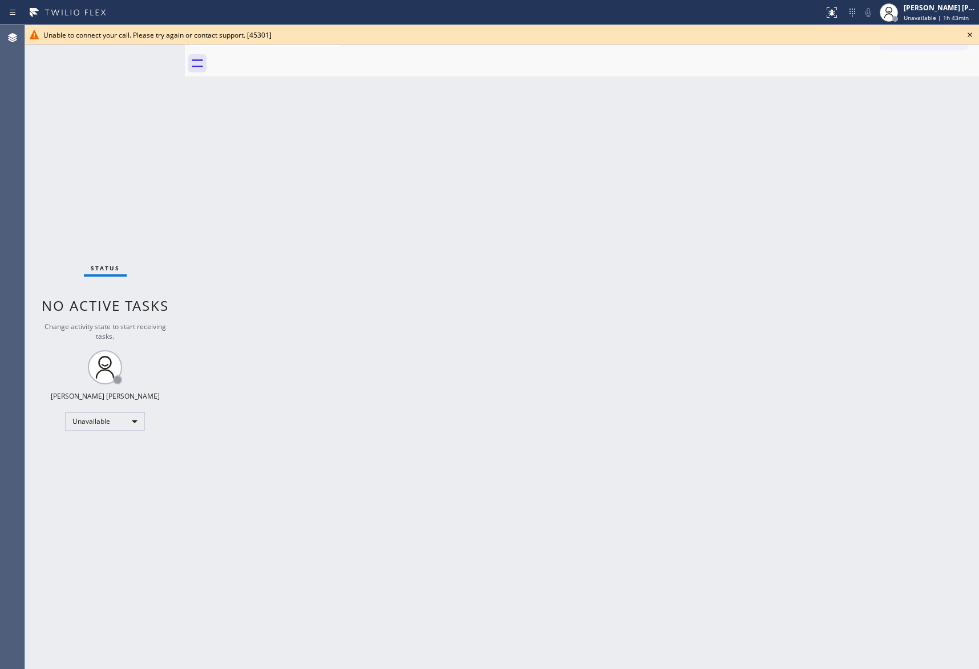
click at [973, 31] on icon at bounding box center [970, 35] width 14 height 14
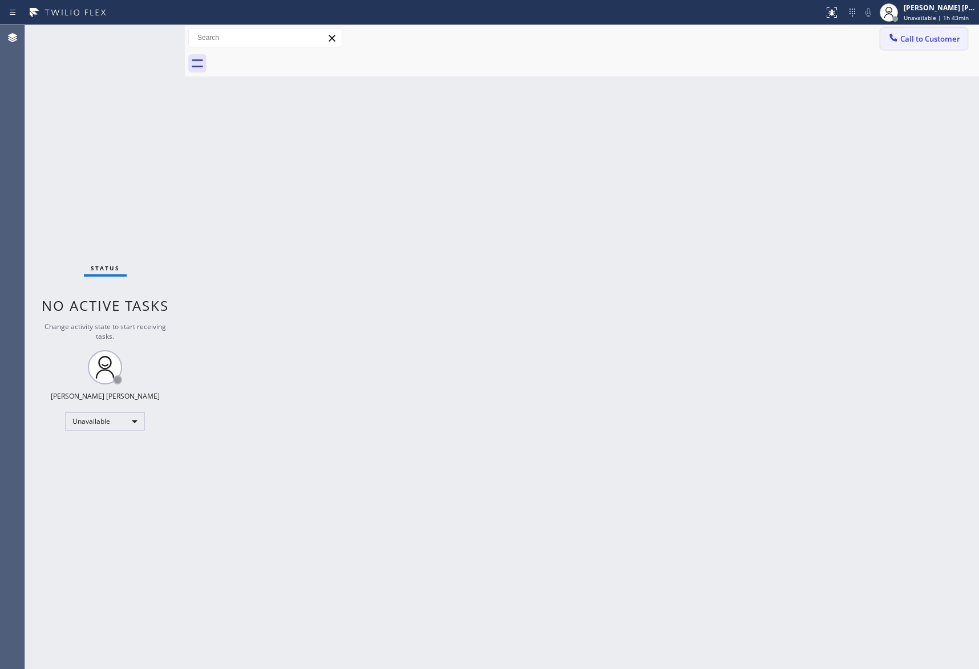
click at [910, 42] on span "Call to Customer" at bounding box center [930, 39] width 60 height 10
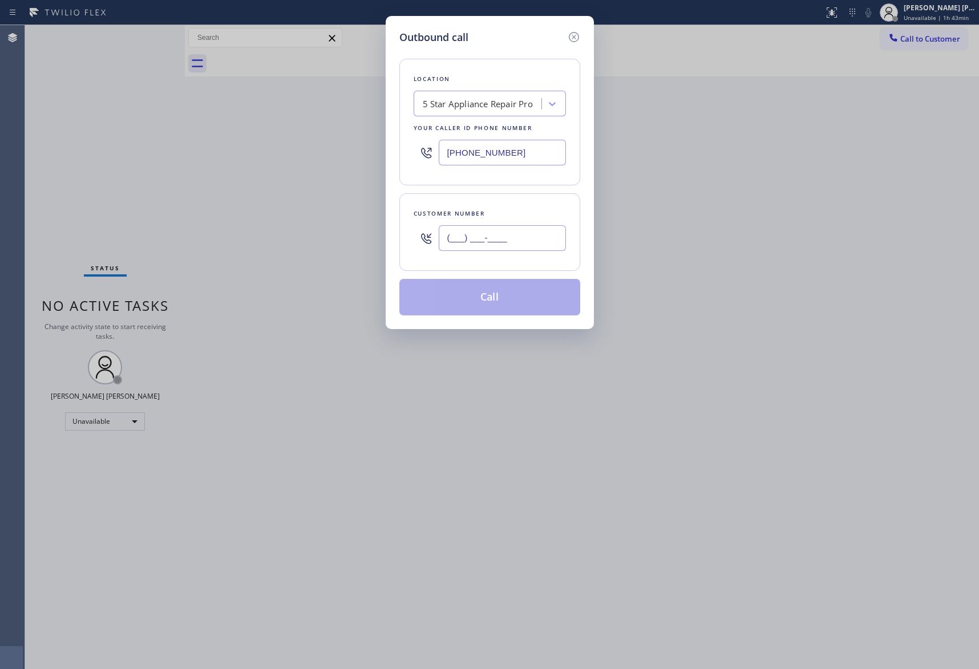
click at [509, 237] on input "(___) ___-____" at bounding box center [502, 238] width 127 height 26
paste input "480) 286-4966"
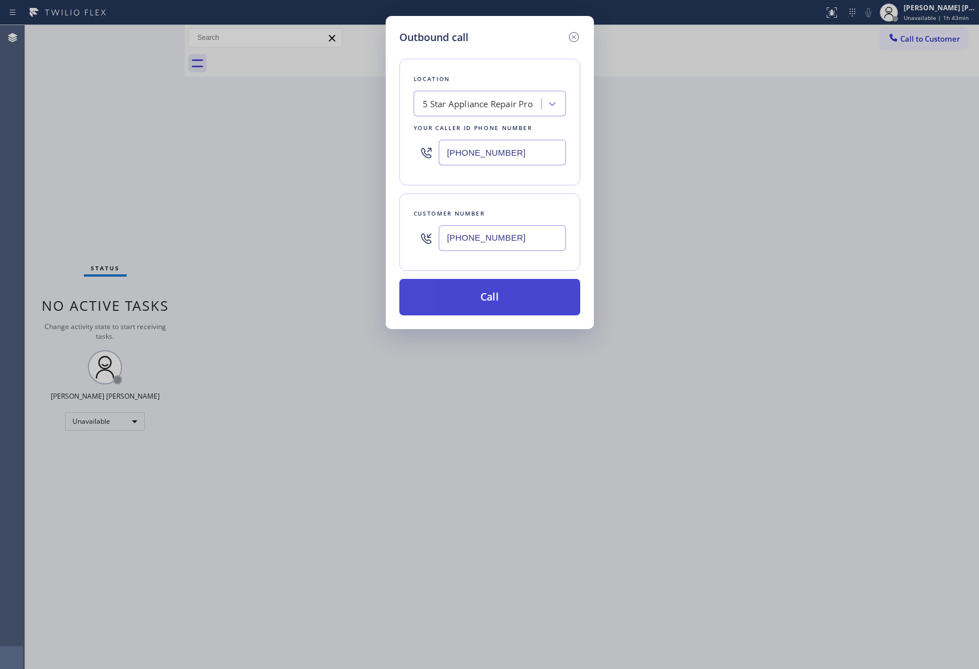
type input "(480) 286-4966"
click at [488, 300] on button "Call" at bounding box center [489, 297] width 181 height 37
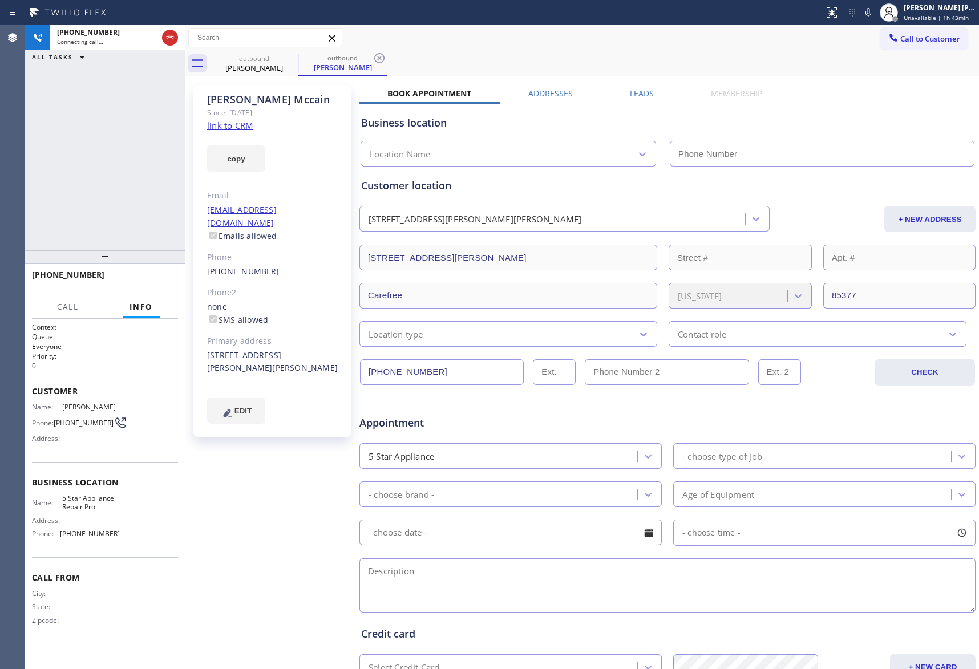
type input "[PHONE_NUMBER]"
click at [169, 37] on icon at bounding box center [170, 37] width 10 height 3
click at [148, 277] on span "HANG UP" at bounding box center [151, 280] width 35 height 8
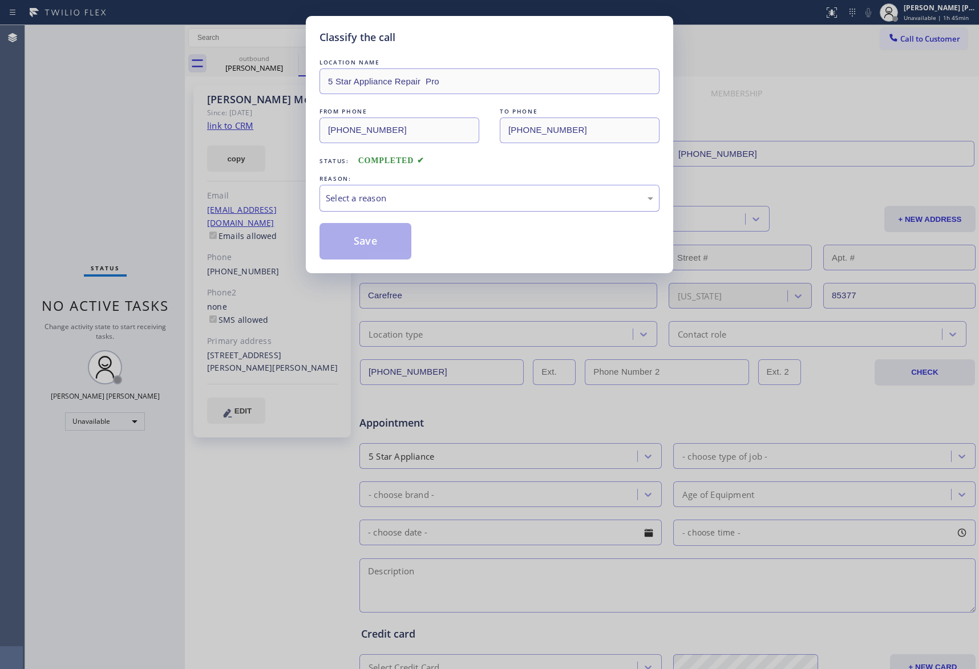
click at [420, 197] on div "Select a reason" at bounding box center [490, 198] width 328 height 13
click at [373, 247] on button "Save" at bounding box center [366, 241] width 92 height 37
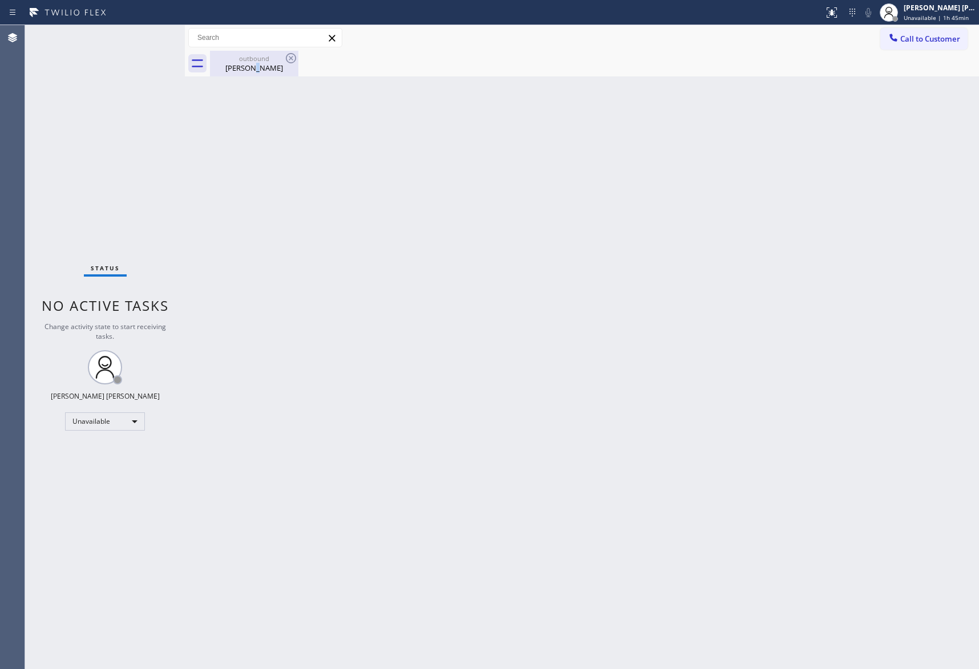
click at [261, 67] on div "Ann Mccain" at bounding box center [254, 68] width 86 height 10
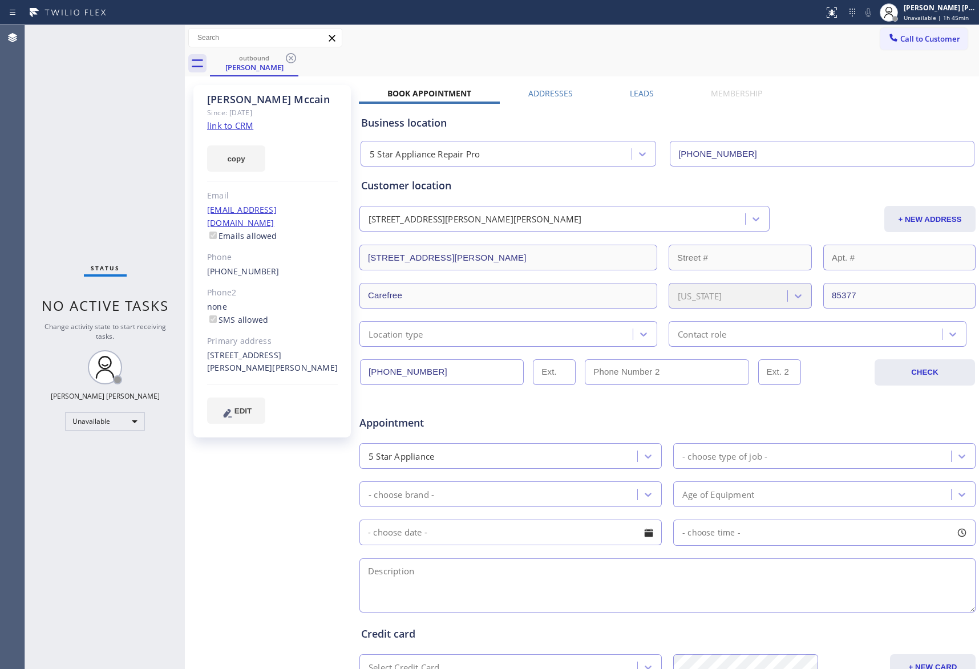
click at [642, 96] on label "Leads" at bounding box center [642, 93] width 24 height 11
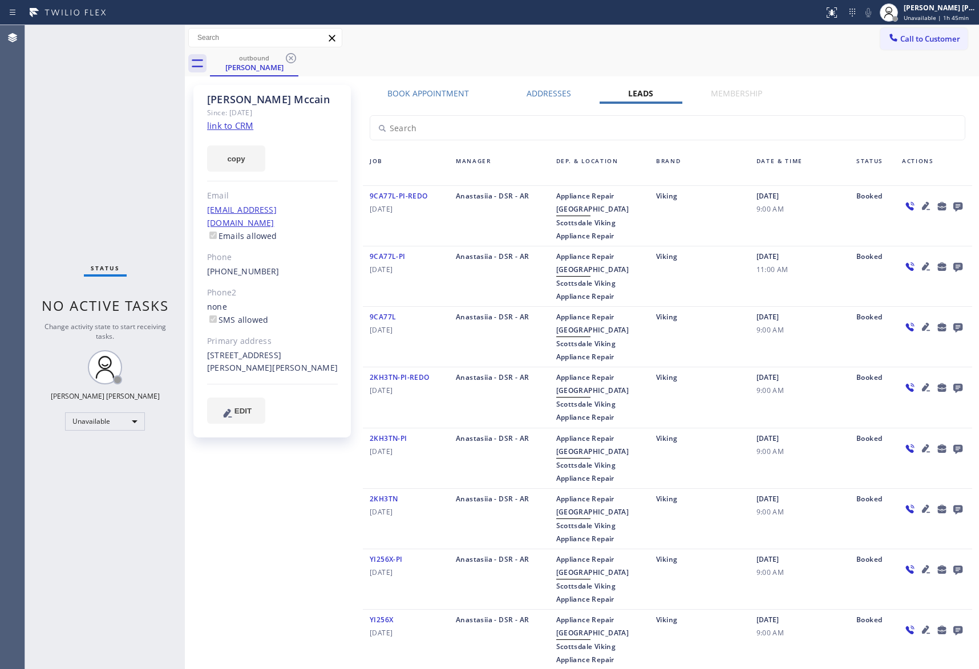
click at [954, 205] on icon at bounding box center [958, 207] width 9 height 9
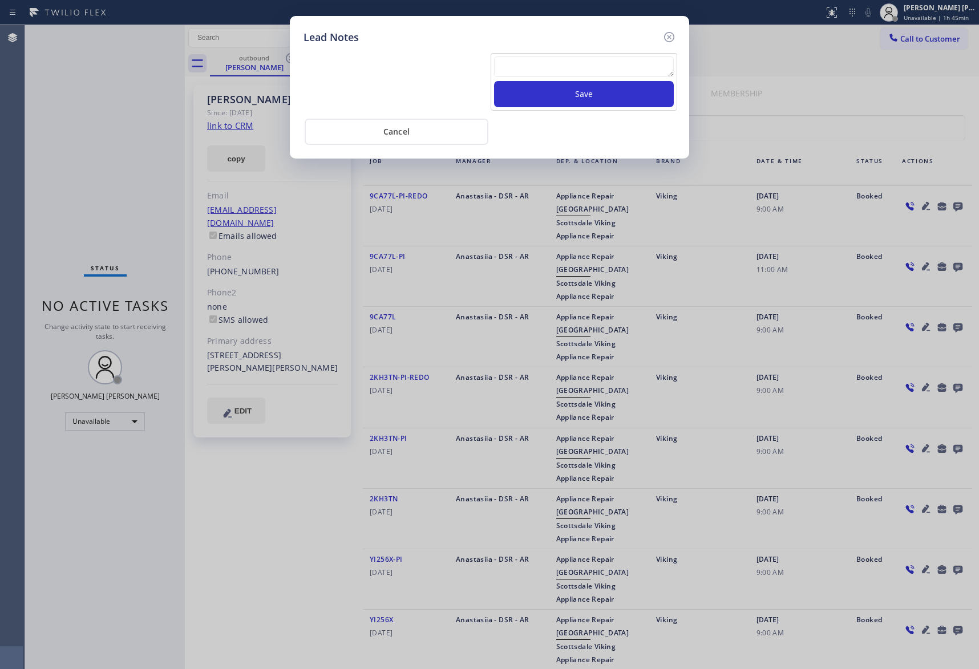
click at [627, 68] on textarea at bounding box center [584, 66] width 180 height 21
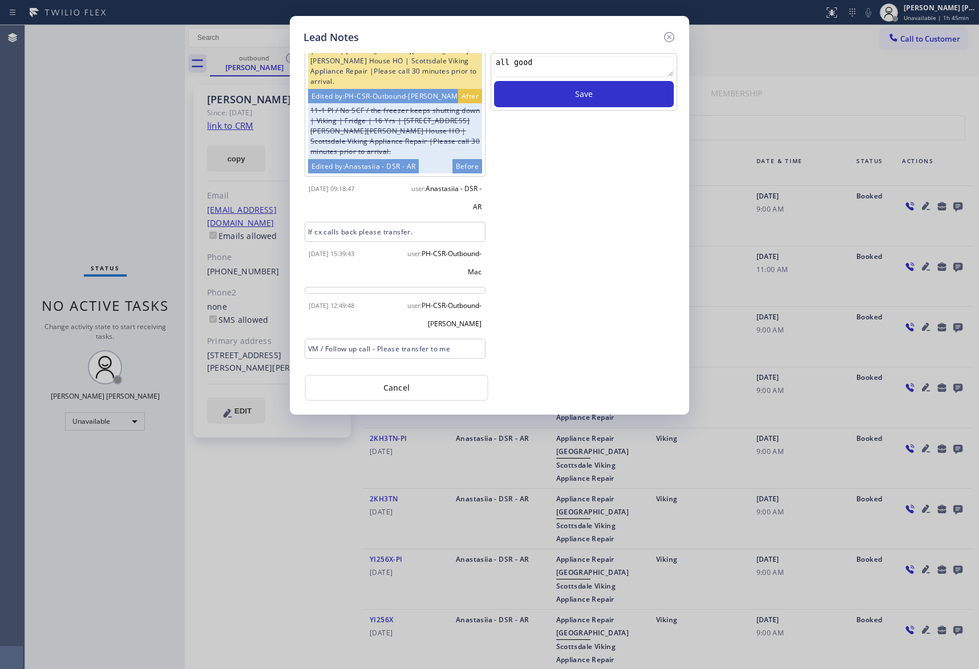
scroll to position [276, 0]
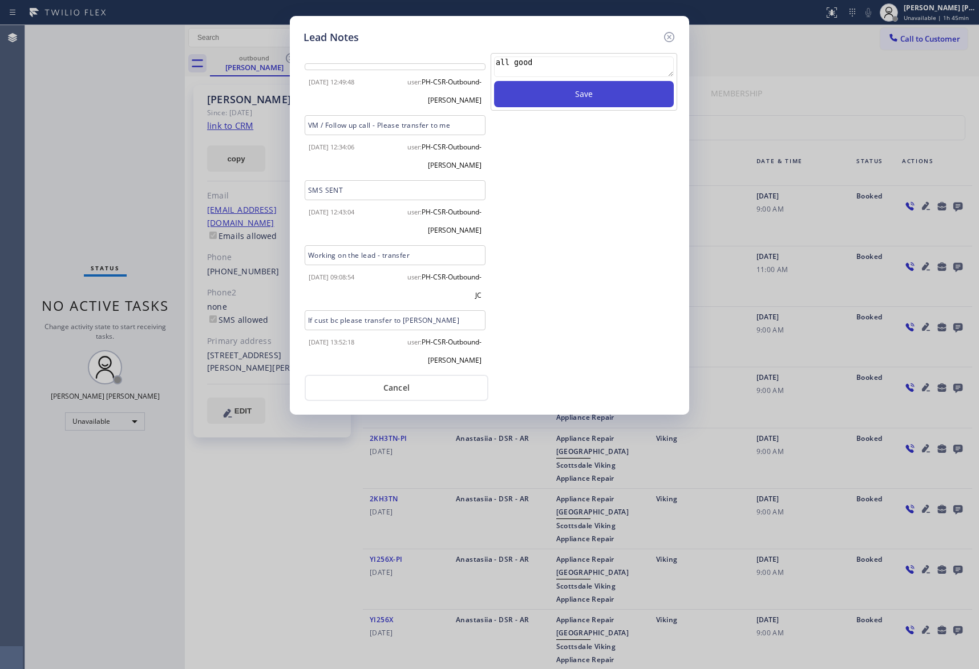
type textarea "all good"
click at [579, 103] on button "Save" at bounding box center [584, 94] width 180 height 26
click at [667, 37] on icon at bounding box center [669, 37] width 14 height 14
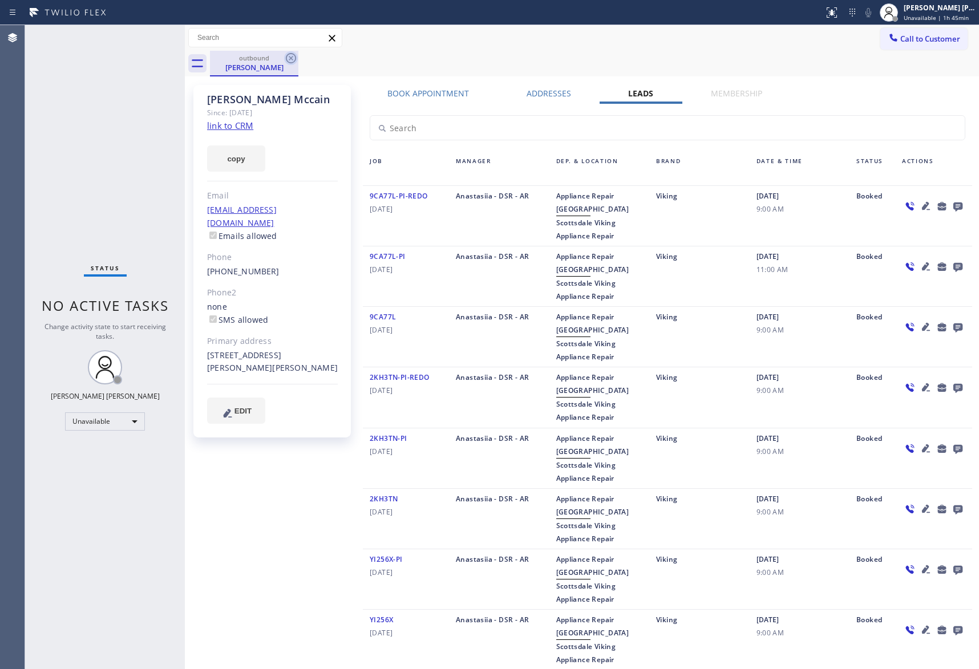
click at [295, 58] on icon at bounding box center [291, 58] width 10 height 10
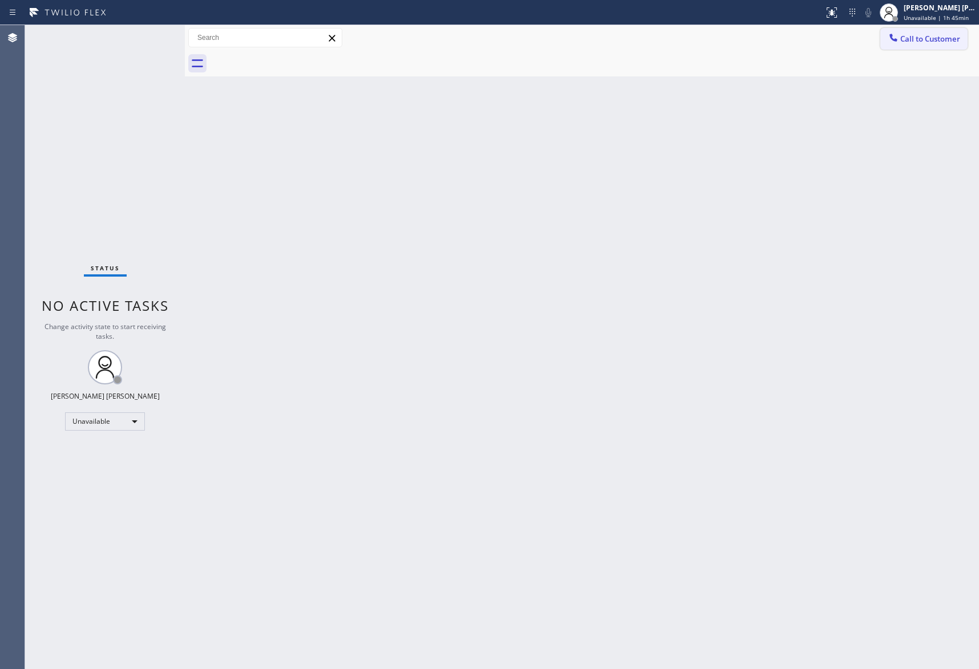
click at [931, 35] on span "Call to Customer" at bounding box center [930, 39] width 60 height 10
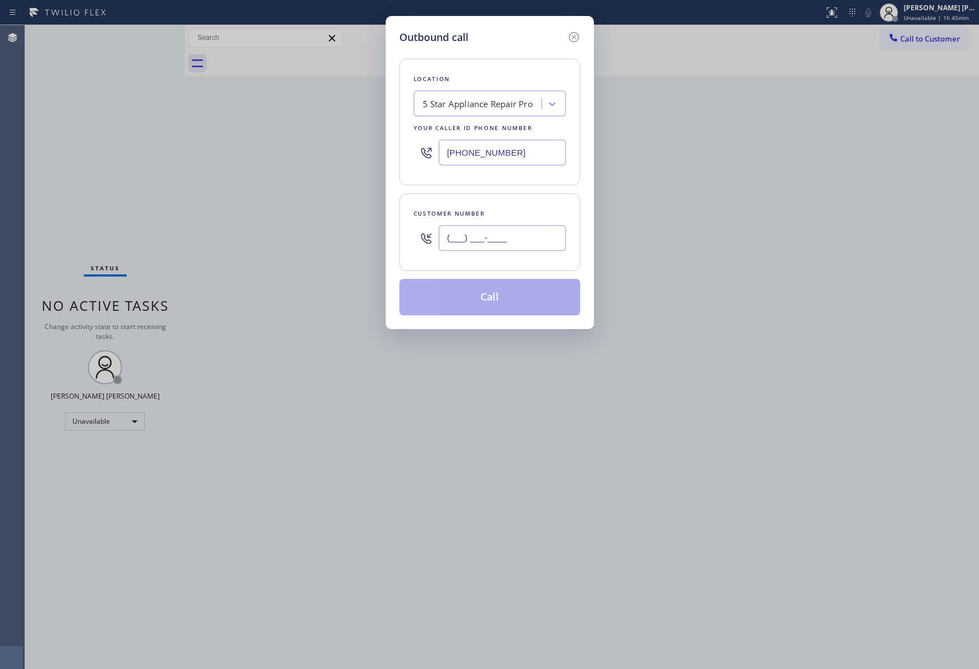
click at [474, 248] on input "(___) ___-____" at bounding box center [502, 238] width 127 height 26
paste input "702) 493-5214"
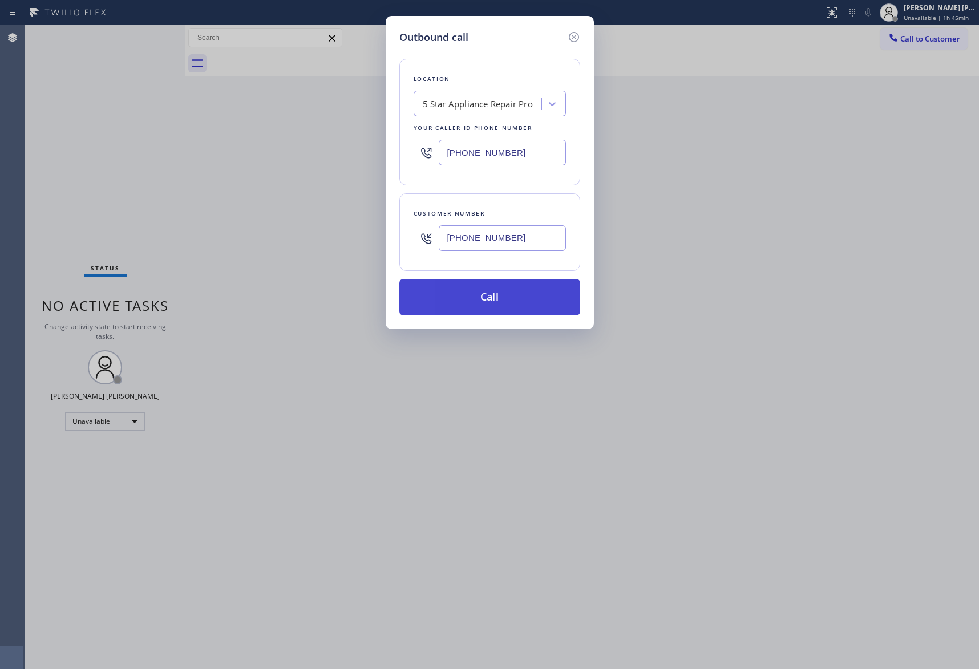
type input "(702) 493-5214"
drag, startPoint x: 495, startPoint y: 294, endPoint x: 171, endPoint y: 195, distance: 339.0
click at [494, 295] on button "Call" at bounding box center [489, 297] width 181 height 37
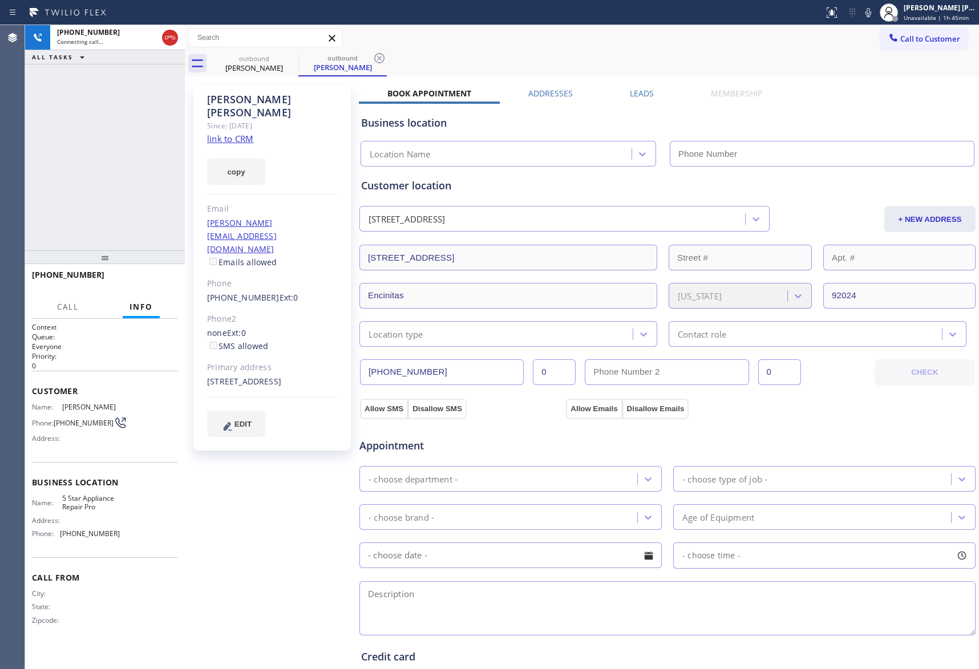
type input "[PHONE_NUMBER]"
click at [169, 38] on icon at bounding box center [170, 38] width 14 height 14
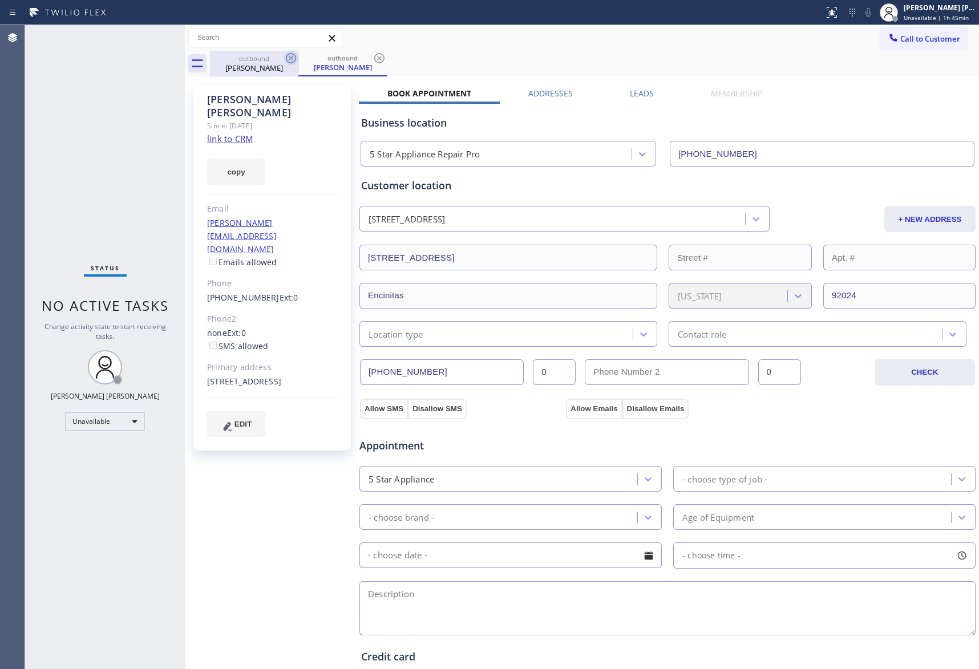
click at [290, 57] on icon at bounding box center [291, 58] width 14 height 14
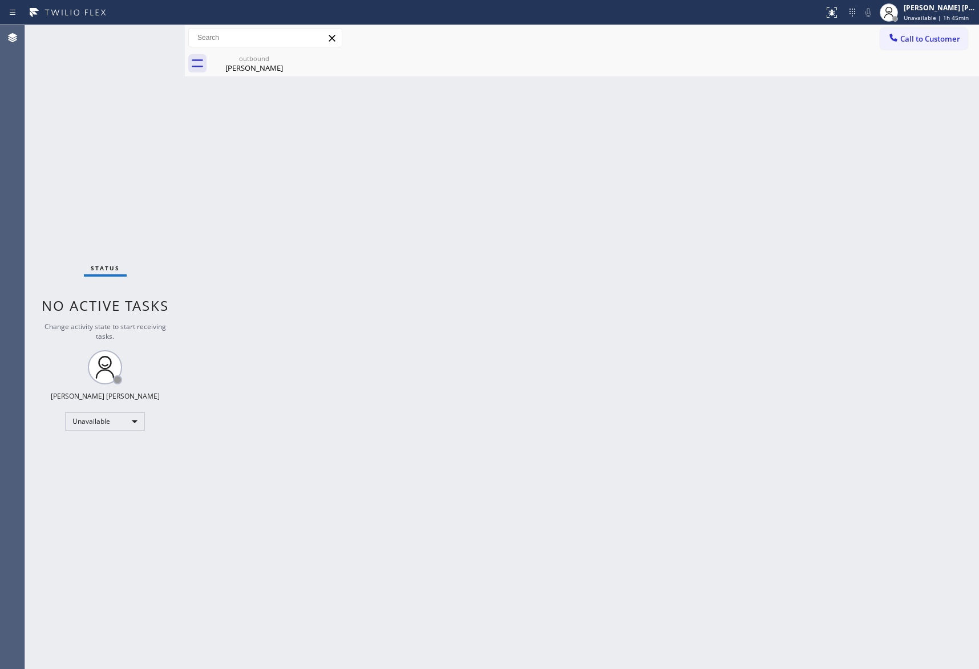
click at [0, 0] on icon at bounding box center [0, 0] width 0 height 0
drag, startPoint x: 290, startPoint y: 57, endPoint x: 322, endPoint y: 53, distance: 32.2
click at [0, 0] on icon at bounding box center [0, 0] width 0 height 0
click at [280, 66] on div "Alex Ogorman" at bounding box center [254, 68] width 86 height 10
click at [943, 37] on span "Call to Customer" at bounding box center [930, 39] width 60 height 10
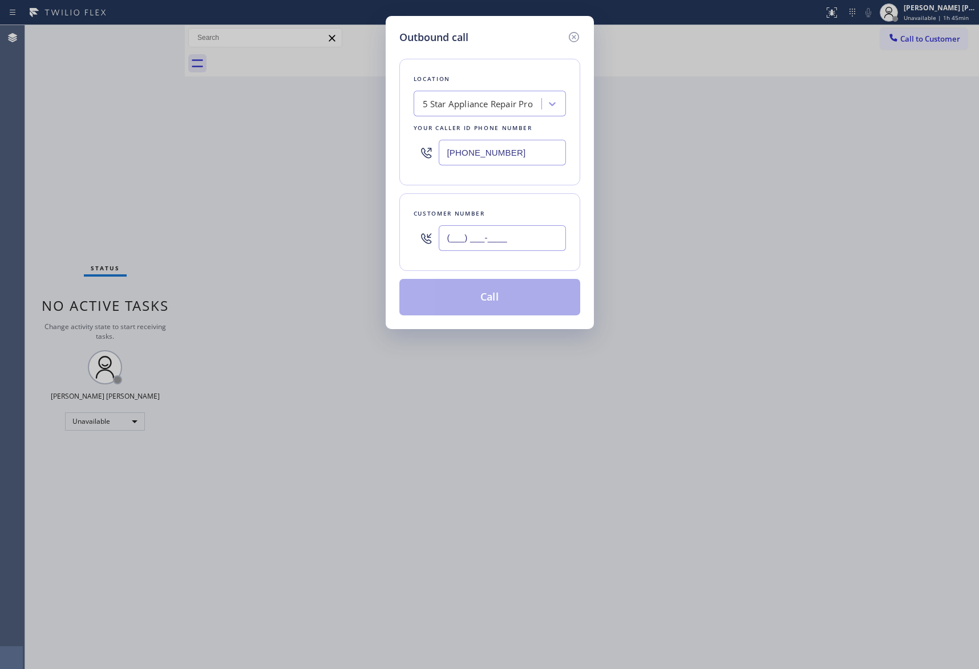
click at [499, 247] on input "(___) ___-____" at bounding box center [502, 238] width 127 height 26
paste input "425) 893-9156"
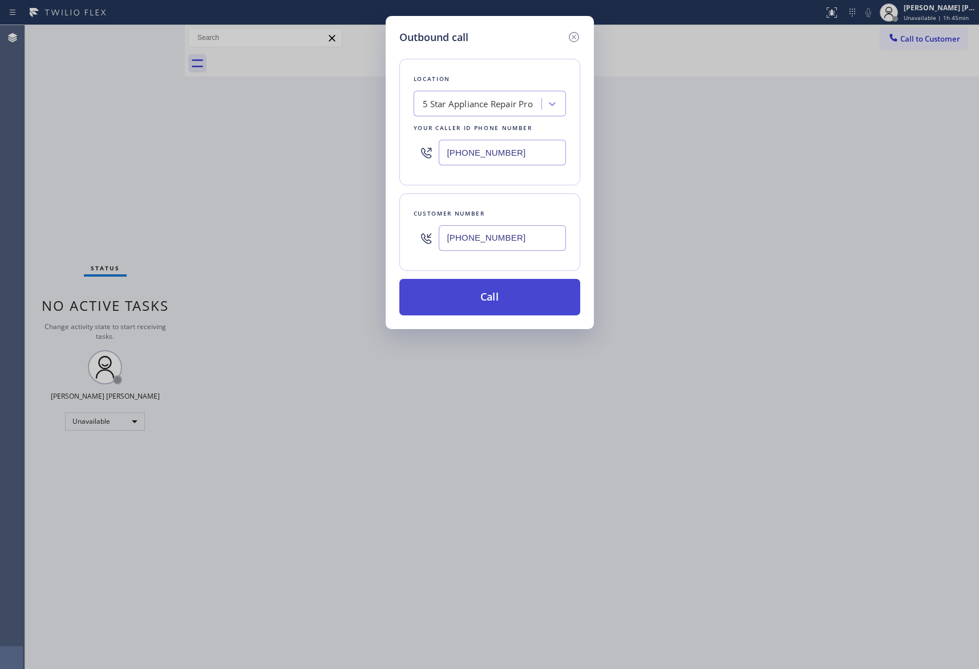
type input "(425) 893-9156"
click at [503, 293] on button "Call" at bounding box center [489, 297] width 181 height 37
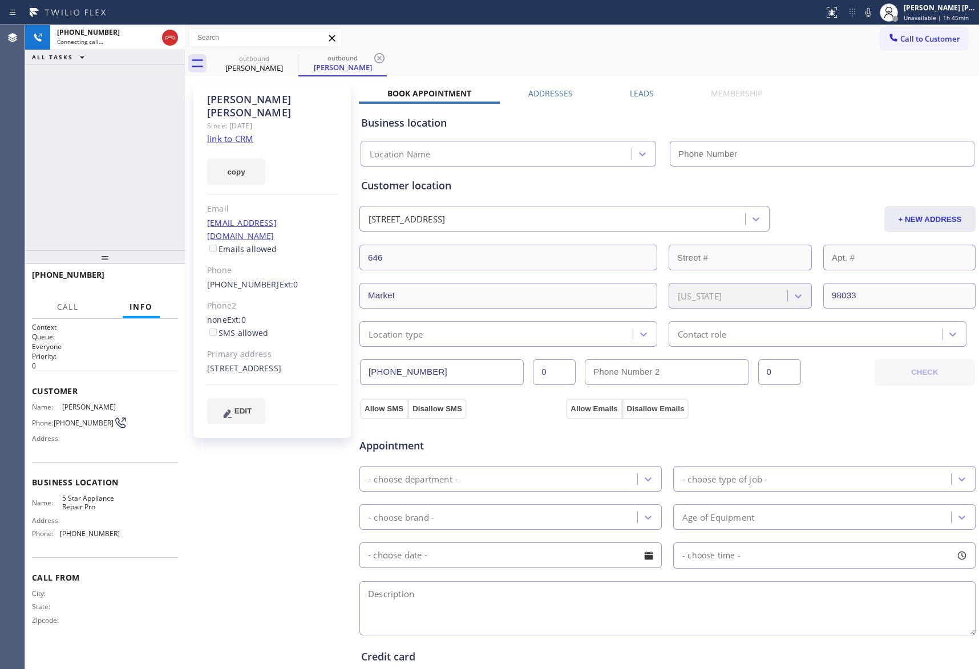
type input "[PHONE_NUMBER]"
click at [168, 40] on icon at bounding box center [170, 38] width 14 height 14
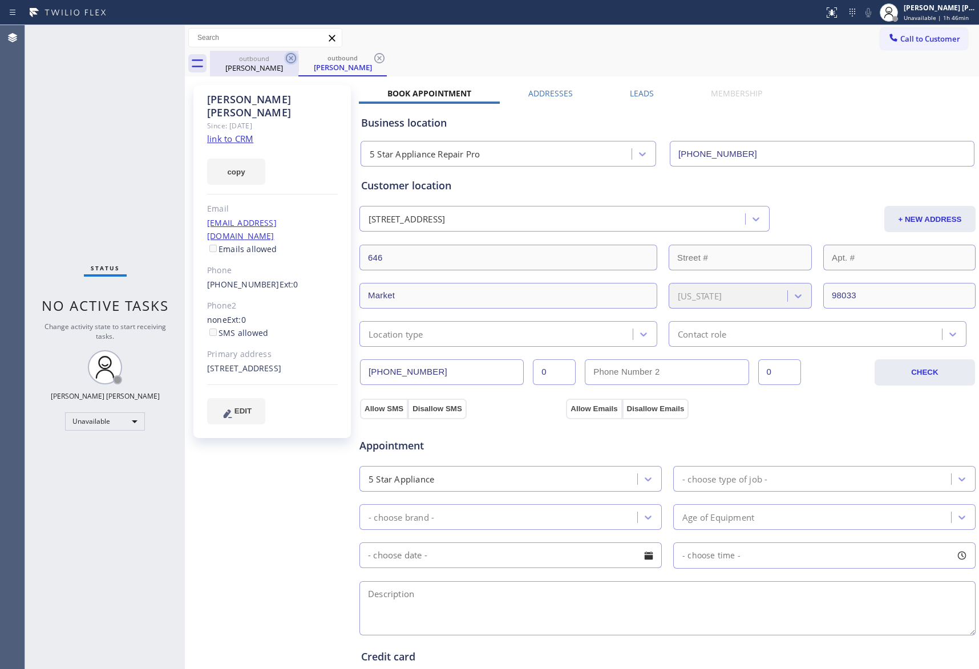
click at [291, 57] on icon at bounding box center [291, 58] width 14 height 14
click at [298, 57] on div "outbound Michelle Pertl" at bounding box center [342, 64] width 88 height 26
click at [291, 57] on icon at bounding box center [291, 58] width 14 height 14
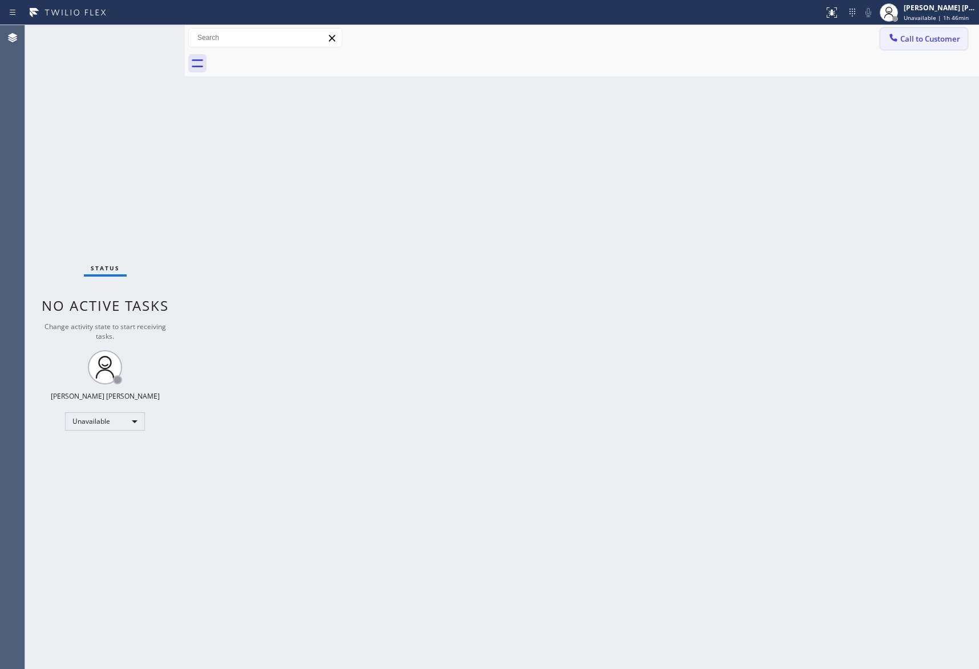
click at [932, 34] on span "Call to Customer" at bounding box center [930, 39] width 60 height 10
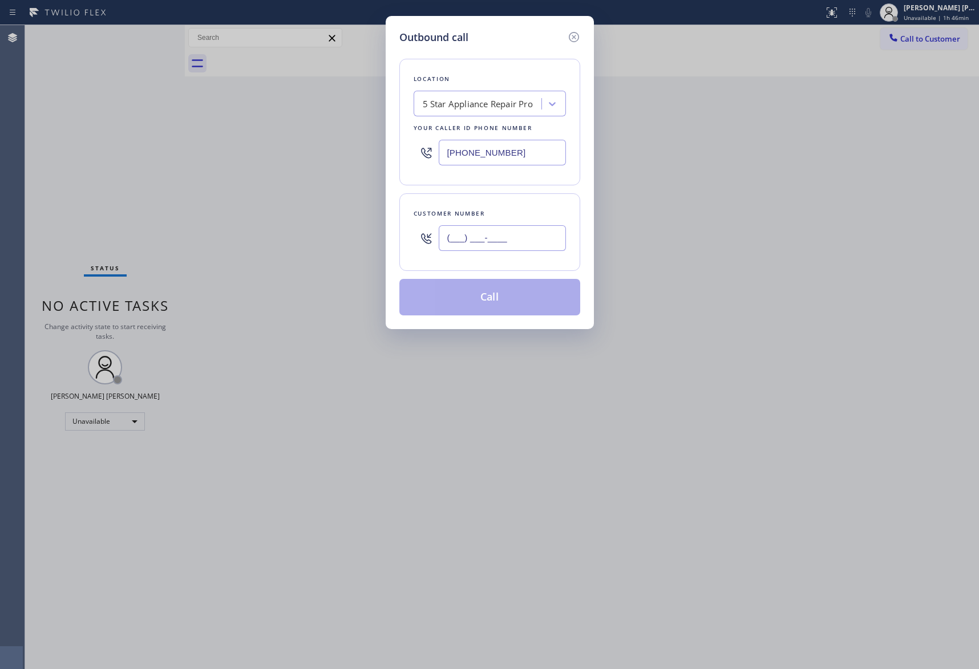
click at [507, 239] on input "(___) ___-____" at bounding box center [502, 238] width 127 height 26
paste input "323) 791-6888"
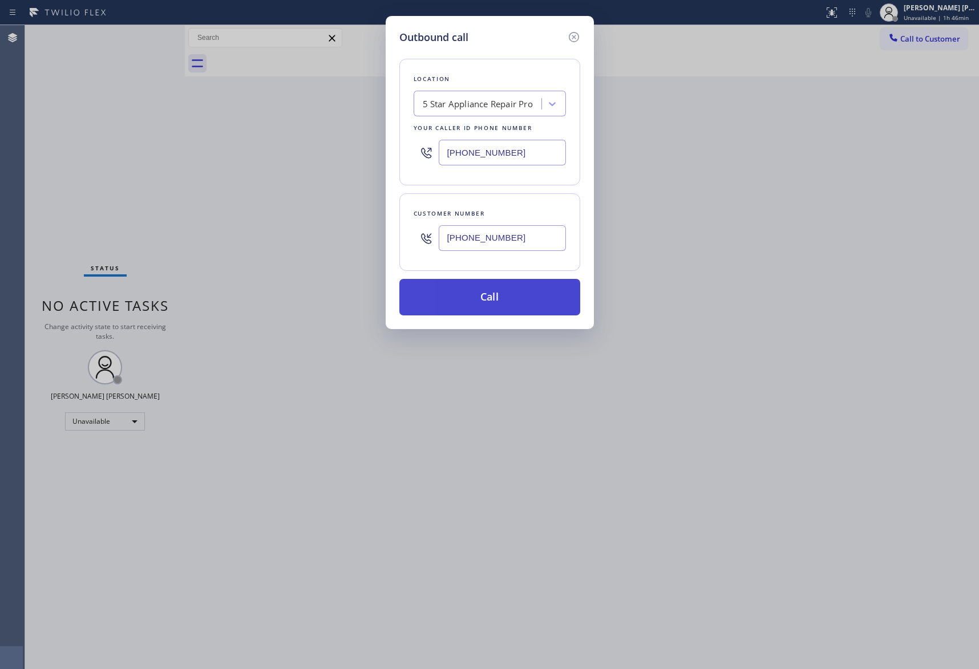
type input "(323) 791-6888"
click at [490, 299] on button "Call" at bounding box center [489, 297] width 181 height 37
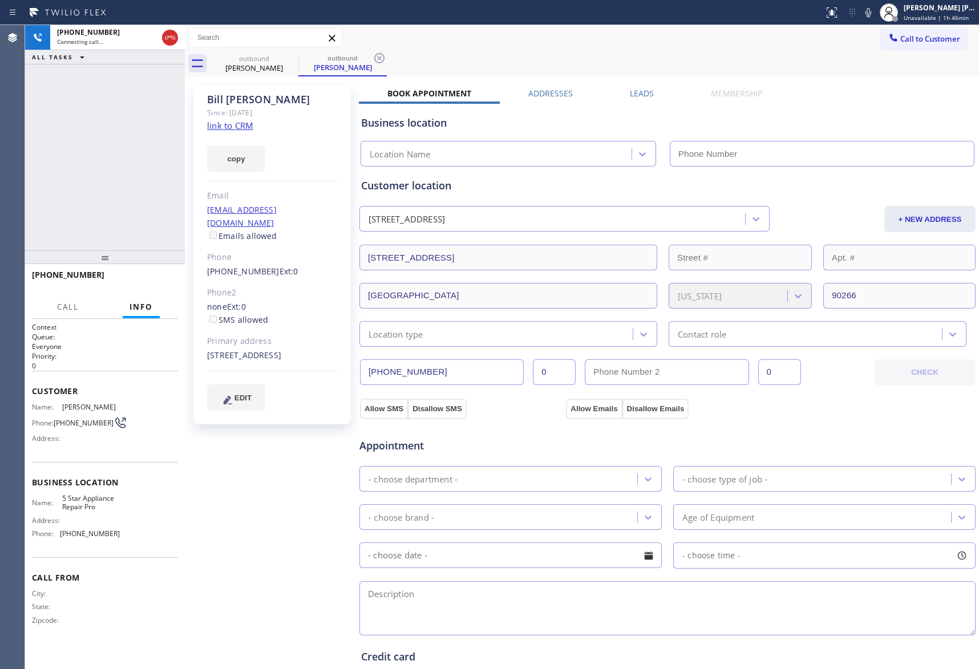
type input "[PHONE_NUMBER]"
click at [168, 42] on icon at bounding box center [170, 38] width 14 height 14
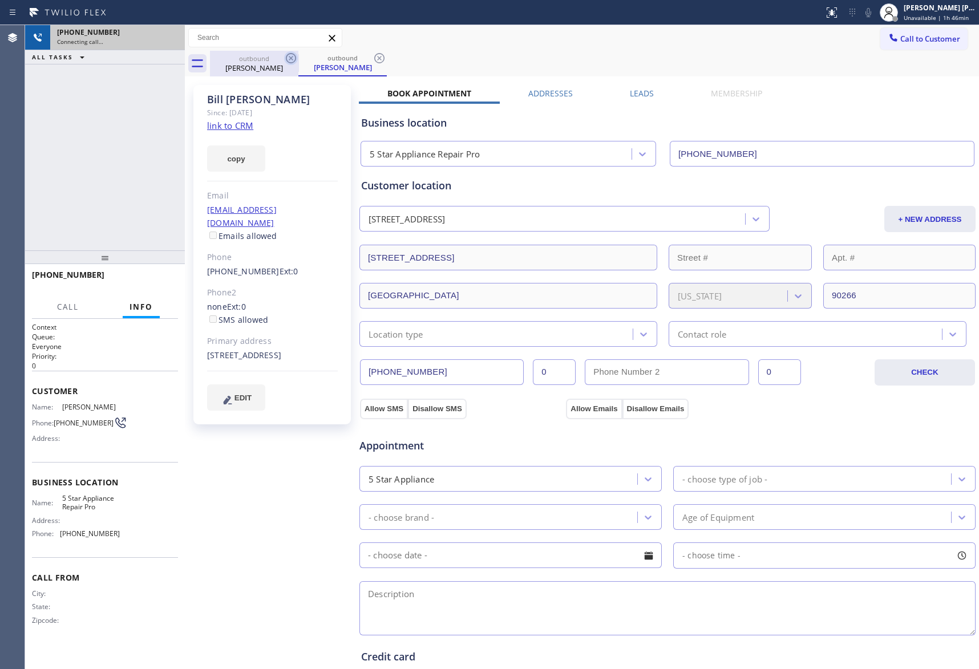
click at [297, 56] on icon at bounding box center [291, 58] width 14 height 14
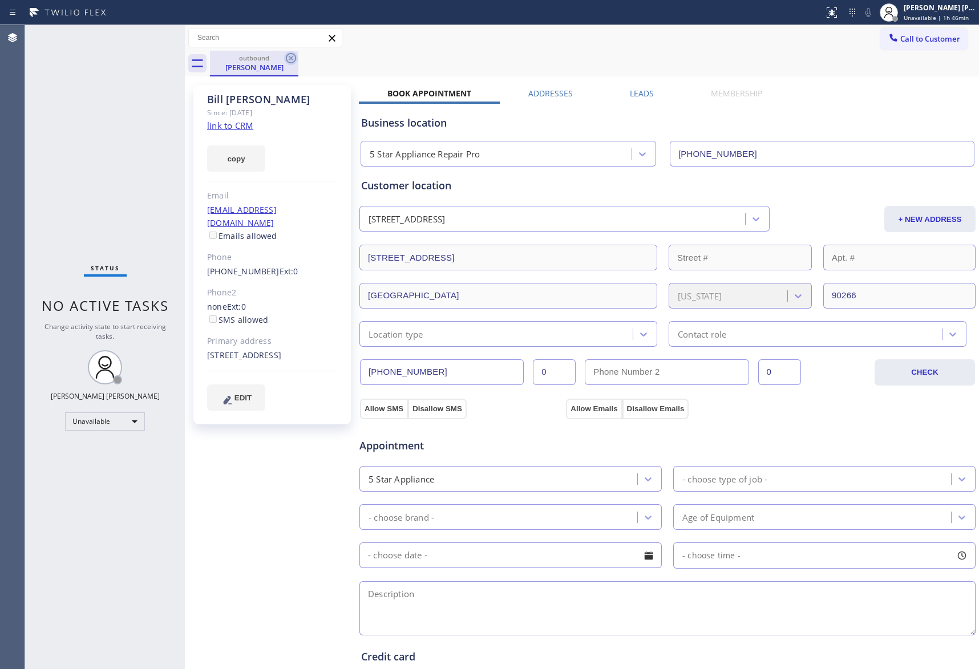
click at [288, 57] on icon at bounding box center [291, 58] width 14 height 14
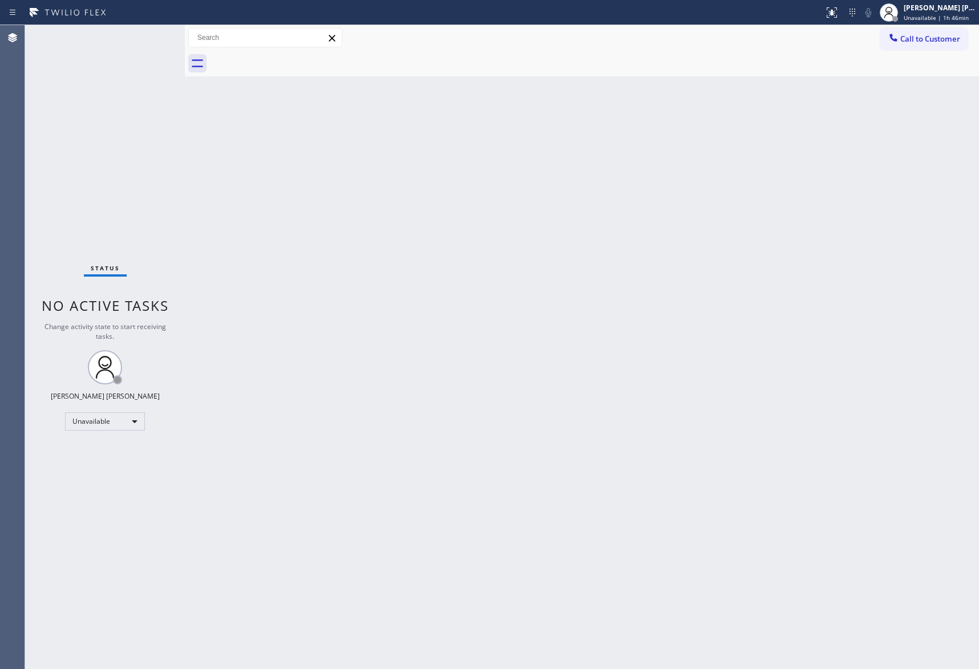
click at [288, 57] on div at bounding box center [594, 64] width 769 height 26
click at [948, 7] on div "[PERSON_NAME] [PERSON_NAME]" at bounding box center [940, 8] width 72 height 10
click at [883, 87] on button "Break" at bounding box center [922, 90] width 114 height 15
click at [935, 12] on div "[PERSON_NAME] [PERSON_NAME]" at bounding box center [940, 8] width 72 height 10
click at [898, 71] on button "Unavailable" at bounding box center [922, 75] width 114 height 15
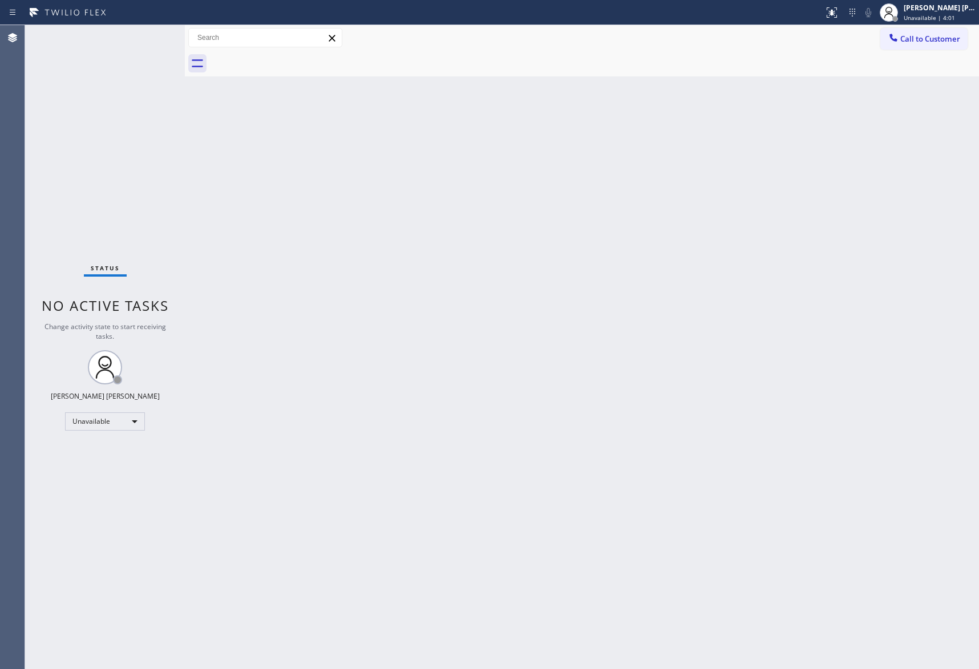
click at [947, 44] on button "Call to Customer" at bounding box center [923, 39] width 87 height 22
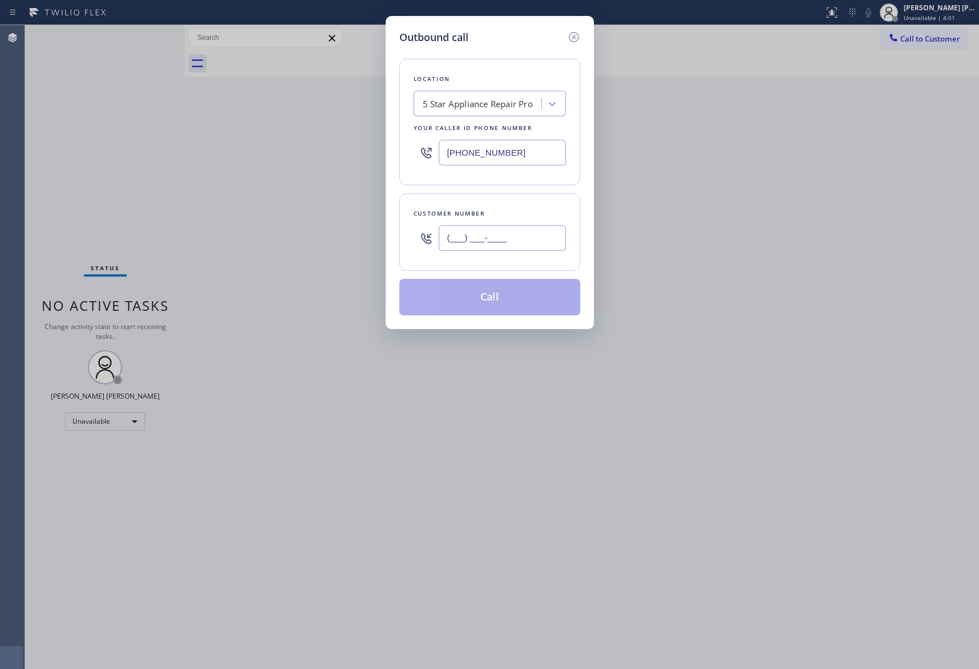
click at [507, 233] on input "(___) ___-____" at bounding box center [502, 238] width 127 height 26
paste input "561) 900-5658"
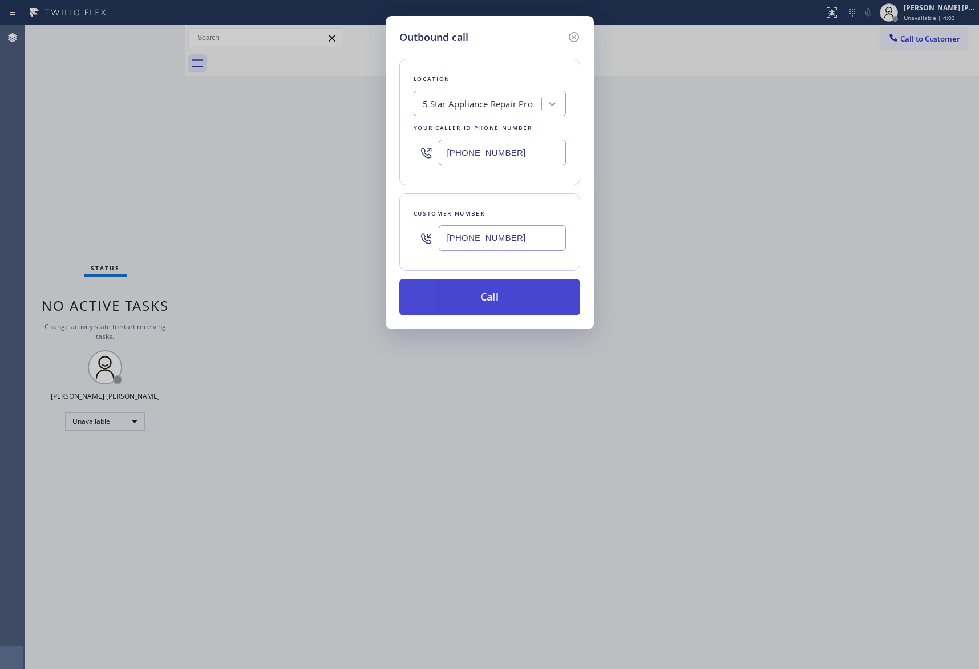
type input "(561) 900-5658"
click at [510, 297] on button "Call" at bounding box center [489, 297] width 181 height 37
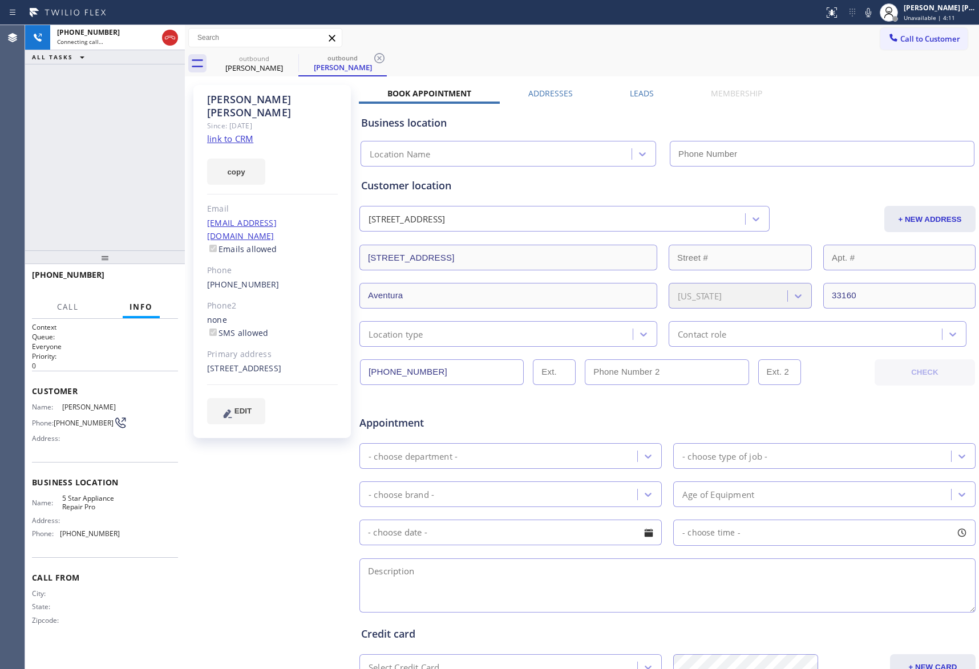
type input "[PHONE_NUMBER]"
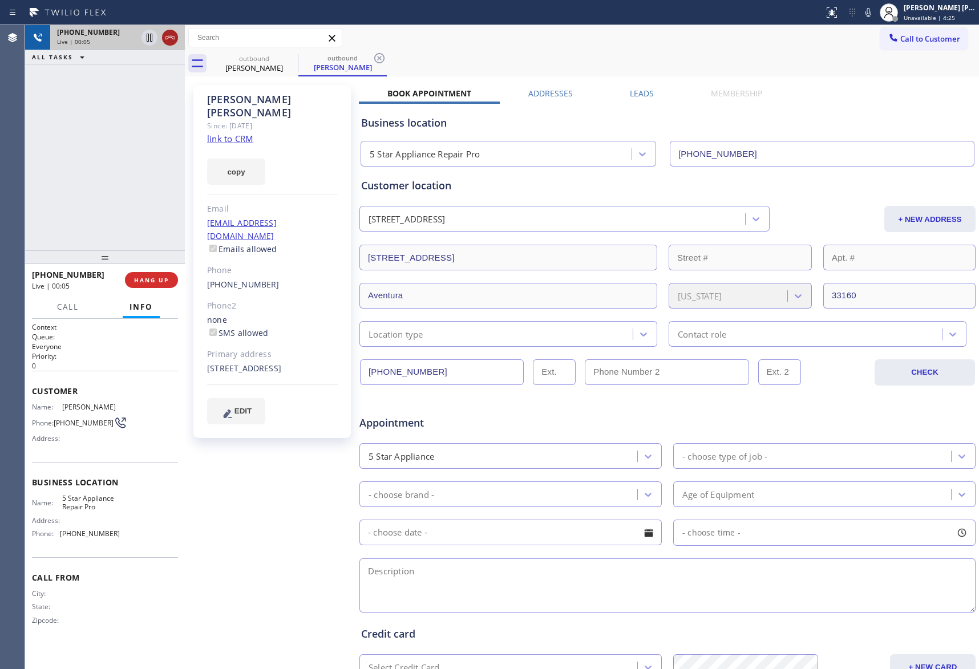
click at [174, 37] on icon at bounding box center [170, 38] width 14 height 14
click at [633, 94] on label "Leads" at bounding box center [642, 93] width 24 height 11
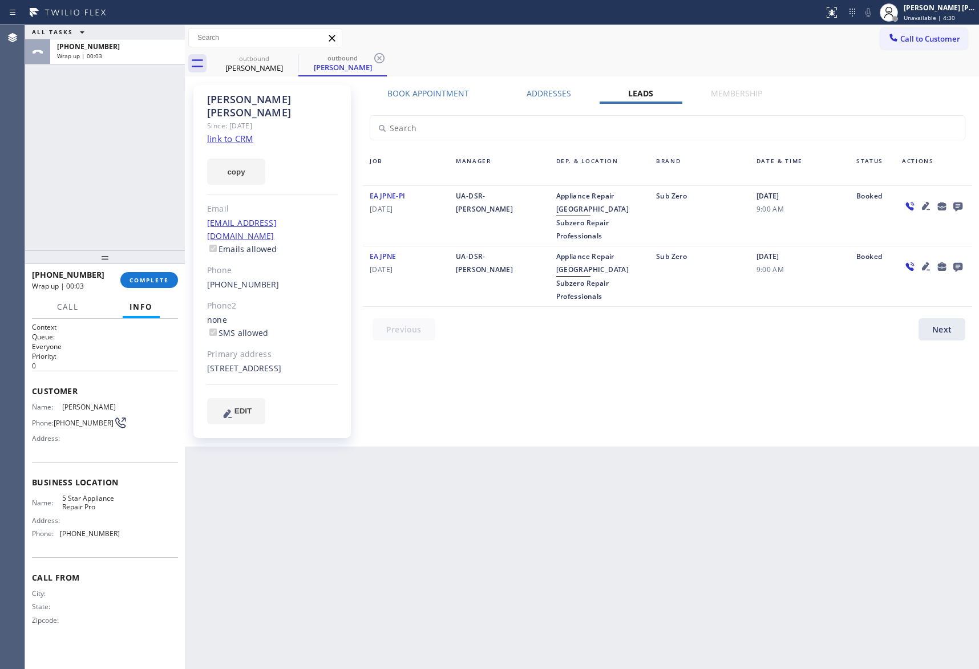
click at [955, 207] on icon at bounding box center [958, 207] width 9 height 9
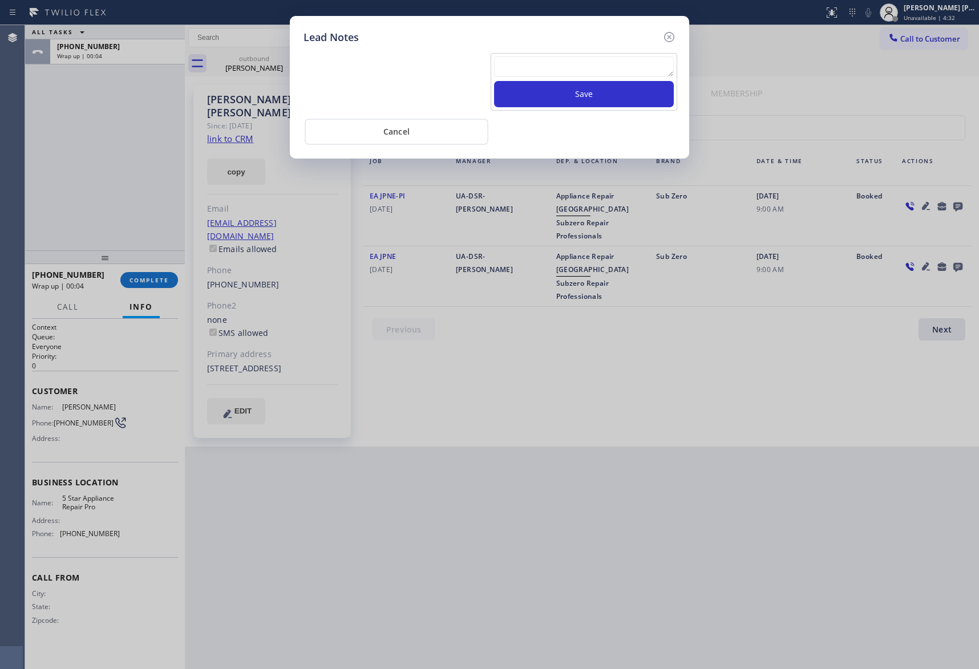
click at [542, 73] on textarea at bounding box center [584, 66] width 180 height 21
paste textarea "VM | please transfer if cx calls back"
type textarea "VM | please transfer if cx calls back"
click at [585, 97] on button "Save" at bounding box center [584, 94] width 180 height 26
click at [669, 33] on icon at bounding box center [669, 37] width 14 height 14
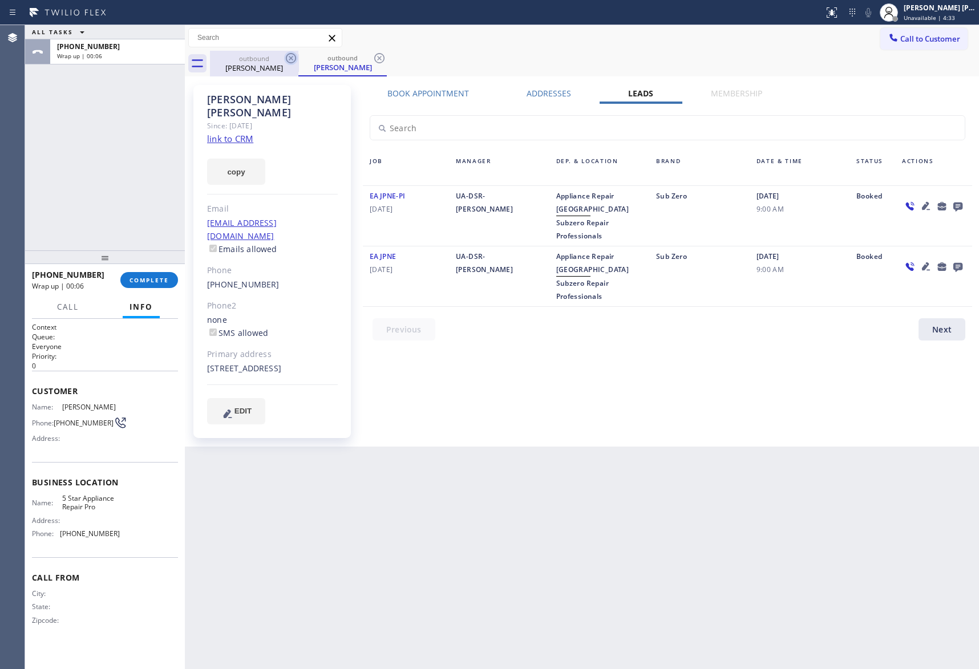
click at [297, 55] on icon at bounding box center [291, 58] width 14 height 14
click at [292, 57] on icon at bounding box center [291, 58] width 14 height 14
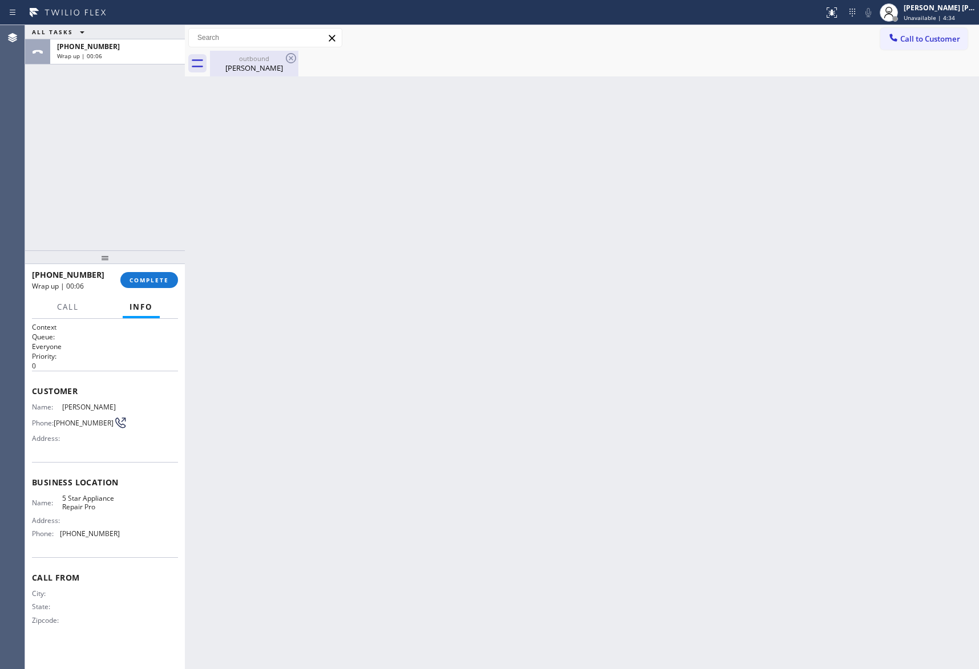
click at [290, 57] on icon at bounding box center [291, 58] width 10 height 10
click at [258, 63] on div "Carlos Santos" at bounding box center [254, 68] width 86 height 10
click at [156, 281] on span "COMPLETE" at bounding box center [149, 280] width 39 height 8
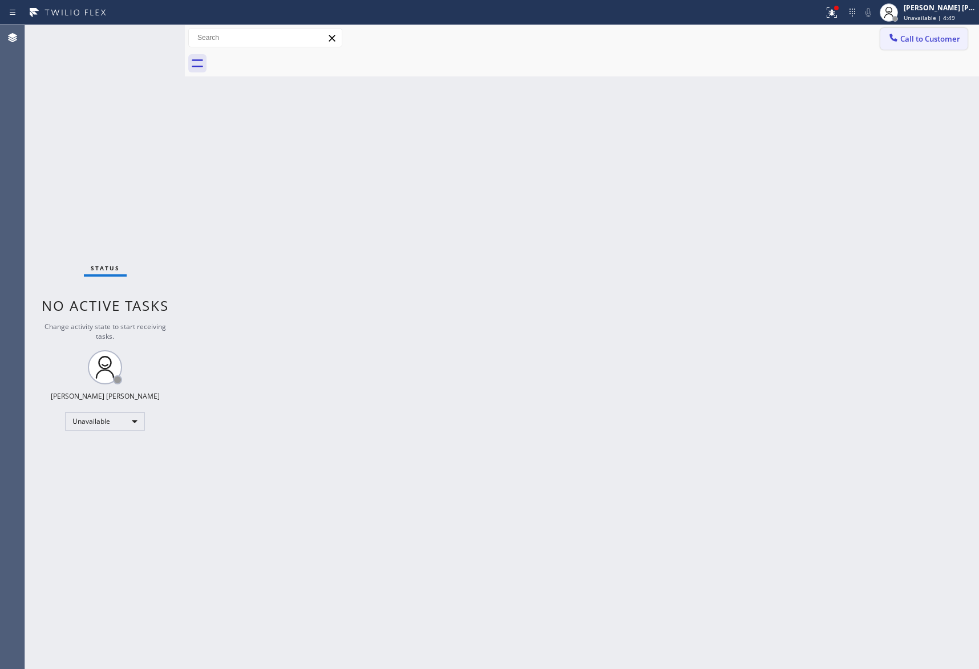
click at [939, 33] on button "Call to Customer" at bounding box center [923, 39] width 87 height 22
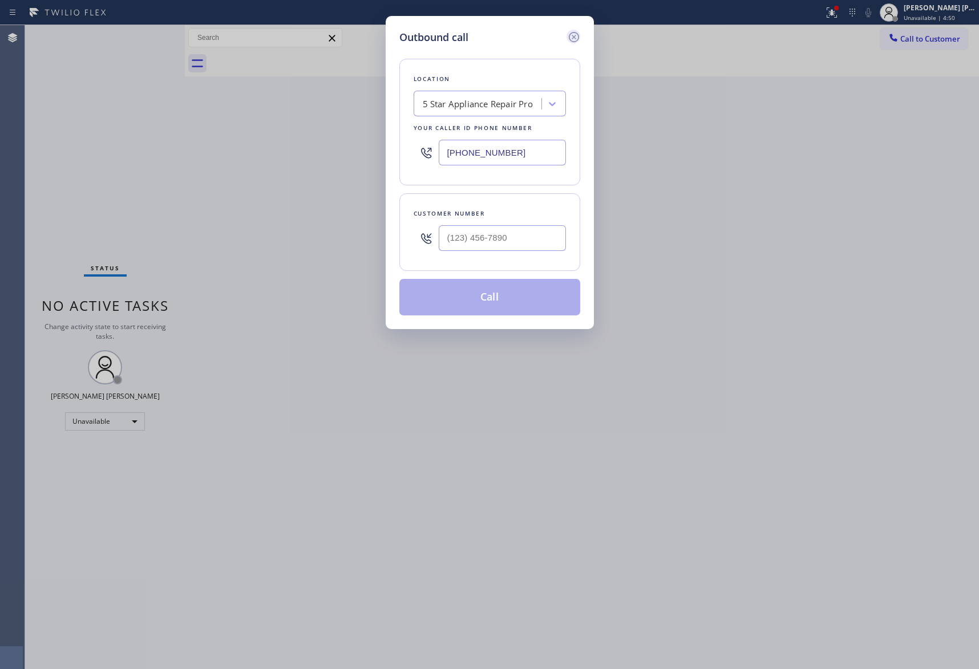
click at [577, 33] on icon at bounding box center [574, 37] width 14 height 14
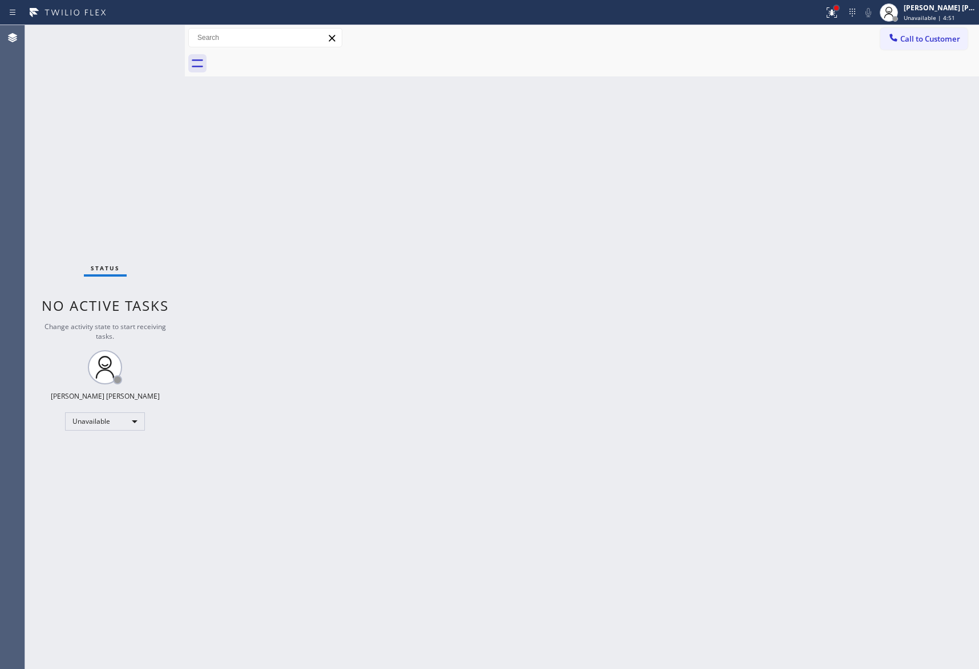
click at [833, 6] on div at bounding box center [836, 8] width 7 height 7
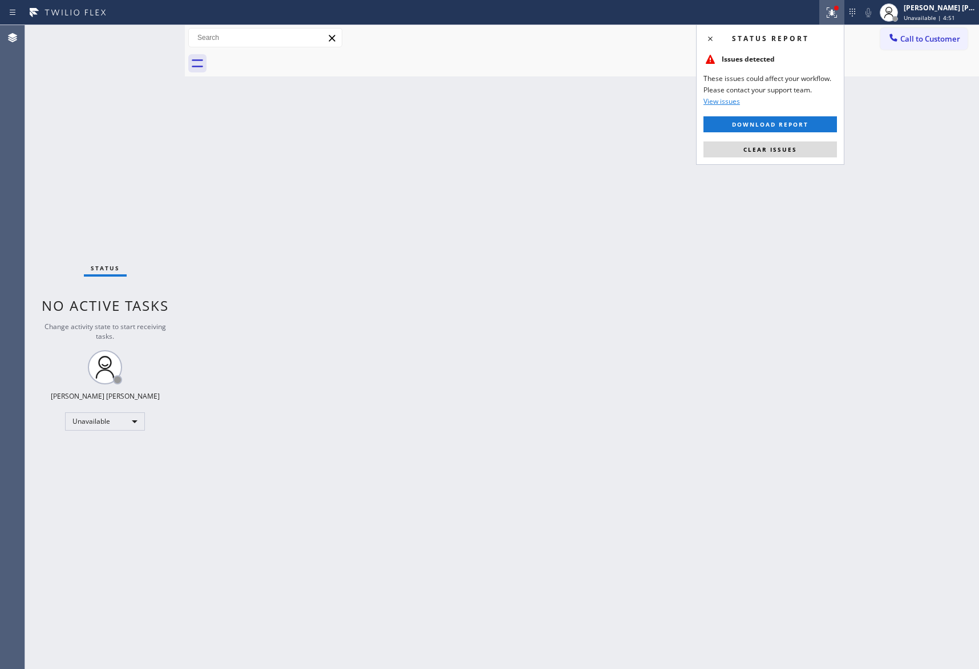
type input "[PHONE_NUMBER]"
click at [767, 150] on span "Clear issues" at bounding box center [771, 150] width 54 height 8
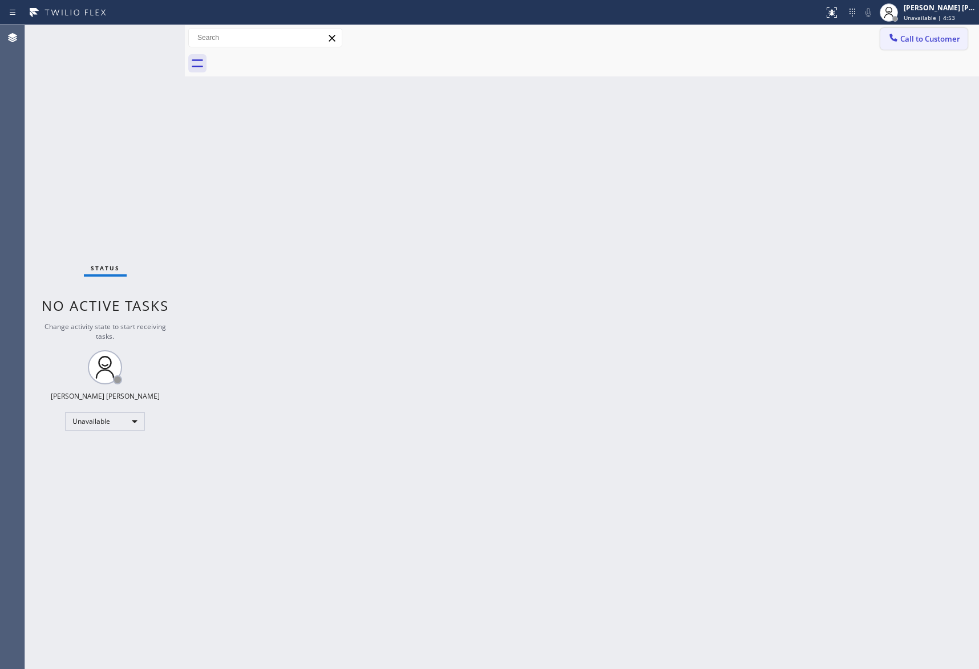
click at [956, 42] on span "Call to Customer" at bounding box center [930, 39] width 60 height 10
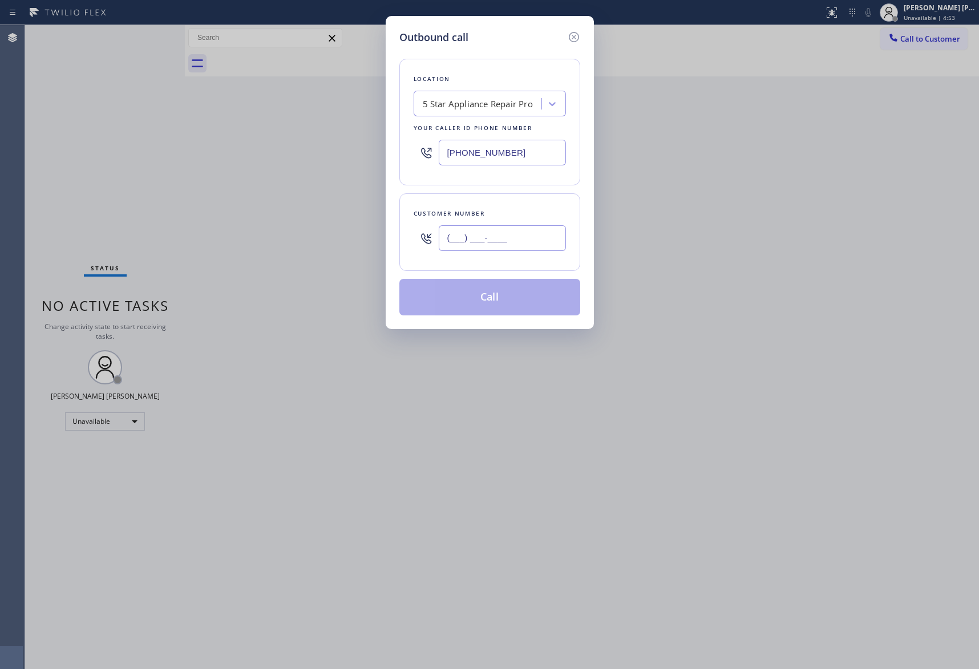
click at [528, 236] on input "(___) ___-____" at bounding box center [502, 238] width 127 height 26
paste input "480) 832-6740"
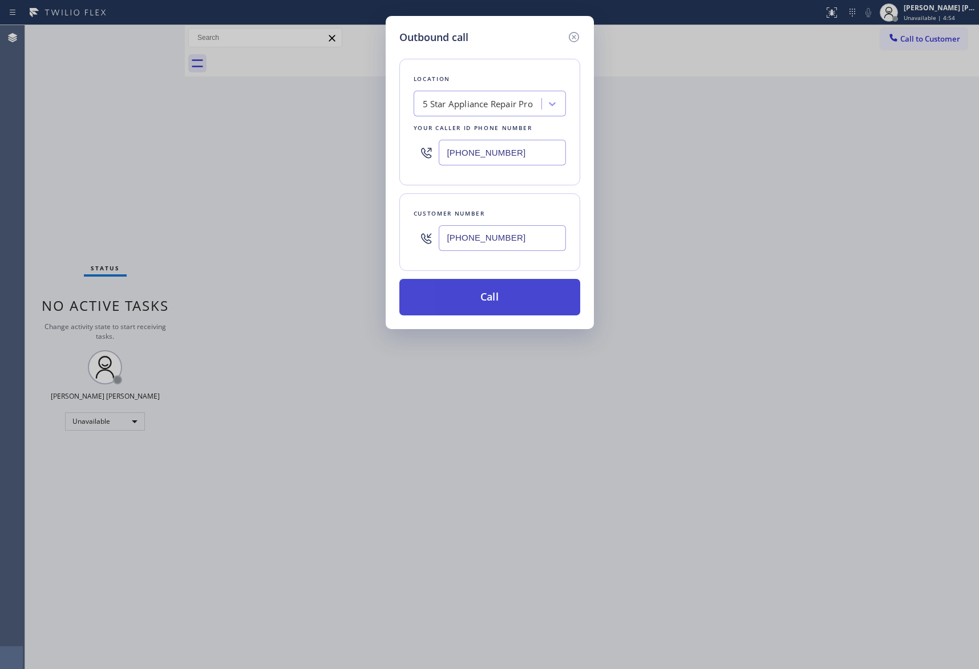
type input "(480) 832-6740"
click at [516, 297] on button "Call" at bounding box center [489, 297] width 181 height 37
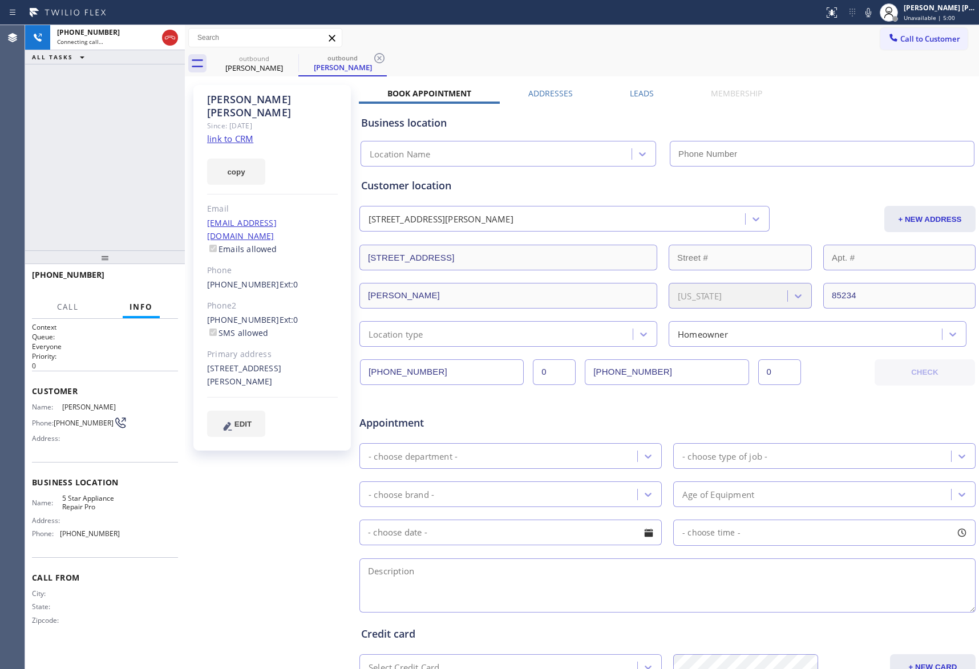
type input "[PHONE_NUMBER]"
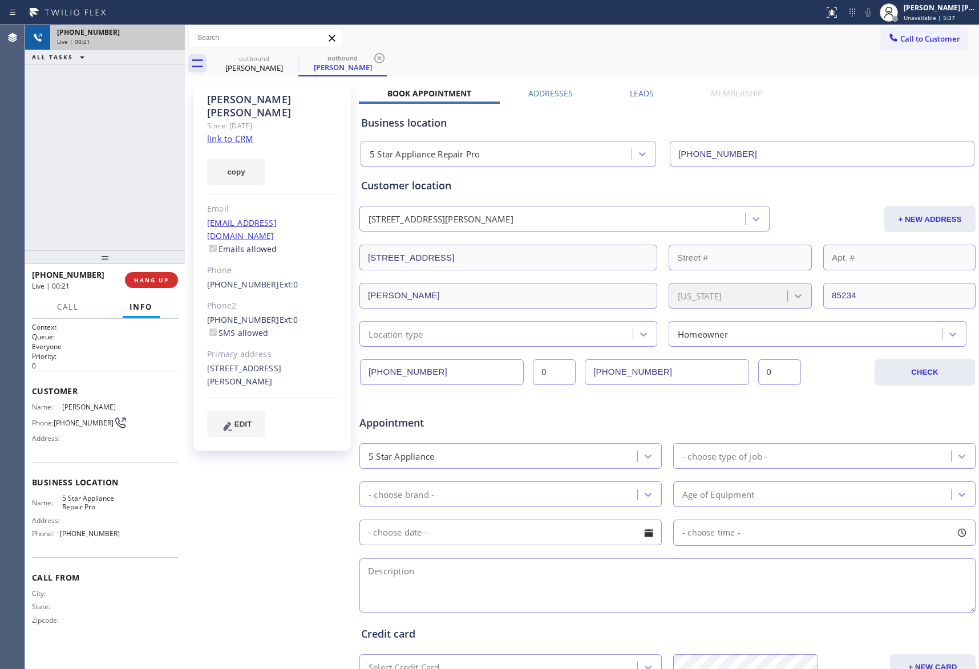
click at [173, 38] on div "Live | 00:21" at bounding box center [117, 42] width 121 height 8
click at [144, 273] on button "COMPLETE" at bounding box center [149, 280] width 58 height 16
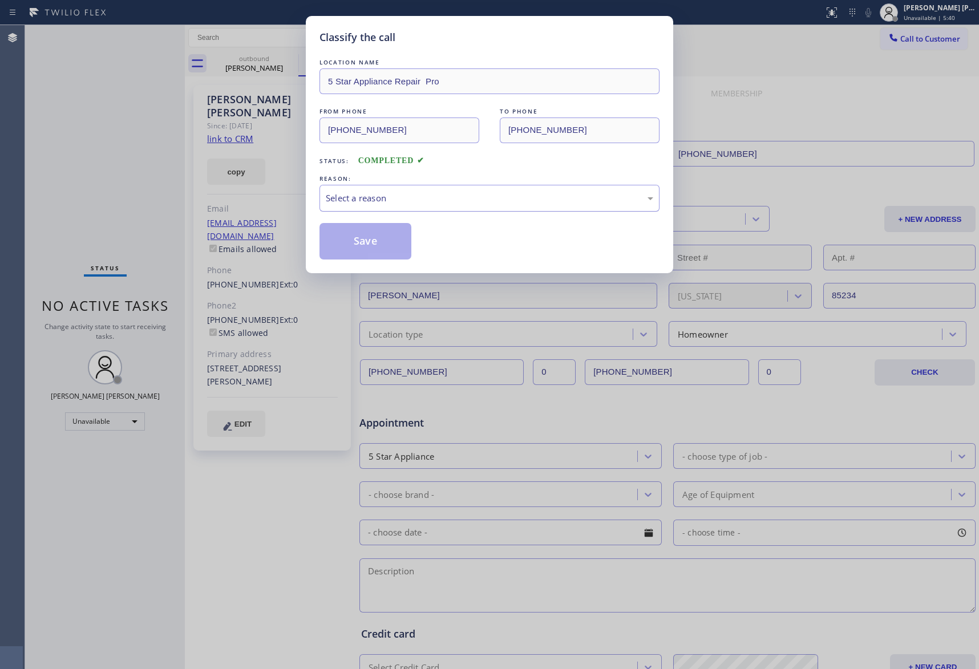
click at [389, 199] on div "Select a reason" at bounding box center [490, 198] width 328 height 13
click at [366, 249] on button "Save" at bounding box center [366, 241] width 92 height 37
click at [366, 236] on button "Save" at bounding box center [366, 241] width 92 height 37
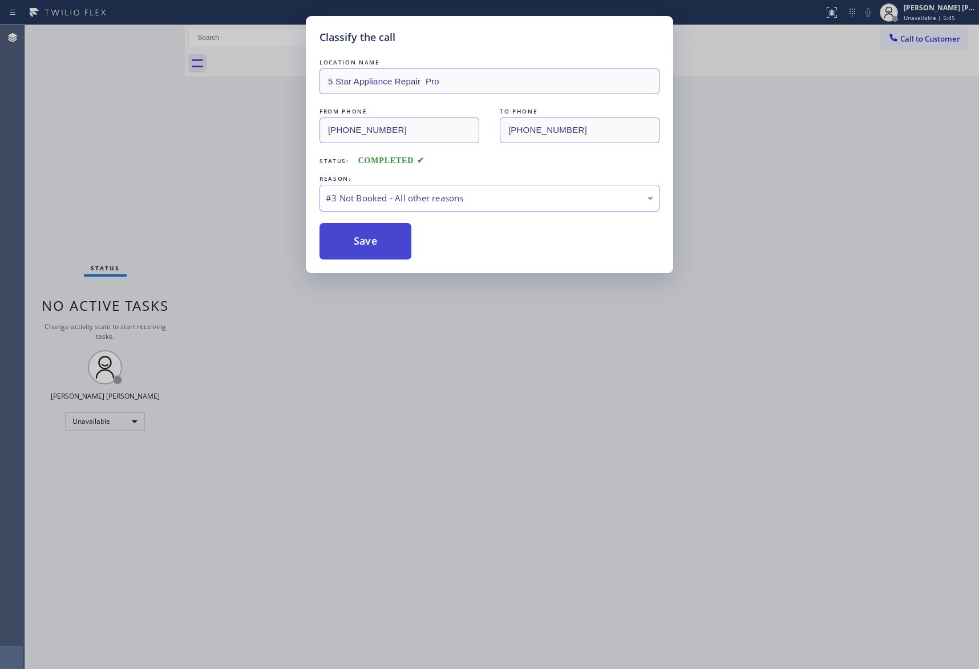
click at [366, 236] on button "Save" at bounding box center [366, 241] width 92 height 37
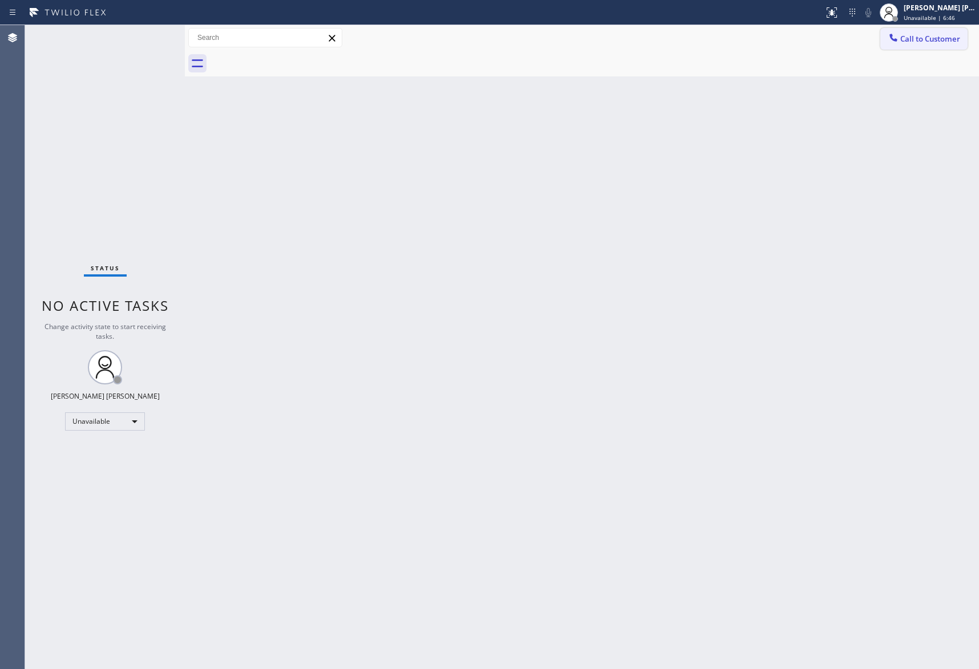
click at [945, 42] on span "Call to Customer" at bounding box center [930, 39] width 60 height 10
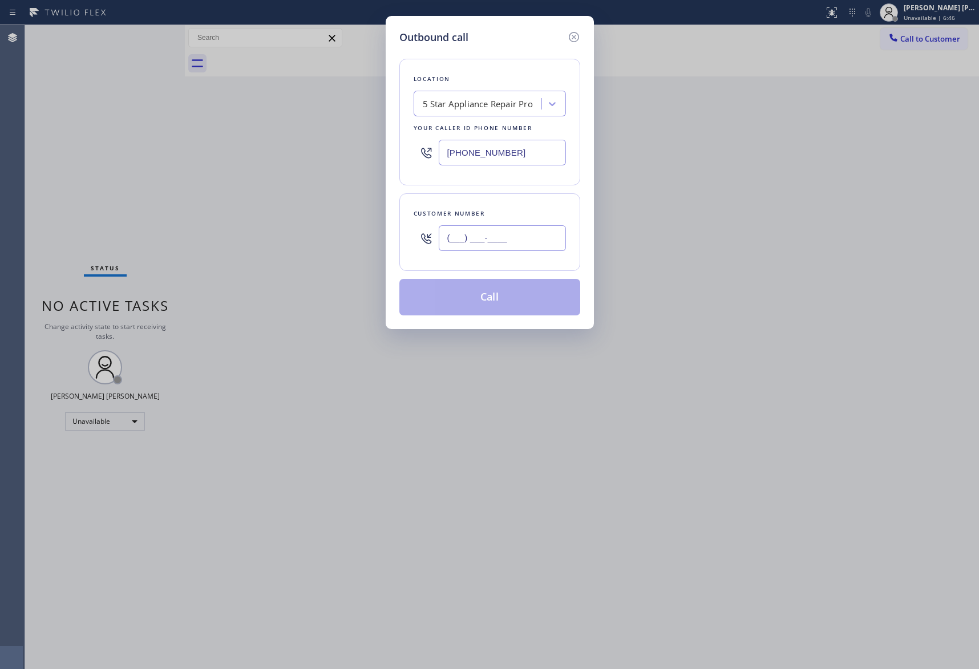
click at [523, 247] on input "(___) ___-____" at bounding box center [502, 238] width 127 height 26
paste input "408) 960-3127"
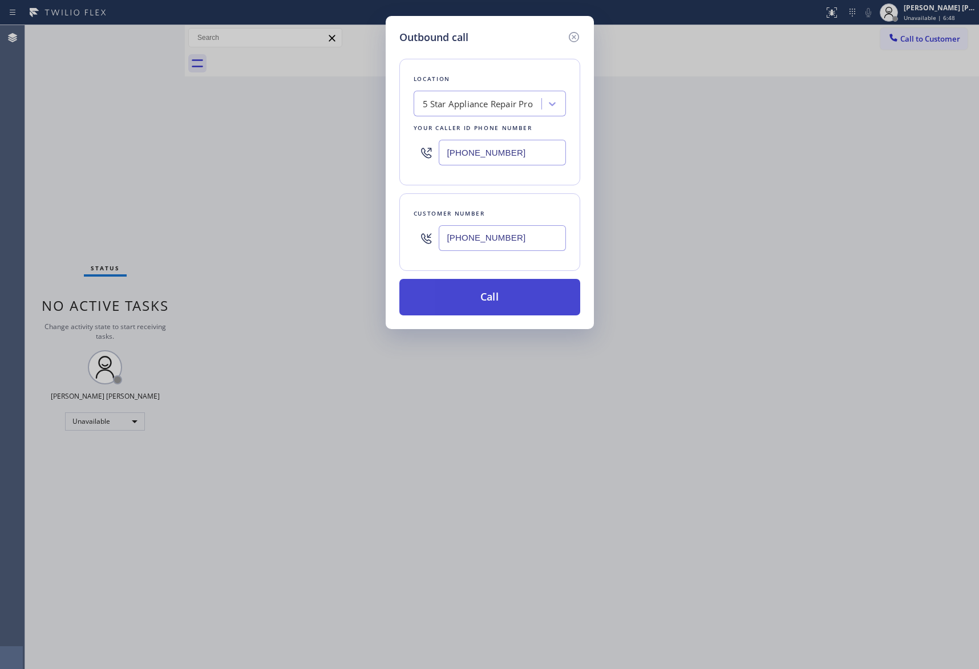
type input "(408) 960-3127"
click at [507, 296] on button "Call" at bounding box center [489, 297] width 181 height 37
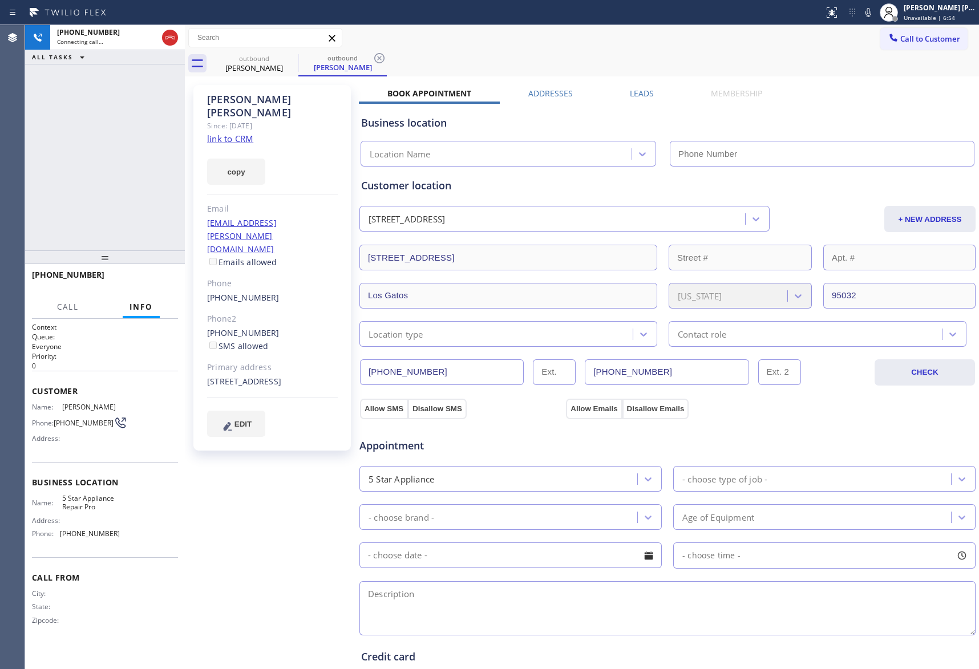
type input "[PHONE_NUMBER]"
click at [158, 284] on span "HANG UP" at bounding box center [151, 280] width 35 height 8
click at [644, 94] on label "Leads" at bounding box center [642, 93] width 24 height 11
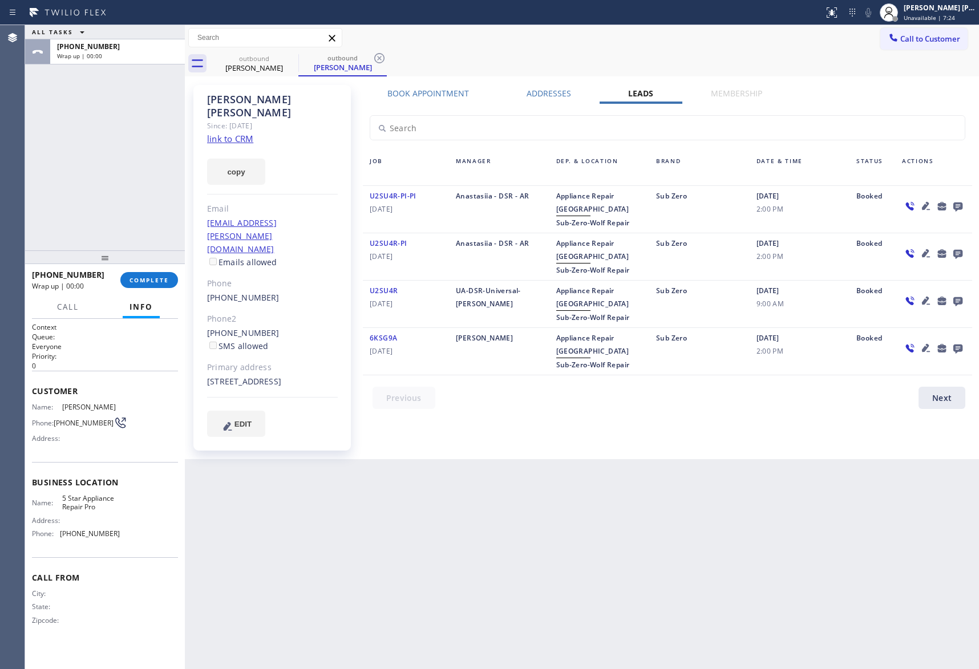
click at [961, 205] on icon at bounding box center [958, 207] width 9 height 9
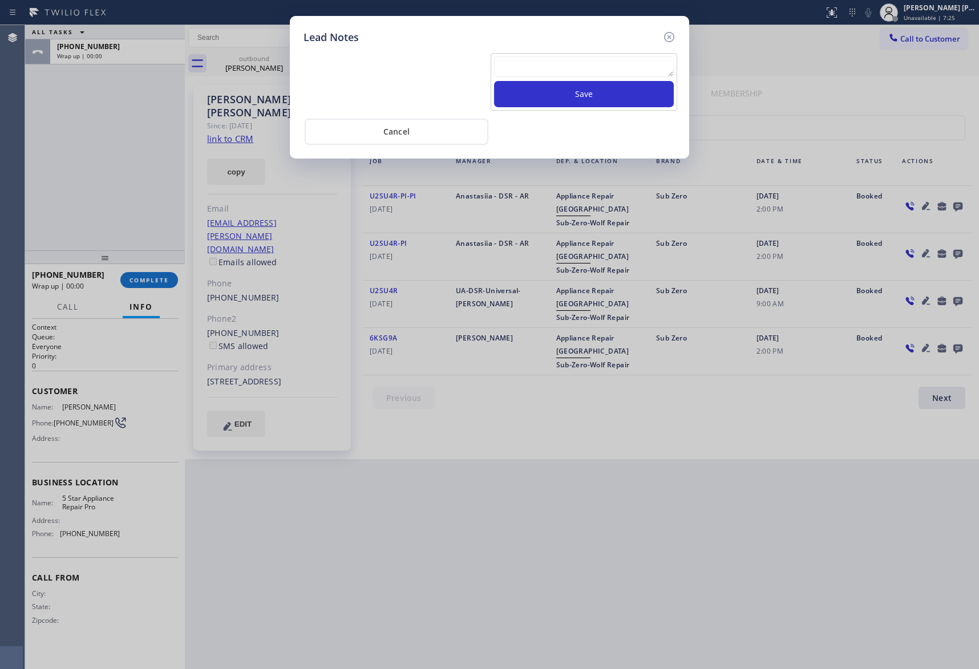
click at [535, 64] on textarea at bounding box center [584, 66] width 180 height 21
paste textarea "VM | please transfer if cx calls back"
type textarea "VM | please transfer if cx calls back"
click at [561, 95] on button "Save" at bounding box center [584, 94] width 180 height 26
click at [671, 34] on icon at bounding box center [669, 37] width 14 height 14
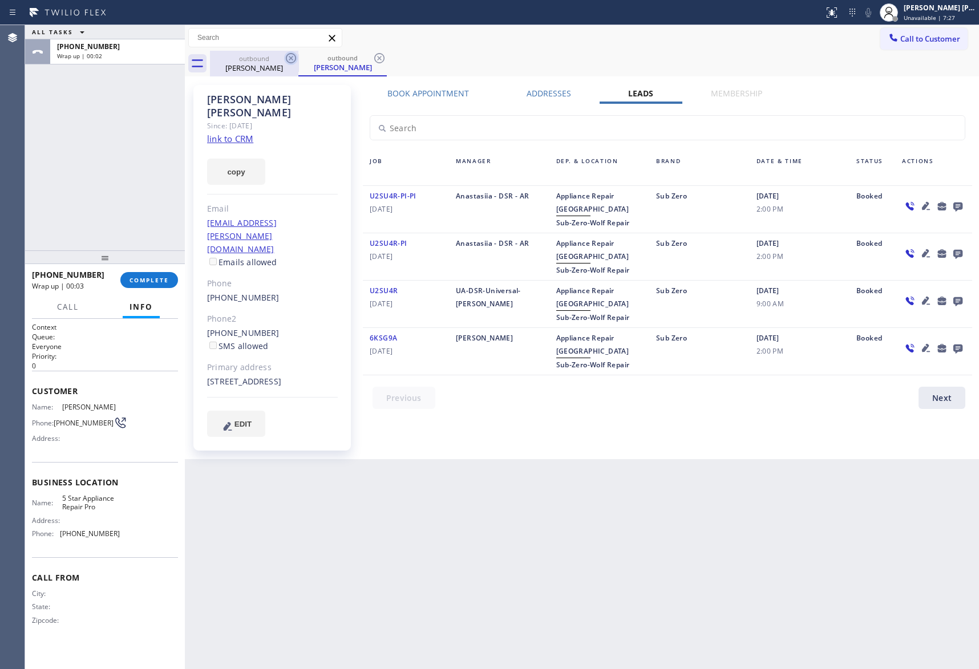
click at [286, 55] on icon at bounding box center [291, 58] width 14 height 14
click at [373, 55] on icon at bounding box center [380, 58] width 14 height 14
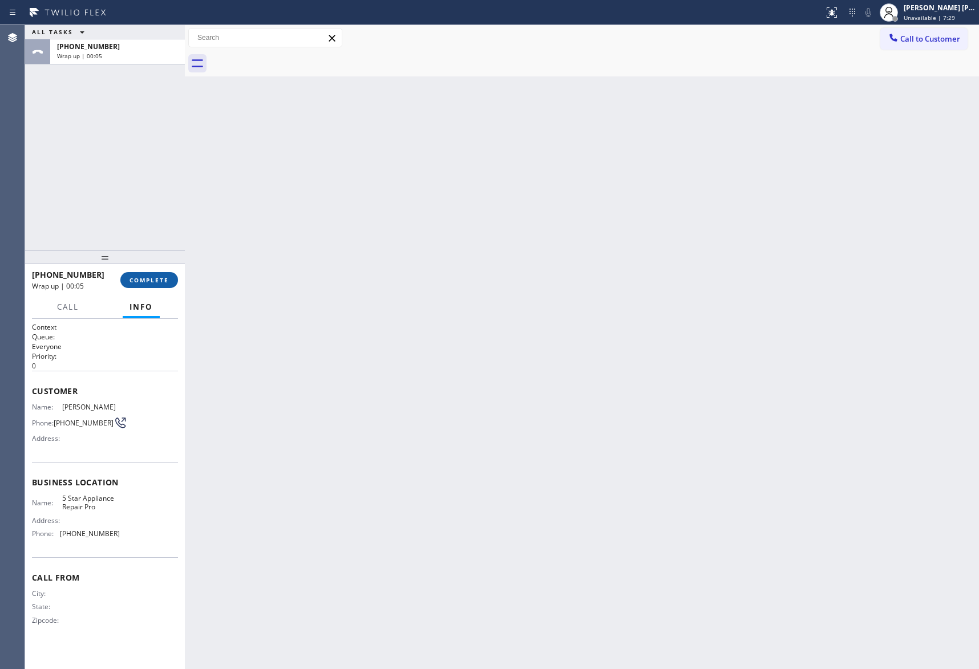
click at [168, 275] on button "COMPLETE" at bounding box center [149, 280] width 58 height 16
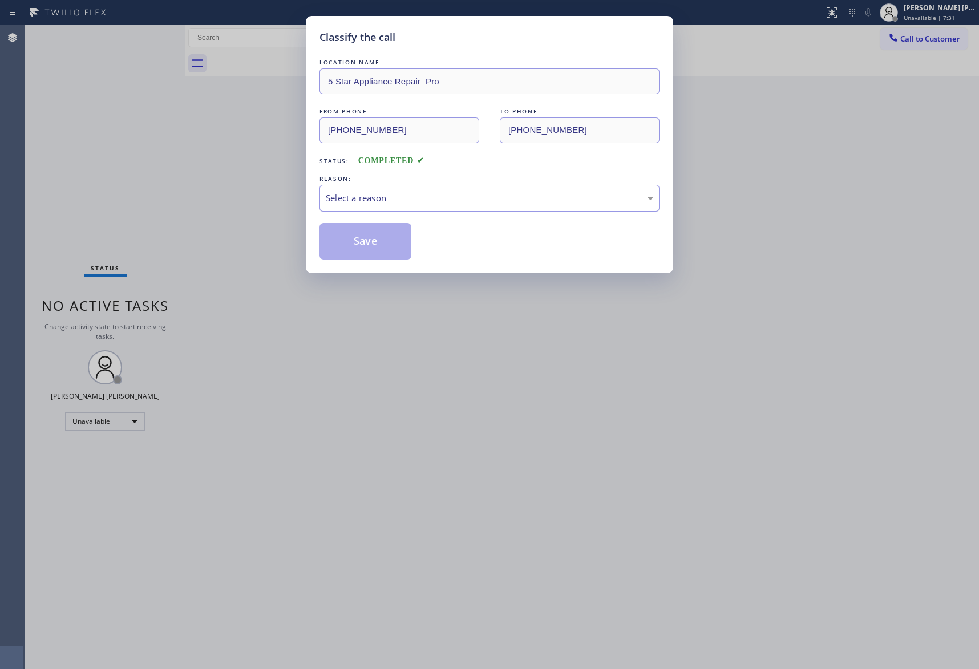
click at [417, 199] on div "Select a reason" at bounding box center [490, 198] width 328 height 13
click at [356, 244] on button "Save" at bounding box center [366, 241] width 92 height 37
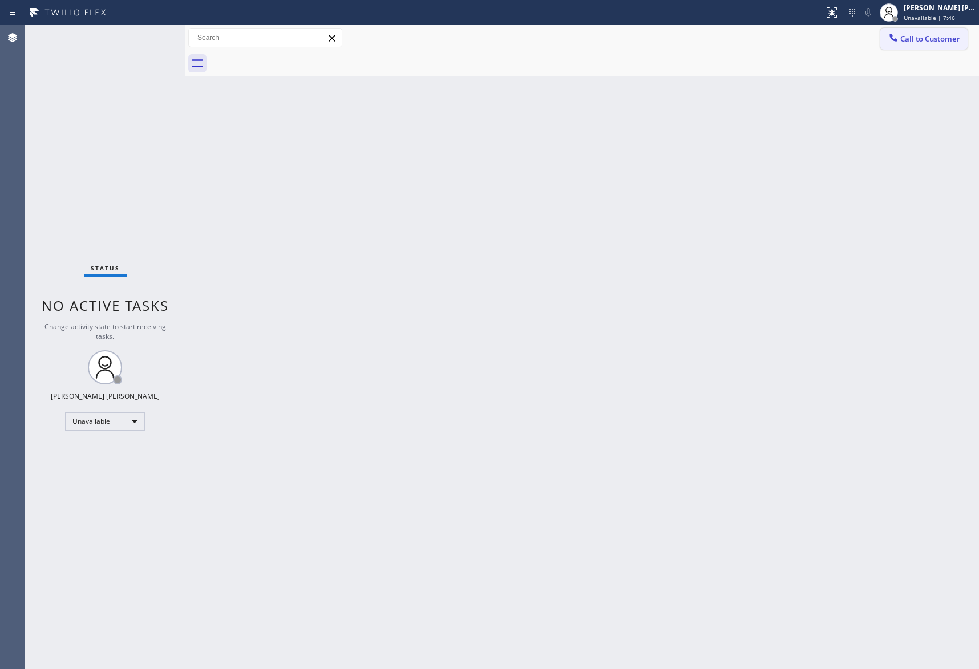
click at [942, 32] on button "Call to Customer" at bounding box center [923, 39] width 87 height 22
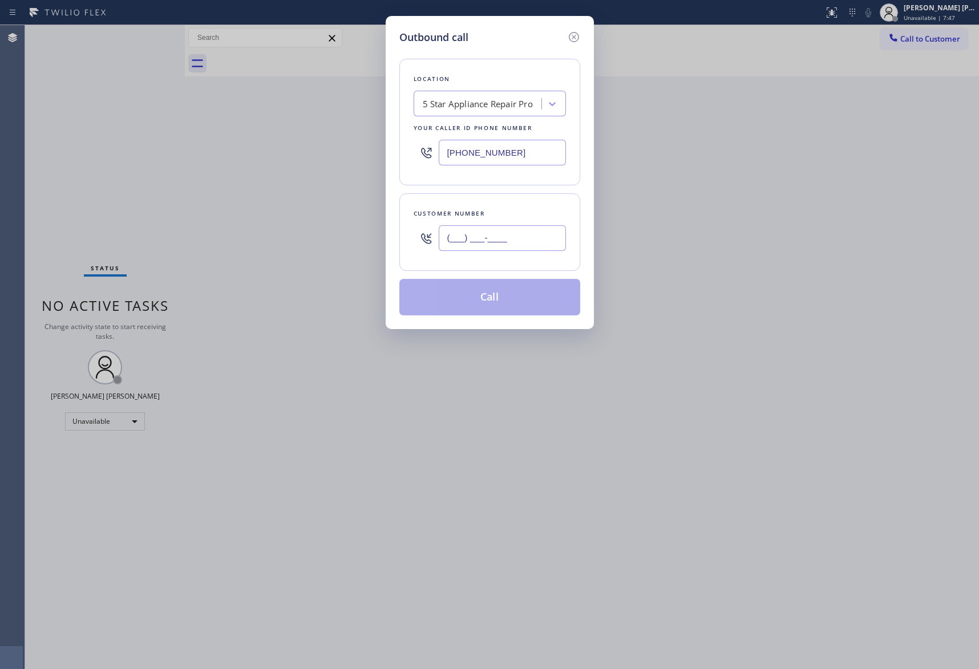
click at [527, 236] on input "(___) ___-____" at bounding box center [502, 238] width 127 height 26
paste input "626) 993-0019"
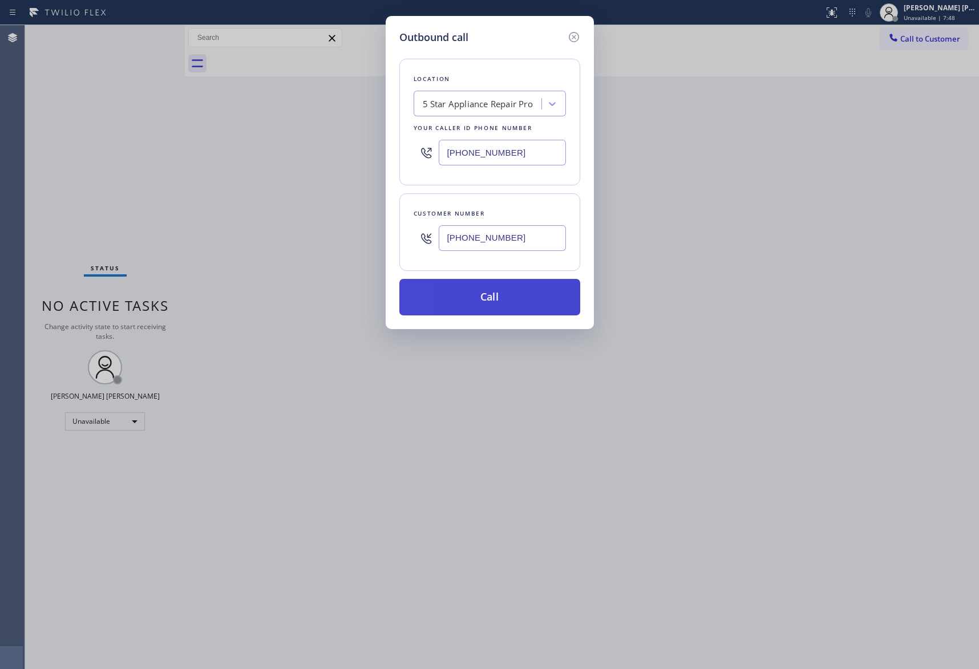
type input "(626) 993-0019"
click at [503, 297] on button "Call" at bounding box center [489, 297] width 181 height 37
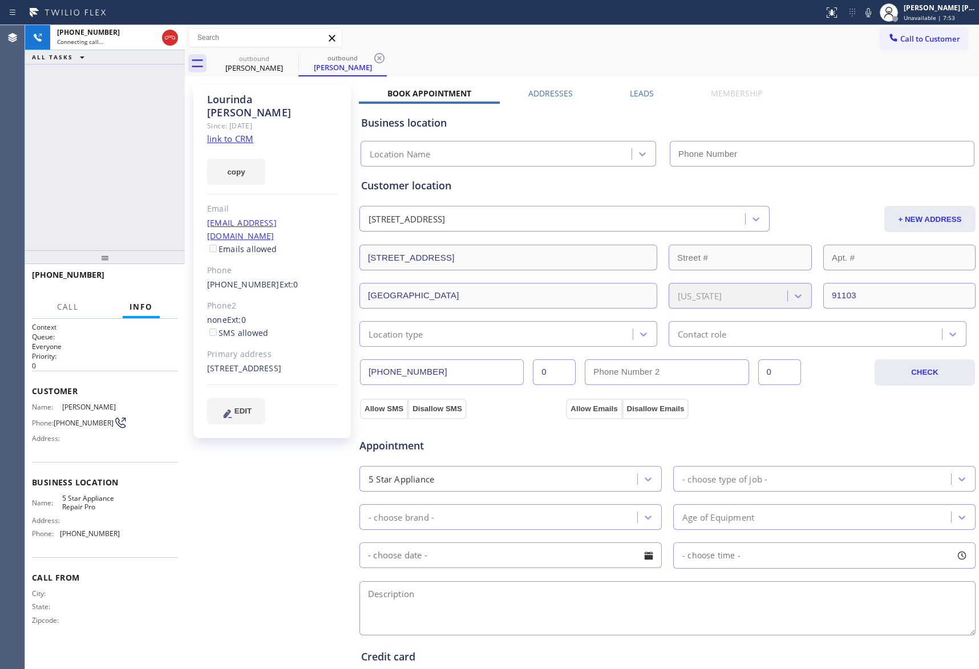
type input "[PHONE_NUMBER]"
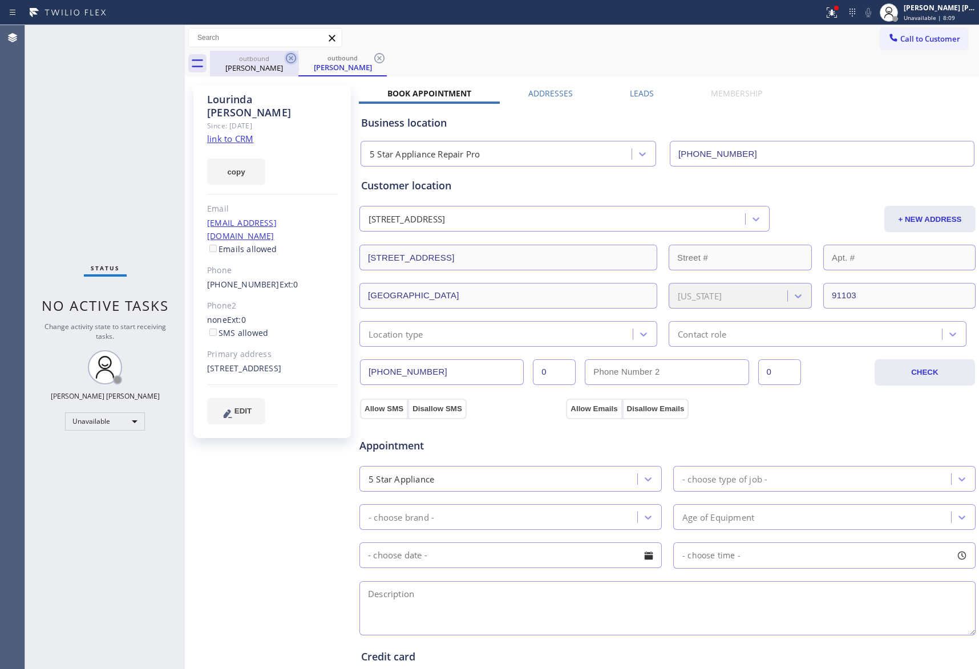
drag, startPoint x: 273, startPoint y: 62, endPoint x: 286, endPoint y: 55, distance: 15.6
click at [275, 60] on div "outbound Lourinda Bray" at bounding box center [254, 64] width 86 height 26
click at [288, 55] on icon at bounding box center [291, 58] width 10 height 10
click at [0, 0] on icon at bounding box center [0, 0] width 0 height 0
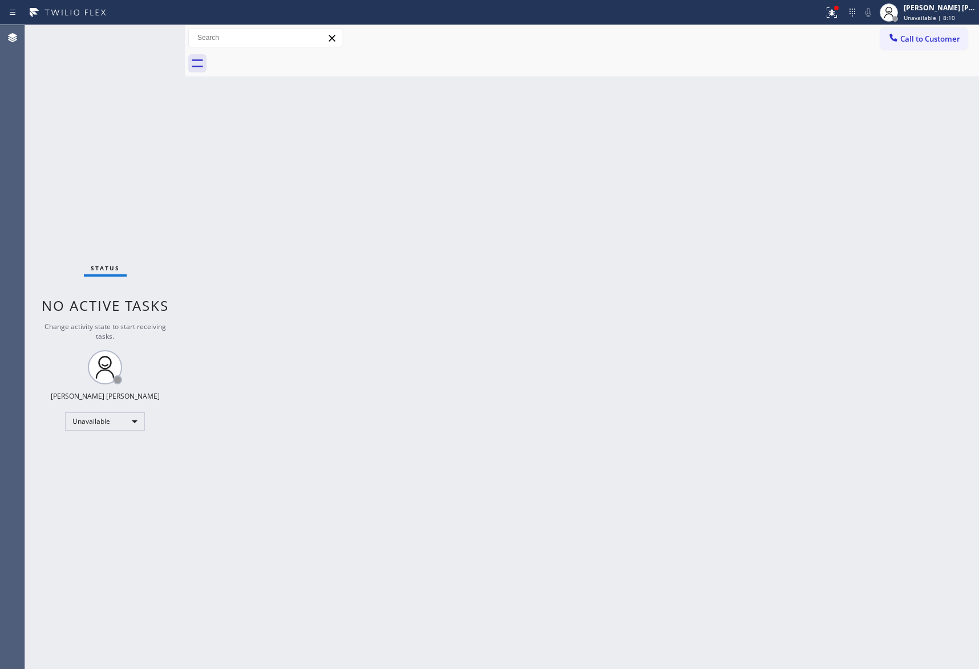
click at [288, 55] on div at bounding box center [594, 64] width 769 height 26
click at [945, 34] on span "Call to Customer" at bounding box center [930, 39] width 60 height 10
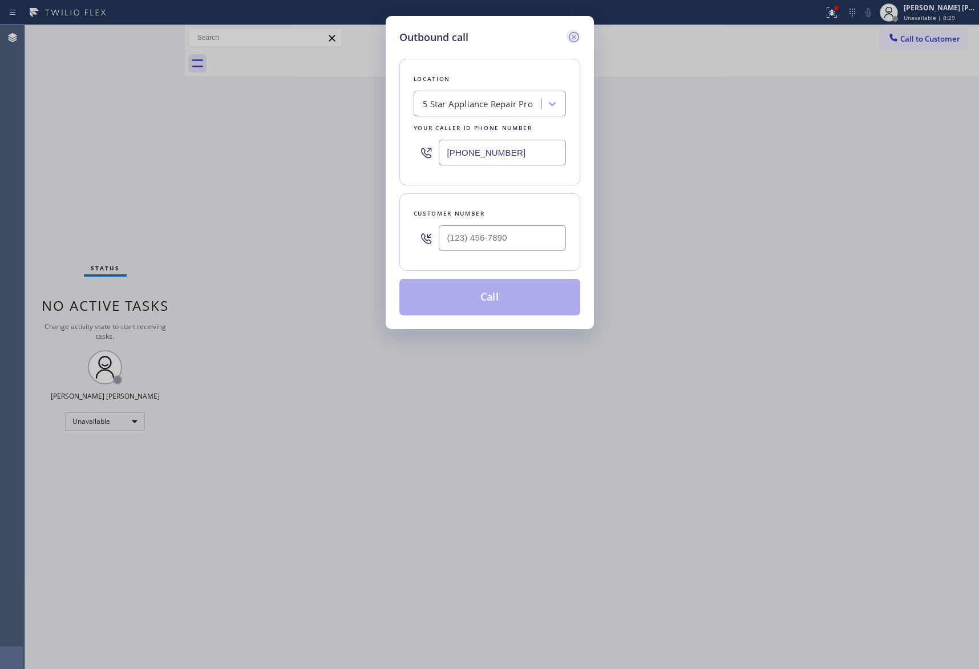
click at [577, 37] on icon at bounding box center [574, 37] width 14 height 14
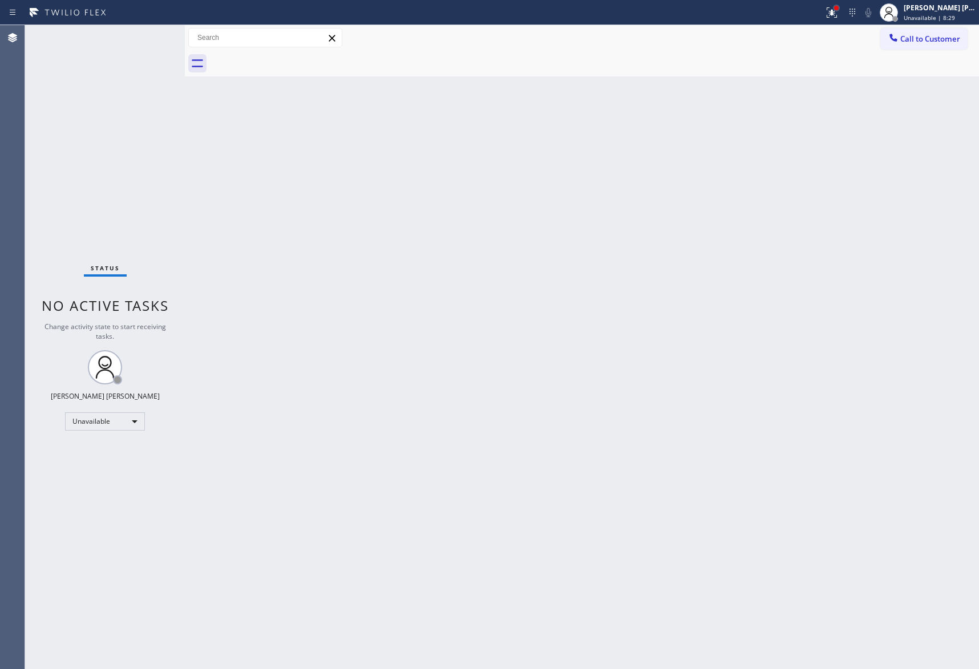
click at [837, 9] on div at bounding box center [836, 8] width 5 height 5
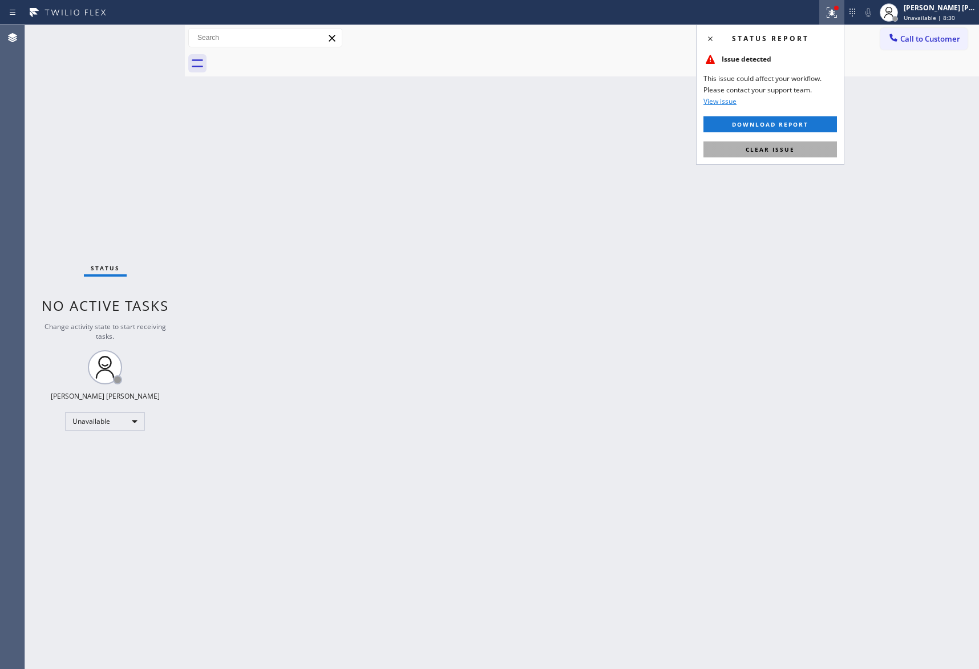
click at [809, 145] on button "Clear issue" at bounding box center [771, 150] width 134 height 16
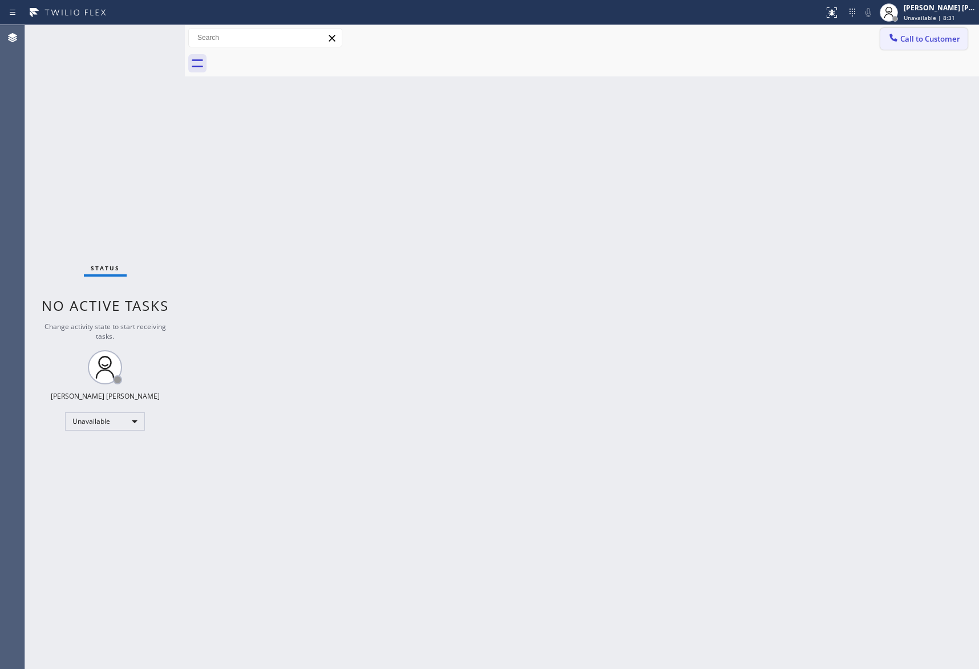
click at [945, 37] on span "Call to Customer" at bounding box center [930, 39] width 60 height 10
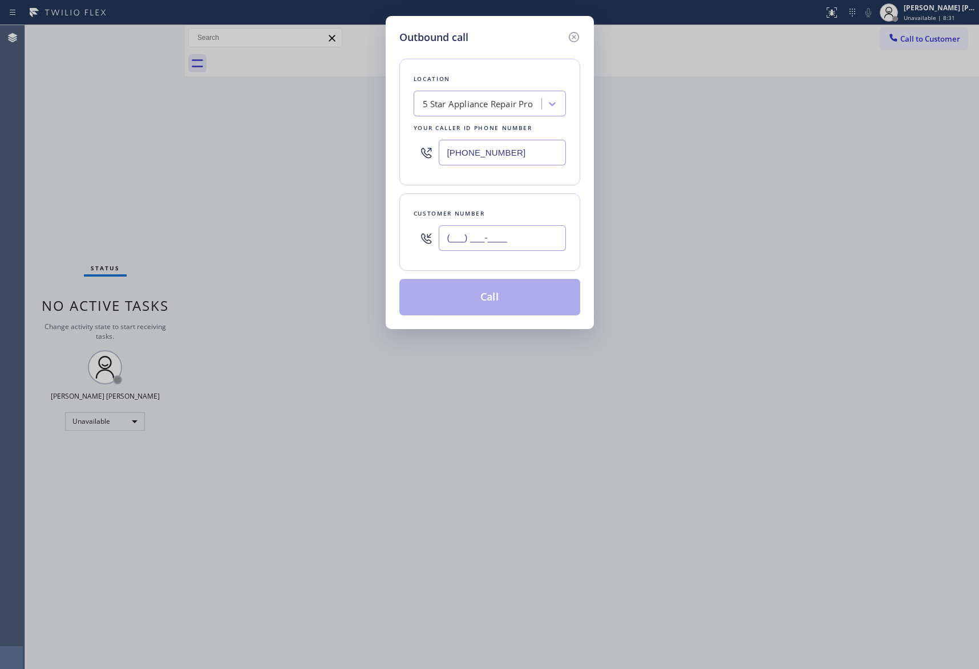
click at [505, 231] on input "(___) ___-____" at bounding box center [502, 238] width 127 height 26
paste input "206) 369-1670"
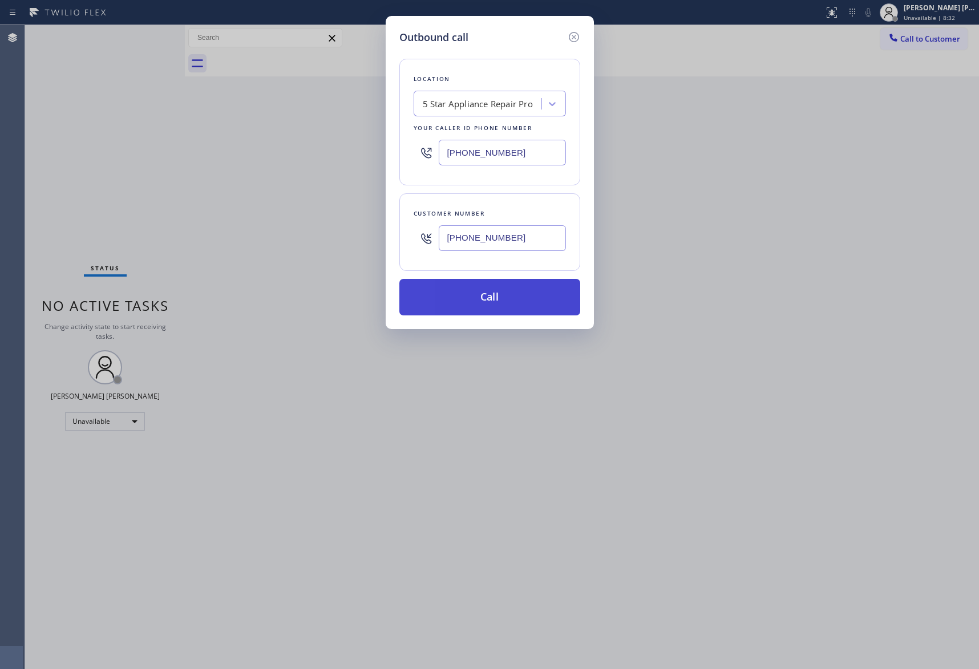
type input "(206) 369-1670"
click at [520, 296] on button "Call" at bounding box center [489, 297] width 181 height 37
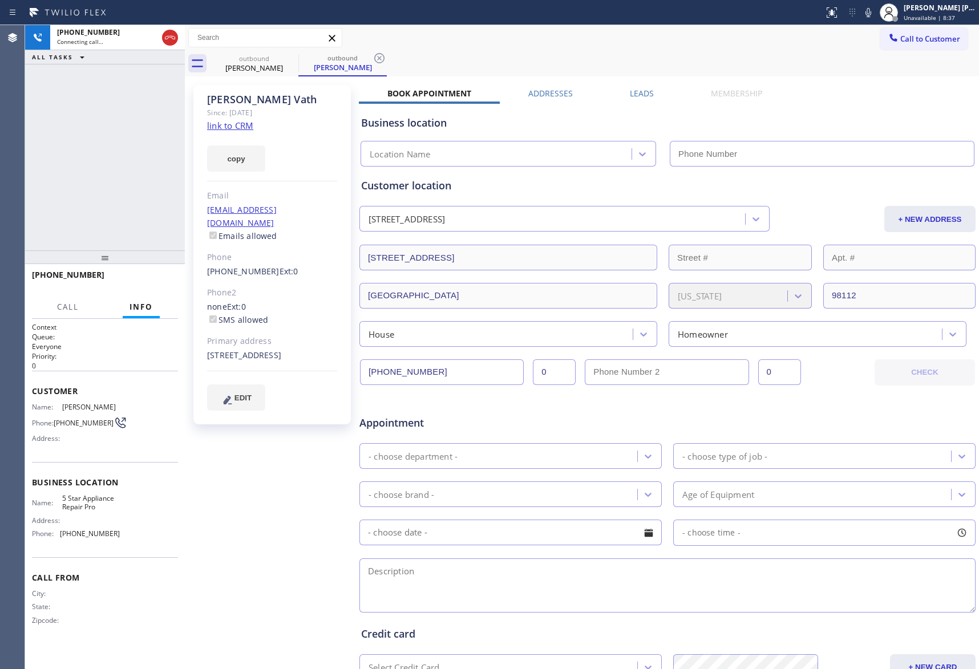
type input "[PHONE_NUMBER]"
click at [151, 280] on span "HANG UP" at bounding box center [151, 280] width 35 height 8
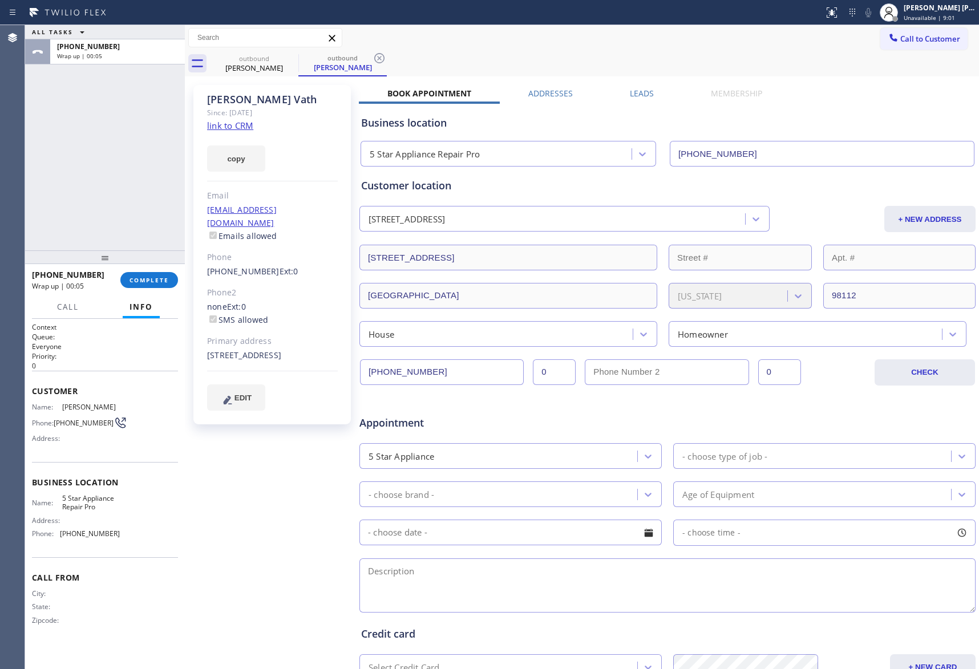
click at [637, 92] on label "Leads" at bounding box center [642, 93] width 24 height 11
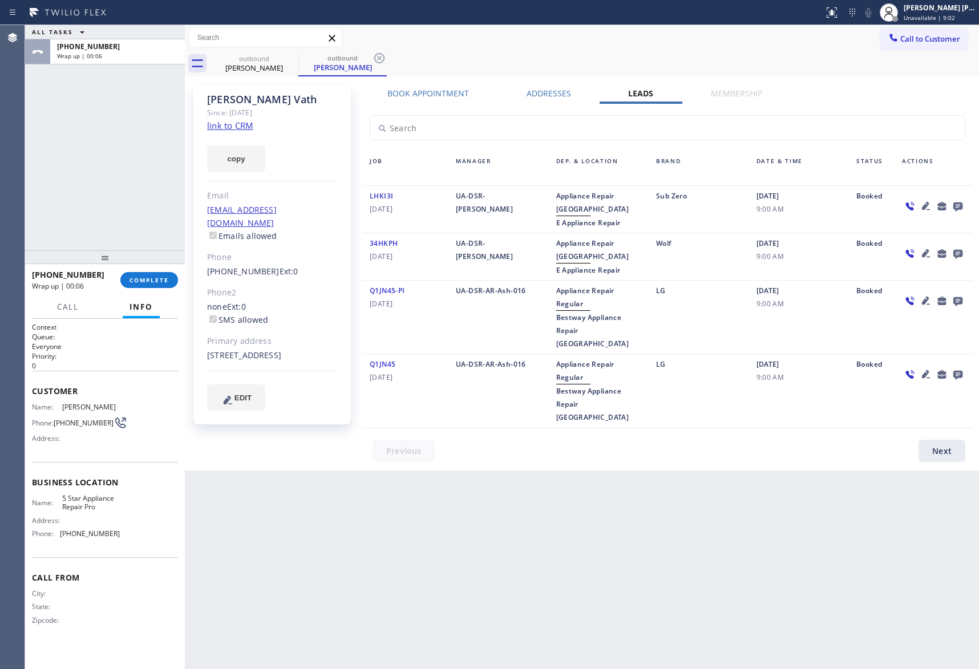
click at [956, 203] on icon at bounding box center [958, 207] width 9 height 9
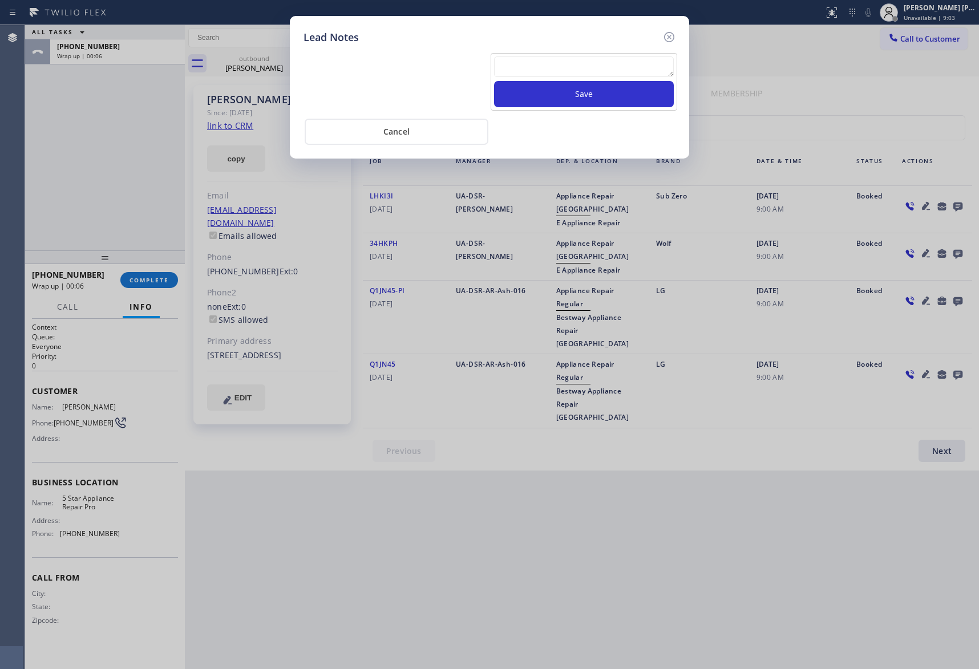
click at [566, 67] on textarea at bounding box center [584, 66] width 180 height 21
paste textarea "VM | please transfer if cx calls back"
type textarea "VM | please transfer if cx calls back"
click at [608, 100] on button "Save" at bounding box center [584, 94] width 180 height 26
click at [669, 35] on icon at bounding box center [669, 37] width 14 height 14
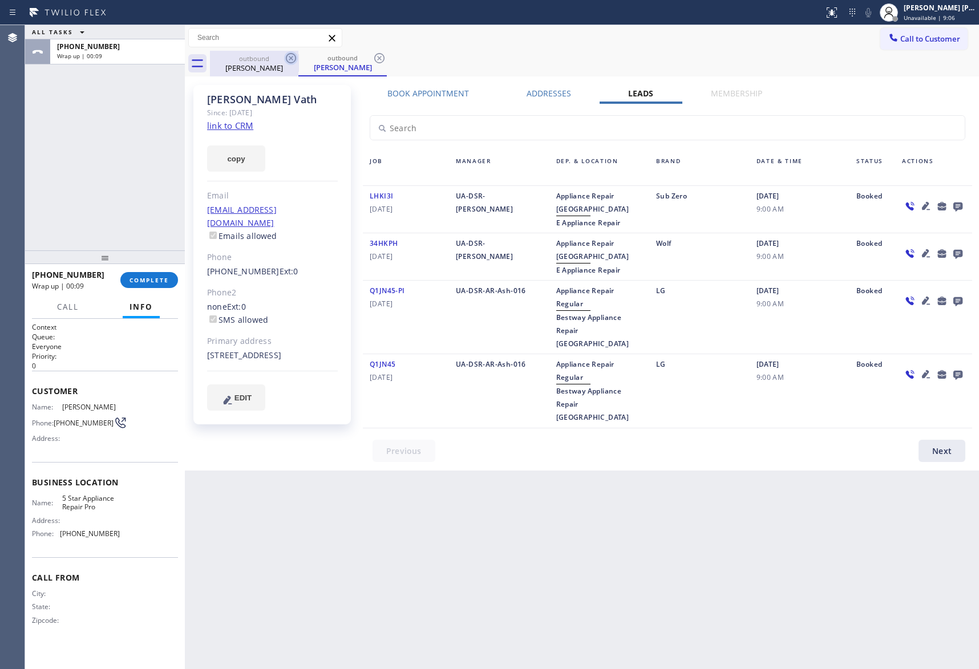
drag, startPoint x: 273, startPoint y: 67, endPoint x: 292, endPoint y: 58, distance: 21.4
click at [273, 66] on div "Julie Vath" at bounding box center [254, 68] width 86 height 10
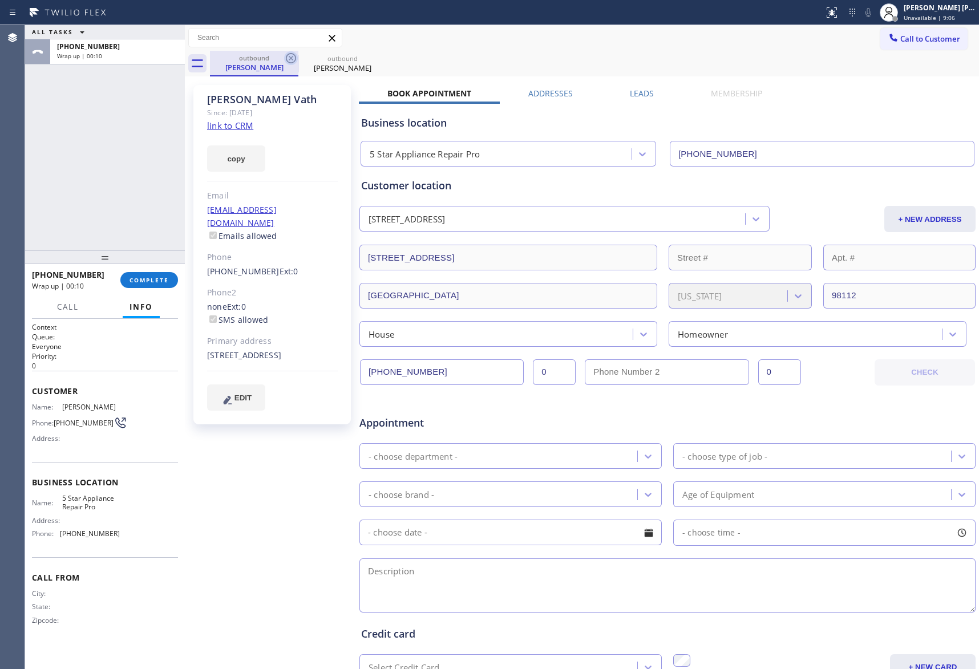
click at [292, 58] on icon at bounding box center [291, 58] width 14 height 14
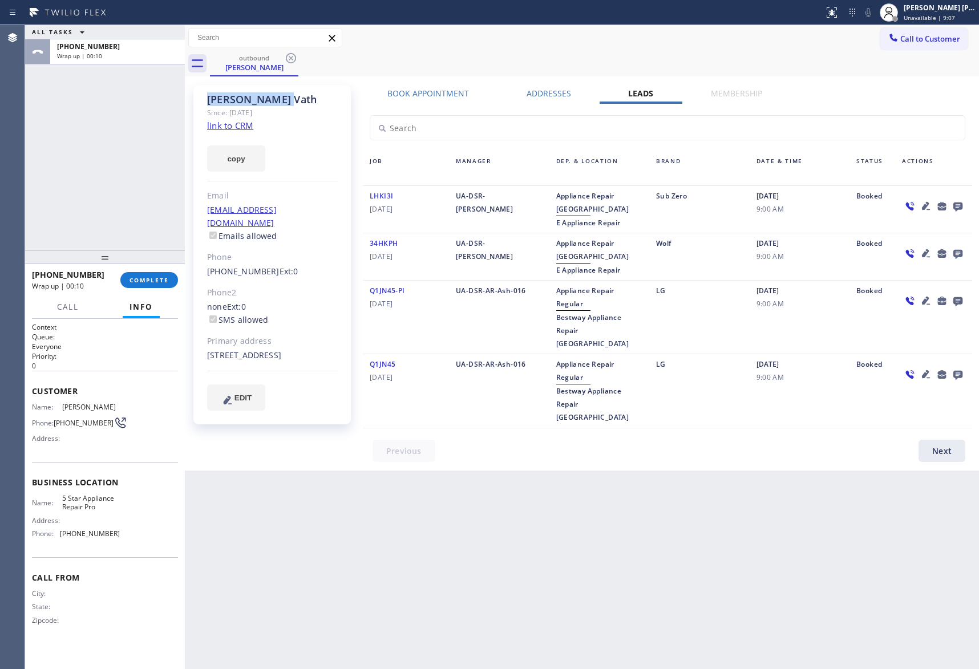
click at [292, 58] on icon at bounding box center [291, 58] width 14 height 14
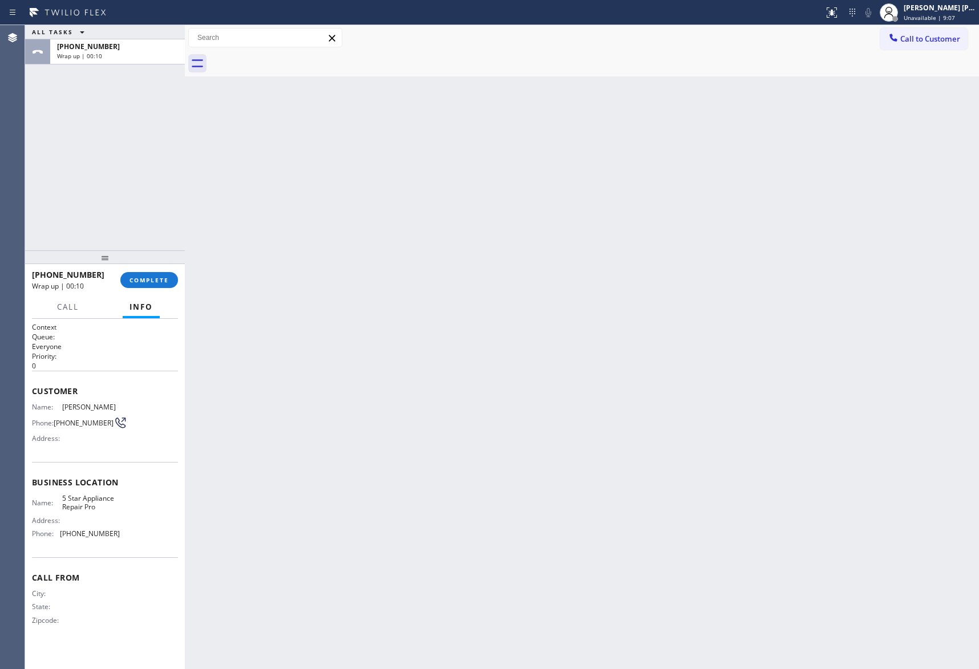
click at [292, 58] on div at bounding box center [594, 64] width 769 height 26
click at [144, 284] on span "COMPLETE" at bounding box center [149, 280] width 39 height 8
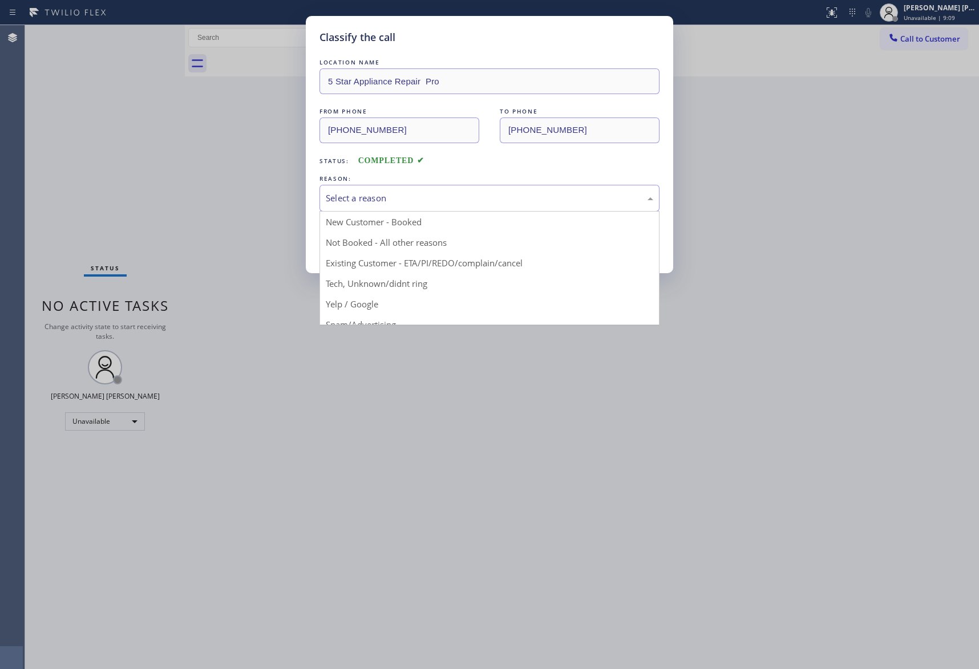
click at [412, 192] on div "Select a reason" at bounding box center [490, 198] width 328 height 13
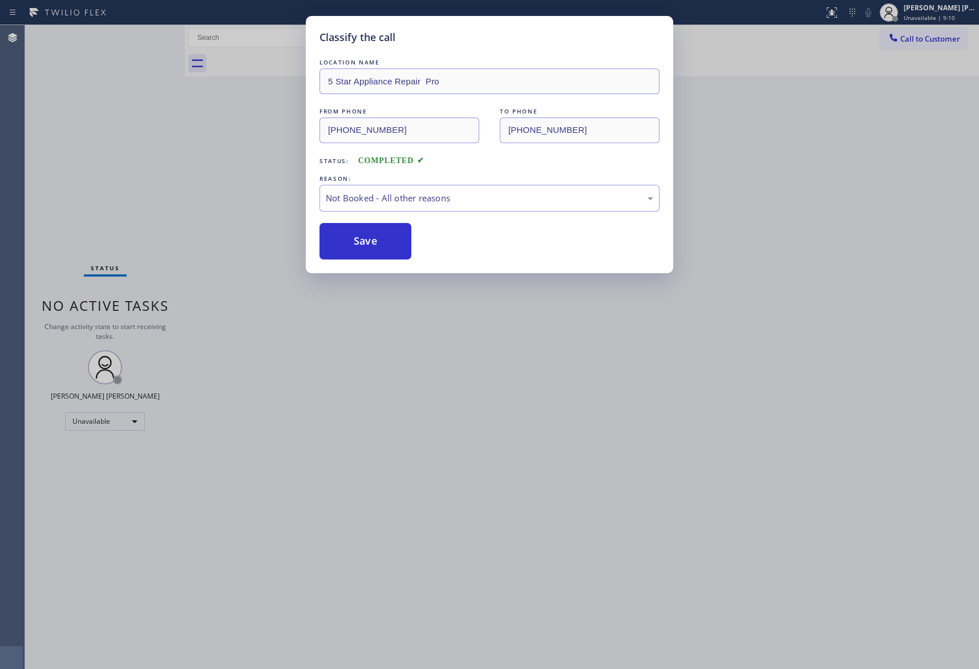
click at [358, 243] on button "Save" at bounding box center [366, 241] width 92 height 37
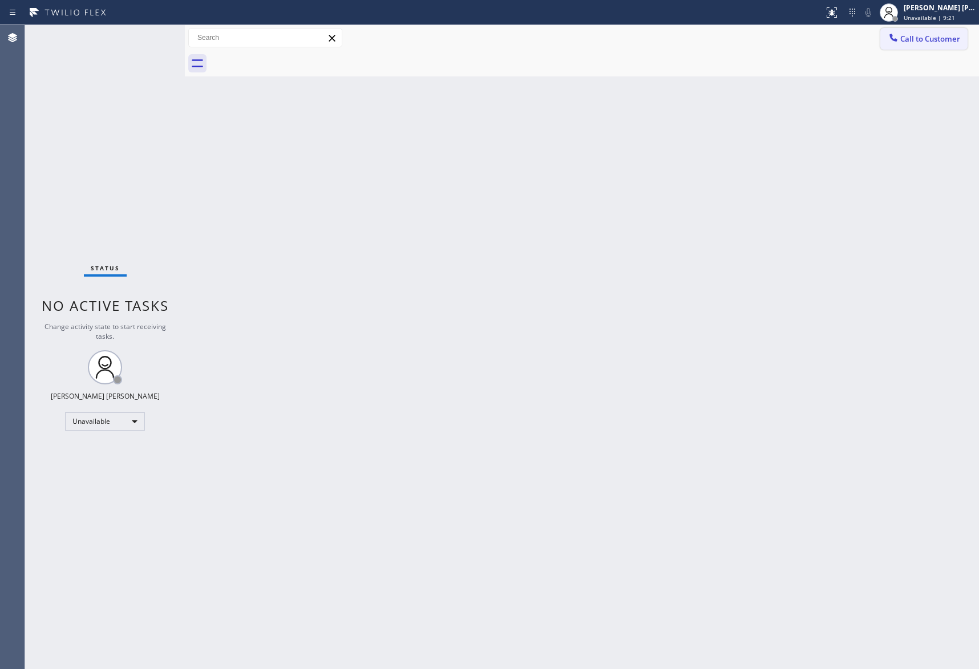
click at [943, 37] on span "Call to Customer" at bounding box center [930, 39] width 60 height 10
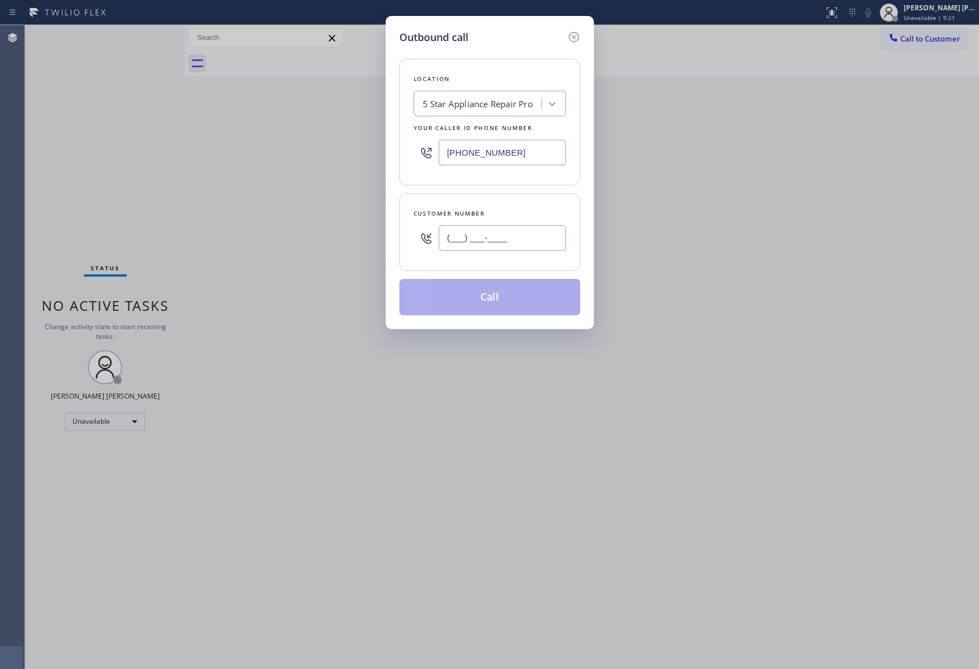
click at [519, 240] on input "(___) ___-____" at bounding box center [502, 238] width 127 height 26
paste input "917) 355-2977"
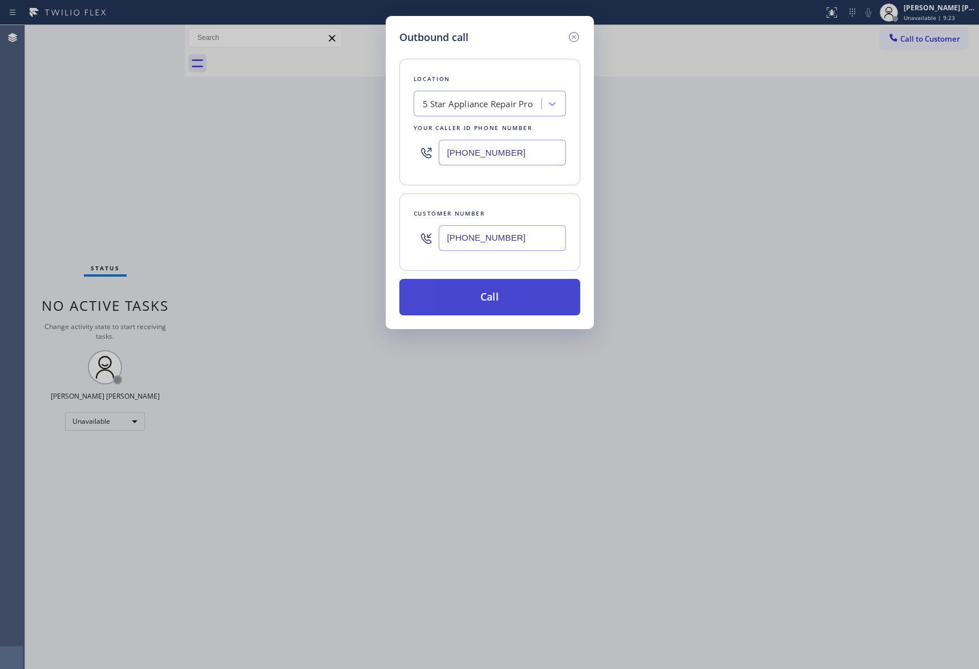
type input "(917) 355-2977"
click at [516, 293] on button "Call" at bounding box center [489, 297] width 181 height 37
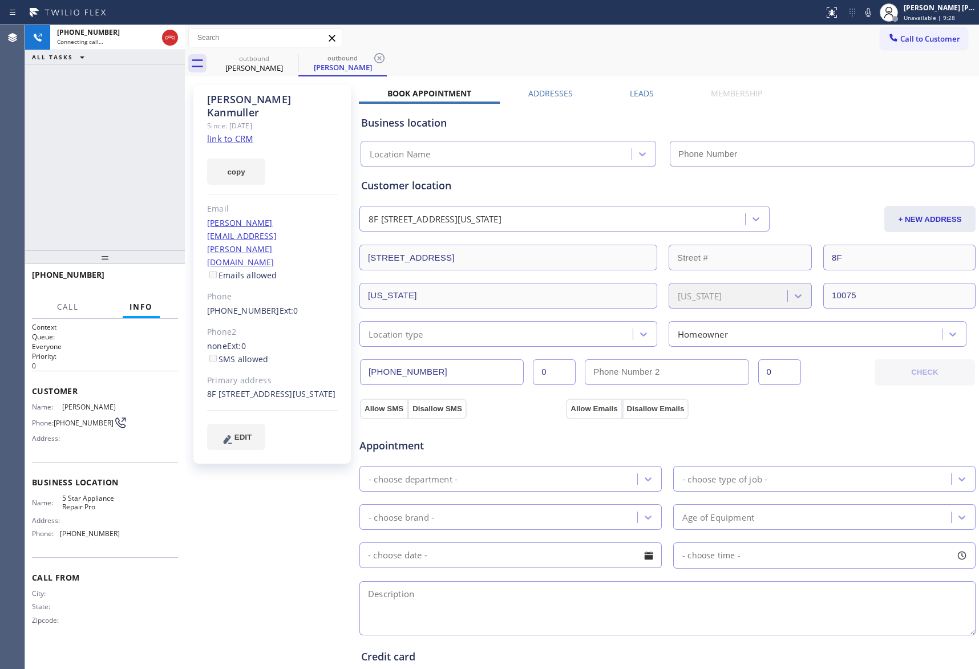
type input "[PHONE_NUMBER]"
click at [147, 281] on span "HANG UP" at bounding box center [151, 280] width 35 height 8
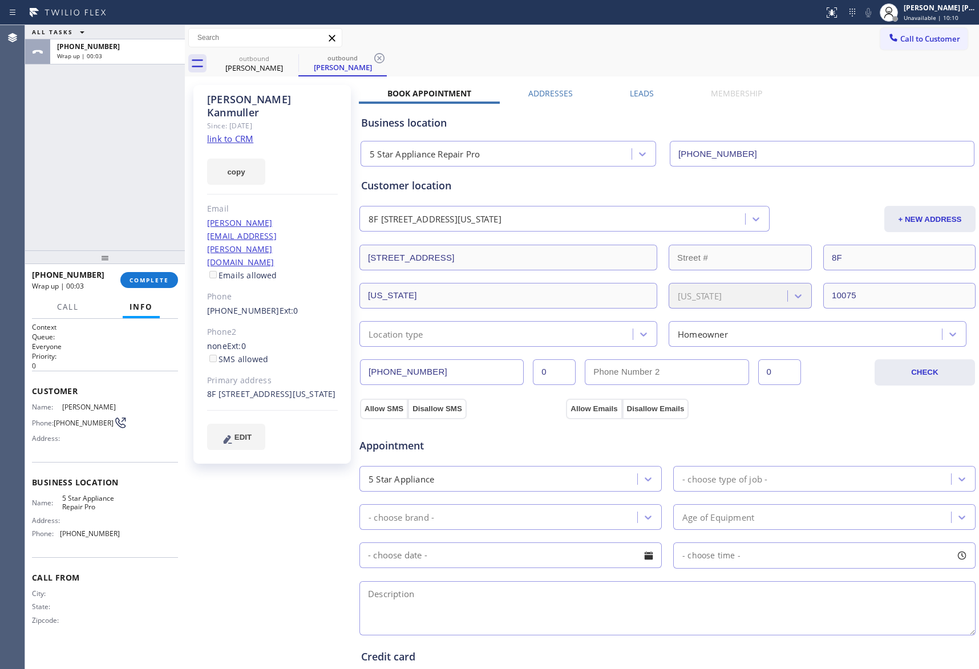
click at [638, 99] on div "Business location 5 Star Appliance Repair Pro (888) 477-1309" at bounding box center [667, 132] width 617 height 67
click at [640, 94] on label "Leads" at bounding box center [642, 93] width 24 height 11
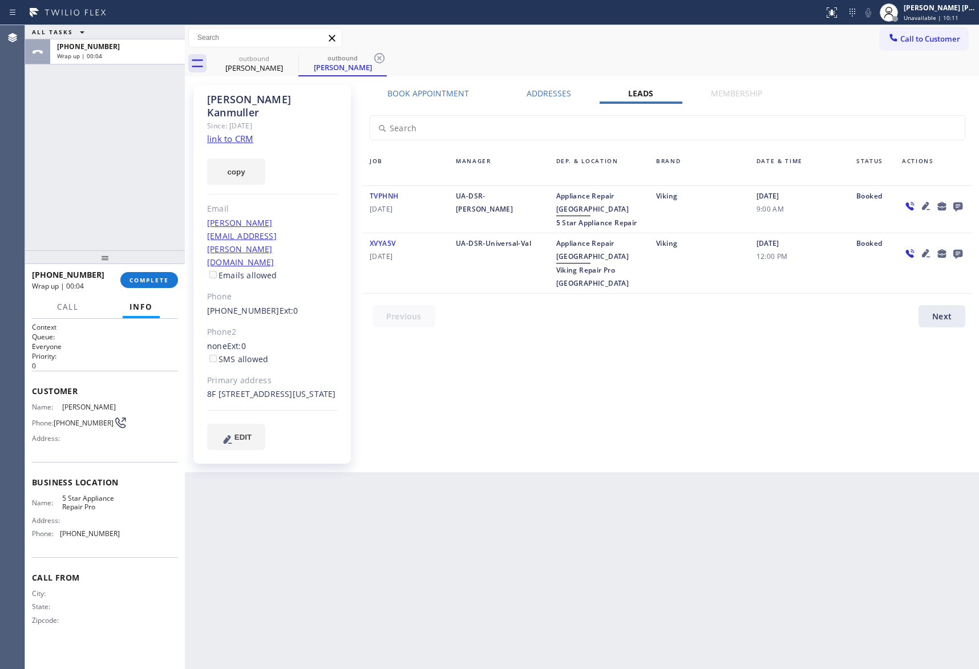
click at [960, 200] on icon at bounding box center [958, 206] width 14 height 14
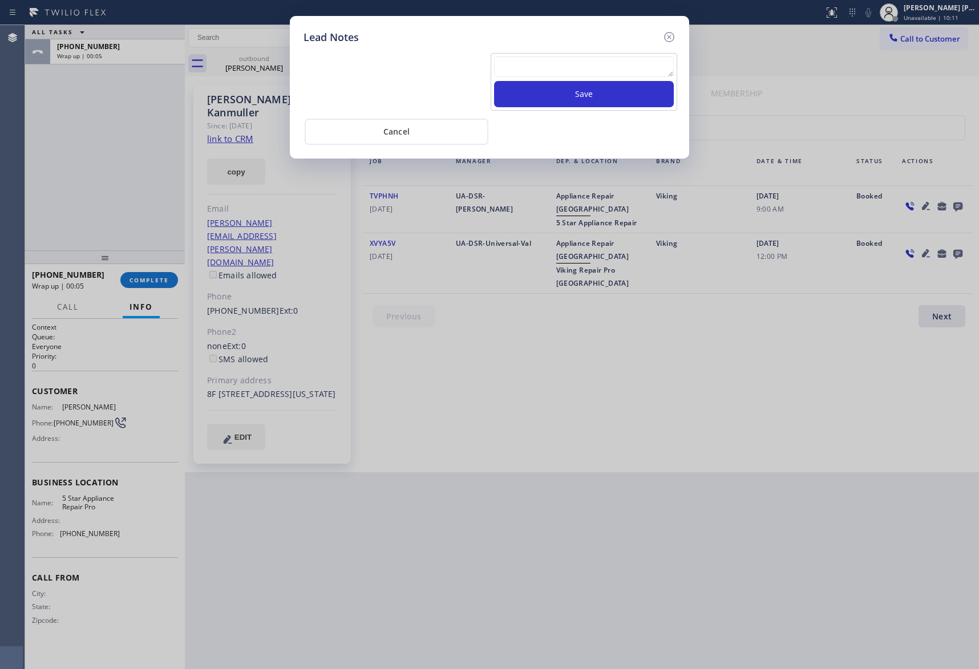
click at [585, 74] on textarea at bounding box center [584, 66] width 180 height 21
paste textarea "please transfer if cx calls back"
type textarea "please transfer if cx calls back"
click at [595, 100] on button "Save" at bounding box center [584, 94] width 180 height 26
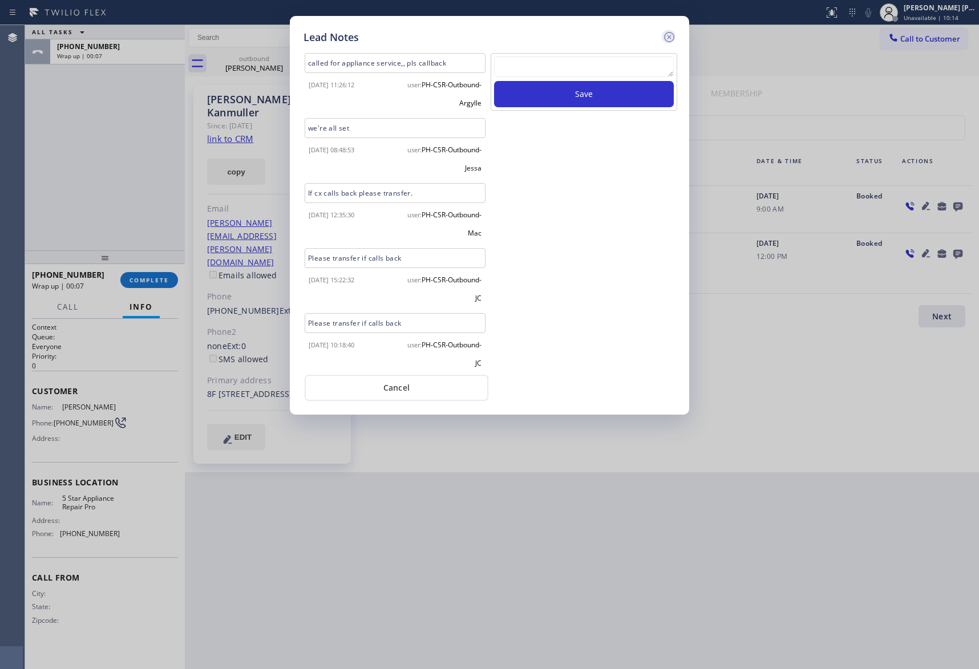
click at [664, 31] on icon at bounding box center [669, 37] width 14 height 14
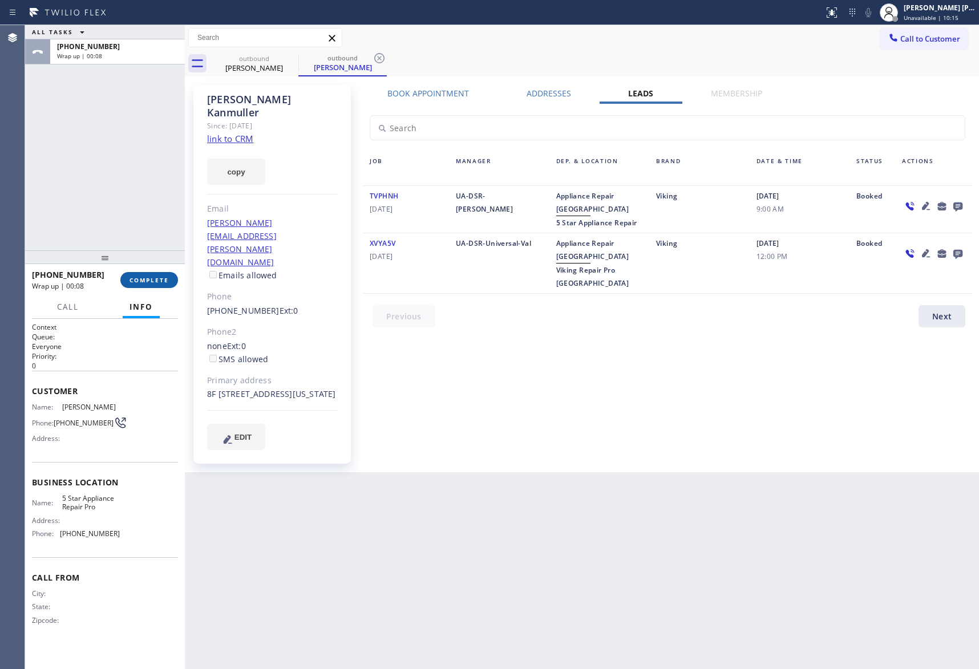
click at [147, 275] on button "COMPLETE" at bounding box center [149, 280] width 58 height 16
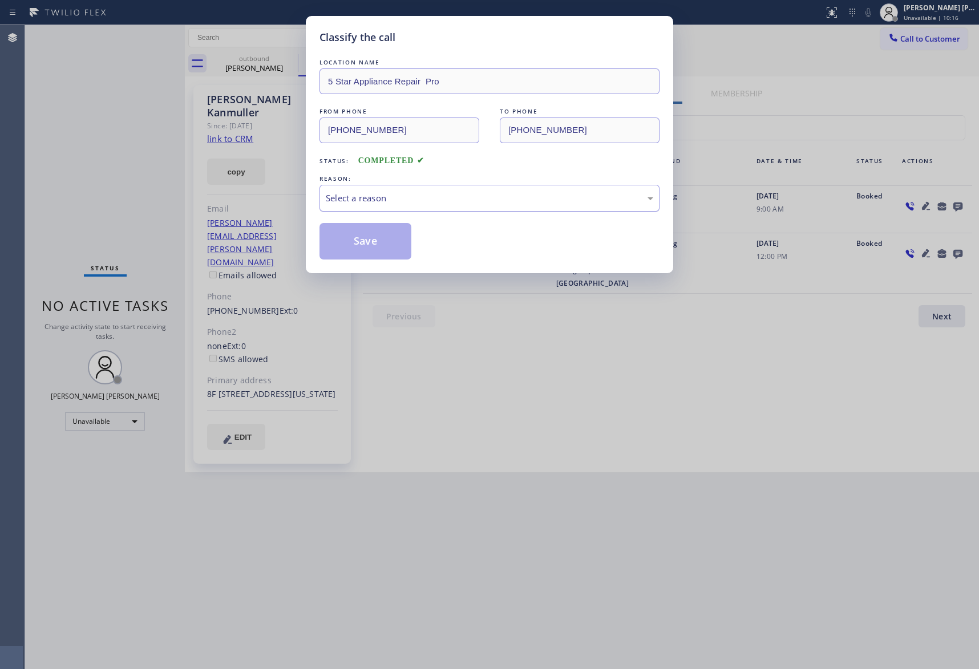
click at [391, 201] on div "Select a reason" at bounding box center [490, 198] width 328 height 13
click at [366, 245] on button "Save" at bounding box center [366, 241] width 92 height 37
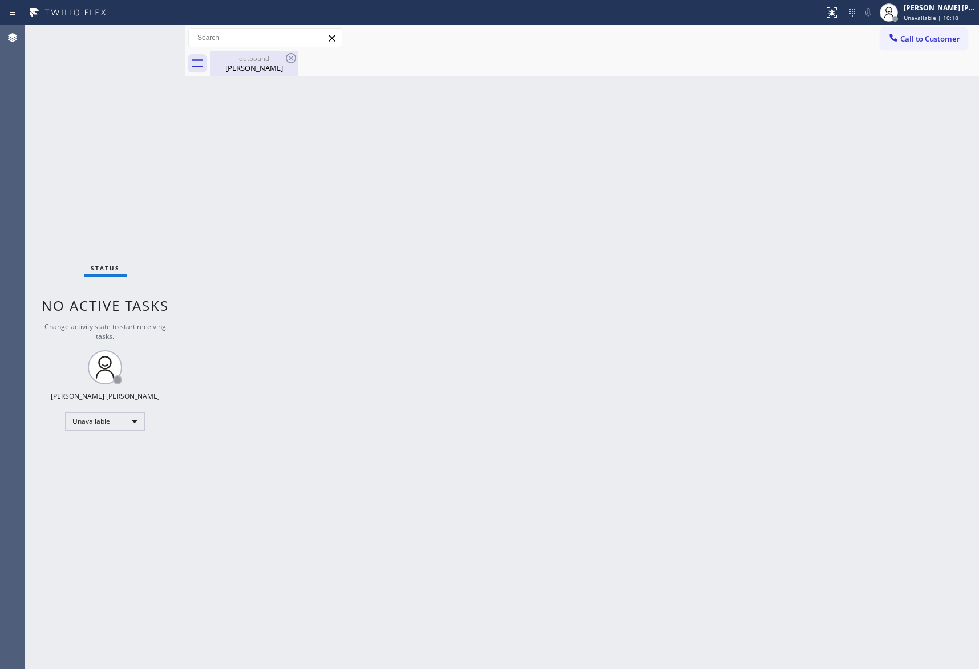
drag, startPoint x: 254, startPoint y: 67, endPoint x: 282, endPoint y: 60, distance: 28.2
click at [259, 66] on div "Hilde Kanmuller" at bounding box center [254, 68] width 86 height 10
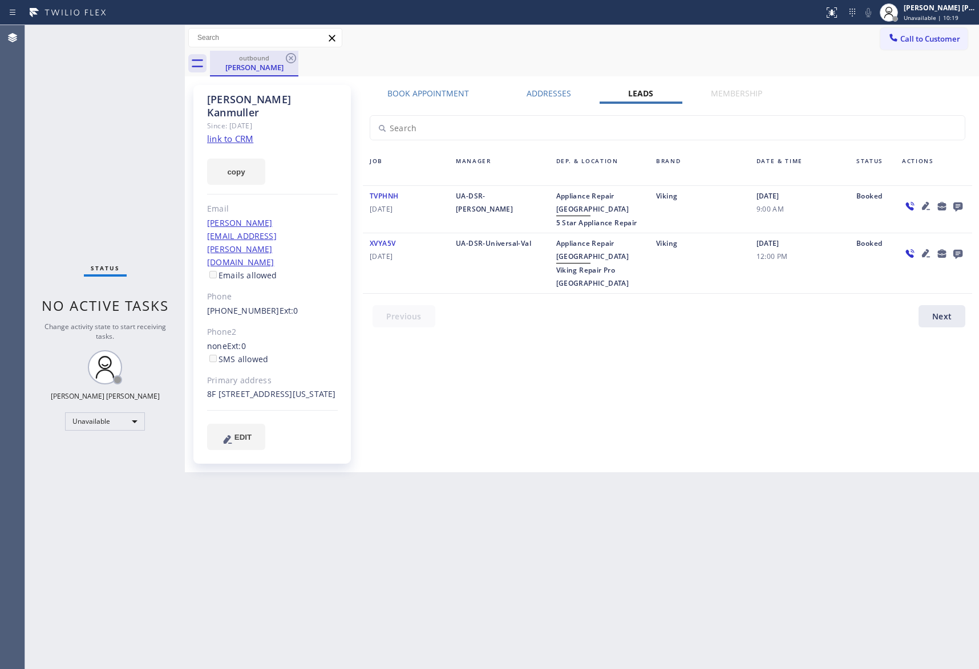
click at [298, 55] on div "outbound Hilde Kanmuller" at bounding box center [254, 64] width 88 height 26
click at [295, 57] on icon at bounding box center [291, 58] width 10 height 10
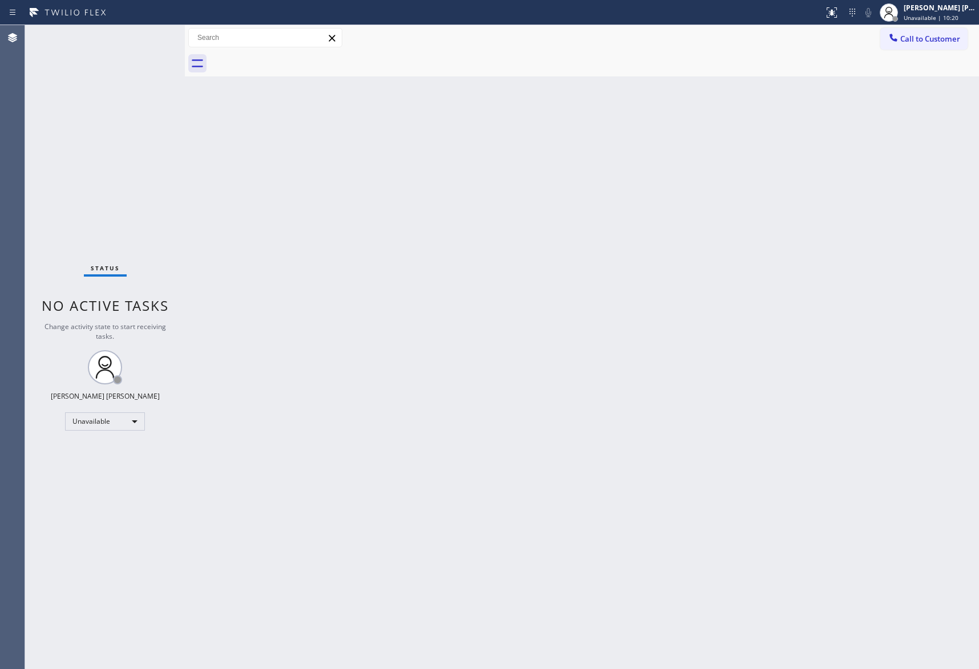
click at [295, 57] on div at bounding box center [594, 64] width 769 height 26
click at [932, 42] on span "Call to Customer" at bounding box center [930, 39] width 60 height 10
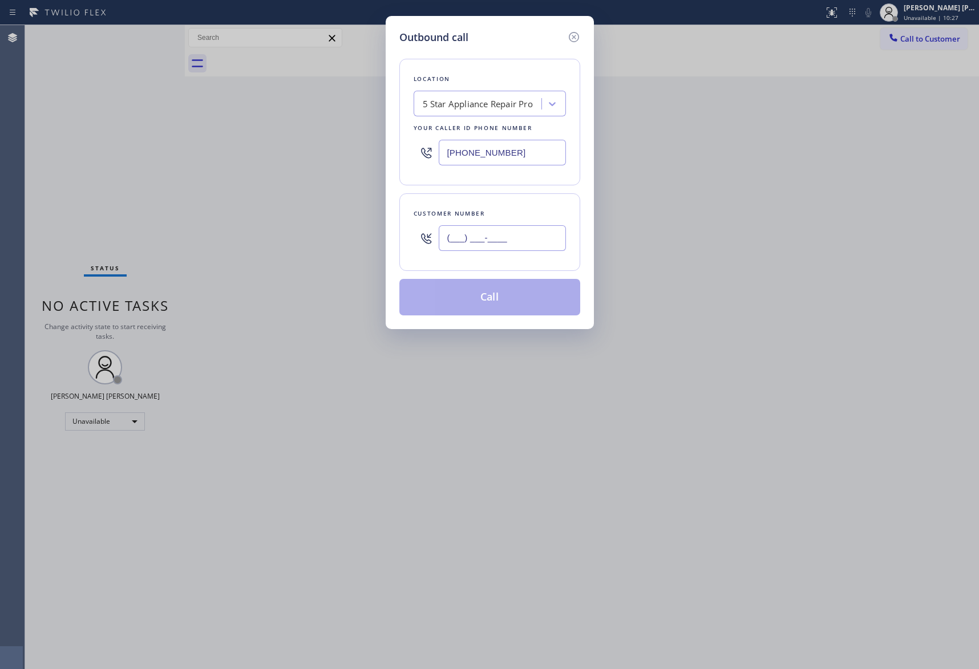
click at [543, 245] on input "(___) ___-____" at bounding box center [502, 238] width 127 height 26
paste input "843) 737-1291"
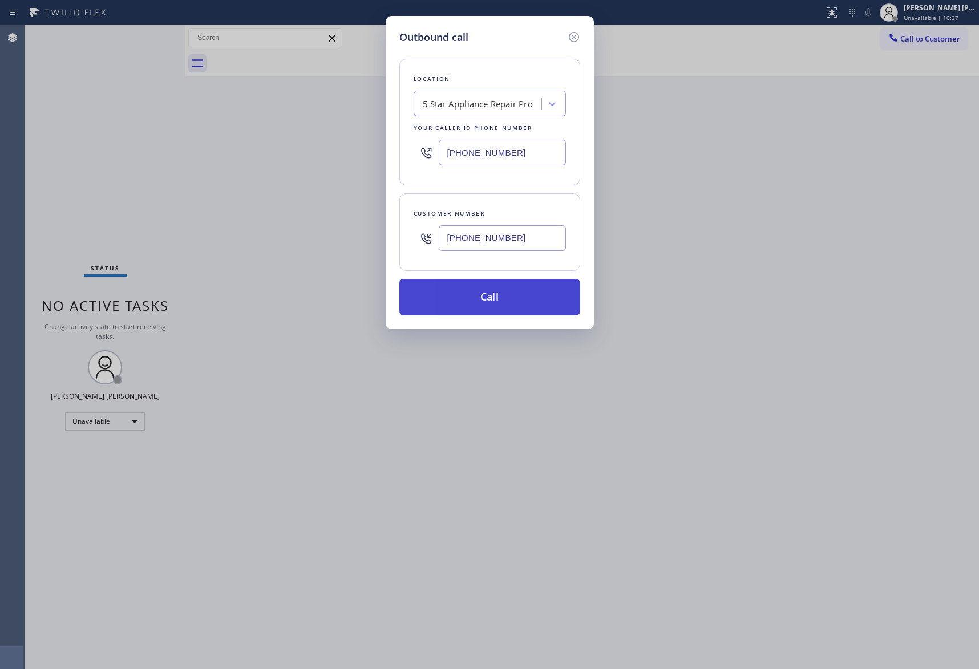
type input "(843) 737-1291"
click at [510, 305] on button "Call" at bounding box center [489, 297] width 181 height 37
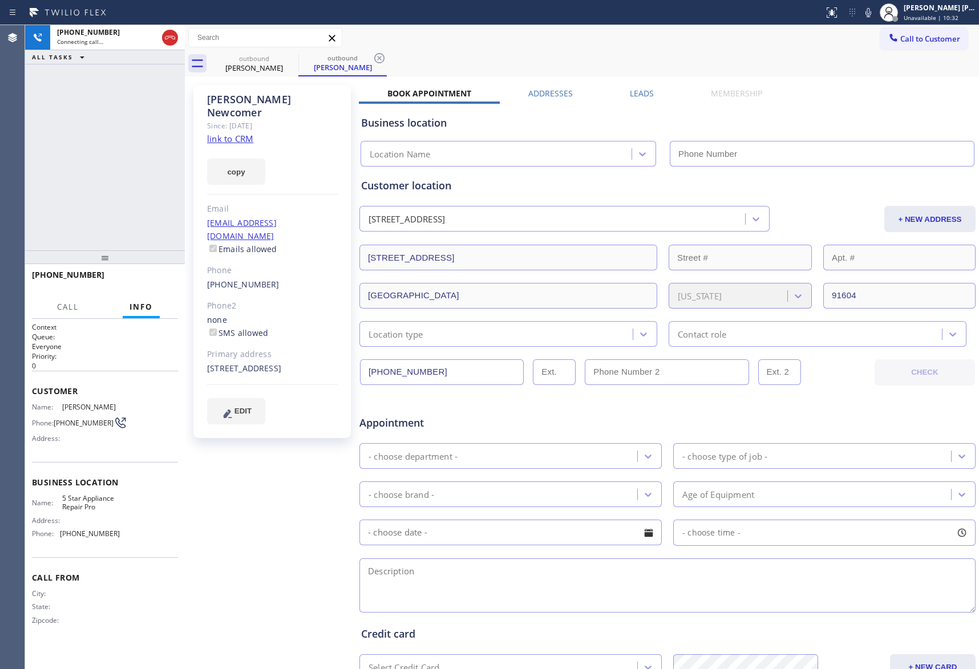
type input "[PHONE_NUMBER]"
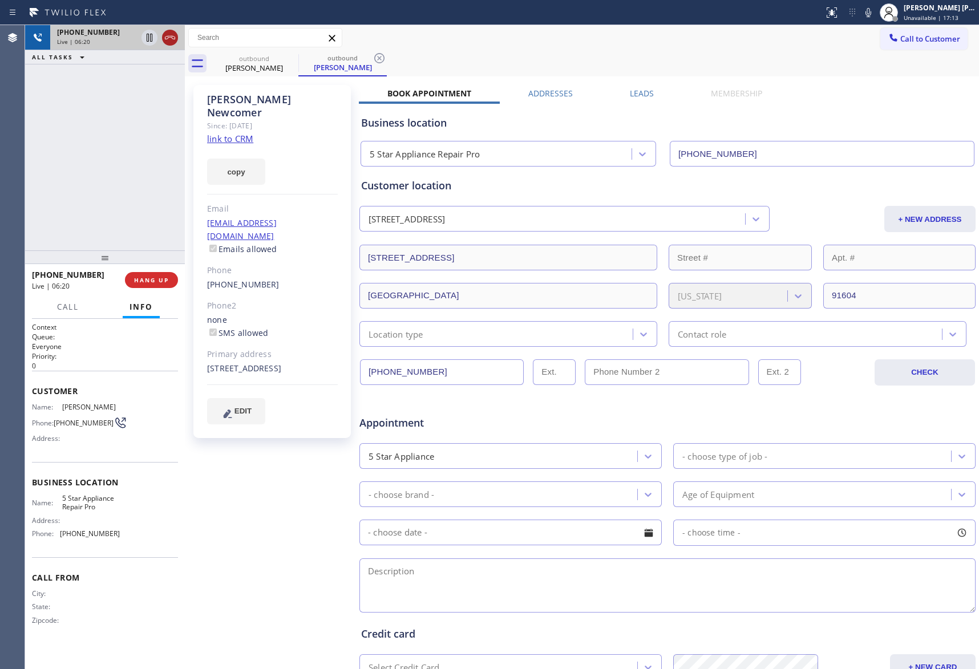
click at [171, 39] on icon at bounding box center [170, 38] width 14 height 14
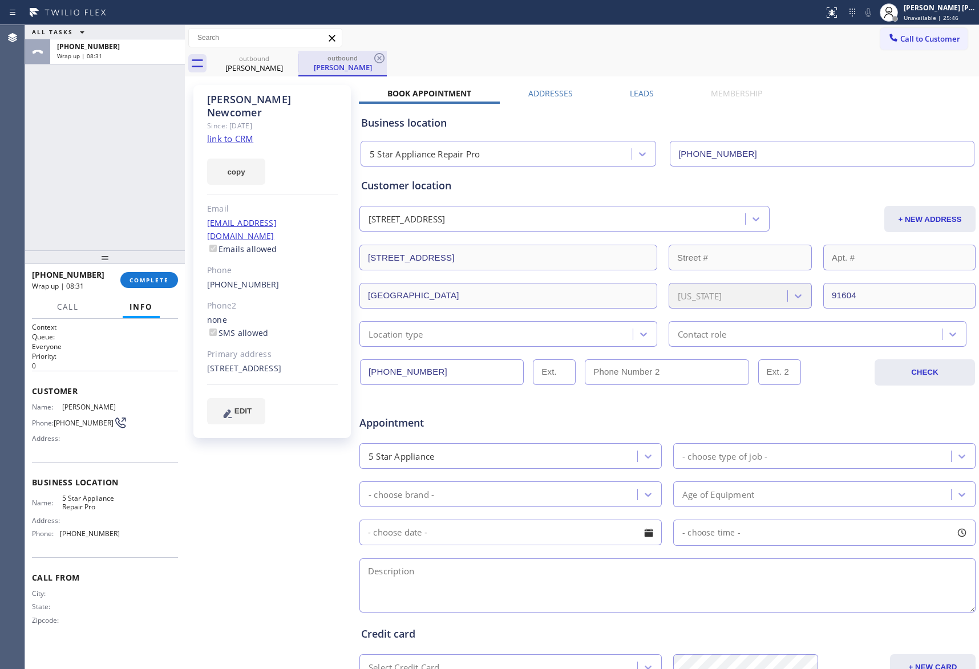
click at [298, 56] on div at bounding box center [298, 62] width 1 height 17
click at [286, 58] on icon at bounding box center [291, 58] width 10 height 10
click at [298, 58] on div "outbound Hallie Newcomer" at bounding box center [342, 64] width 88 height 26
click at [286, 58] on icon at bounding box center [291, 58] width 10 height 10
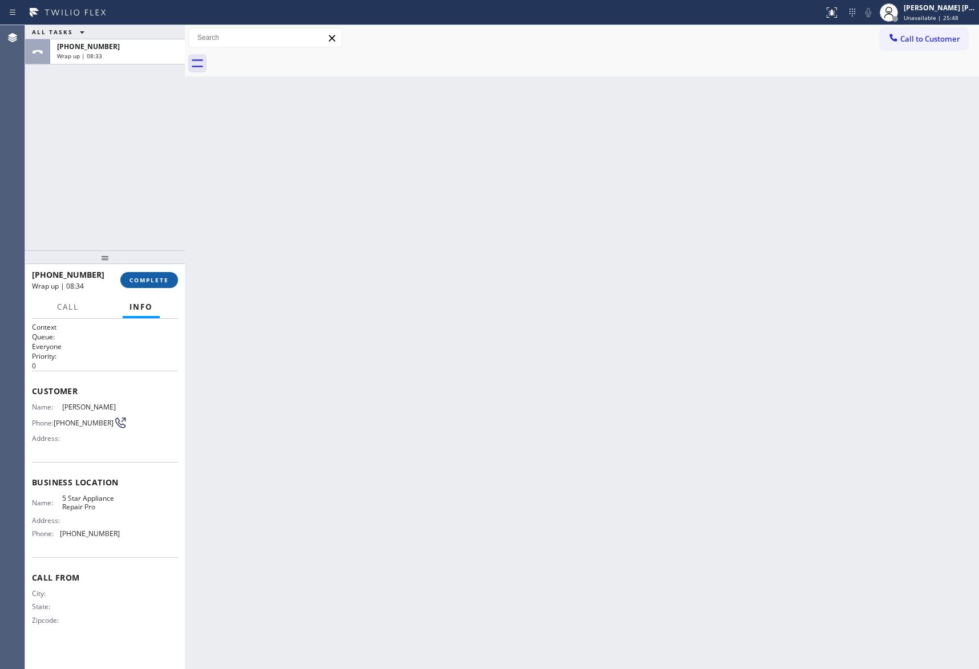
click at [153, 284] on button "COMPLETE" at bounding box center [149, 280] width 58 height 16
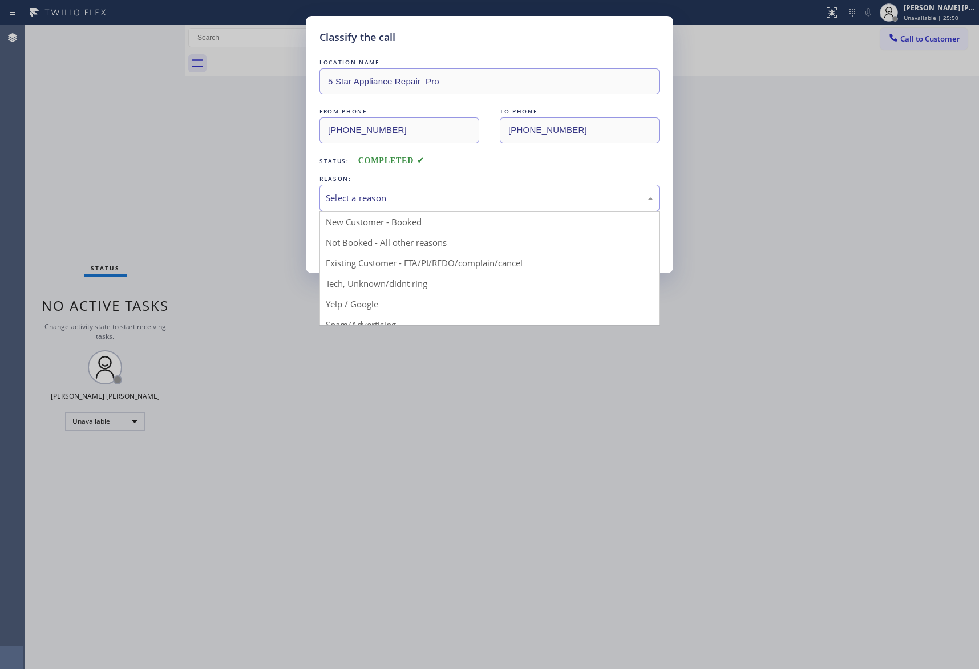
click at [386, 201] on div "Select a reason" at bounding box center [490, 198] width 328 height 13
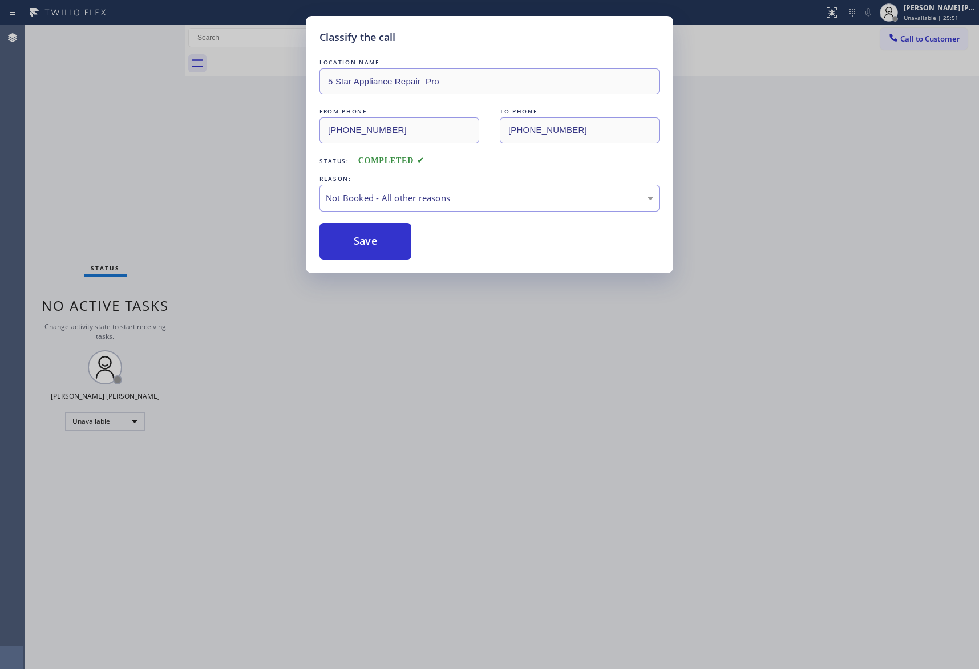
click at [370, 245] on button "Save" at bounding box center [366, 241] width 92 height 37
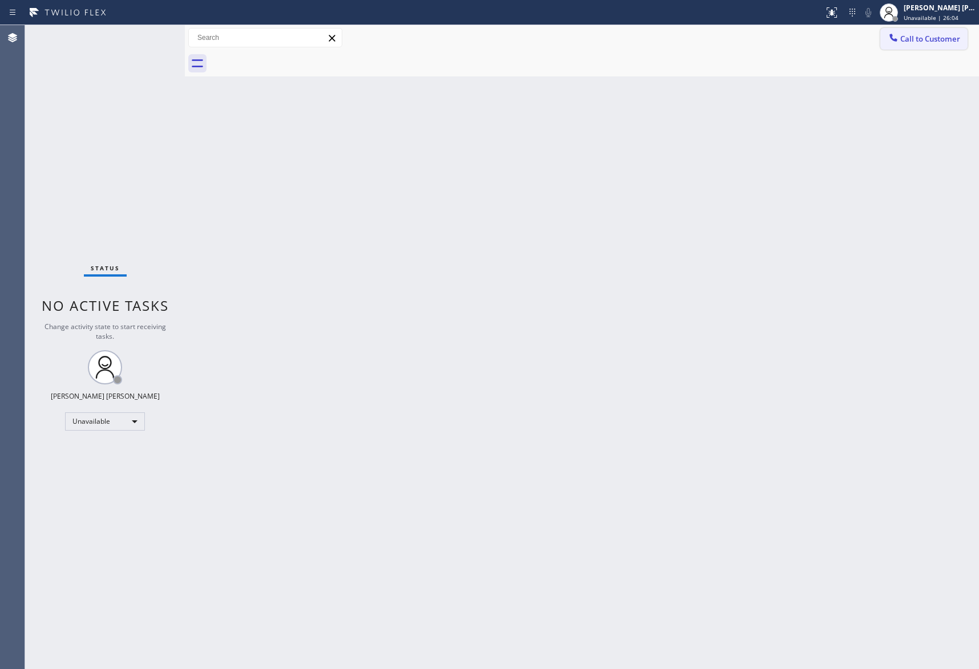
click at [934, 43] on span "Call to Customer" at bounding box center [930, 39] width 60 height 10
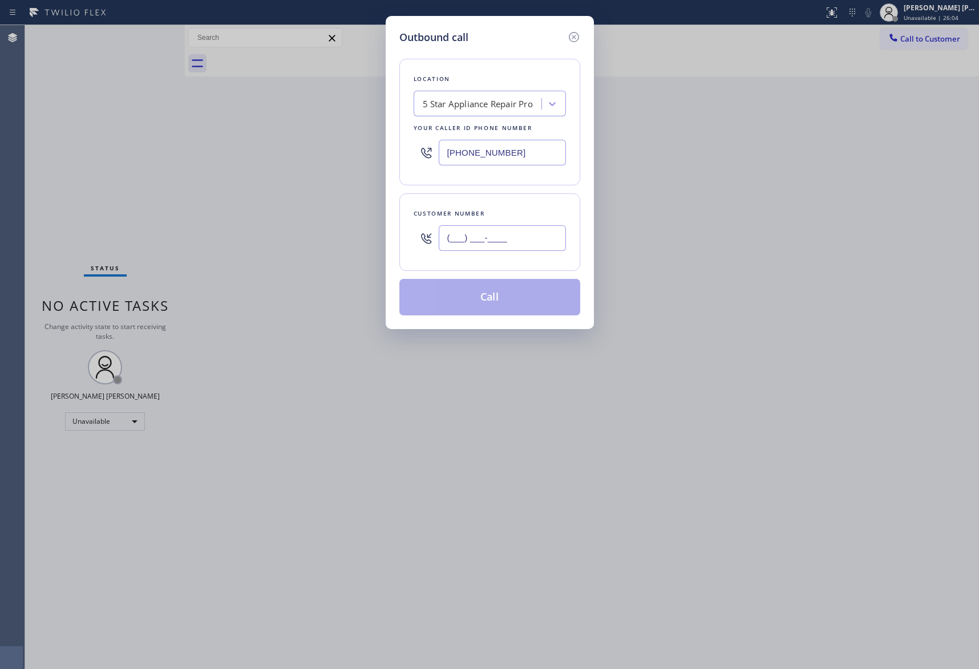
click at [532, 233] on input "(___) ___-____" at bounding box center [502, 238] width 127 height 26
paste input "310) 890-2980"
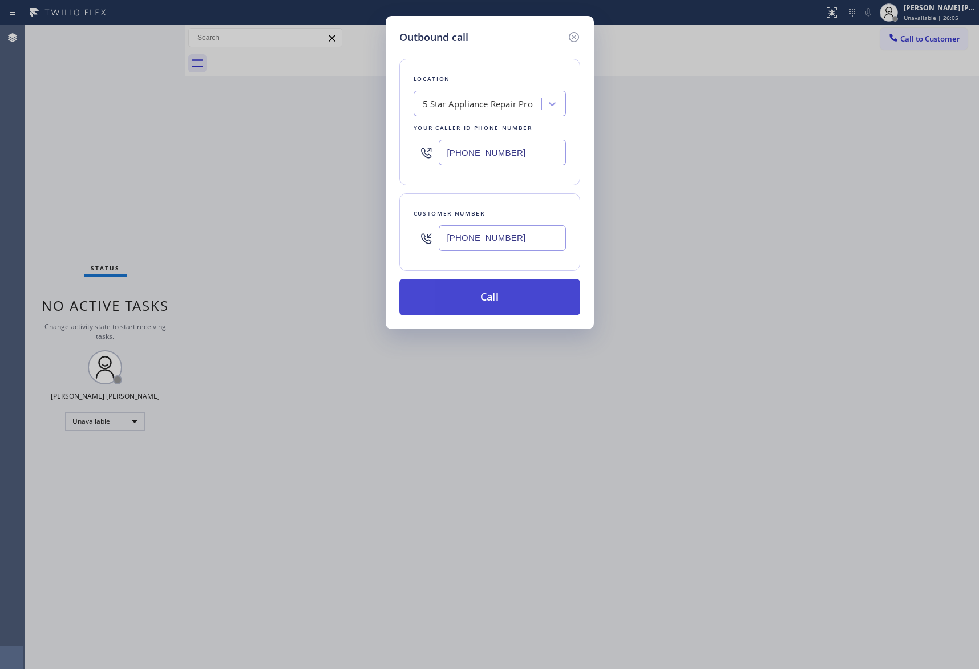
type input "(310) 890-2980"
click at [509, 300] on button "Call" at bounding box center [489, 297] width 181 height 37
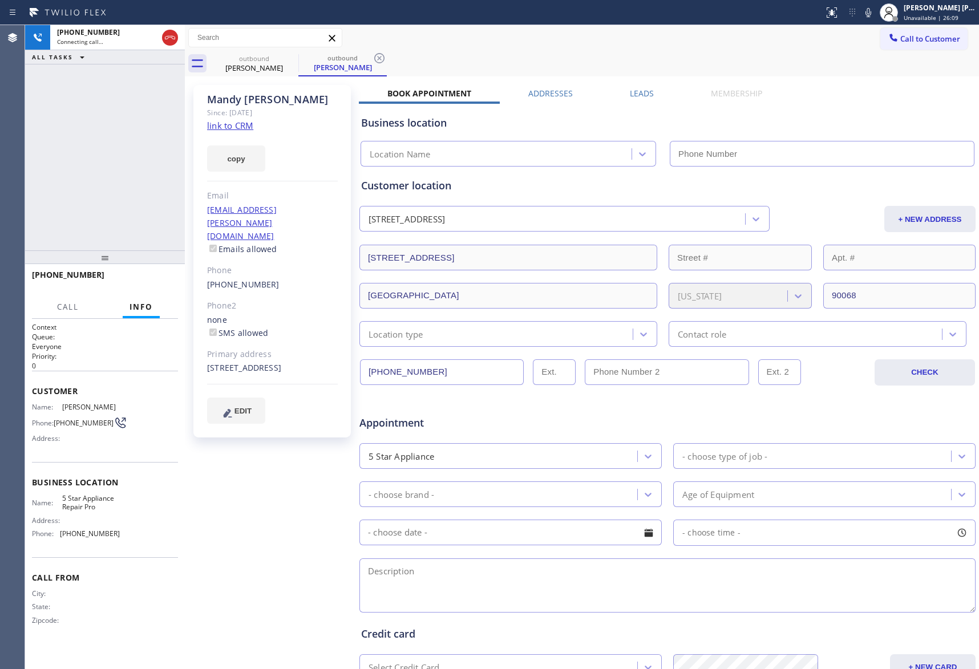
type input "[PHONE_NUMBER]"
click at [153, 278] on span "HANG UP" at bounding box center [151, 280] width 35 height 8
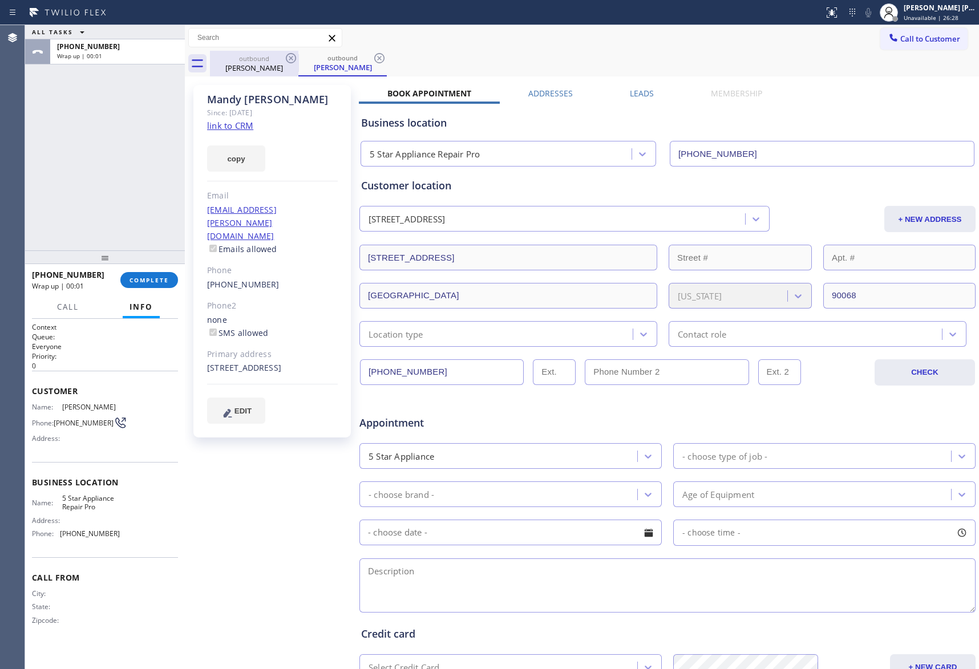
click at [283, 58] on div "outbound" at bounding box center [254, 58] width 86 height 9
click at [288, 58] on icon at bounding box center [291, 58] width 14 height 14
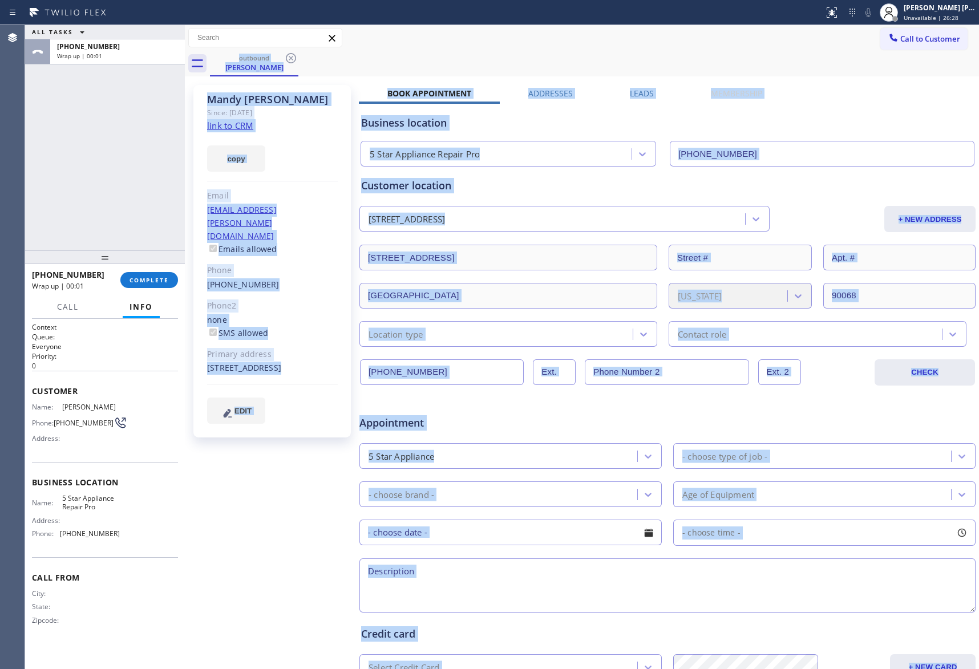
click at [288, 58] on div "outbound Mandy Stein" at bounding box center [594, 64] width 769 height 26
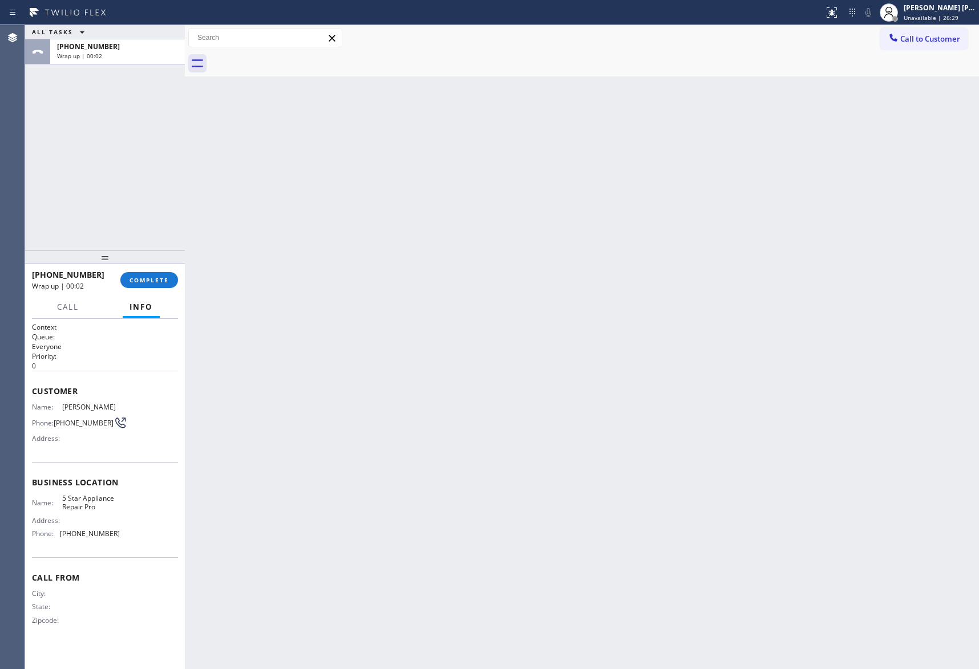
drag, startPoint x: 288, startPoint y: 58, endPoint x: 139, endPoint y: 293, distance: 277.8
click at [286, 60] on div at bounding box center [594, 64] width 769 height 26
click at [148, 273] on button "COMPLETE" at bounding box center [149, 280] width 58 height 16
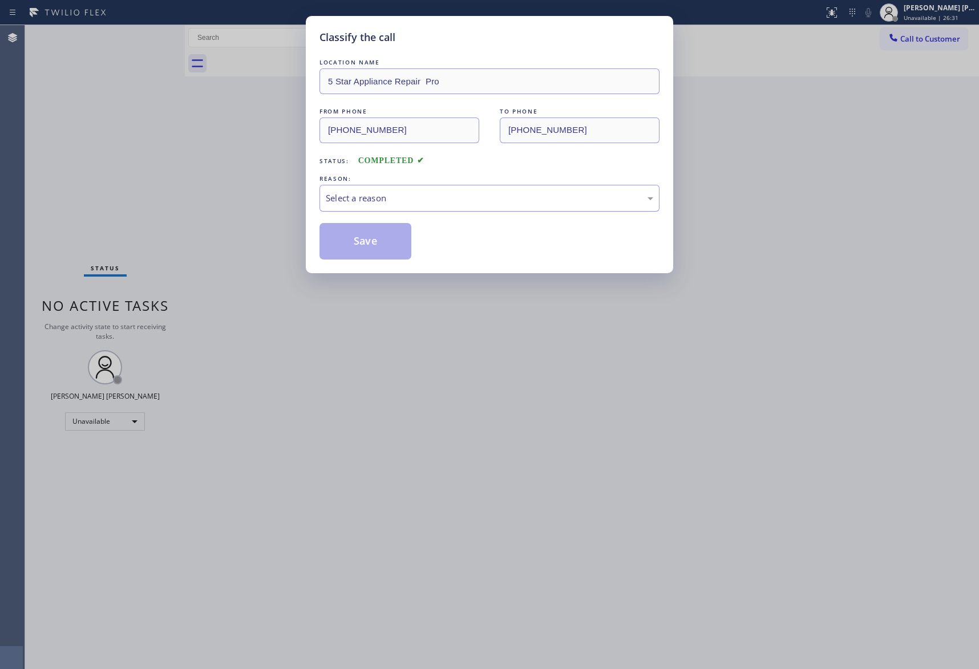
click at [399, 190] on div "Select a reason" at bounding box center [490, 198] width 340 height 27
click at [353, 240] on button "Save" at bounding box center [366, 241] width 92 height 37
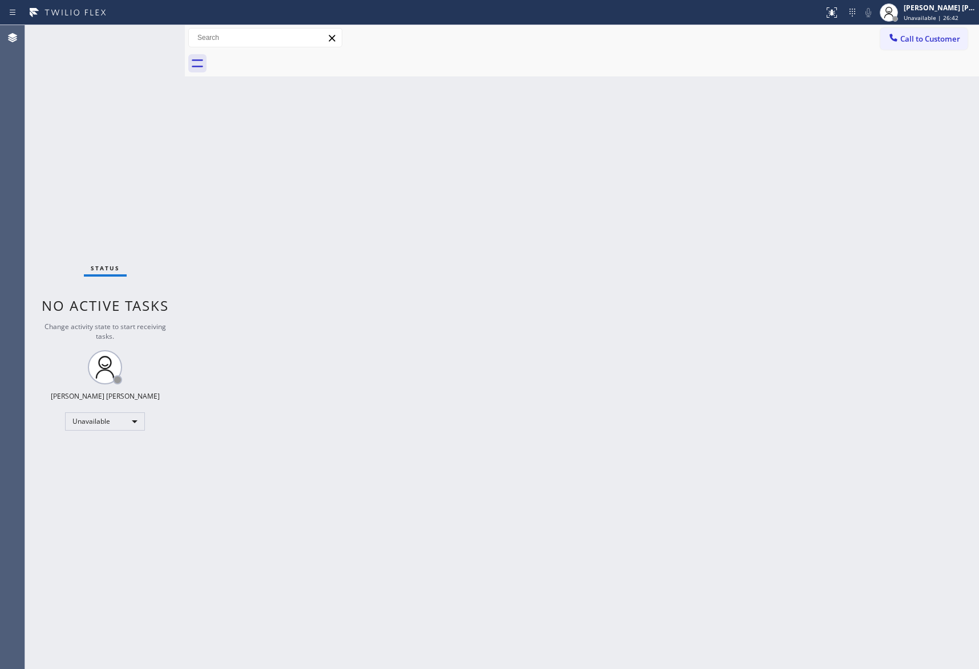
drag, startPoint x: 948, startPoint y: 39, endPoint x: 736, endPoint y: 67, distance: 214.1
click at [948, 39] on span "Call to Customer" at bounding box center [930, 39] width 60 height 10
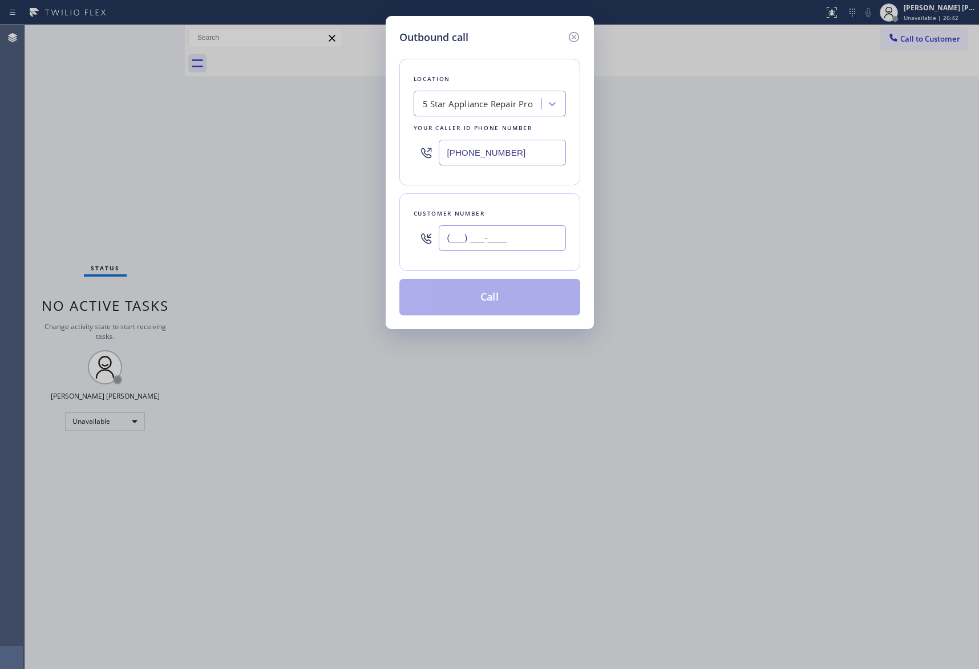
click at [527, 236] on input "(___) ___-____" at bounding box center [502, 238] width 127 height 26
paste input "415) 652-1374"
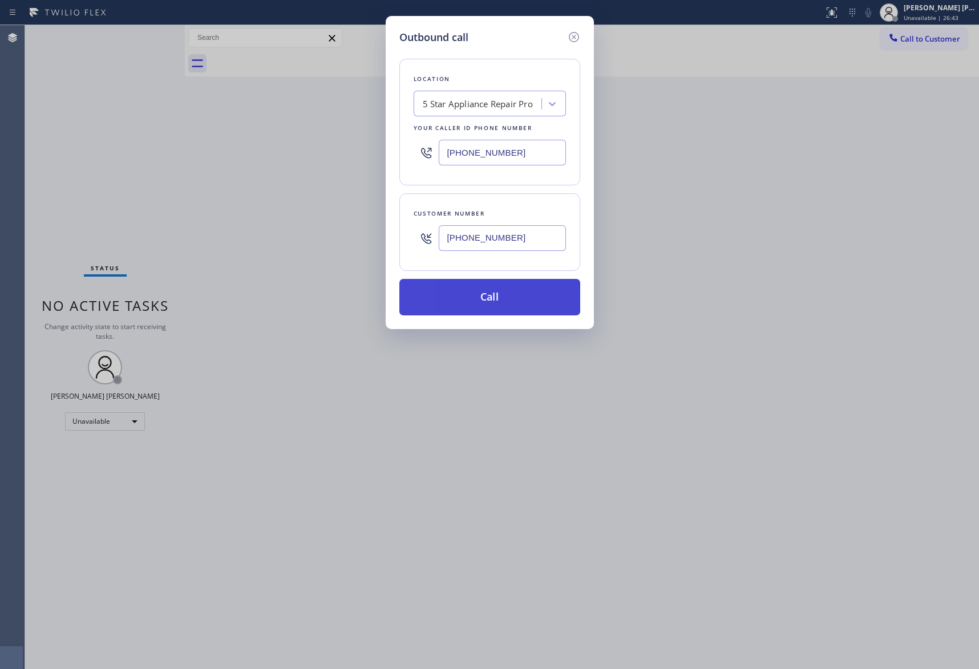
type input "(415) 652-1374"
click at [517, 298] on button "Call" at bounding box center [489, 297] width 181 height 37
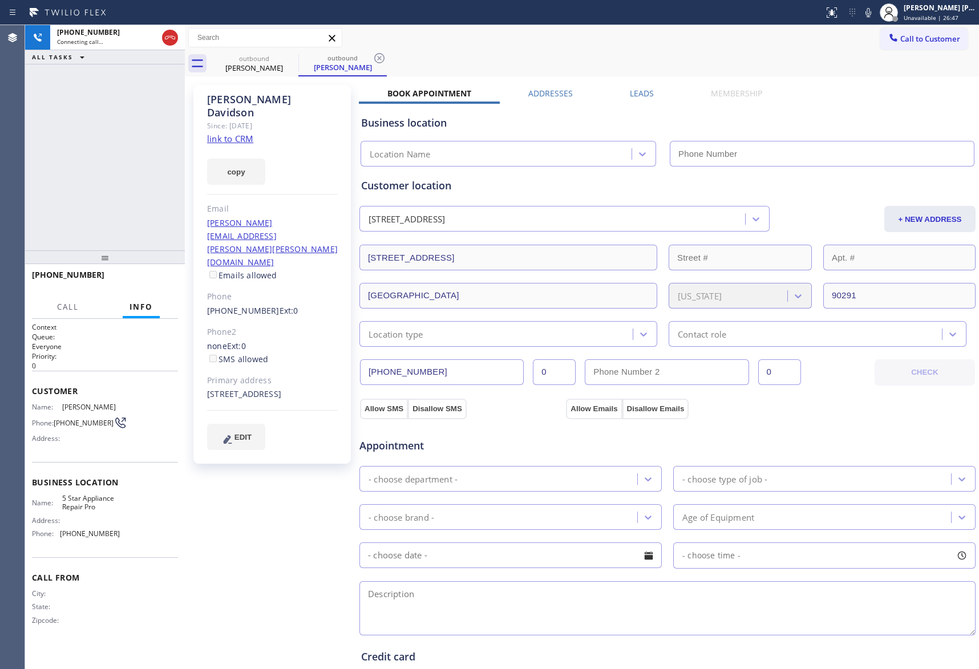
type input "[PHONE_NUMBER]"
drag, startPoint x: 169, startPoint y: 39, endPoint x: 284, endPoint y: 65, distance: 118.2
click at [169, 38] on icon at bounding box center [170, 38] width 14 height 14
click at [288, 57] on icon at bounding box center [291, 58] width 14 height 14
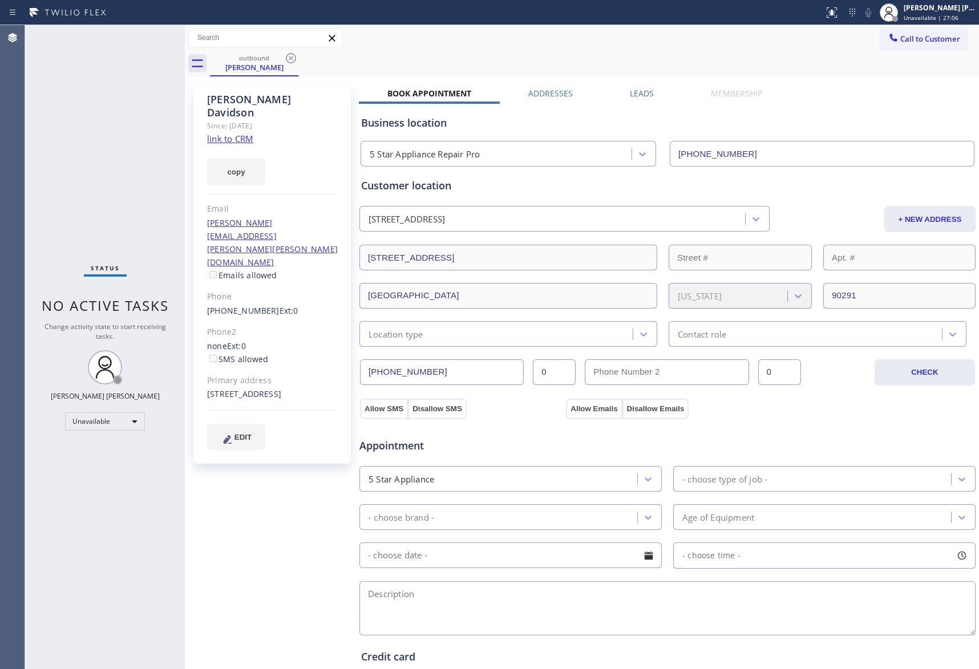
click at [288, 57] on icon at bounding box center [291, 58] width 14 height 14
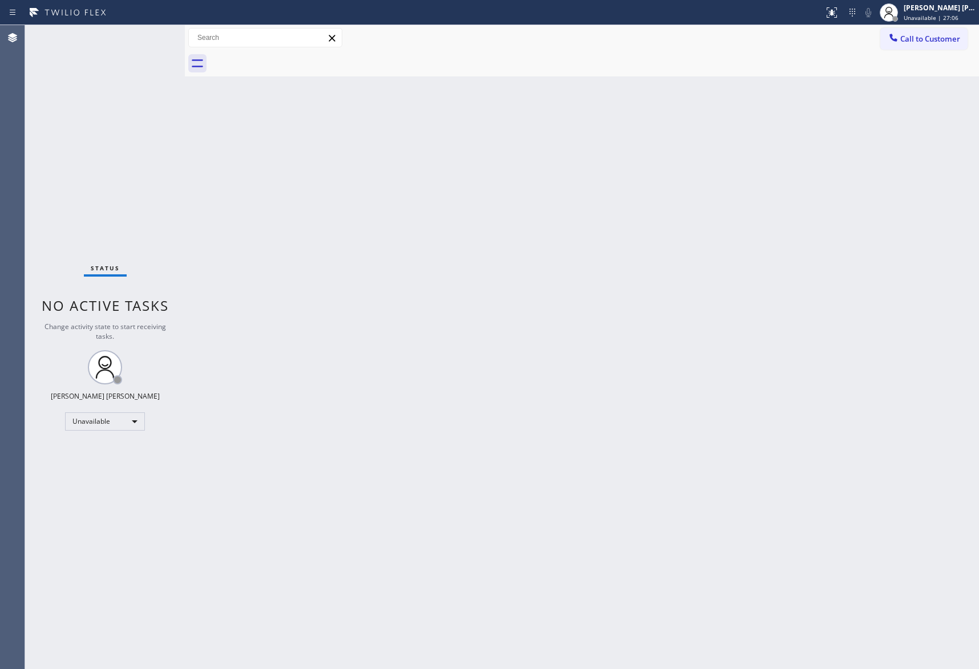
click at [288, 57] on div at bounding box center [594, 64] width 769 height 26
click at [959, 35] on span "Call to Customer" at bounding box center [930, 39] width 60 height 10
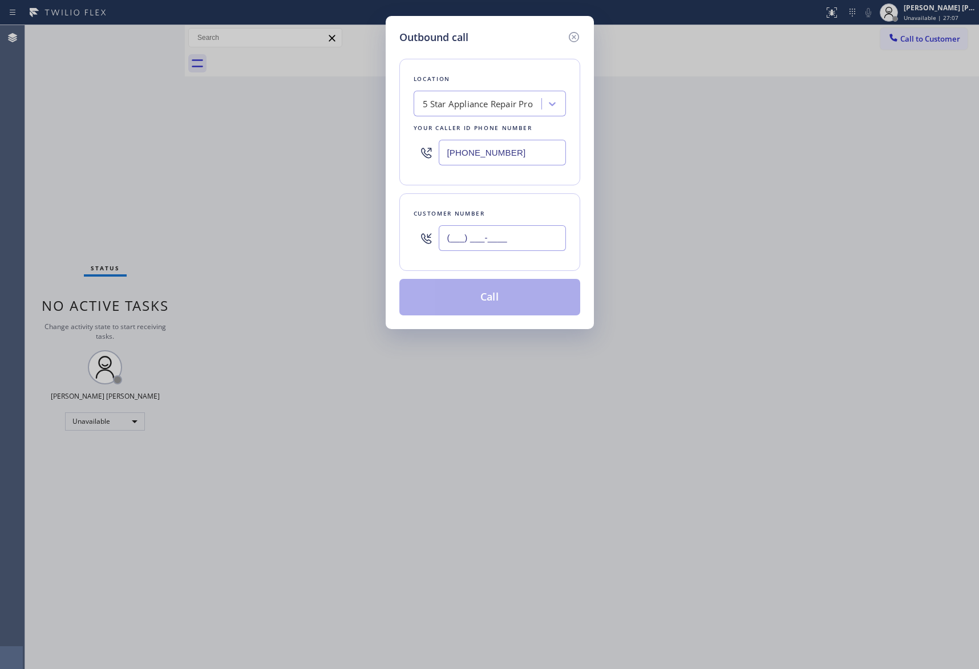
click at [518, 247] on input "(___) ___-____" at bounding box center [502, 238] width 127 height 26
paste input "626) 355-7944"
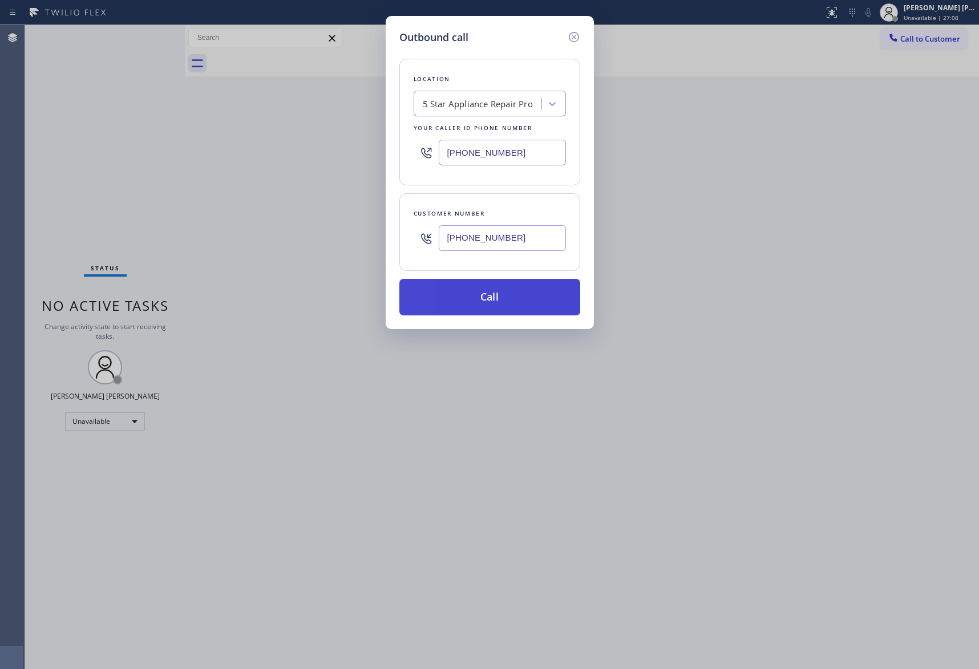
type input "(626) 355-7944"
click at [521, 301] on button "Call" at bounding box center [489, 297] width 181 height 37
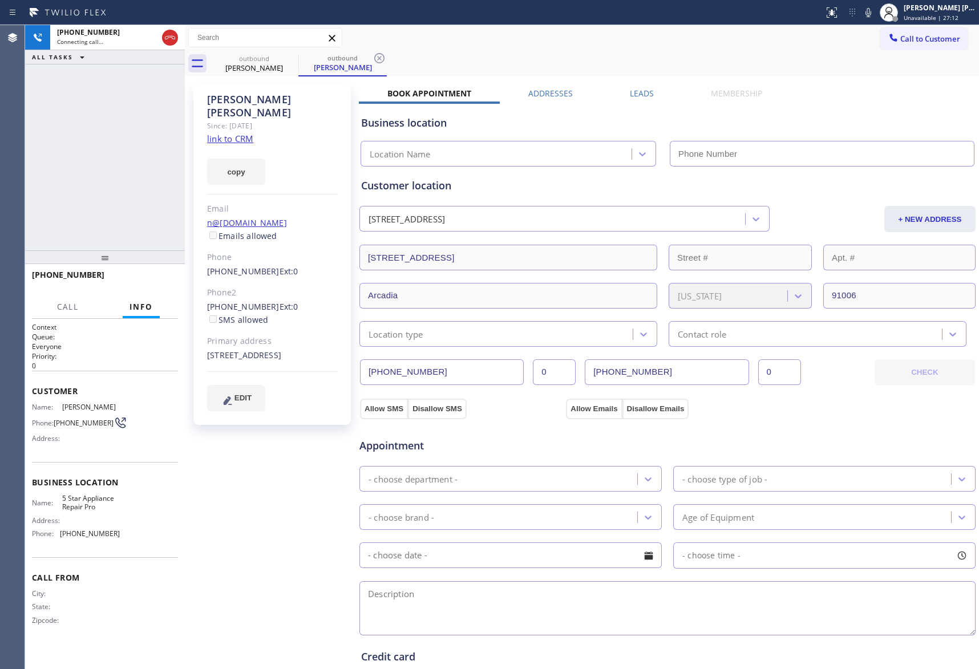
type input "[PHONE_NUMBER]"
click at [174, 35] on icon at bounding box center [170, 38] width 14 height 14
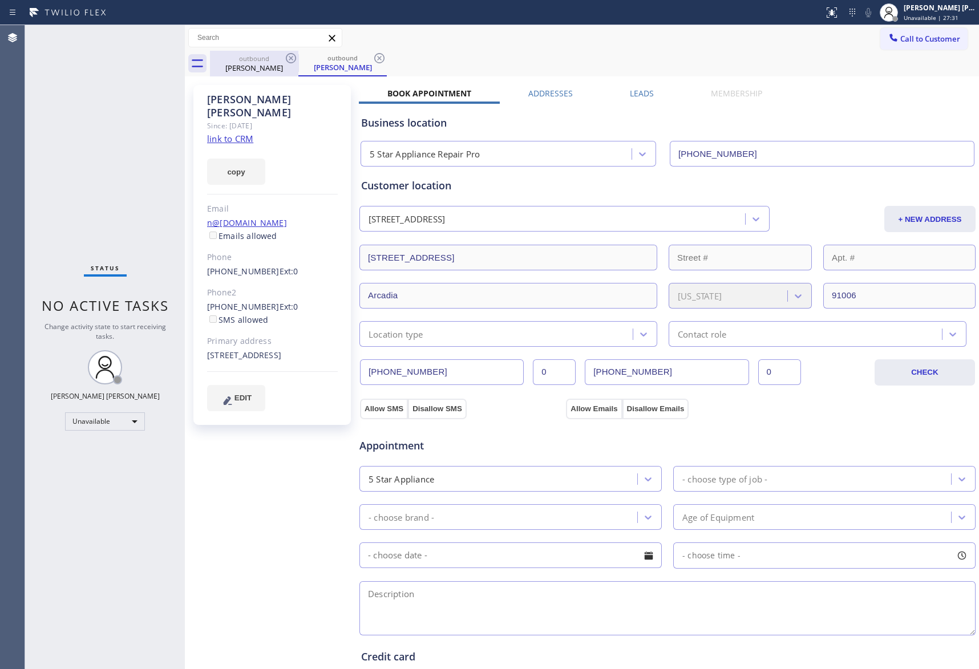
click at [277, 59] on div "outbound" at bounding box center [254, 58] width 86 height 9
click at [291, 60] on icon at bounding box center [291, 58] width 14 height 14
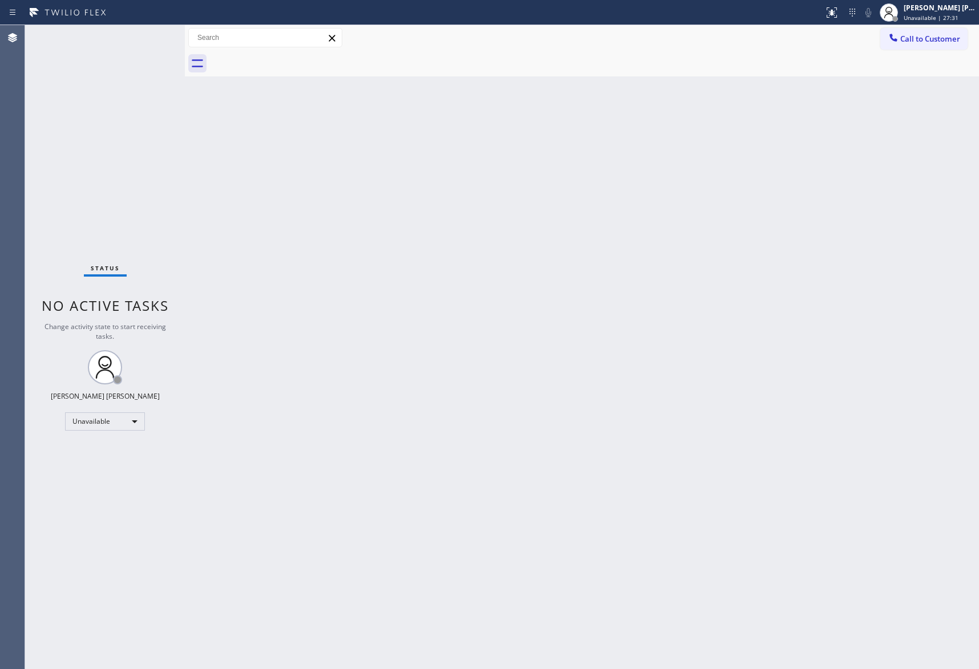
click at [291, 60] on div at bounding box center [594, 64] width 769 height 26
click at [946, 40] on span "Call to Customer" at bounding box center [930, 39] width 60 height 10
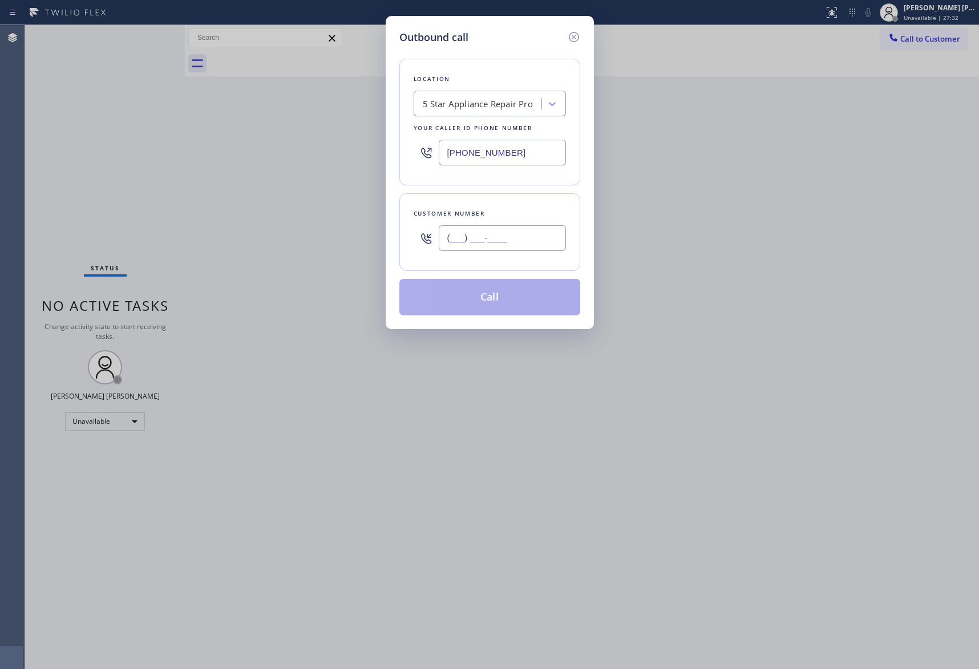
click at [530, 247] on input "(___) ___-____" at bounding box center [502, 238] width 127 height 26
paste input "415) 789-9909"
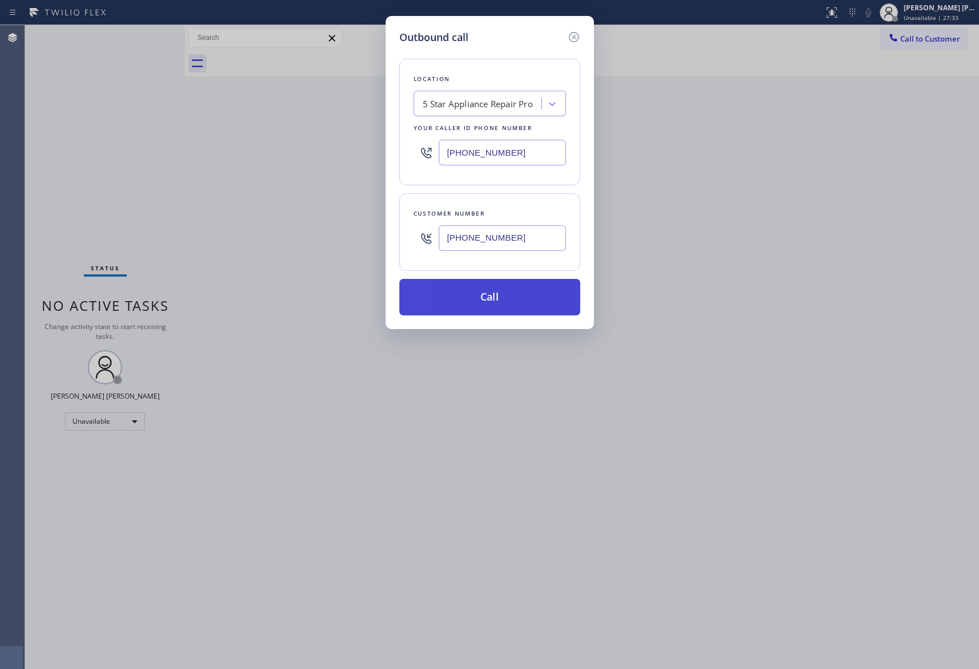
type input "(415) 789-9909"
click at [528, 298] on button "Call" at bounding box center [489, 297] width 181 height 37
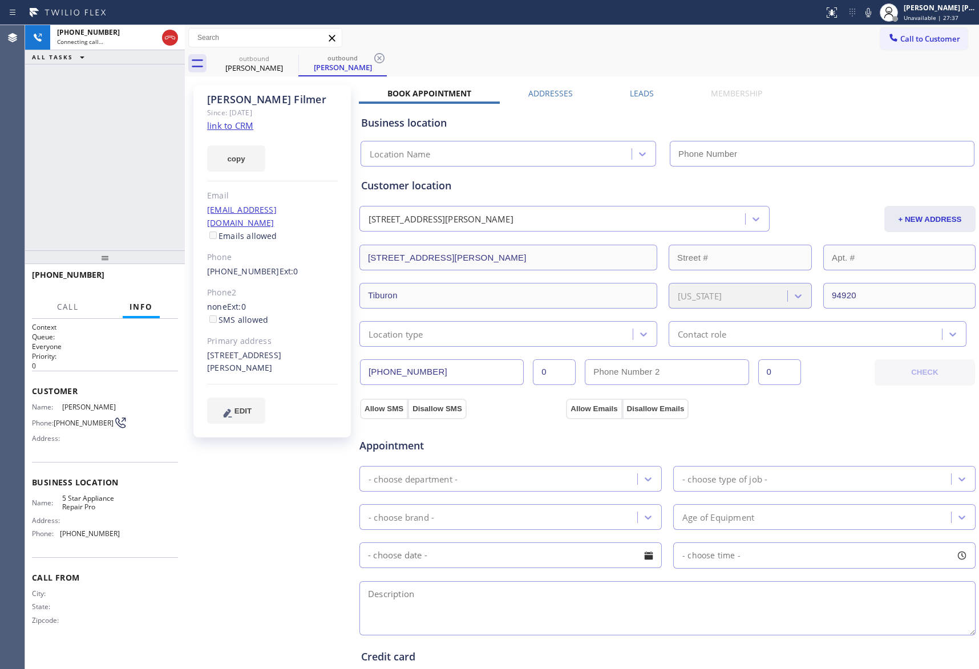
type input "[PHONE_NUMBER]"
click at [167, 34] on icon at bounding box center [170, 38] width 14 height 14
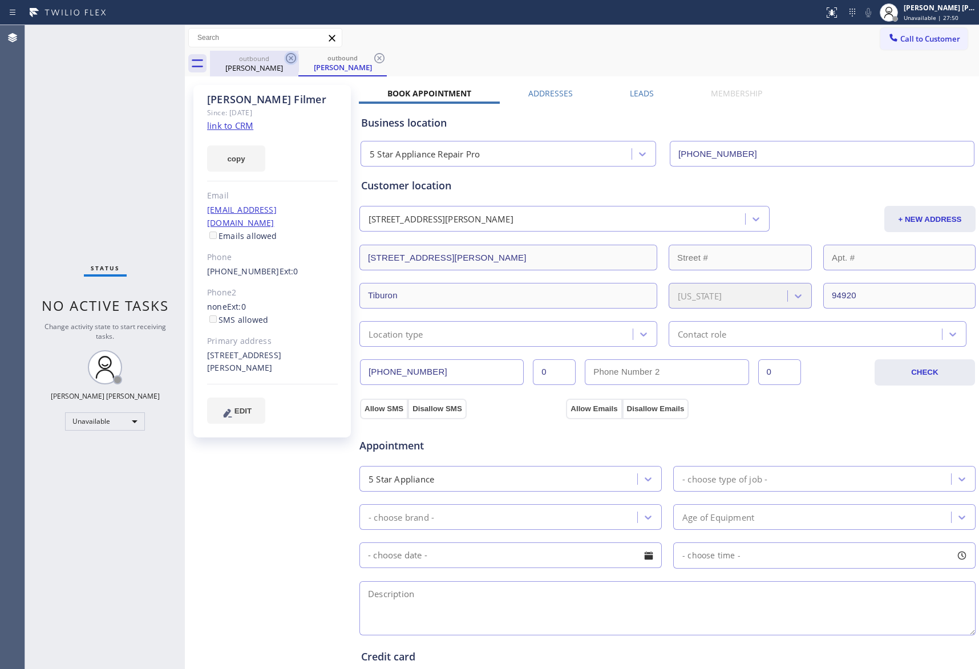
click at [290, 58] on icon at bounding box center [291, 58] width 14 height 14
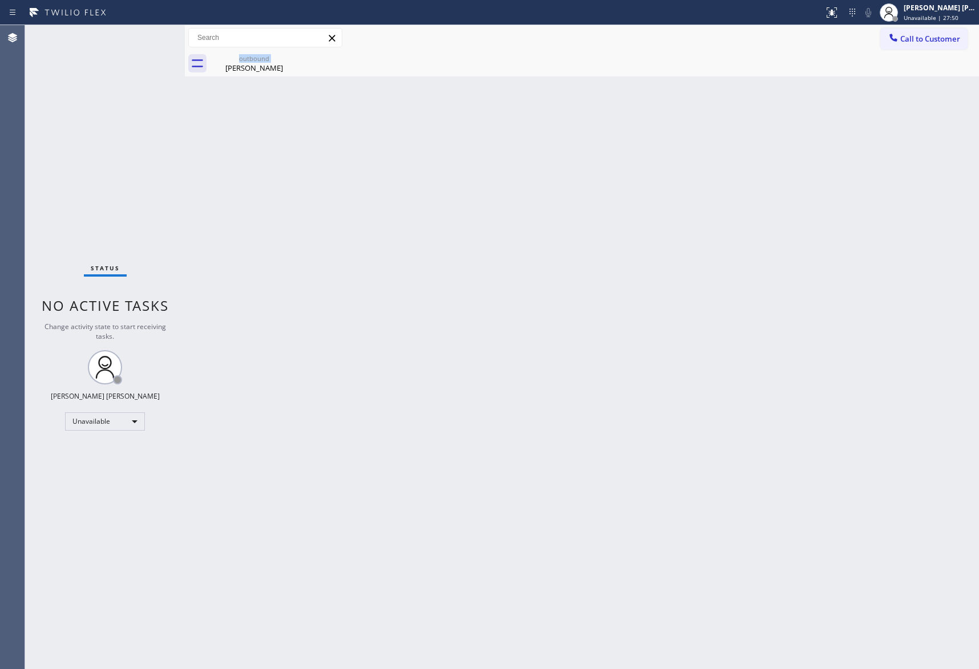
click at [290, 58] on div "outbound Moreen Filmer" at bounding box center [254, 64] width 88 height 26
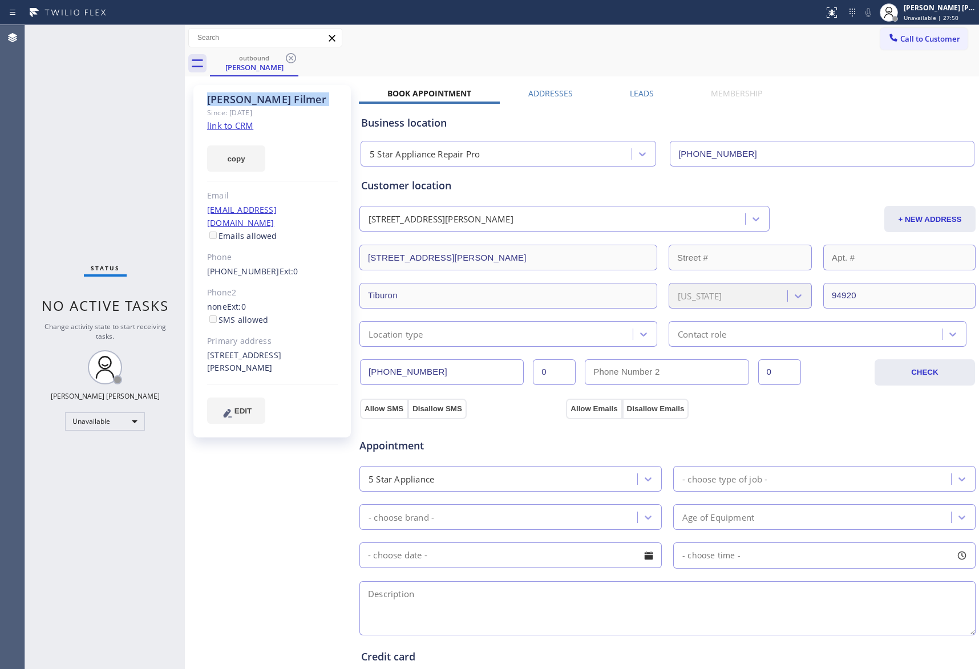
click at [290, 58] on icon at bounding box center [291, 58] width 14 height 14
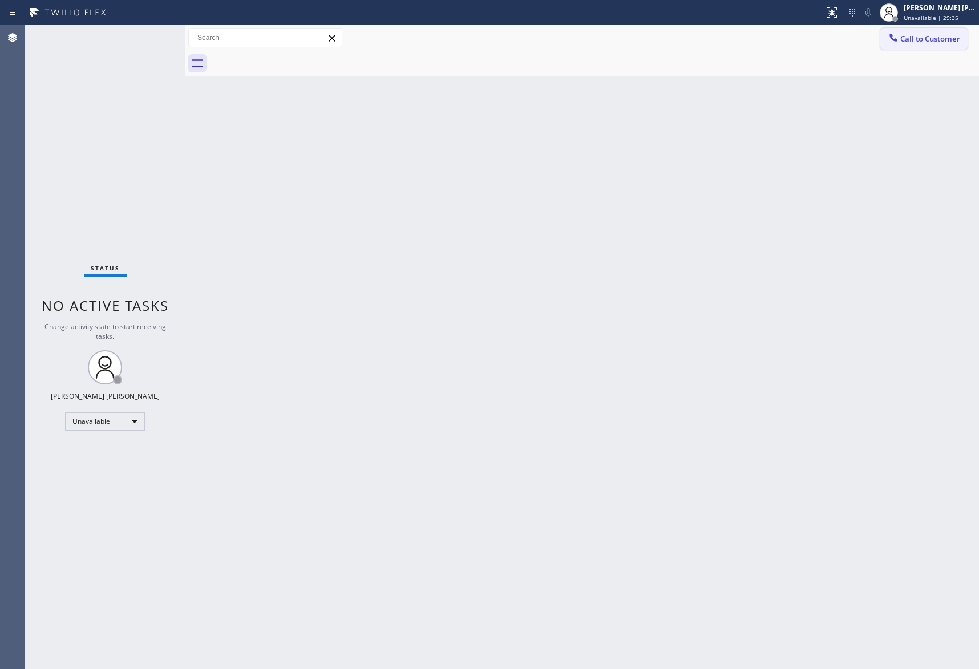
click at [927, 39] on span "Call to Customer" at bounding box center [930, 39] width 60 height 10
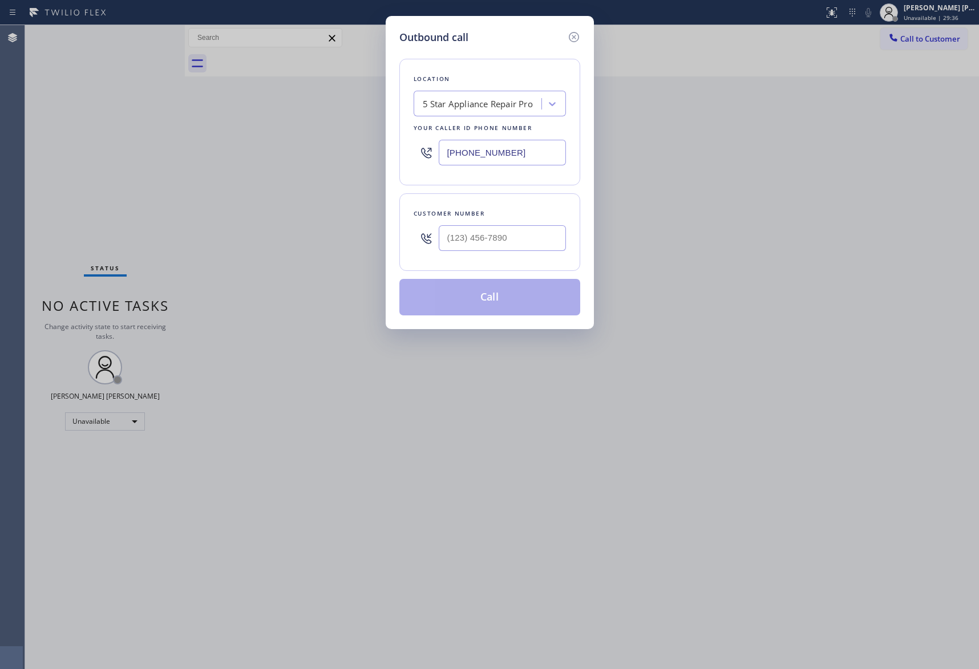
click at [516, 232] on input "text" at bounding box center [502, 238] width 127 height 26
paste input "305) 283-2363"
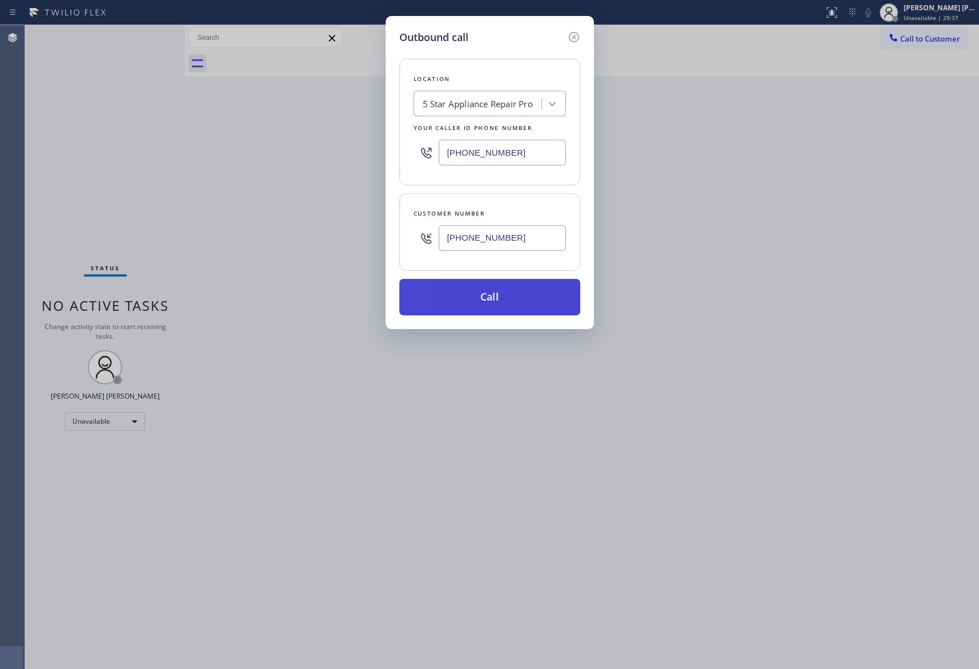
type input "(305) 283-2363"
click at [511, 299] on button "Call" at bounding box center [489, 297] width 181 height 37
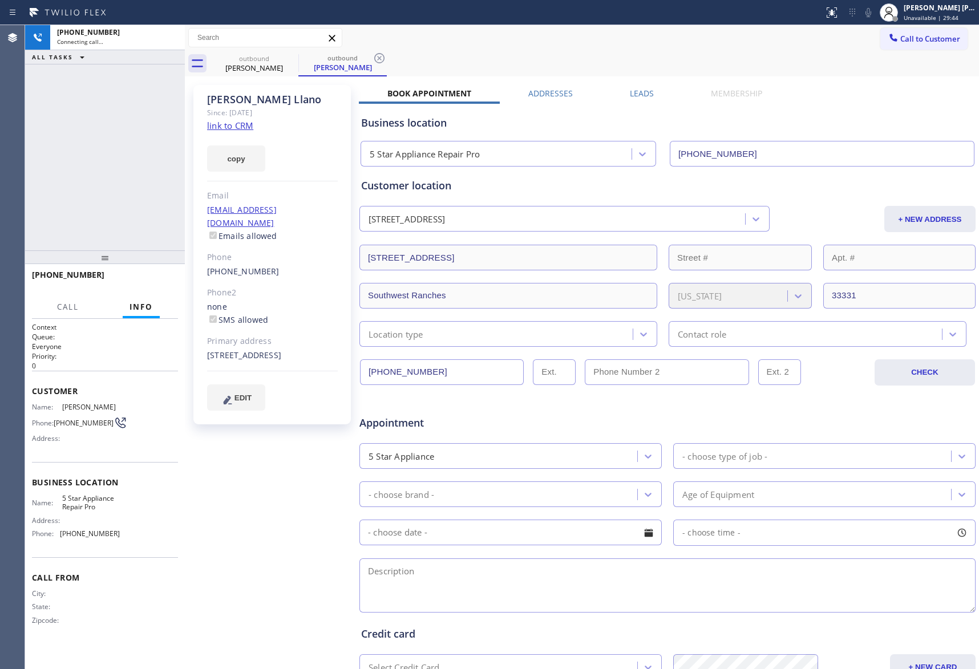
type input "[PHONE_NUMBER]"
click at [162, 278] on span "HANG UP" at bounding box center [151, 280] width 35 height 8
click at [144, 281] on span "COMPLETE" at bounding box center [149, 280] width 39 height 8
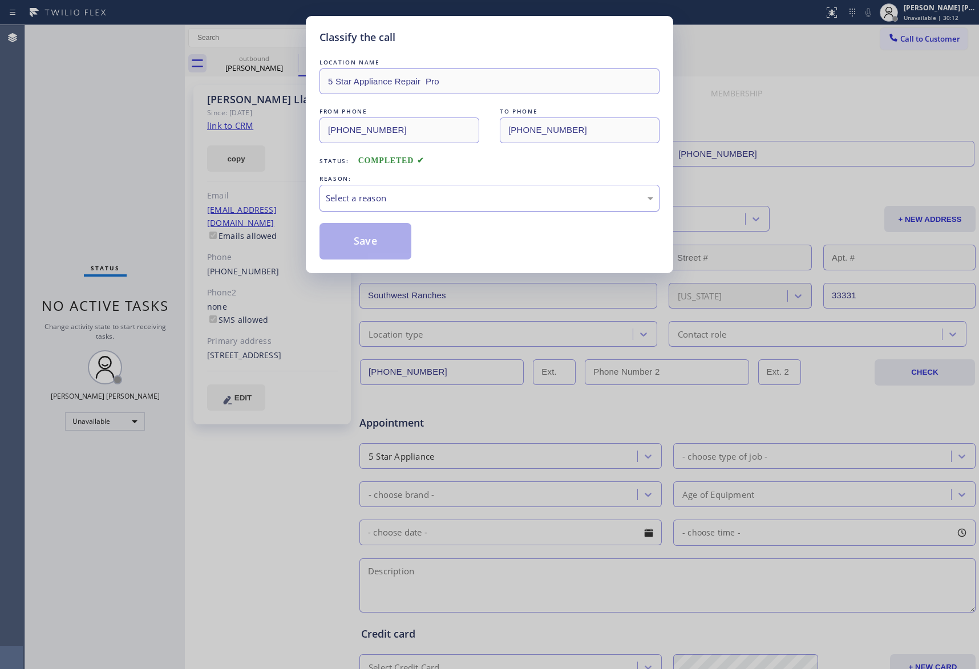
click at [379, 193] on div "Select a reason" at bounding box center [490, 198] width 328 height 13
click at [368, 244] on button "Save" at bounding box center [366, 241] width 92 height 37
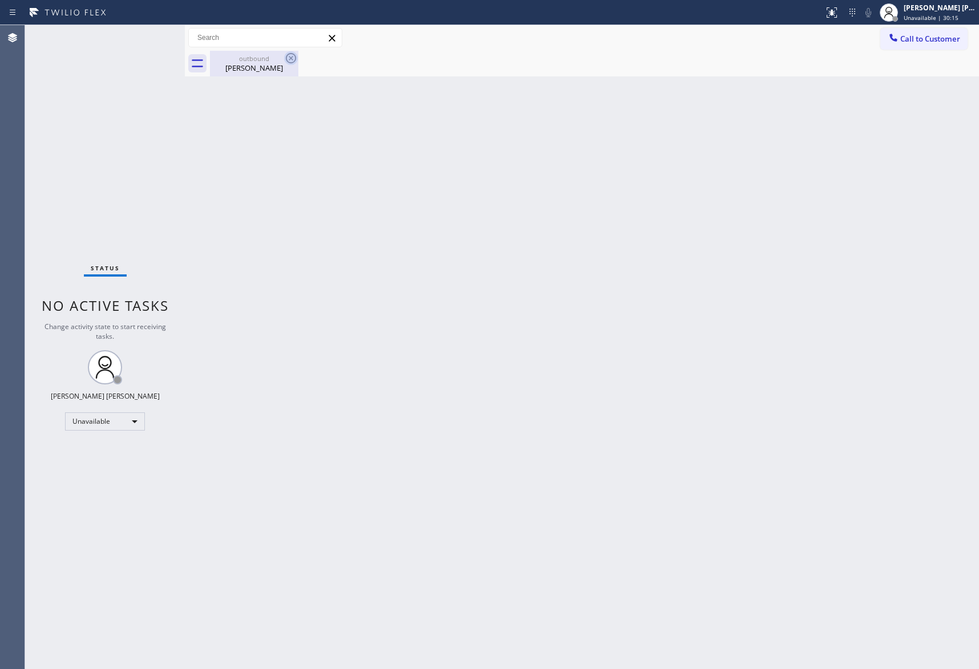
click at [269, 62] on div "outbound" at bounding box center [254, 58] width 86 height 9
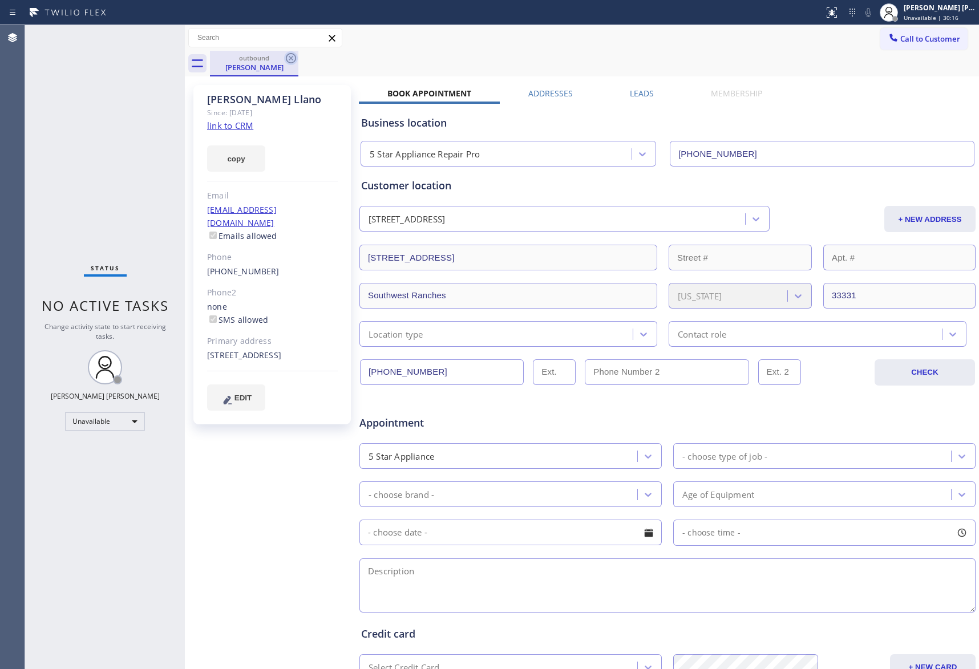
click at [288, 55] on icon at bounding box center [291, 58] width 10 height 10
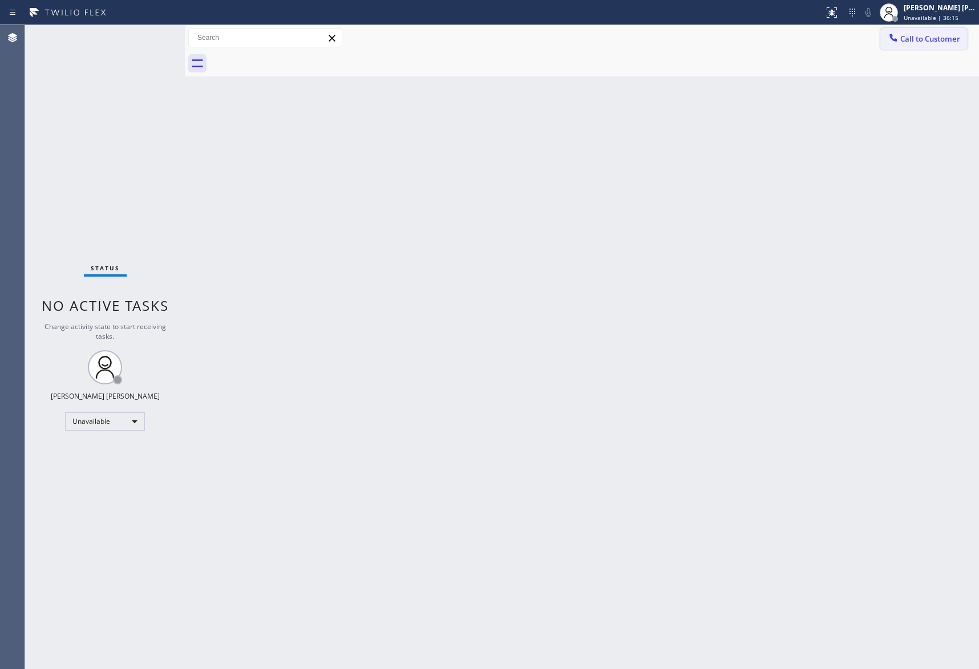
click at [920, 46] on button "Call to Customer" at bounding box center [923, 39] width 87 height 22
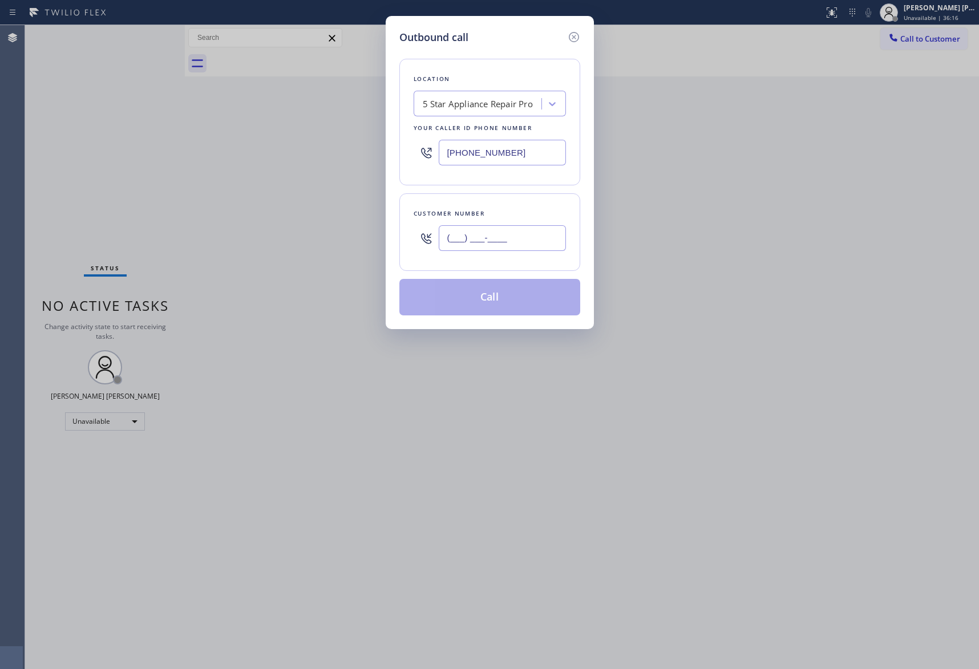
click at [523, 234] on input "(___) ___-____" at bounding box center [502, 238] width 127 height 26
paste input "858) 412-4082"
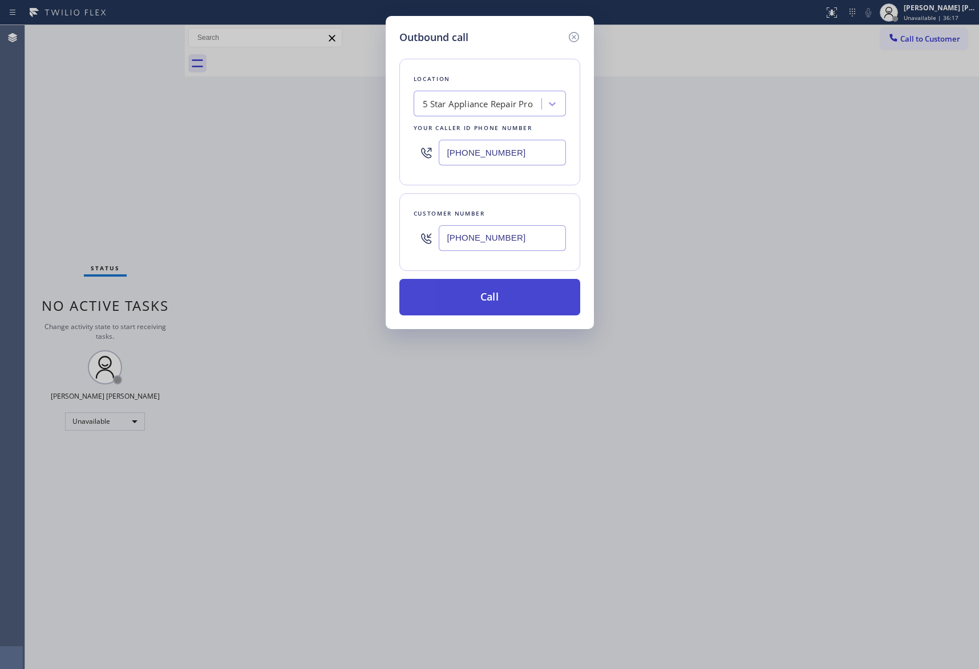
type input "(858) 412-4082"
click at [522, 300] on button "Call" at bounding box center [489, 297] width 181 height 37
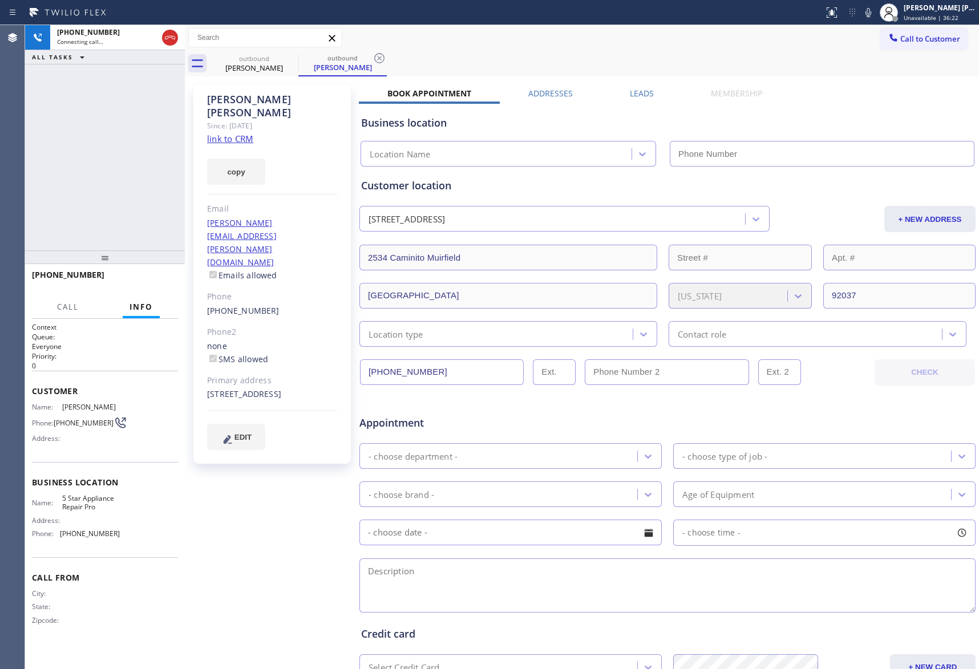
type input "[PHONE_NUMBER]"
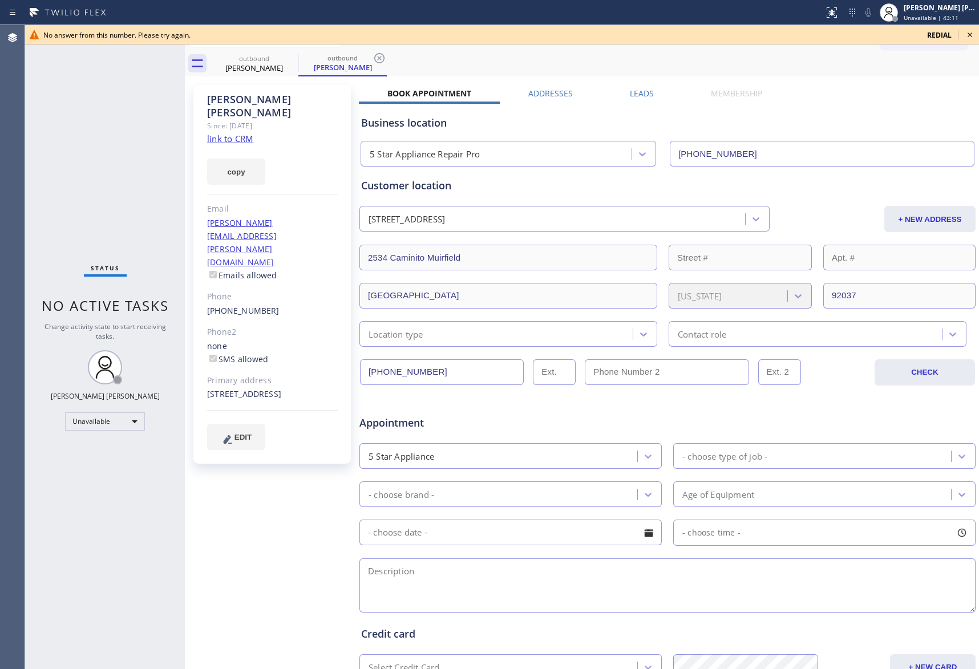
click at [968, 33] on icon at bounding box center [970, 35] width 14 height 14
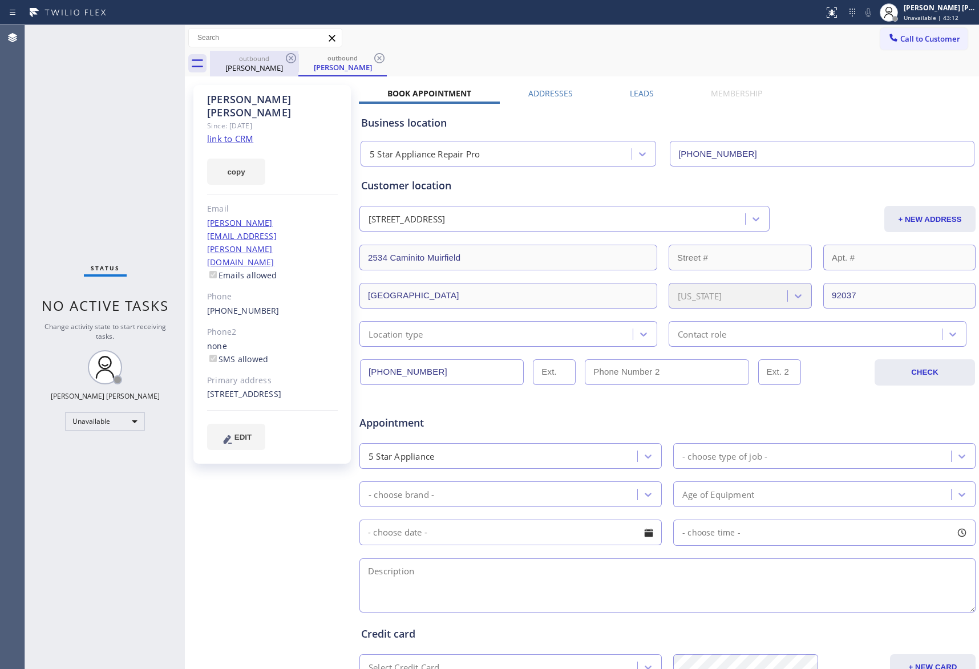
click at [279, 58] on div "outbound" at bounding box center [254, 58] width 86 height 9
click at [292, 55] on icon at bounding box center [291, 58] width 14 height 14
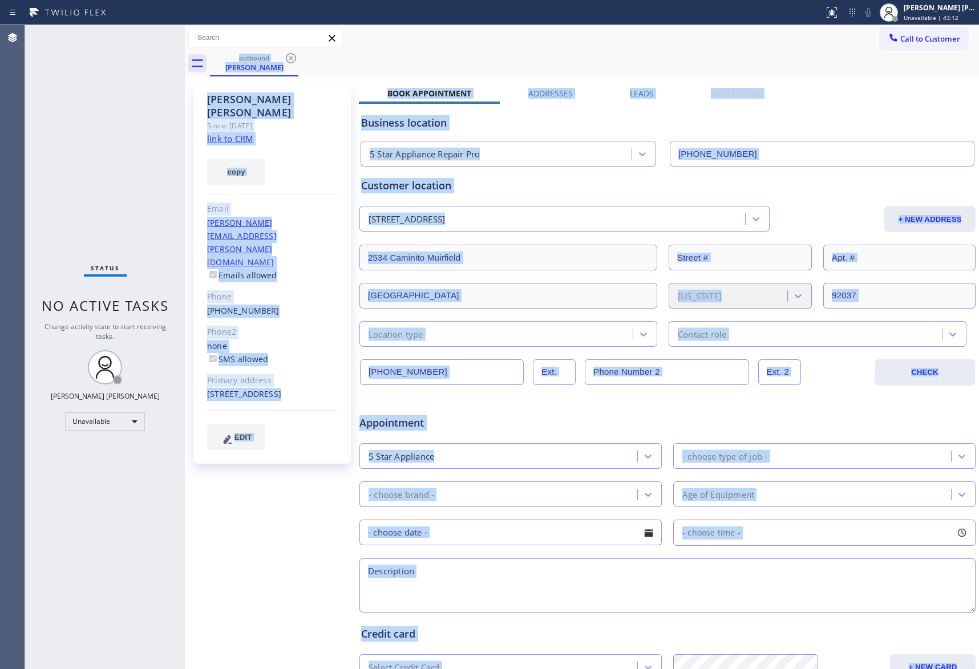
click at [292, 55] on div "outbound Eduardo Kleinberg" at bounding box center [594, 64] width 769 height 26
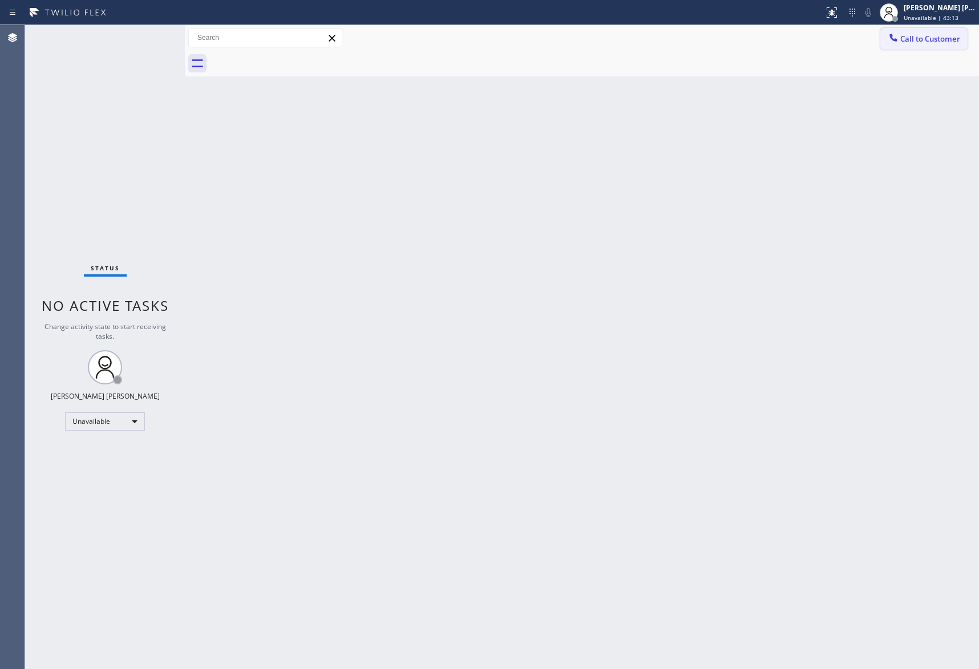
click at [927, 38] on span "Call to Customer" at bounding box center [930, 39] width 60 height 10
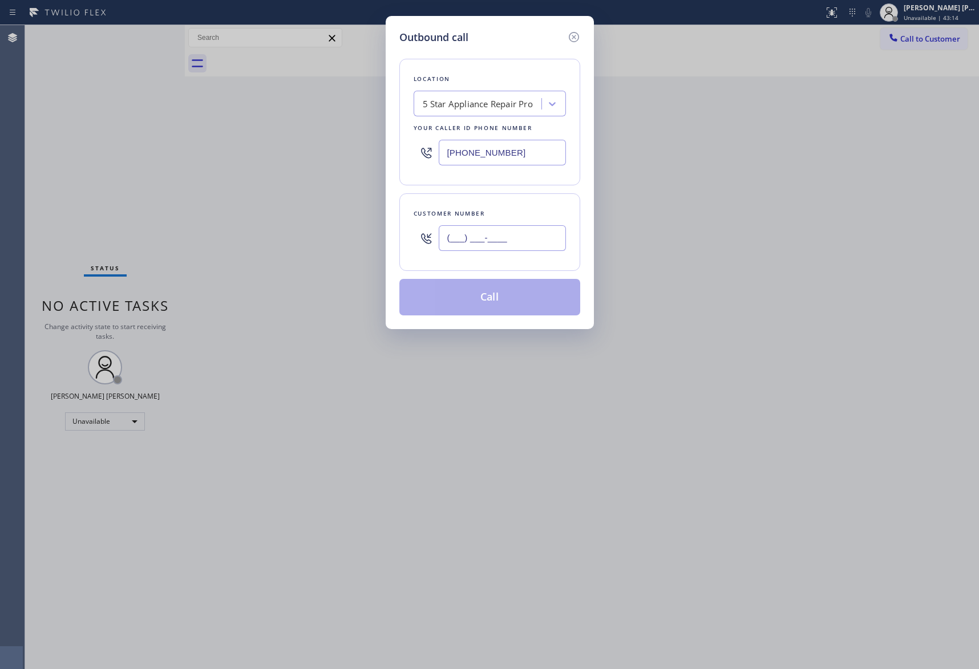
click at [522, 236] on input "(___) ___-____" at bounding box center [502, 238] width 127 height 26
paste input "619) 249-5344"
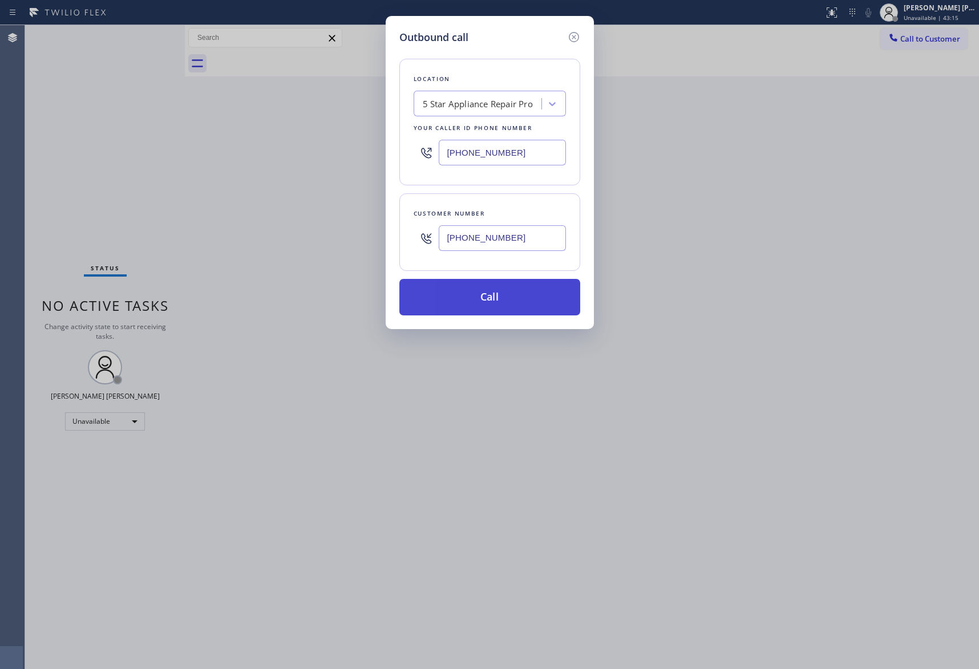
type input "(619) 249-5344"
click at [520, 294] on button "Call" at bounding box center [489, 297] width 181 height 37
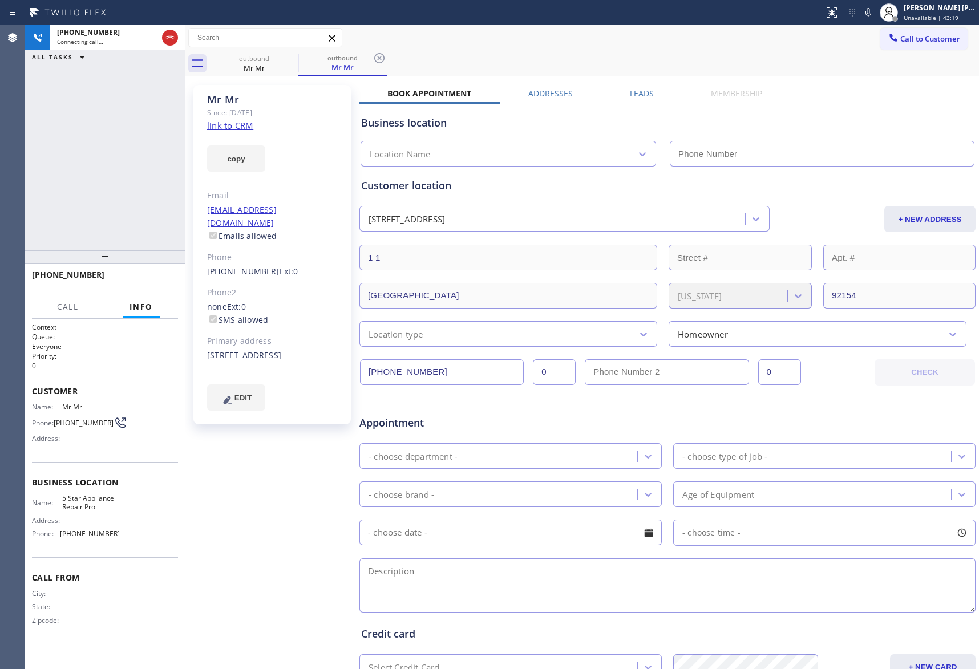
type input "[PHONE_NUMBER]"
click at [633, 94] on label "Leads" at bounding box center [642, 93] width 24 height 11
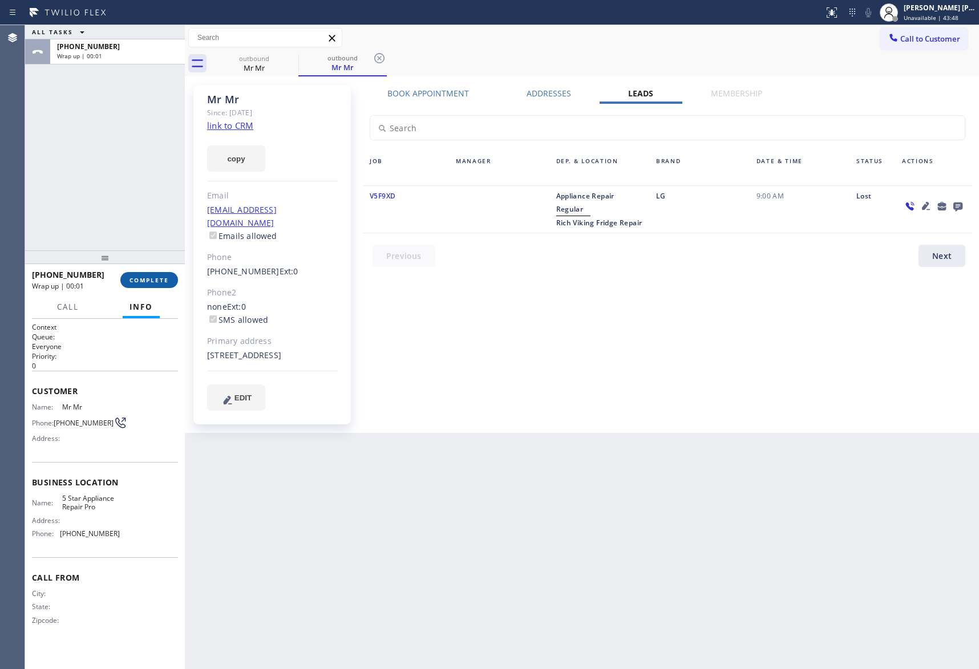
click at [151, 282] on span "COMPLETE" at bounding box center [149, 280] width 39 height 8
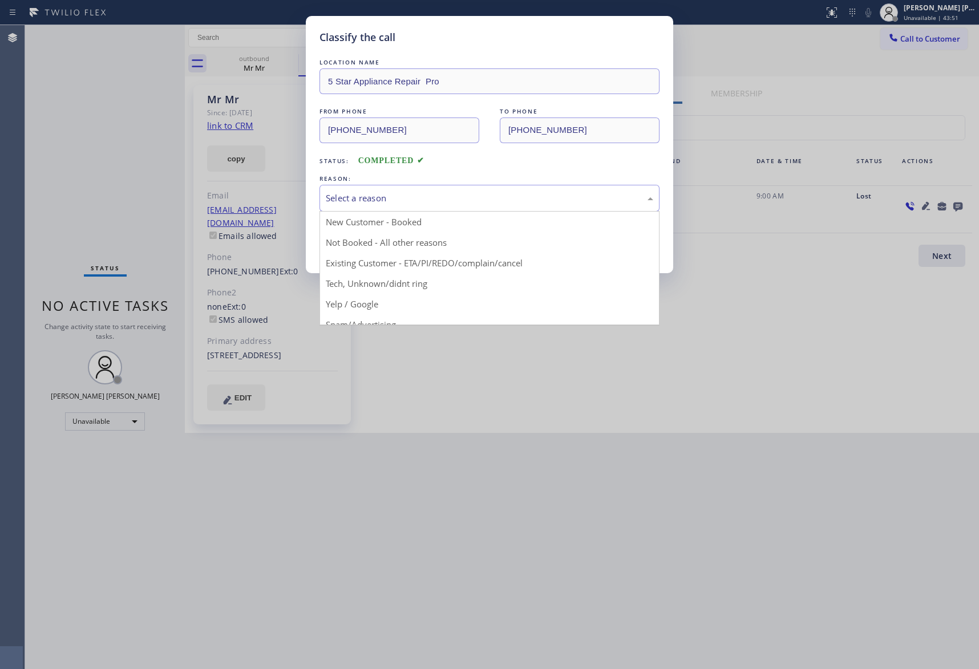
click at [365, 195] on div "Select a reason" at bounding box center [490, 198] width 328 height 13
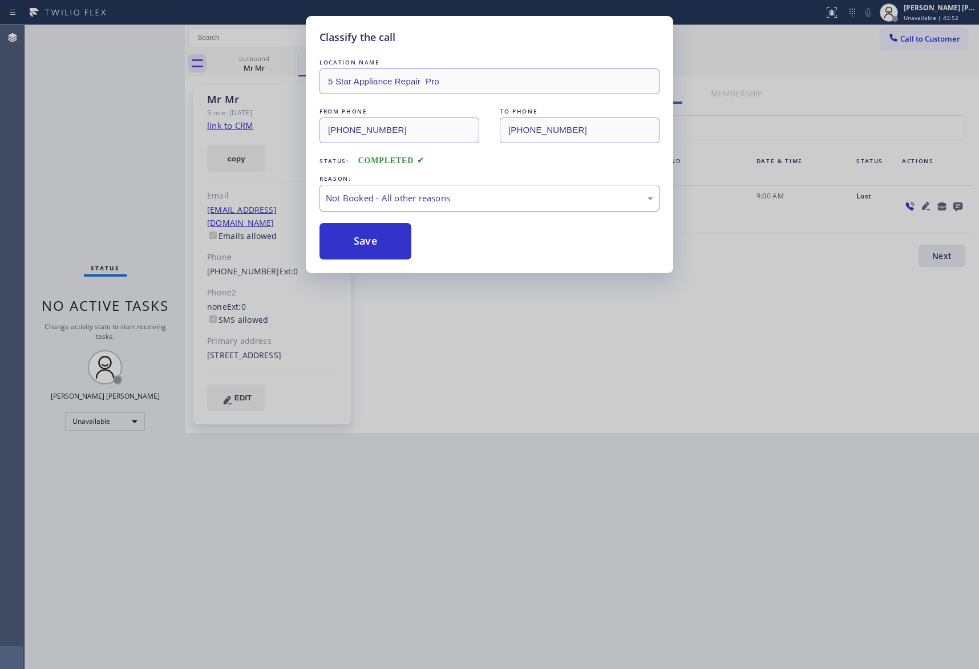
click at [362, 241] on button "Save" at bounding box center [366, 241] width 92 height 37
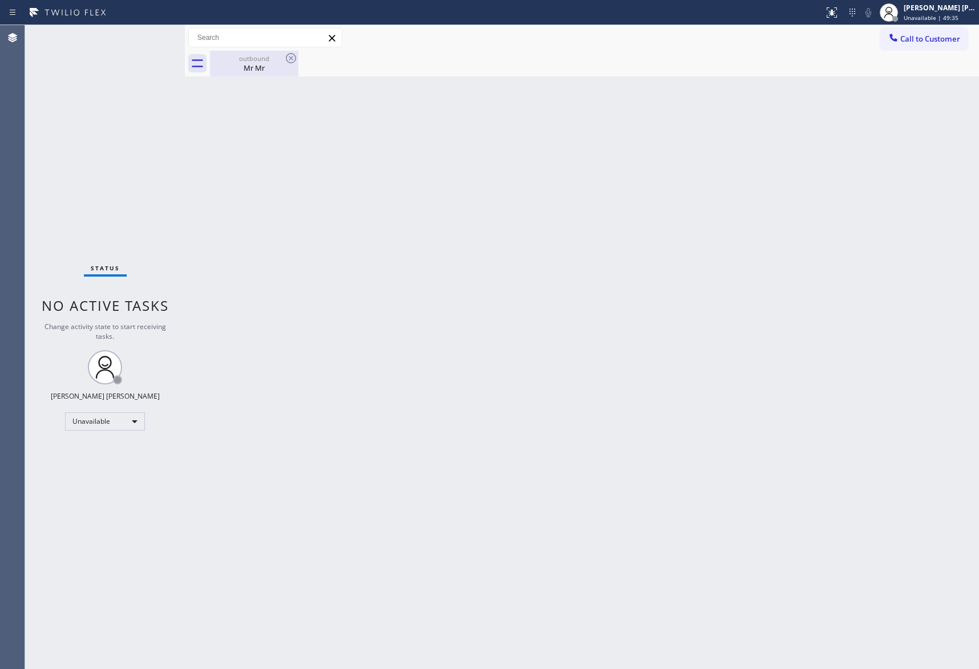
click at [269, 68] on div "Mr Mr" at bounding box center [254, 68] width 86 height 10
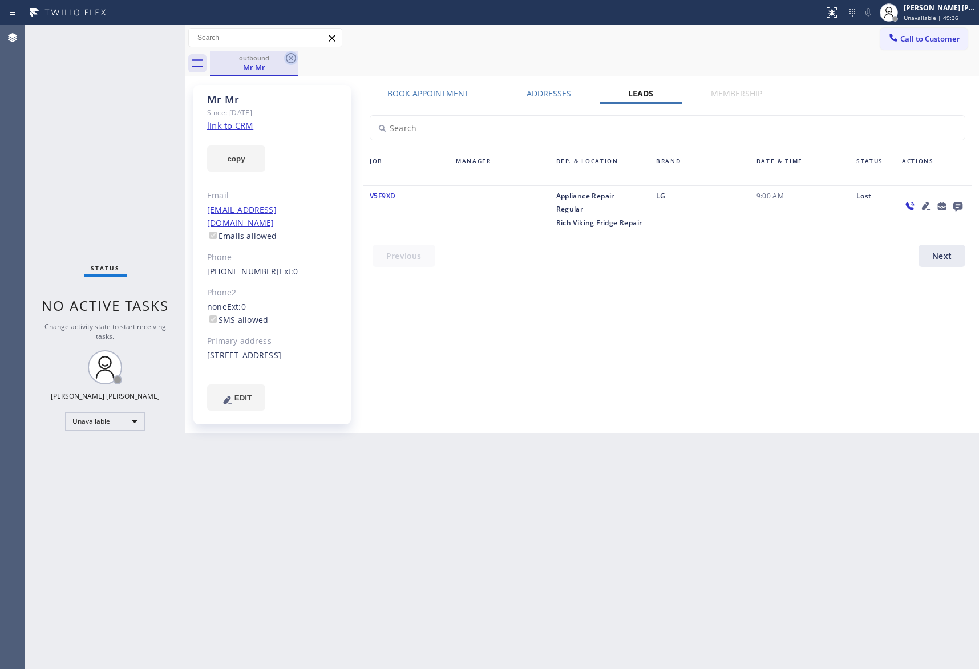
click at [293, 60] on icon at bounding box center [291, 58] width 14 height 14
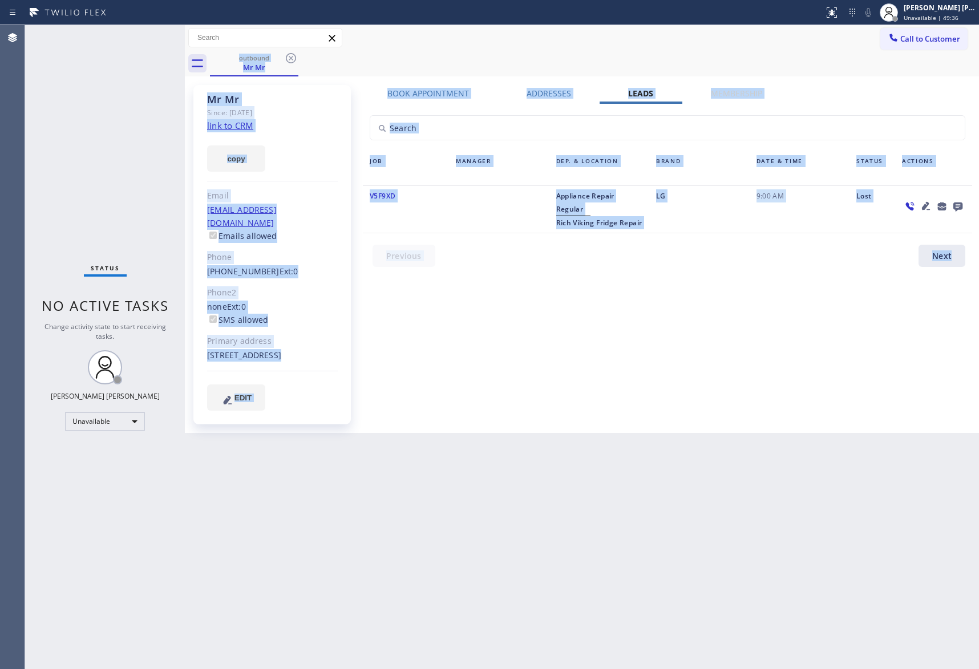
click at [293, 60] on div "outbound Mr Mr" at bounding box center [594, 64] width 769 height 26
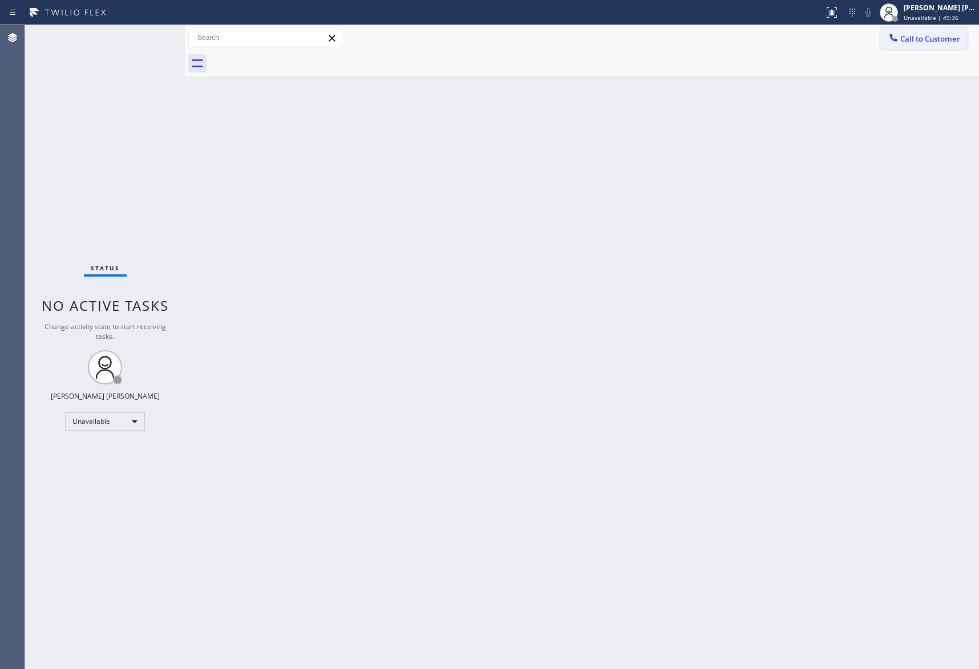
click at [950, 35] on span "Call to Customer" at bounding box center [930, 39] width 60 height 10
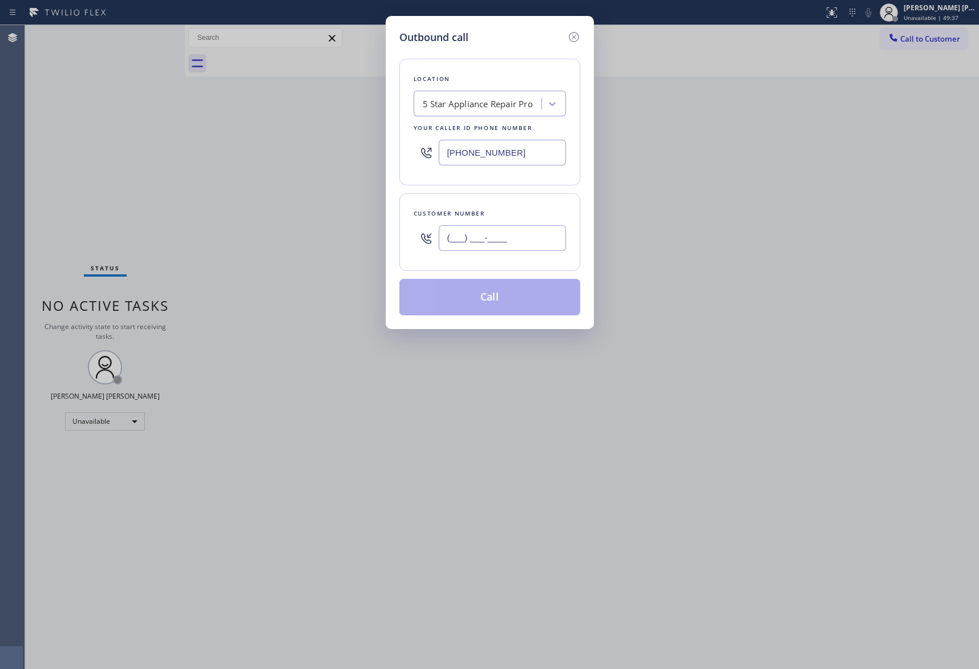
click at [498, 248] on input "(___) ___-____" at bounding box center [502, 238] width 127 height 26
paste input "650) 862-1431"
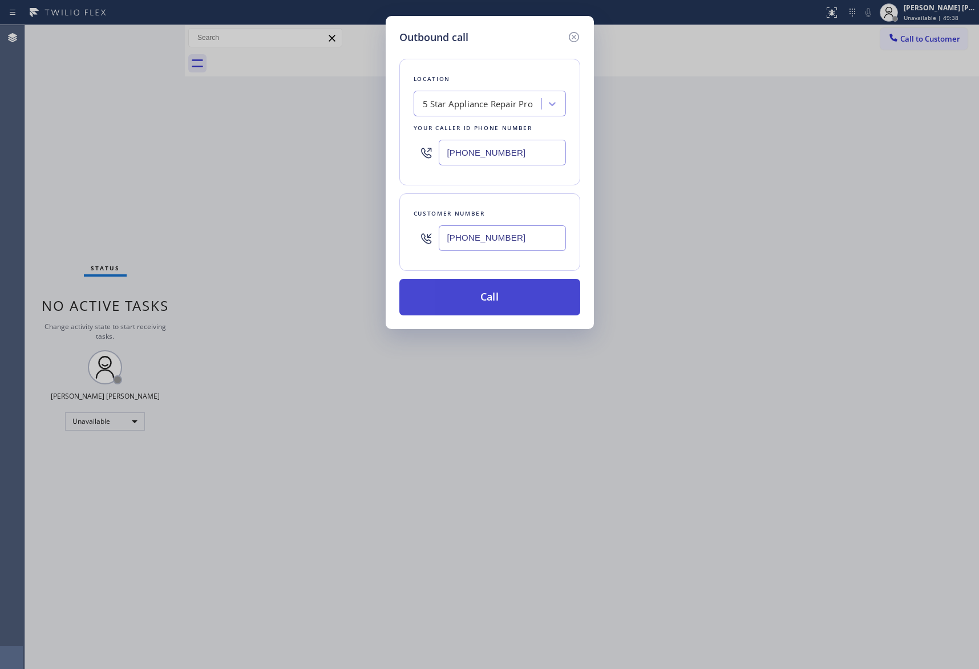
type input "(650) 862-1431"
click at [507, 300] on button "Call" at bounding box center [489, 297] width 181 height 37
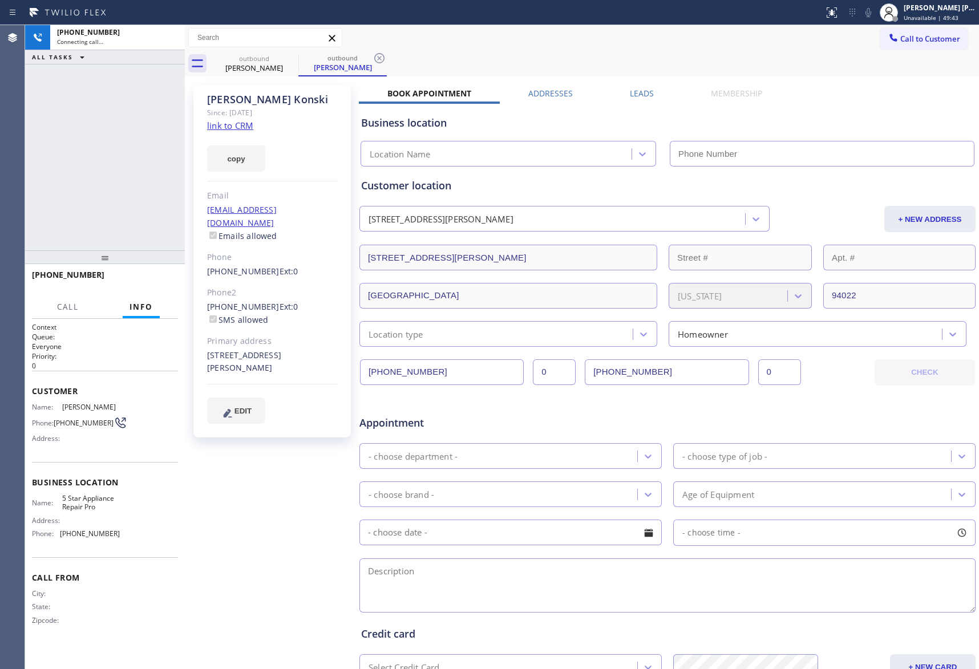
type input "[PHONE_NUMBER]"
click at [637, 91] on label "Leads" at bounding box center [642, 93] width 24 height 11
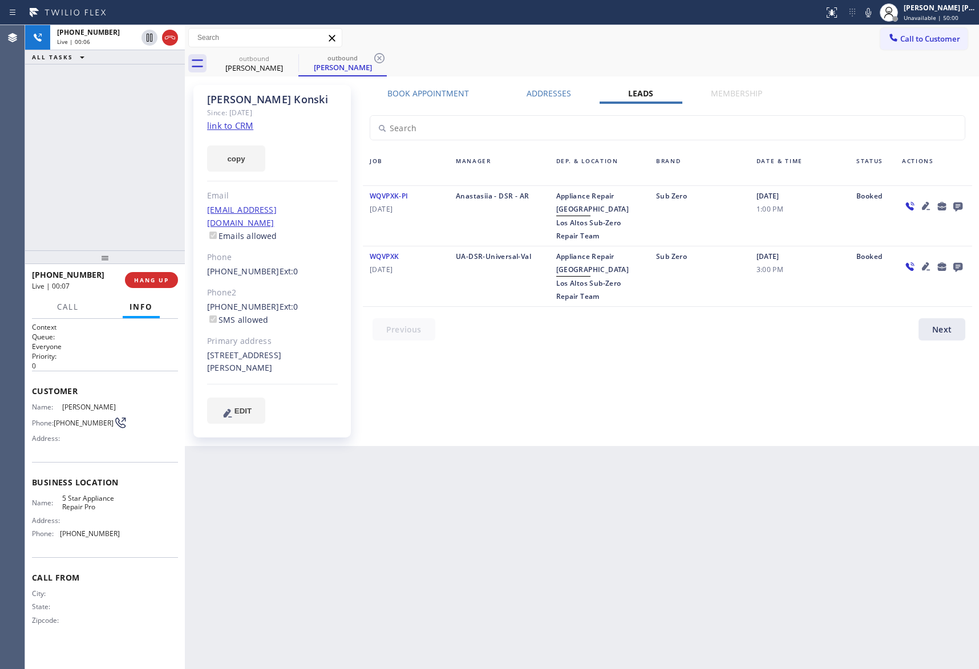
click at [963, 203] on icon at bounding box center [958, 206] width 14 height 14
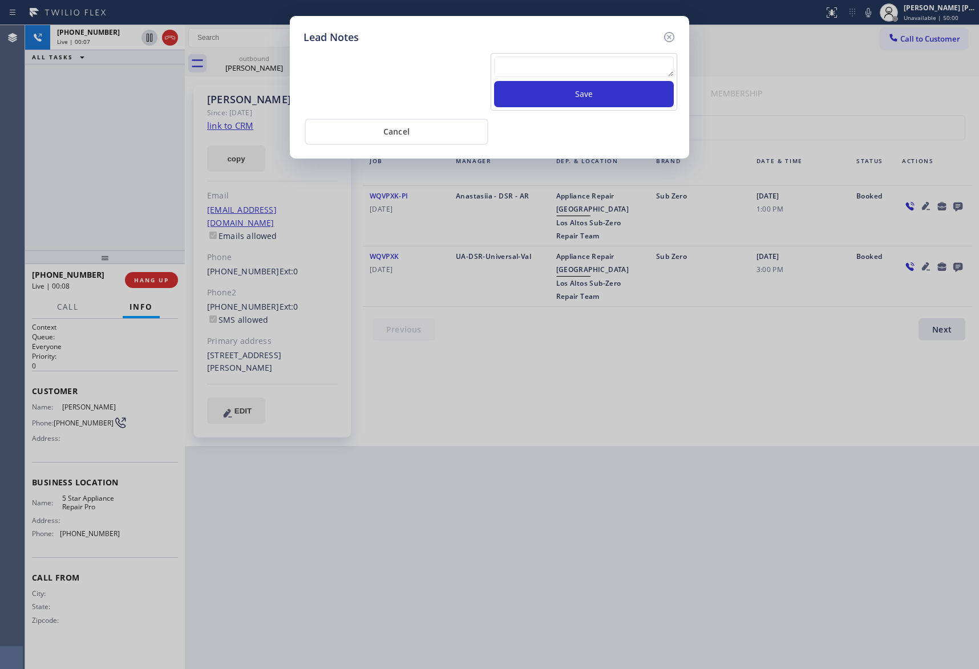
click at [606, 66] on textarea at bounding box center [584, 66] width 180 height 21
paste textarea "VM | please transfer if cx calls back"
type textarea "VM | please transfer if cx calls back"
click at [615, 94] on button "Save" at bounding box center [584, 94] width 180 height 26
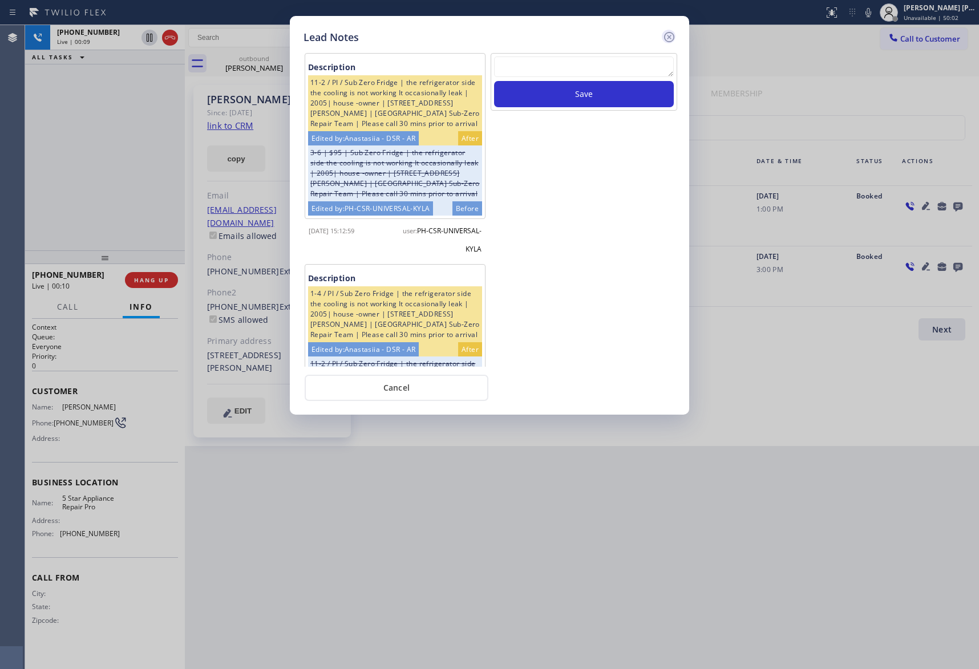
click at [673, 33] on icon at bounding box center [669, 37] width 10 height 10
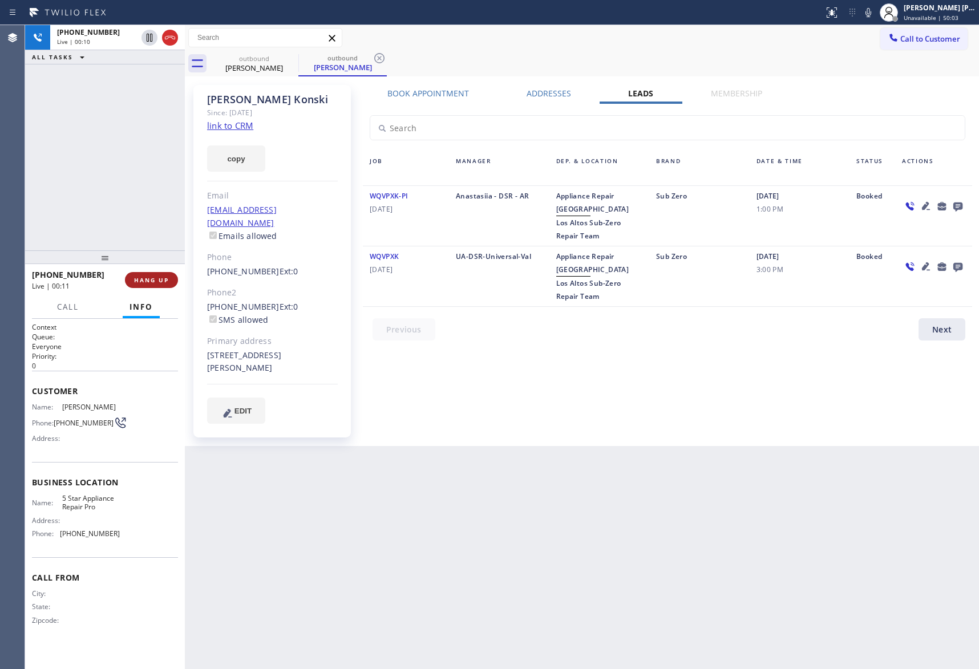
click at [155, 285] on button "HANG UP" at bounding box center [151, 280] width 53 height 16
click at [155, 282] on span "COMPLETE" at bounding box center [149, 280] width 39 height 8
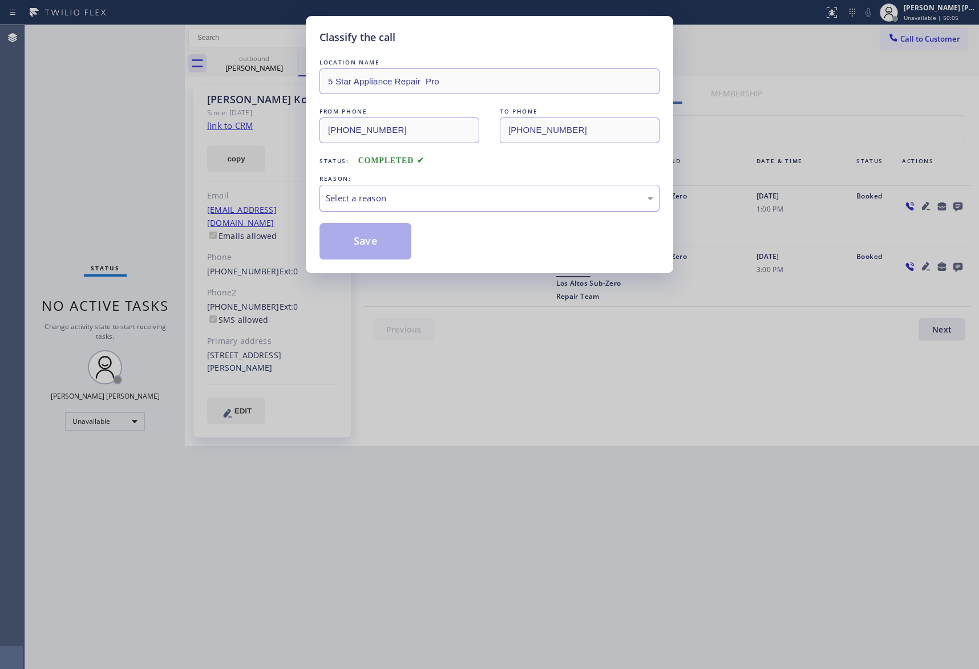
click at [447, 197] on div "Select a reason" at bounding box center [490, 198] width 328 height 13
click at [366, 245] on button "Save" at bounding box center [366, 241] width 92 height 37
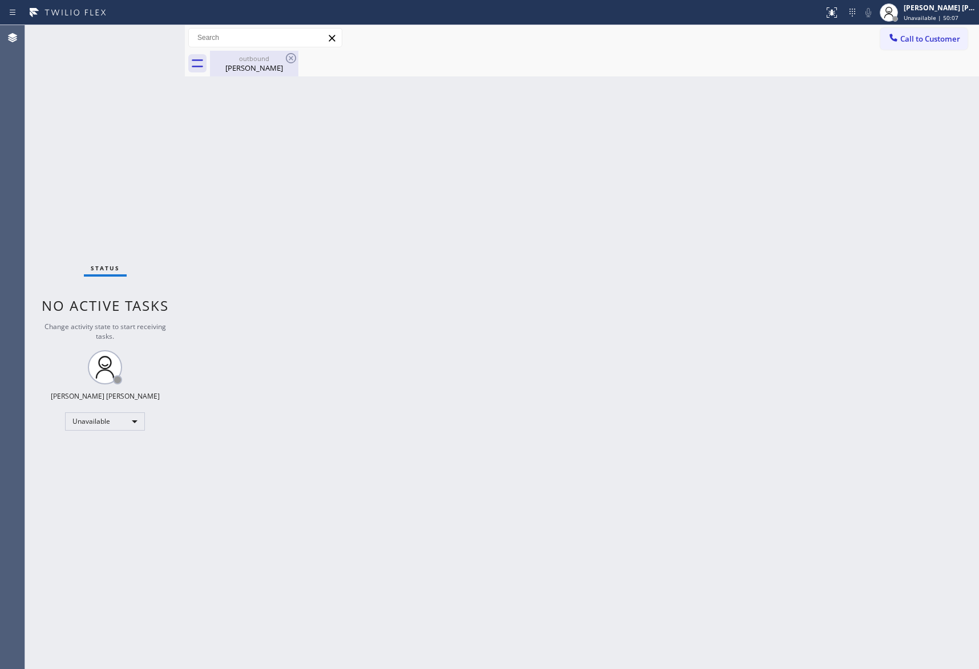
drag, startPoint x: 260, startPoint y: 68, endPoint x: 270, endPoint y: 65, distance: 10.8
click at [260, 67] on div "Antoinette Konski" at bounding box center [254, 68] width 86 height 10
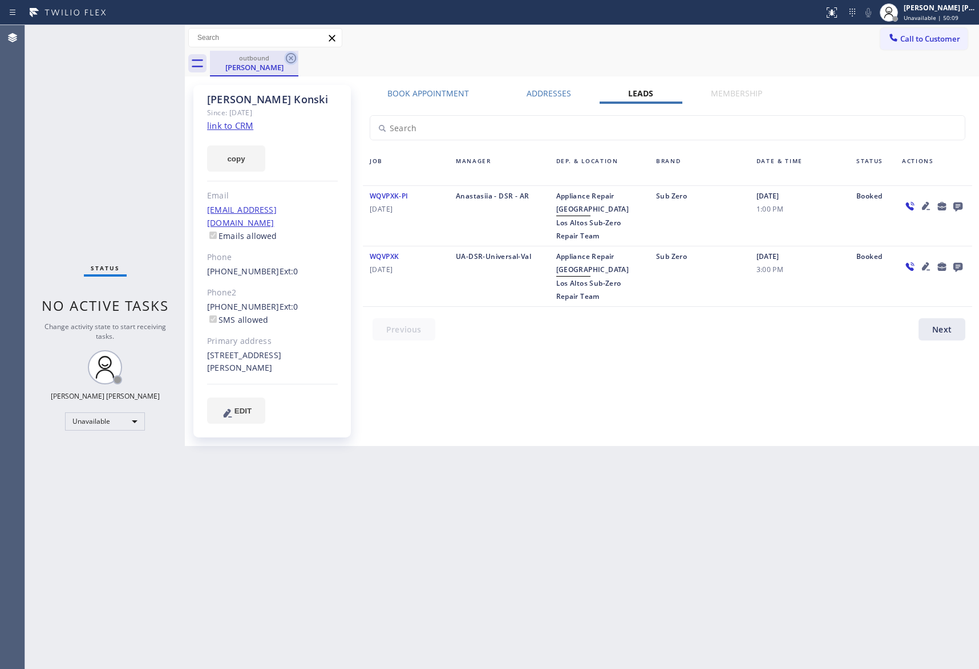
click at [289, 56] on icon at bounding box center [291, 58] width 10 height 10
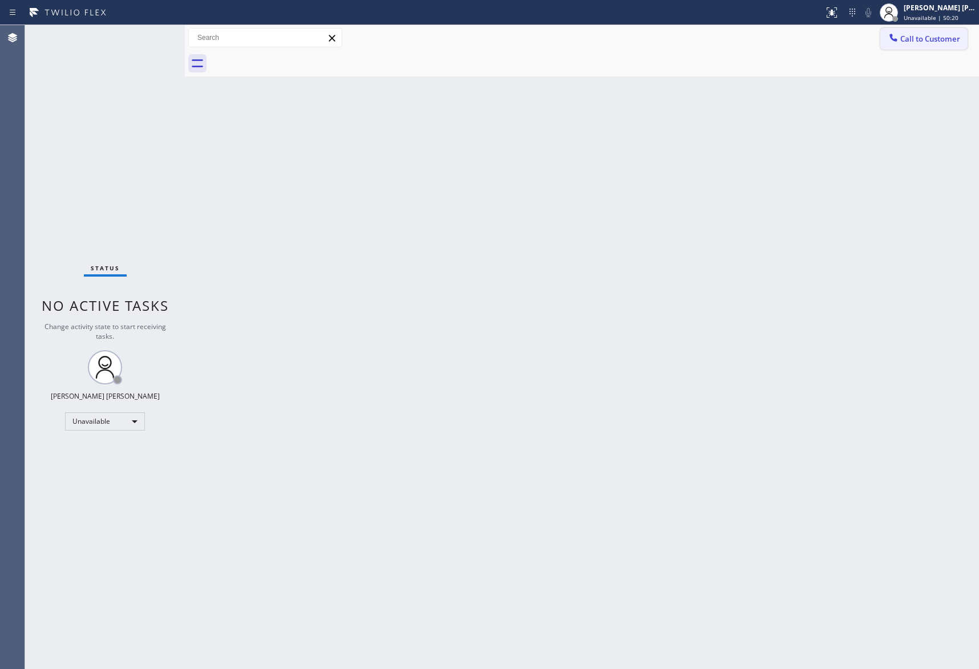
click at [942, 35] on span "Call to Customer" at bounding box center [930, 39] width 60 height 10
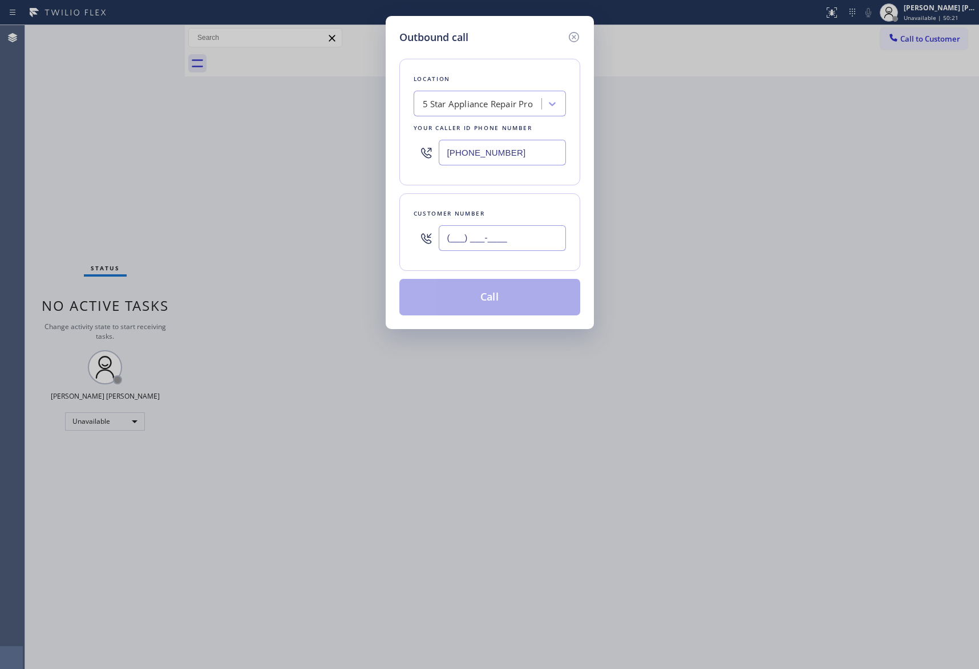
click at [525, 242] on input "(___) ___-____" at bounding box center [502, 238] width 127 height 26
paste input "310) 749-2627"
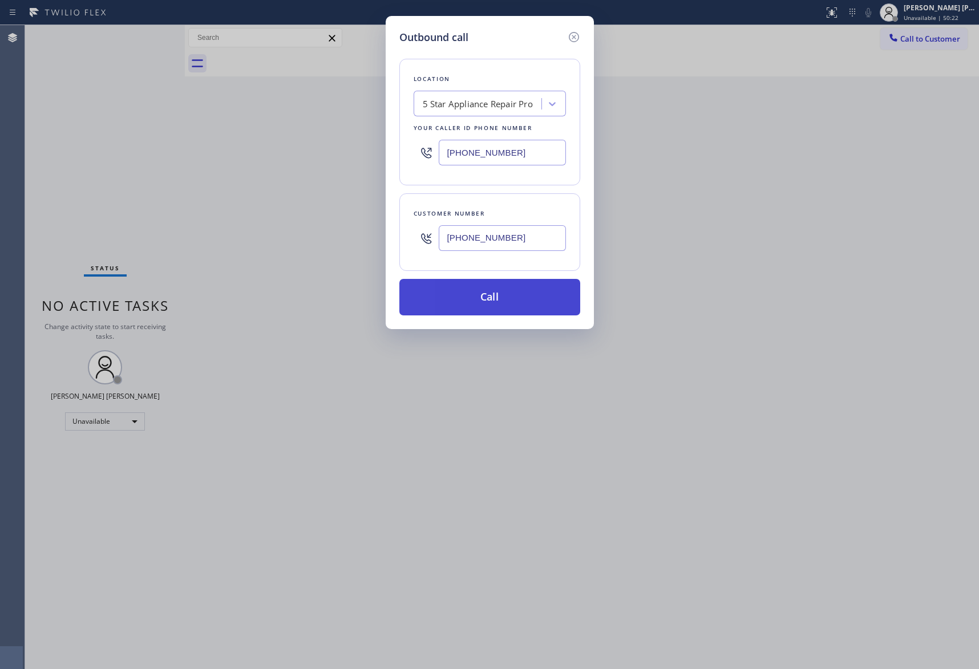
type input "(310) 749-2627"
click at [507, 297] on button "Call" at bounding box center [489, 297] width 181 height 37
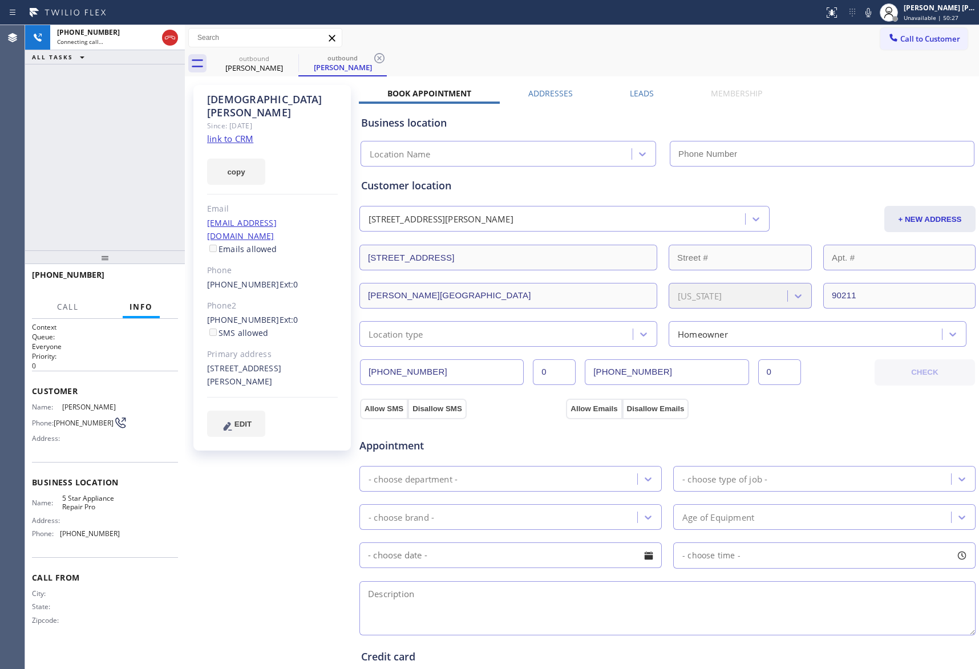
type input "[PHONE_NUMBER]"
click at [637, 88] on label "Leads" at bounding box center [642, 93] width 24 height 11
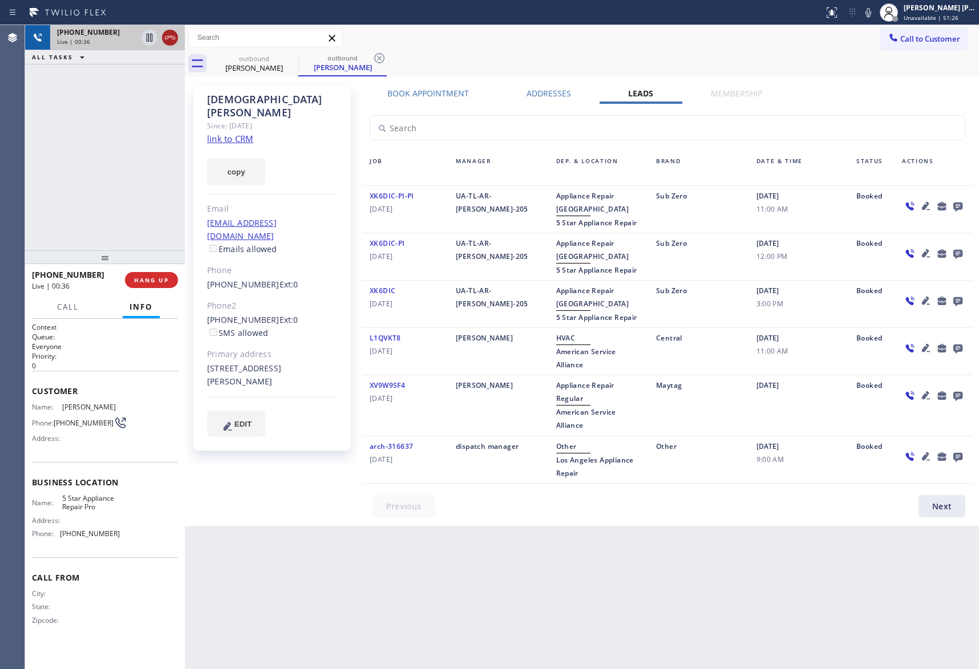
click at [170, 36] on icon at bounding box center [170, 37] width 10 height 3
click at [153, 275] on button "COMPLETE" at bounding box center [149, 280] width 58 height 16
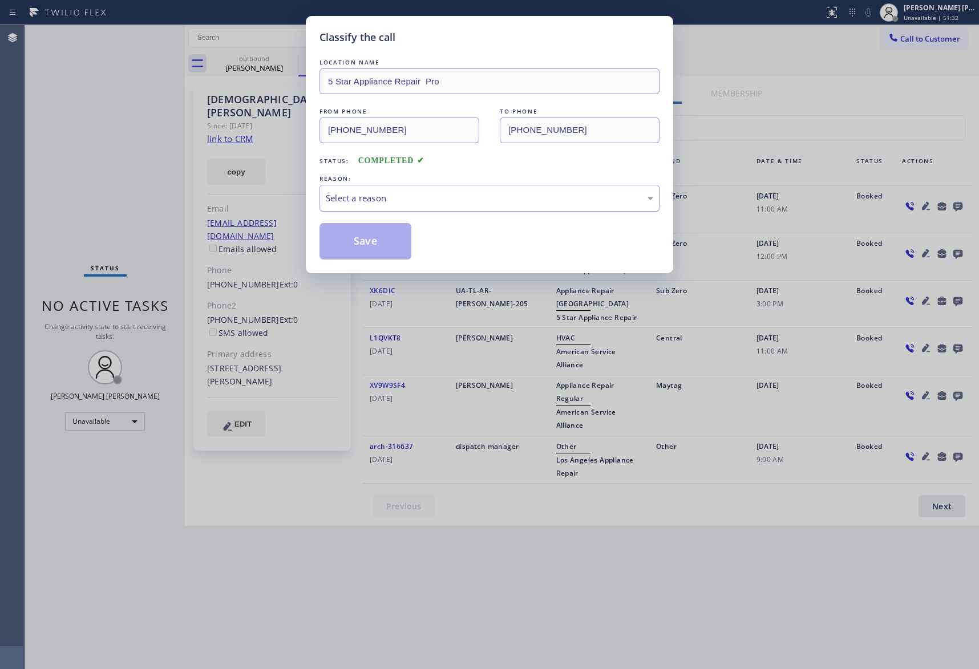
click at [445, 195] on div "Select a reason" at bounding box center [490, 198] width 328 height 13
click at [369, 243] on button "Save" at bounding box center [366, 241] width 92 height 37
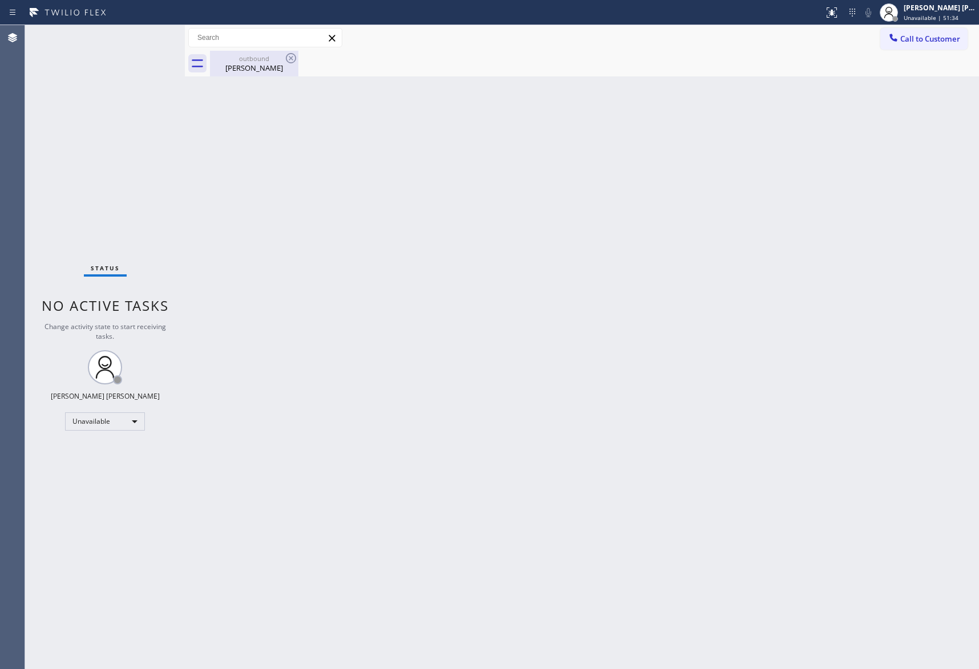
drag, startPoint x: 265, startPoint y: 67, endPoint x: 290, endPoint y: 60, distance: 25.5
click at [266, 65] on div "Gita Rosenwald" at bounding box center [254, 68] width 86 height 10
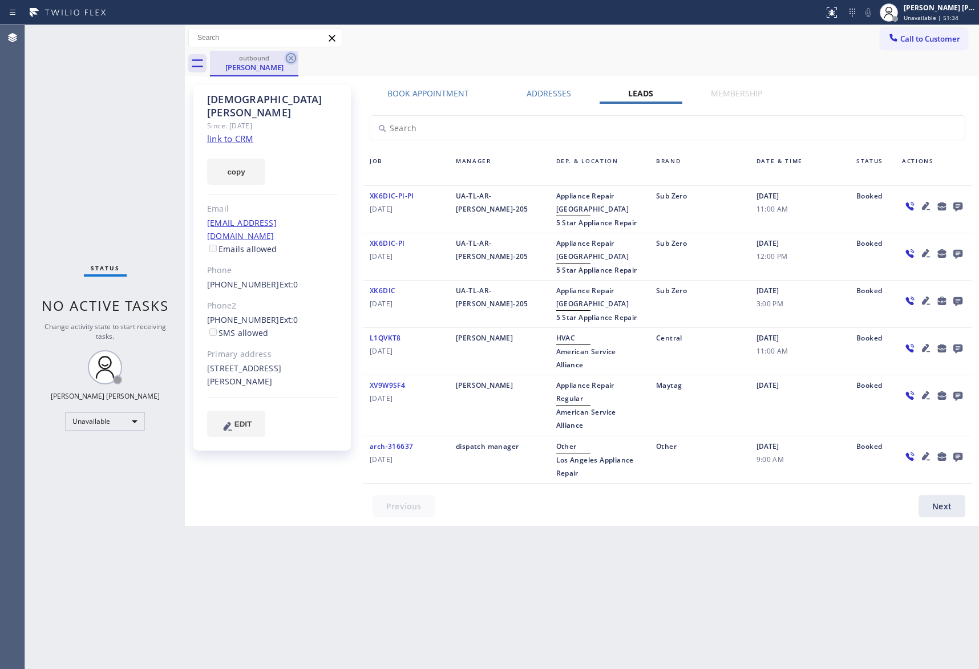
click at [294, 57] on icon at bounding box center [291, 58] width 14 height 14
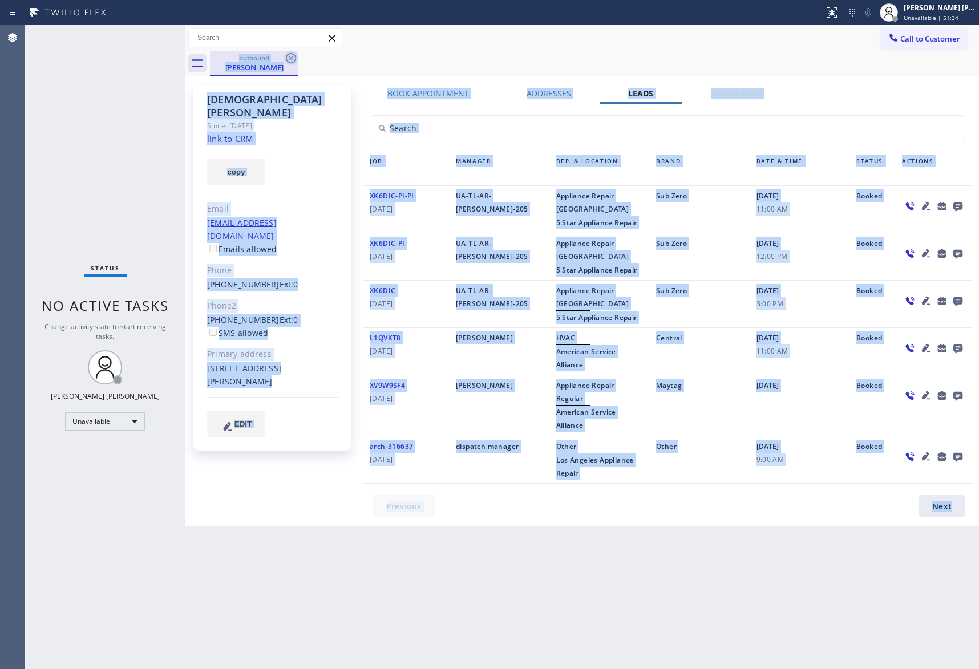
click at [294, 57] on div "outbound Gita Rosenwald" at bounding box center [594, 64] width 769 height 26
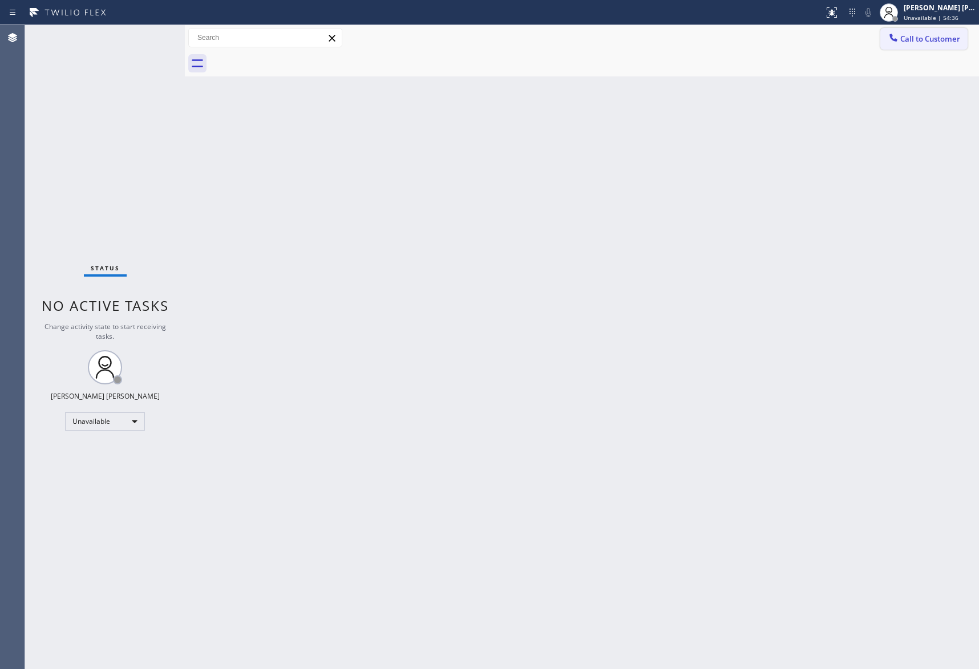
click at [939, 42] on span "Call to Customer" at bounding box center [930, 39] width 60 height 10
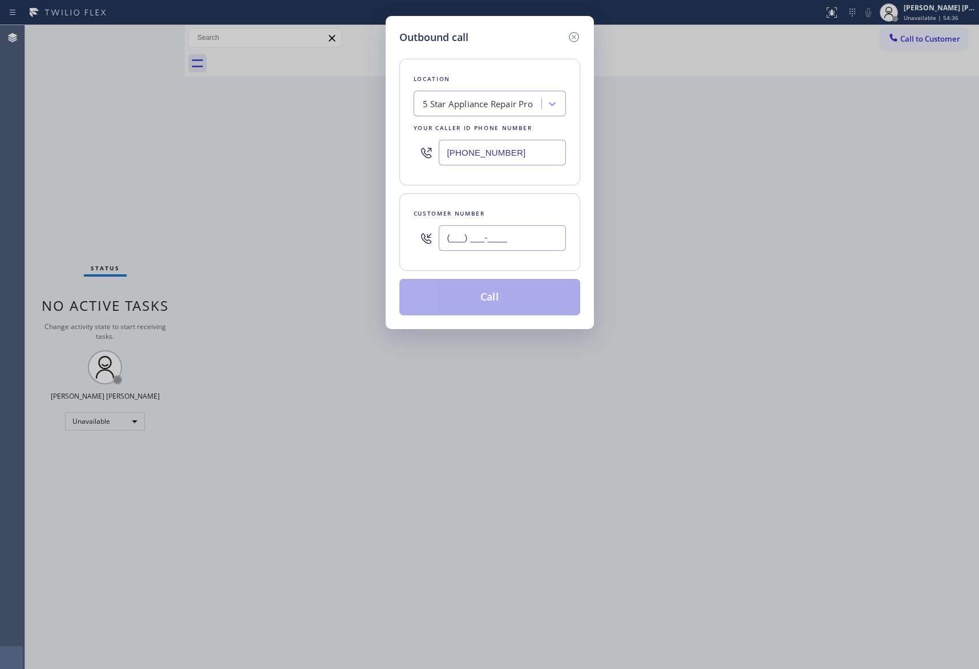
click at [507, 249] on input "(___) ___-____" at bounding box center [502, 238] width 127 height 26
paste input "818) 922-5738"
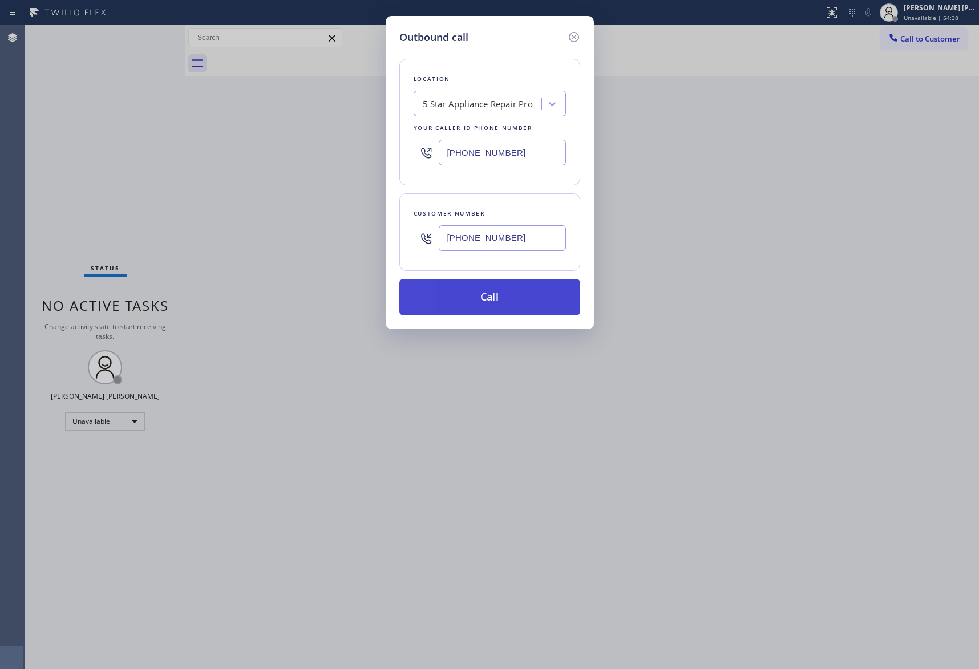
type input "(818) 922-5738"
click at [503, 302] on button "Call" at bounding box center [489, 297] width 181 height 37
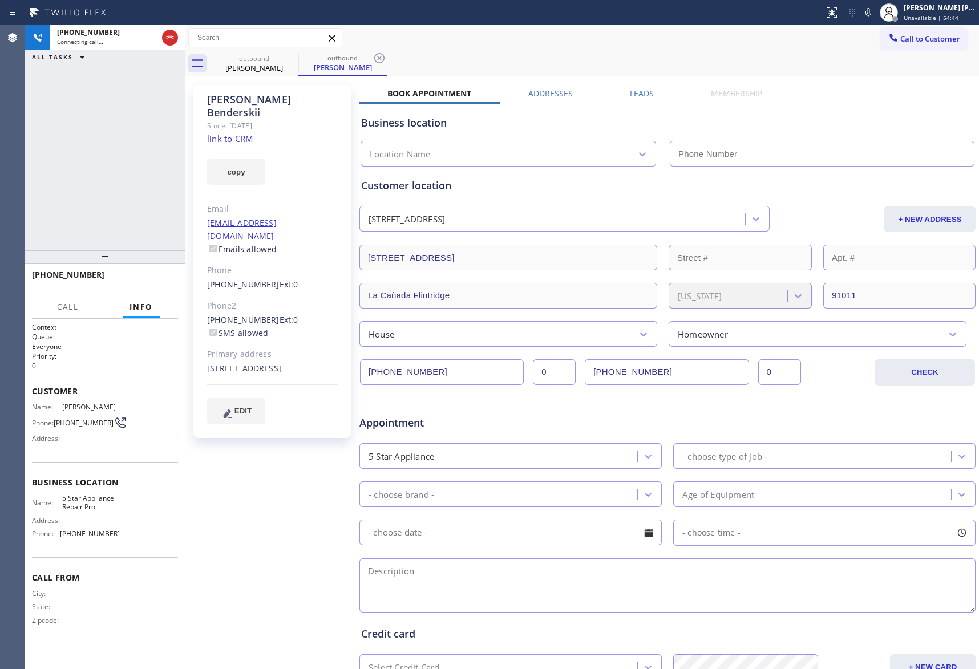
type input "[PHONE_NUMBER]"
click at [169, 39] on icon at bounding box center [170, 38] width 14 height 14
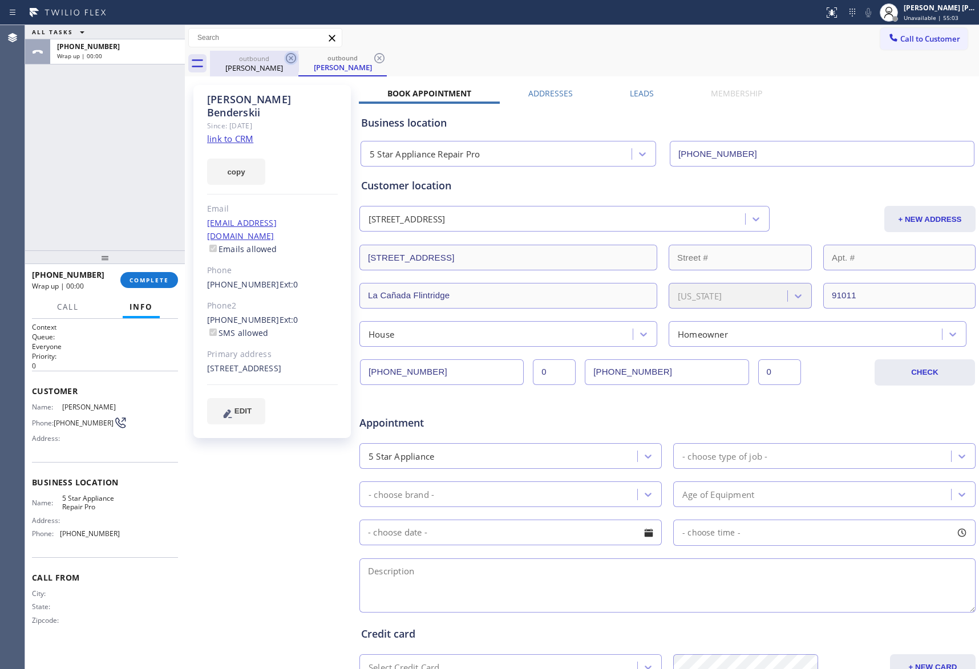
click at [293, 58] on icon at bounding box center [291, 58] width 14 height 14
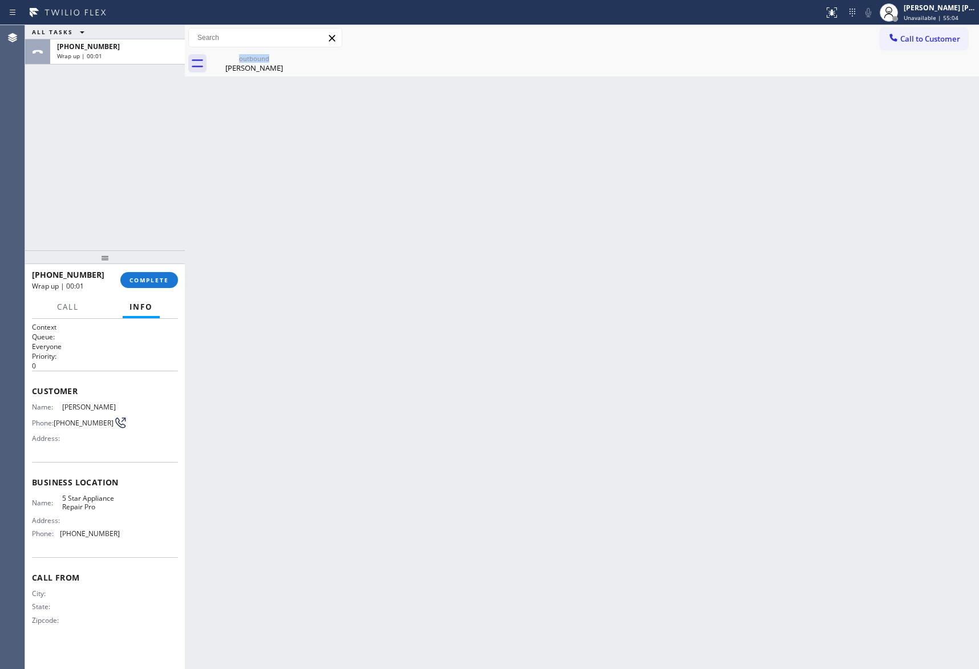
click at [293, 58] on div "outbound Alexander Benderskii" at bounding box center [254, 64] width 88 height 26
click at [0, 0] on icon at bounding box center [0, 0] width 0 height 0
click at [293, 58] on div at bounding box center [594, 64] width 769 height 26
click at [147, 278] on span "COMPLETE" at bounding box center [149, 280] width 39 height 8
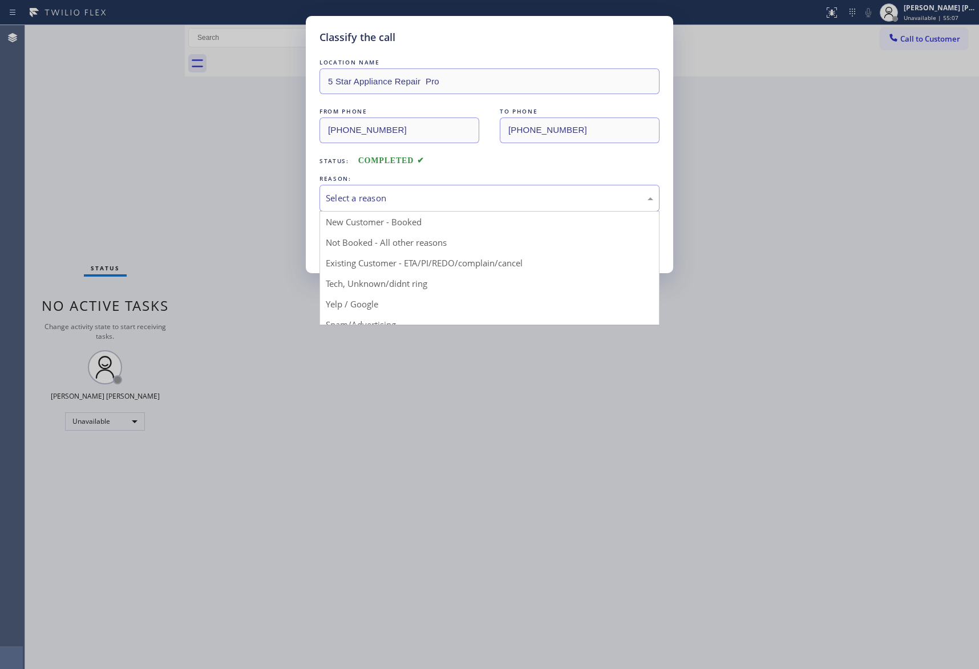
click at [368, 199] on div "Select a reason" at bounding box center [490, 198] width 328 height 13
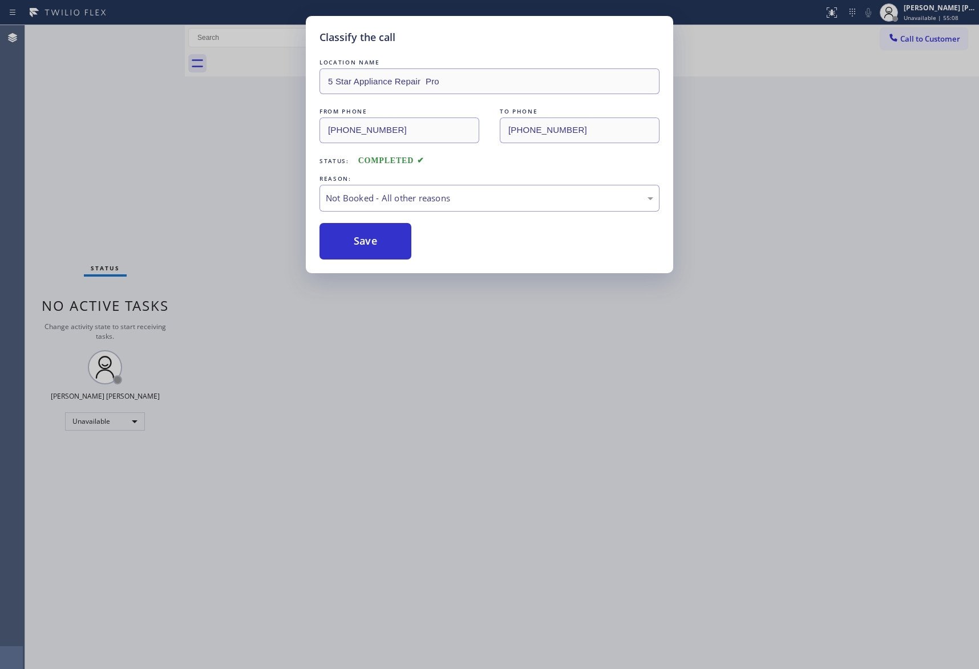
click at [361, 240] on button "Save" at bounding box center [366, 241] width 92 height 37
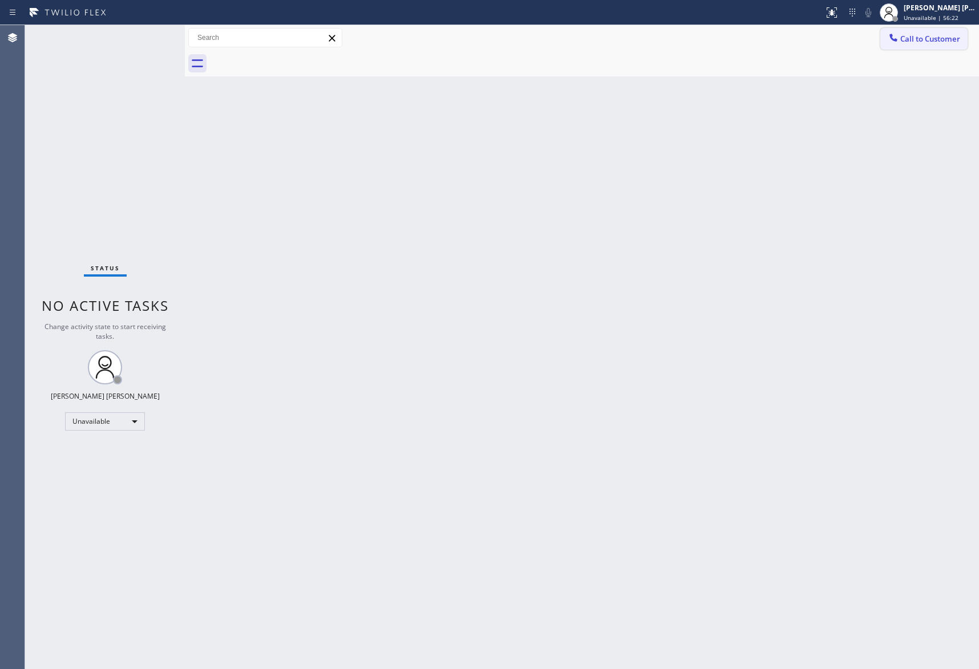
click at [956, 35] on span "Call to Customer" at bounding box center [930, 39] width 60 height 10
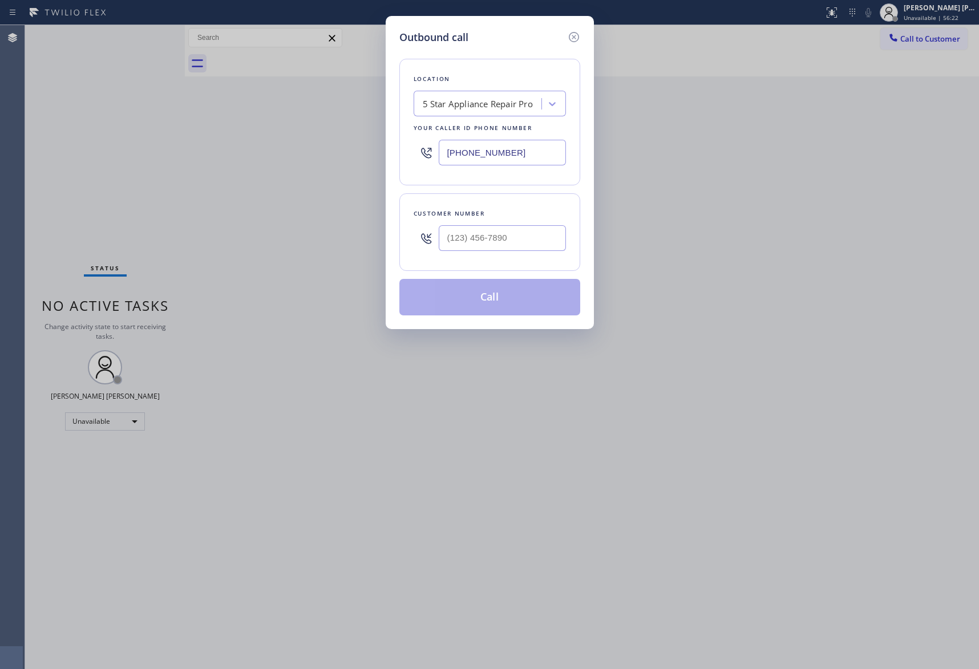
click at [539, 254] on div at bounding box center [502, 238] width 127 height 37
click at [537, 244] on input "(___) ___-____" at bounding box center [502, 238] width 127 height 26
paste input "310) 721-0394"
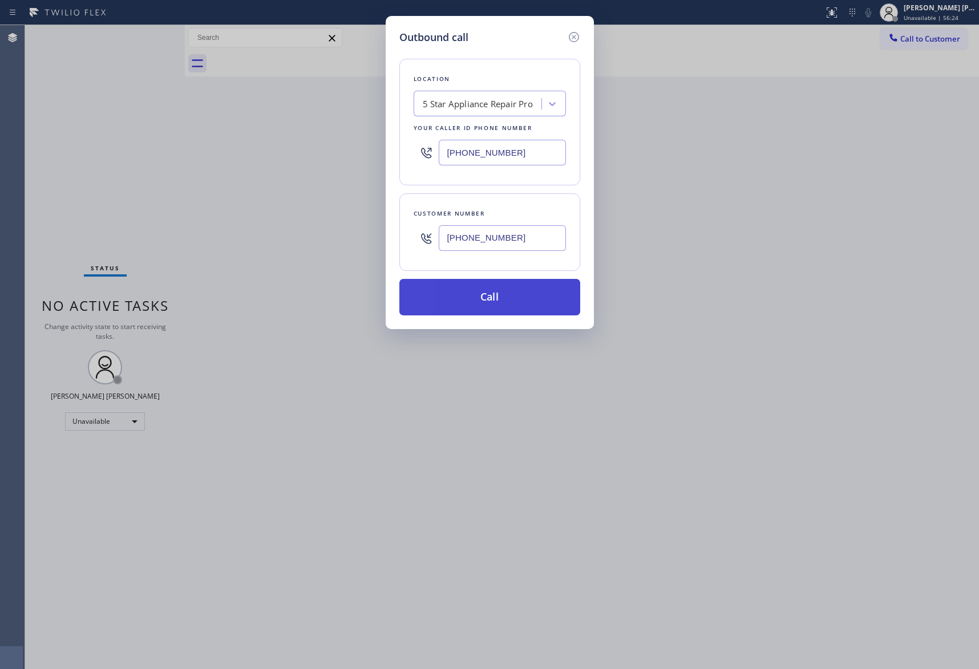
type input "(310) 721-0394"
click at [503, 300] on button "Call" at bounding box center [489, 297] width 181 height 37
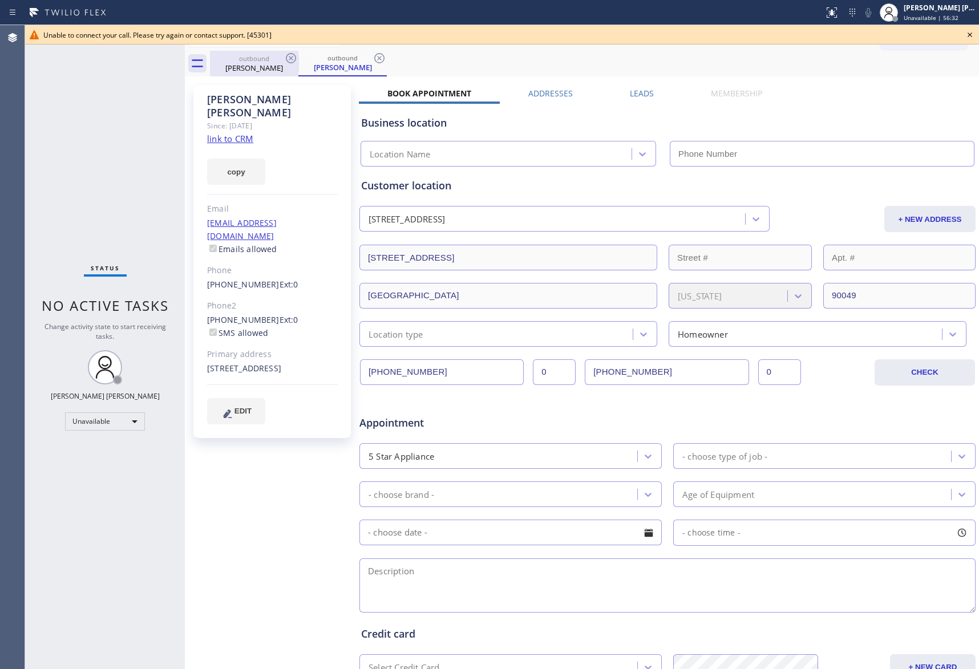
type input "[PHONE_NUMBER]"
drag, startPoint x: 283, startPoint y: 55, endPoint x: 289, endPoint y: 56, distance: 5.7
click at [283, 55] on div "outbound" at bounding box center [254, 58] width 86 height 9
click at [289, 56] on icon at bounding box center [291, 58] width 10 height 10
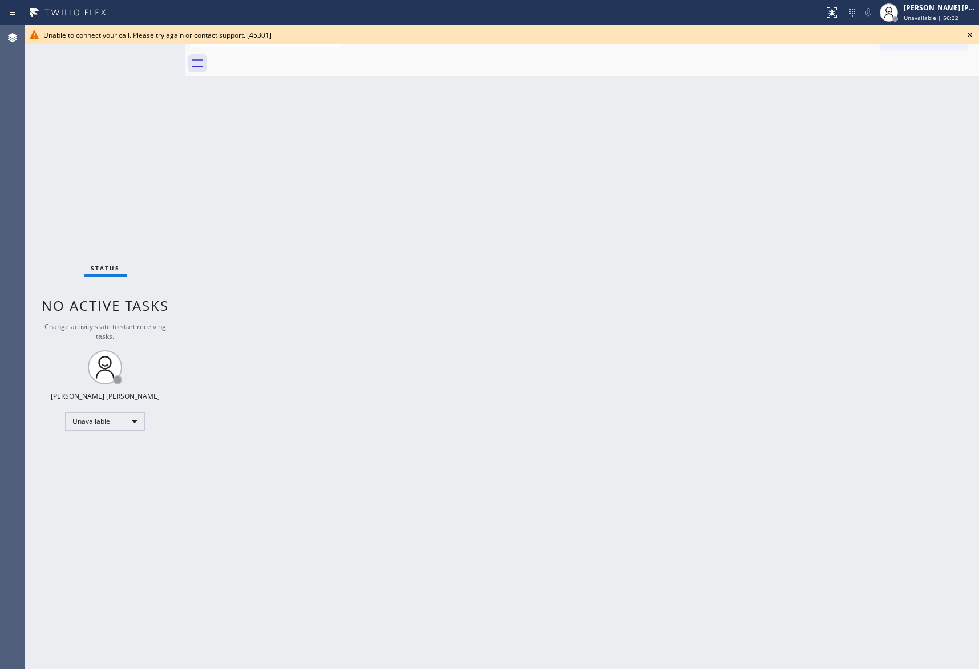
click at [289, 56] on div at bounding box center [594, 64] width 769 height 26
click at [970, 38] on icon at bounding box center [970, 35] width 14 height 14
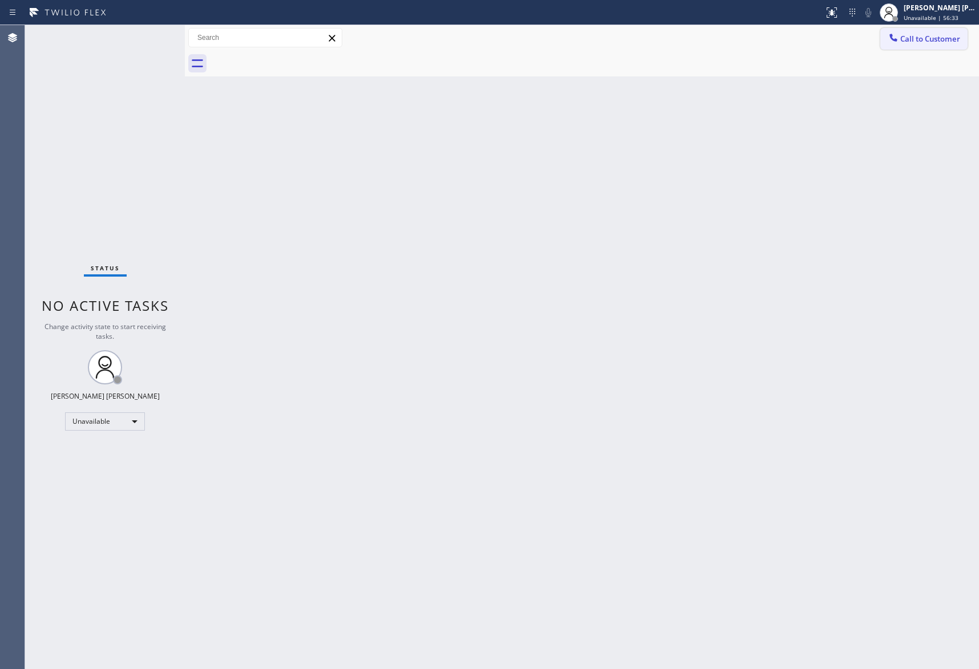
click at [936, 40] on span "Call to Customer" at bounding box center [930, 39] width 60 height 10
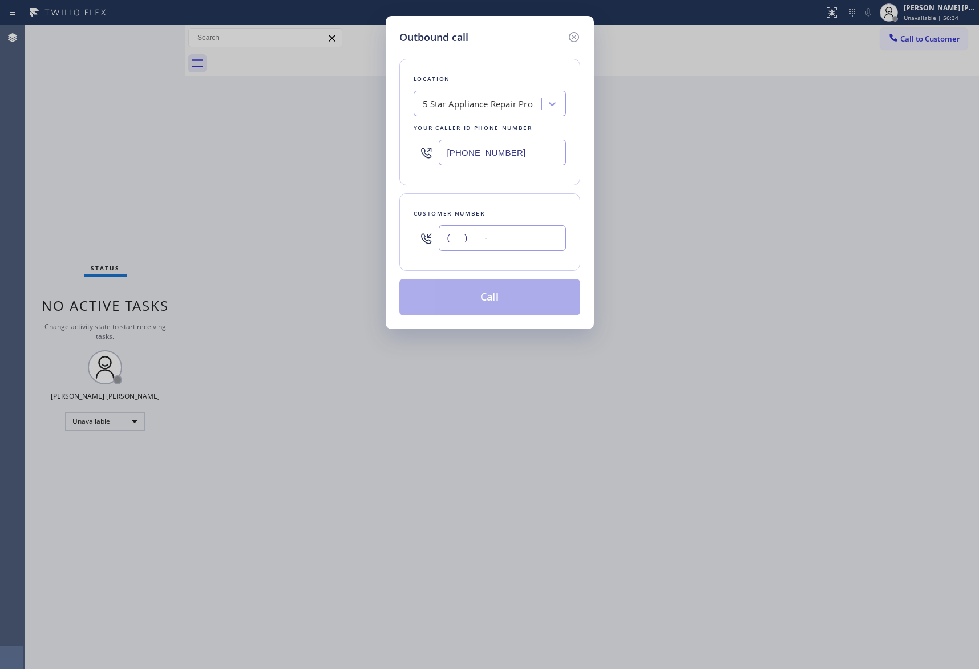
click at [538, 236] on input "(___) ___-____" at bounding box center [502, 238] width 127 height 26
paste input "207) 266-4162"
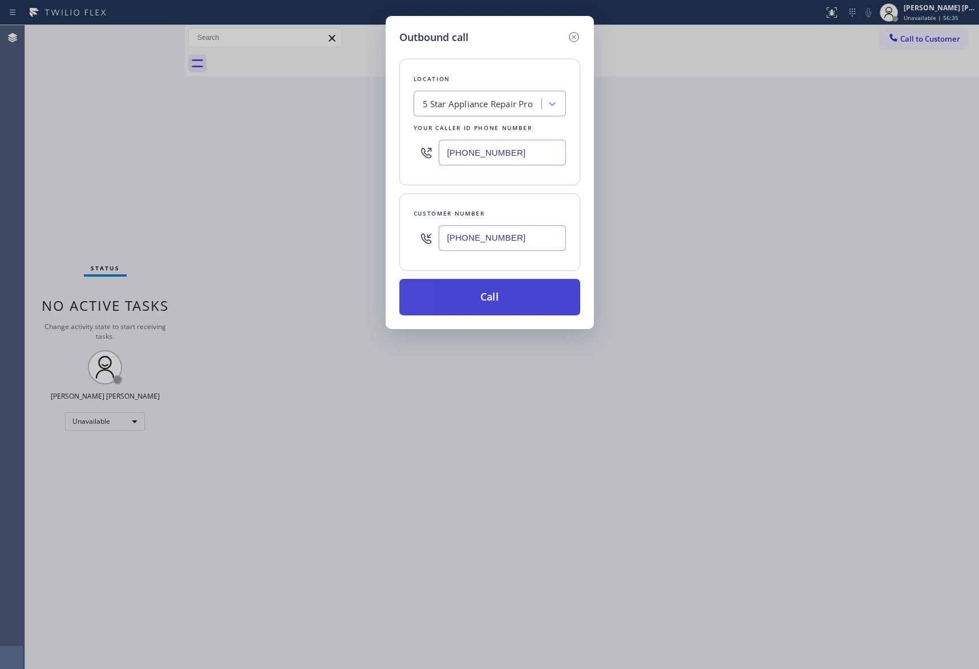
type input "(207) 266-4162"
click at [511, 295] on button "Call" at bounding box center [489, 297] width 181 height 37
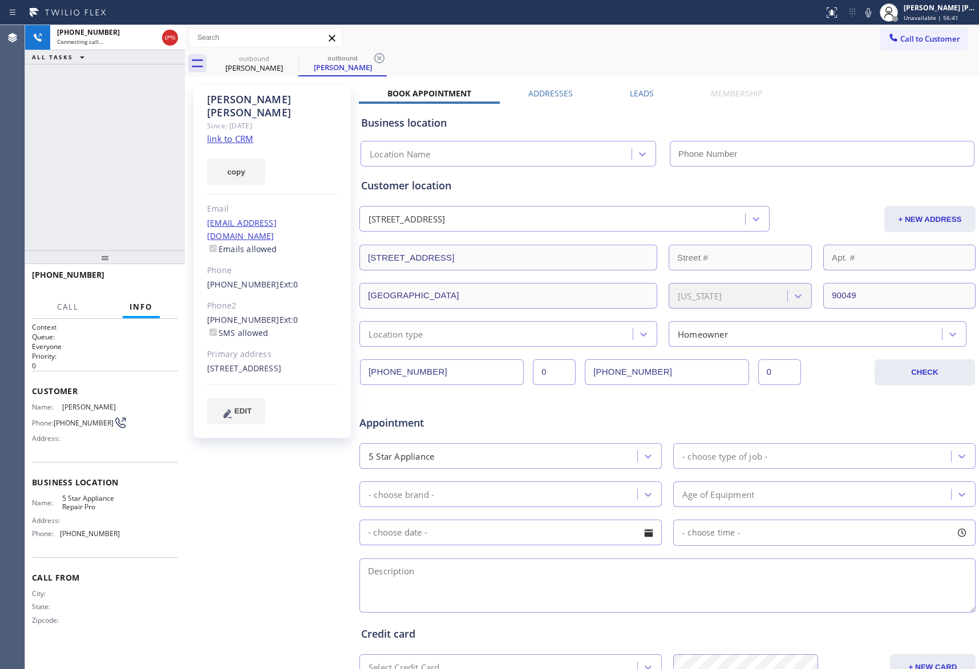
type input "[PHONE_NUMBER]"
click at [66, 306] on span "Call" at bounding box center [68, 307] width 22 height 10
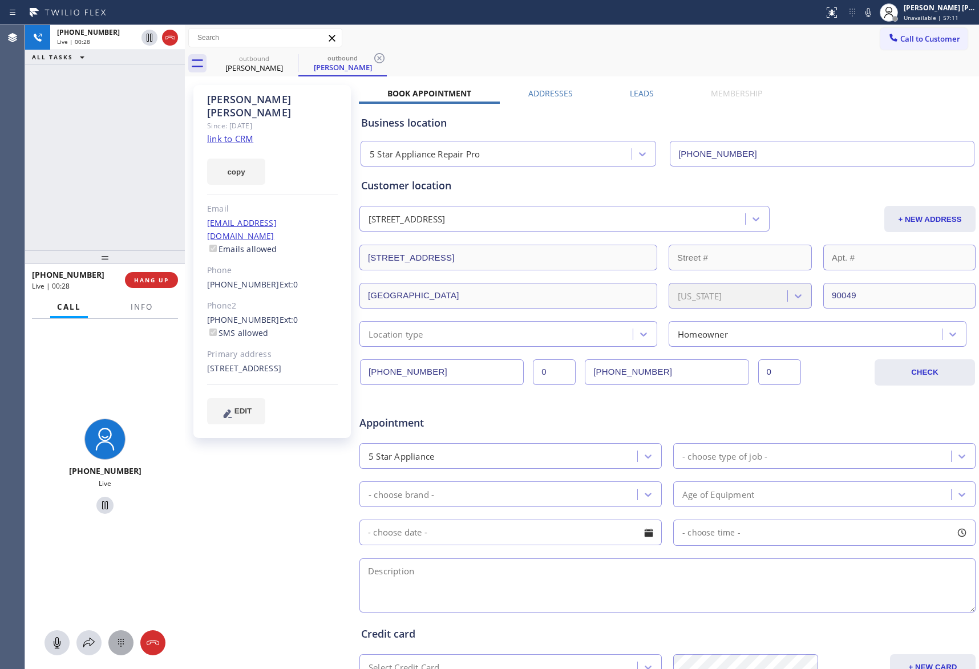
click at [124, 642] on icon at bounding box center [121, 643] width 14 height 14
click at [98, 426] on div "2 ABC" at bounding box center [103, 433] width 47 height 32
click at [642, 88] on label "Leads" at bounding box center [642, 93] width 24 height 11
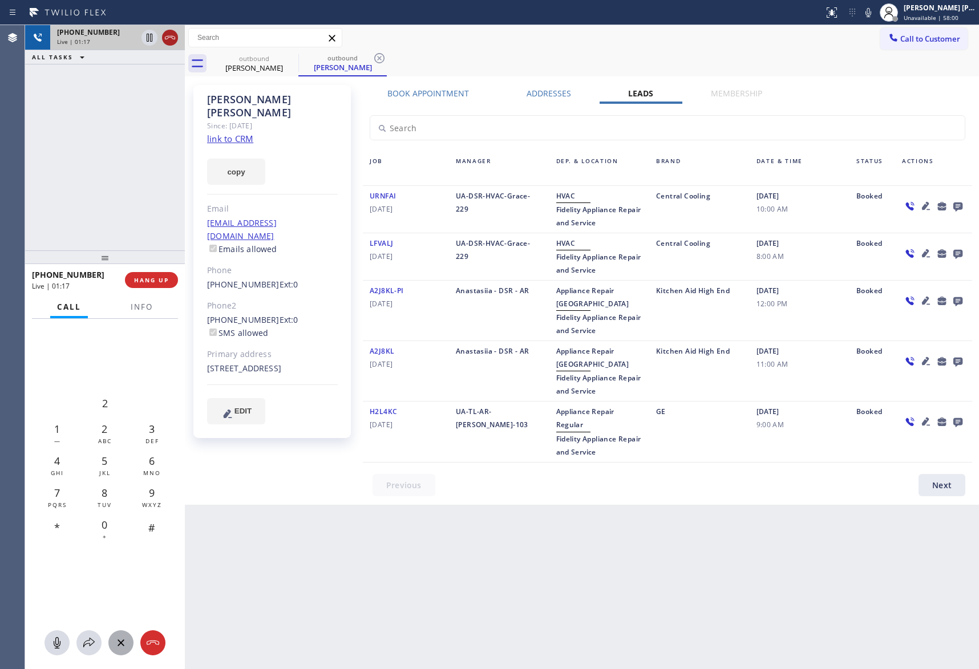
click at [172, 39] on icon at bounding box center [170, 38] width 14 height 14
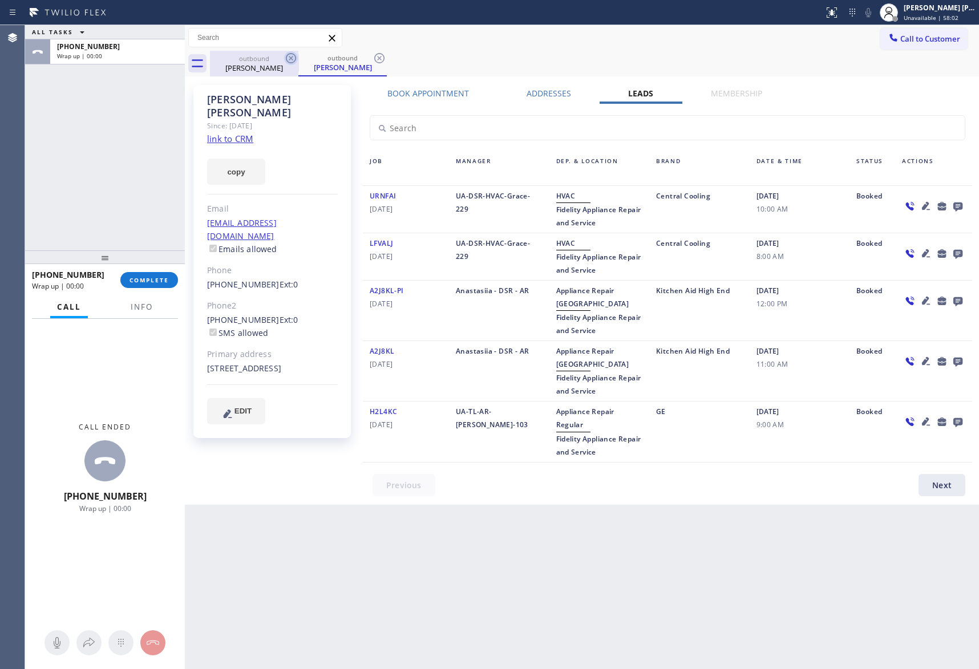
click at [293, 58] on icon at bounding box center [291, 58] width 14 height 14
click at [290, 58] on icon at bounding box center [291, 58] width 10 height 10
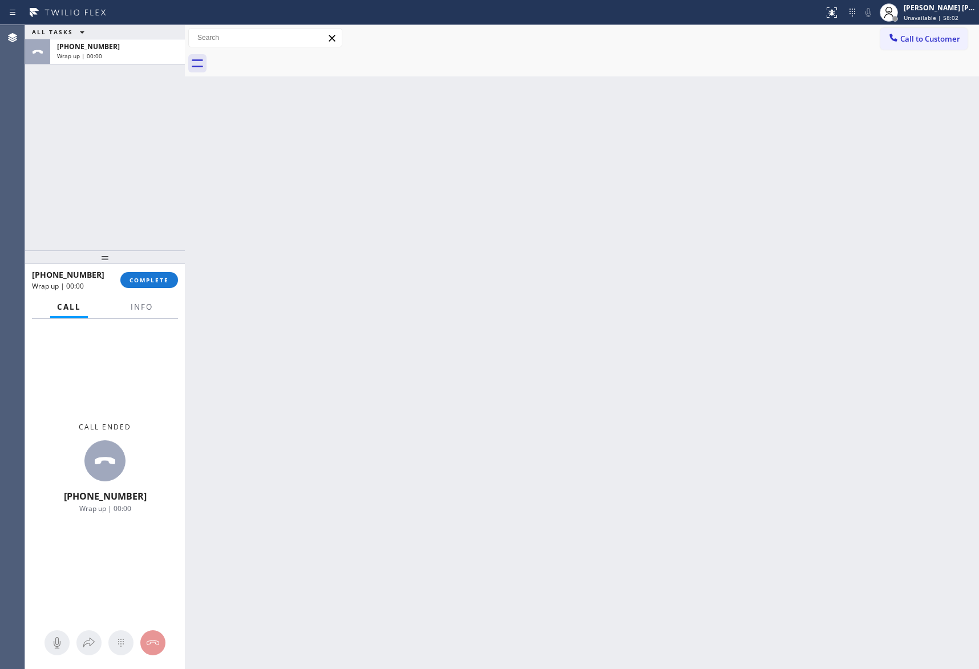
click at [290, 58] on div at bounding box center [594, 64] width 769 height 26
click at [147, 284] on button "COMPLETE" at bounding box center [149, 280] width 58 height 16
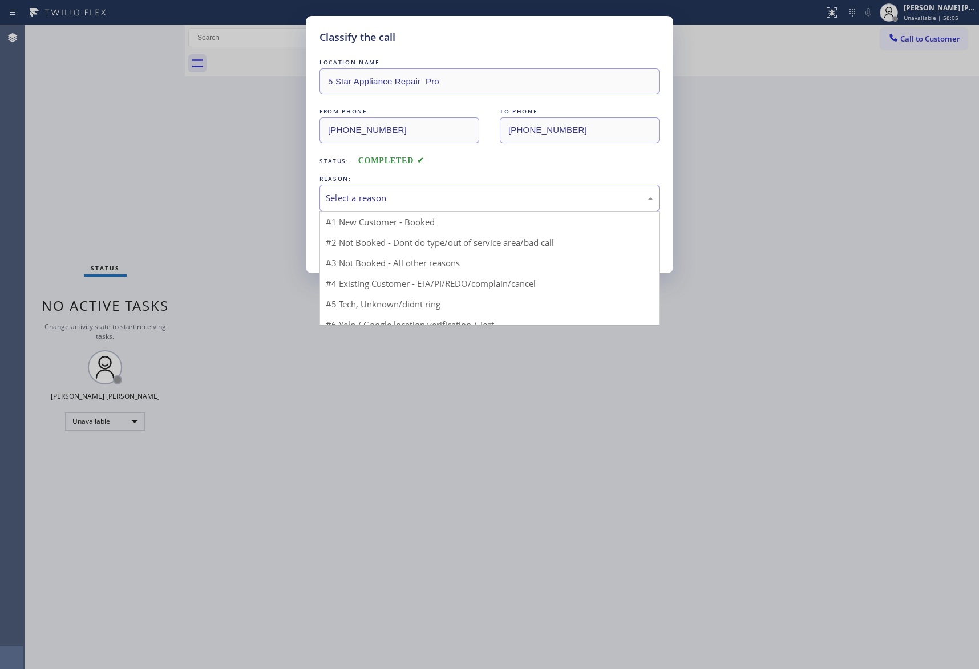
click at [412, 194] on div "Select a reason" at bounding box center [490, 198] width 328 height 13
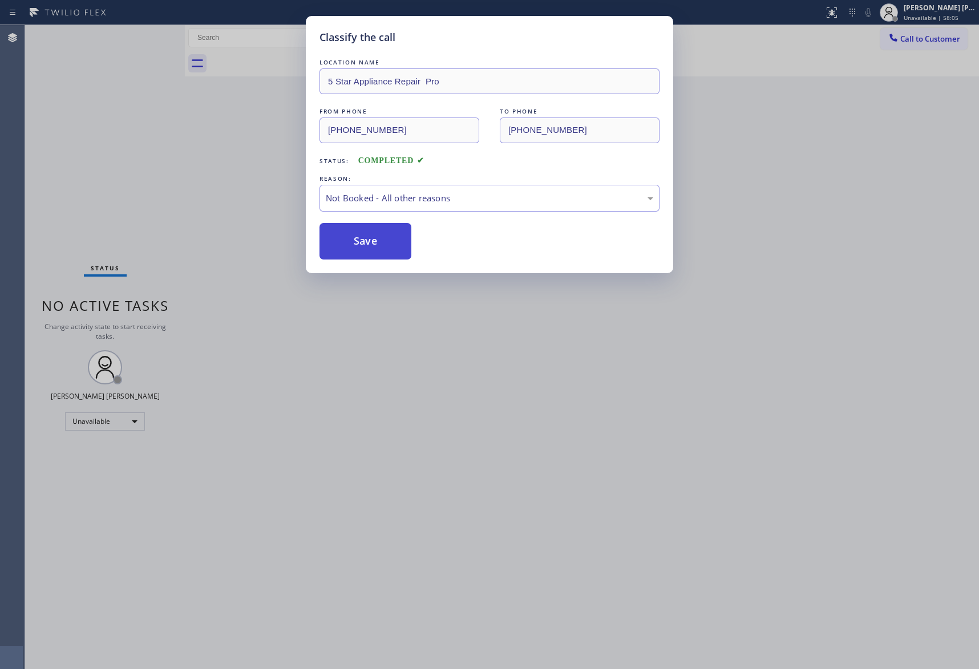
click at [363, 239] on button "Save" at bounding box center [366, 241] width 92 height 37
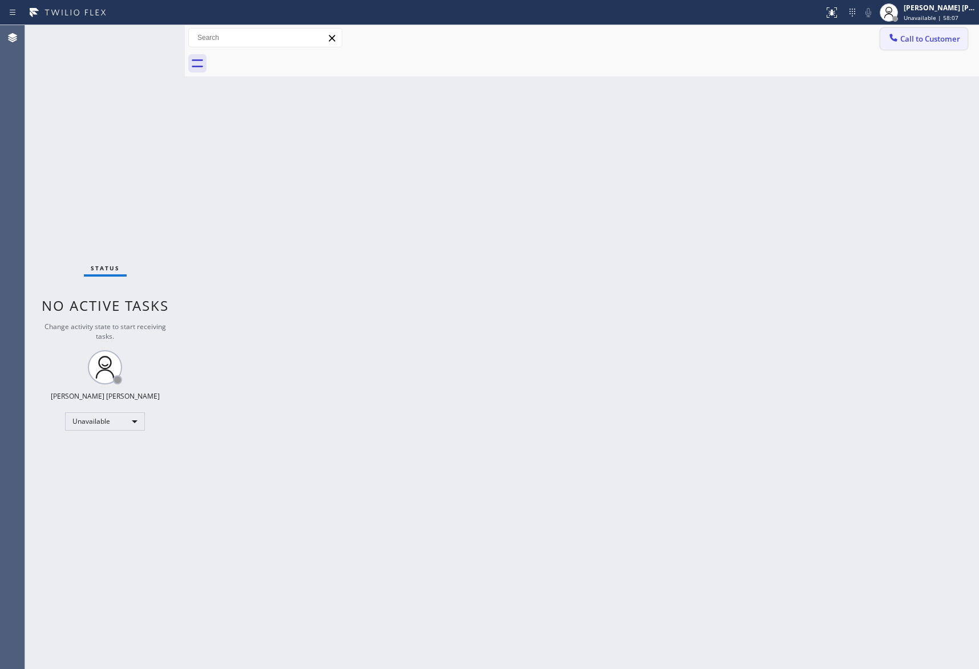
click at [924, 37] on span "Call to Customer" at bounding box center [930, 39] width 60 height 10
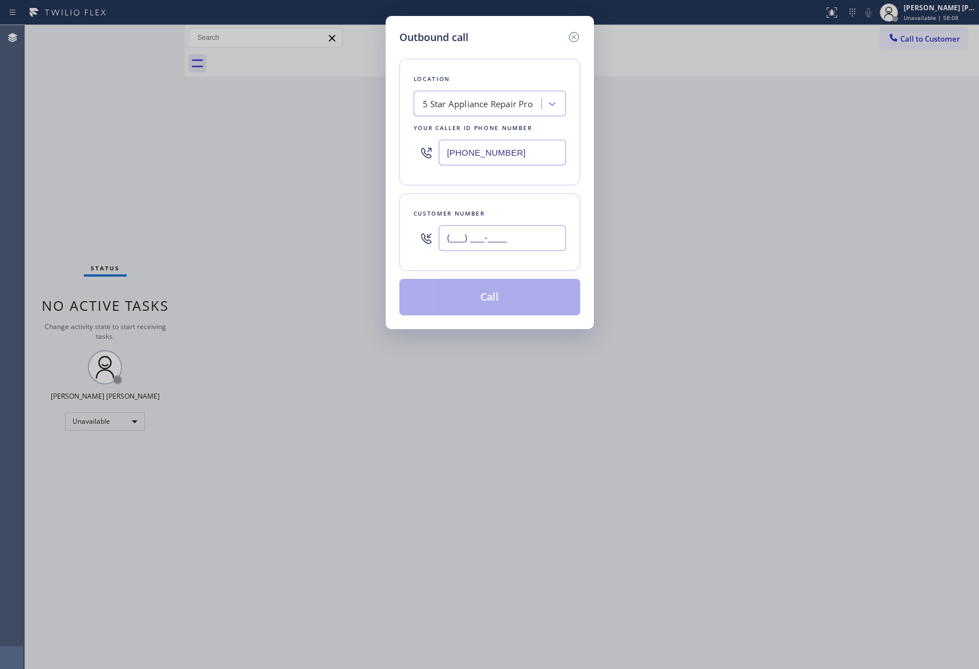
click at [523, 238] on input "(___) ___-____" at bounding box center [502, 238] width 127 height 26
paste input "310) 721-0394"
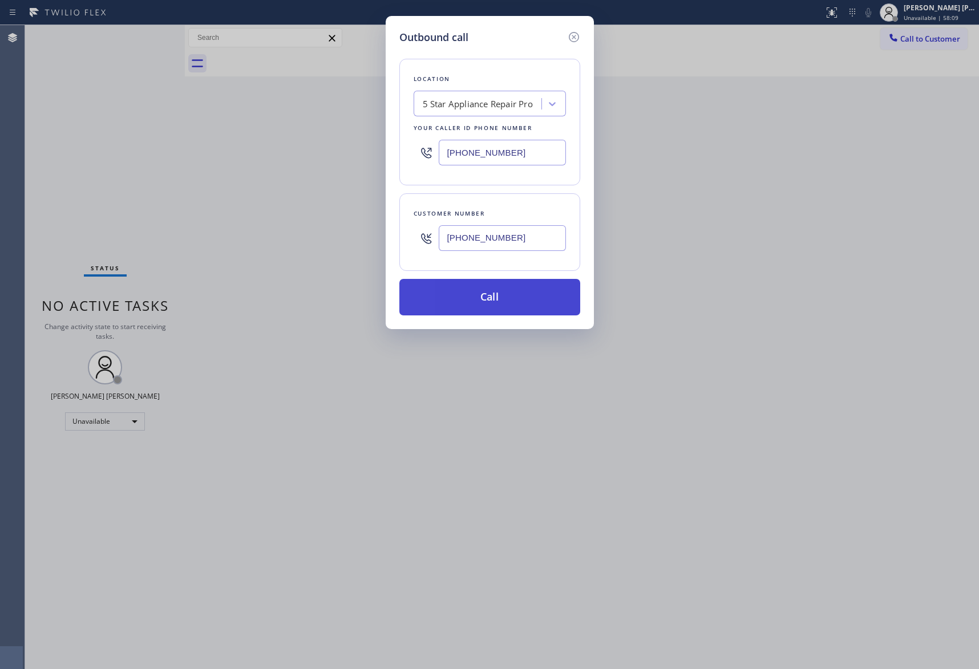
type input "(310) 721-0394"
click at [507, 298] on button "Call" at bounding box center [489, 297] width 181 height 37
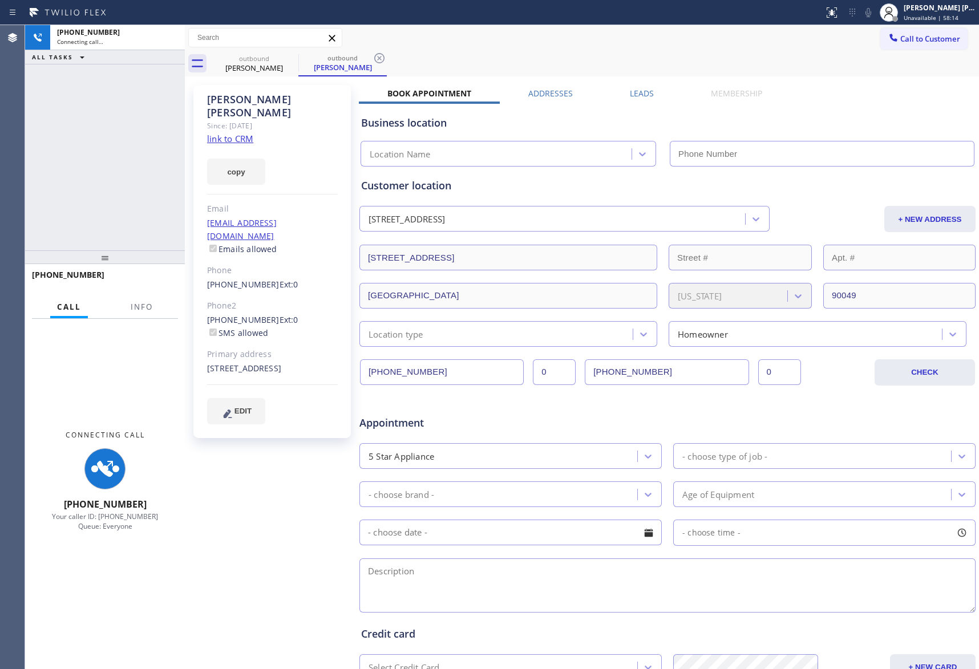
type input "[PHONE_NUMBER]"
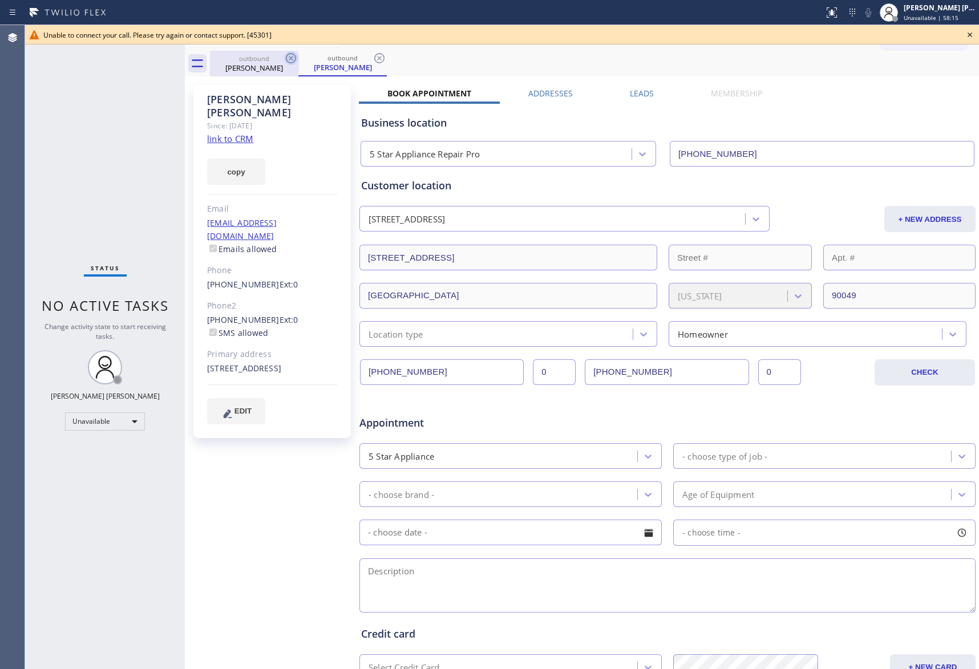
drag, startPoint x: 274, startPoint y: 64, endPoint x: 286, endPoint y: 59, distance: 13.0
click at [274, 64] on div "Matthew Soares" at bounding box center [254, 68] width 86 height 10
click at [286, 59] on icon at bounding box center [291, 58] width 10 height 10
click at [0, 0] on icon at bounding box center [0, 0] width 0 height 0
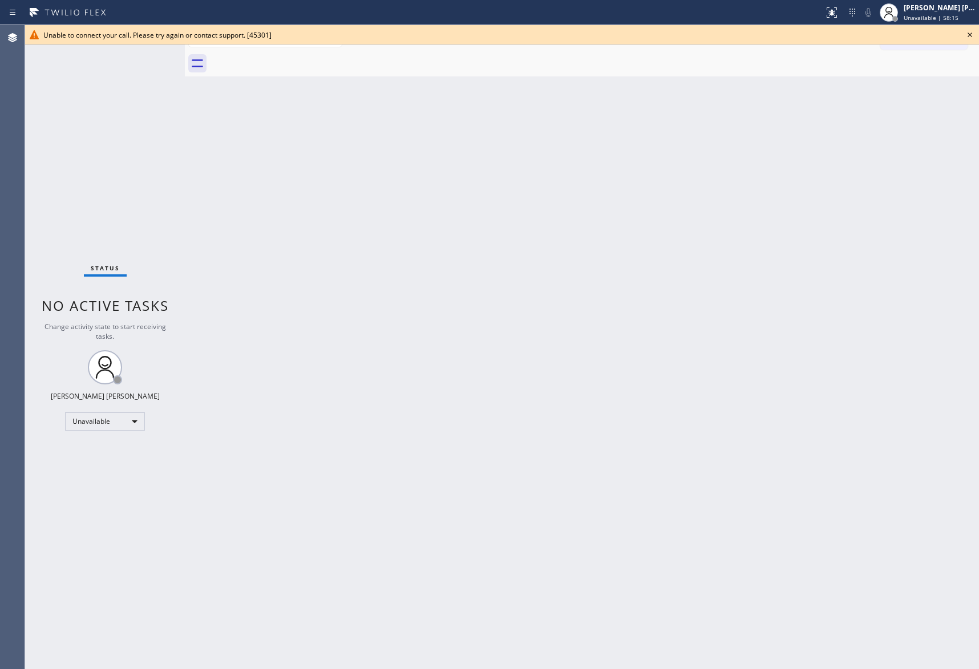
click at [286, 59] on div at bounding box center [594, 64] width 769 height 26
click at [970, 30] on icon at bounding box center [970, 35] width 14 height 14
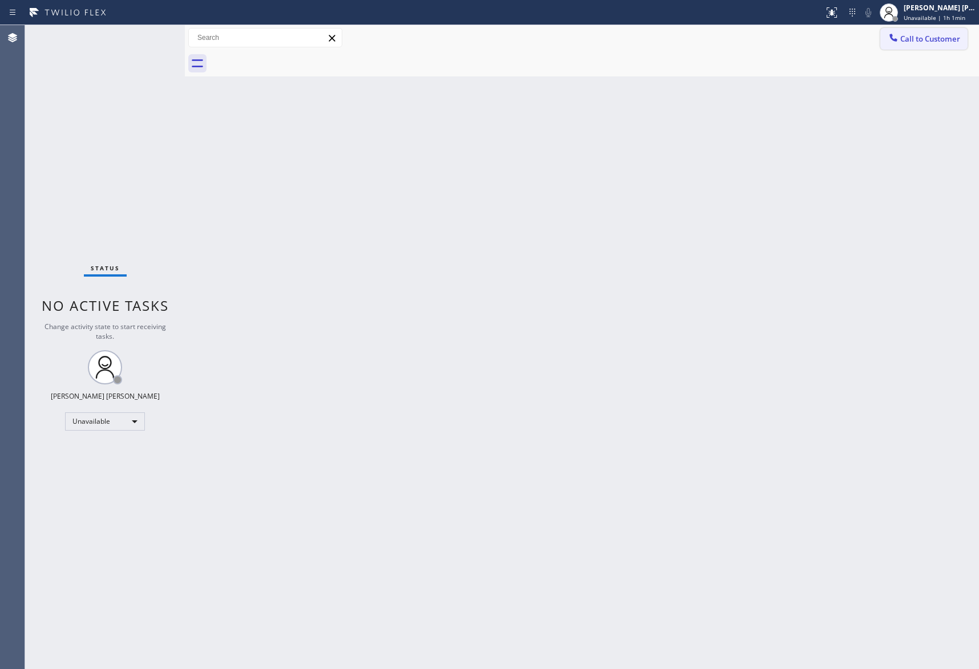
click at [930, 37] on span "Call to Customer" at bounding box center [930, 39] width 60 height 10
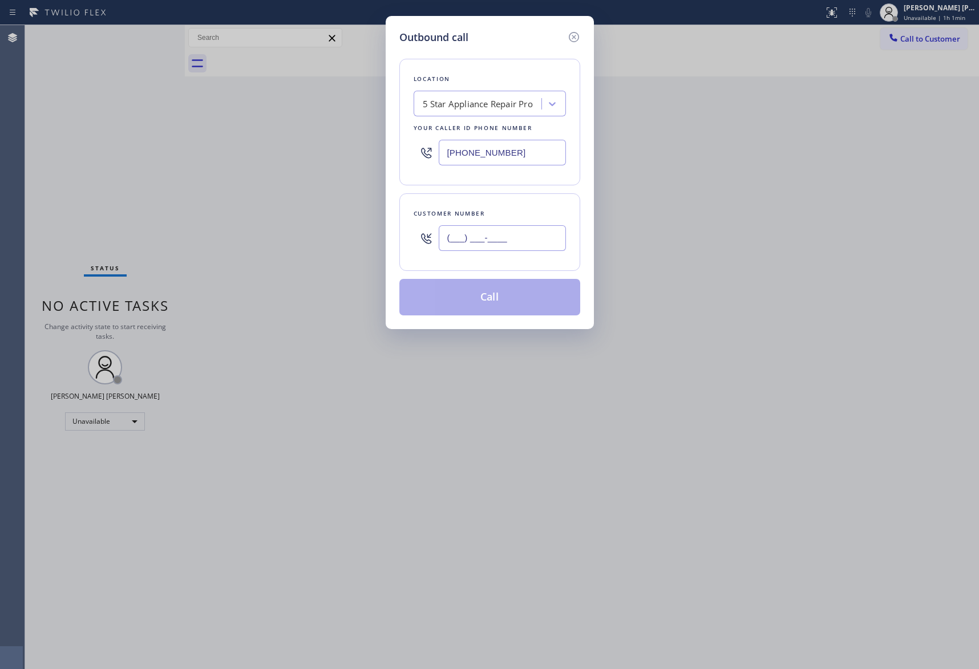
click at [504, 240] on input "(___) ___-____" at bounding box center [502, 238] width 127 height 26
paste input "815) 263-0119"
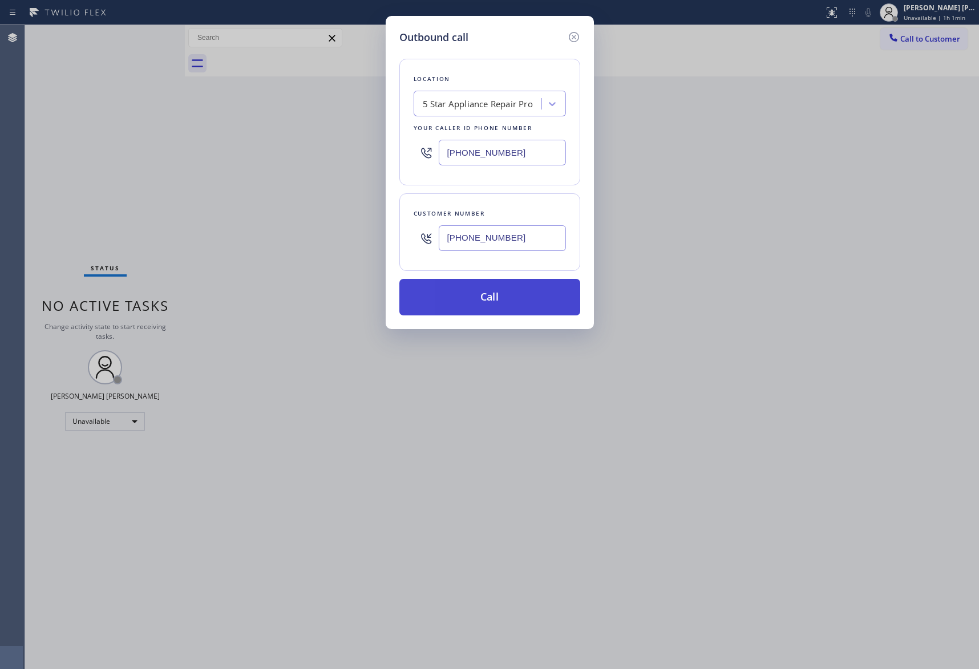
type input "(815) 263-0119"
click at [503, 302] on button "Call" at bounding box center [489, 297] width 181 height 37
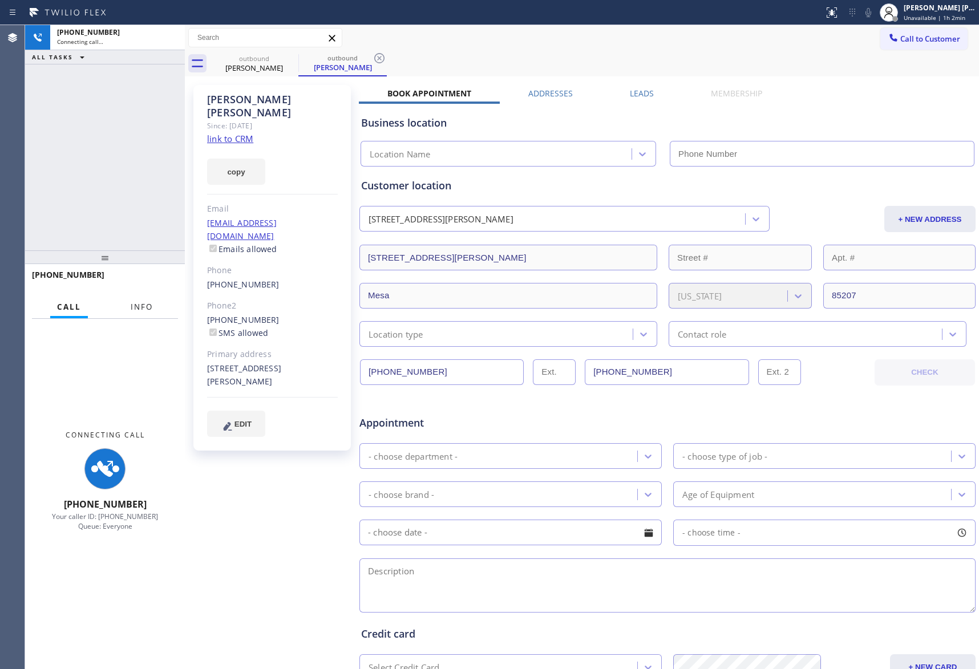
click at [138, 306] on span "Info" at bounding box center [142, 307] width 22 height 10
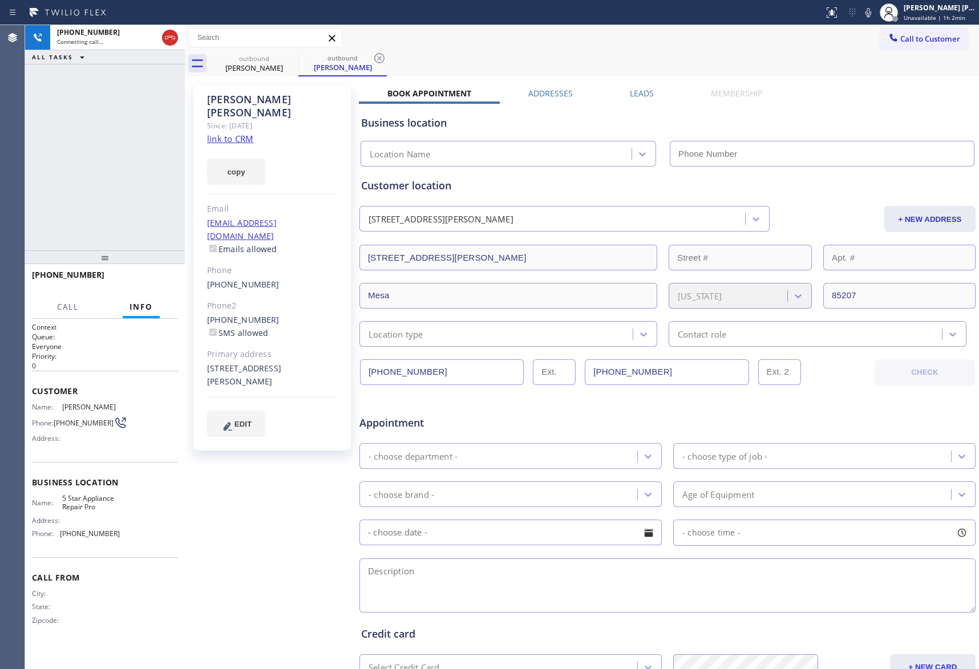
type input "[PHONE_NUMBER]"
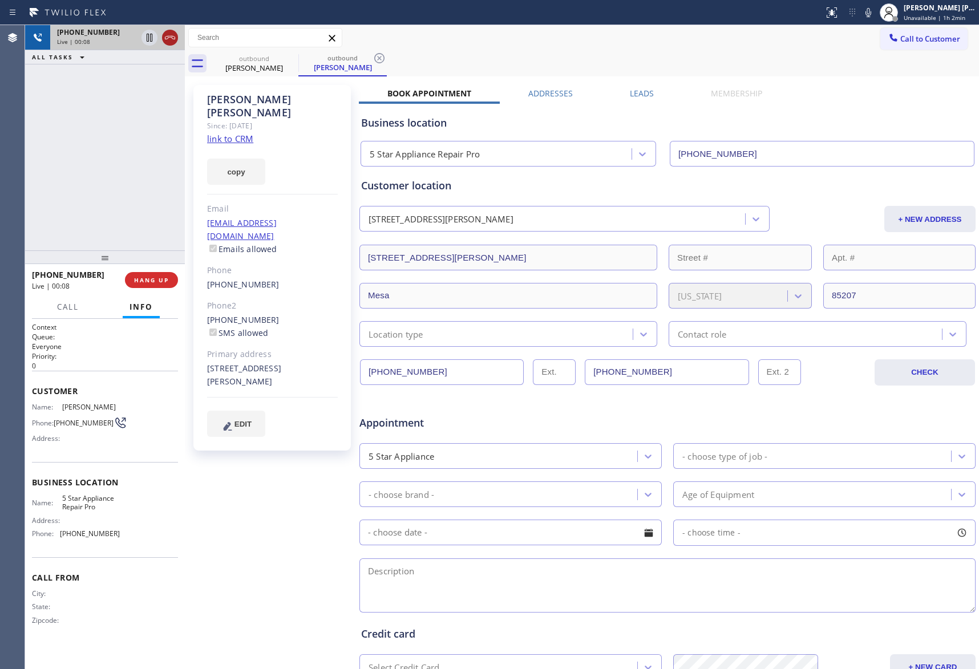
drag, startPoint x: 171, startPoint y: 40, endPoint x: 1, endPoint y: 40, distance: 170.0
click at [169, 40] on icon at bounding box center [170, 38] width 14 height 14
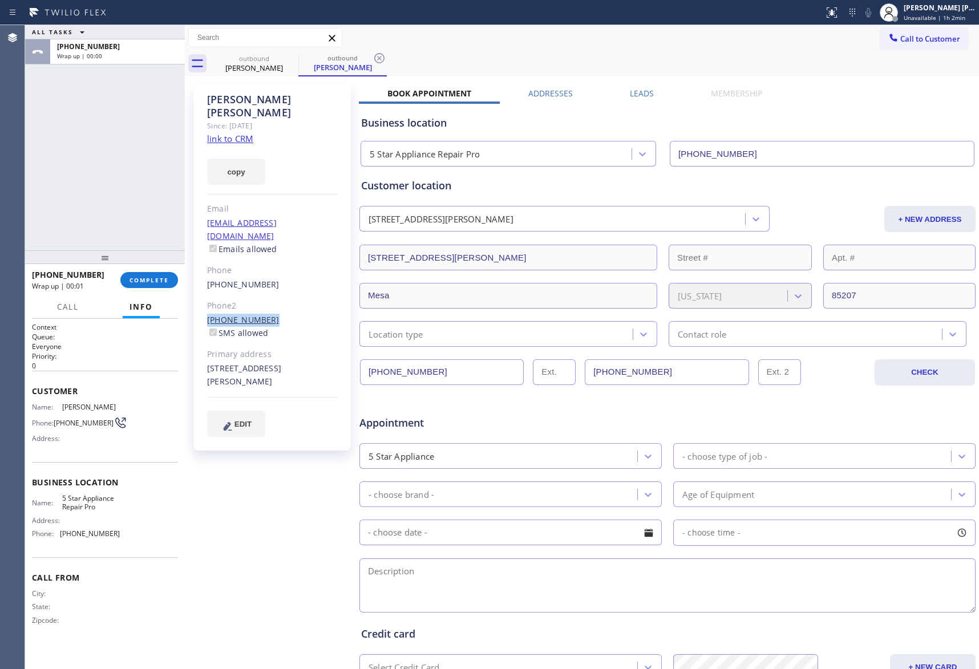
drag, startPoint x: 252, startPoint y: 293, endPoint x: 207, endPoint y: 291, distance: 45.1
click at [207, 314] on div "(480) 510-1063 SMS allowed" at bounding box center [272, 327] width 131 height 26
copy link "(480) 510-1063"
click at [153, 279] on span "COMPLETE" at bounding box center [149, 280] width 39 height 8
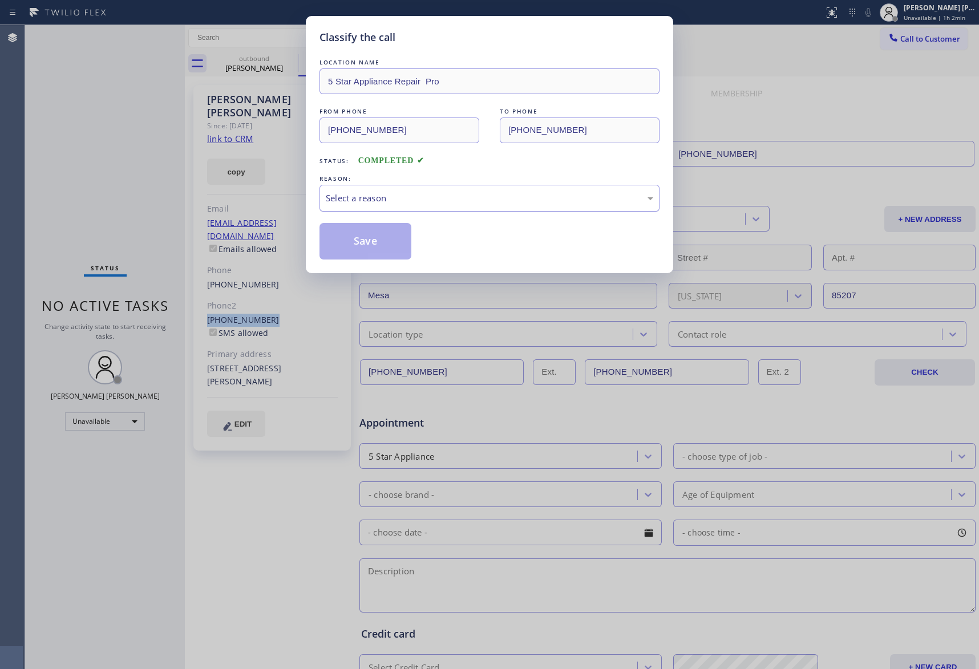
click at [462, 195] on div "Select a reason" at bounding box center [490, 198] width 328 height 13
click at [359, 241] on button "Save" at bounding box center [366, 241] width 92 height 37
click at [379, 240] on button "Save" at bounding box center [366, 241] width 92 height 37
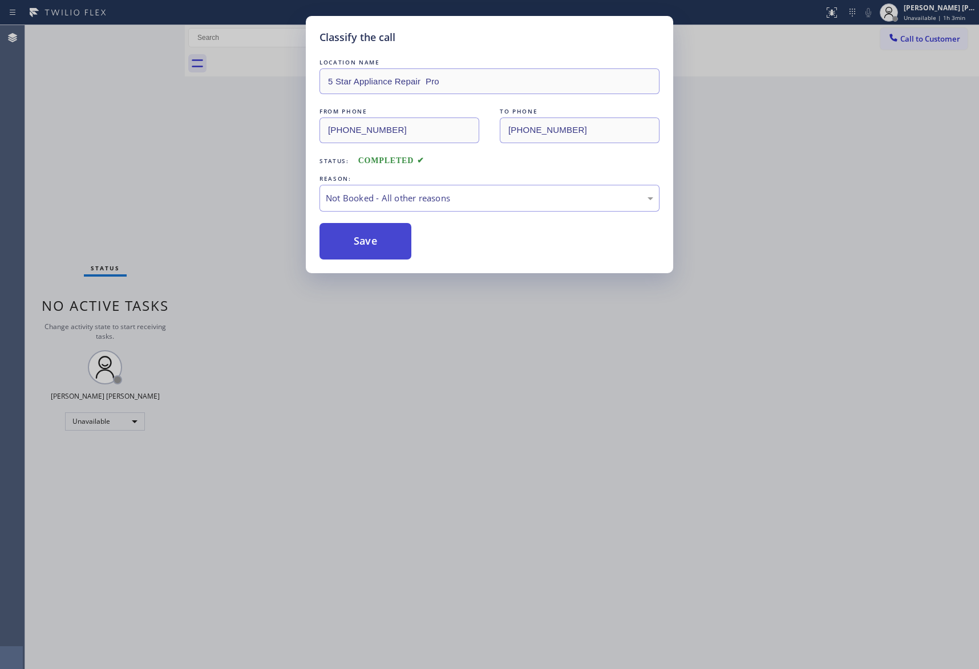
click at [354, 237] on button "Save" at bounding box center [366, 241] width 92 height 37
click at [496, 197] on div "Not Booked - All other reasons" at bounding box center [490, 198] width 328 height 13
click at [373, 245] on button "Save" at bounding box center [366, 241] width 92 height 37
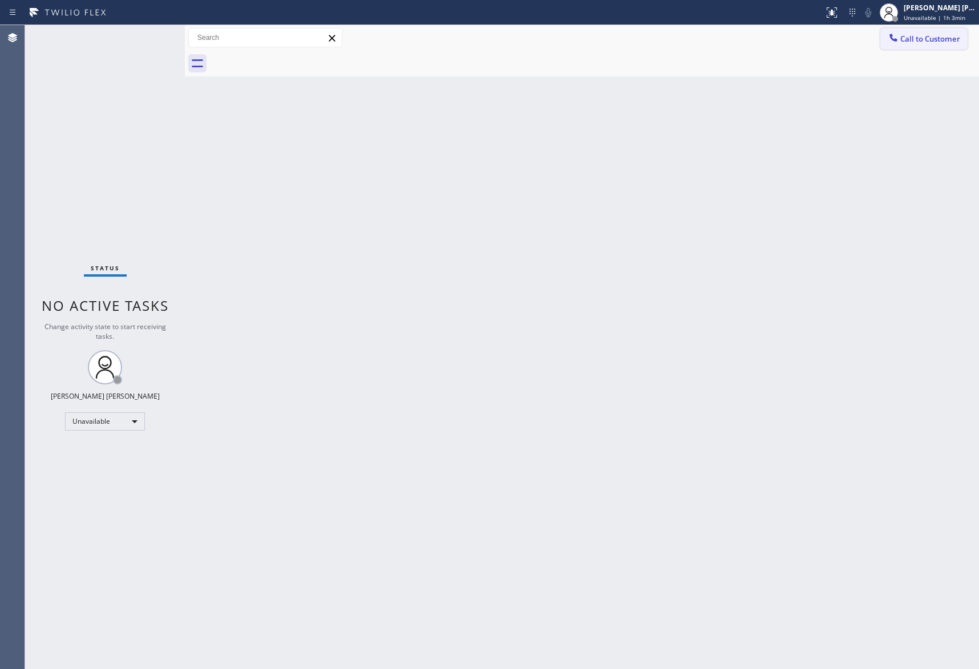
click at [946, 43] on span "Call to Customer" at bounding box center [930, 39] width 60 height 10
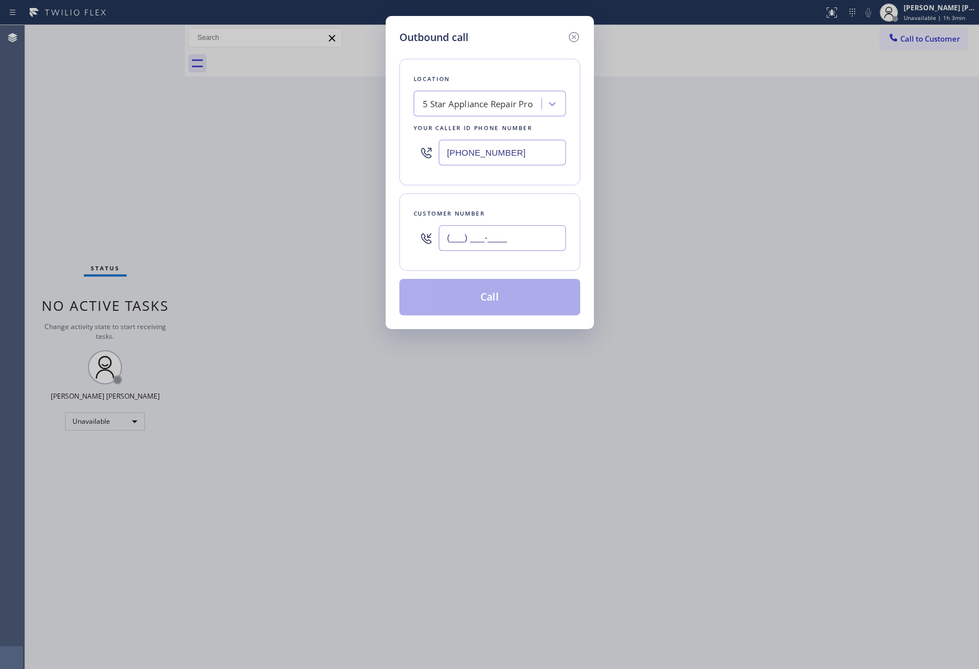
click at [519, 236] on input "(___) ___-____" at bounding box center [502, 238] width 127 height 26
paste input "480) 510-1063"
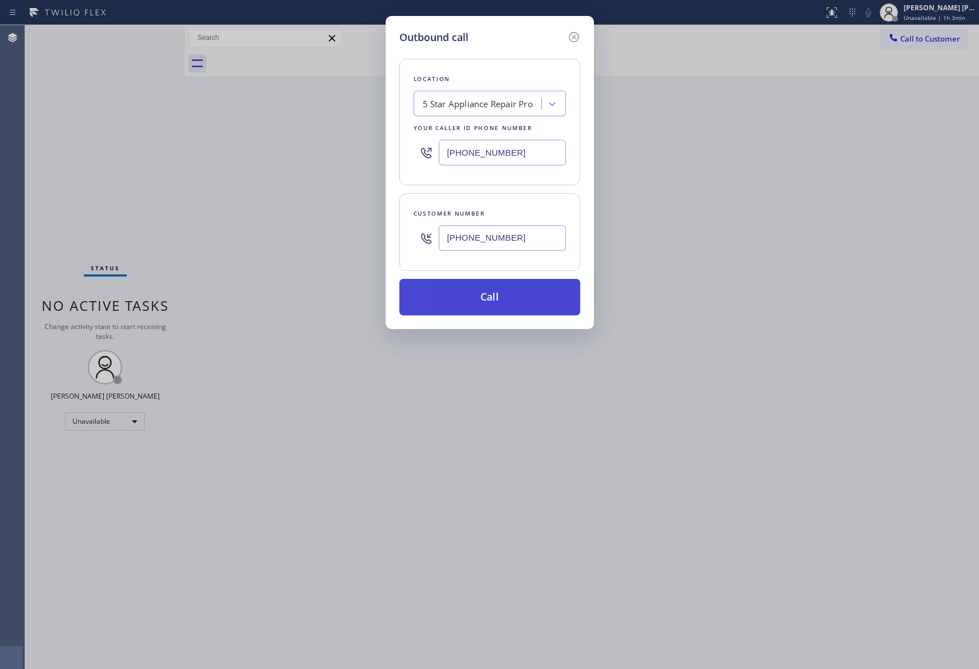
type input "(480) 510-1063"
click at [514, 297] on button "Call" at bounding box center [489, 297] width 181 height 37
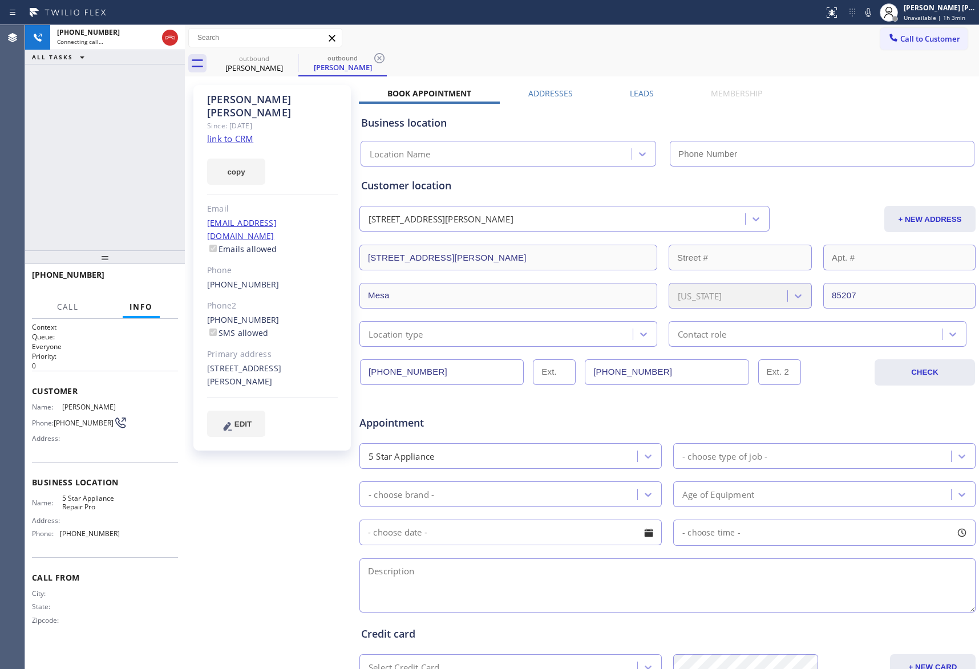
type input "[PHONE_NUMBER]"
click at [644, 98] on label "Leads" at bounding box center [642, 93] width 24 height 11
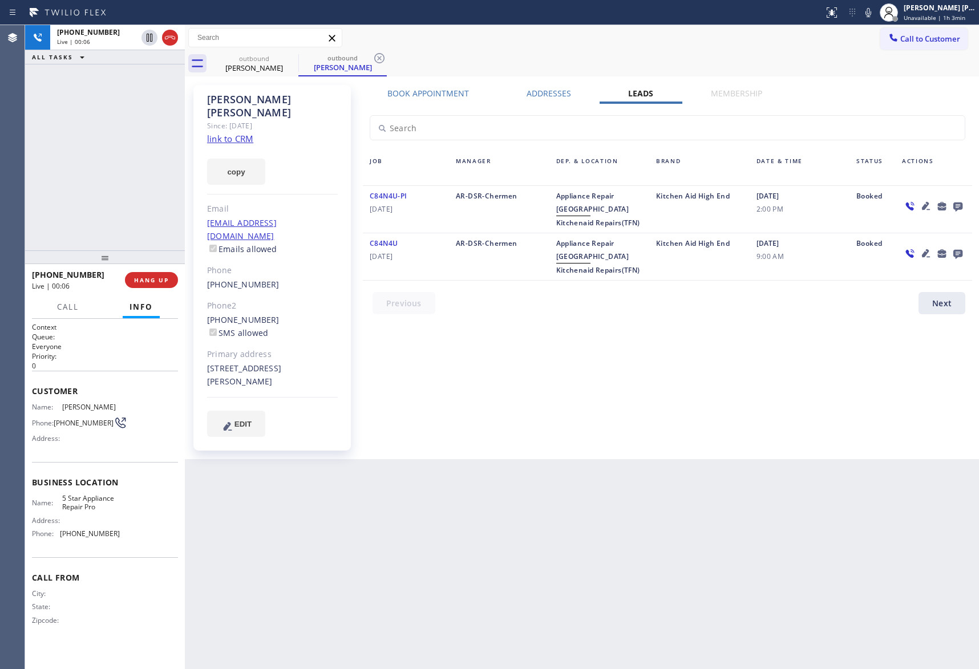
click at [956, 203] on icon at bounding box center [958, 207] width 9 height 9
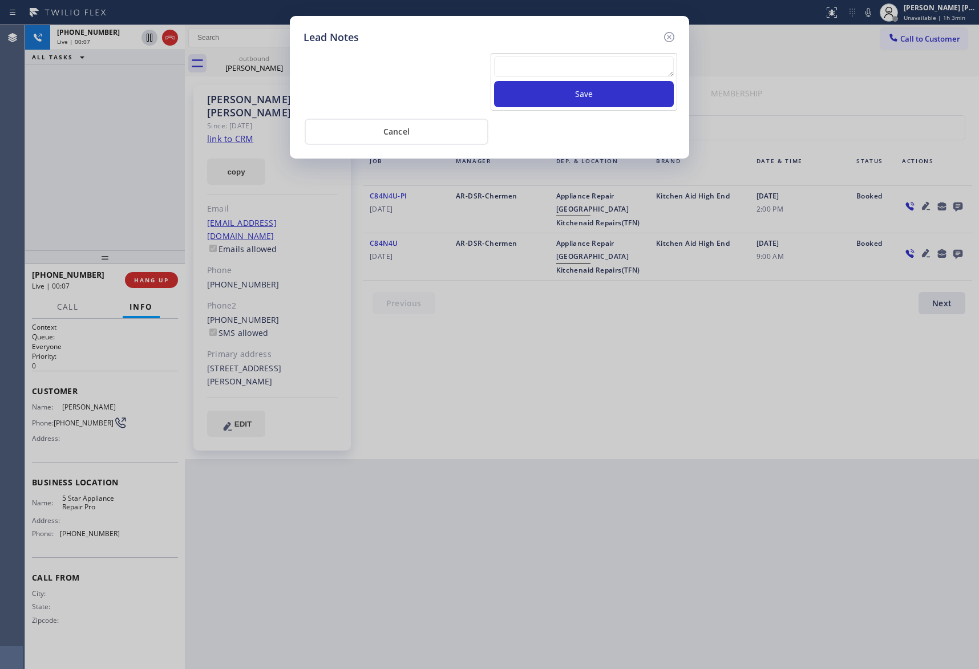
click at [544, 67] on textarea at bounding box center [584, 66] width 180 height 21
paste textarea "VM | please transfer if cx calls back"
type textarea "VM | please transfer if cx calls back"
click at [559, 96] on button "Save" at bounding box center [584, 94] width 180 height 26
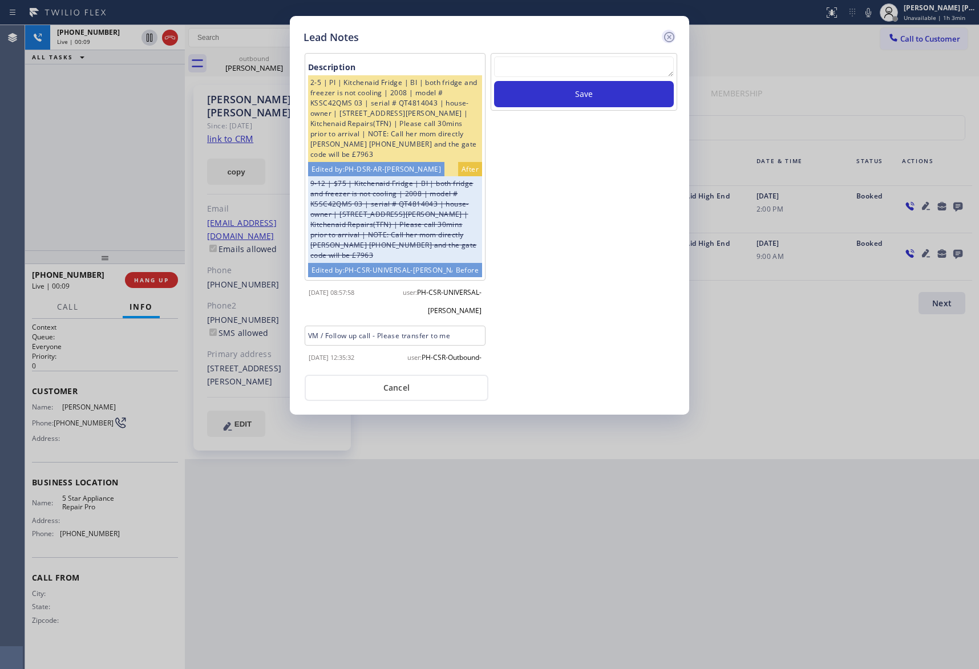
click at [672, 33] on icon at bounding box center [669, 37] width 10 height 10
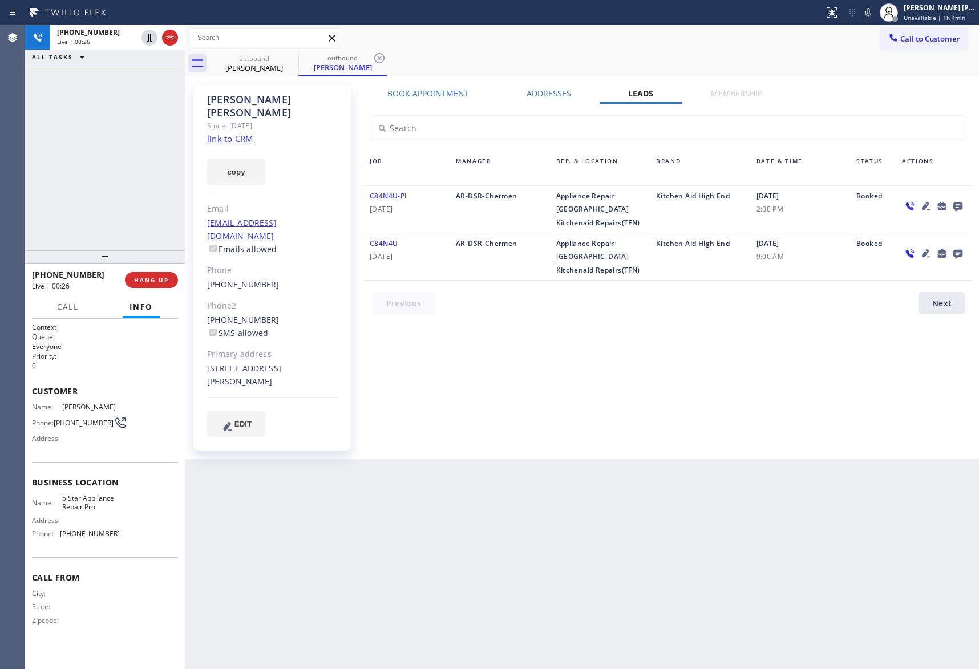
click at [171, 33] on icon at bounding box center [170, 38] width 14 height 14
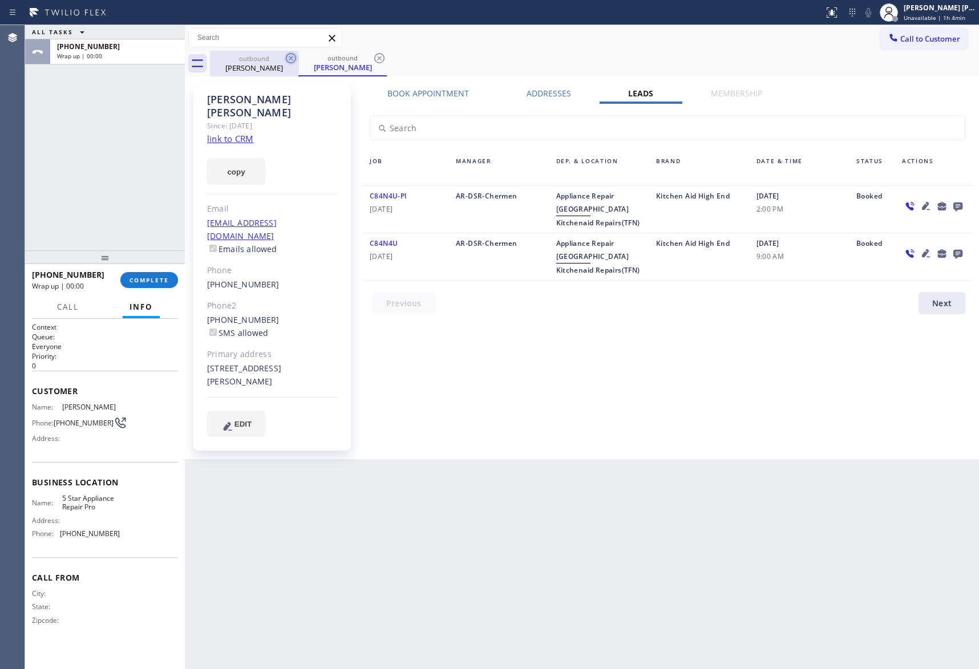
click at [290, 55] on icon at bounding box center [291, 58] width 14 height 14
click at [373, 55] on icon at bounding box center [380, 58] width 14 height 14
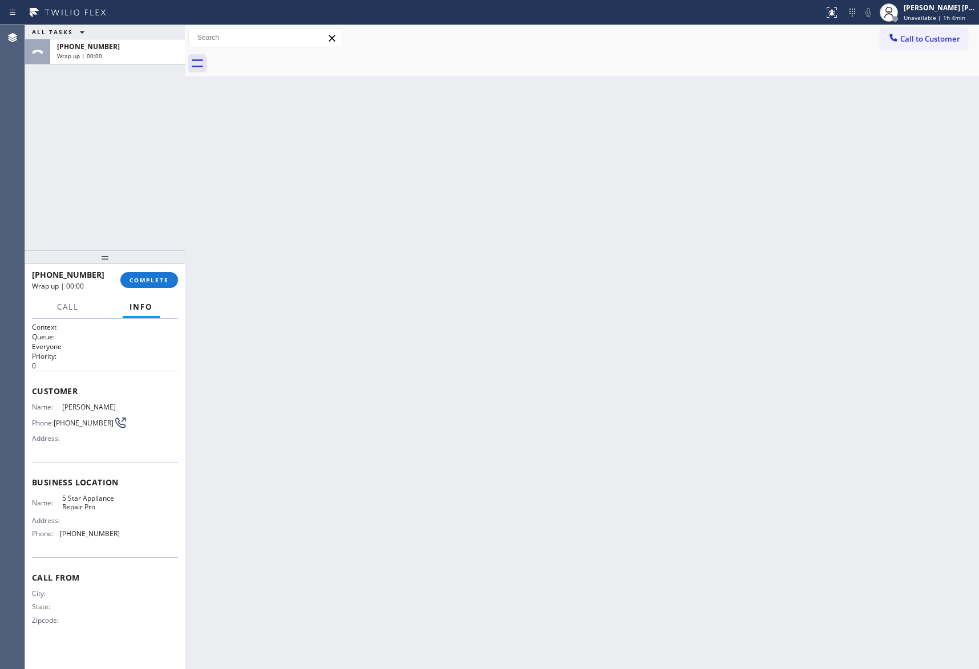
click at [290, 55] on div at bounding box center [594, 64] width 769 height 26
click at [160, 278] on span "COMPLETE" at bounding box center [149, 280] width 39 height 8
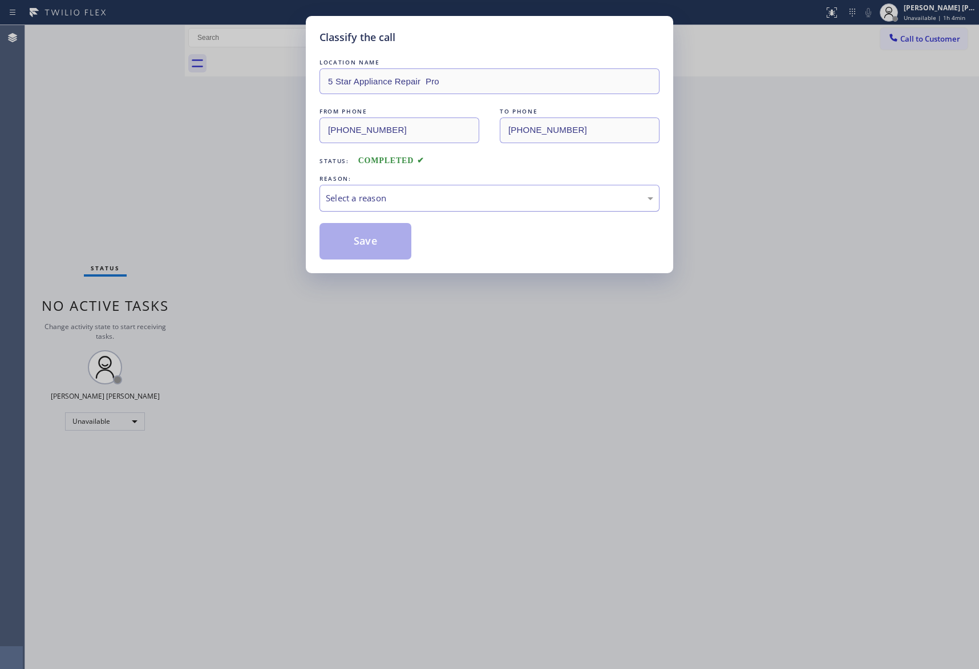
click at [450, 203] on div "Select a reason" at bounding box center [490, 198] width 328 height 13
click at [355, 243] on button "Save" at bounding box center [366, 241] width 92 height 37
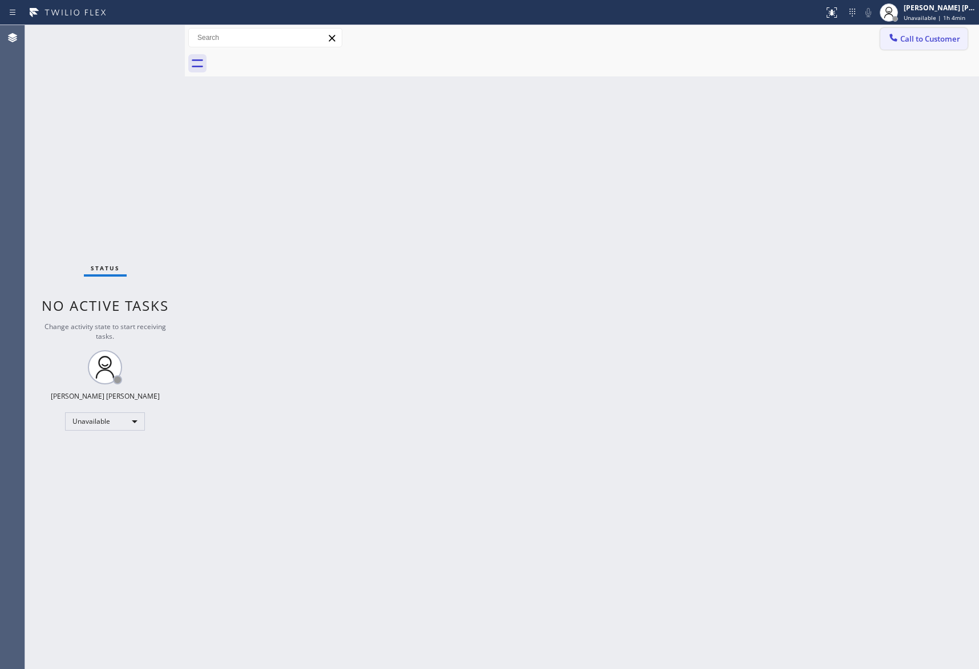
click at [952, 37] on span "Call to Customer" at bounding box center [930, 39] width 60 height 10
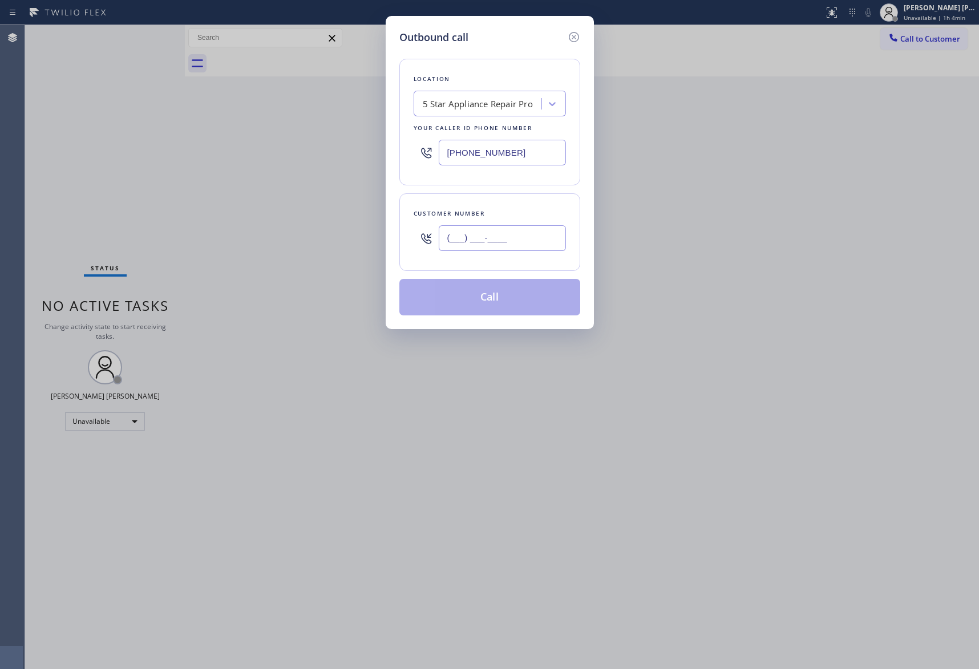
click at [510, 244] on input "(___) ___-____" at bounding box center [502, 238] width 127 height 26
paste input "917) 597-5323"
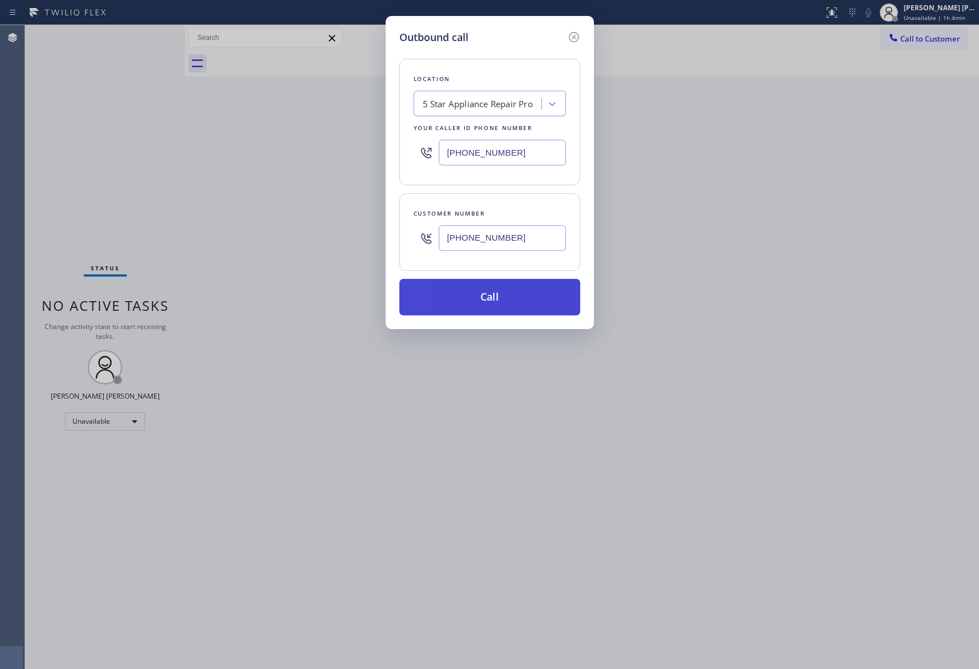
type input "(917) 597-5323"
click at [512, 299] on button "Call" at bounding box center [489, 297] width 181 height 37
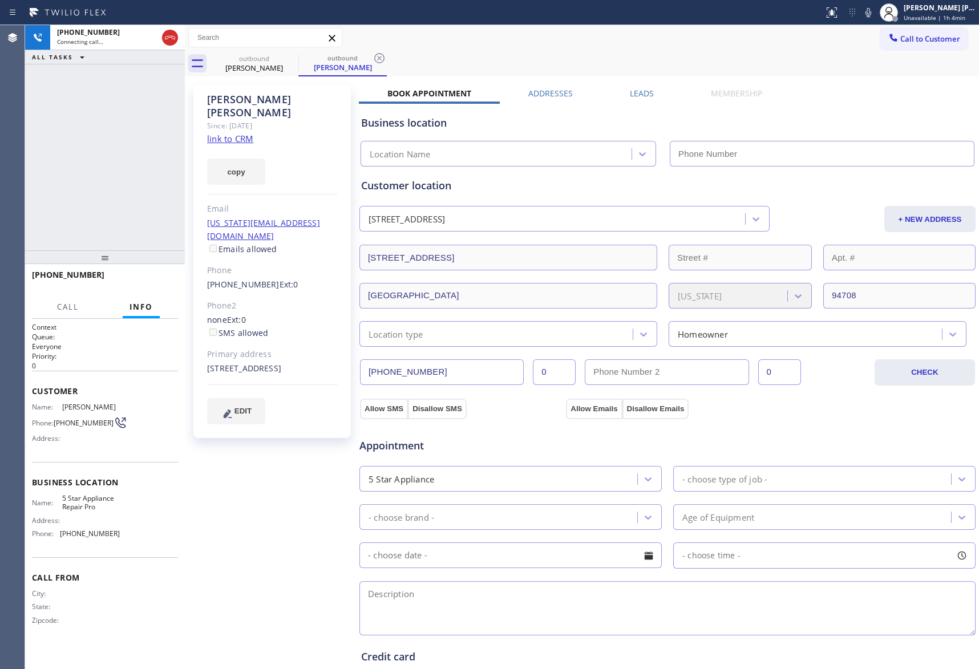
type input "[PHONE_NUMBER]"
drag, startPoint x: 154, startPoint y: 282, endPoint x: 40, endPoint y: 254, distance: 117.4
click at [154, 282] on span "HANG UP" at bounding box center [151, 280] width 35 height 8
click at [649, 92] on label "Leads" at bounding box center [642, 93] width 24 height 11
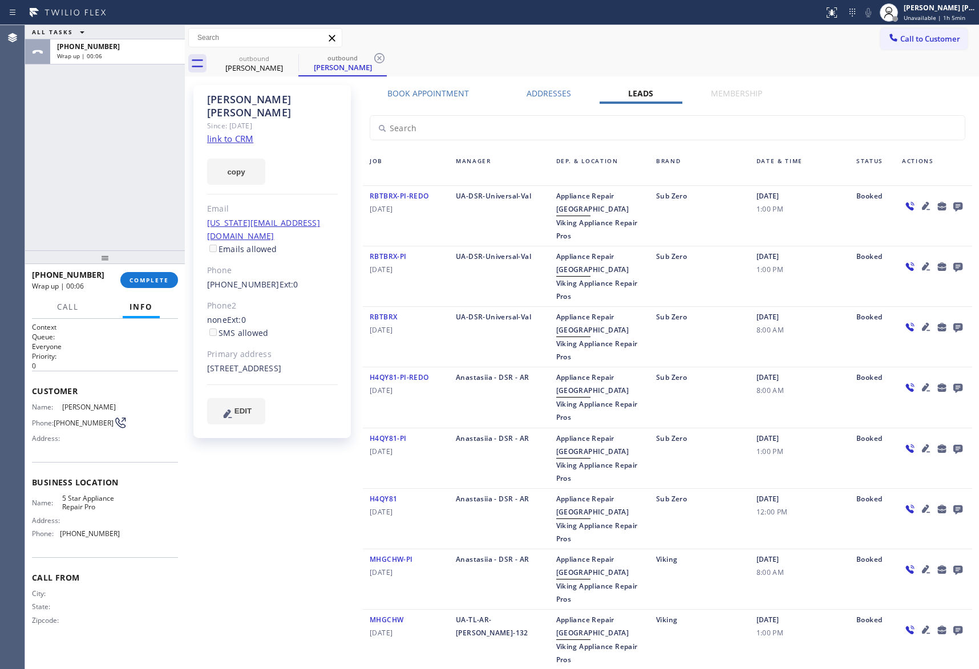
click at [954, 203] on icon at bounding box center [958, 207] width 9 height 9
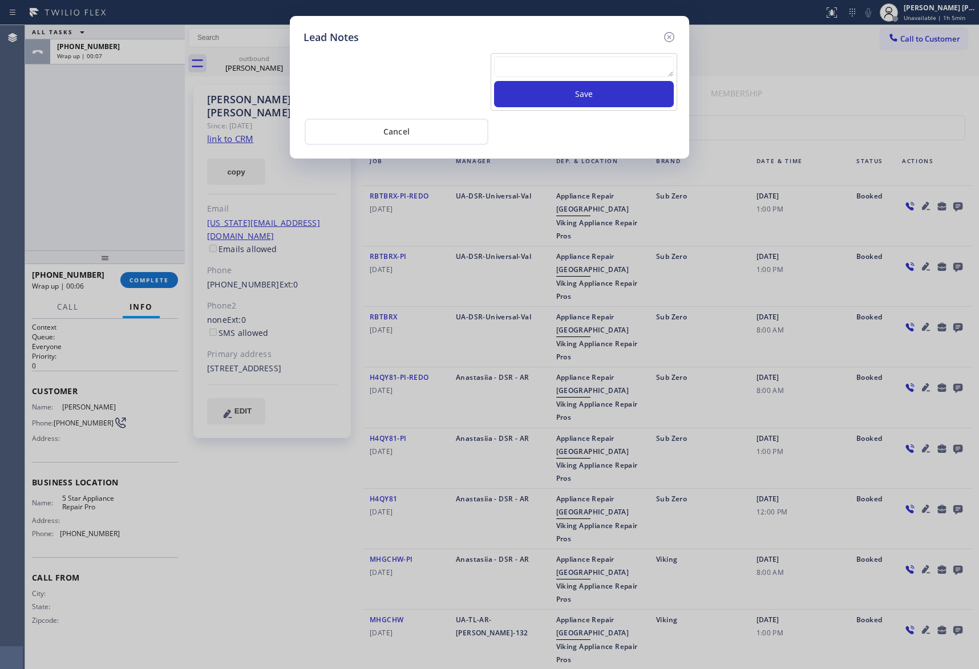
click at [613, 62] on textarea at bounding box center [584, 66] width 180 height 21
paste textarea "VM | please transfer if cx calls back"
type textarea "VM | please transfer if cx calls back"
click at [612, 92] on button "Save" at bounding box center [584, 94] width 180 height 26
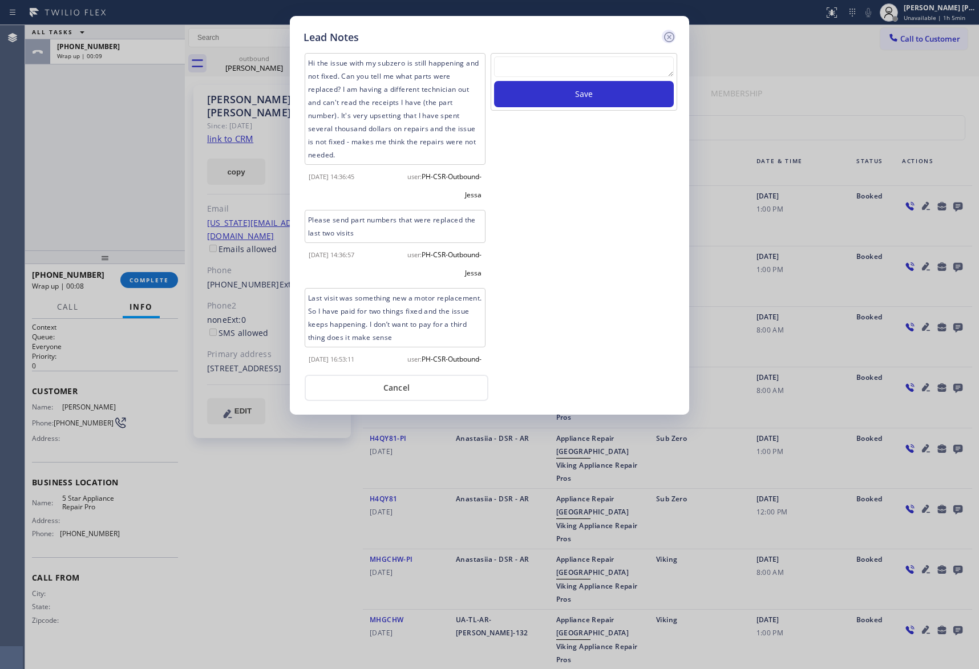
click at [671, 33] on icon at bounding box center [669, 37] width 14 height 14
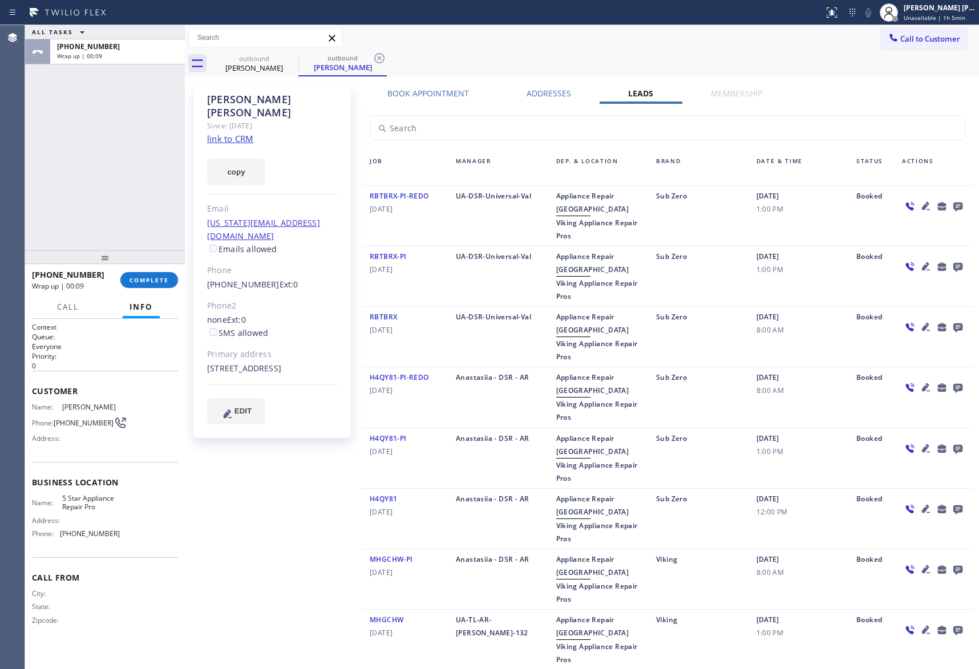
click at [156, 270] on div "+19175975323 Wrap up | 00:09 COMPLETE" at bounding box center [105, 280] width 146 height 30
click at [157, 275] on button "COMPLETE" at bounding box center [149, 280] width 58 height 16
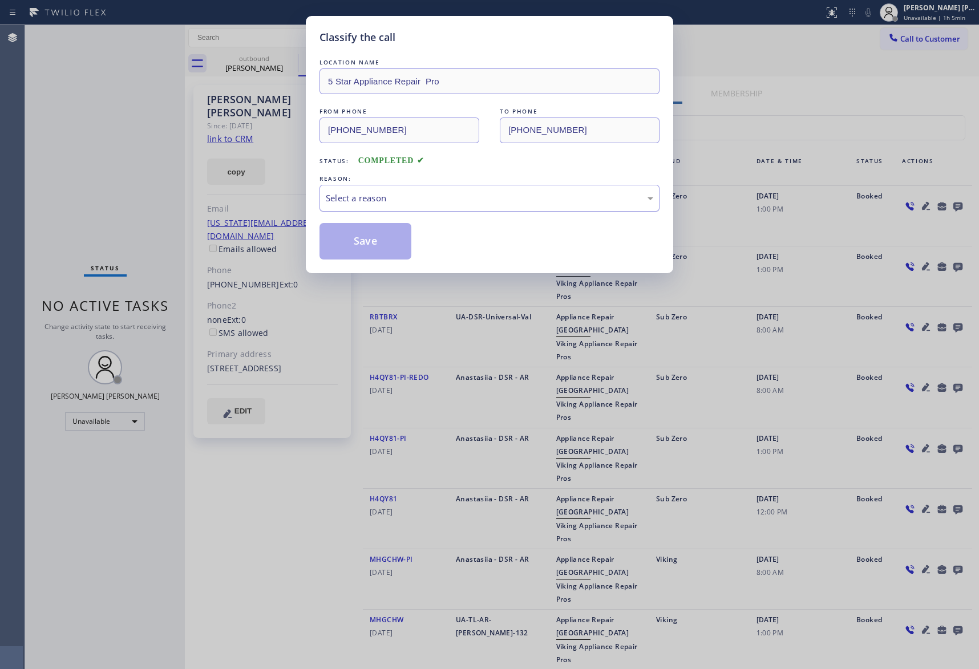
click at [386, 199] on div "Select a reason" at bounding box center [490, 198] width 328 height 13
click at [356, 241] on button "Save" at bounding box center [366, 241] width 92 height 37
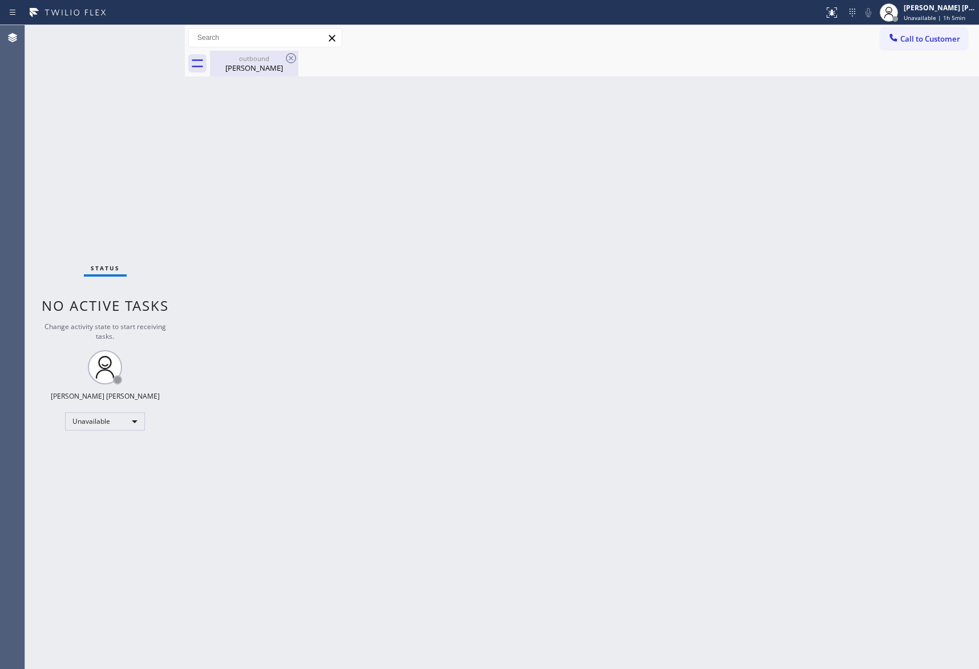
click at [256, 71] on div "Sophie Boroditsky" at bounding box center [254, 68] width 86 height 10
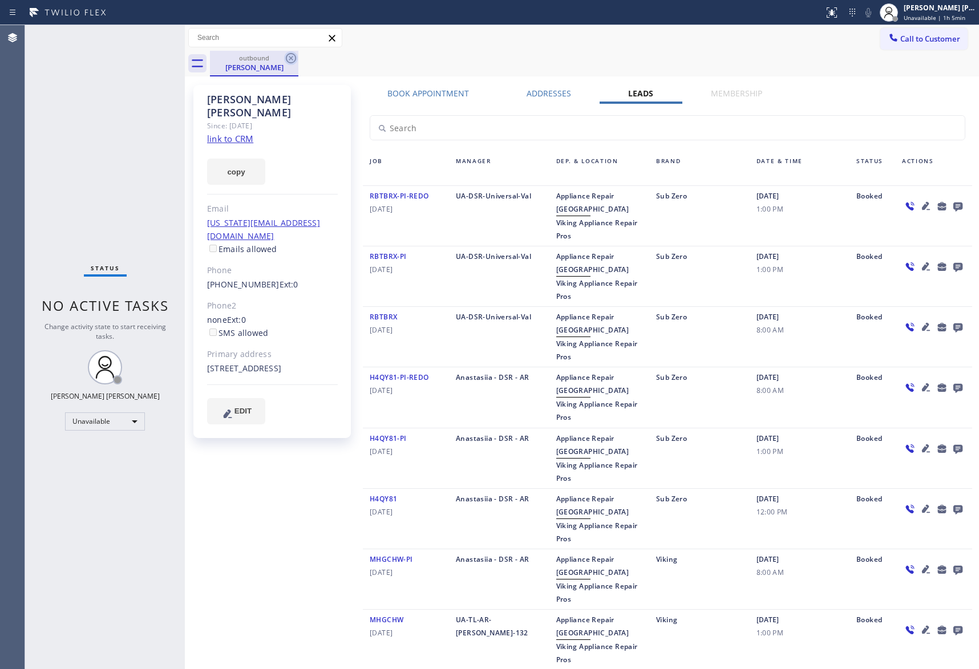
click at [290, 58] on icon at bounding box center [291, 58] width 14 height 14
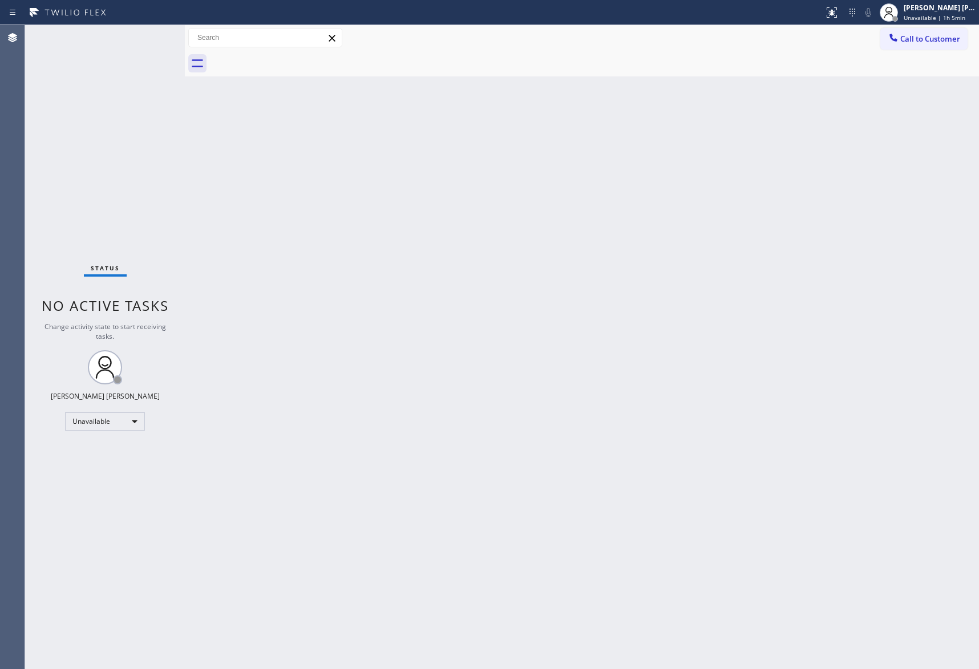
drag, startPoint x: 290, startPoint y: 58, endPoint x: 790, endPoint y: 26, distance: 501.5
click at [292, 58] on div at bounding box center [594, 64] width 769 height 26
click at [943, 42] on span "Call to Customer" at bounding box center [930, 39] width 60 height 10
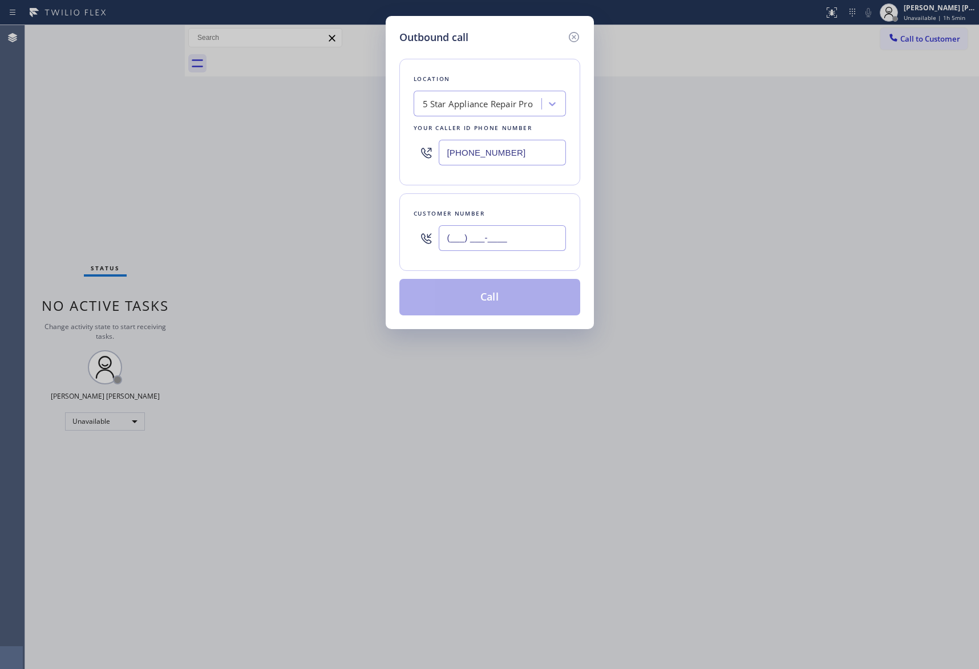
click at [515, 234] on input "(___) ___-____" at bounding box center [502, 238] width 127 height 26
paste input "408) 857-7005"
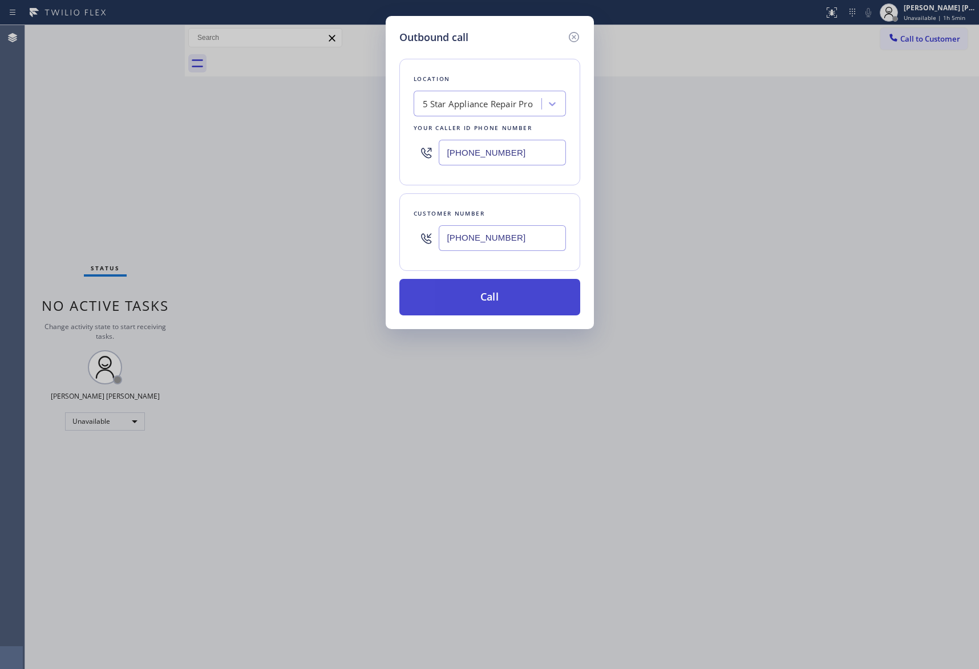
type input "(408) 857-7005"
click at [504, 297] on button "Call" at bounding box center [489, 297] width 181 height 37
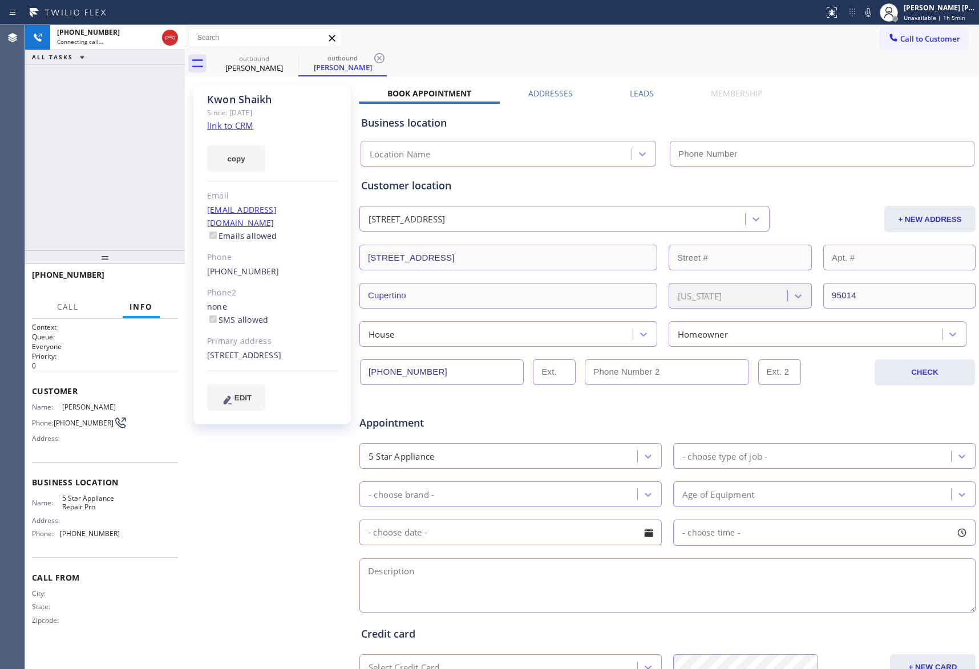
type input "[PHONE_NUMBER]"
click at [165, 31] on icon at bounding box center [170, 38] width 14 height 14
click at [158, 274] on button "COMPLETE" at bounding box center [149, 280] width 58 height 16
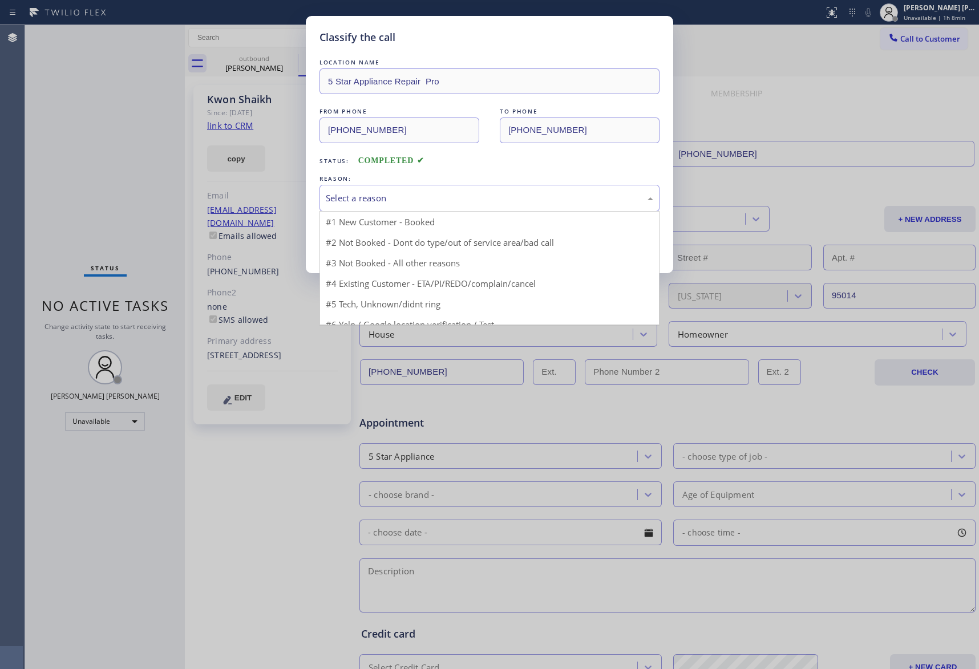
click at [382, 195] on div "Select a reason" at bounding box center [490, 198] width 328 height 13
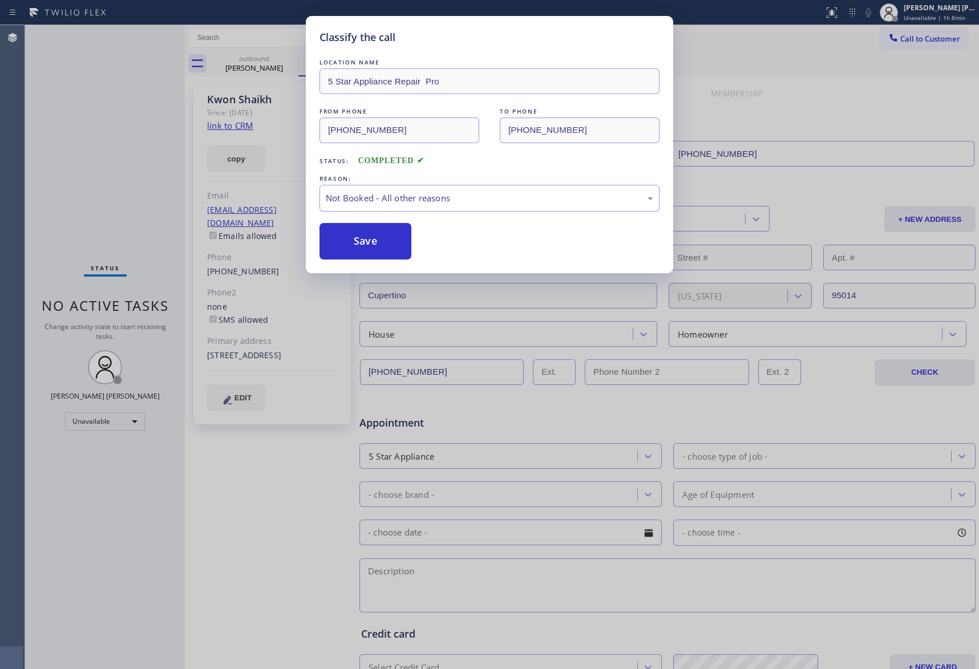
drag, startPoint x: 353, startPoint y: 240, endPoint x: 5, endPoint y: 138, distance: 362.6
click at [353, 239] on button "Save" at bounding box center [366, 241] width 92 height 37
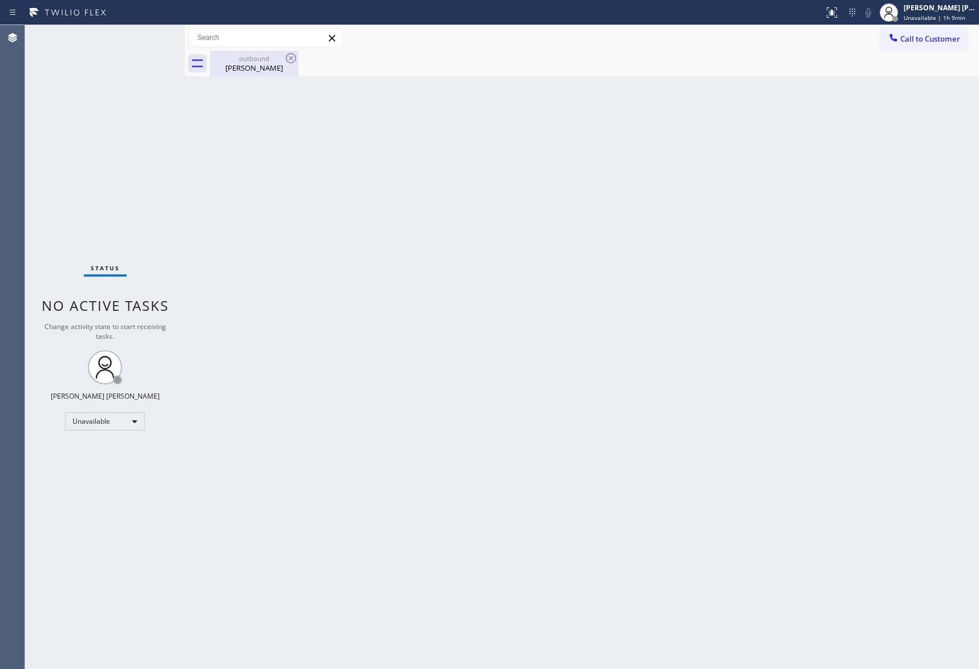
drag, startPoint x: 261, startPoint y: 64, endPoint x: 278, endPoint y: 62, distance: 17.3
click at [261, 64] on div "Kwon Shaikh" at bounding box center [254, 68] width 86 height 10
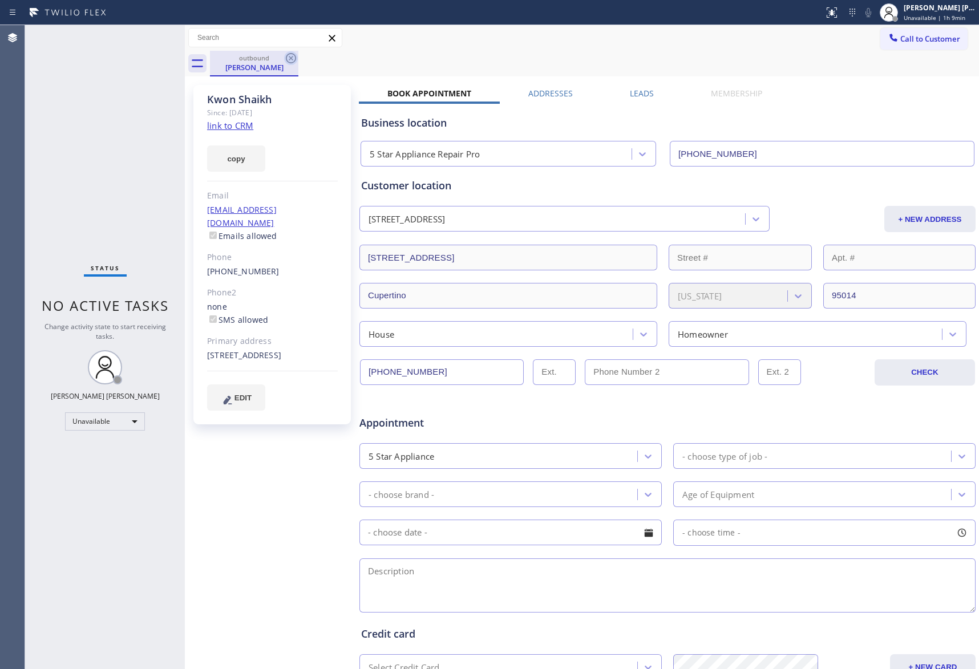
click at [288, 58] on icon at bounding box center [291, 58] width 14 height 14
click at [288, 58] on div "outbound Kwon Shaikh" at bounding box center [594, 64] width 769 height 26
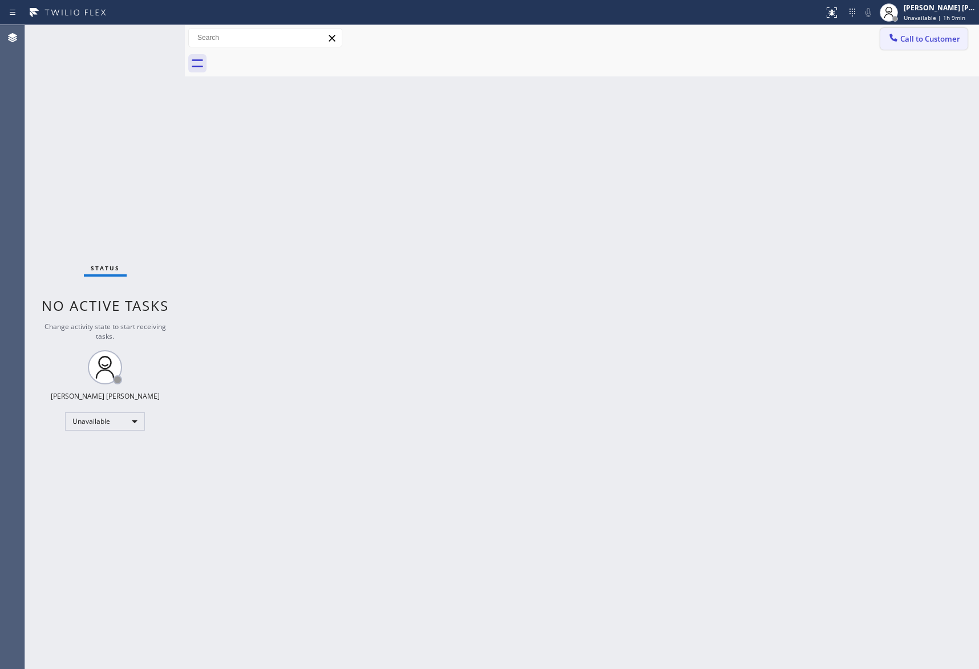
click at [932, 40] on span "Call to Customer" at bounding box center [930, 39] width 60 height 10
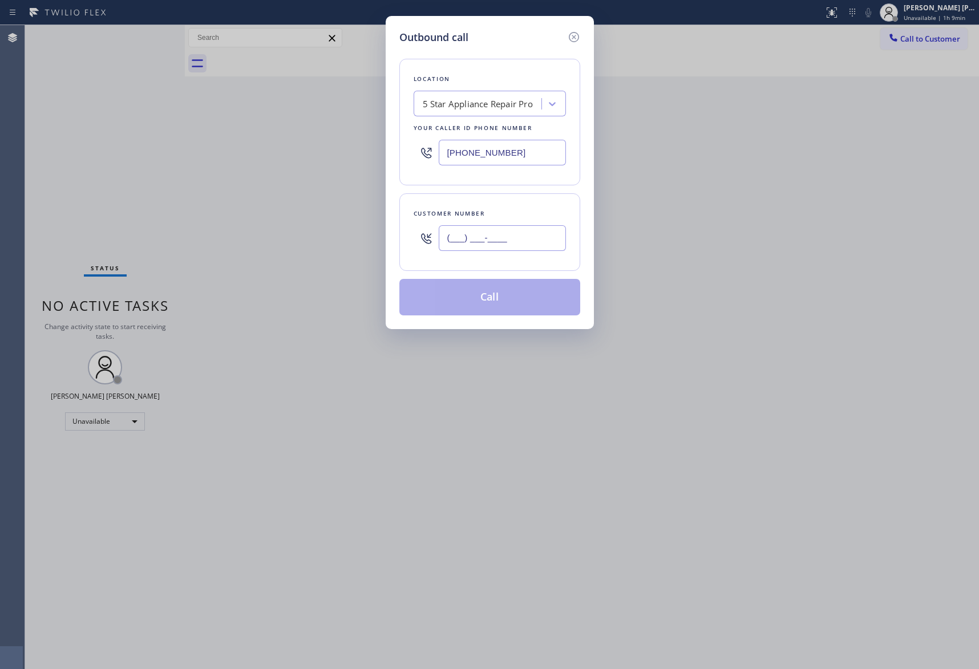
click at [527, 240] on input "(___) ___-____" at bounding box center [502, 238] width 127 height 26
paste input "206) 999-8436"
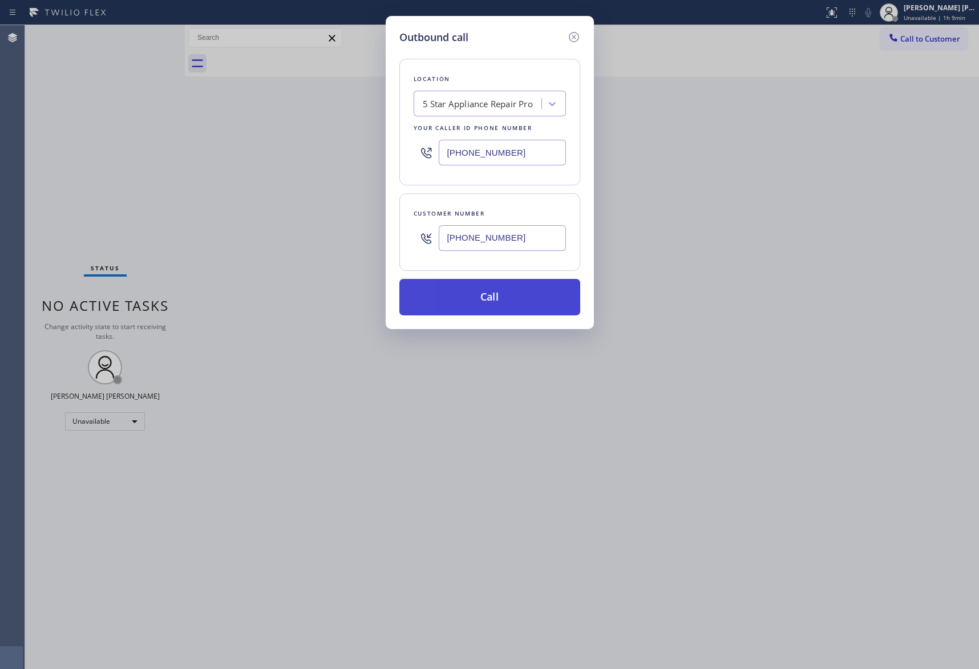
type input "(206) 999-8436"
click at [495, 297] on button "Call" at bounding box center [489, 297] width 181 height 37
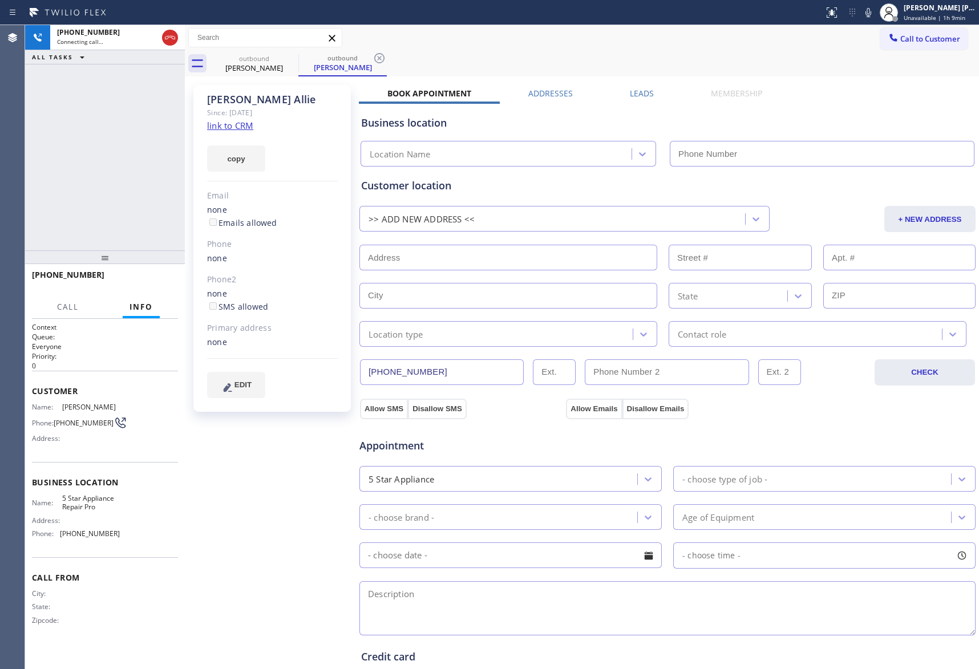
type input "[PHONE_NUMBER]"
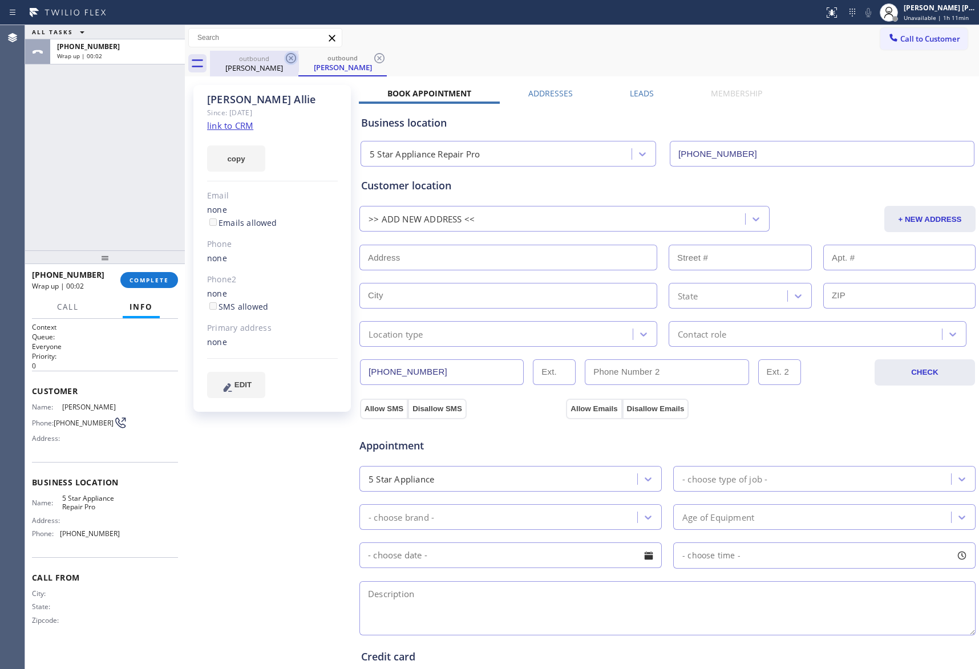
click at [284, 53] on icon at bounding box center [291, 58] width 14 height 14
click at [0, 0] on icon at bounding box center [0, 0] width 0 height 0
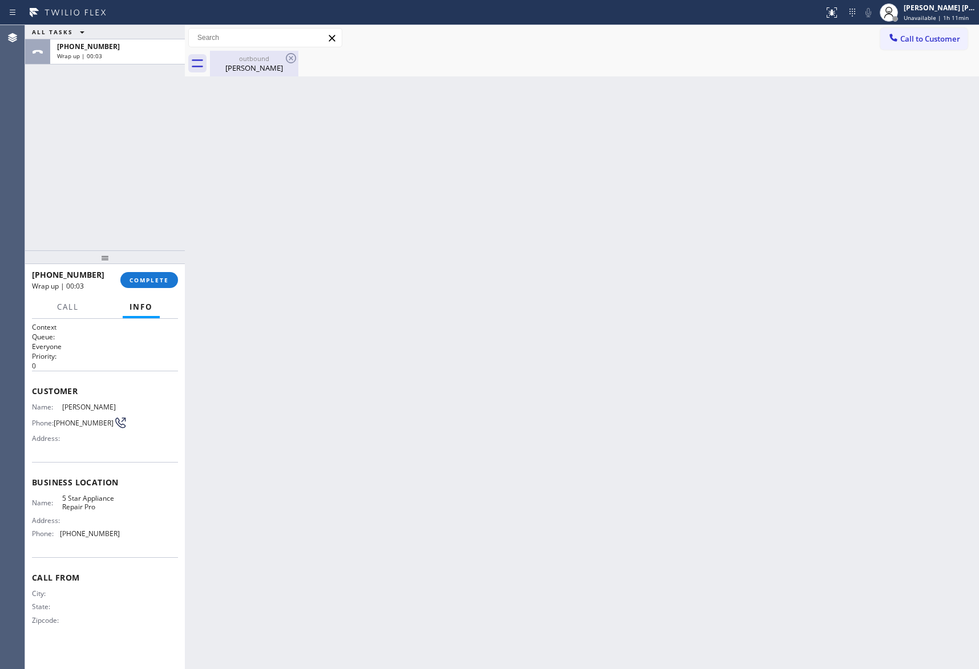
click at [288, 55] on icon at bounding box center [291, 58] width 10 height 10
click at [289, 55] on icon at bounding box center [291, 58] width 14 height 14
click at [144, 283] on span "COMPLETE" at bounding box center [149, 280] width 39 height 8
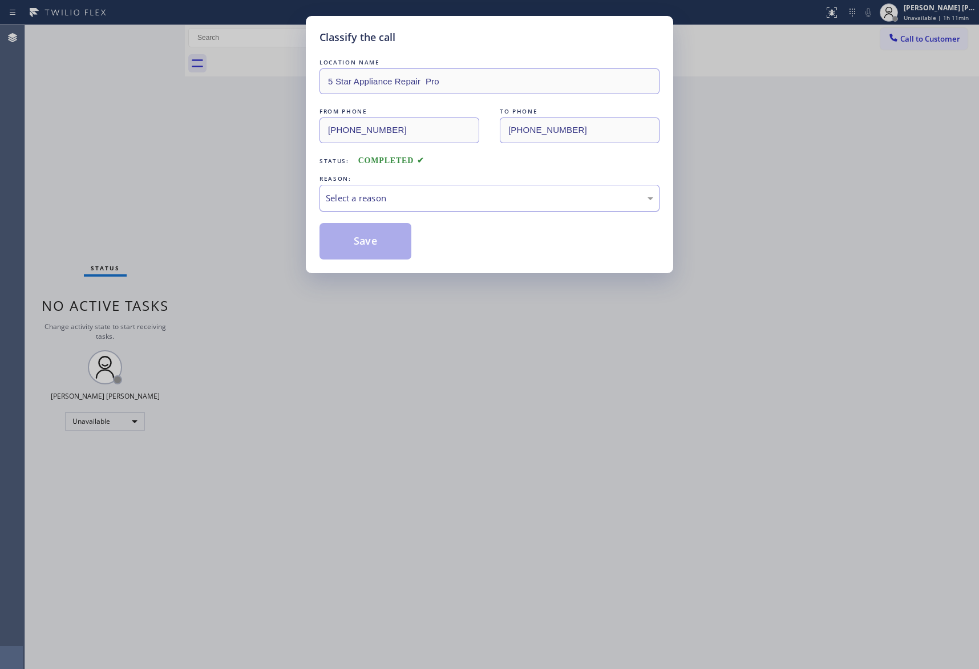
click at [386, 195] on div "Select a reason" at bounding box center [490, 198] width 328 height 13
click at [371, 240] on button "Save" at bounding box center [366, 241] width 92 height 37
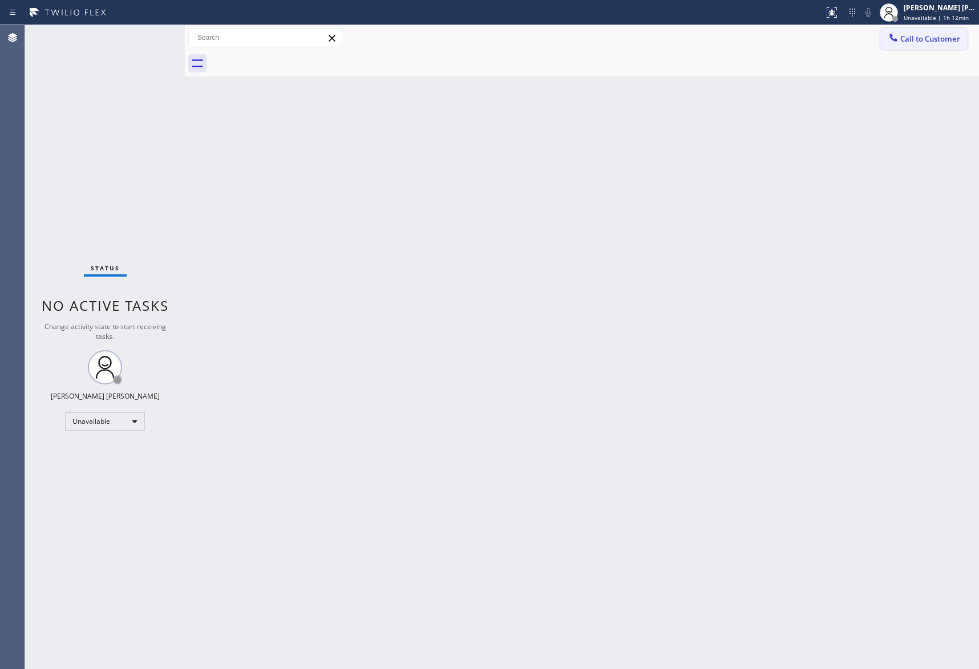
click at [939, 37] on span "Call to Customer" at bounding box center [930, 39] width 60 height 10
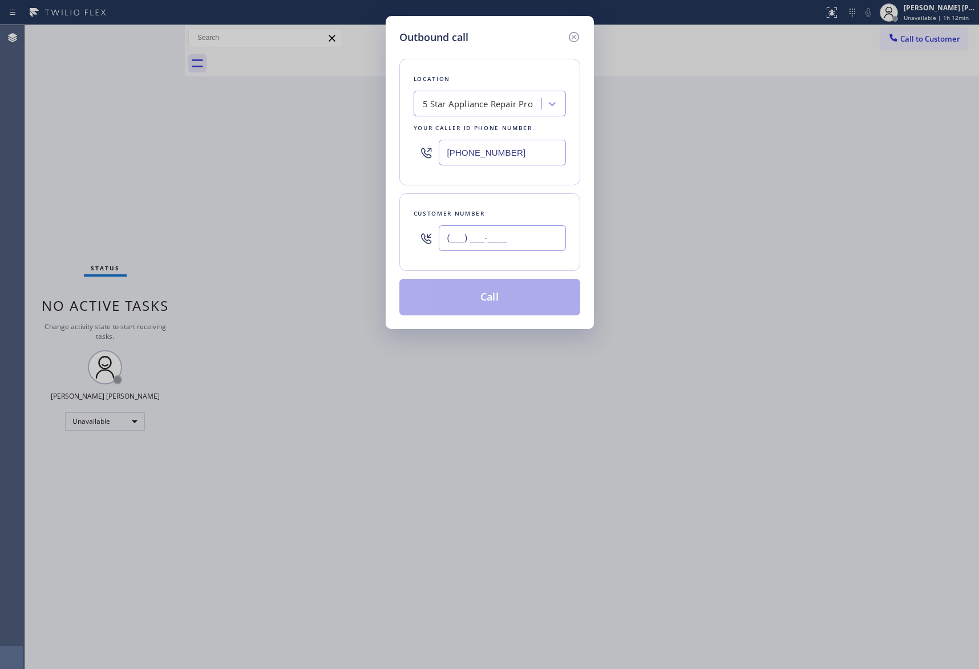
click at [504, 234] on input "(___) ___-____" at bounding box center [502, 238] width 127 height 26
paste input "831) 818-8276"
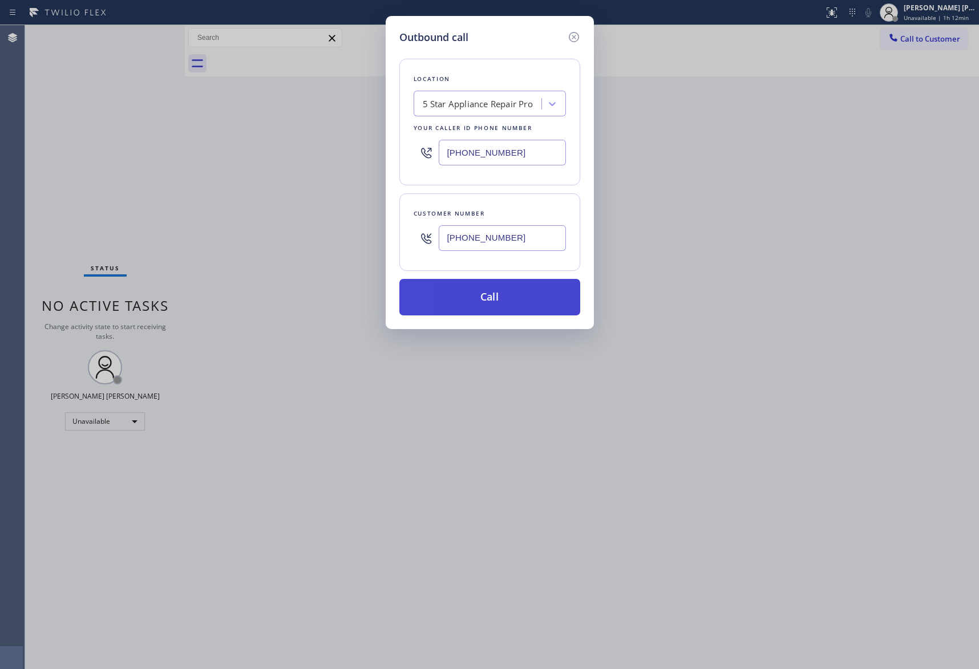
type input "(831) 818-8276"
click at [504, 295] on button "Call" at bounding box center [489, 297] width 181 height 37
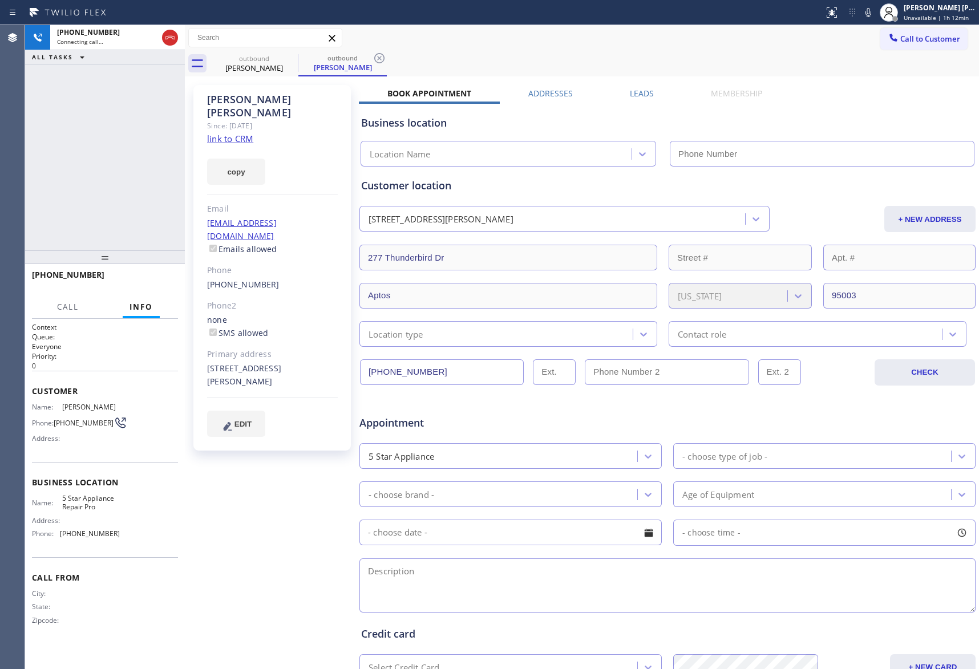
type input "[PHONE_NUMBER]"
click at [164, 35] on icon at bounding box center [170, 38] width 14 height 14
click at [636, 96] on label "Leads" at bounding box center [642, 93] width 24 height 11
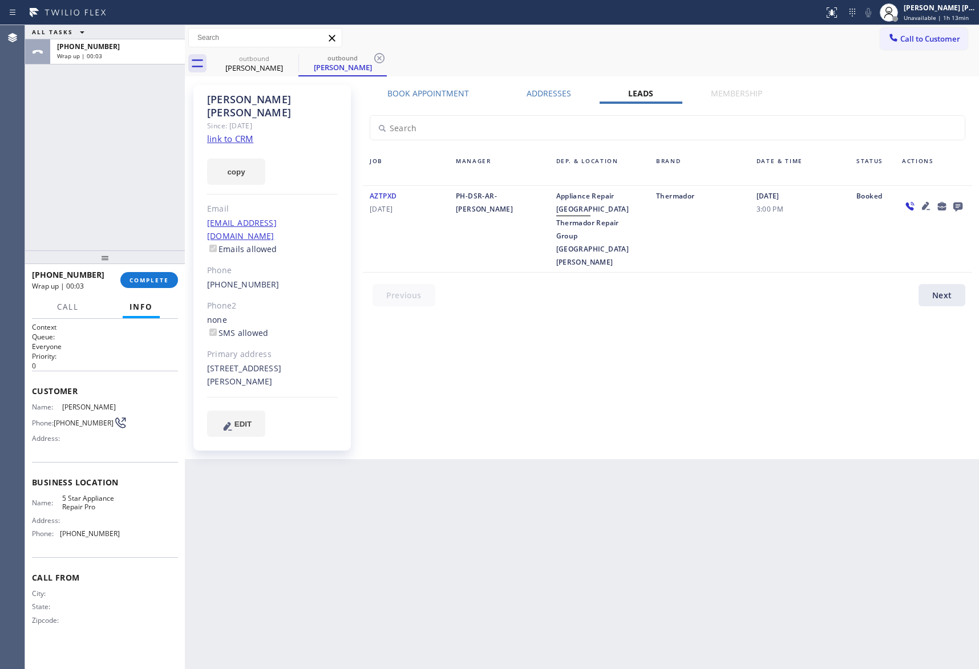
click at [962, 206] on icon at bounding box center [958, 207] width 9 height 9
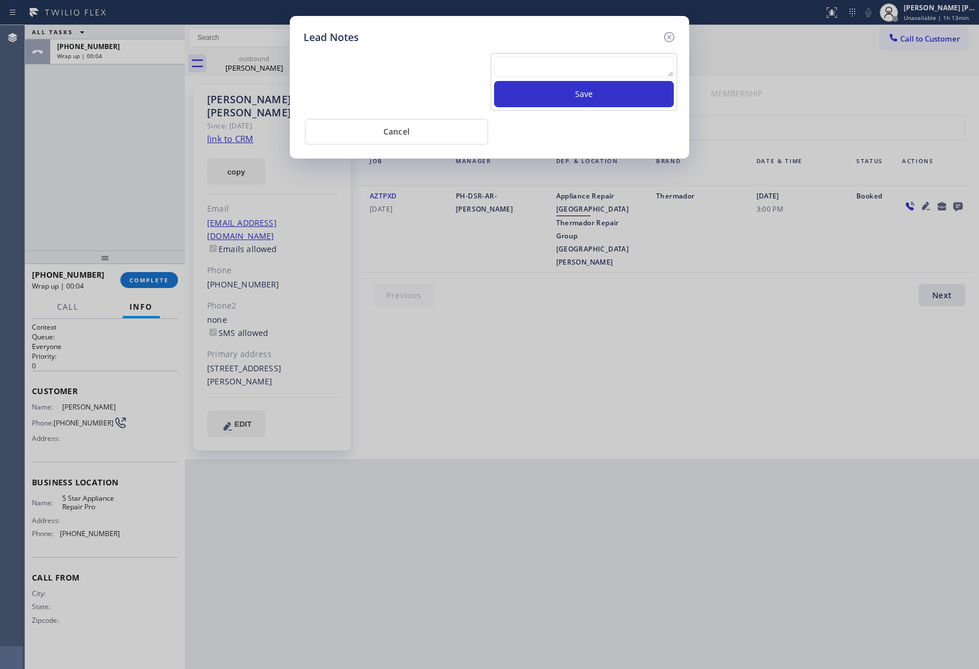
click at [535, 74] on textarea at bounding box center [584, 66] width 180 height 21
paste textarea "VM | please transfer if cx calls back"
type textarea "VM | please transfer if cx calls back"
click at [568, 100] on button "Save" at bounding box center [584, 94] width 180 height 26
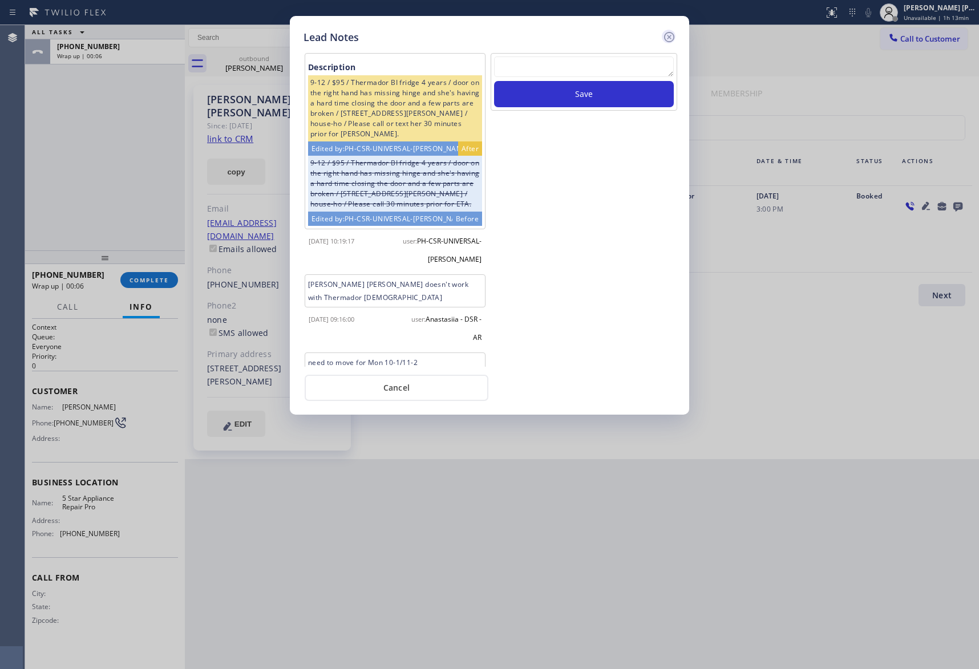
click at [676, 33] on div "Lead Notes Description 9-12 / $95 / Thermador BI fridge 4 years / door on the r…" at bounding box center [489, 215] width 399 height 399
click at [669, 35] on icon at bounding box center [669, 37] width 10 height 10
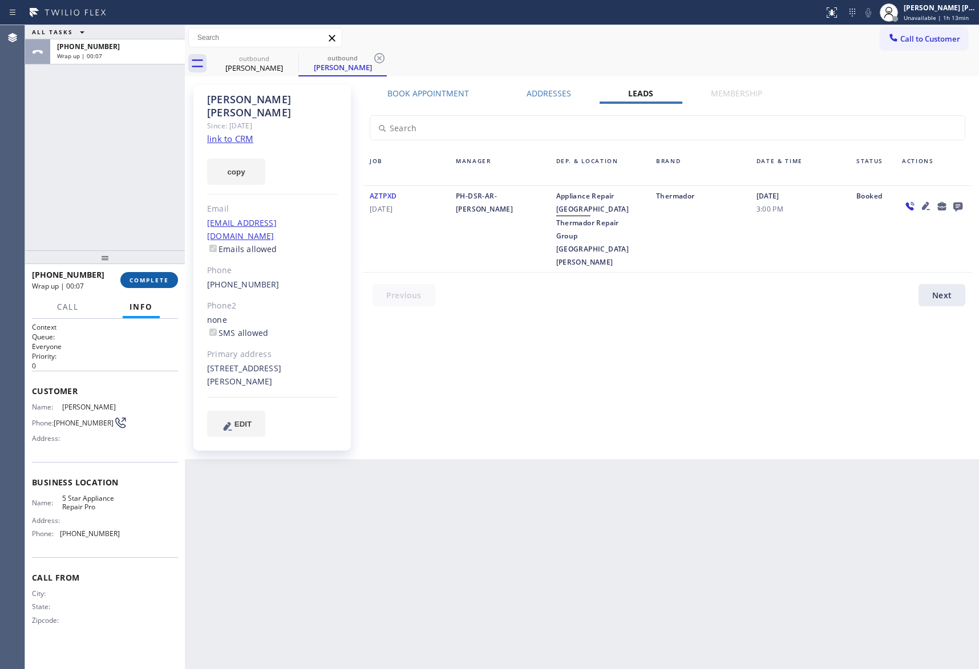
click at [160, 281] on span "COMPLETE" at bounding box center [149, 280] width 39 height 8
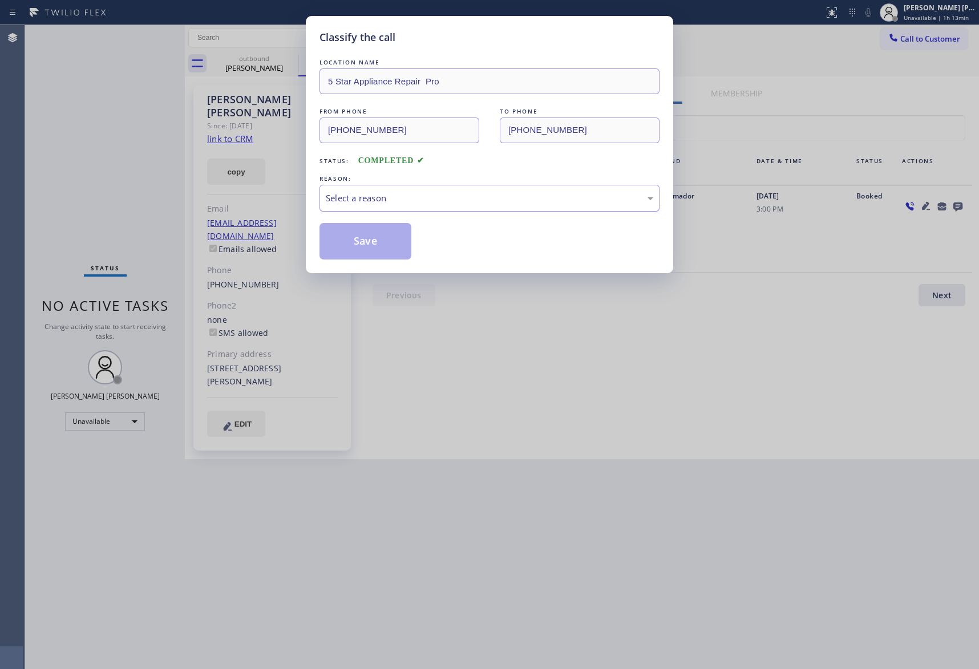
click at [419, 201] on div "Select a reason" at bounding box center [490, 198] width 328 height 13
click at [366, 242] on button "Save" at bounding box center [366, 241] width 92 height 37
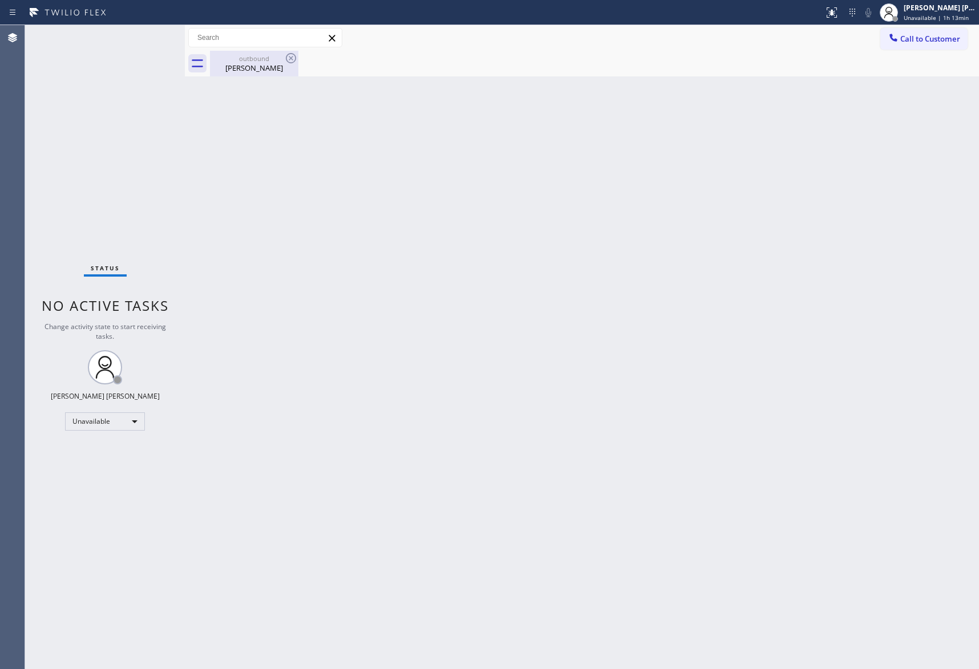
drag, startPoint x: 280, startPoint y: 65, endPoint x: 288, endPoint y: 58, distance: 10.5
click at [279, 64] on div "Gail Davies" at bounding box center [254, 68] width 86 height 10
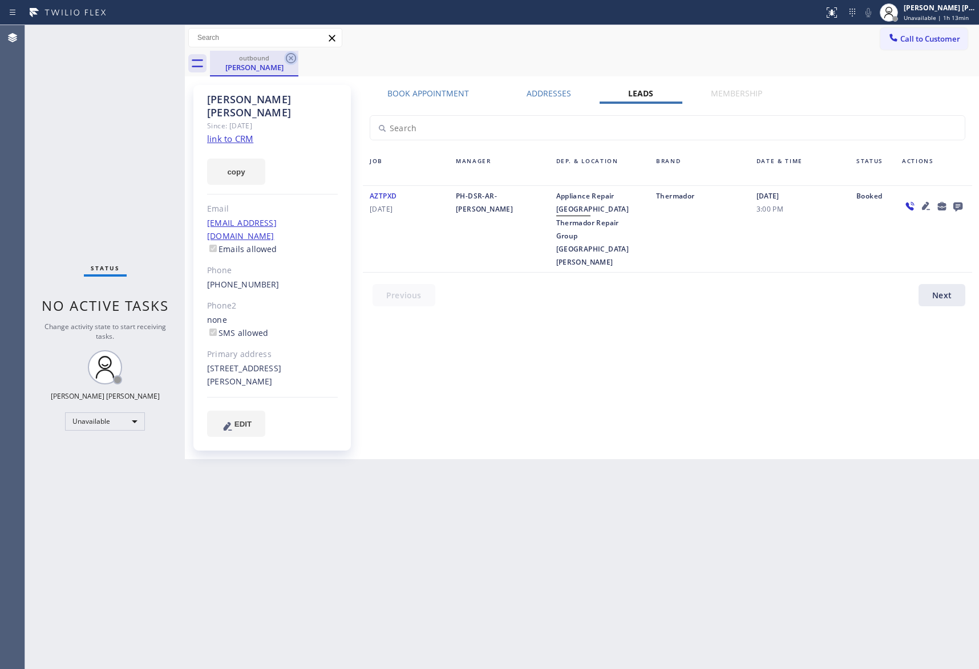
click at [288, 58] on icon at bounding box center [291, 58] width 14 height 14
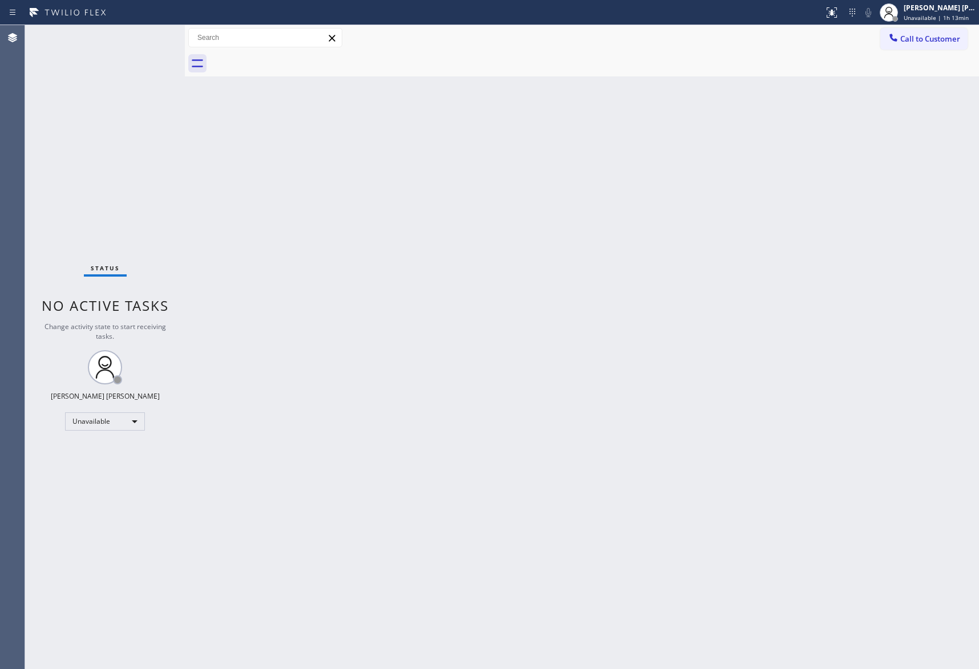
click at [288, 58] on div at bounding box center [594, 64] width 769 height 26
click at [932, 39] on span "Call to Customer" at bounding box center [930, 39] width 60 height 10
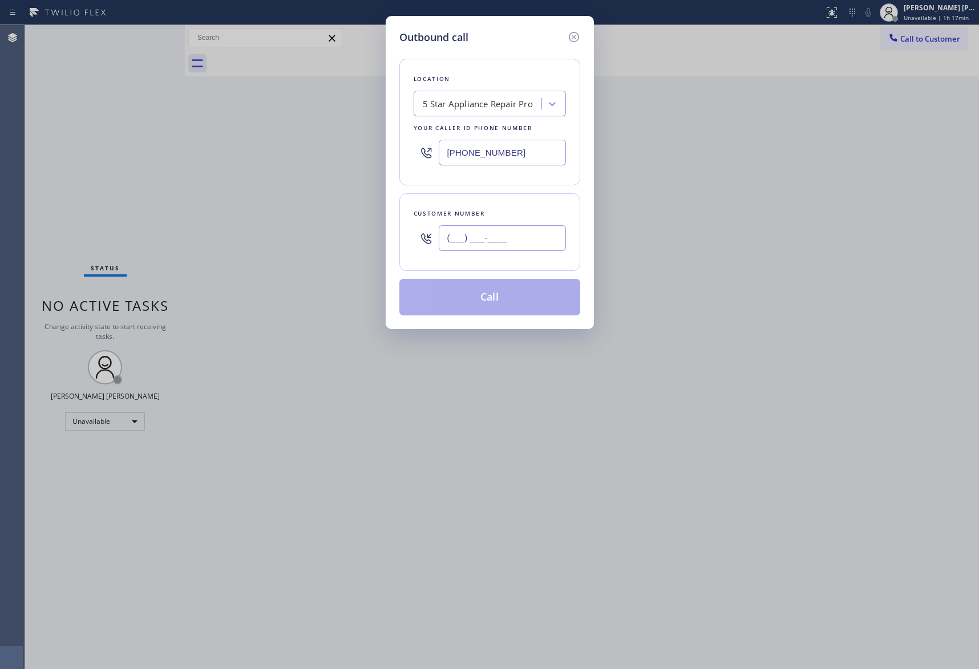
click at [524, 229] on input "(___) ___-____" at bounding box center [502, 238] width 127 height 26
paste input "714) 777-2574"
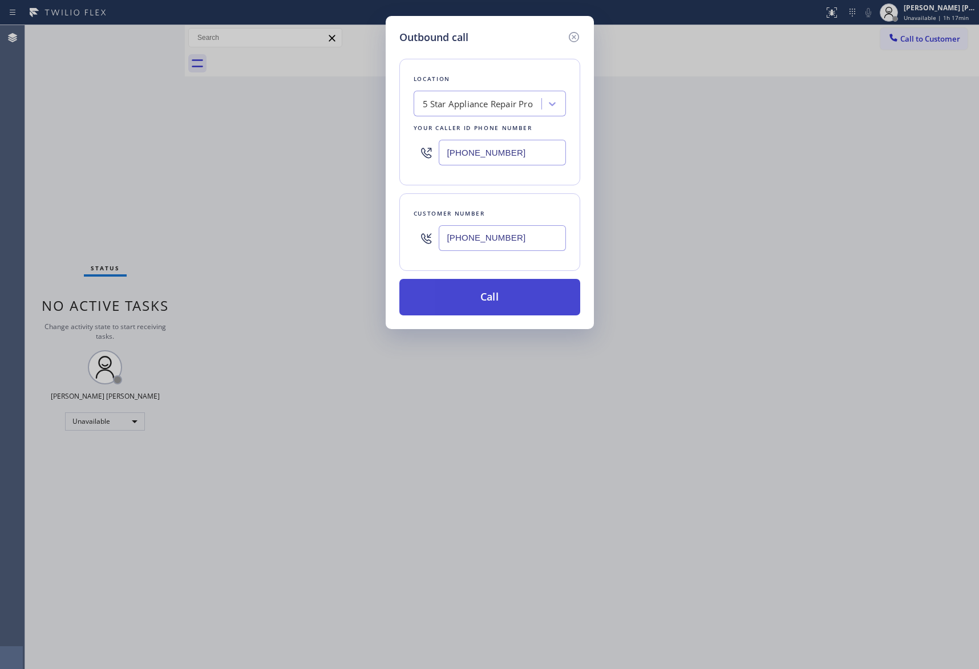
type input "(714) 777-2574"
click at [519, 298] on button "Call" at bounding box center [489, 297] width 181 height 37
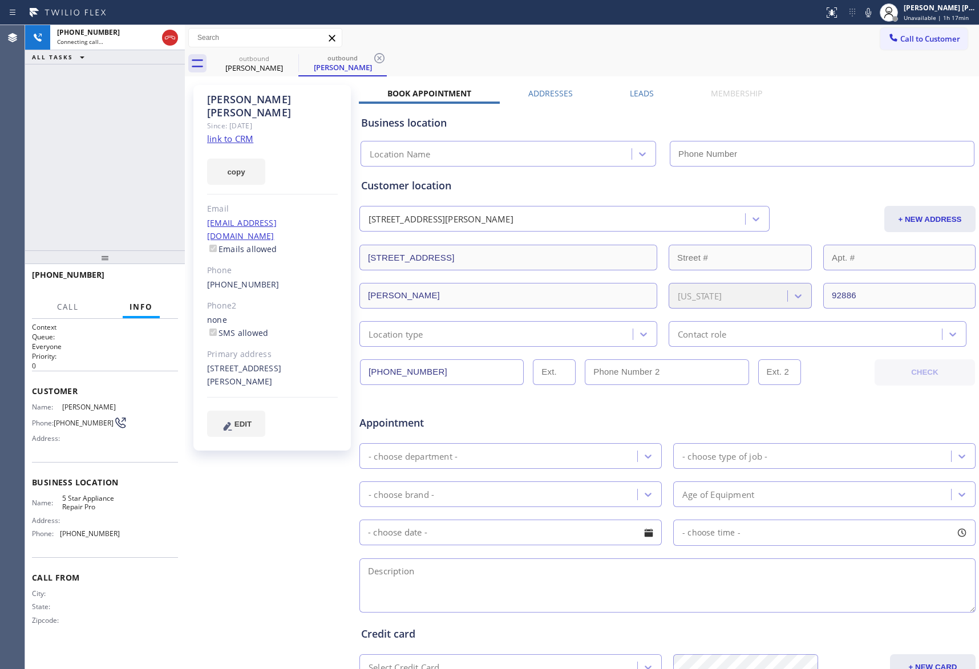
type input "[PHONE_NUMBER]"
drag, startPoint x: 612, startPoint y: 98, endPoint x: 638, endPoint y: 98, distance: 25.7
click at [612, 98] on div "Leads" at bounding box center [641, 96] width 81 height 16
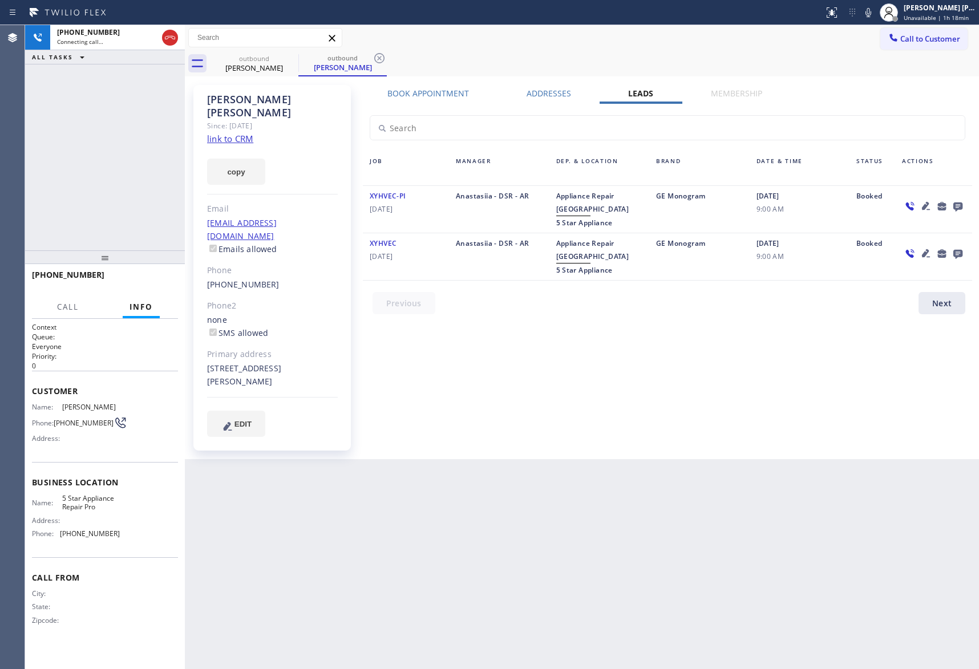
click at [639, 98] on label "Leads" at bounding box center [640, 93] width 25 height 11
click at [959, 209] on icon at bounding box center [958, 207] width 9 height 9
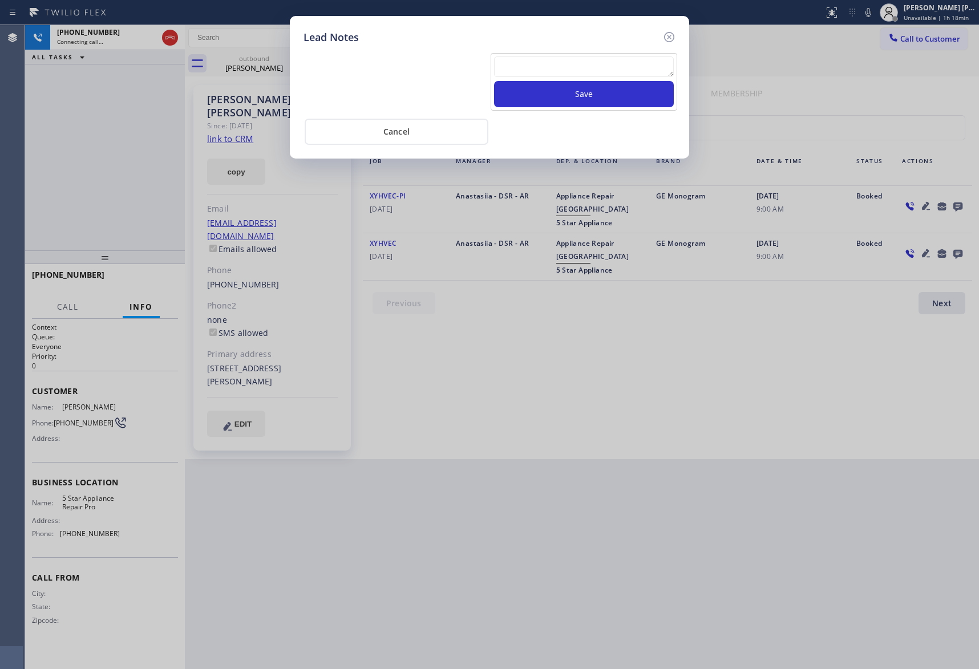
click at [532, 70] on textarea at bounding box center [584, 66] width 180 height 21
paste textarea "VM | please transfer if cx calls back"
type textarea "VM | please transfer if cx calls back"
click at [567, 99] on button "Save" at bounding box center [584, 94] width 180 height 26
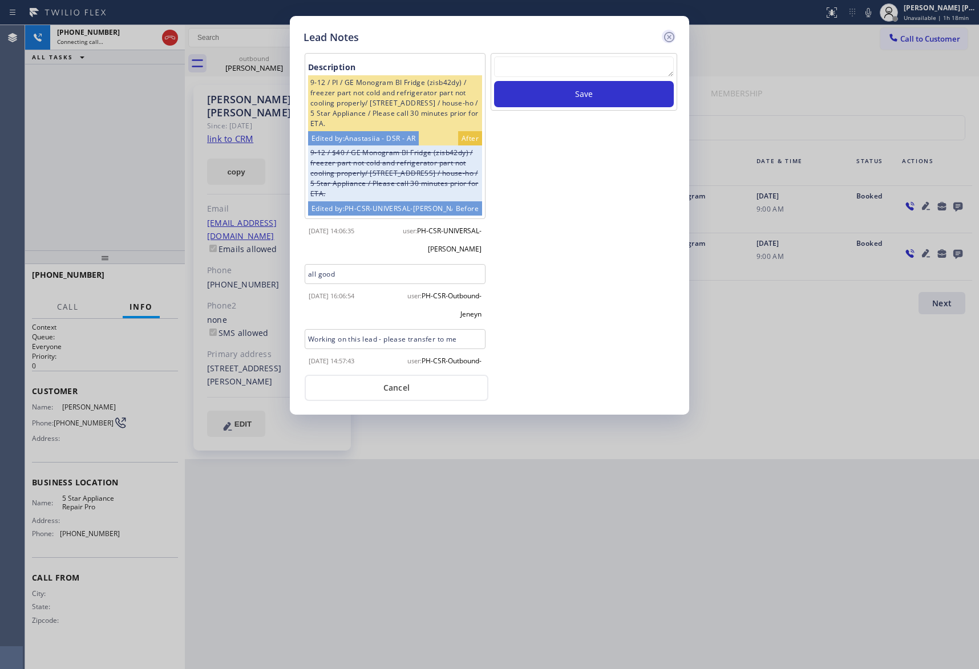
click at [669, 33] on icon at bounding box center [669, 37] width 14 height 14
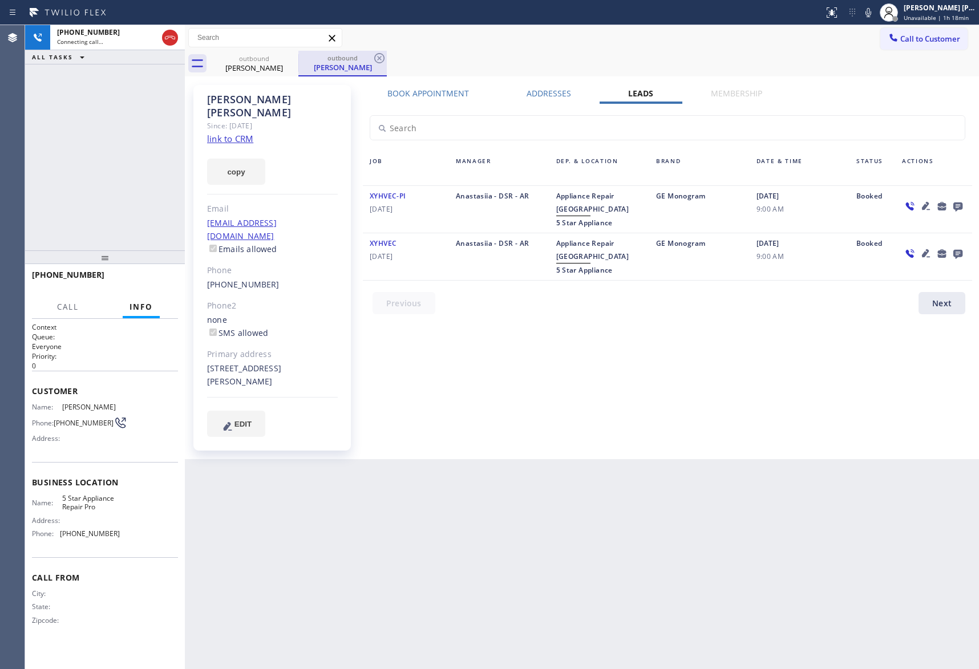
drag, startPoint x: 268, startPoint y: 55, endPoint x: 302, endPoint y: 58, distance: 34.4
click at [270, 57] on div "outbound" at bounding box center [254, 58] width 86 height 9
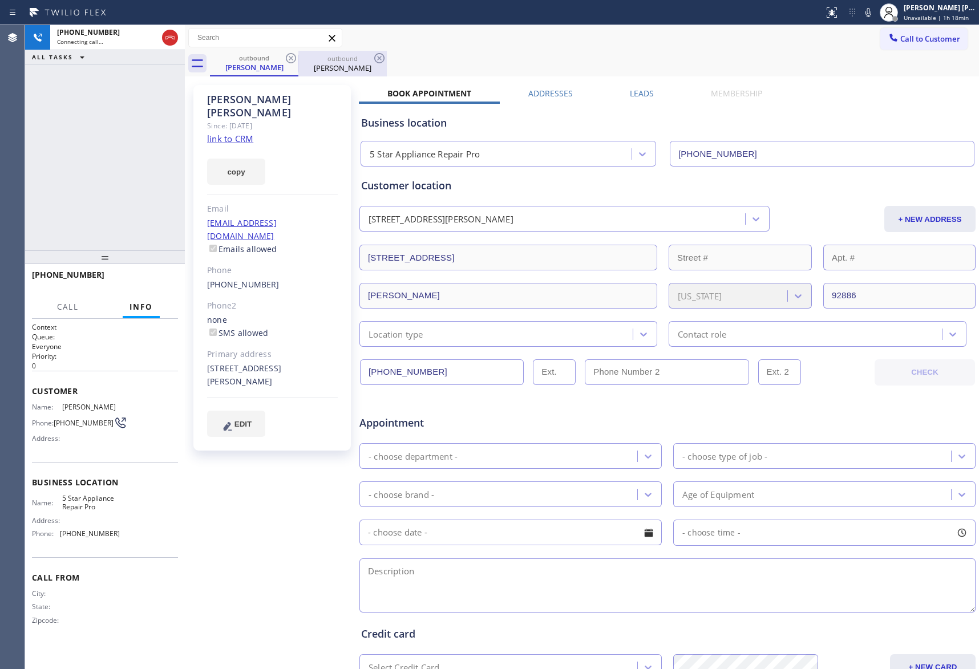
click at [302, 58] on div "outbound" at bounding box center [343, 58] width 86 height 9
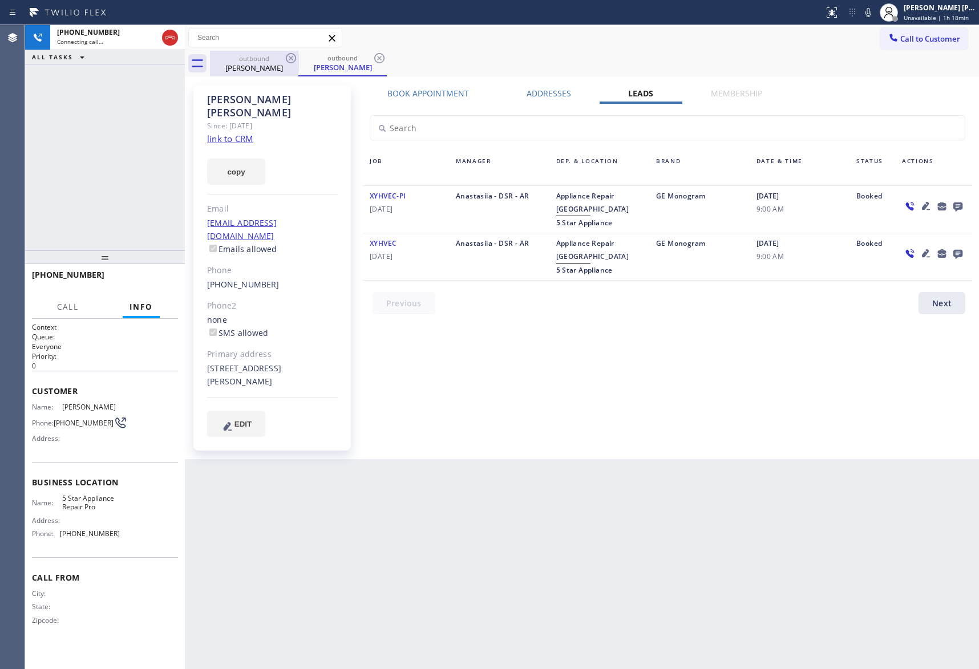
click at [289, 60] on icon at bounding box center [291, 58] width 14 height 14
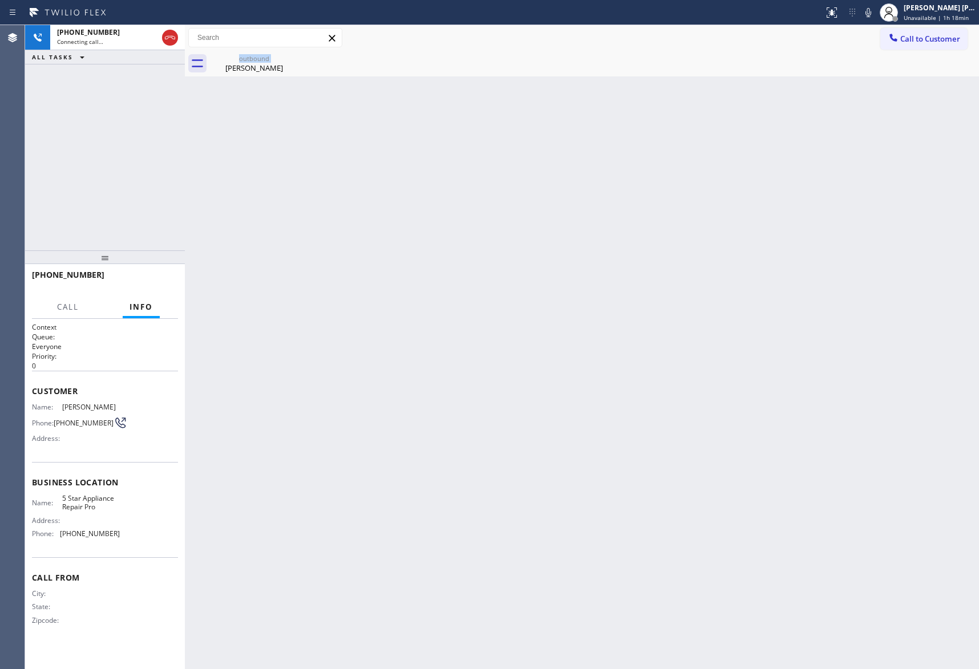
click at [289, 60] on div "outbound Richard Fuessel" at bounding box center [254, 64] width 88 height 26
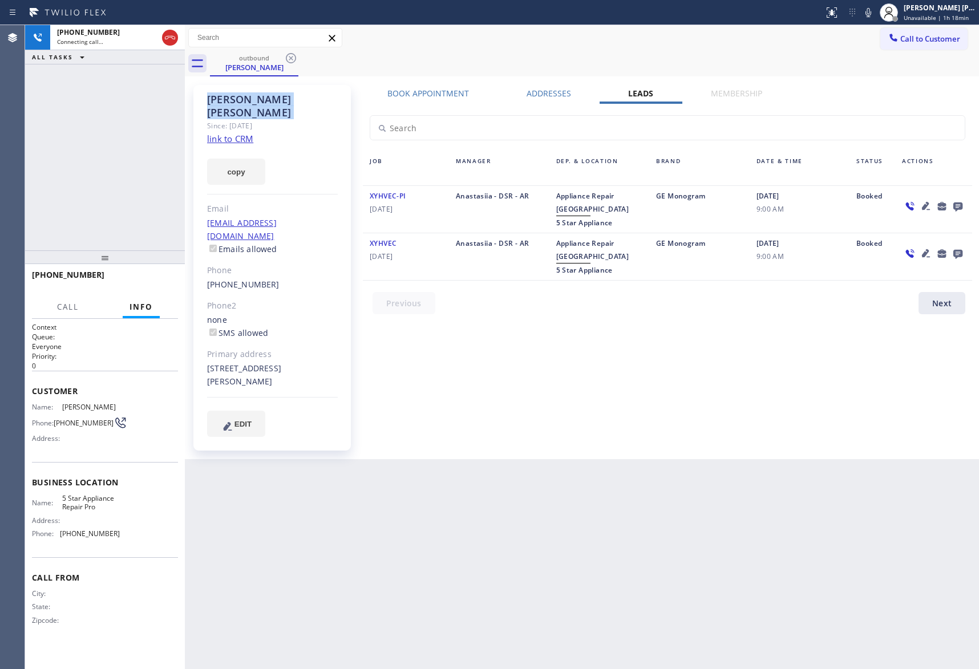
click at [289, 60] on icon at bounding box center [291, 58] width 14 height 14
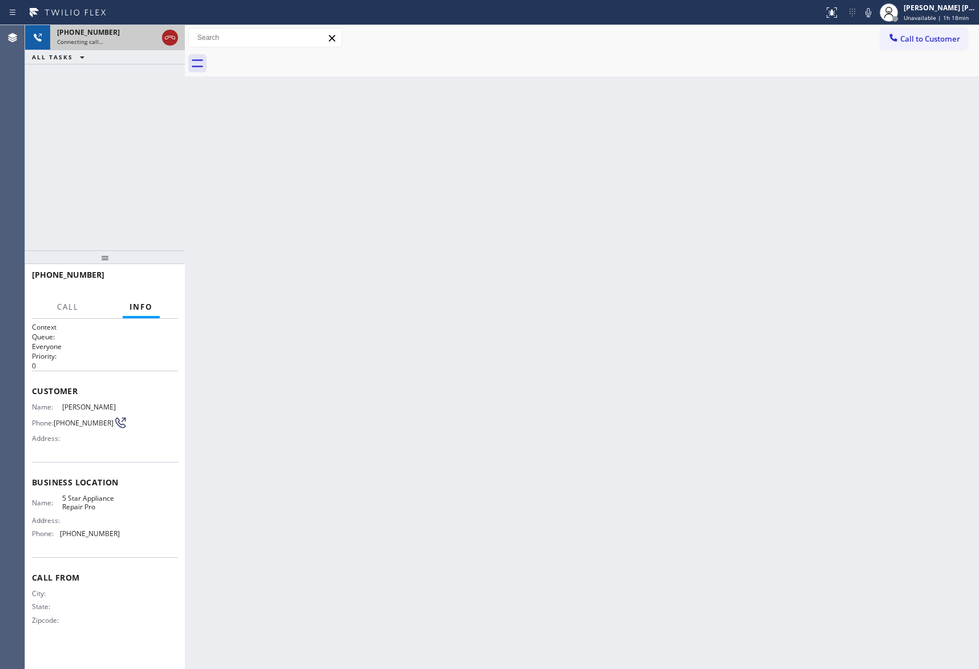
click at [172, 37] on icon at bounding box center [170, 38] width 14 height 14
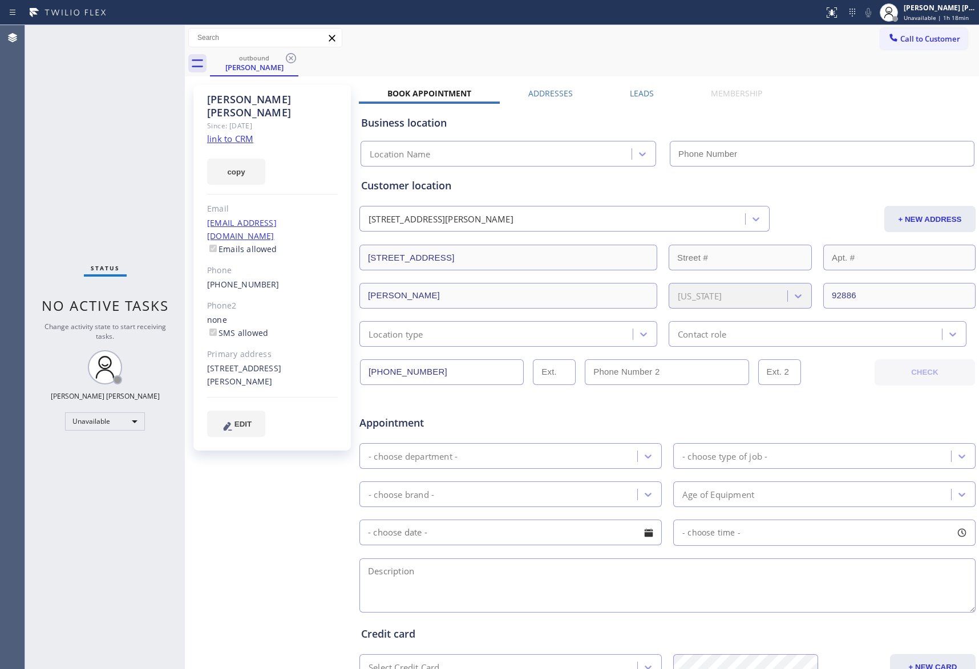
type input "[PHONE_NUMBER]"
click at [295, 57] on icon at bounding box center [291, 58] width 10 height 10
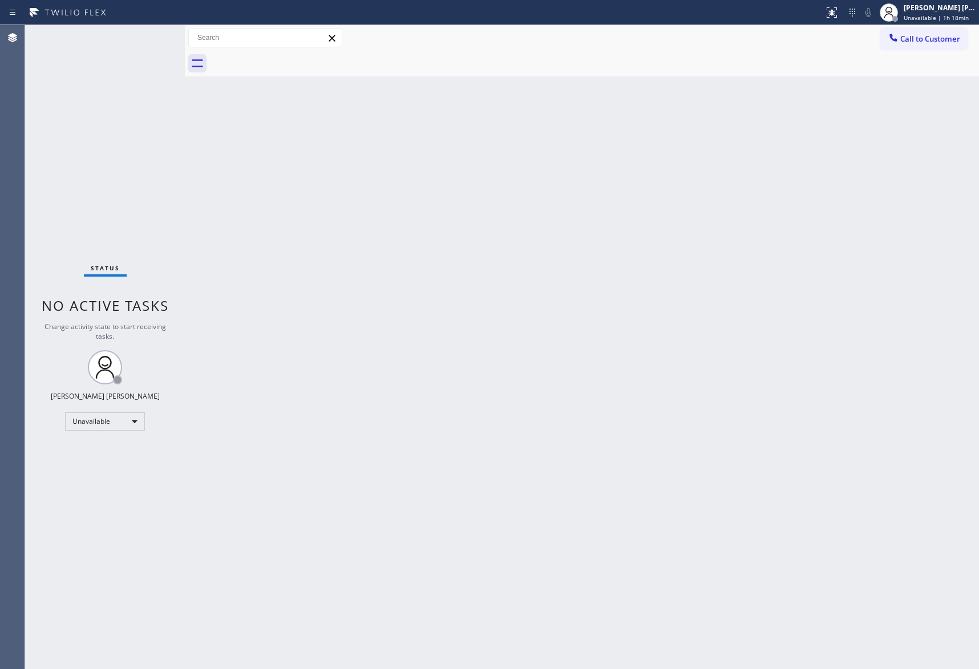
click at [295, 57] on div at bounding box center [594, 64] width 769 height 26
click at [926, 34] on span "Call to Customer" at bounding box center [930, 39] width 60 height 10
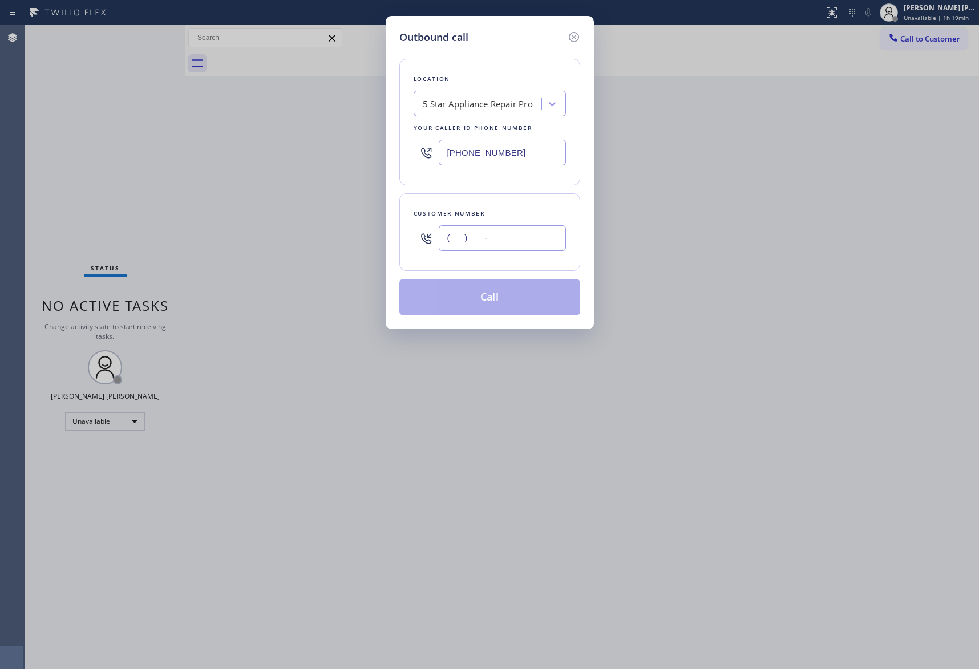
click at [510, 229] on input "(___) ___-____" at bounding box center [502, 238] width 127 height 26
paste input "210) 394-4161"
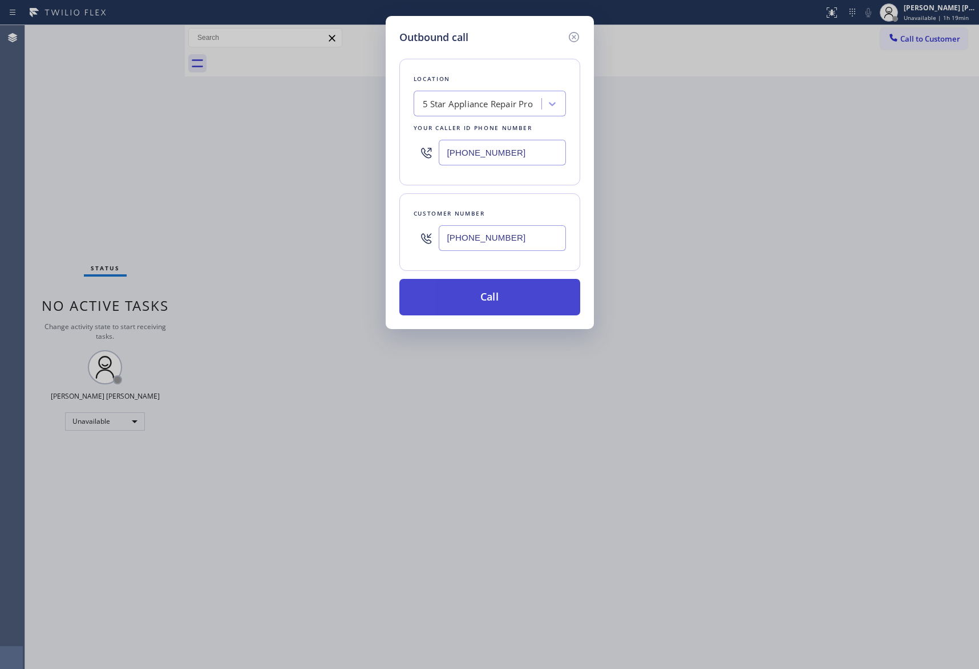
type input "(210) 394-4161"
click at [512, 293] on button "Call" at bounding box center [489, 297] width 181 height 37
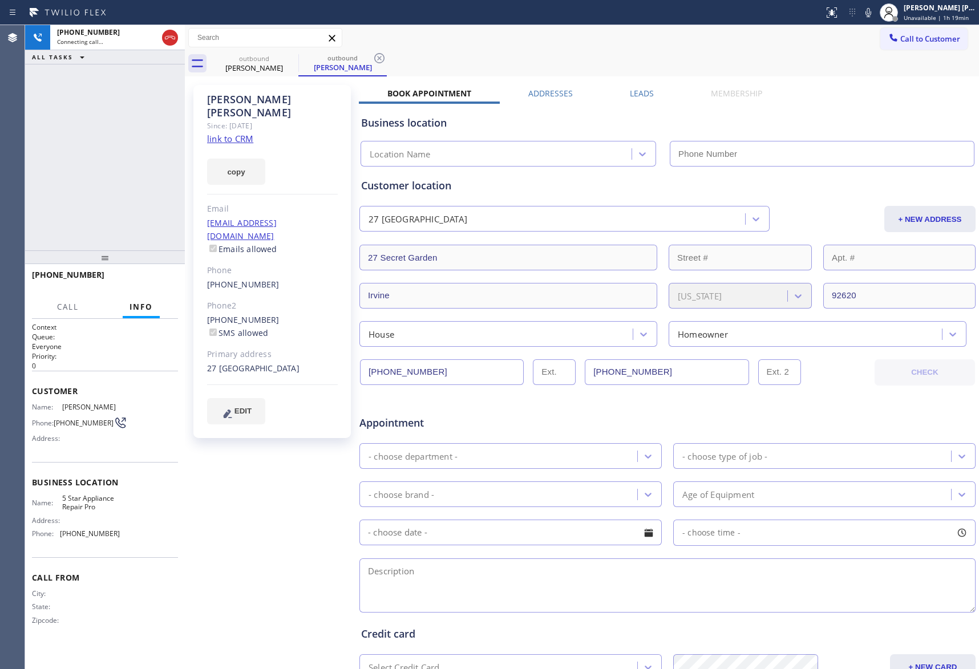
type input "[PHONE_NUMBER]"
click at [151, 280] on span "HANG UP" at bounding box center [151, 280] width 35 height 8
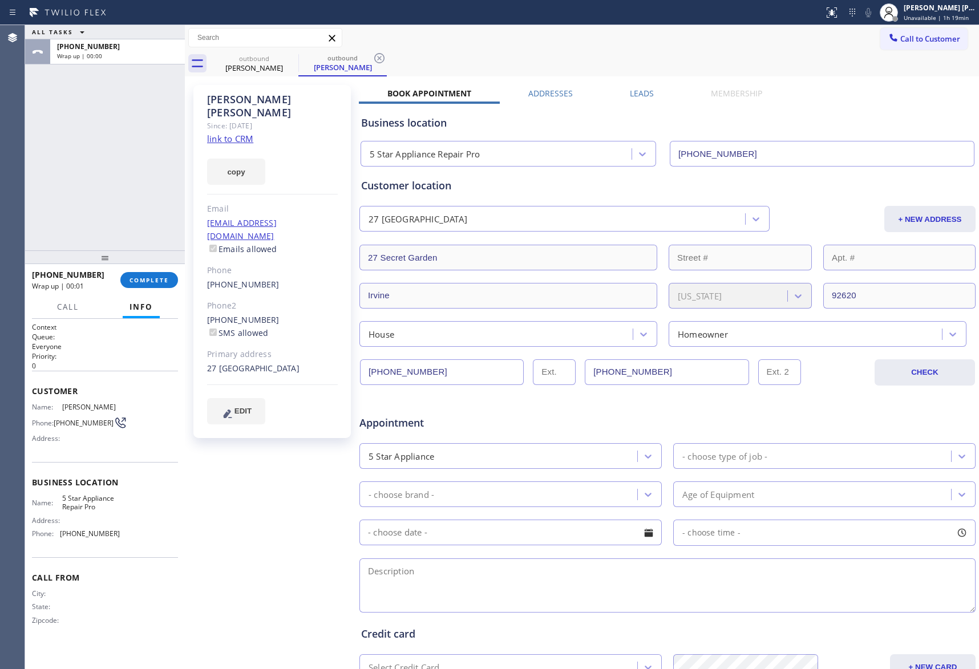
click at [643, 100] on div "Business location 5 Star Appliance Repair Pro (888) 477-1309" at bounding box center [667, 132] width 617 height 67
click at [642, 98] on label "Leads" at bounding box center [642, 93] width 24 height 11
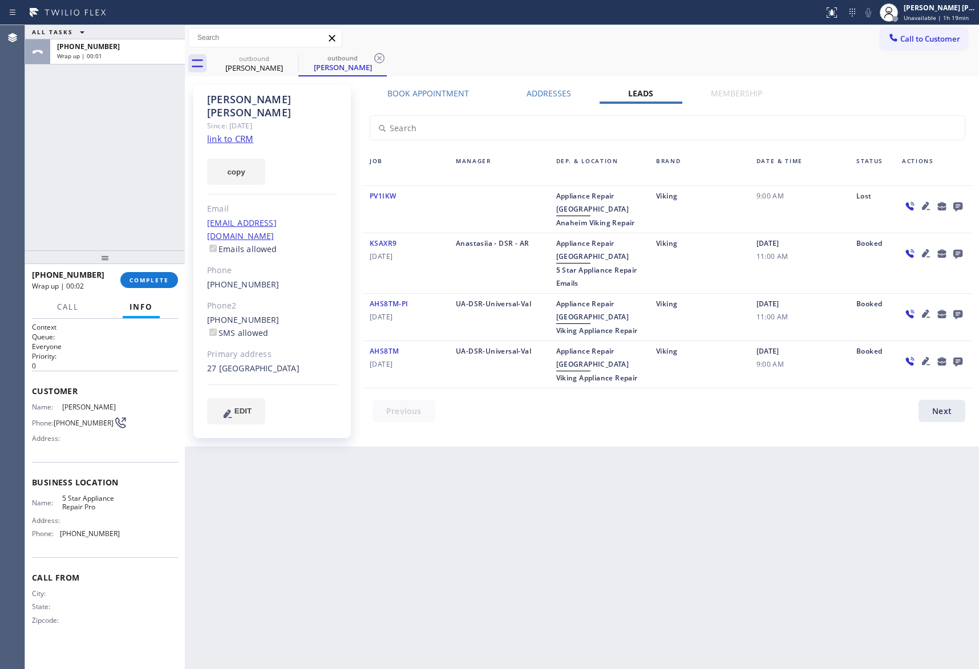
click at [955, 211] on icon at bounding box center [958, 207] width 9 height 9
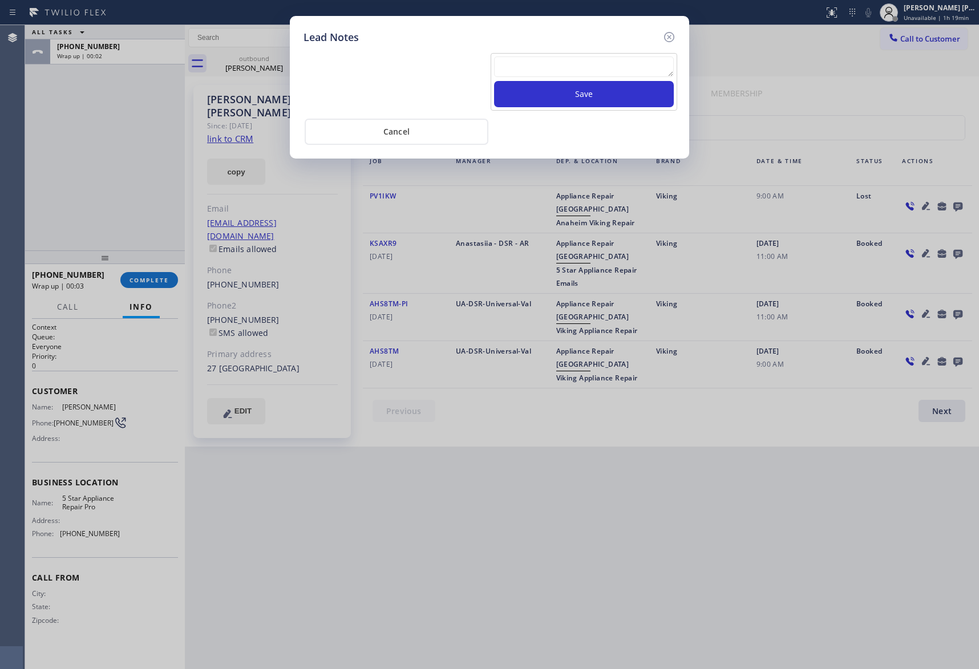
click at [544, 72] on textarea at bounding box center [584, 66] width 180 height 21
paste textarea "VM | please transfer if cx calls back"
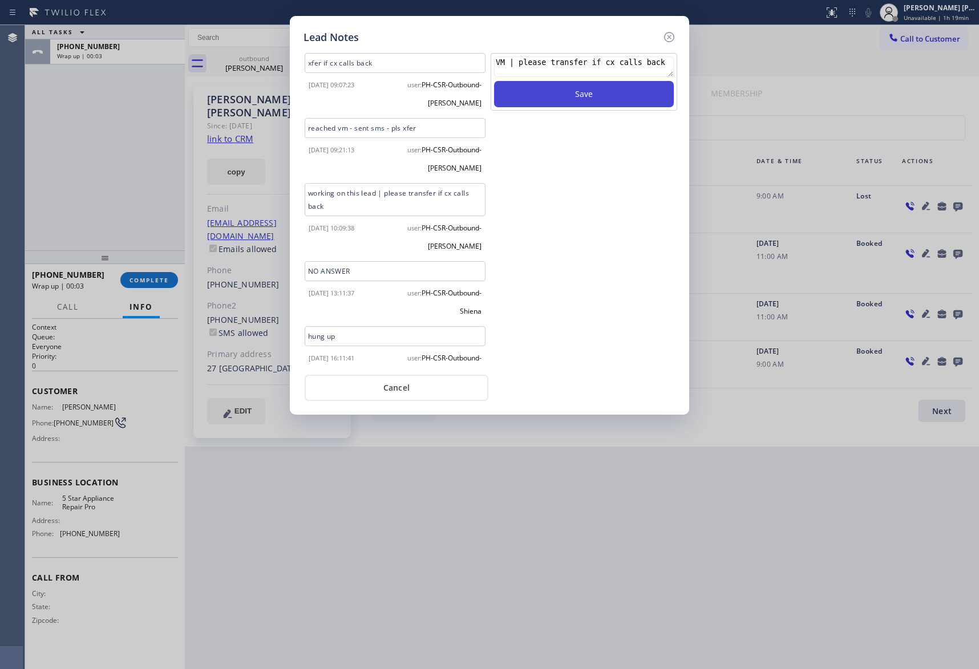
type textarea "VM | please transfer if cx calls back"
click at [544, 92] on button "Save" at bounding box center [584, 94] width 180 height 26
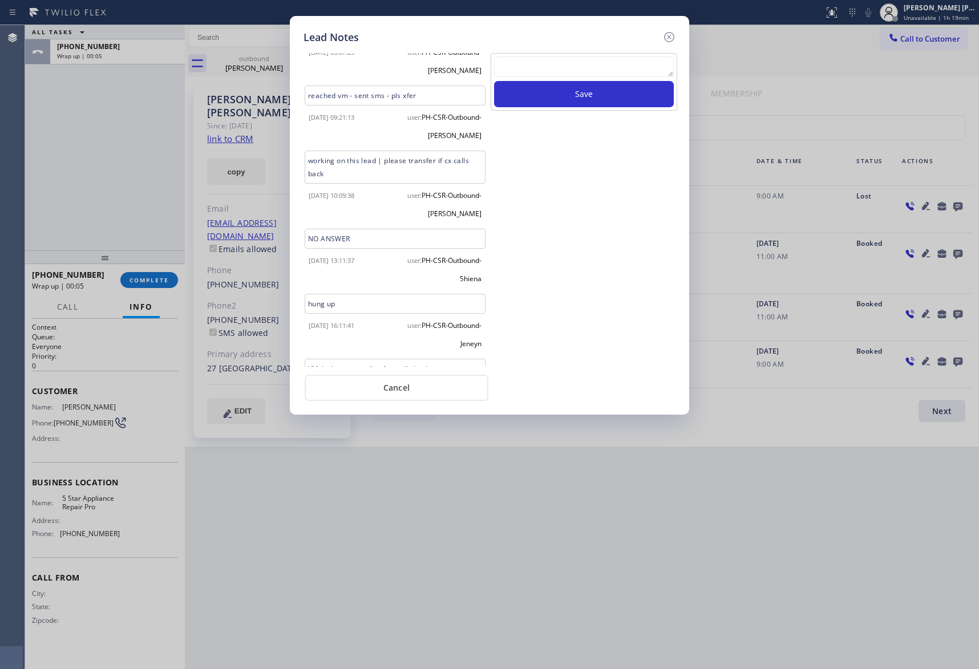
scroll to position [82, 0]
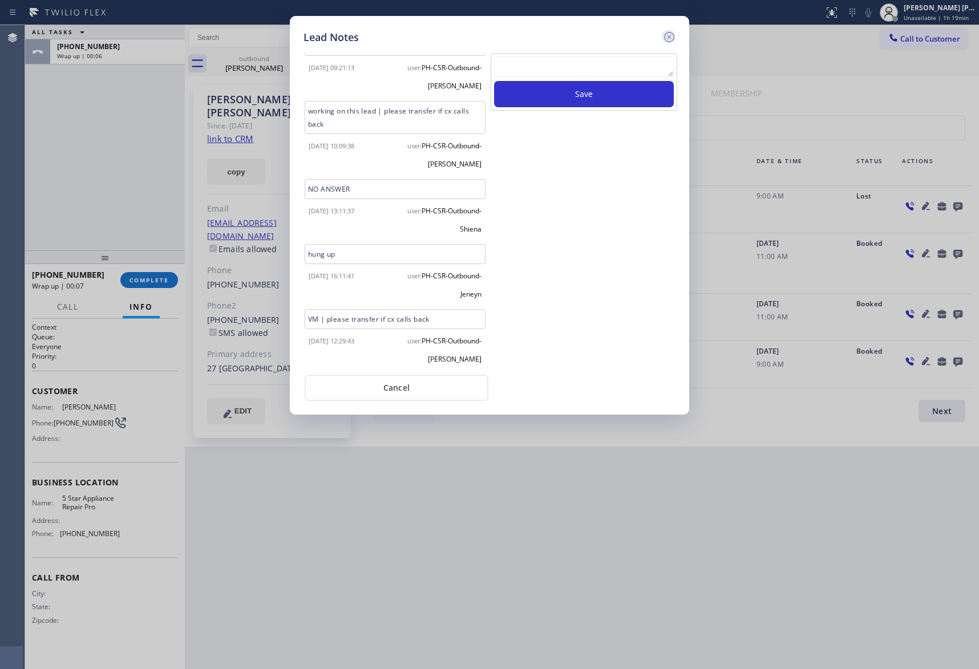
click at [670, 35] on icon at bounding box center [669, 37] width 10 height 10
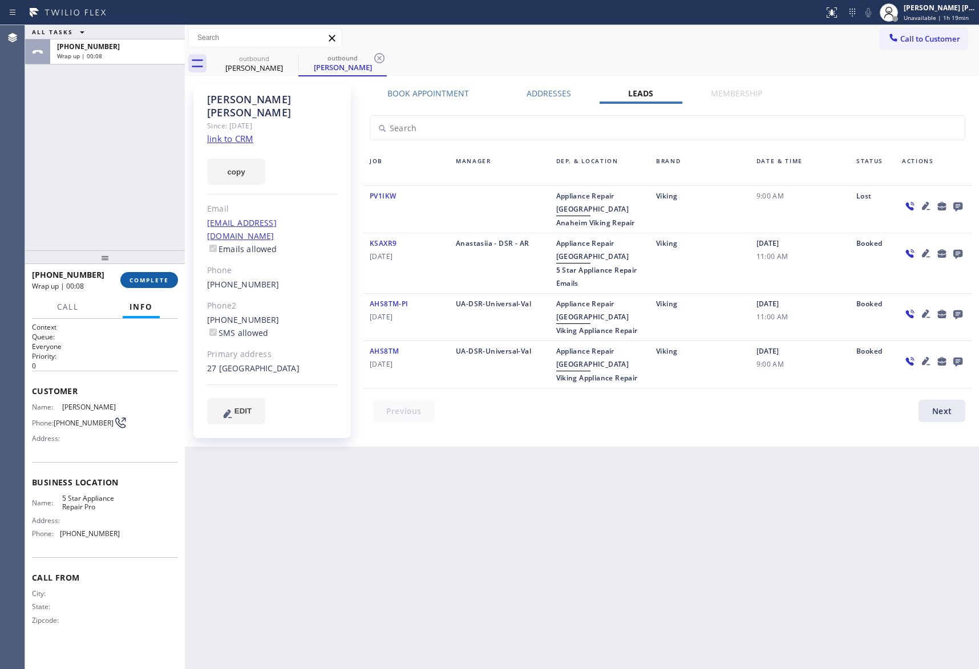
click at [152, 281] on span "COMPLETE" at bounding box center [149, 280] width 39 height 8
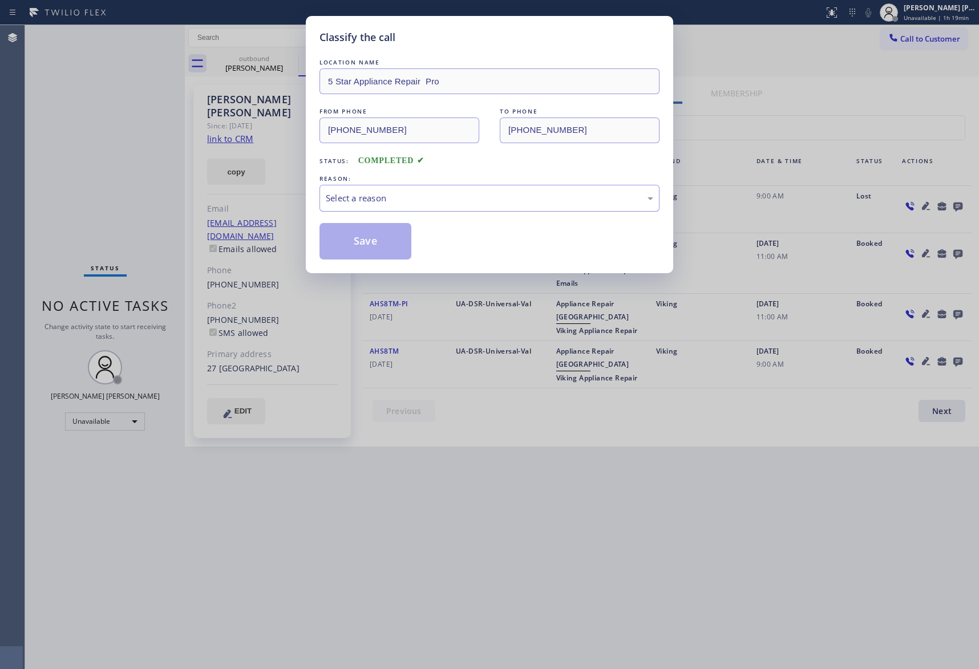
click at [427, 197] on div "Select a reason" at bounding box center [490, 198] width 328 height 13
click at [362, 240] on button "Save" at bounding box center [366, 241] width 92 height 37
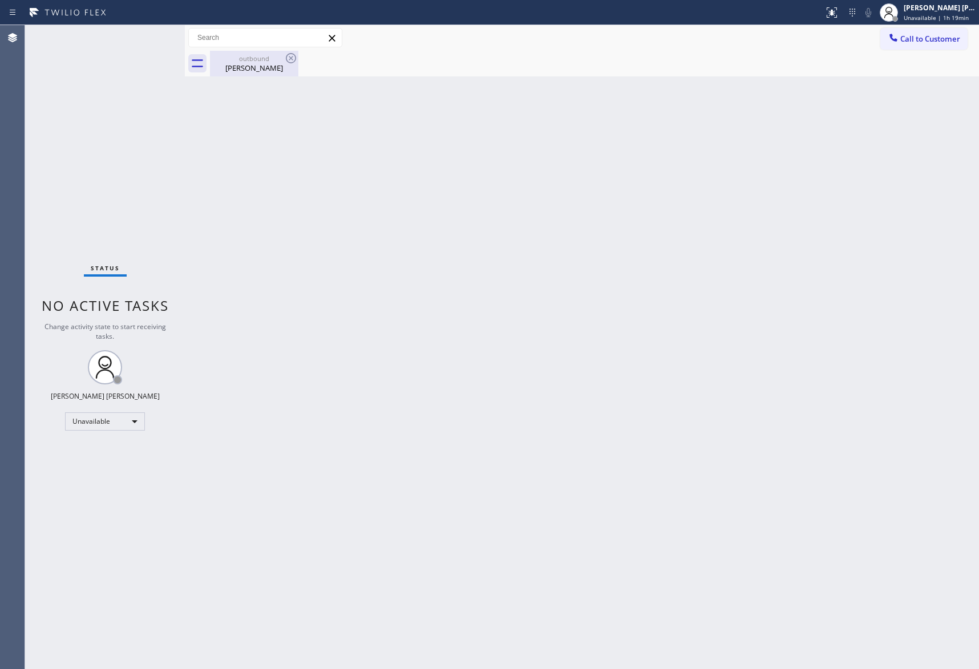
click at [267, 67] on div "Andrea Jackson" at bounding box center [254, 68] width 86 height 10
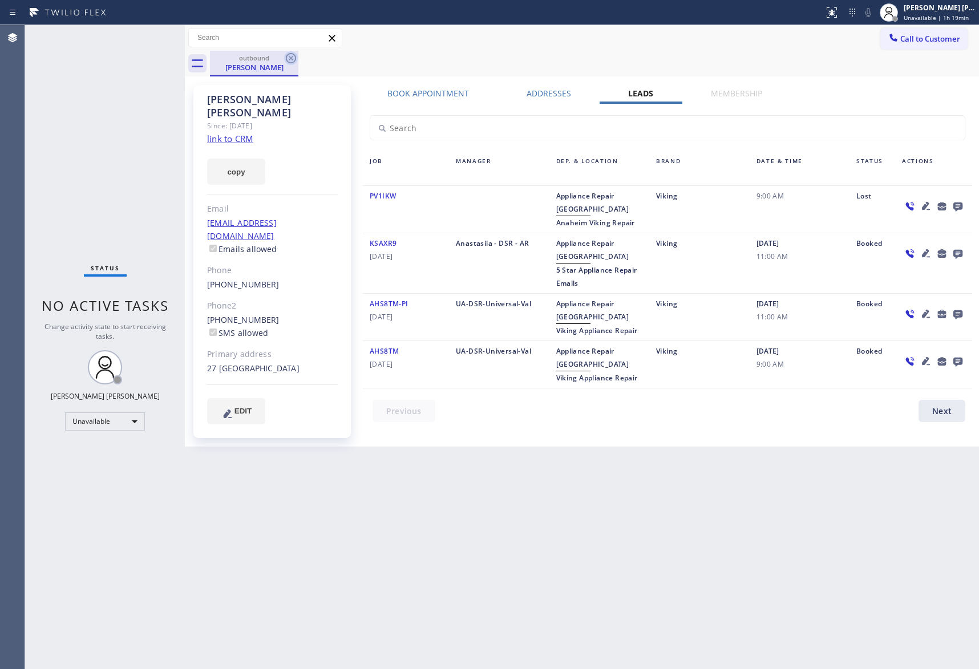
click at [297, 62] on icon at bounding box center [291, 58] width 14 height 14
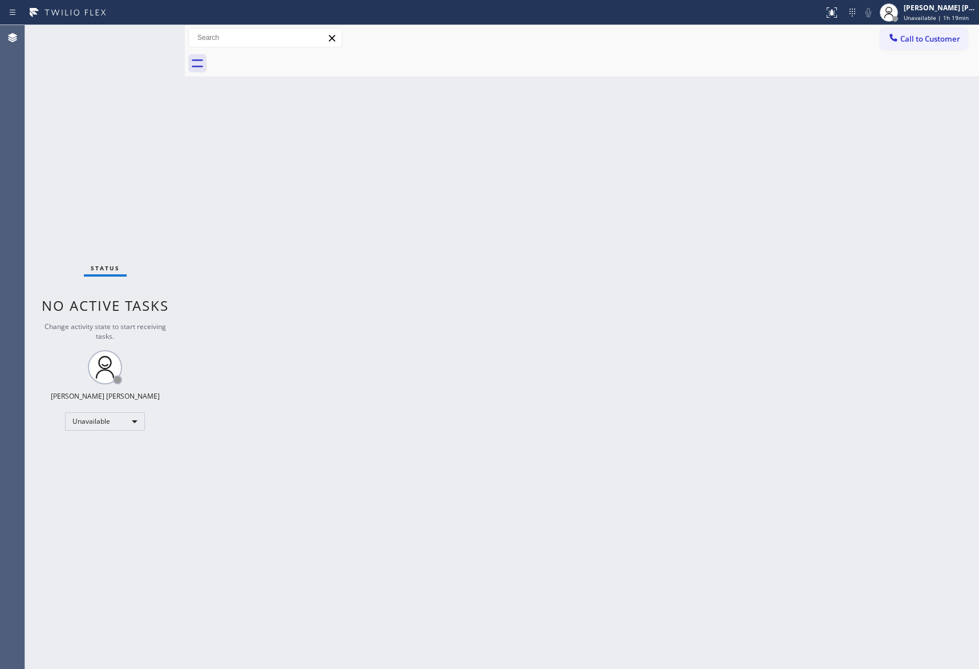
click at [288, 57] on div at bounding box center [594, 64] width 769 height 26
drag, startPoint x: 288, startPoint y: 57, endPoint x: 895, endPoint y: 57, distance: 607.1
click at [294, 57] on div at bounding box center [594, 64] width 769 height 26
click at [936, 30] on button "Call to Customer" at bounding box center [923, 39] width 87 height 22
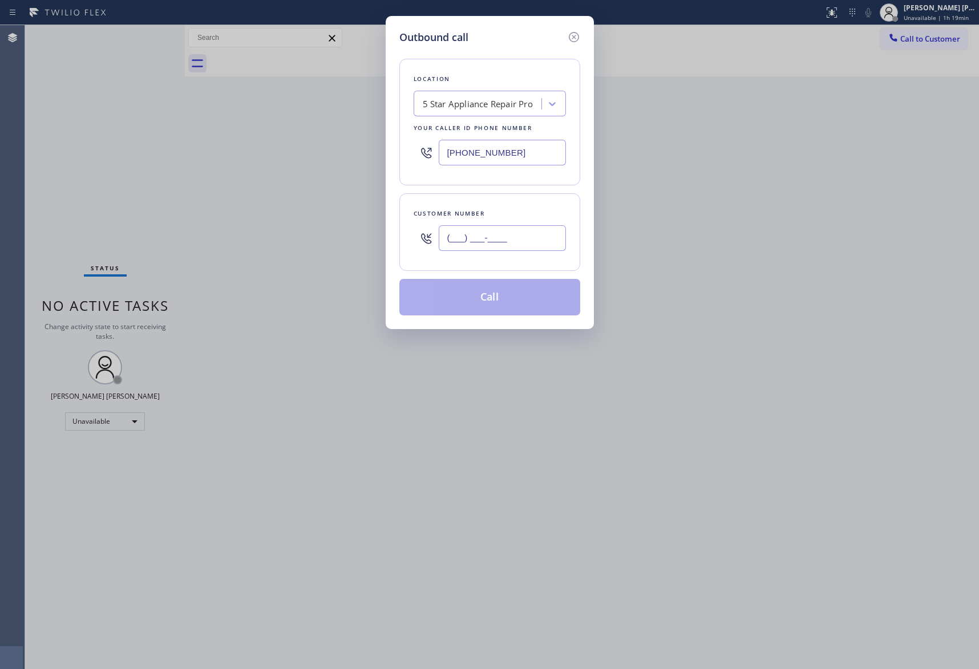
click at [503, 251] on input "(___) ___-____" at bounding box center [502, 238] width 127 height 26
paste input "206) 369-1670"
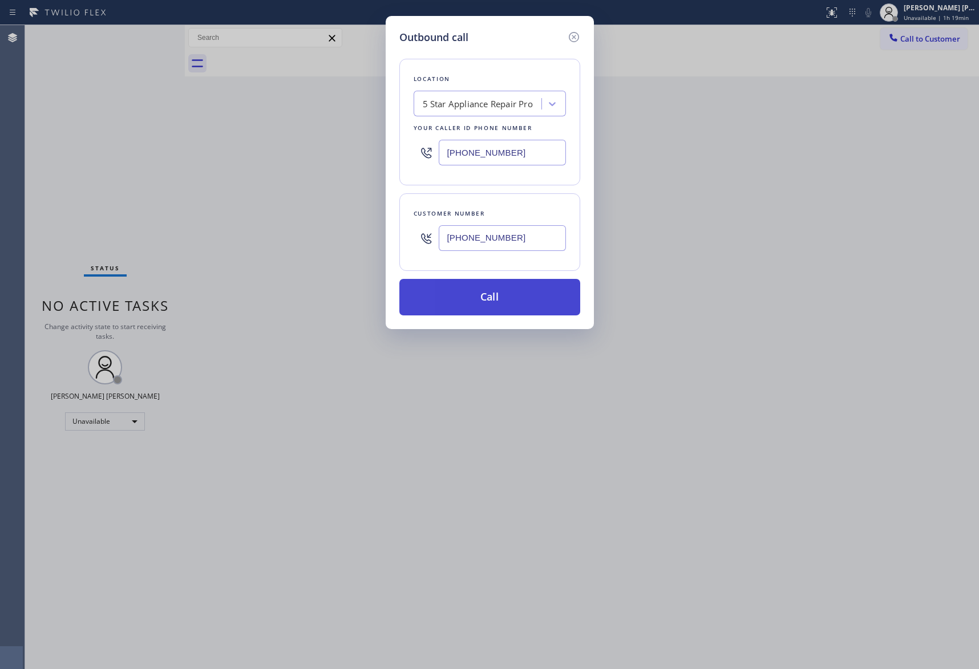
type input "(206) 369-1670"
click at [503, 300] on button "Call" at bounding box center [489, 297] width 181 height 37
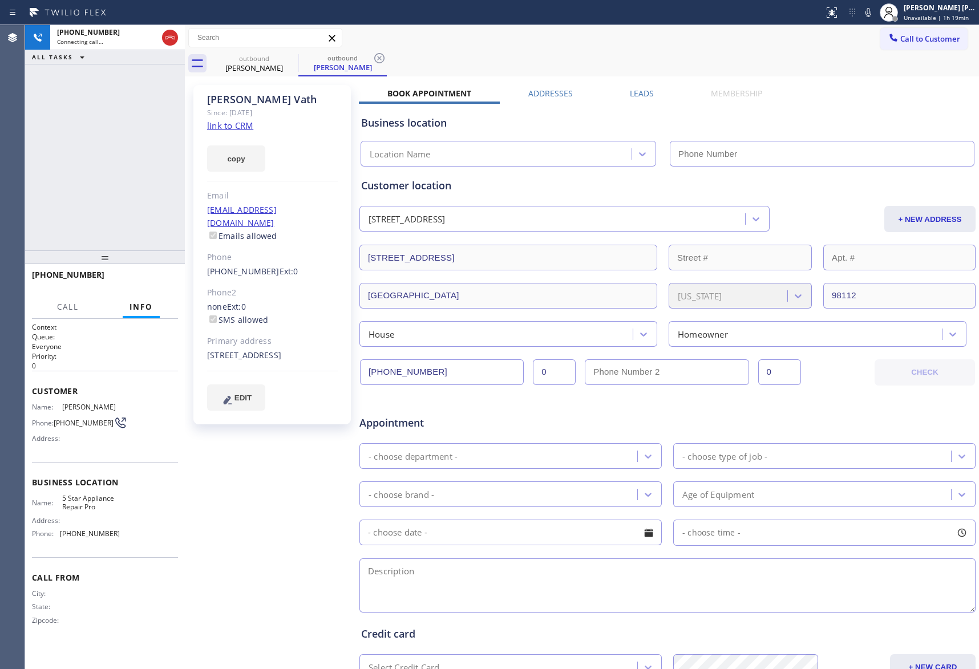
type input "[PHONE_NUMBER]"
click at [144, 280] on span "HANG UP" at bounding box center [151, 280] width 35 height 8
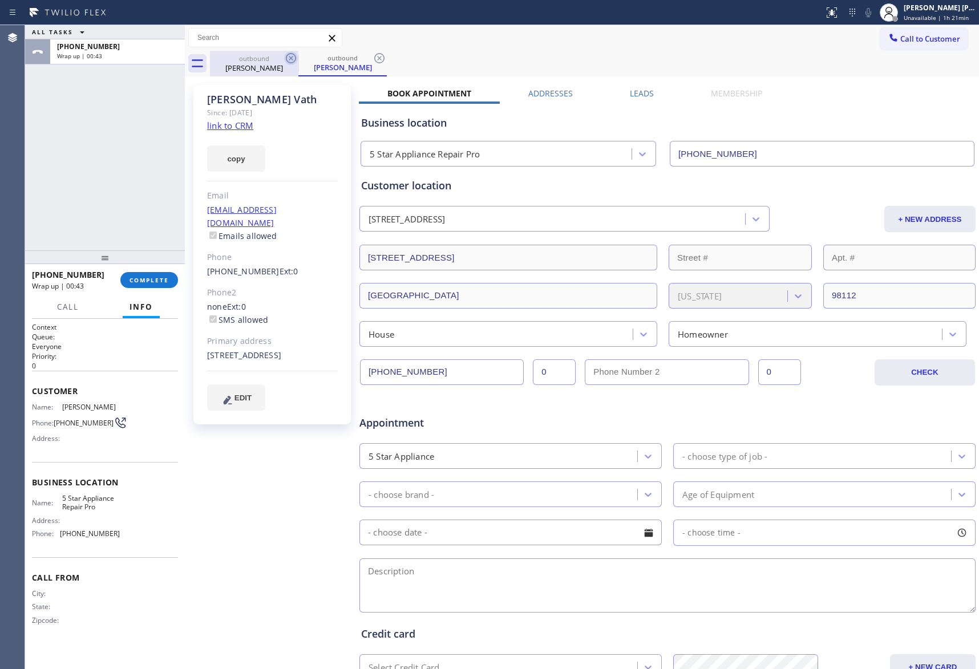
drag, startPoint x: 260, startPoint y: 58, endPoint x: 291, endPoint y: 58, distance: 30.8
click at [274, 58] on div "outbound" at bounding box center [254, 58] width 86 height 9
click at [291, 58] on icon at bounding box center [291, 58] width 10 height 10
click at [0, 0] on icon at bounding box center [0, 0] width 0 height 0
click at [291, 58] on div "outbound Julie Vath outbound Julie Vath" at bounding box center [594, 64] width 769 height 26
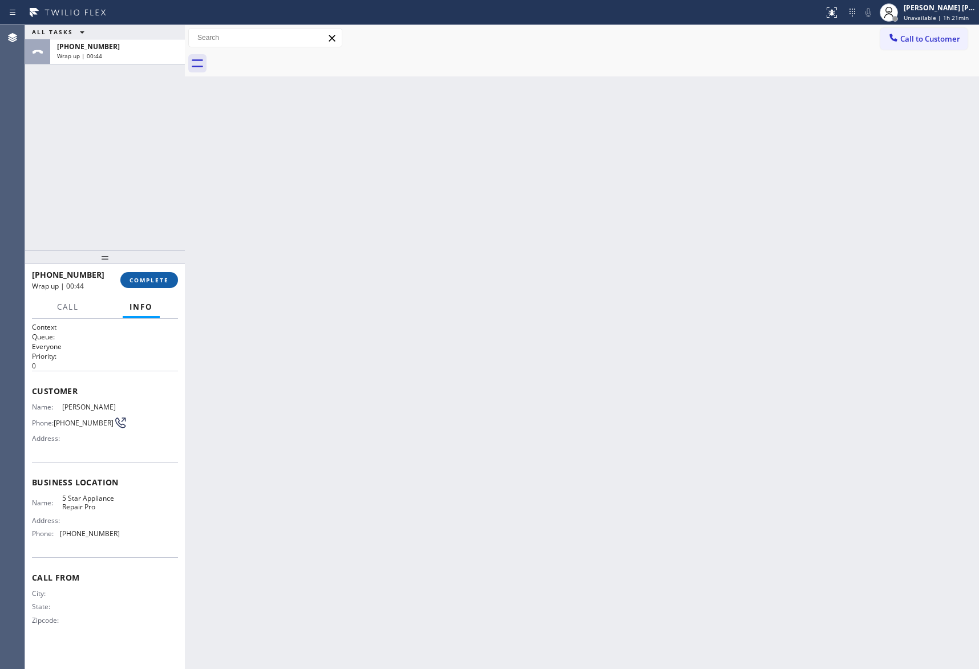
click at [142, 283] on span "COMPLETE" at bounding box center [149, 280] width 39 height 8
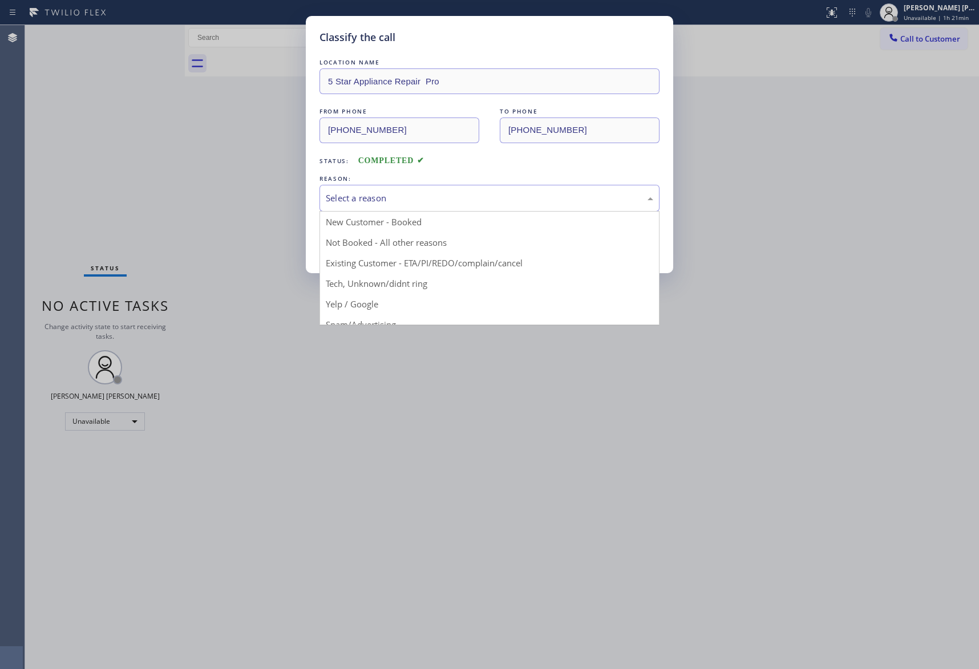
click at [414, 197] on div "Select a reason" at bounding box center [490, 198] width 328 height 13
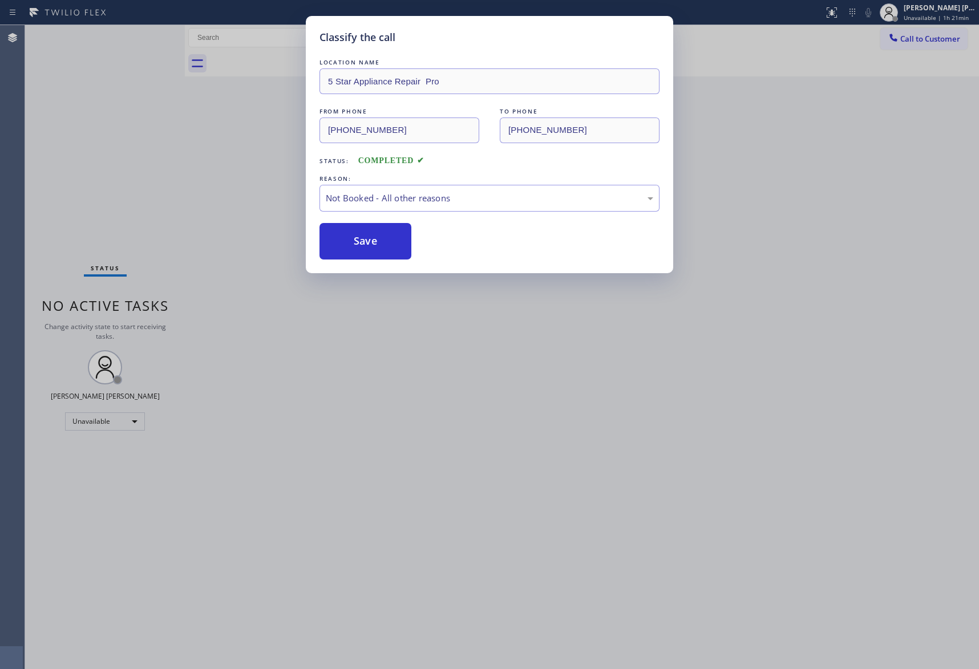
click at [362, 241] on button "Save" at bounding box center [366, 241] width 92 height 37
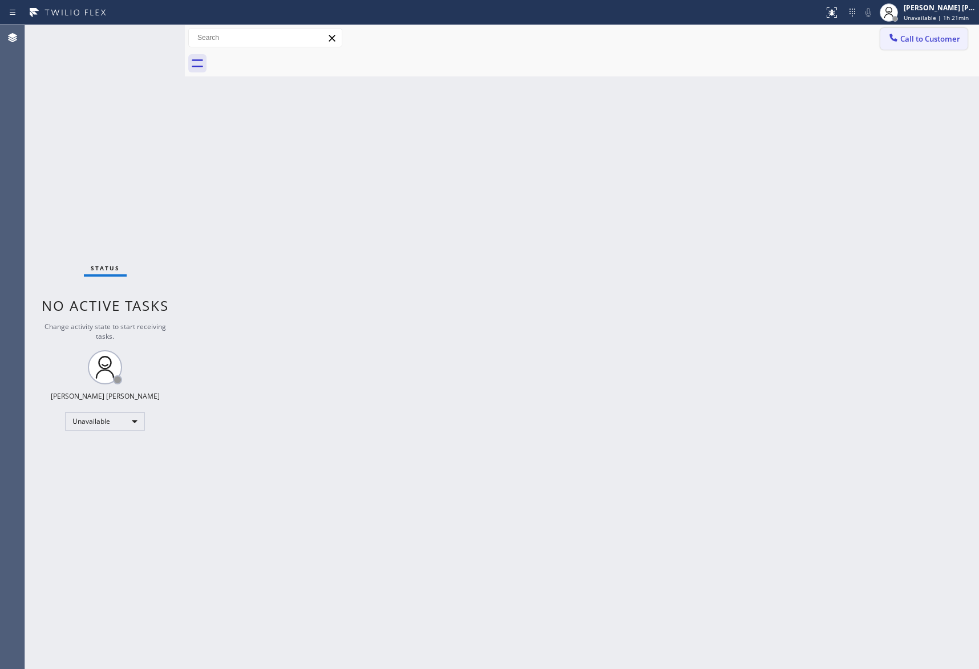
click at [939, 41] on span "Call to Customer" at bounding box center [930, 39] width 60 height 10
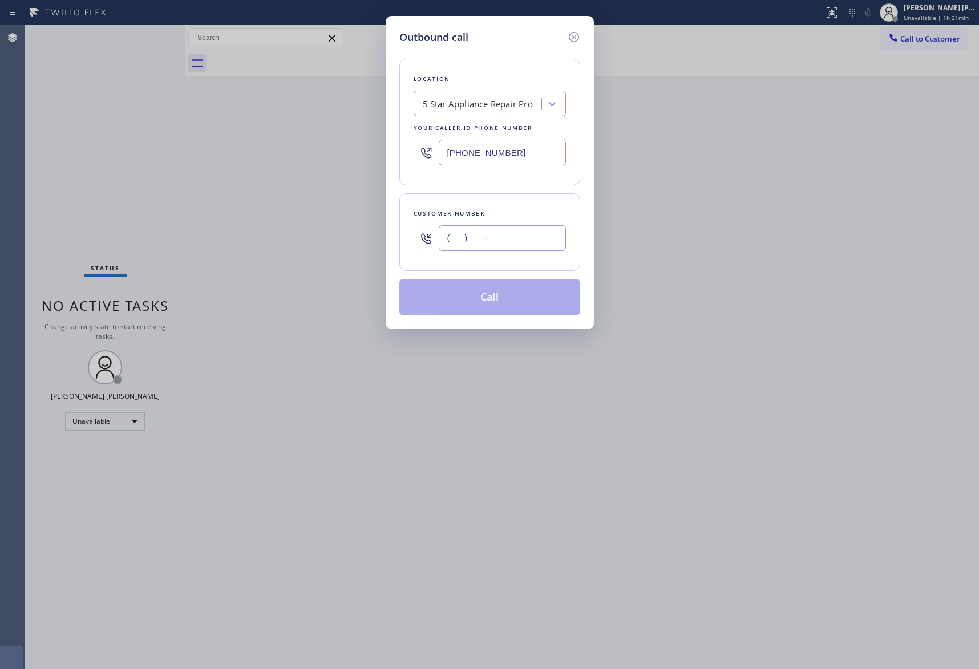
click at [495, 240] on input "(___) ___-____" at bounding box center [502, 238] width 127 height 26
paste input "786) 252-4239"
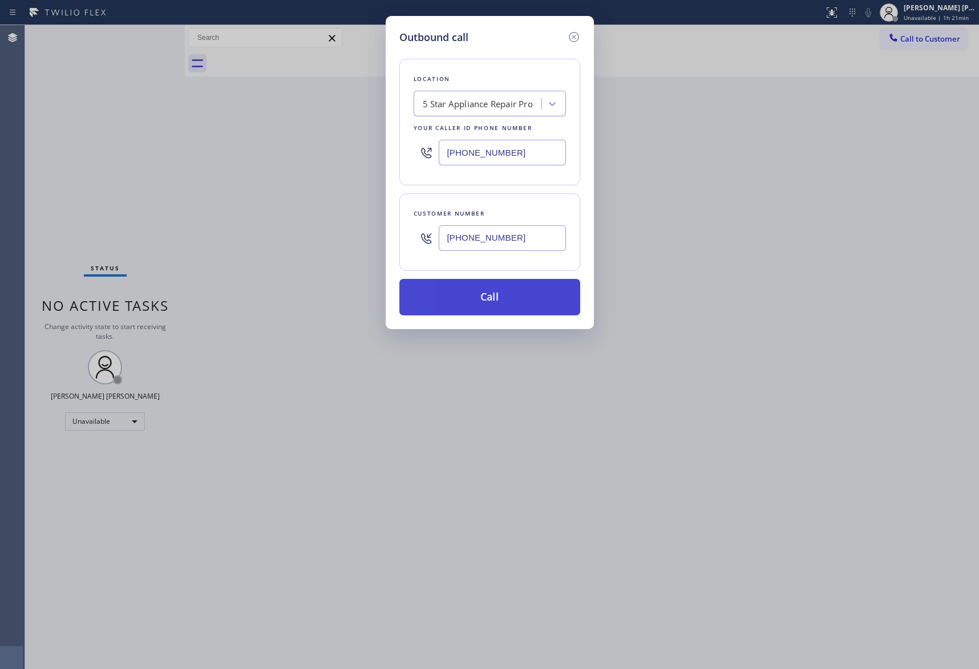
type input "(786) 252-4239"
click at [528, 298] on button "Call" at bounding box center [489, 297] width 181 height 37
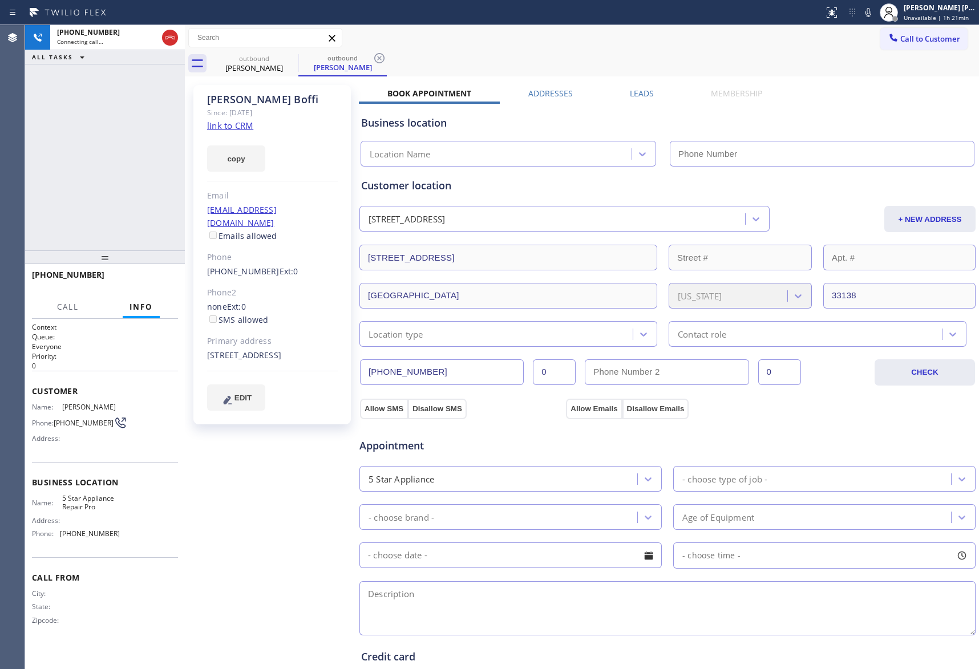
type input "[PHONE_NUMBER]"
click at [172, 37] on icon at bounding box center [170, 38] width 14 height 14
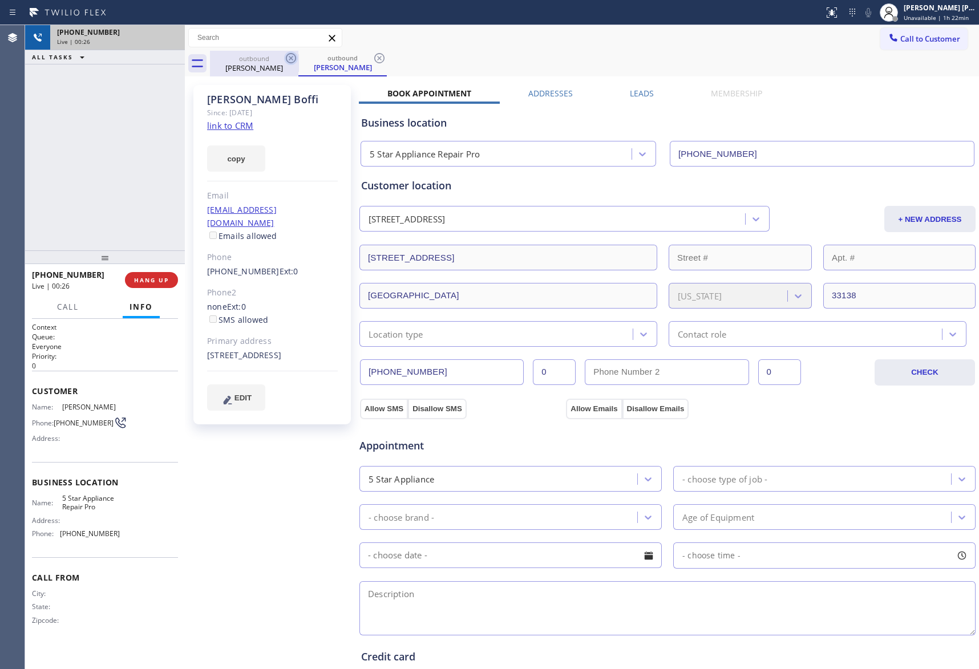
click at [291, 60] on icon at bounding box center [291, 58] width 14 height 14
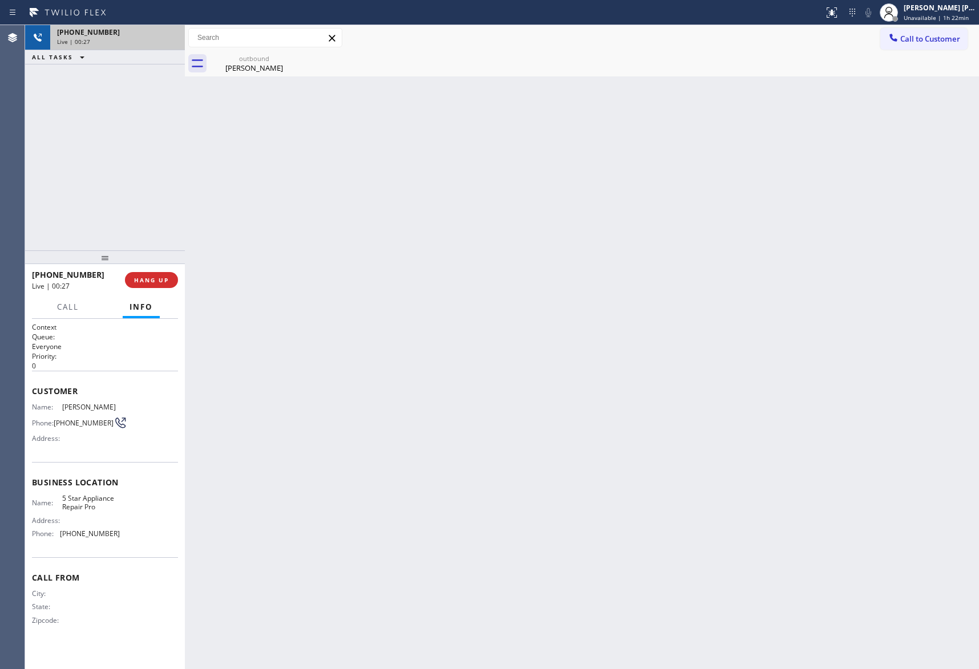
click at [291, 60] on div "outbound Nicolas Boffi" at bounding box center [254, 64] width 88 height 26
click at [291, 60] on icon at bounding box center [291, 58] width 14 height 14
drag, startPoint x: 291, startPoint y: 60, endPoint x: 253, endPoint y: 80, distance: 42.9
click at [288, 60] on div at bounding box center [594, 64] width 769 height 26
click at [160, 274] on button "COMPLETE" at bounding box center [149, 280] width 58 height 16
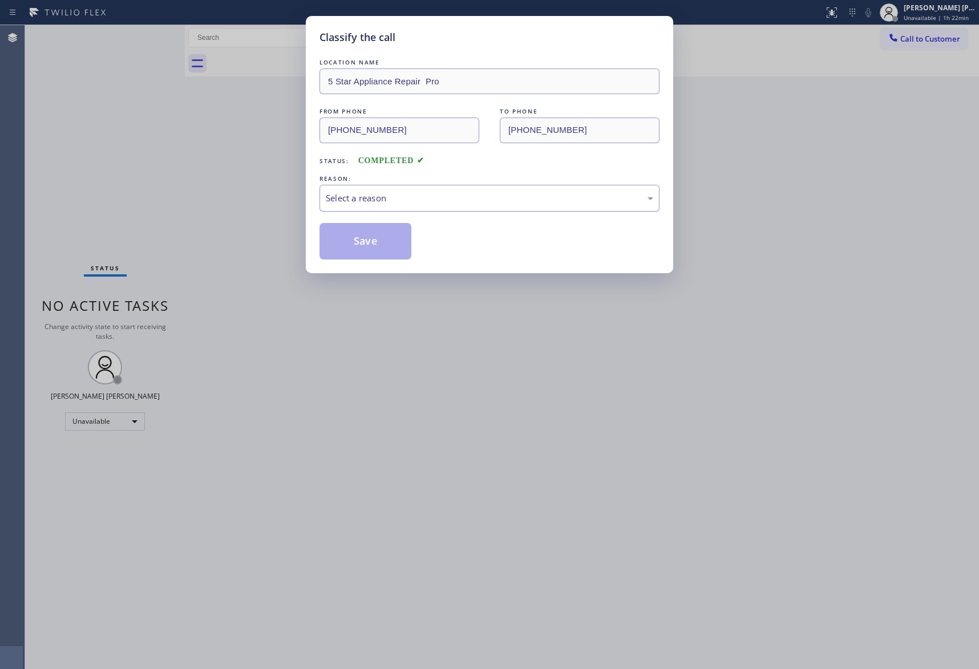
click at [459, 199] on div "Select a reason" at bounding box center [490, 198] width 328 height 13
click at [359, 236] on button "Save" at bounding box center [366, 241] width 92 height 37
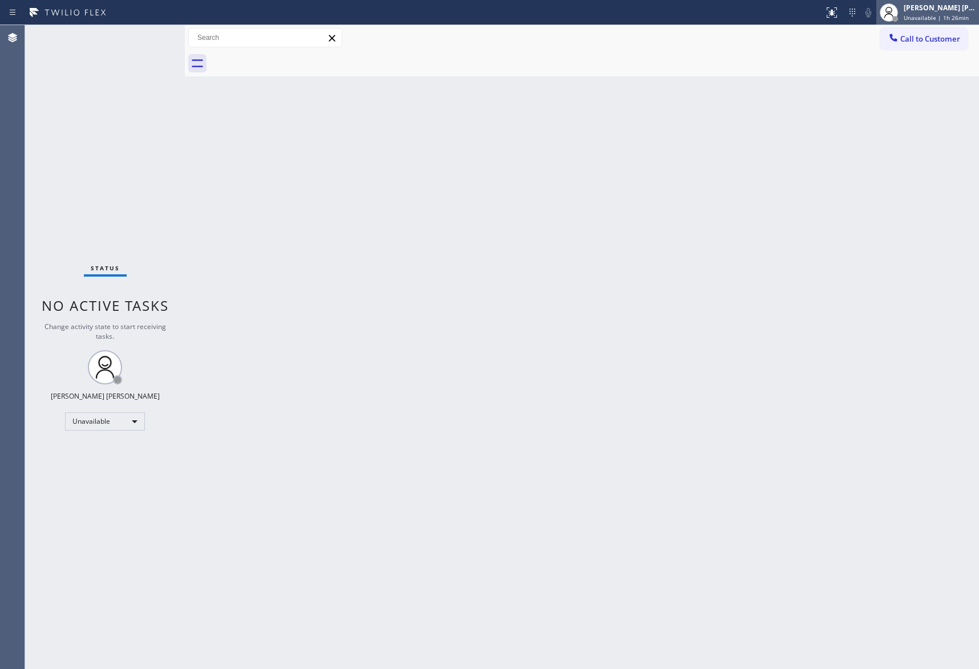
click at [938, 12] on div "[PERSON_NAME] [PERSON_NAME]" at bounding box center [940, 8] width 72 height 10
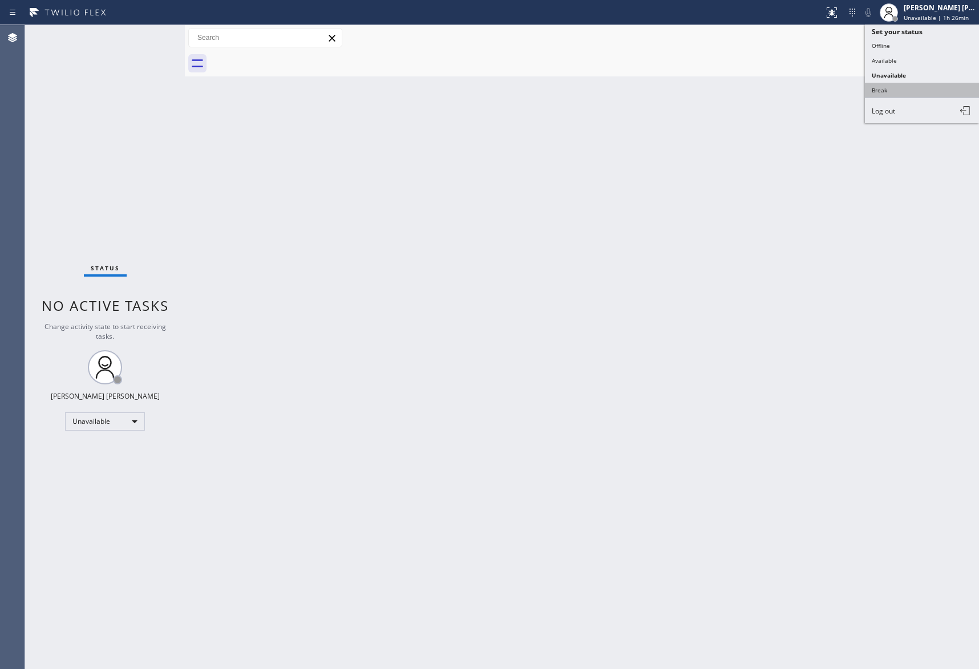
click at [907, 92] on button "Break" at bounding box center [922, 90] width 114 height 15
